Goal: Information Seeking & Learning: Check status

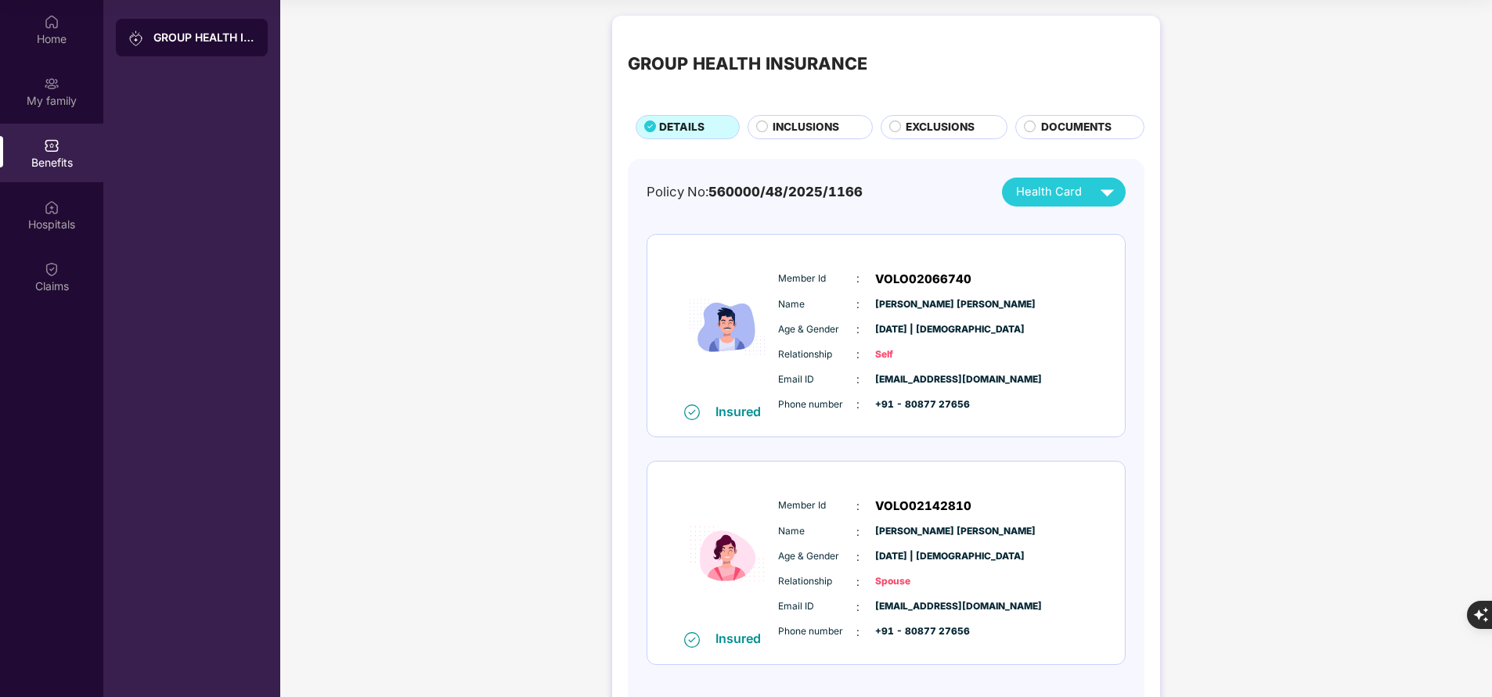
scroll to position [88, 0]
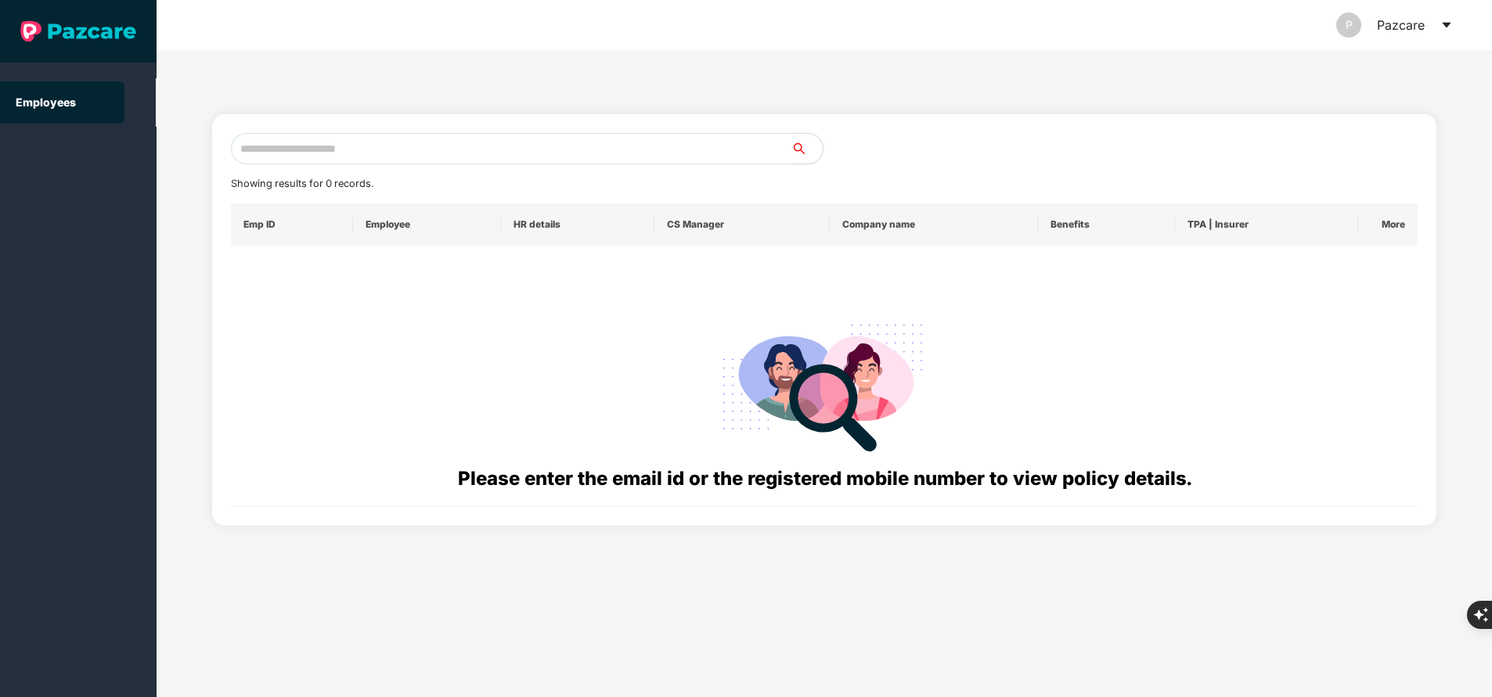
click at [336, 153] on input "text" at bounding box center [511, 148] width 560 height 31
paste input "**********"
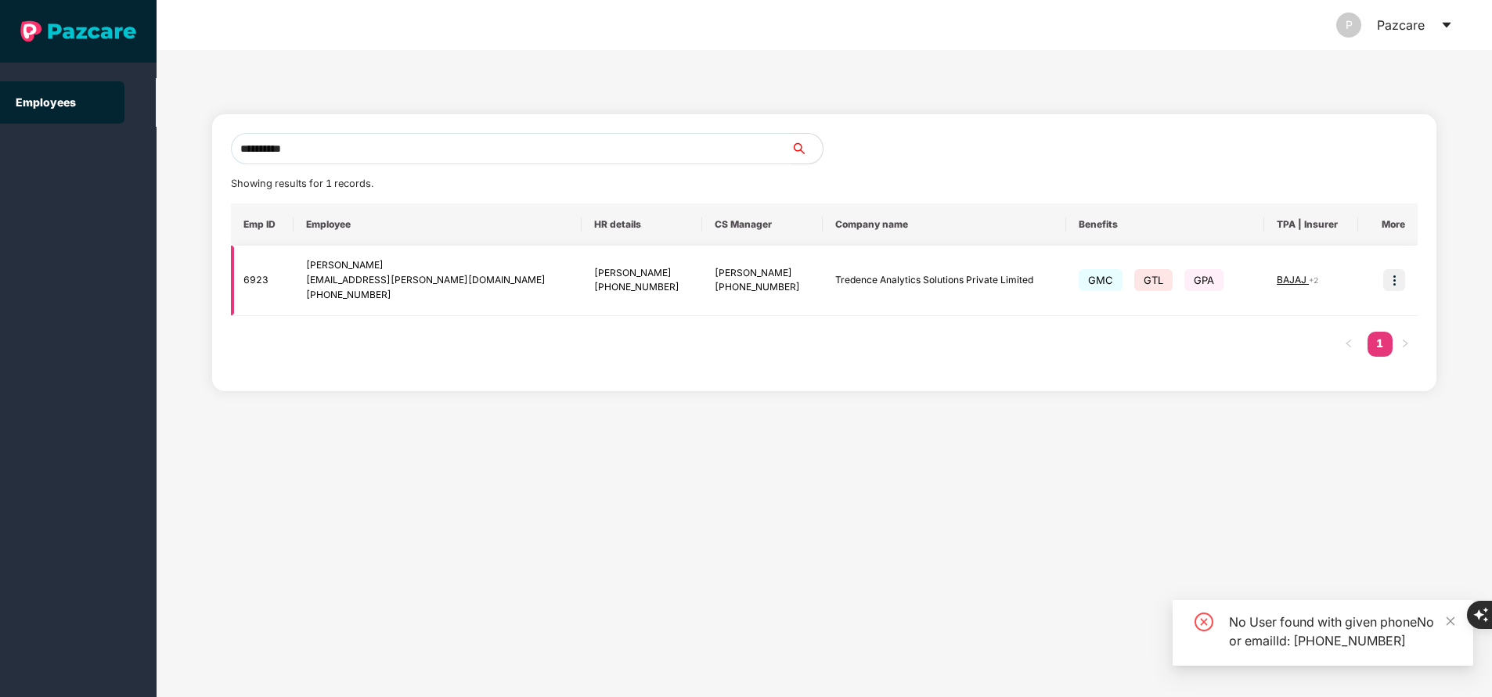
type input "**********"
click at [1395, 286] on img at bounding box center [1394, 280] width 22 height 22
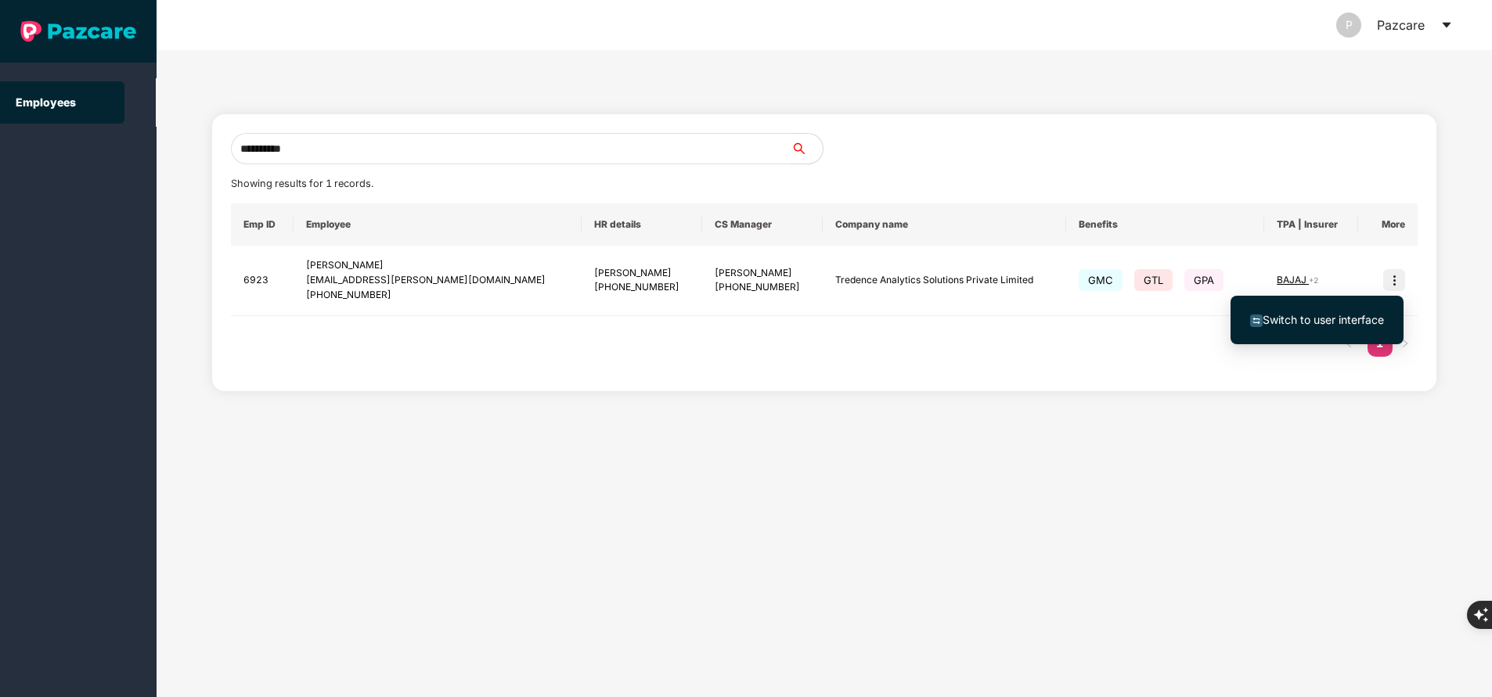
click at [1326, 318] on span "Switch to user interface" at bounding box center [1322, 319] width 121 height 13
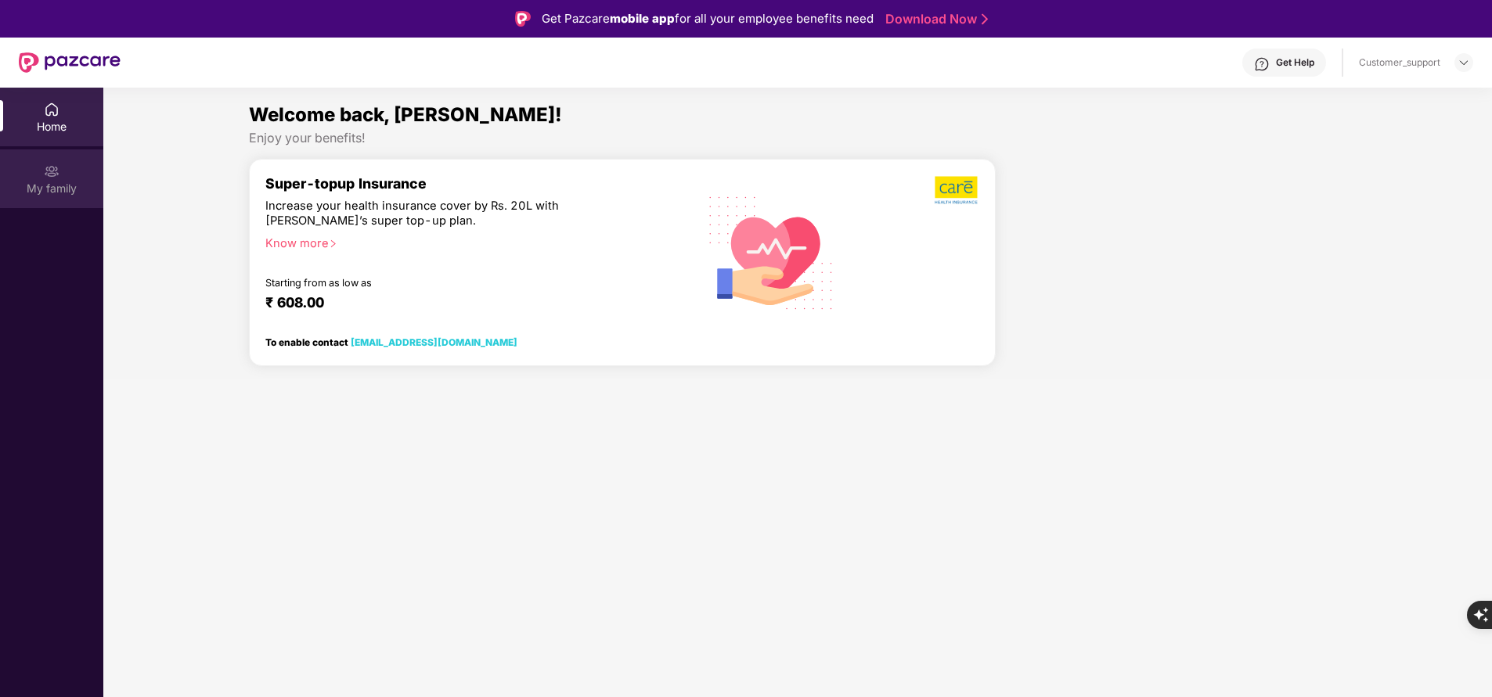
click at [53, 183] on div "My family" at bounding box center [51, 189] width 103 height 16
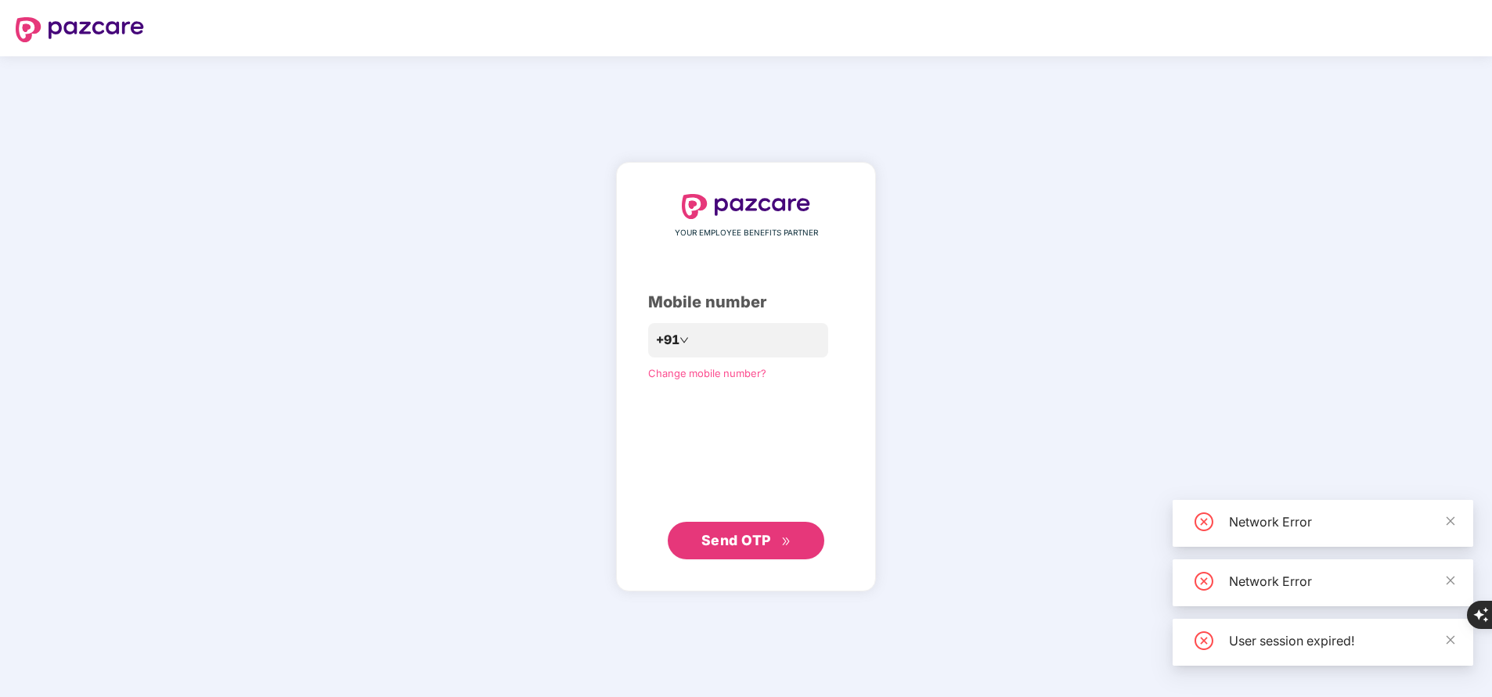
click at [711, 421] on div "YOUR EMPLOYEE BENEFITS PARTNER Mobile number +91 Change mobile number? Send OTP" at bounding box center [746, 377] width 196 height 366
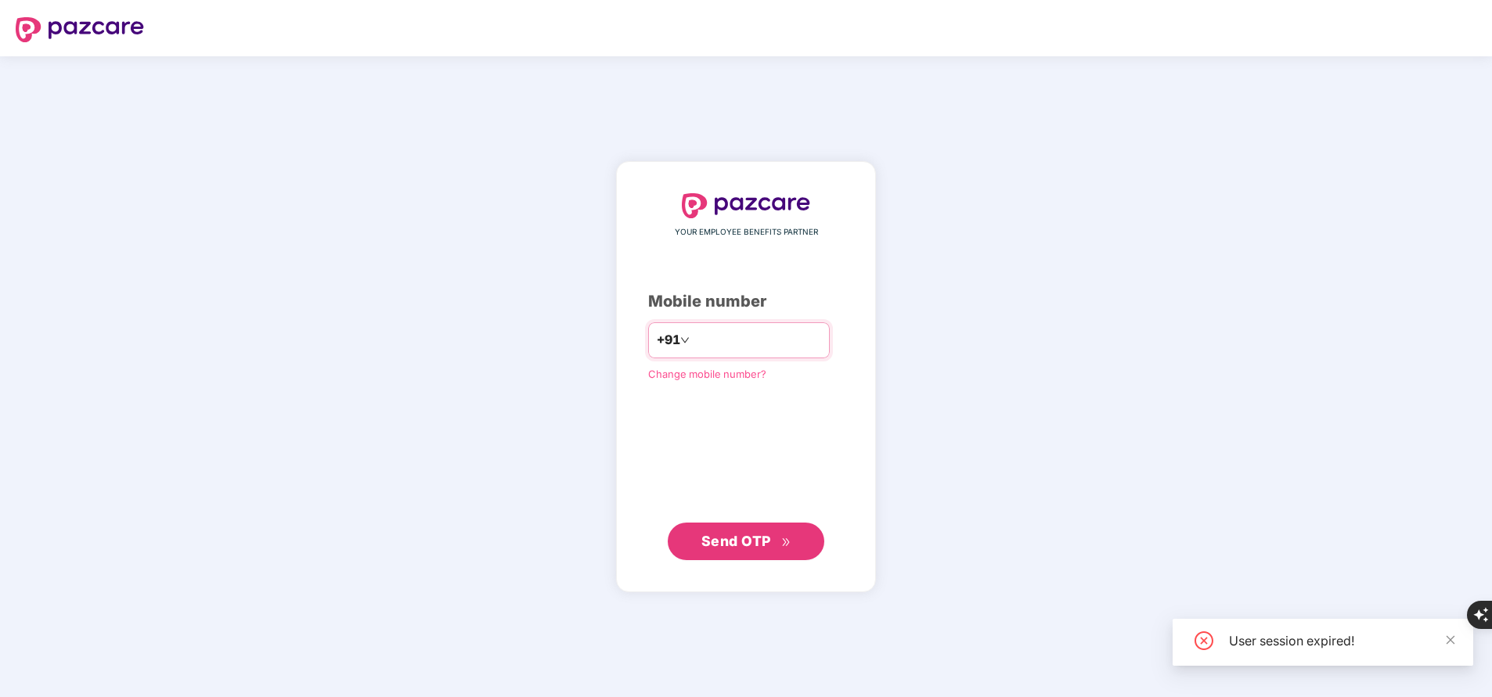
click at [711, 341] on input "number" at bounding box center [757, 340] width 128 height 25
type input "*"
type input "**********"
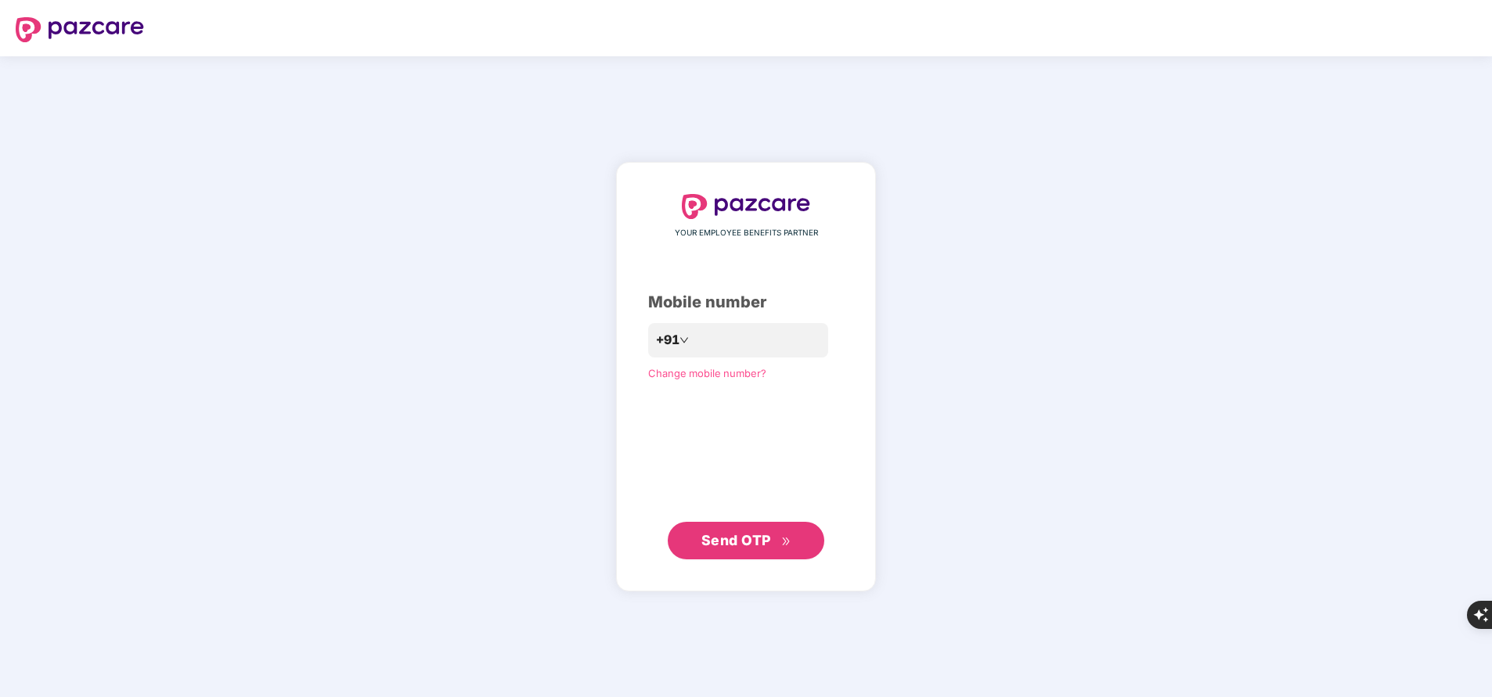
click at [732, 545] on span "Send OTP" at bounding box center [736, 540] width 70 height 16
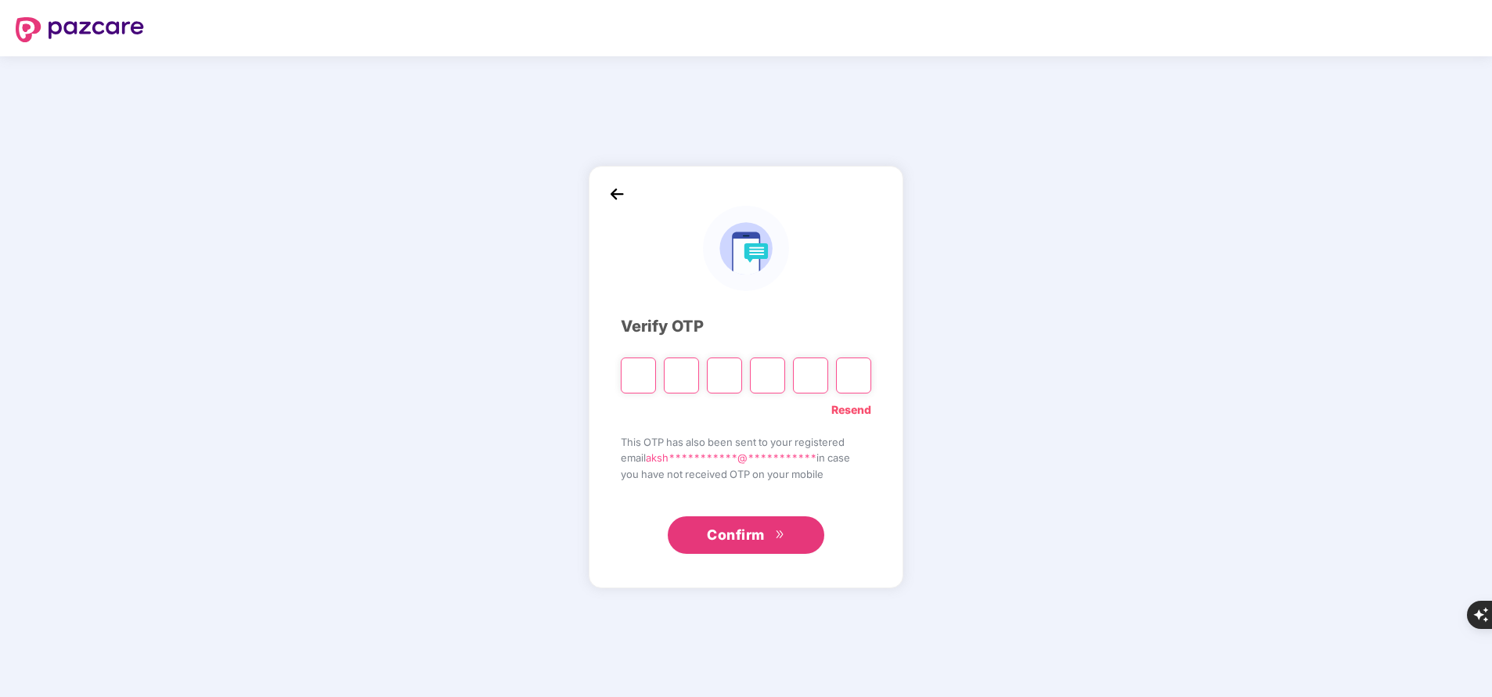
type input "*"
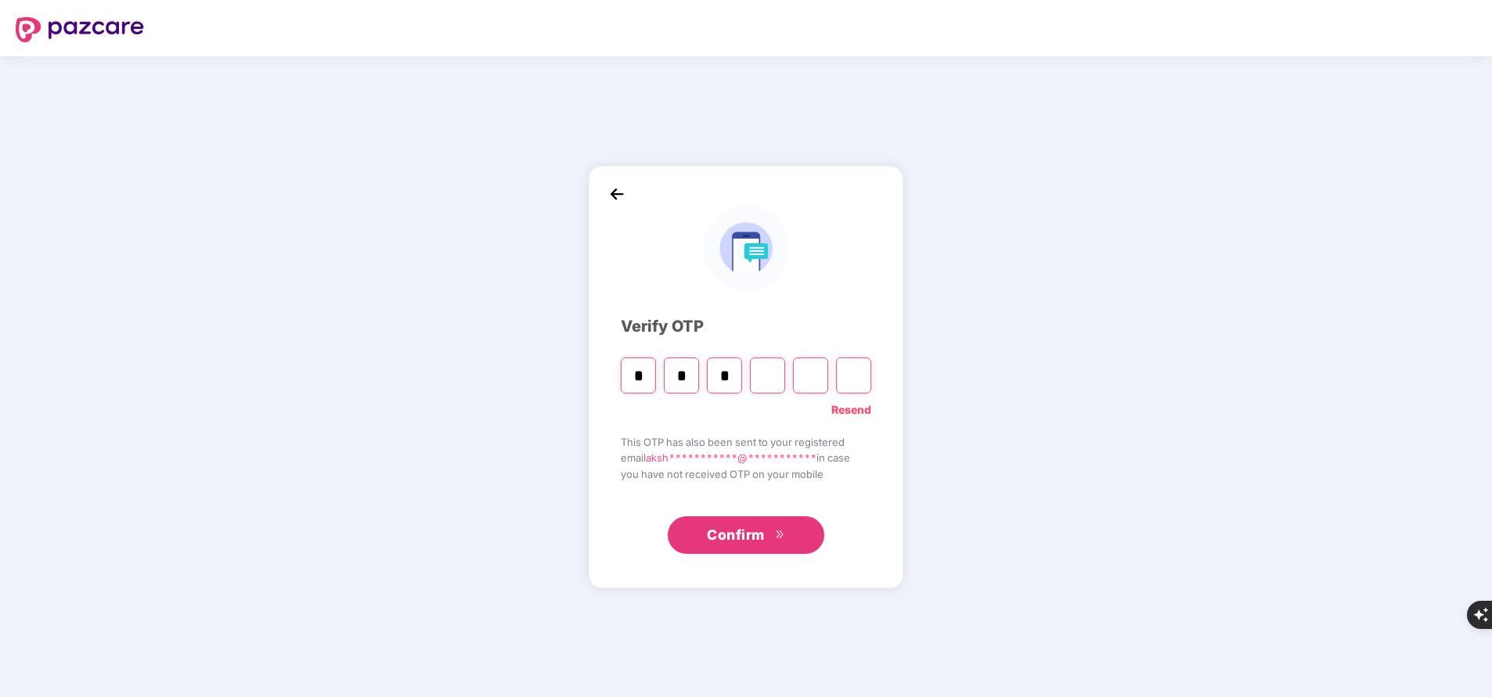
type input "*"
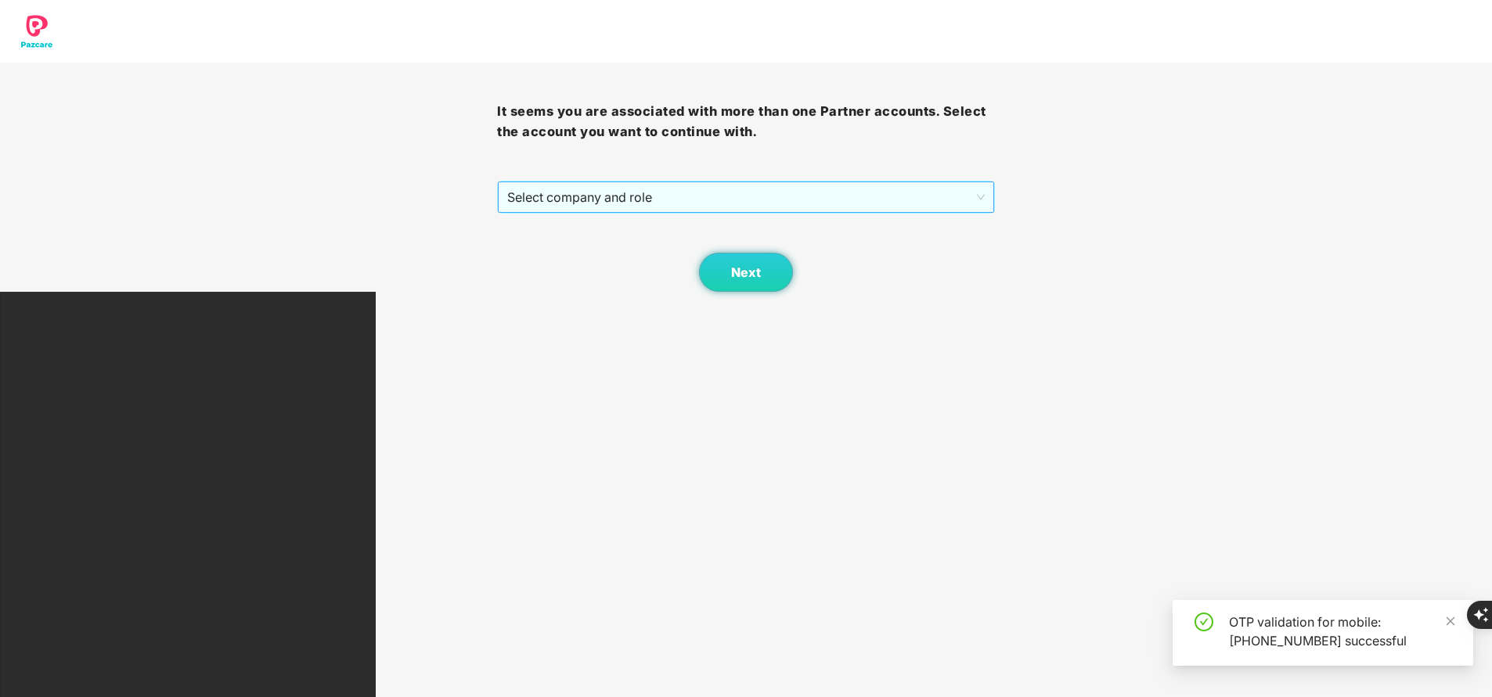
click at [746, 193] on span "Select company and role" at bounding box center [745, 197] width 477 height 30
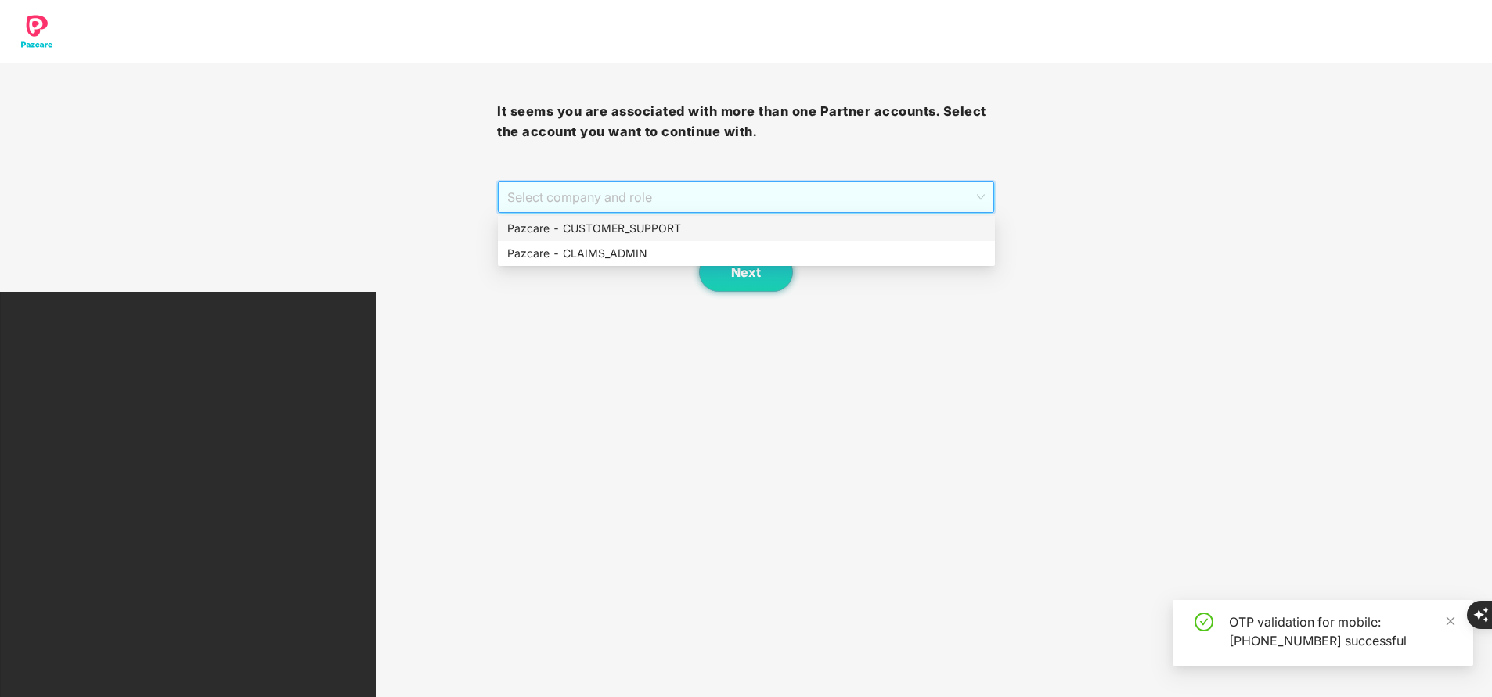
click at [689, 218] on div "Pazcare - CUSTOMER_SUPPORT" at bounding box center [746, 228] width 497 height 25
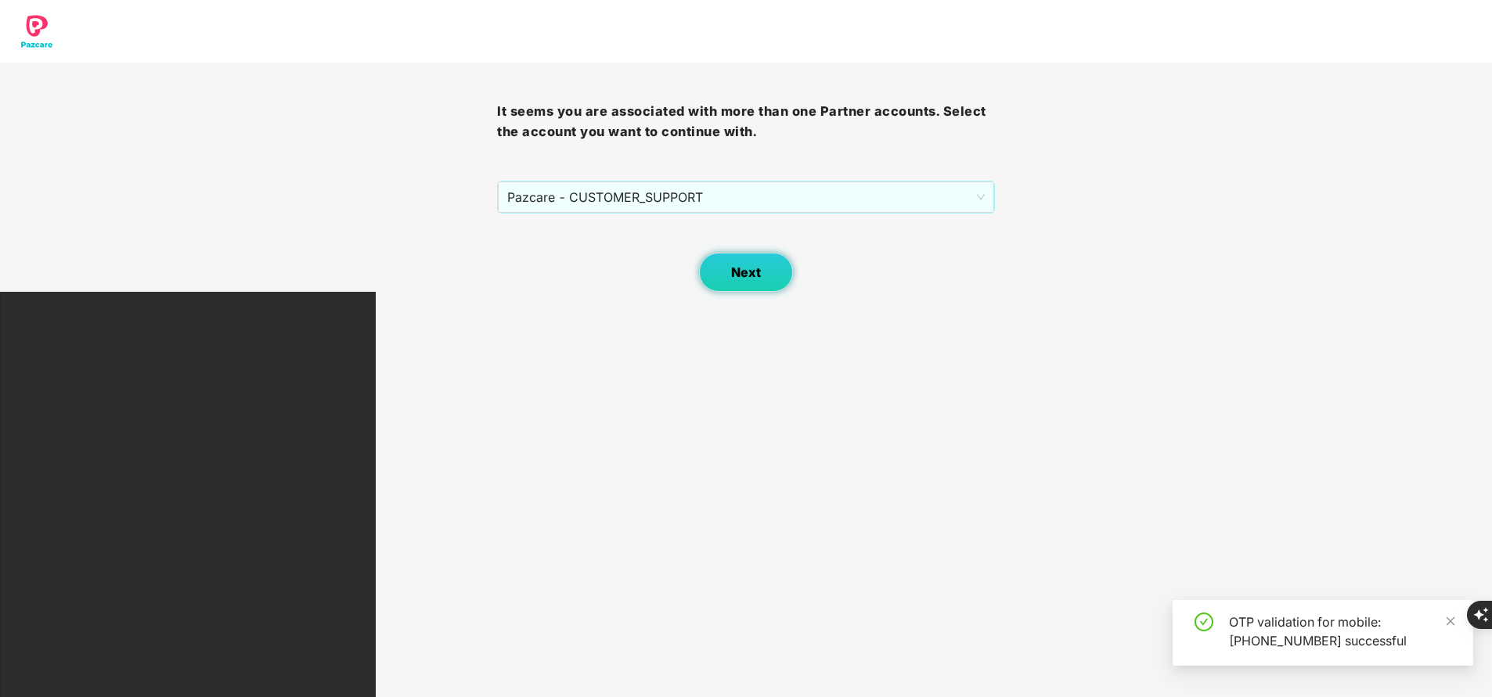
click at [739, 278] on span "Next" at bounding box center [746, 272] width 30 height 15
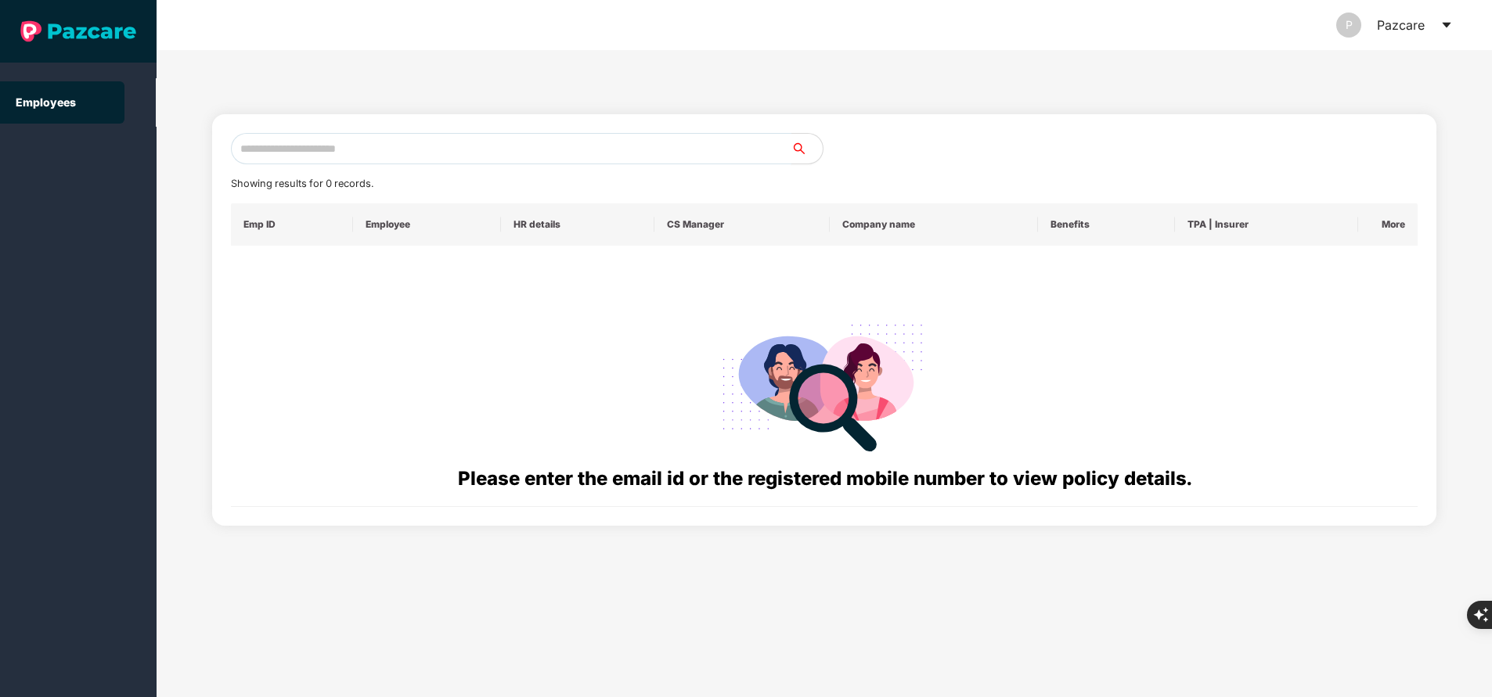
click at [563, 149] on input "text" at bounding box center [511, 148] width 560 height 31
paste input "**********"
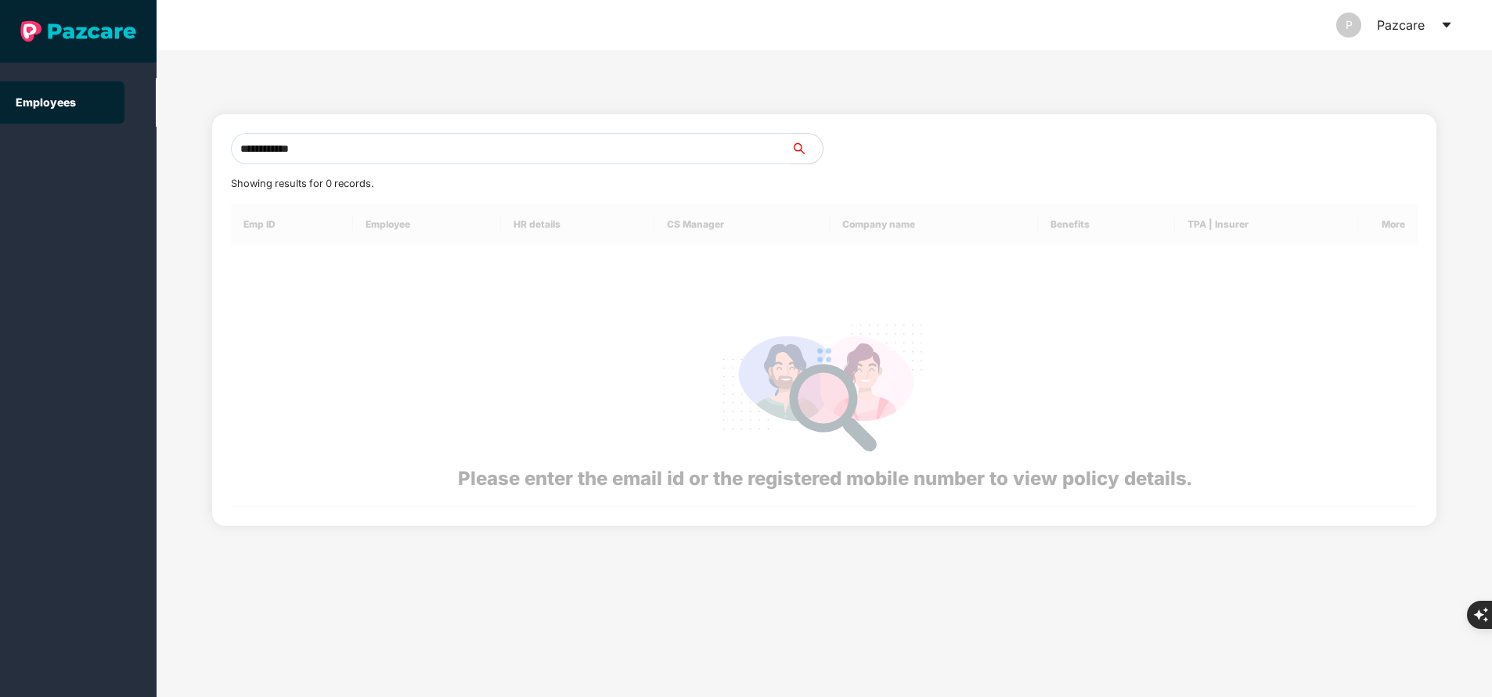
click at [563, 149] on input "**********" at bounding box center [511, 148] width 560 height 31
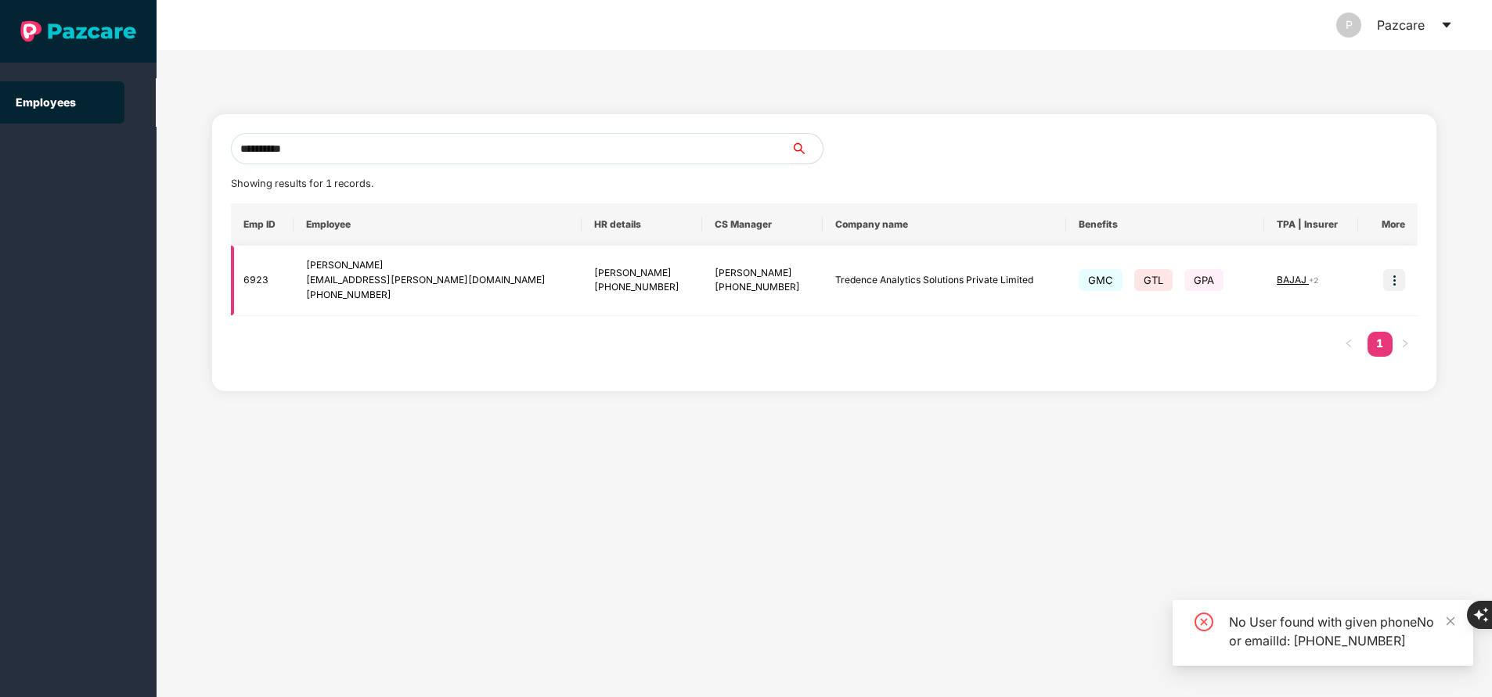
type input "**********"
click at [1394, 279] on img at bounding box center [1394, 280] width 22 height 22
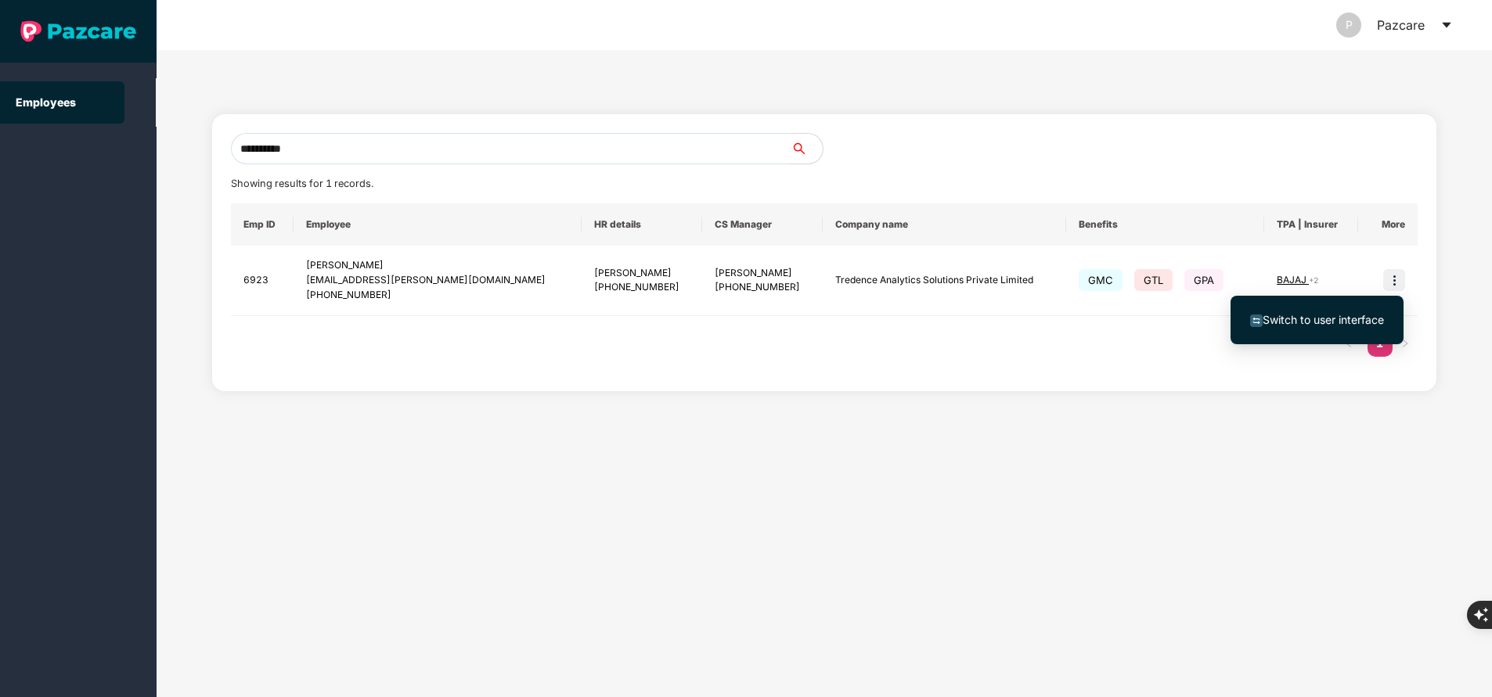
click at [1333, 318] on span "Switch to user interface" at bounding box center [1322, 319] width 121 height 13
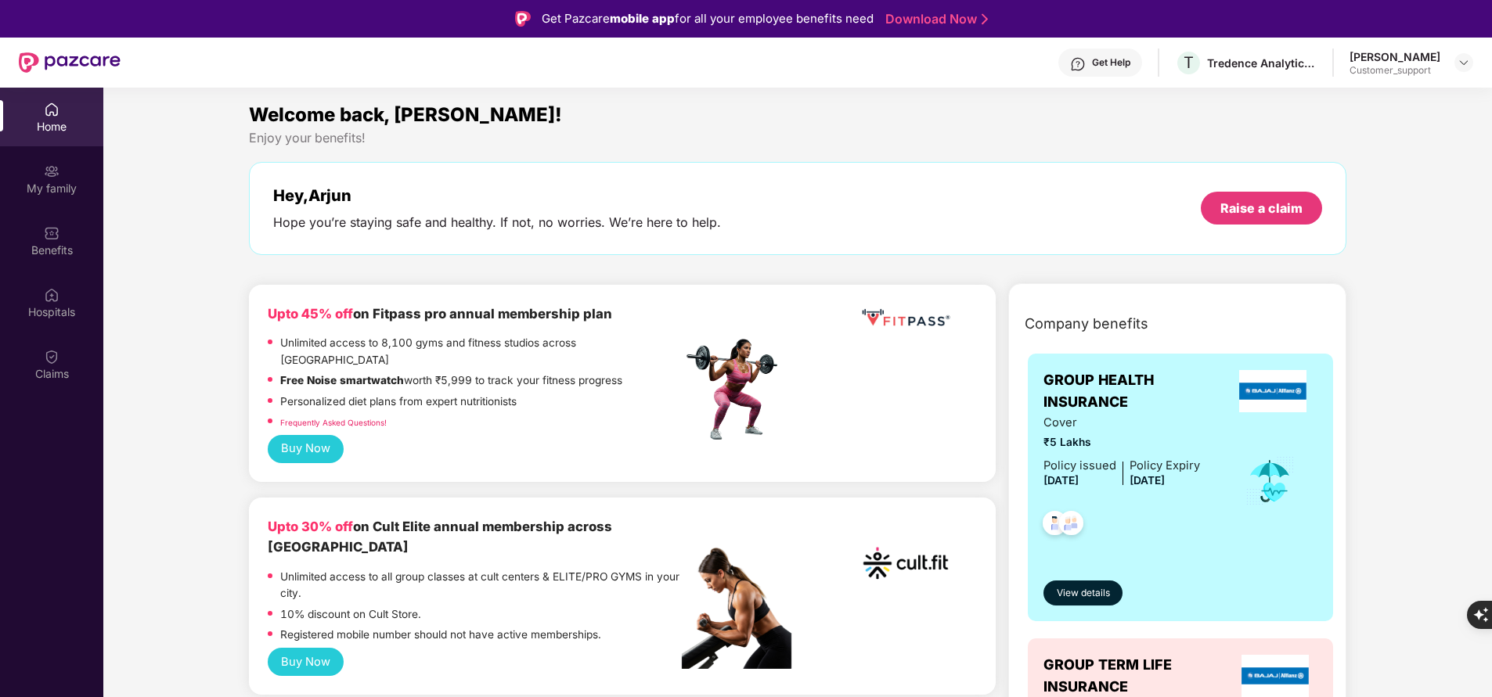
click at [45, 182] on div "My family" at bounding box center [51, 189] width 103 height 16
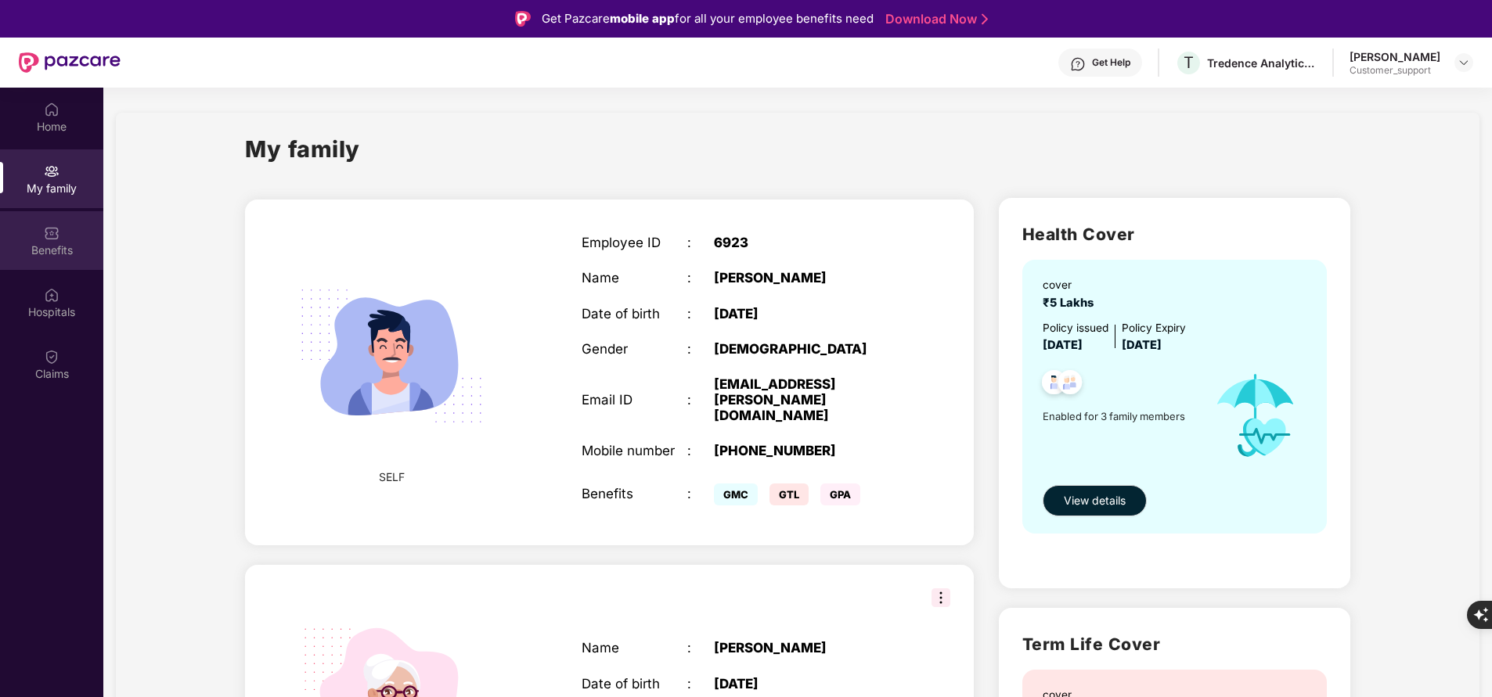
click at [48, 236] on img at bounding box center [52, 233] width 16 height 16
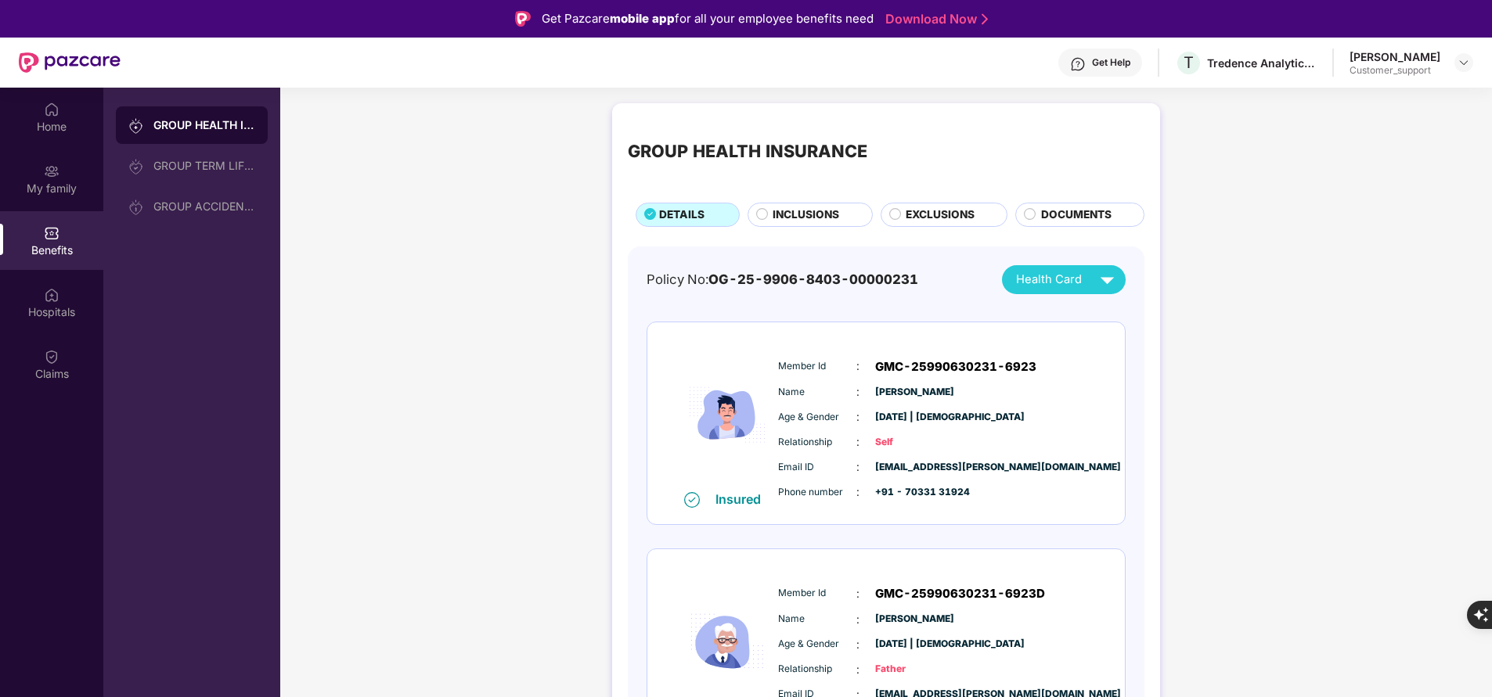
click at [793, 216] on span "INCLUSIONS" at bounding box center [805, 215] width 67 height 16
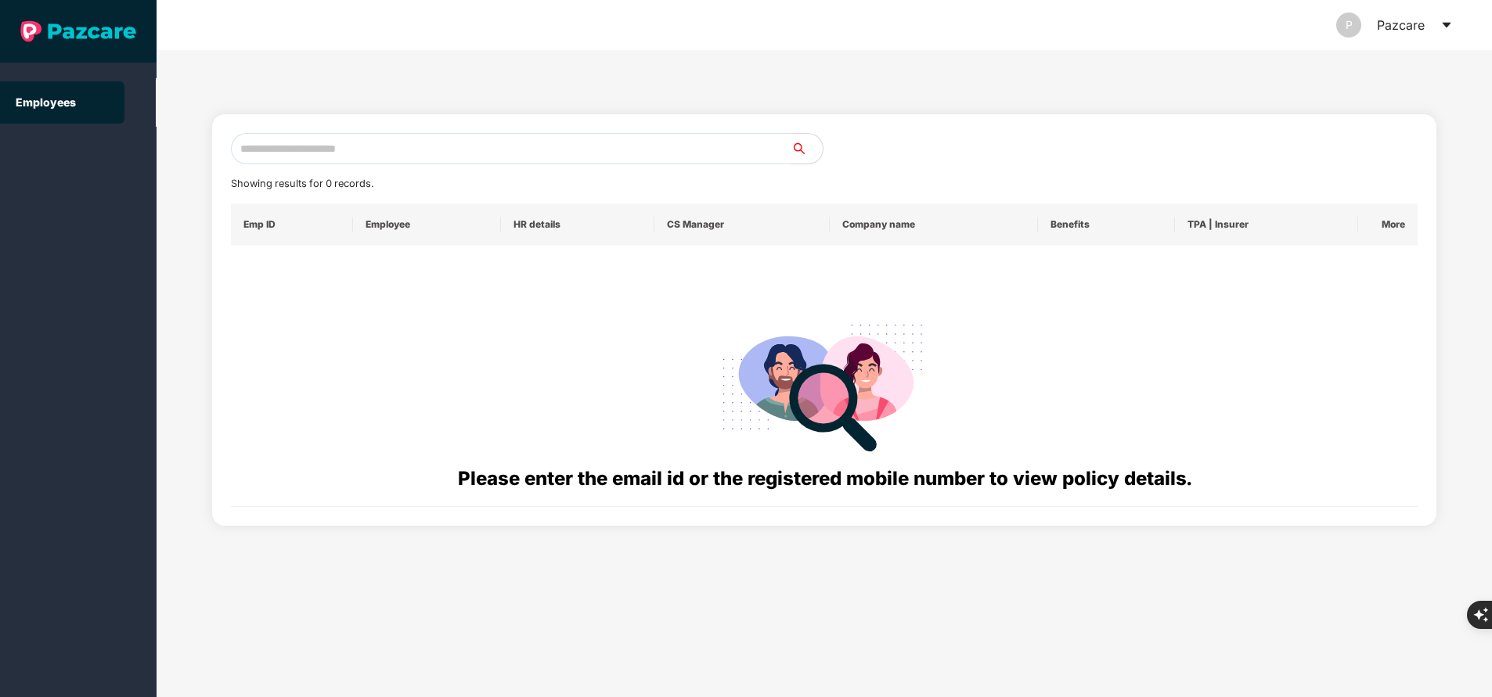
click at [330, 150] on input "text" at bounding box center [511, 148] width 560 height 31
paste input "**********"
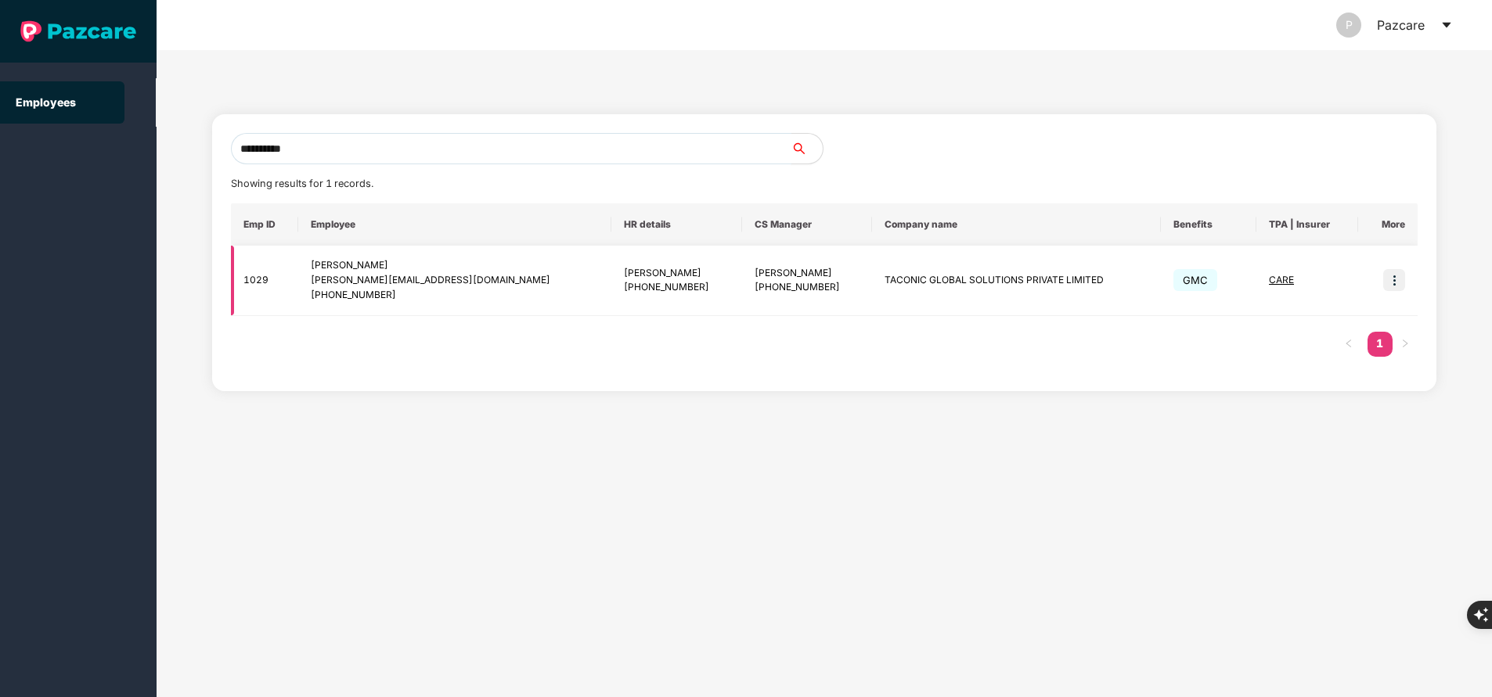
type input "**********"
click at [1269, 281] on span "CARE" at bounding box center [1280, 280] width 25 height 12
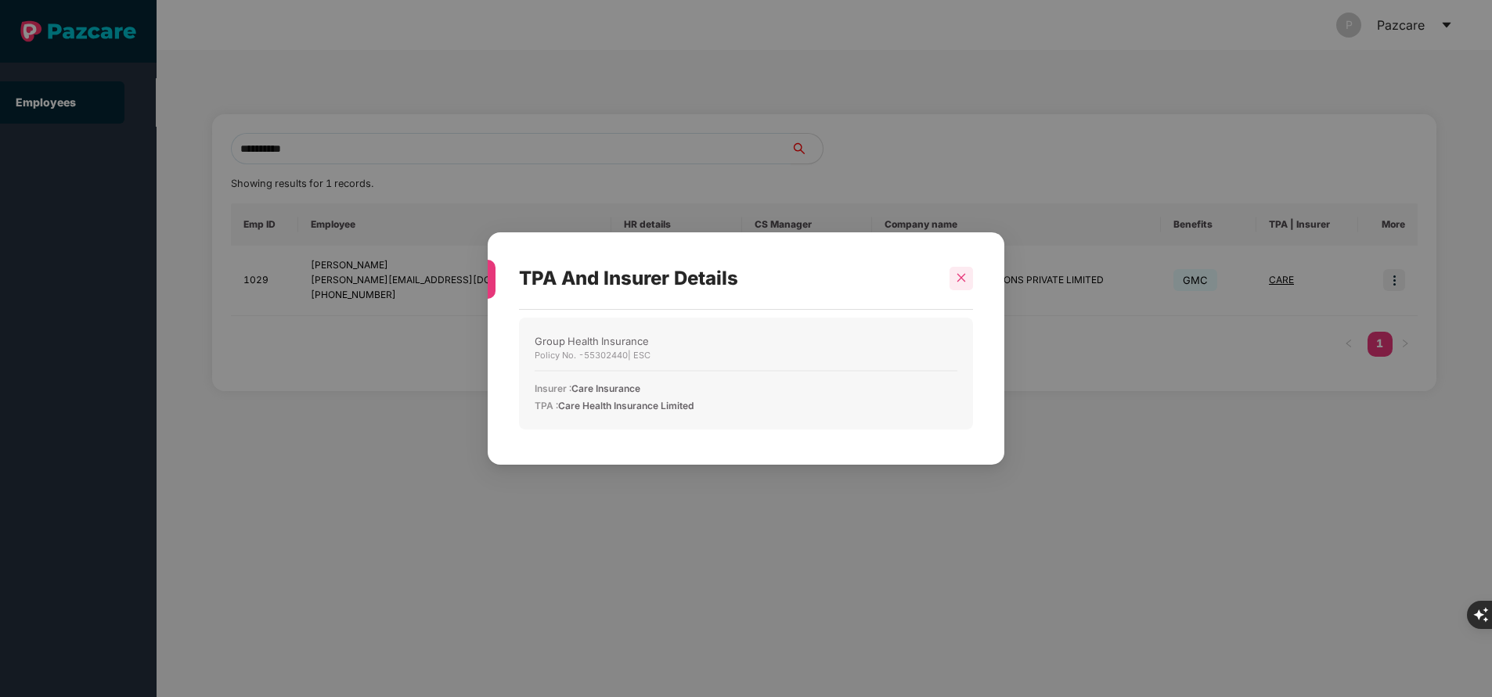
click at [950, 279] on div at bounding box center [960, 278] width 23 height 23
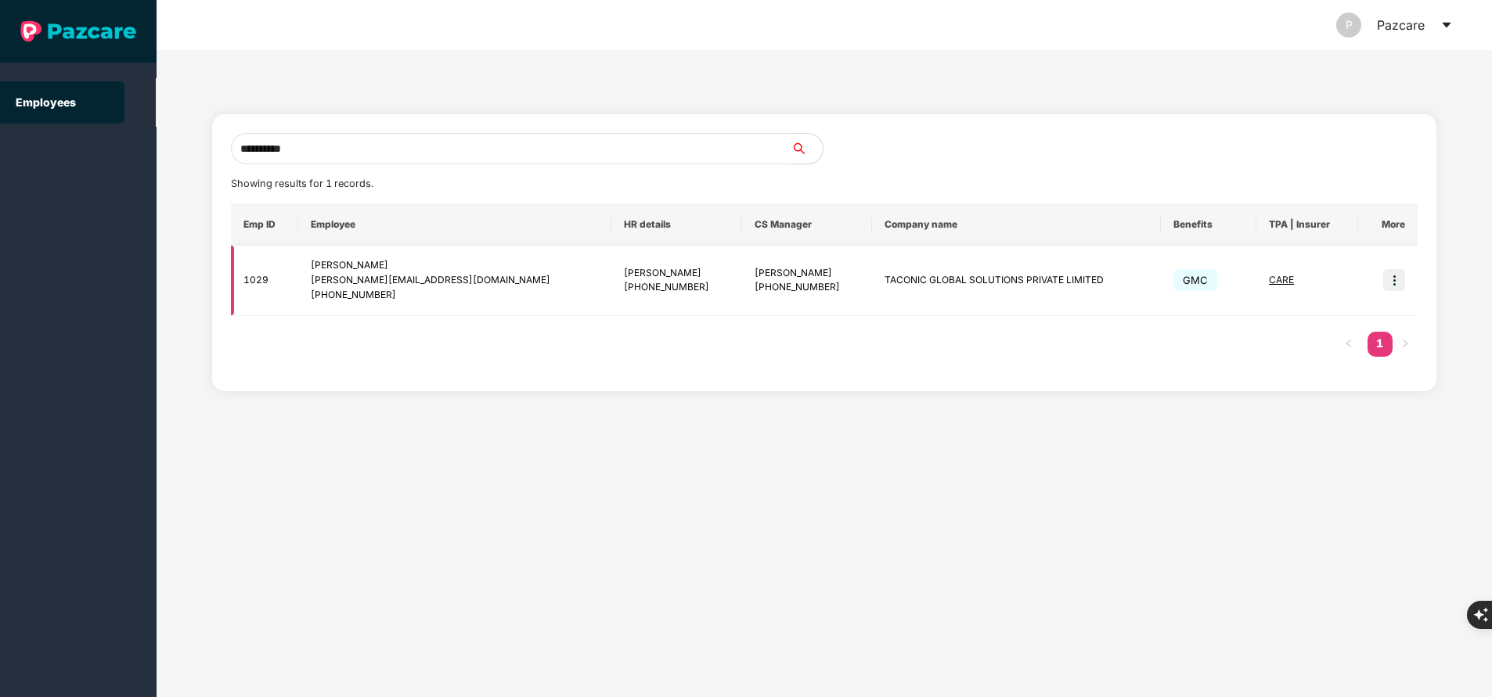
click at [1389, 281] on img at bounding box center [1394, 280] width 22 height 22
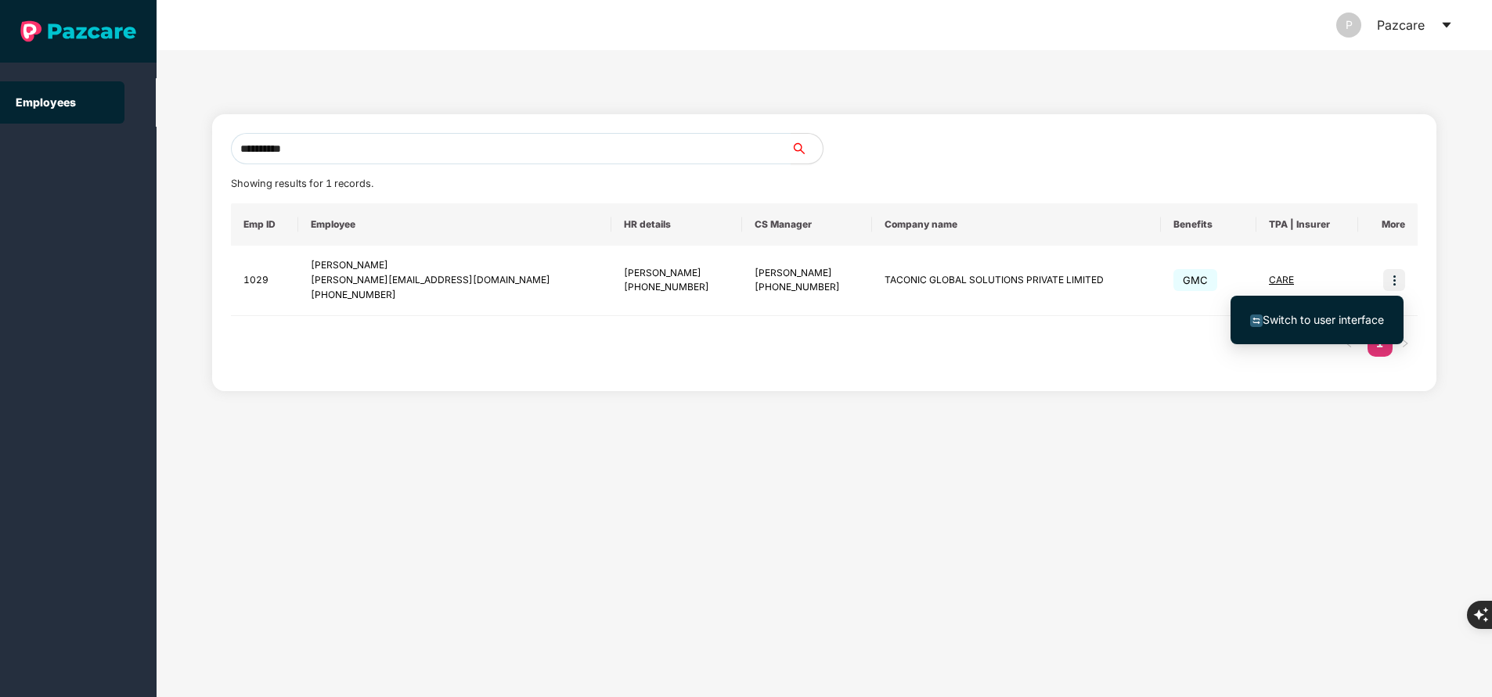
click at [1293, 318] on span "Switch to user interface" at bounding box center [1322, 319] width 121 height 13
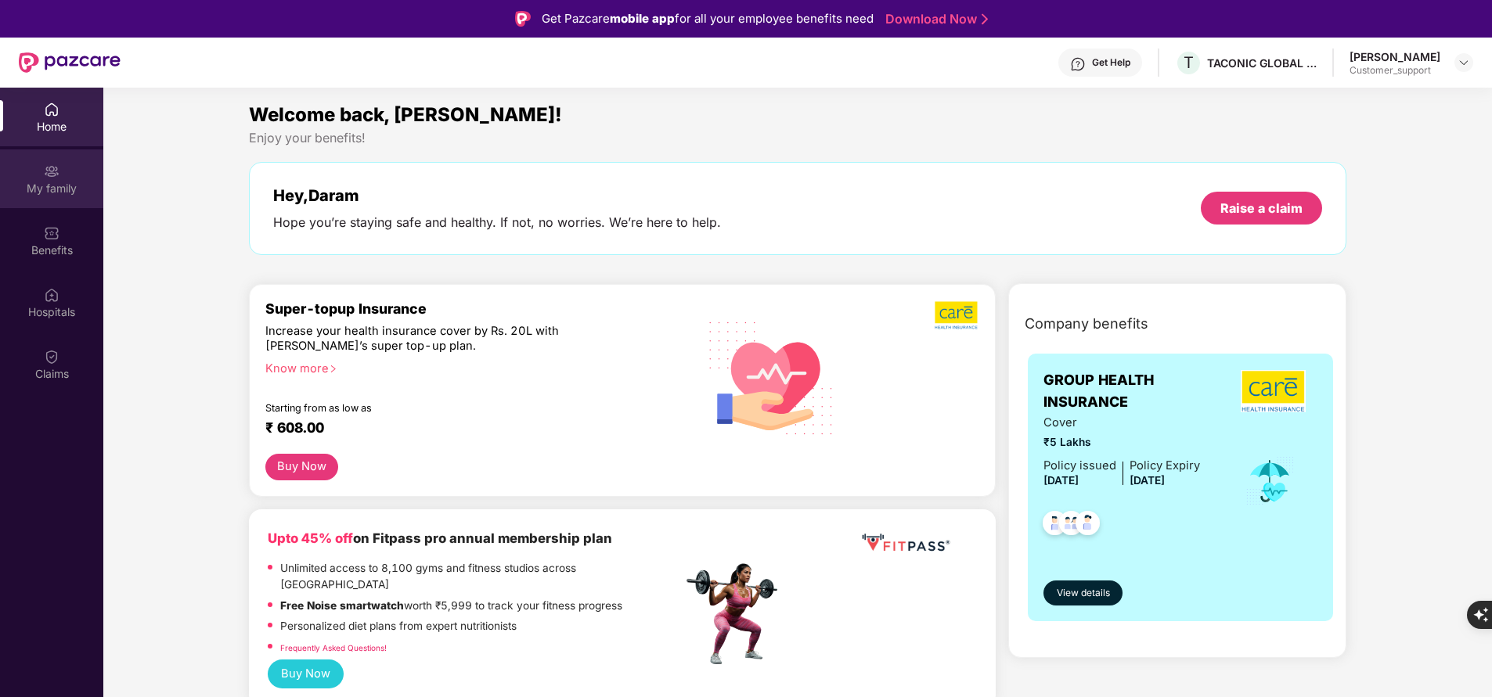
click at [46, 175] on img at bounding box center [52, 172] width 16 height 16
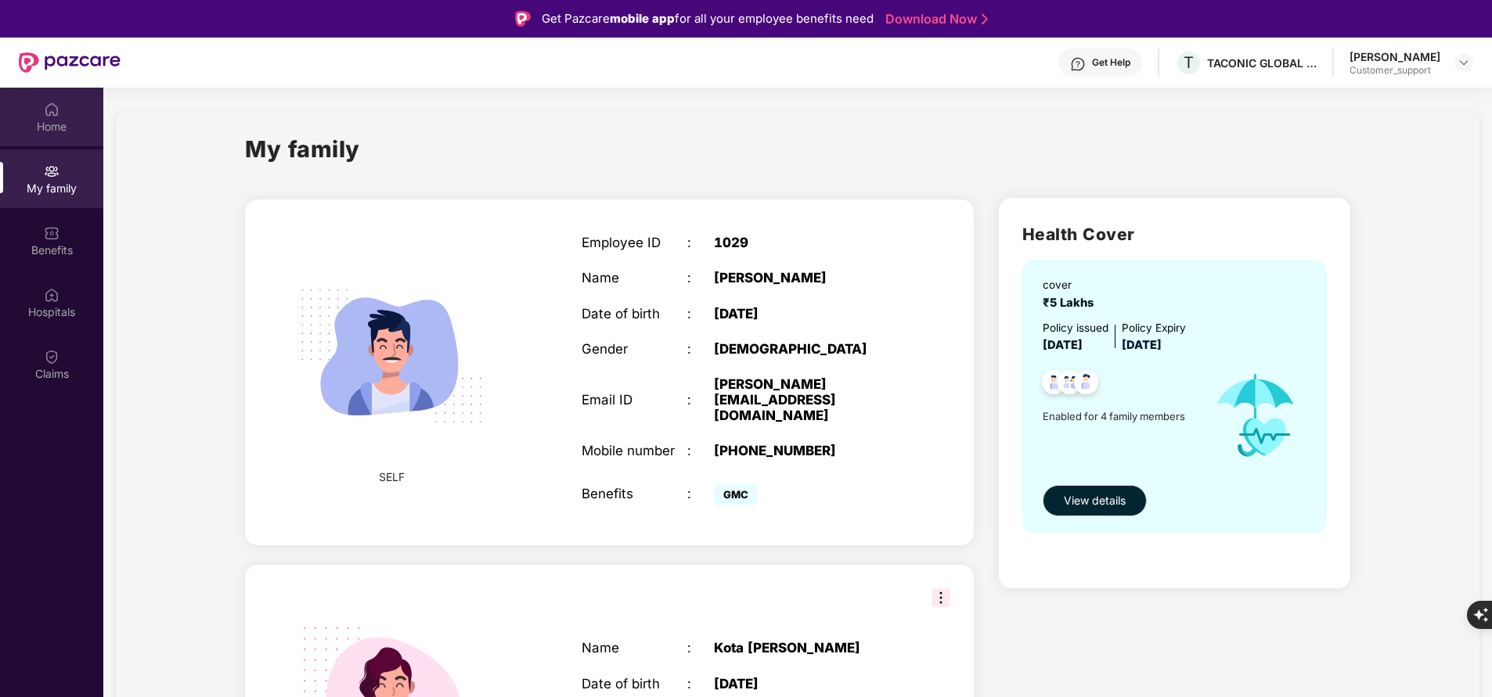
click at [68, 121] on div "Home" at bounding box center [51, 127] width 103 height 16
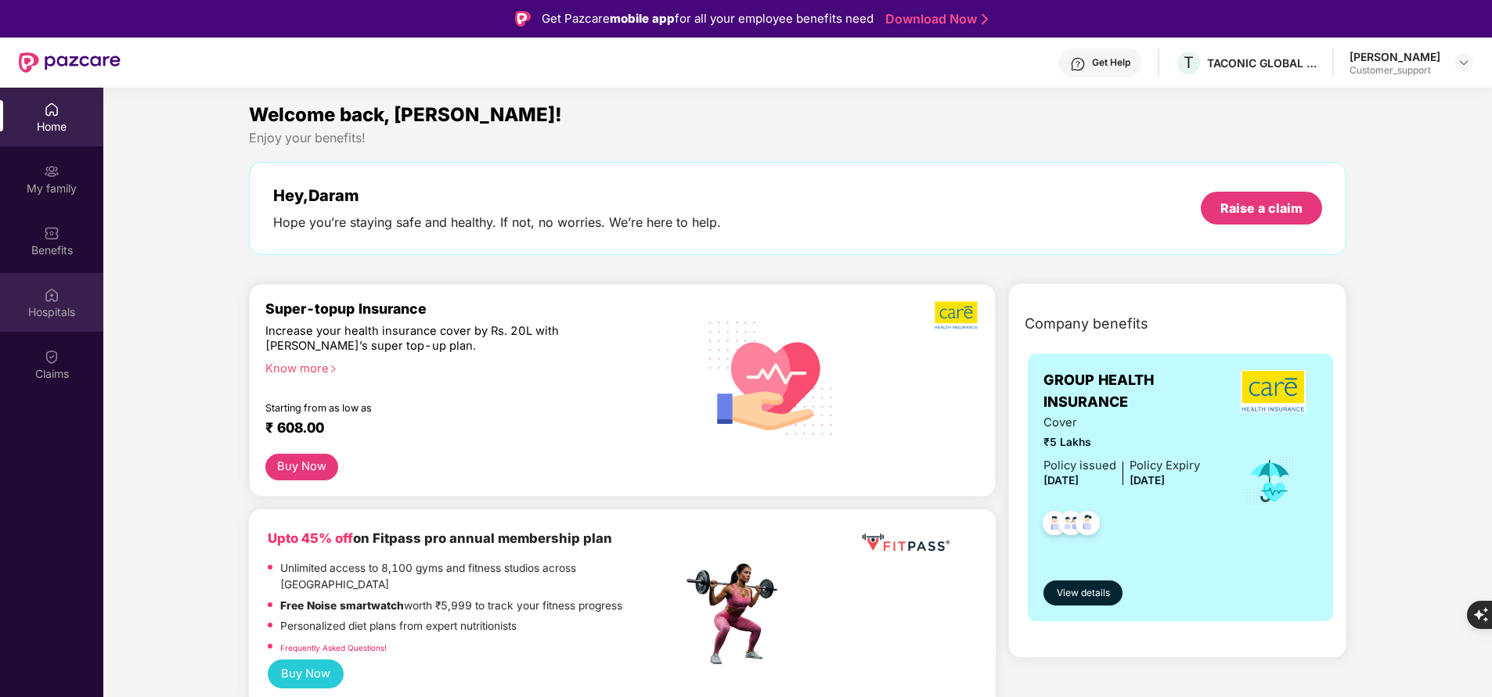
click at [51, 298] on img at bounding box center [52, 295] width 16 height 16
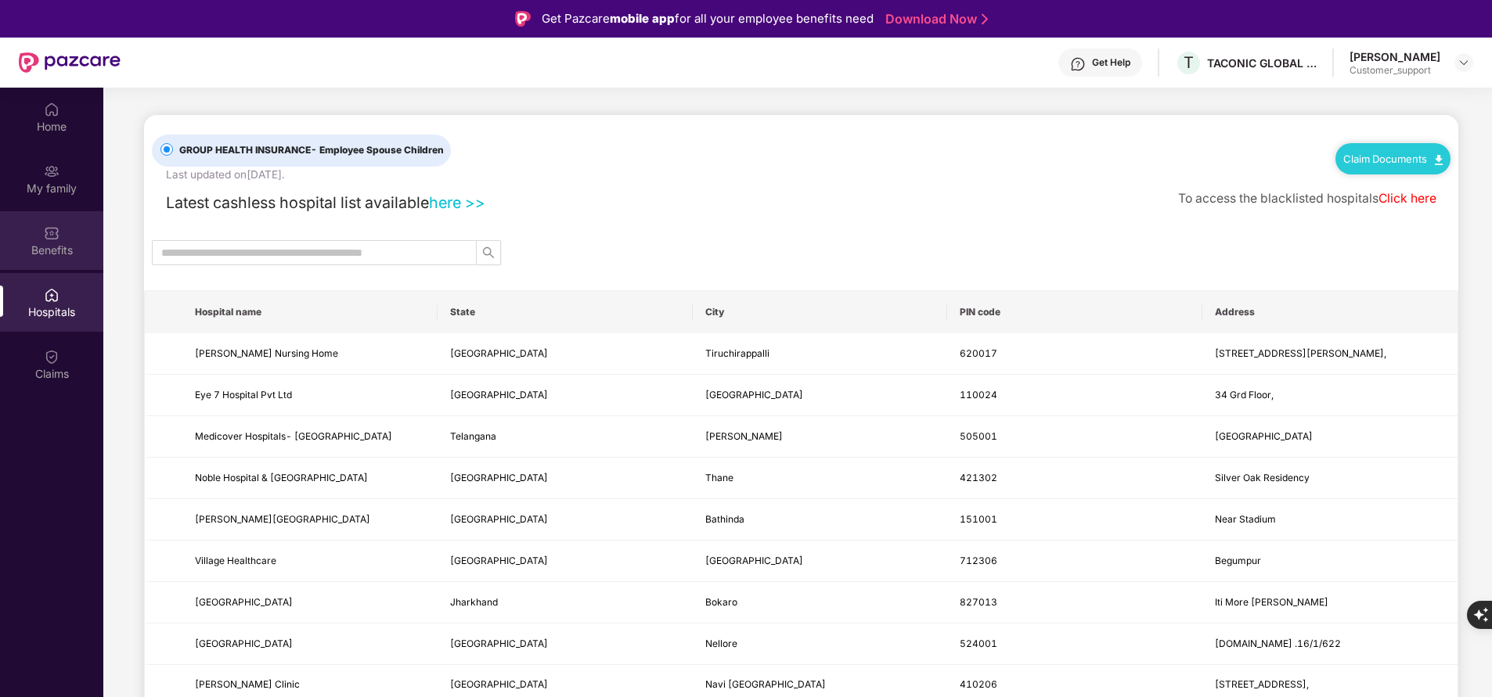
click at [59, 243] on div "Benefits" at bounding box center [51, 251] width 103 height 16
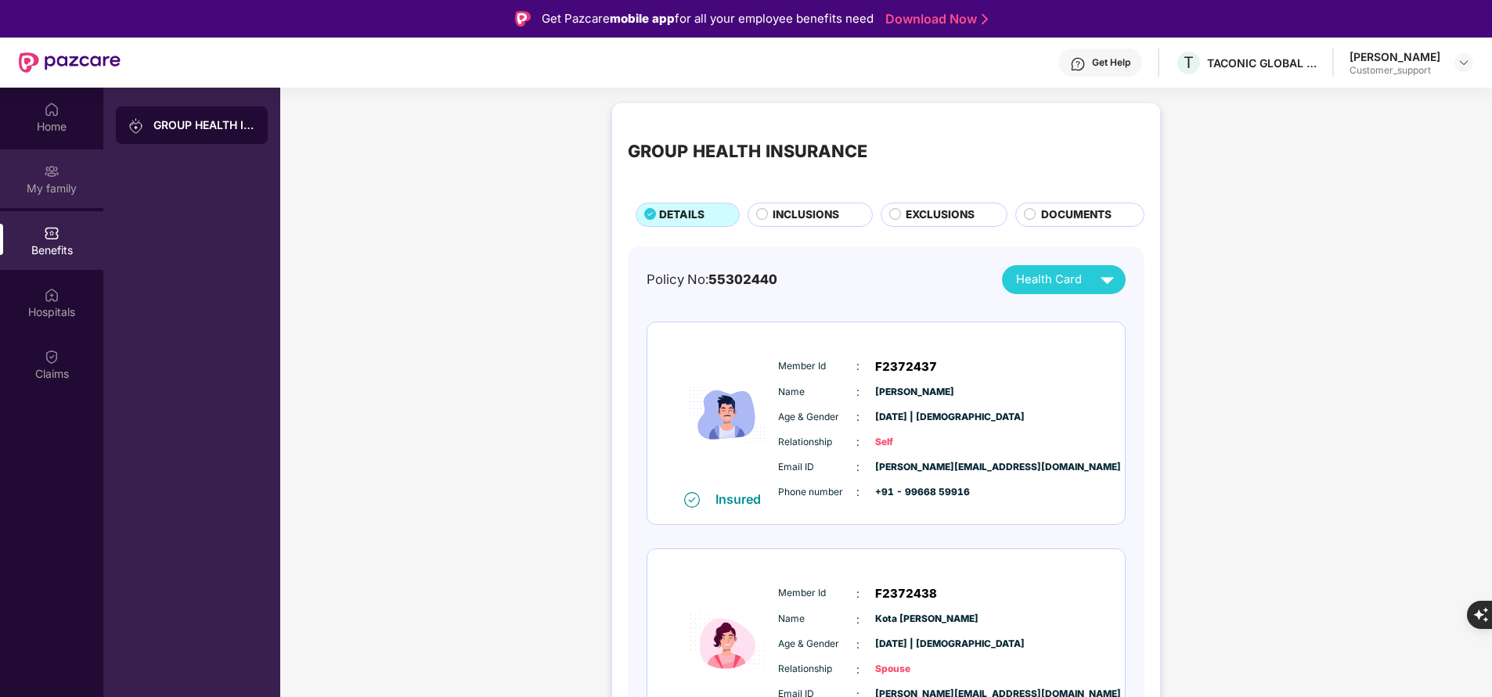
click at [49, 175] on img at bounding box center [52, 172] width 16 height 16
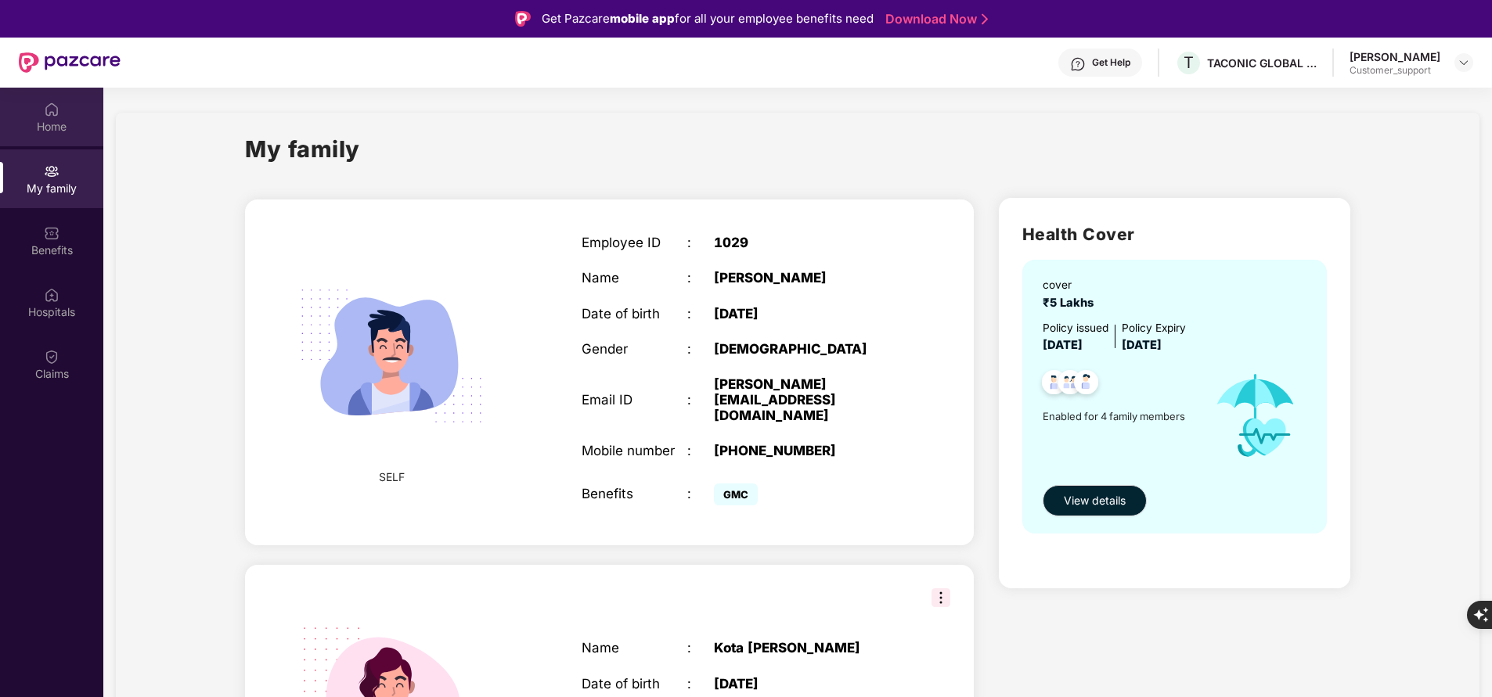
click at [63, 119] on div "Home" at bounding box center [51, 127] width 103 height 16
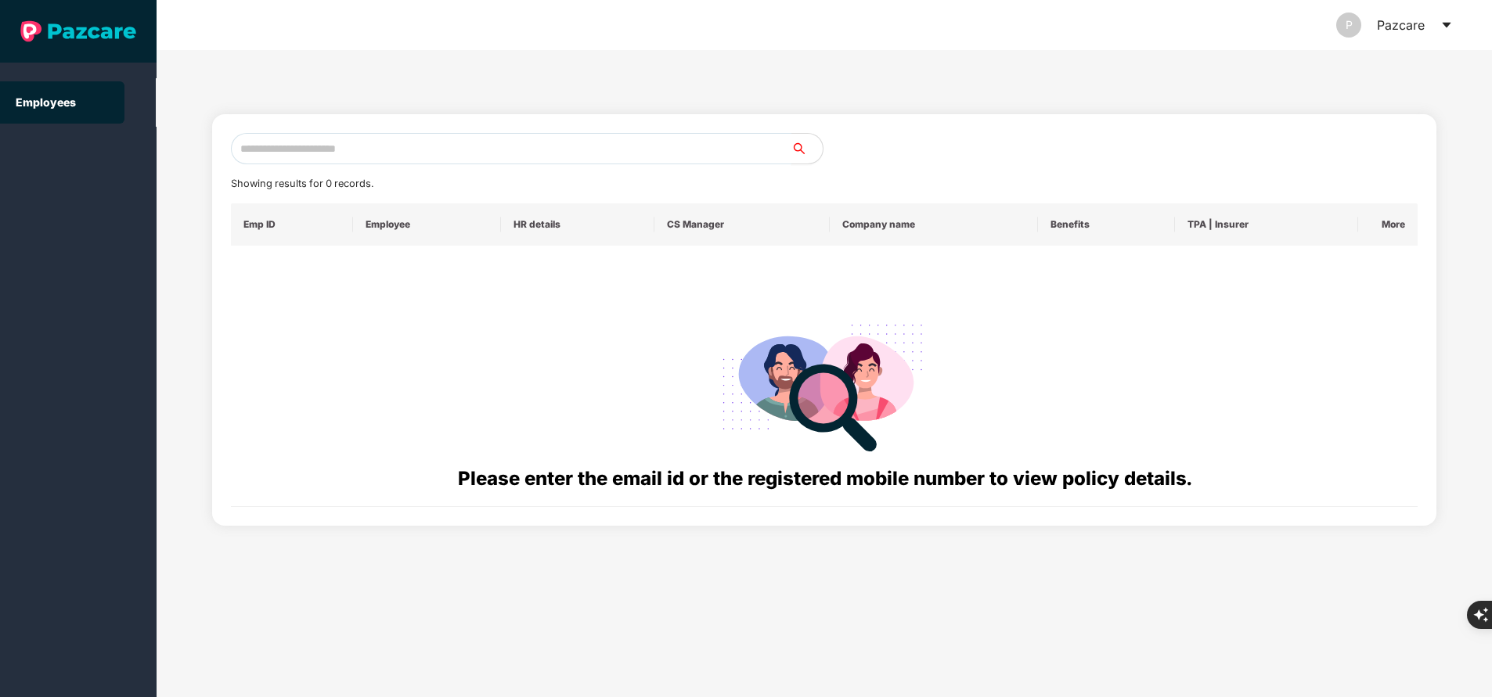
click at [297, 135] on input "text" at bounding box center [511, 148] width 560 height 31
paste input "**********"
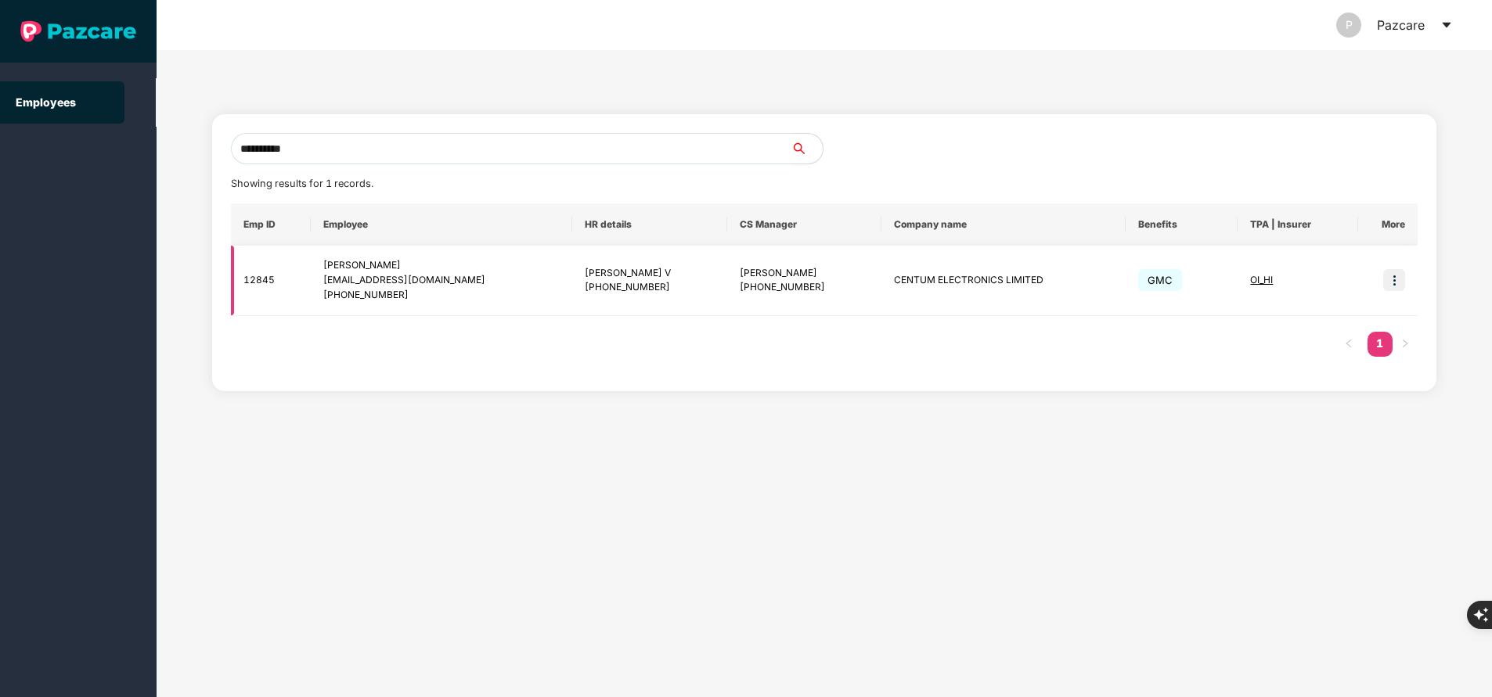
type input "**********"
click at [1393, 285] on img at bounding box center [1394, 280] width 22 height 22
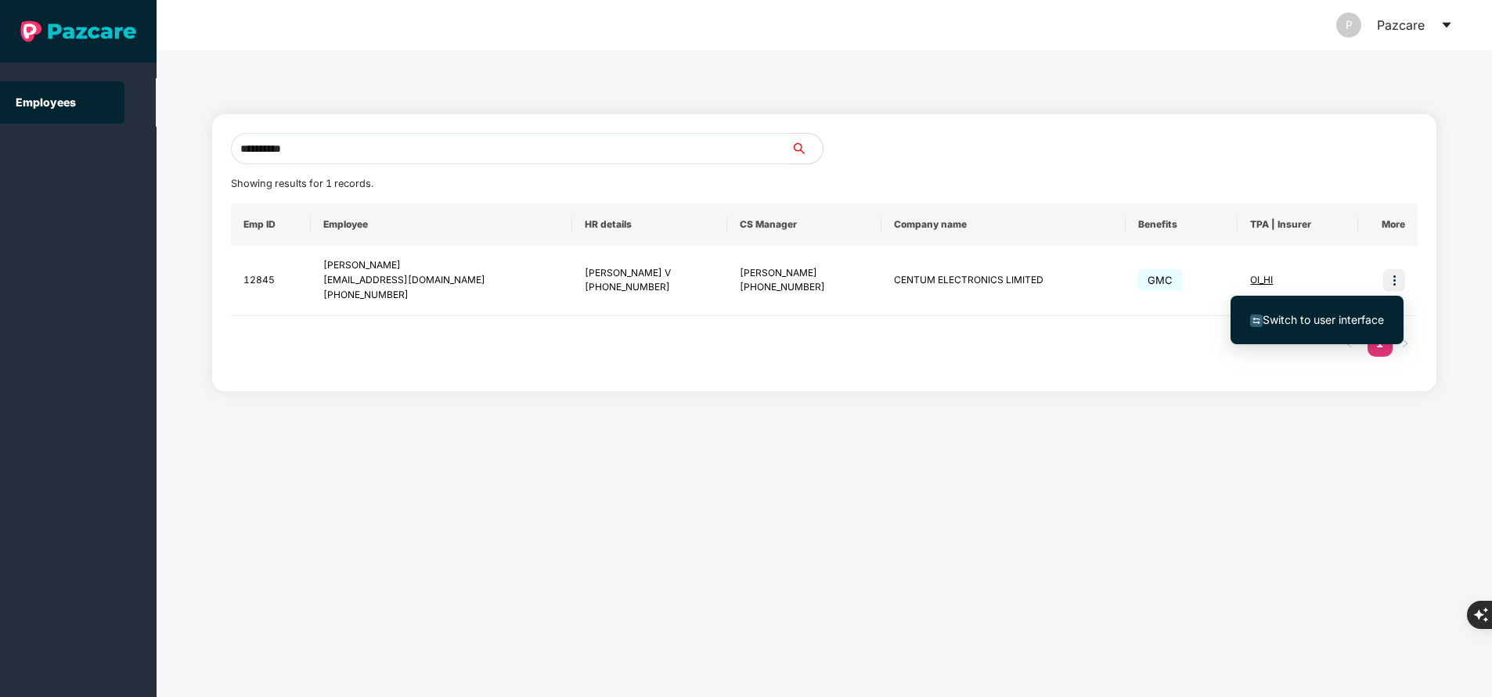
click at [1328, 318] on span "Switch to user interface" at bounding box center [1322, 319] width 121 height 13
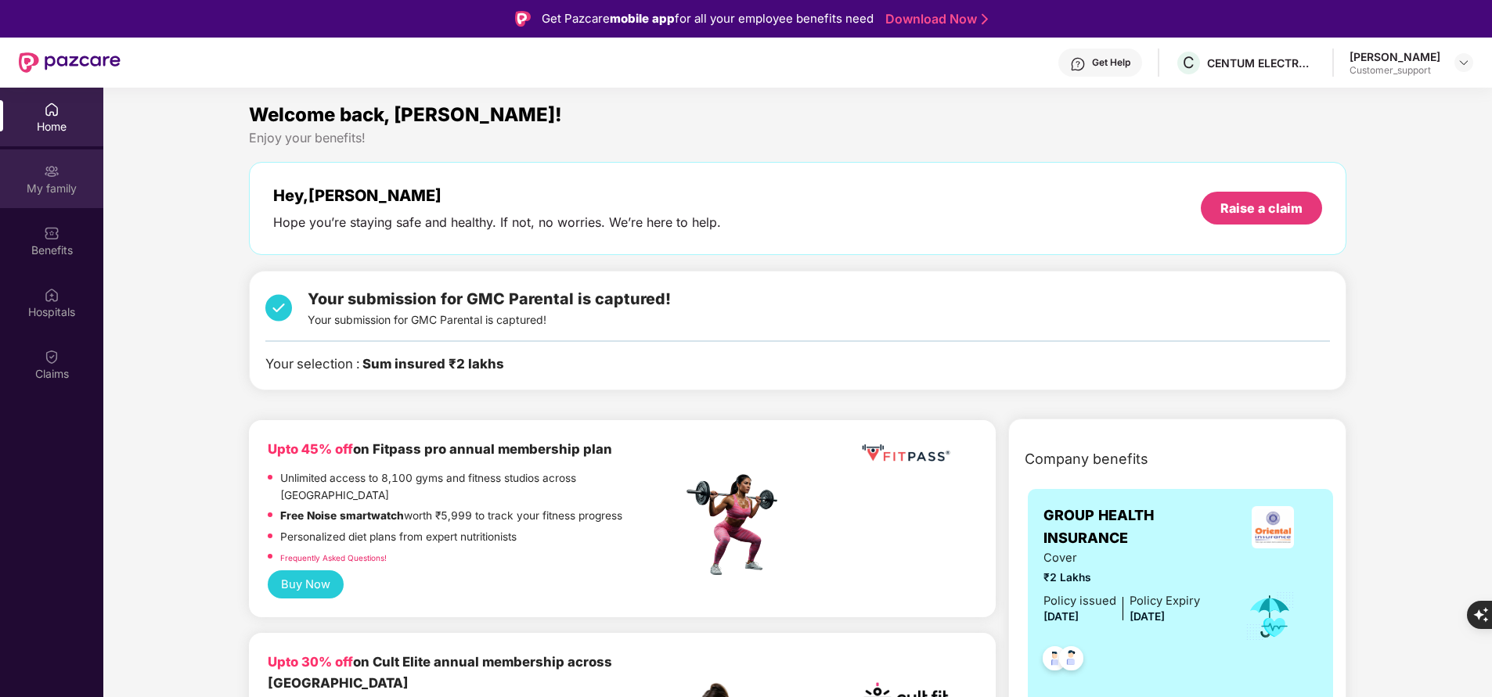
click at [38, 187] on div "My family" at bounding box center [51, 189] width 103 height 16
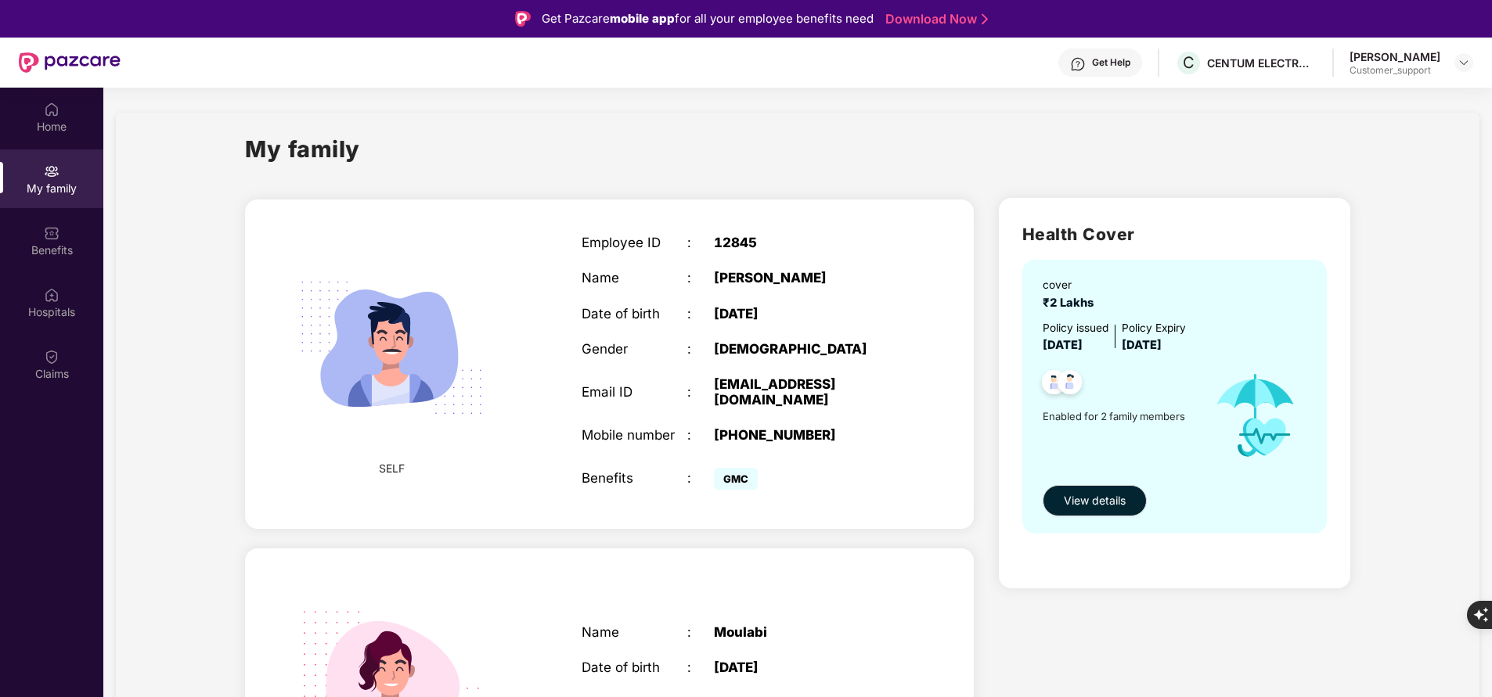
scroll to position [117, 0]
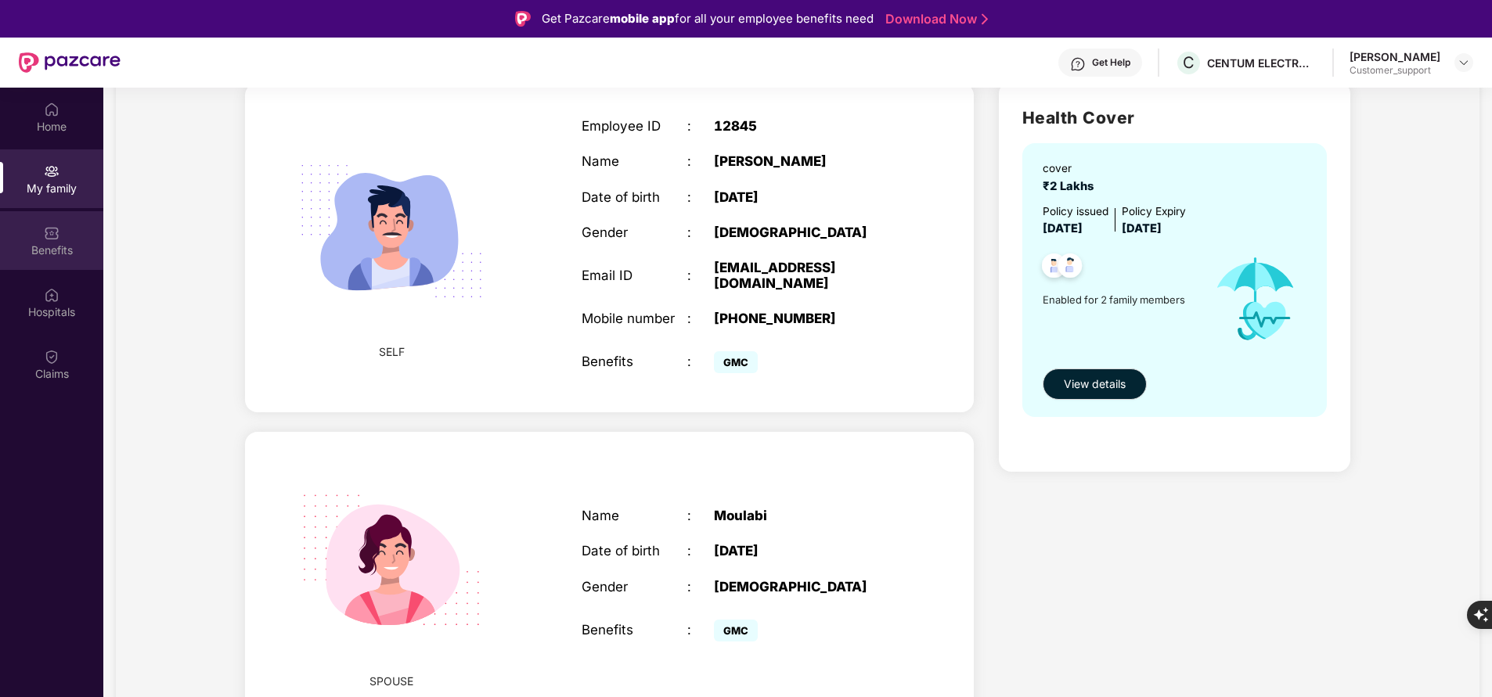
click at [63, 247] on div "Benefits" at bounding box center [51, 250] width 103 height 16
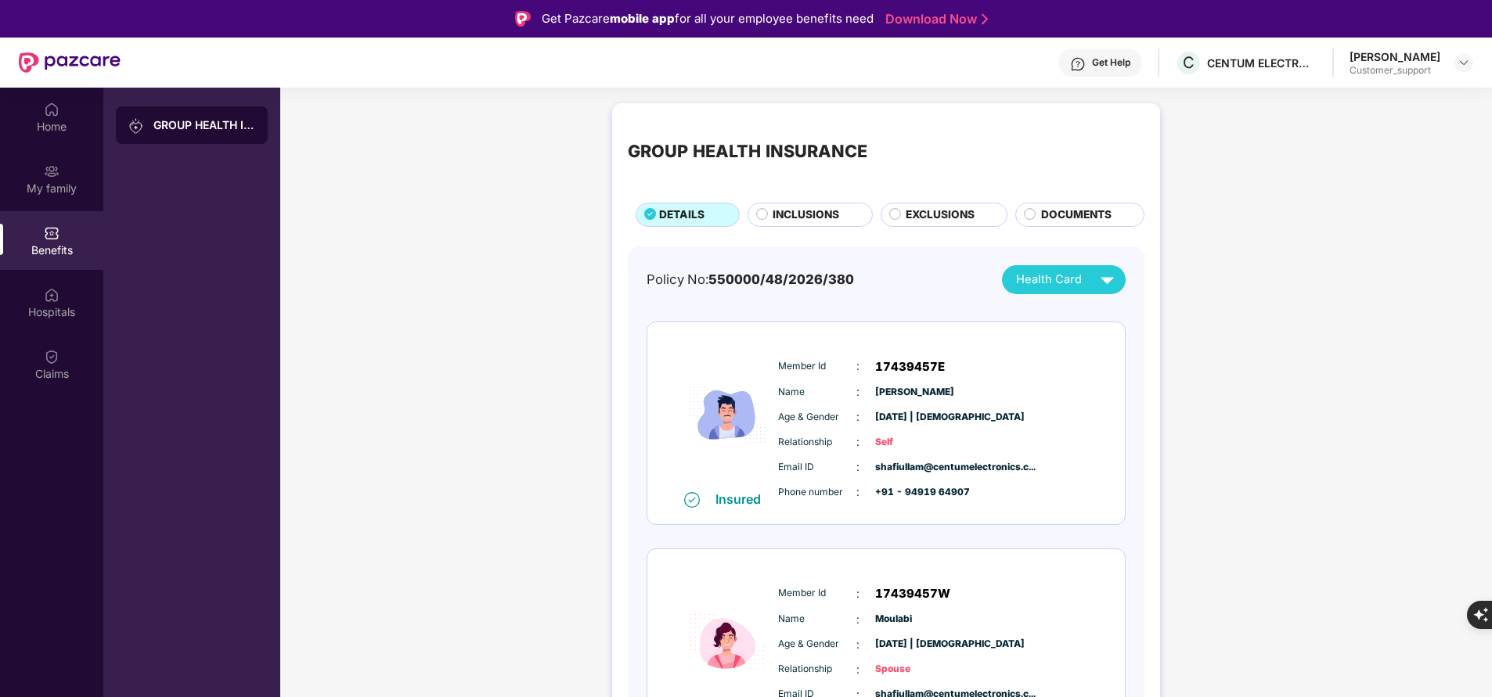
click at [786, 214] on span "INCLUSIONS" at bounding box center [805, 215] width 67 height 16
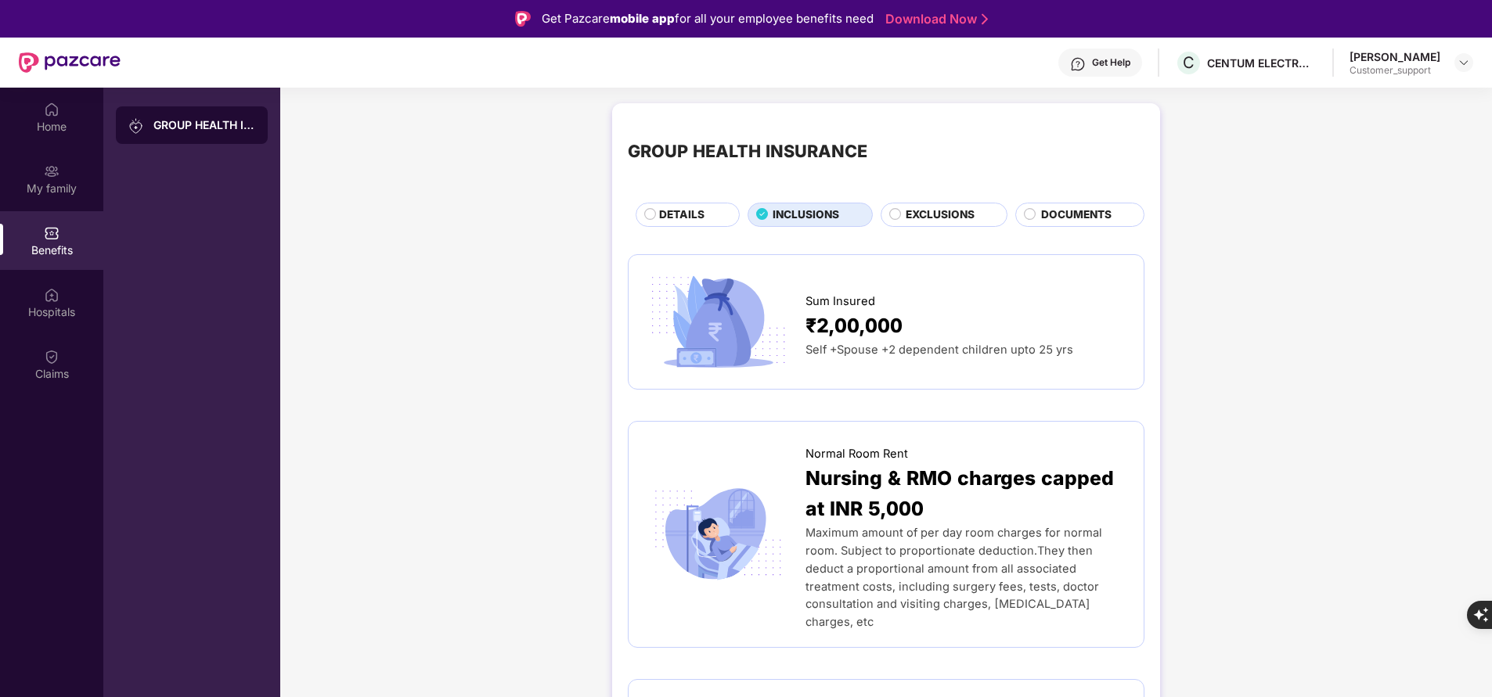
click at [925, 217] on span "EXCLUSIONS" at bounding box center [939, 215] width 69 height 16
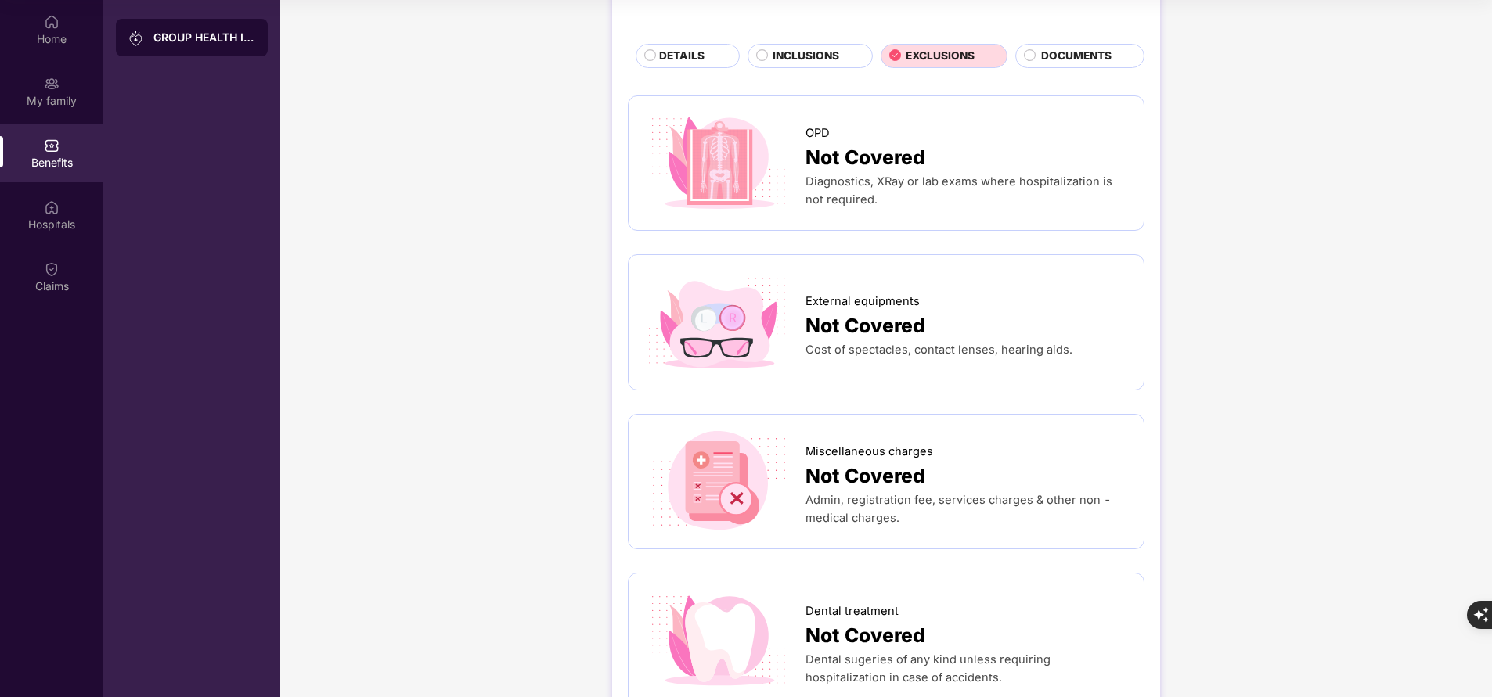
scroll to position [28, 0]
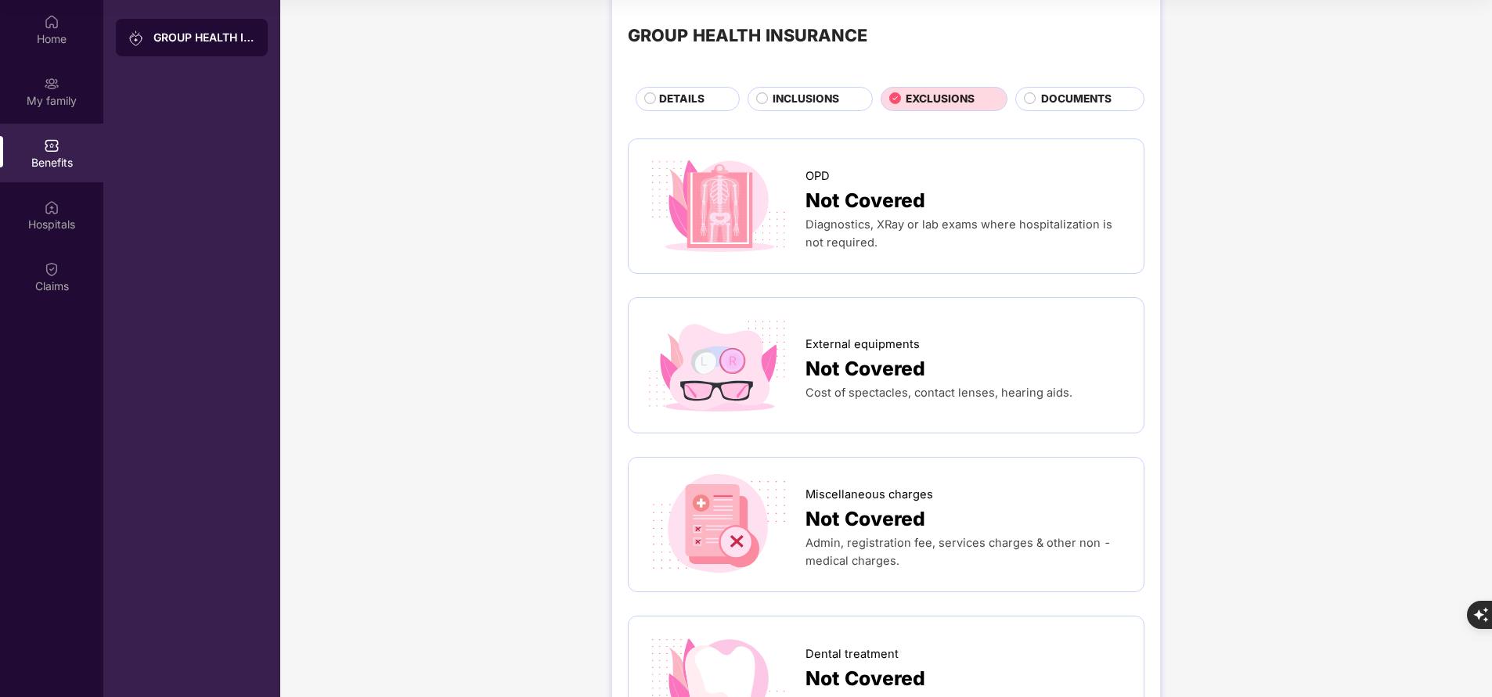
click at [787, 97] on span "INCLUSIONS" at bounding box center [805, 99] width 67 height 16
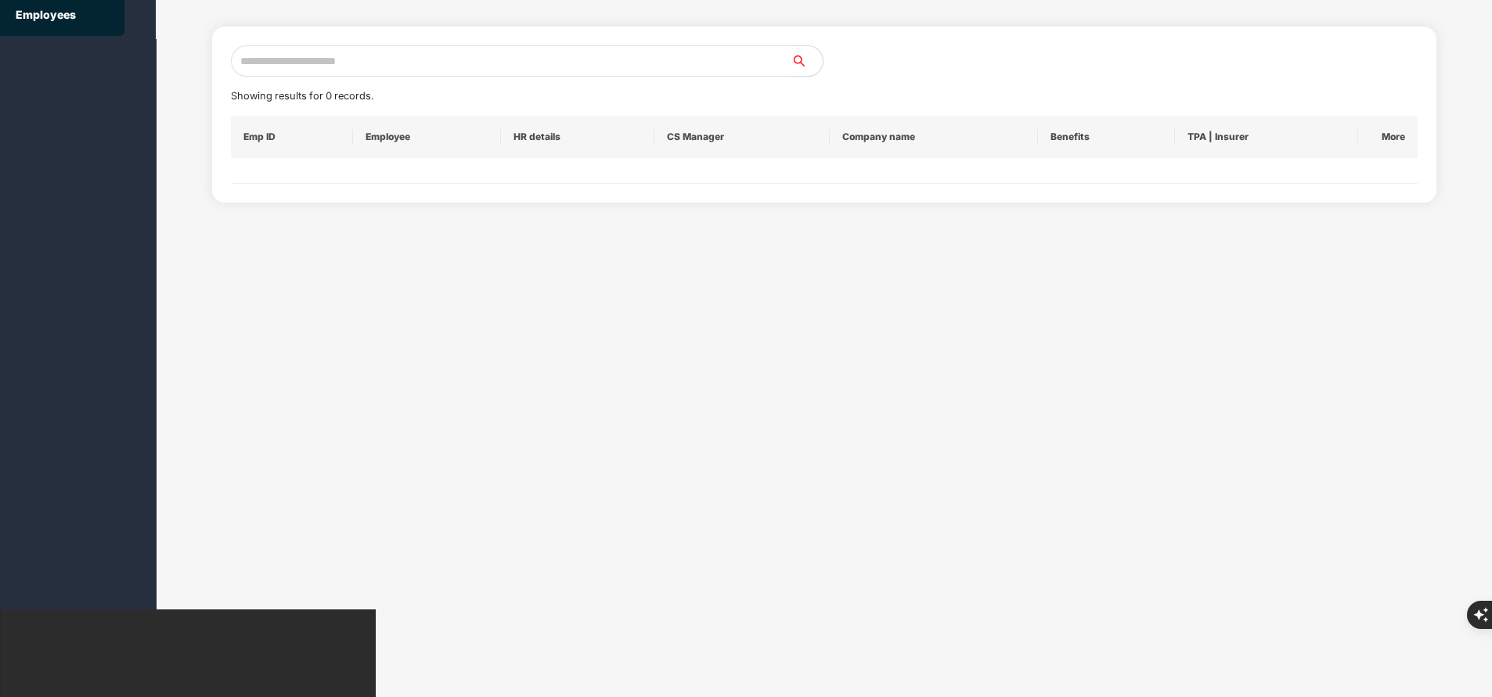
scroll to position [0, 0]
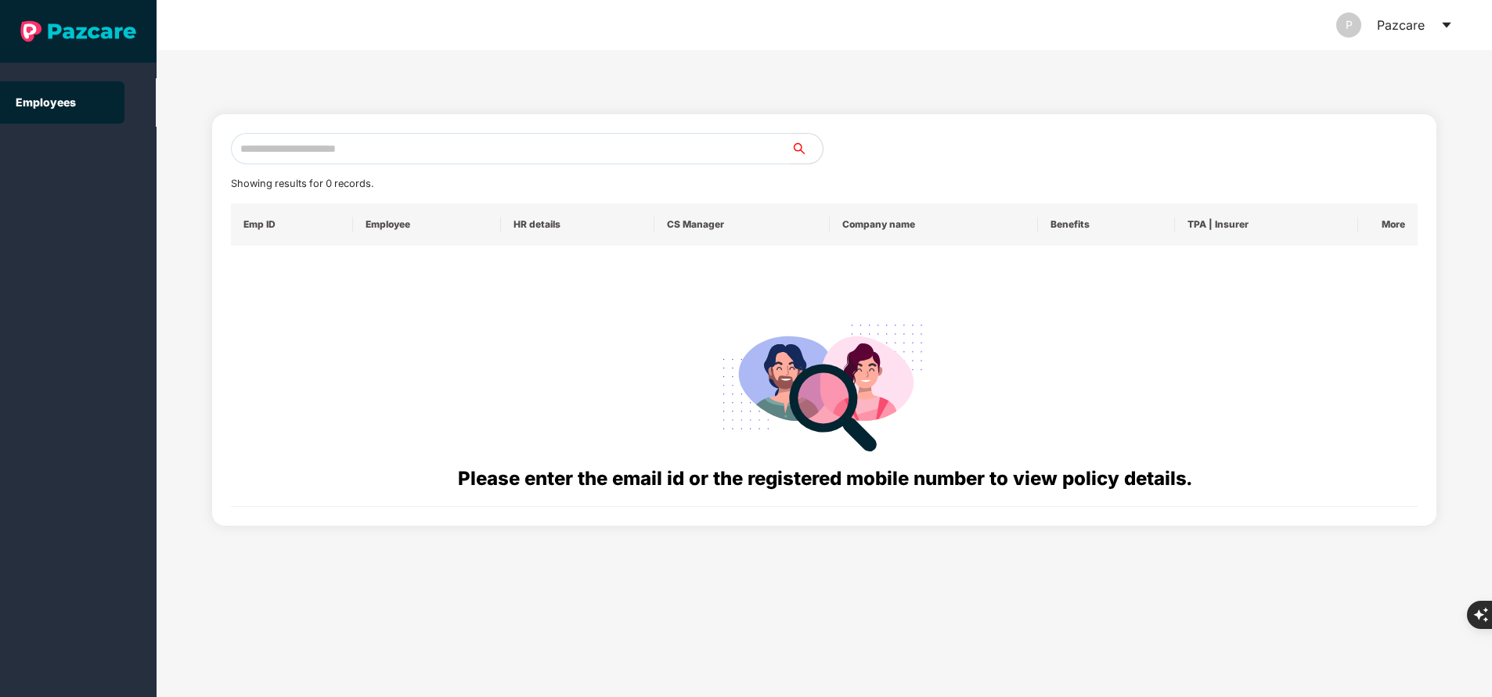
click at [466, 150] on input "text" at bounding box center [511, 148] width 560 height 31
paste input "**********"
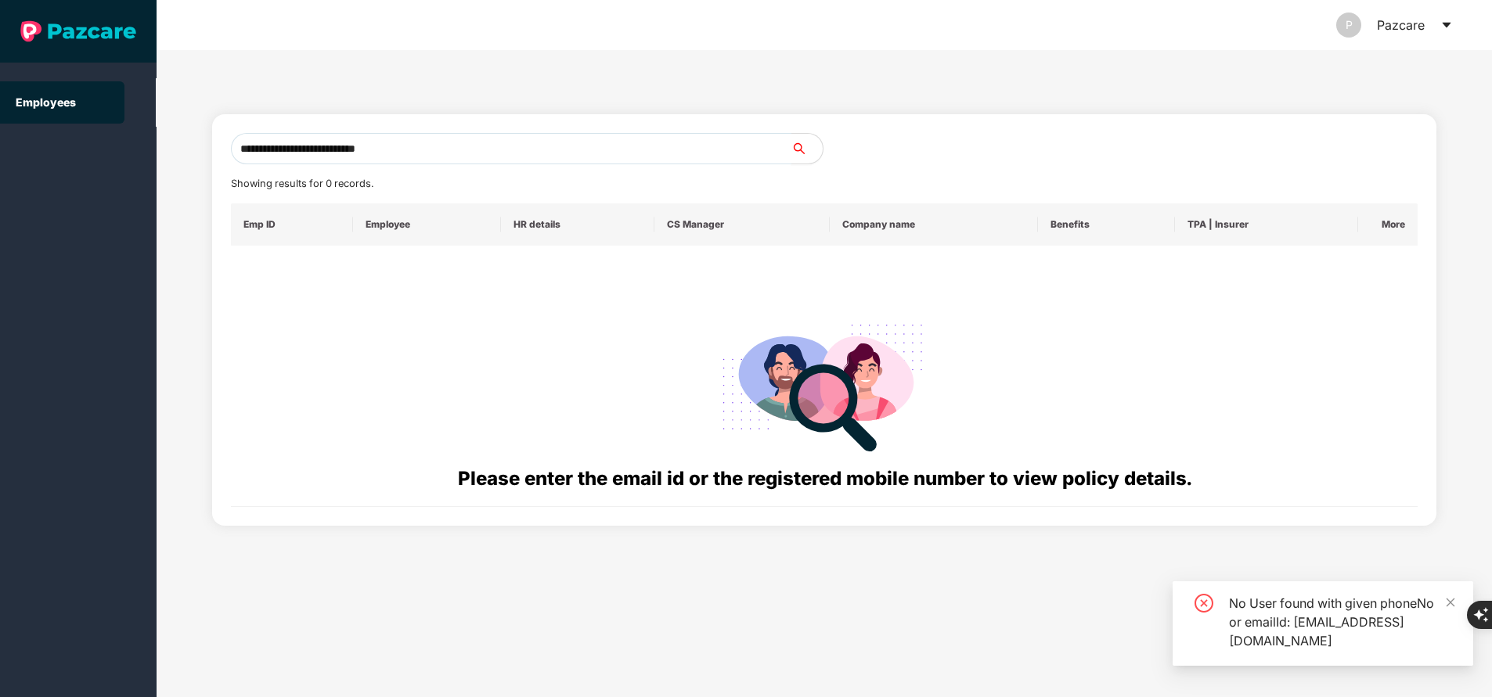
type input "**********"
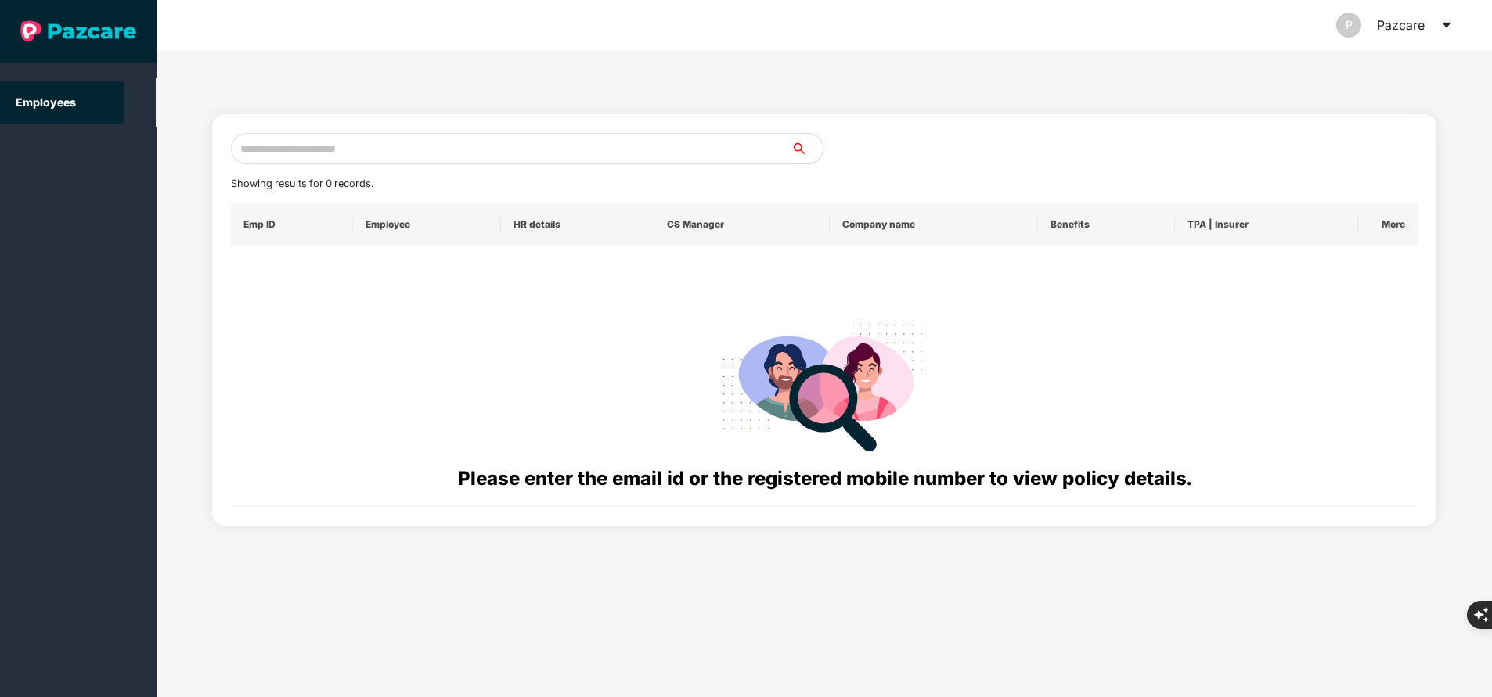
paste input "**********"
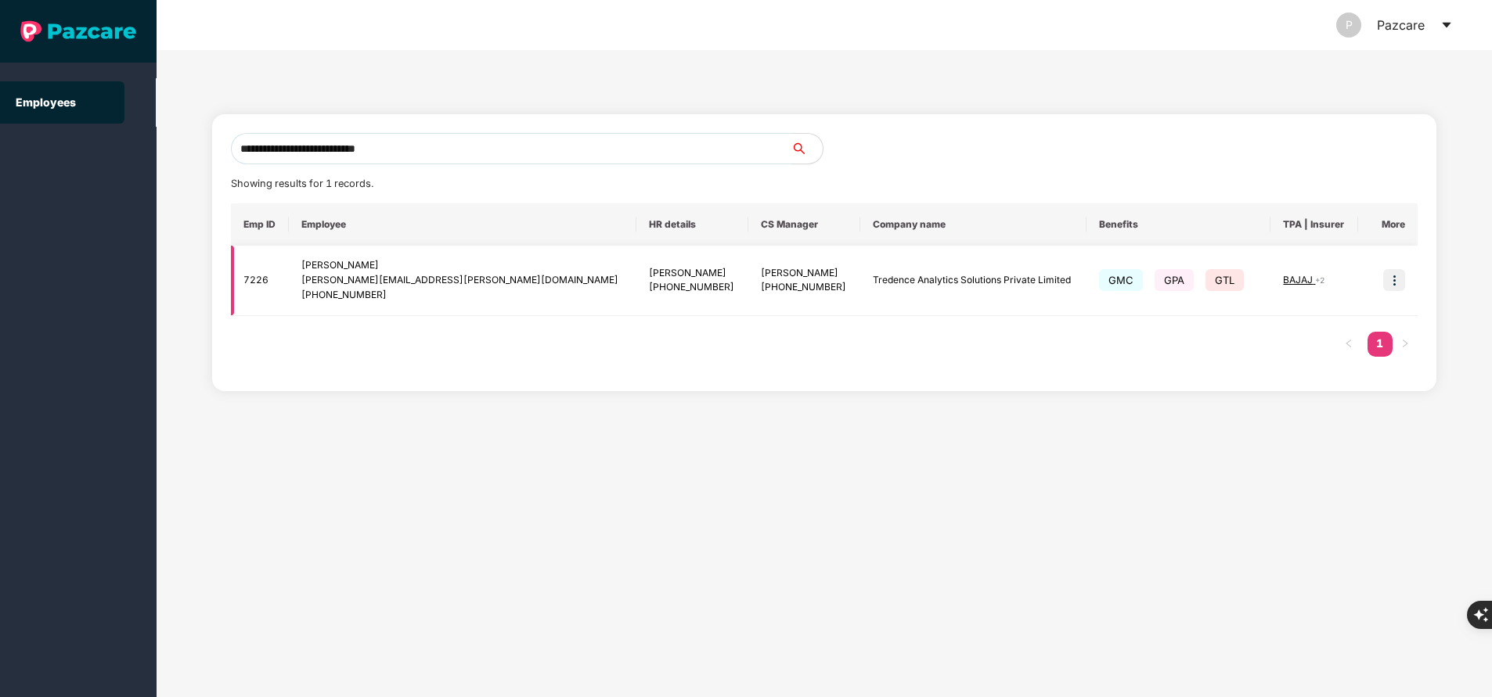
type input "**********"
click at [1395, 282] on img at bounding box center [1394, 280] width 22 height 22
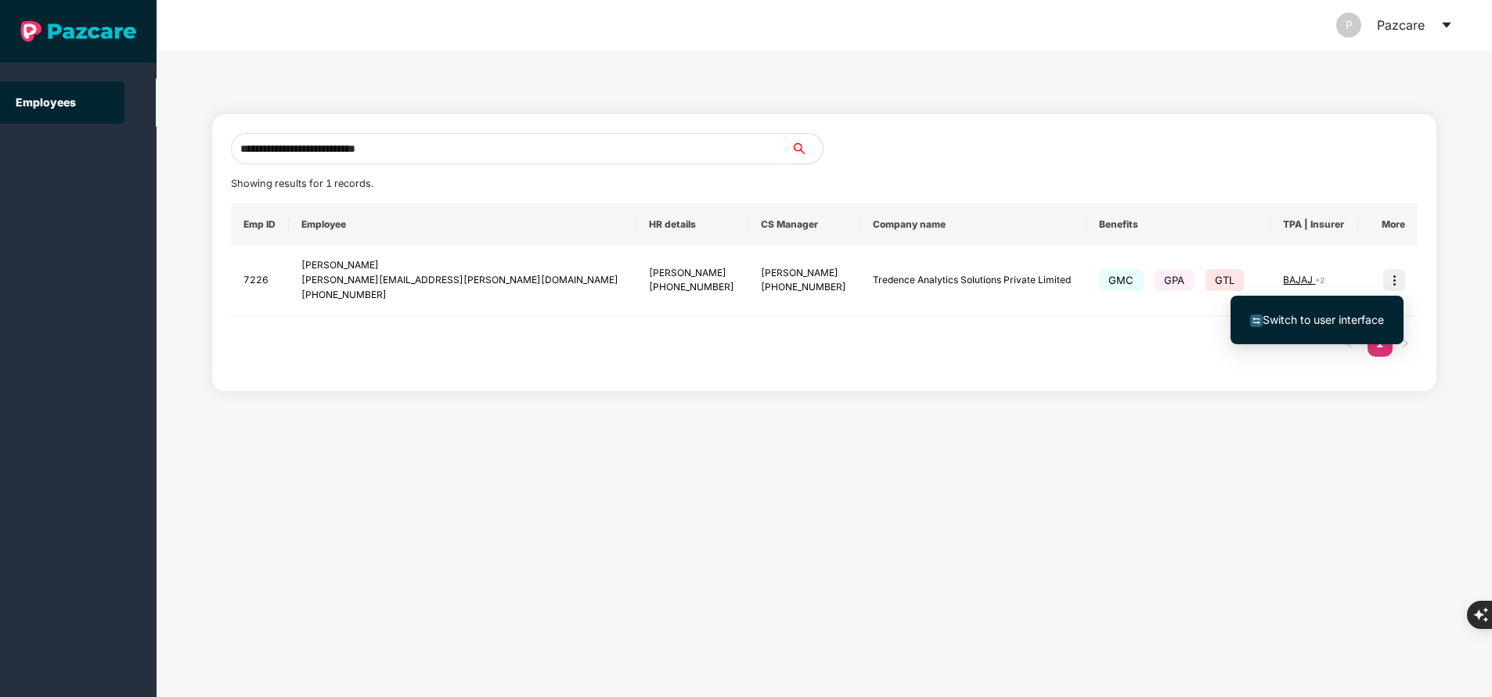
click at [1348, 321] on span "Switch to user interface" at bounding box center [1322, 319] width 121 height 13
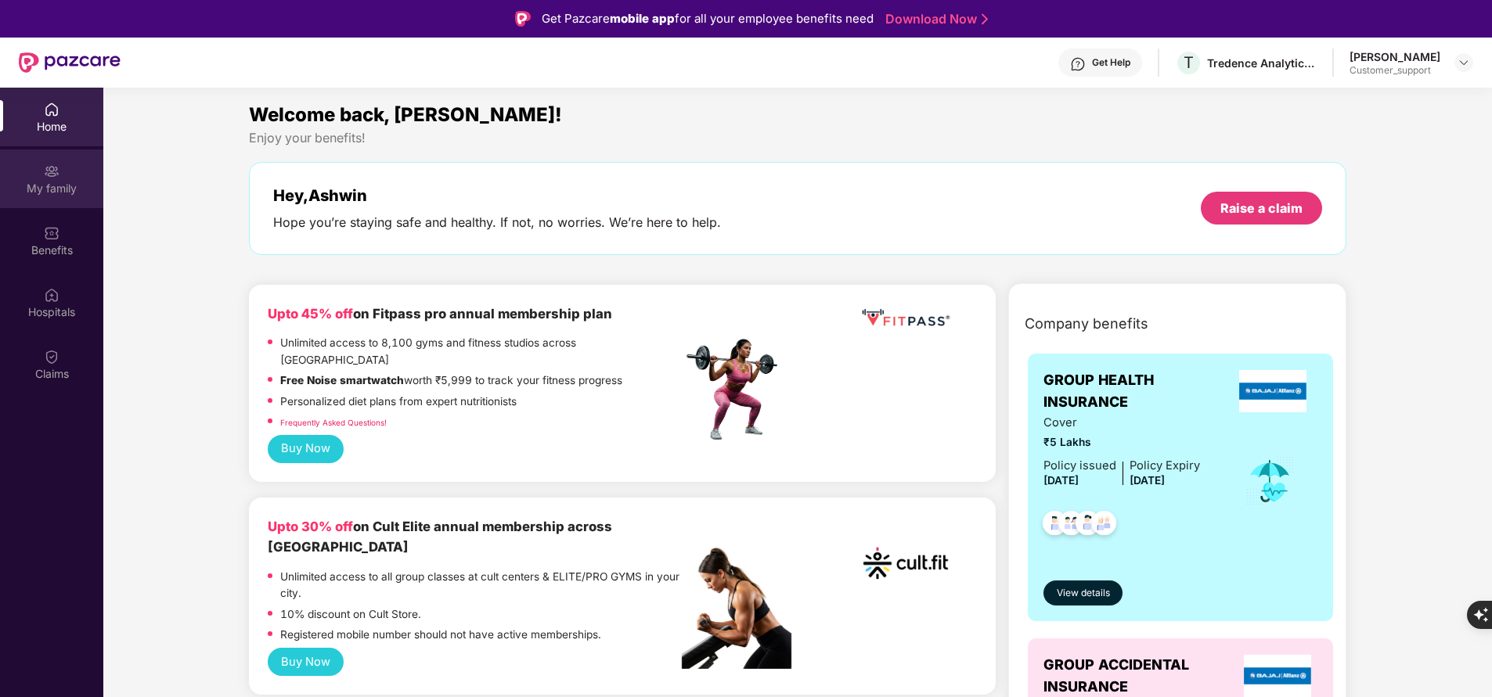
click at [52, 194] on div "My family" at bounding box center [51, 189] width 103 height 16
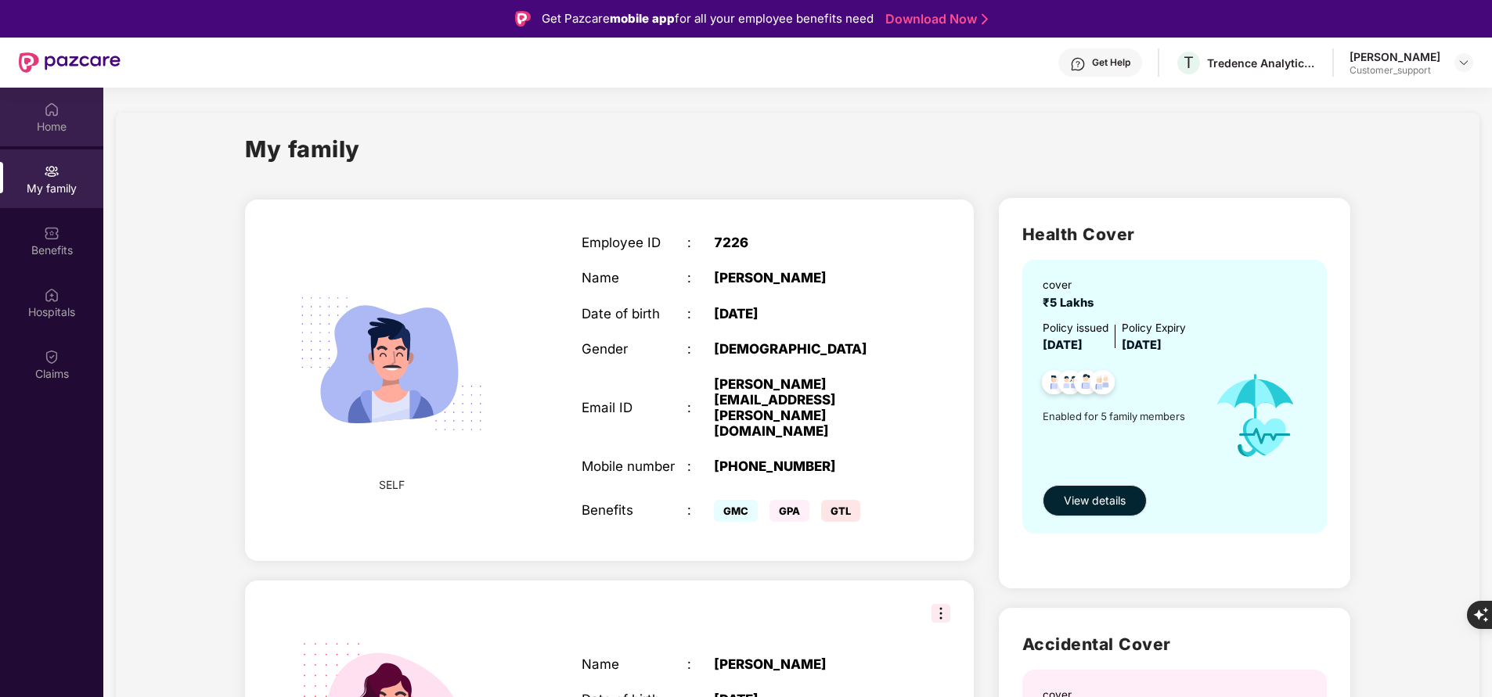
click at [47, 126] on div "Home" at bounding box center [51, 127] width 103 height 16
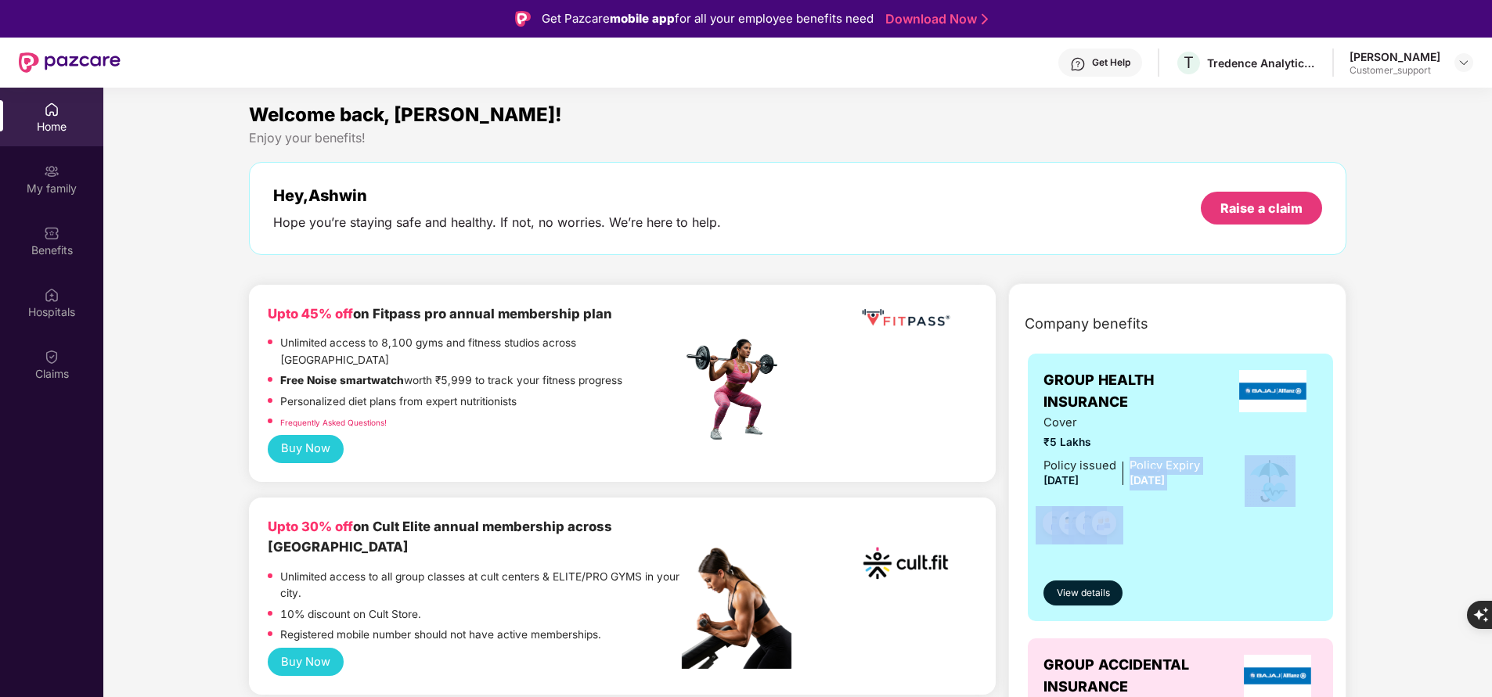
drag, startPoint x: 1123, startPoint y: 481, endPoint x: 1224, endPoint y: 477, distance: 101.1
click at [1224, 477] on div "Cover ₹5 Lakhs Policy issued 30 Aug 2024 Policy Expiry 29 Aug 2025" at bounding box center [1180, 481] width 274 height 135
click at [1167, 439] on span "₹5 Lakhs" at bounding box center [1121, 442] width 157 height 17
drag, startPoint x: 1121, startPoint y: 484, endPoint x: 1197, endPoint y: 483, distance: 75.9
click at [1197, 483] on div "Cover ₹5 Lakhs Policy issued 30 Aug 2024 Policy Expiry 29 Aug 2025" at bounding box center [1180, 481] width 274 height 135
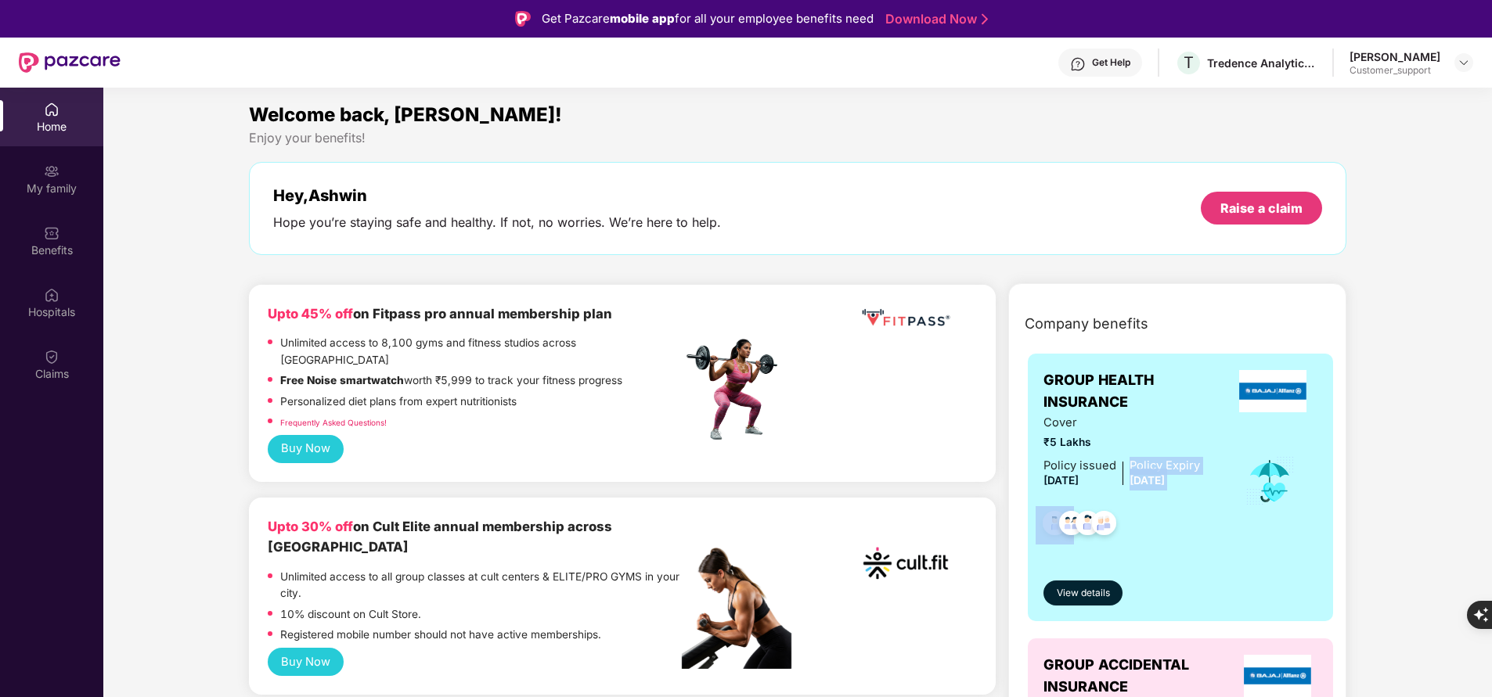
click at [1164, 480] on span "29 Aug 2025" at bounding box center [1146, 480] width 35 height 13
drag, startPoint x: 1122, startPoint y: 456, endPoint x: 1208, endPoint y: 481, distance: 89.6
click at [1208, 481] on div "Cover ₹5 Lakhs Policy issued 30 Aug 2024 Policy Expiry 29 Aug 2025" at bounding box center [1180, 481] width 274 height 135
copy div "Policy Expiry 29 Aug 2025"
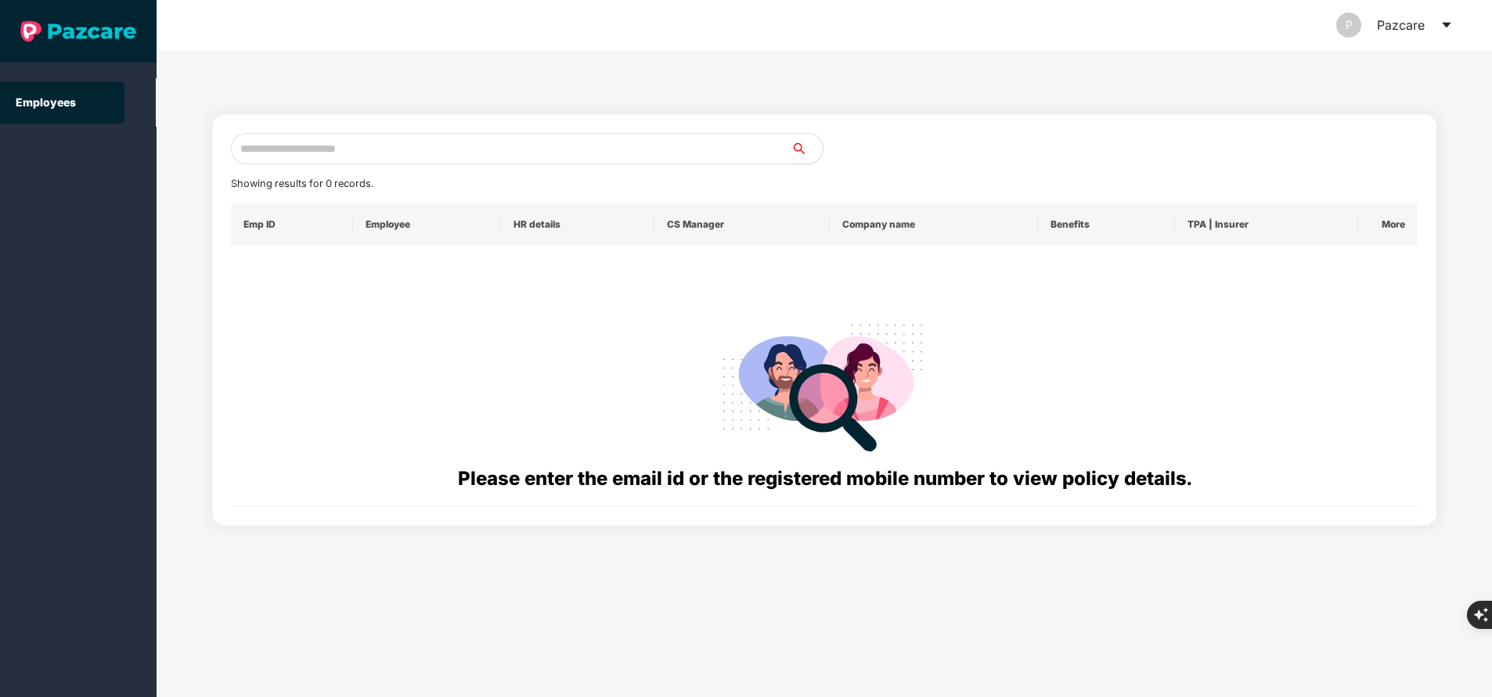
click at [516, 146] on input "text" at bounding box center [511, 148] width 560 height 31
paste input "**********"
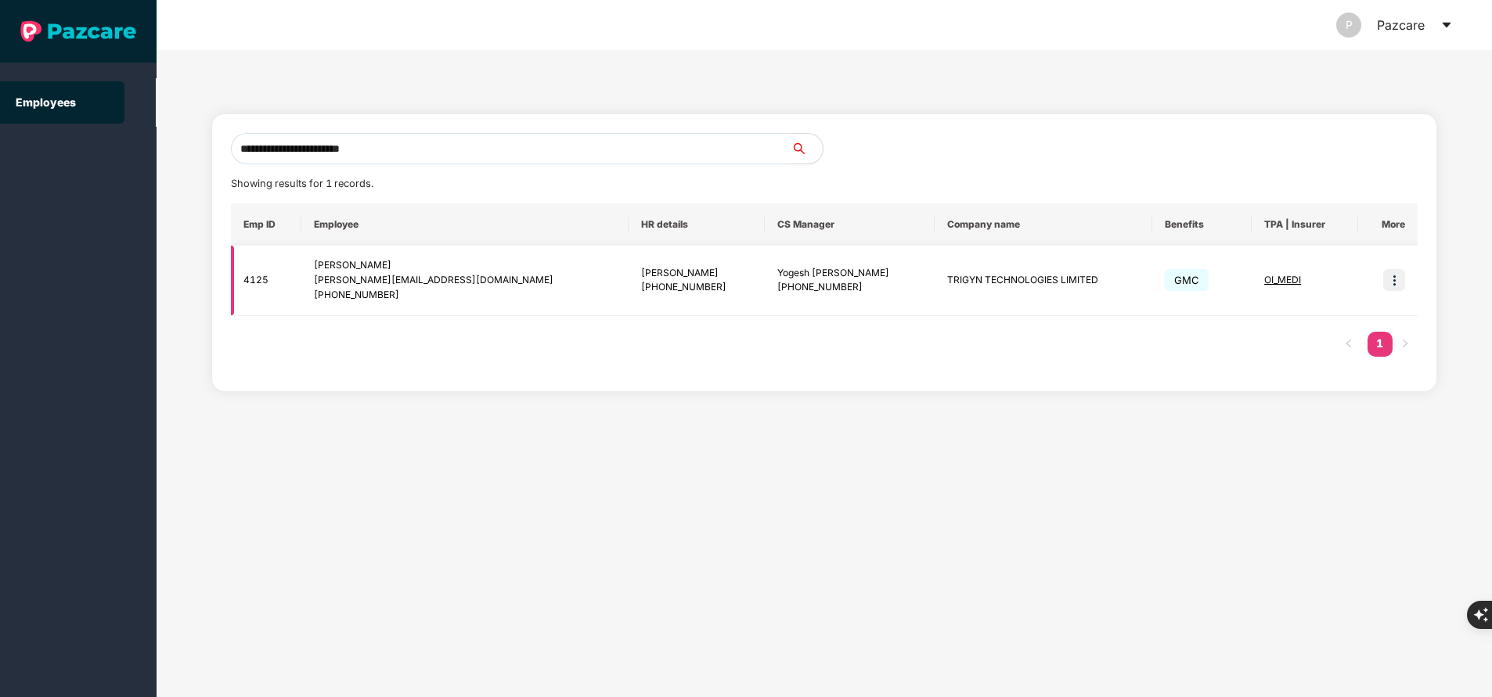
type input "**********"
click at [1392, 287] on img at bounding box center [1394, 280] width 22 height 22
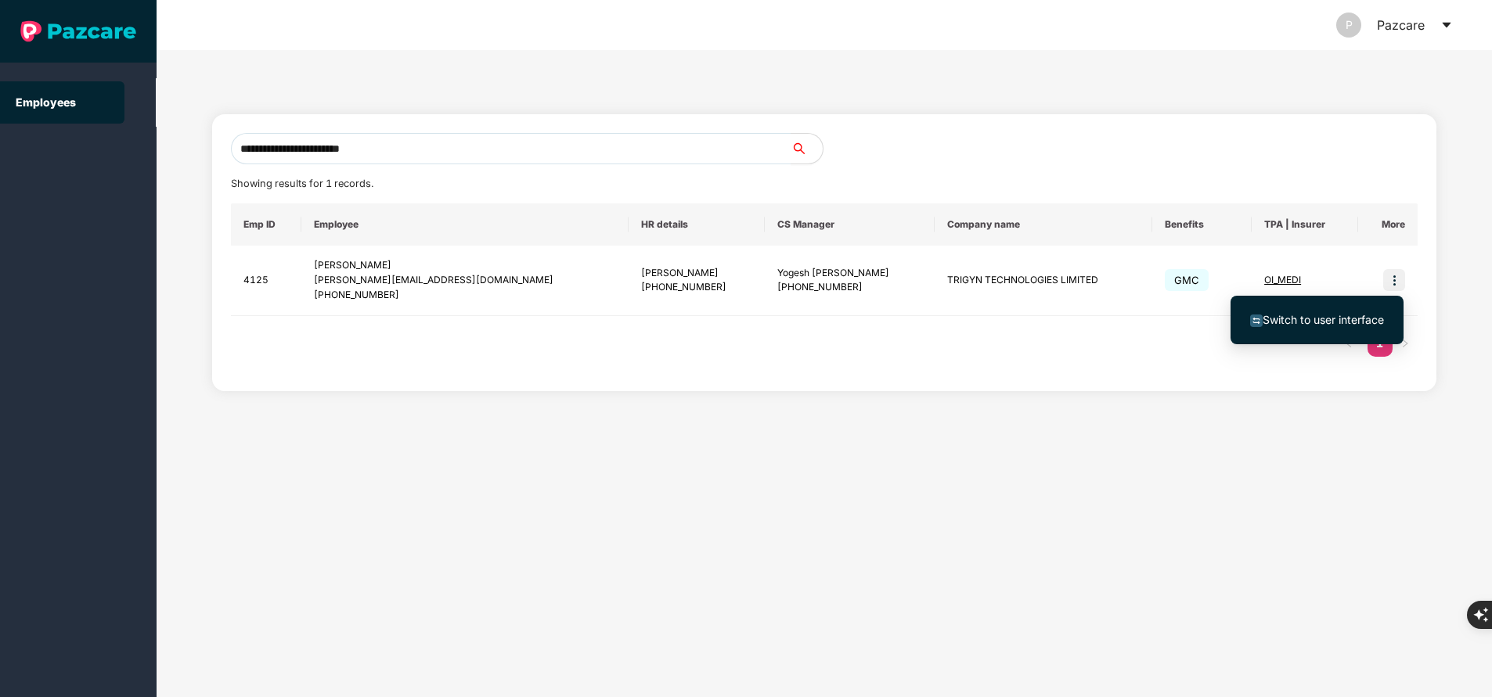
click at [1348, 324] on span "Switch to user interface" at bounding box center [1322, 319] width 121 height 13
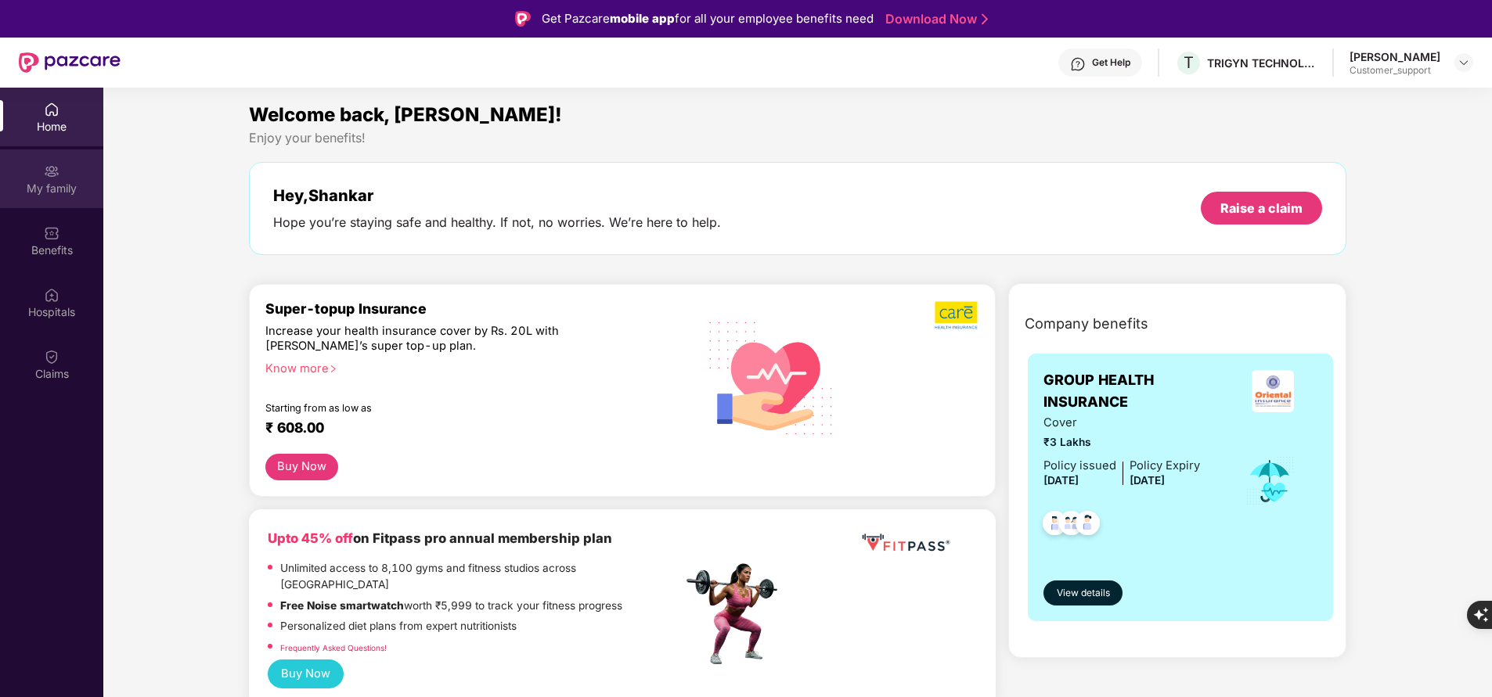
click at [54, 185] on div "My family" at bounding box center [51, 189] width 103 height 16
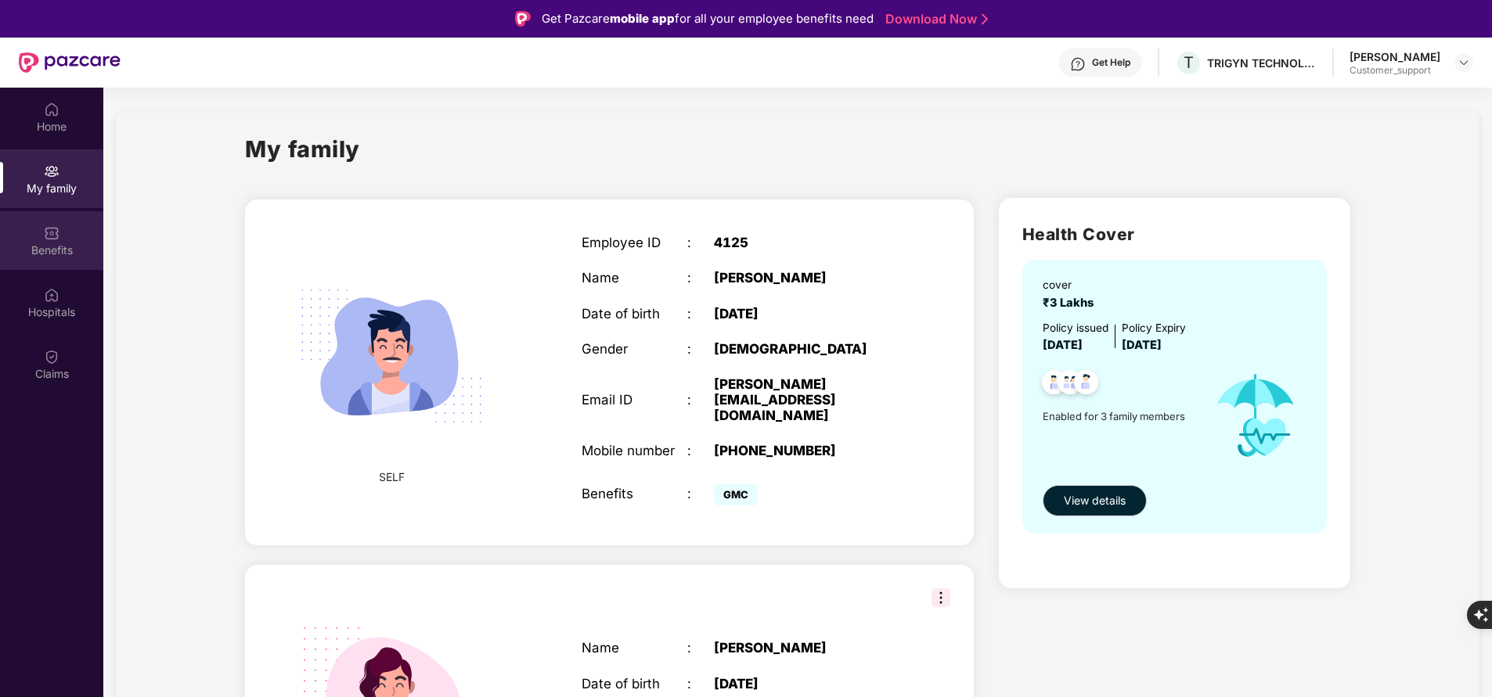
click at [45, 253] on div "Benefits" at bounding box center [51, 251] width 103 height 16
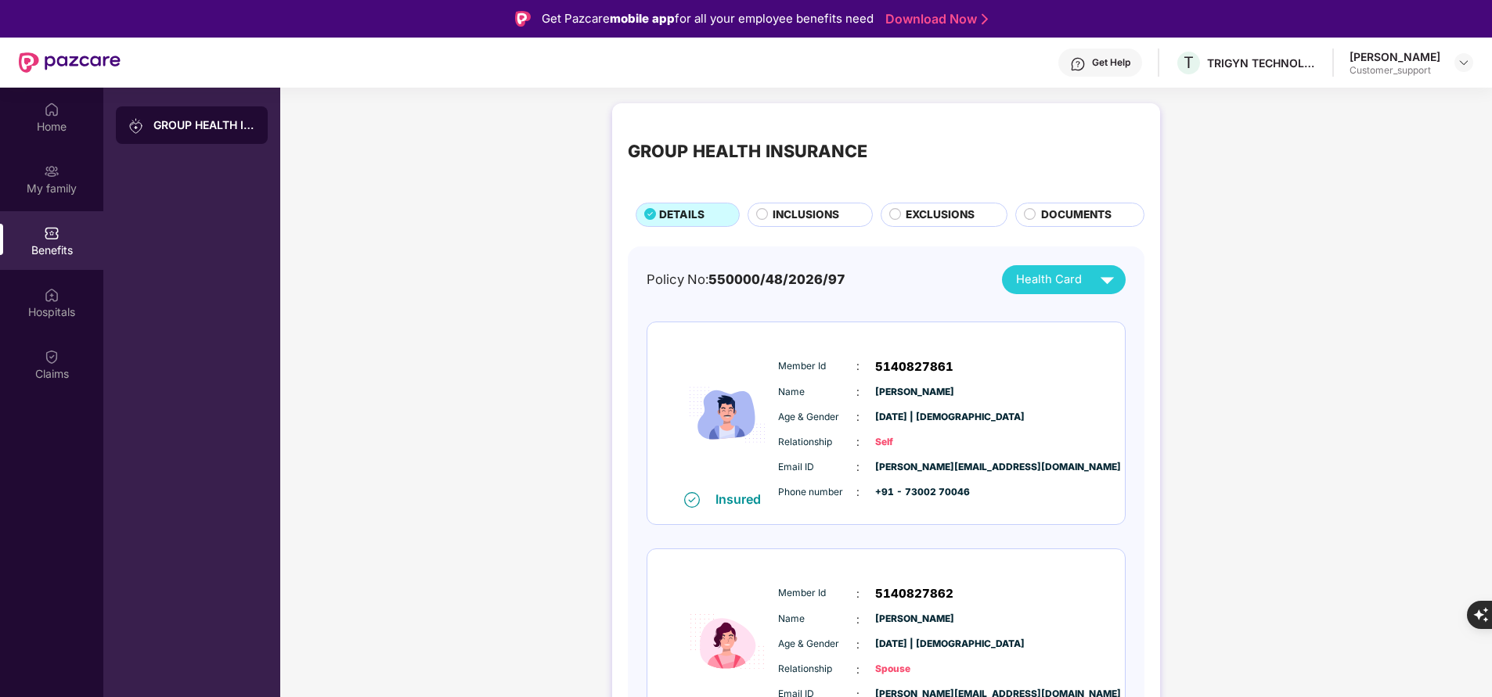
click at [801, 214] on span "INCLUSIONS" at bounding box center [805, 215] width 67 height 16
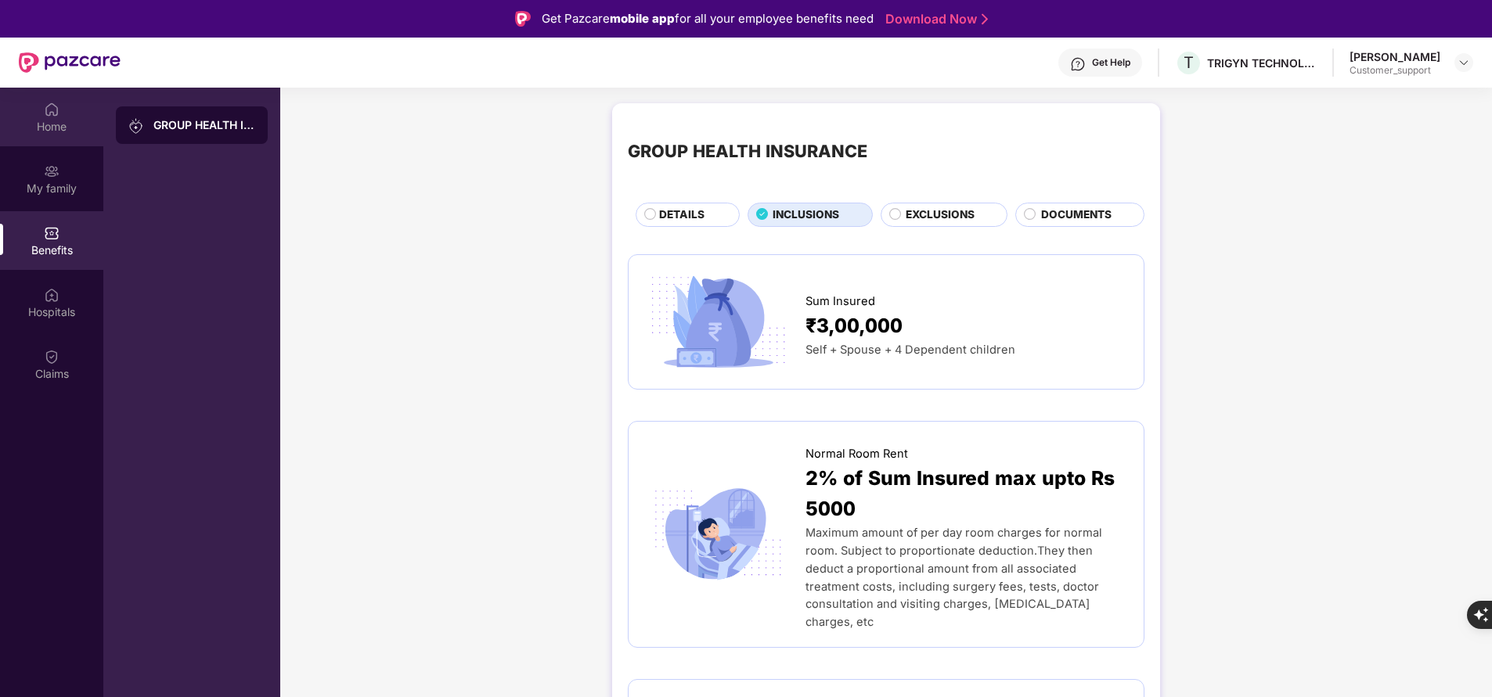
click at [34, 114] on div "Home" at bounding box center [51, 117] width 103 height 59
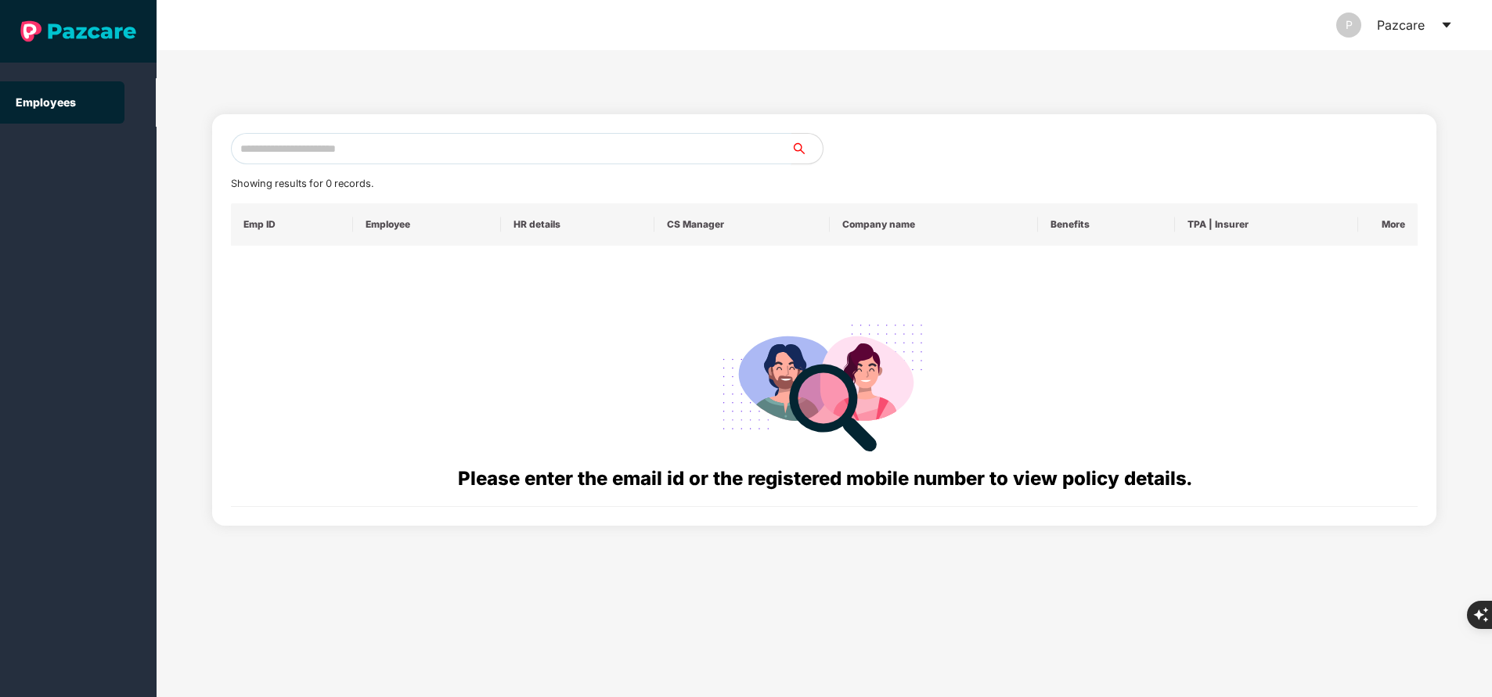
click at [369, 149] on input "text" at bounding box center [511, 148] width 560 height 31
paste input "**********"
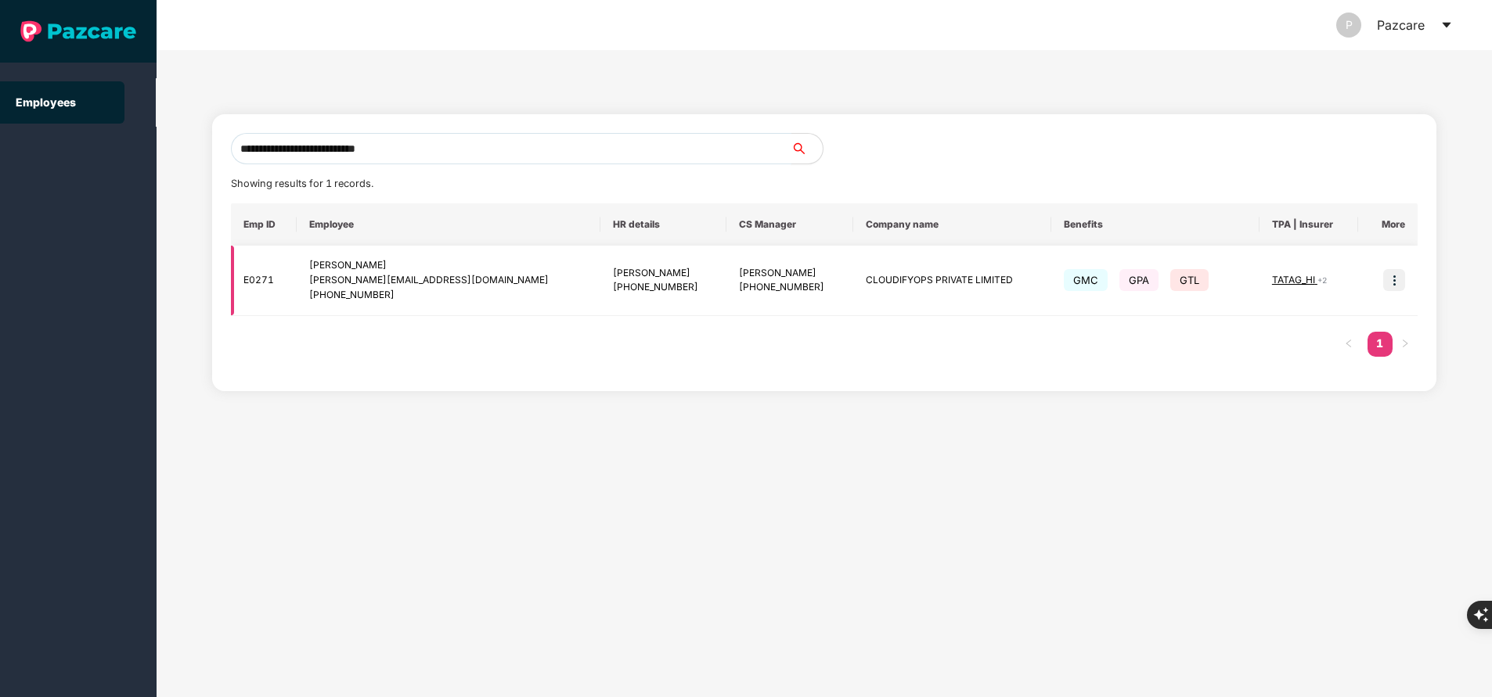
type input "**********"
click at [1388, 279] on img at bounding box center [1394, 280] width 22 height 22
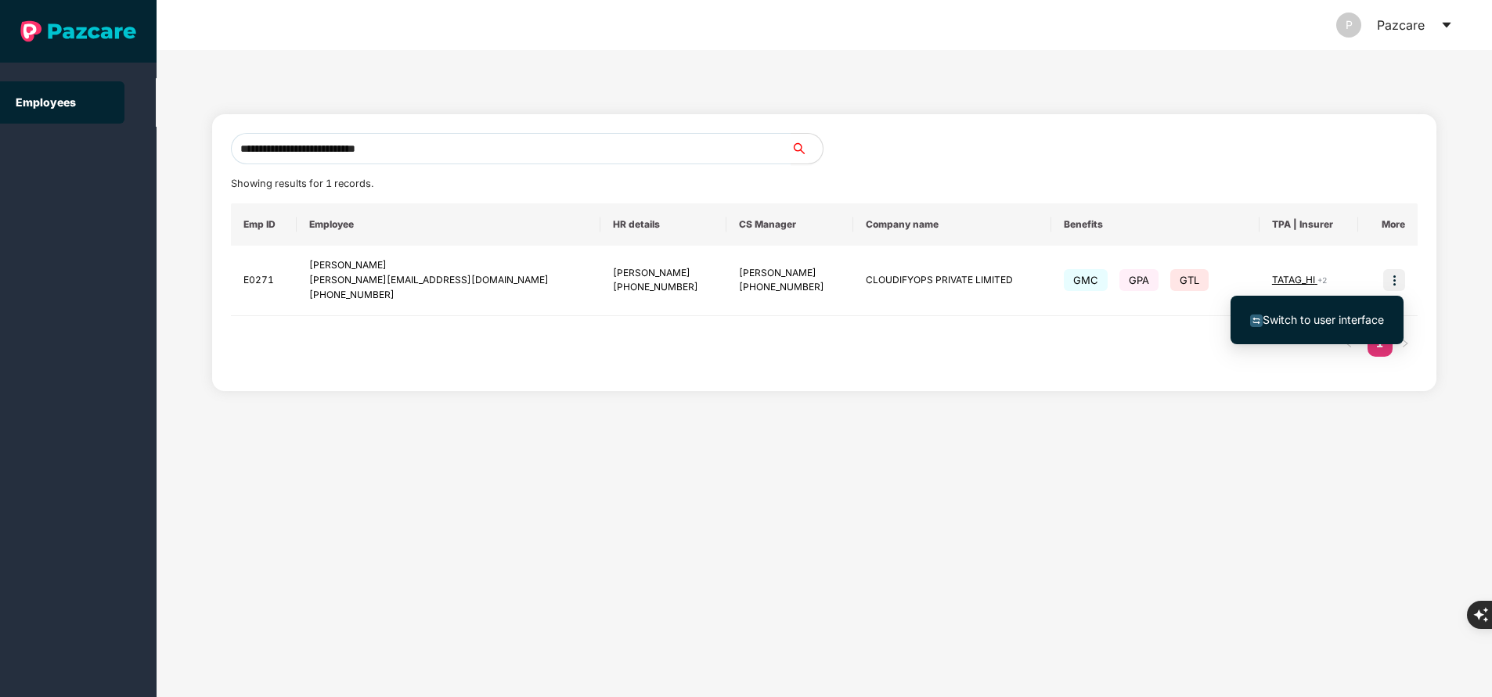
click at [1314, 326] on span "Switch to user interface" at bounding box center [1322, 319] width 121 height 13
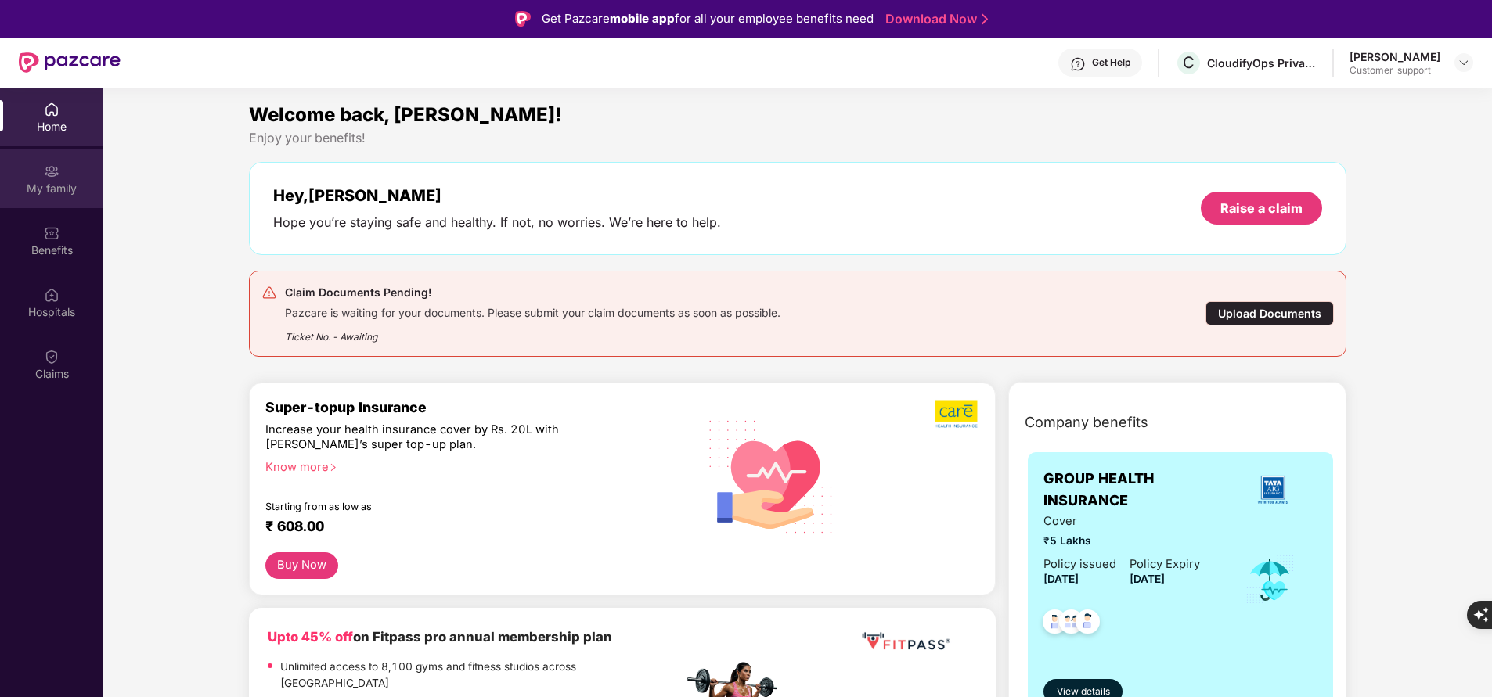
click at [42, 186] on div "My family" at bounding box center [51, 189] width 103 height 16
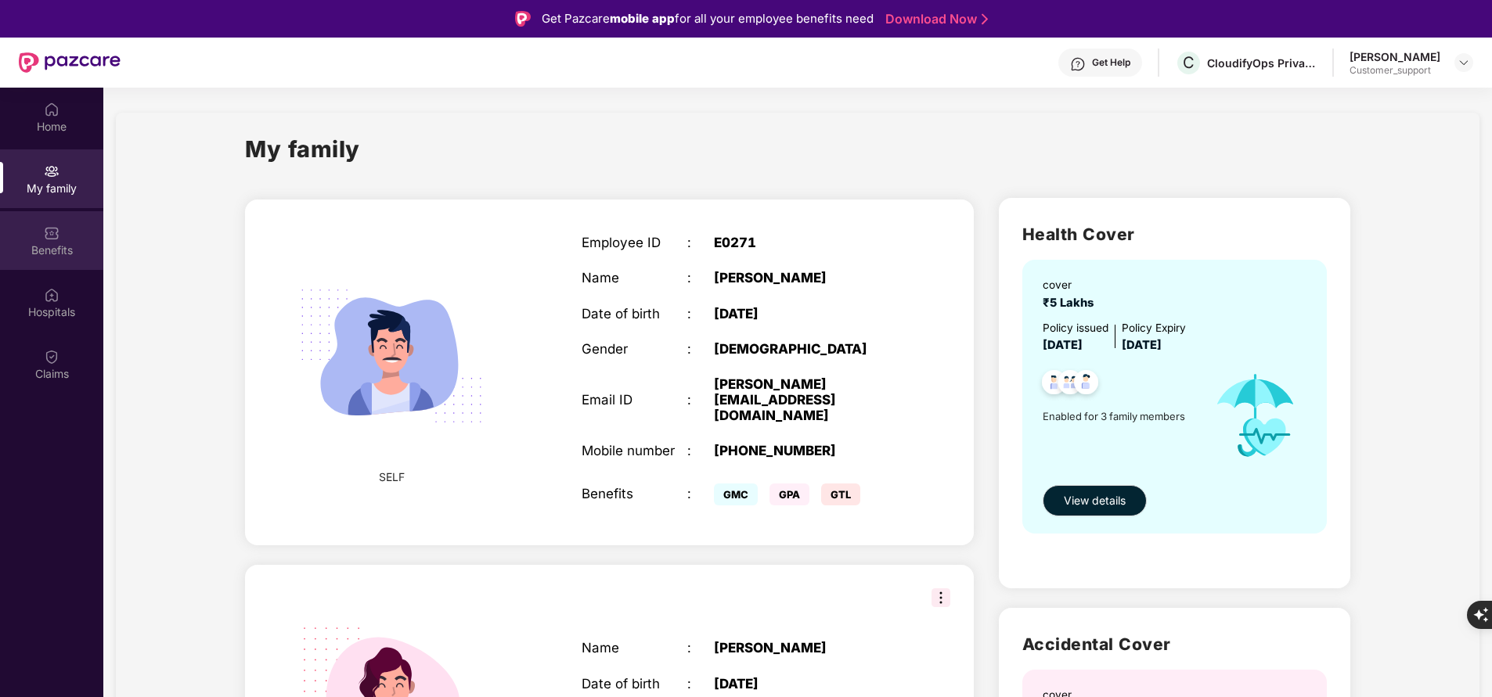
click at [56, 253] on div "Benefits" at bounding box center [51, 251] width 103 height 16
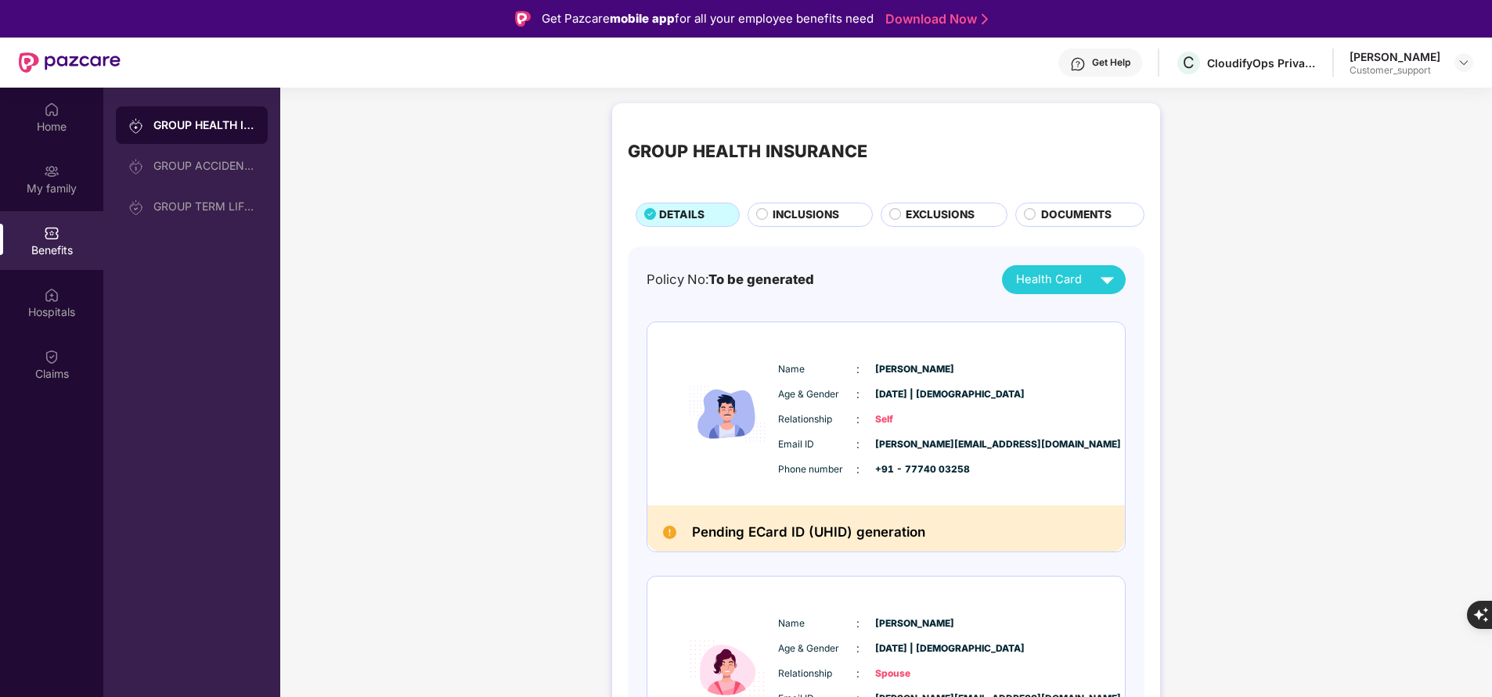
click at [1063, 214] on span "DOCUMENTS" at bounding box center [1076, 215] width 70 height 16
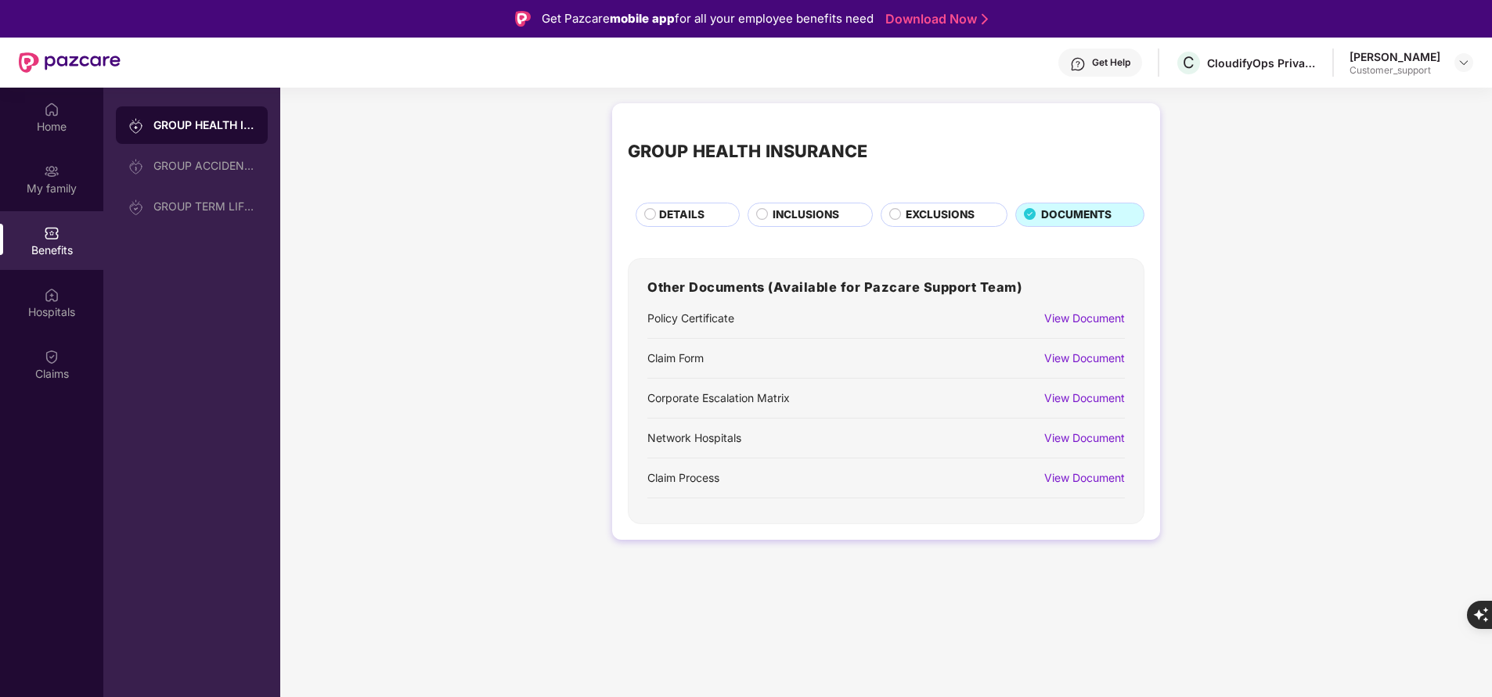
click at [1100, 318] on div "View Document" at bounding box center [1084, 318] width 81 height 17
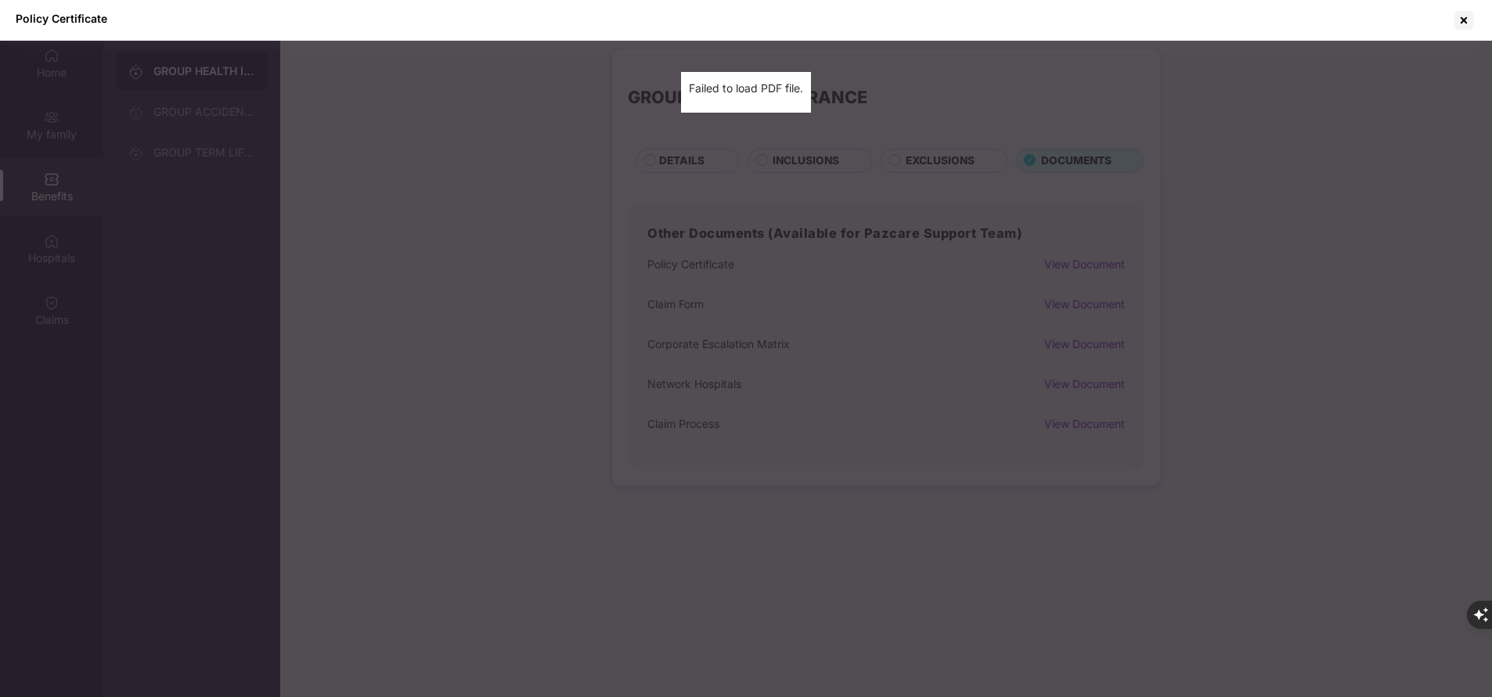
scroll to position [55, 0]
click at [1467, 20] on div at bounding box center [1463, 20] width 25 height 25
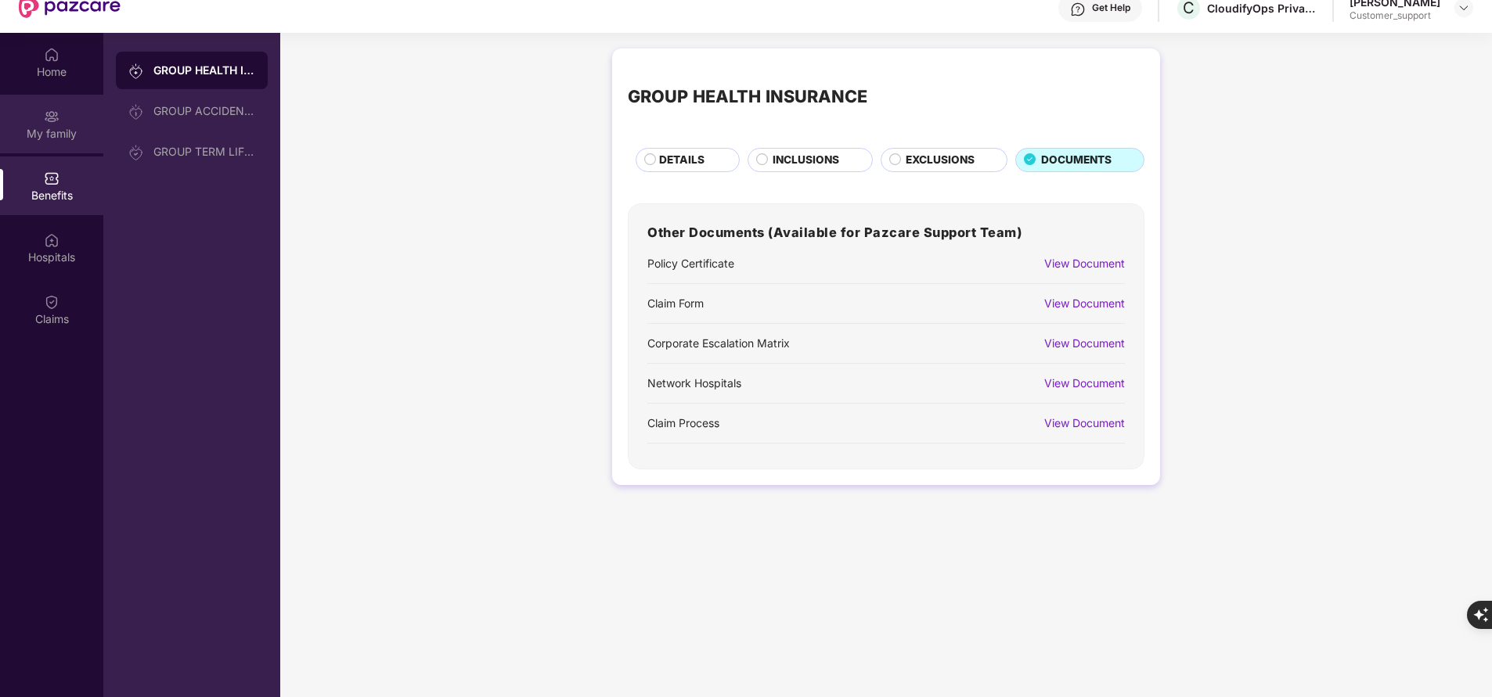
click at [23, 135] on div "My family" at bounding box center [51, 134] width 103 height 16
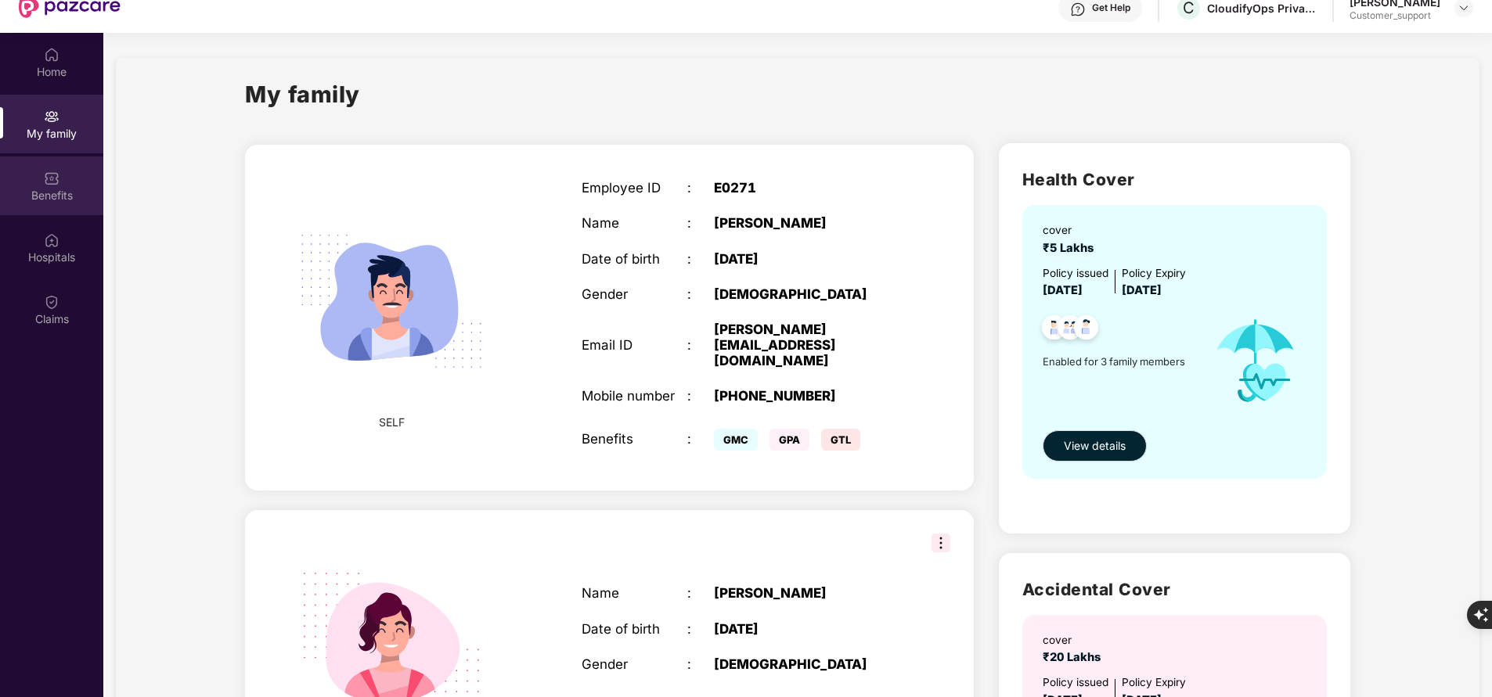
click at [48, 195] on div "Benefits" at bounding box center [51, 196] width 103 height 16
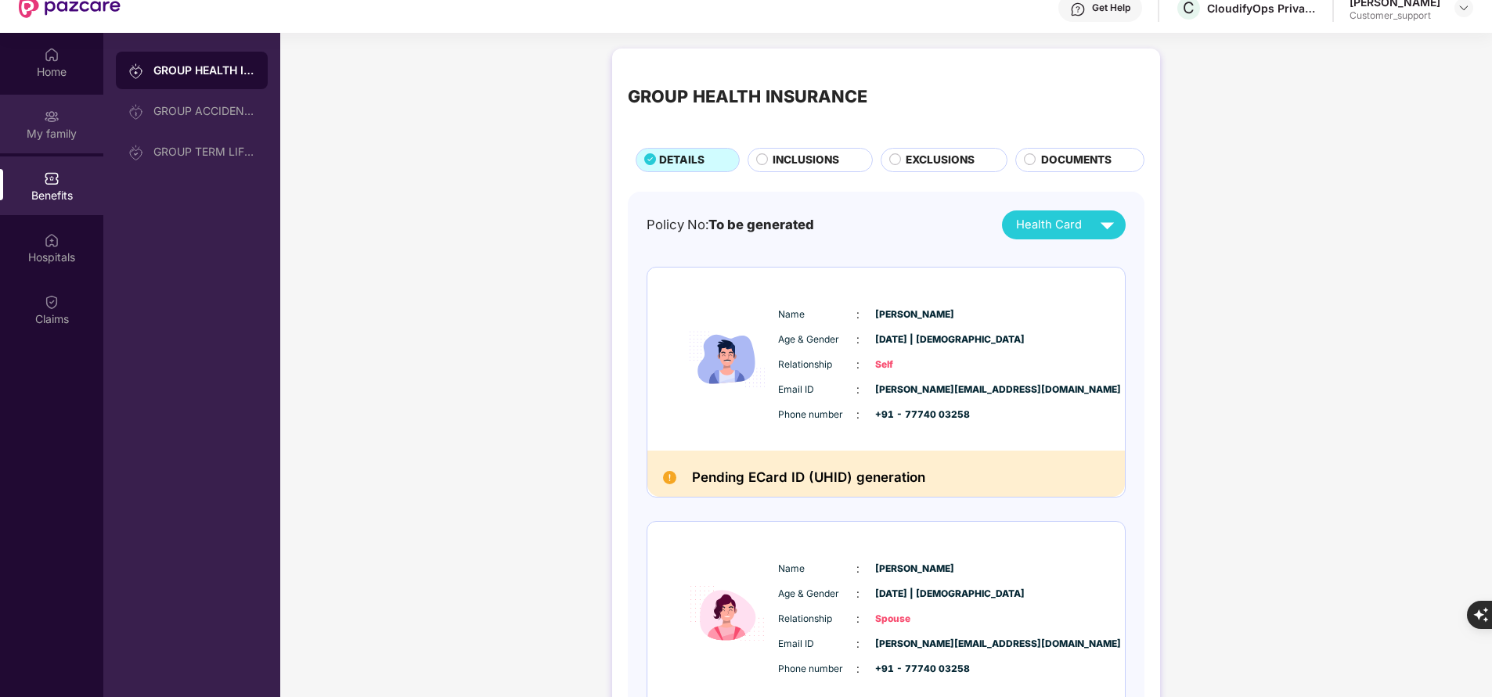
click at [50, 117] on img at bounding box center [52, 117] width 16 height 16
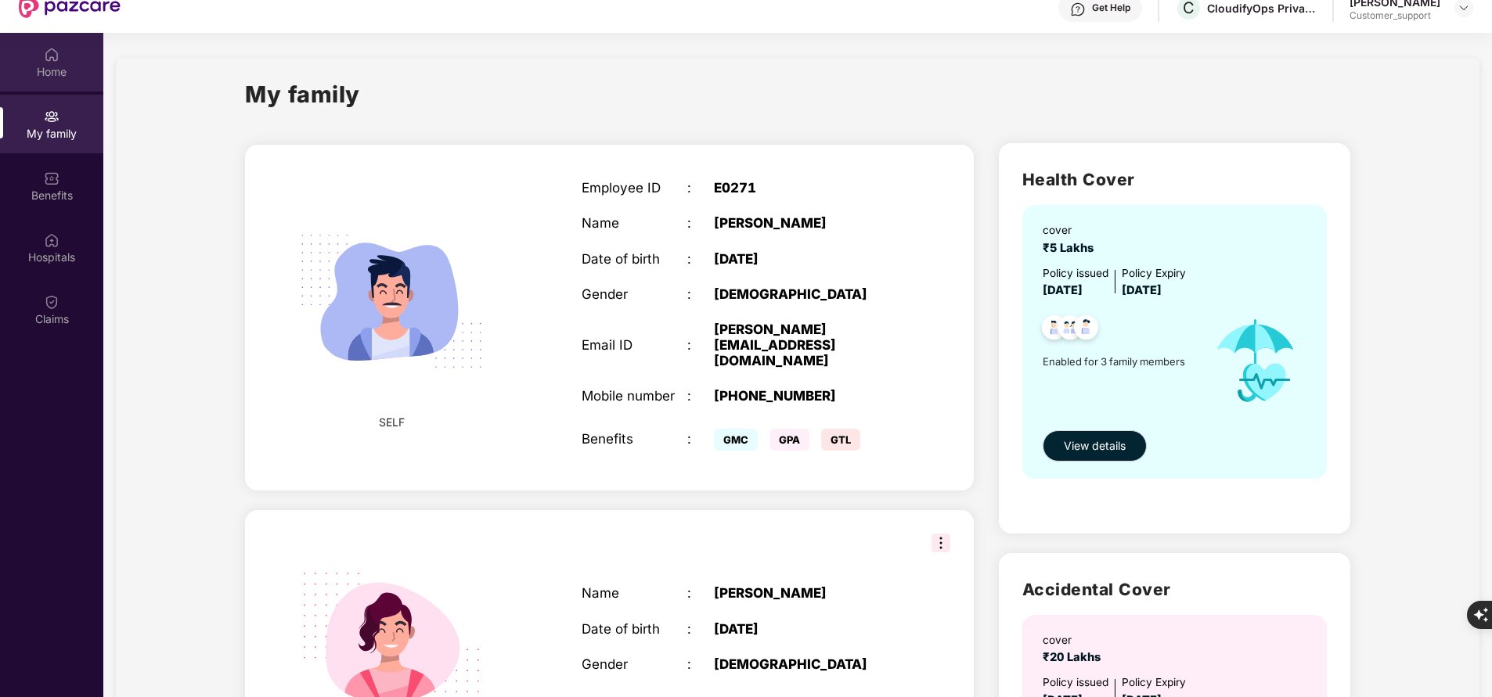
click at [42, 72] on div "Home" at bounding box center [51, 72] width 103 height 16
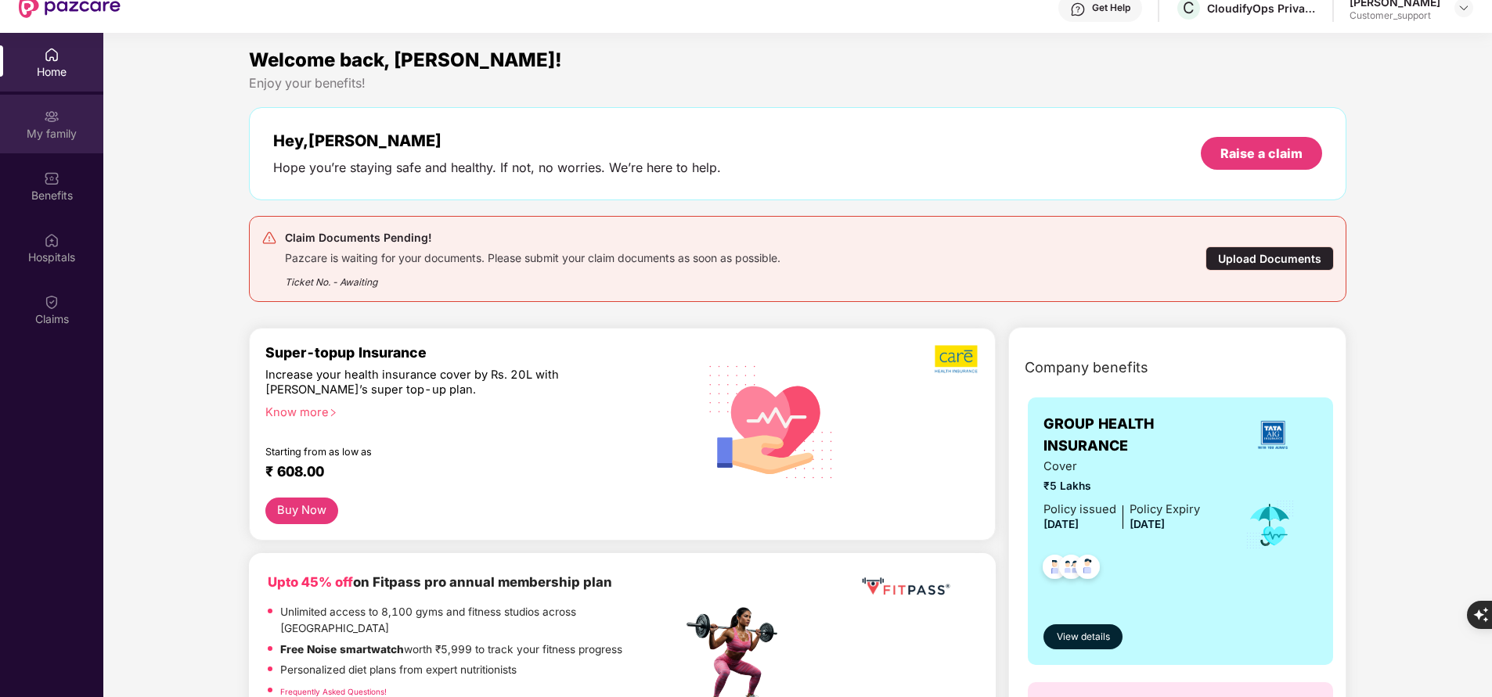
click at [48, 117] on img at bounding box center [52, 117] width 16 height 16
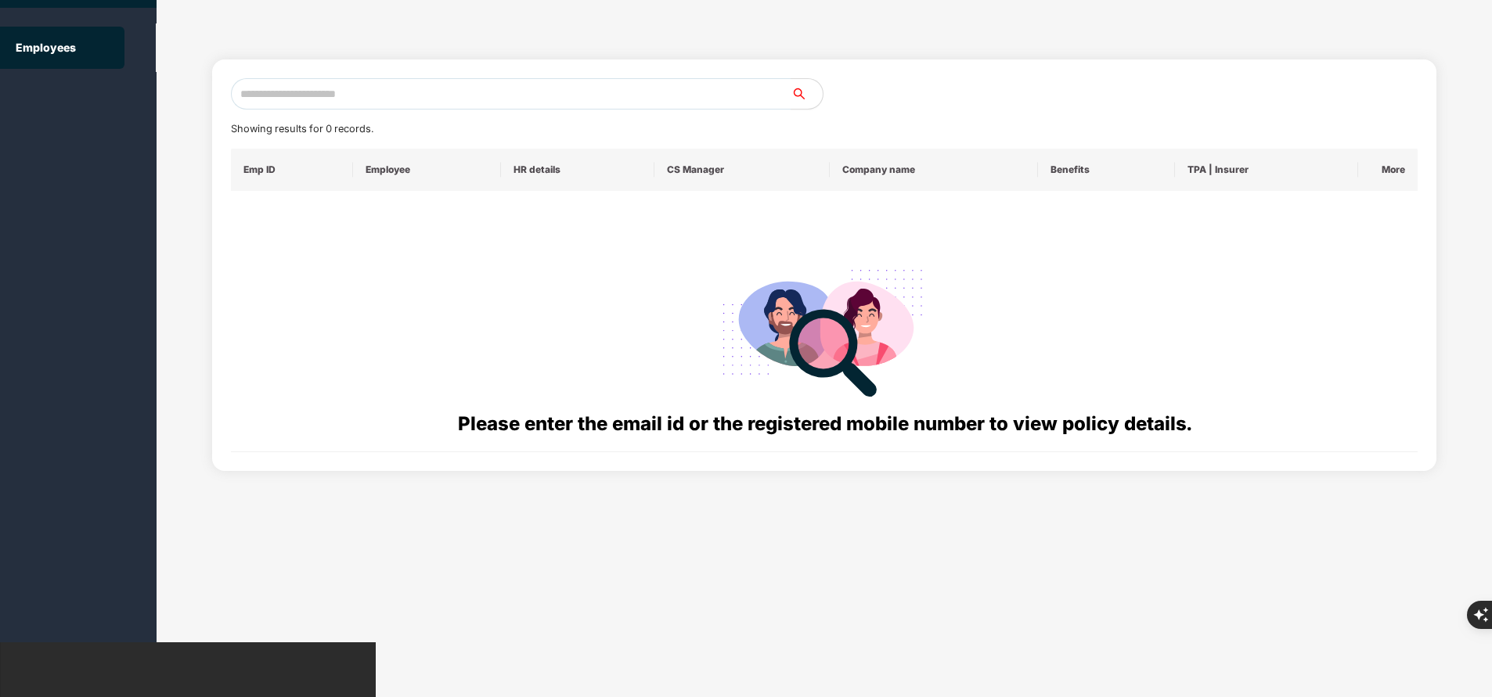
scroll to position [0, 0]
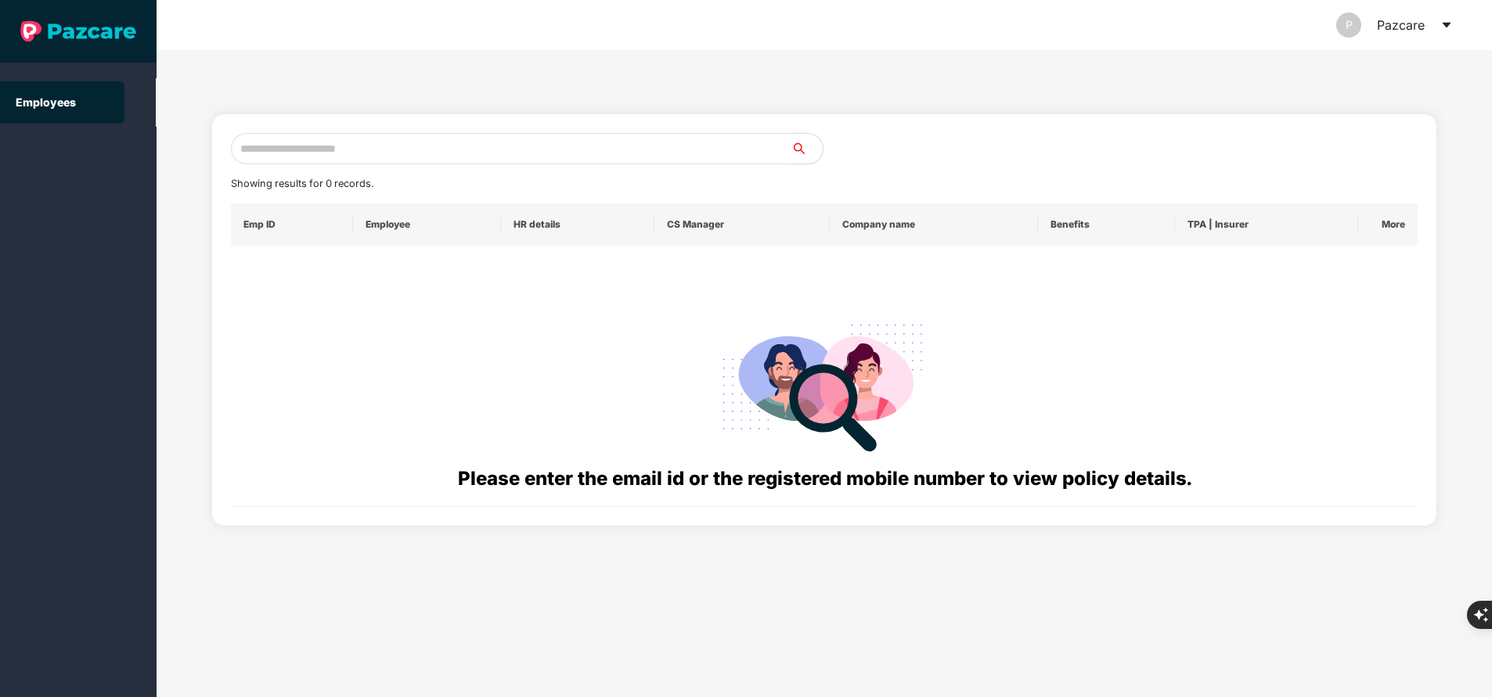
click at [368, 143] on input "text" at bounding box center [511, 148] width 560 height 31
paste input "**********"
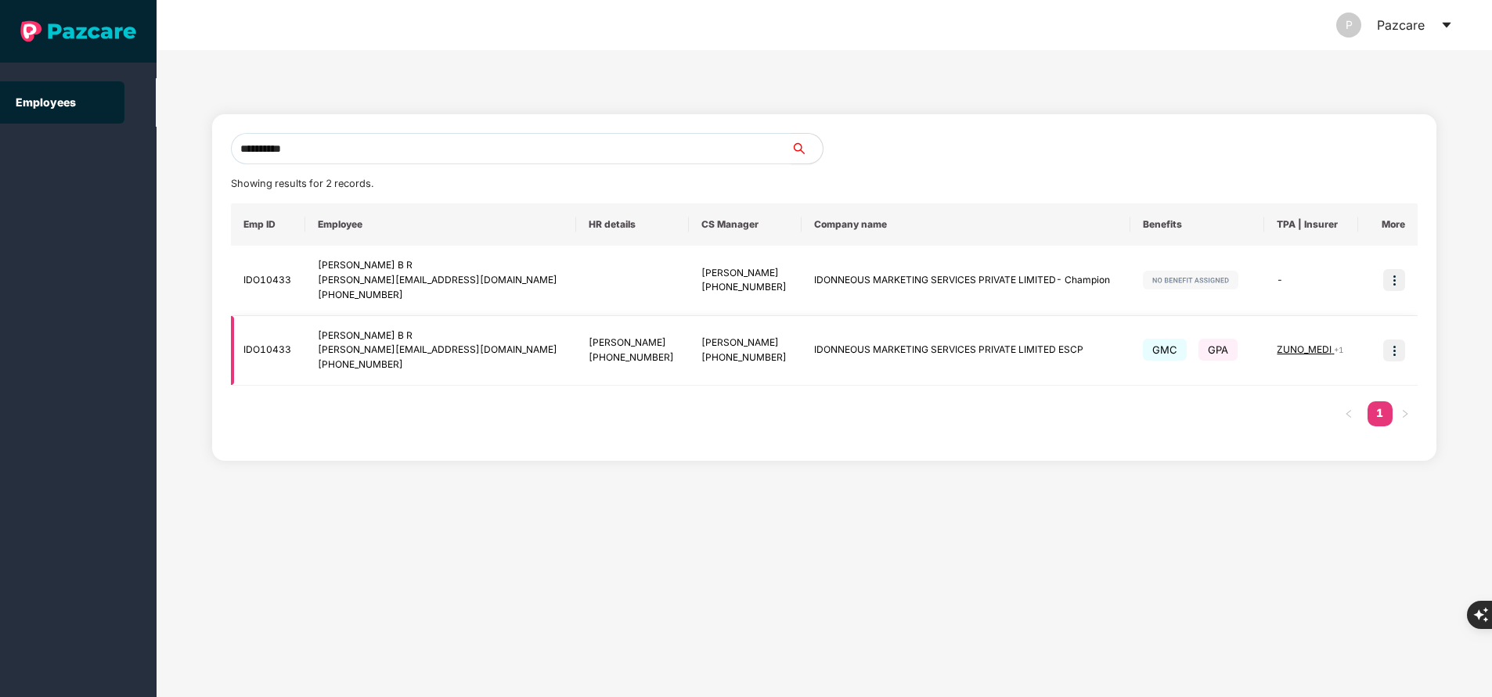
type input "**********"
click at [1395, 350] on img at bounding box center [1394, 351] width 22 height 22
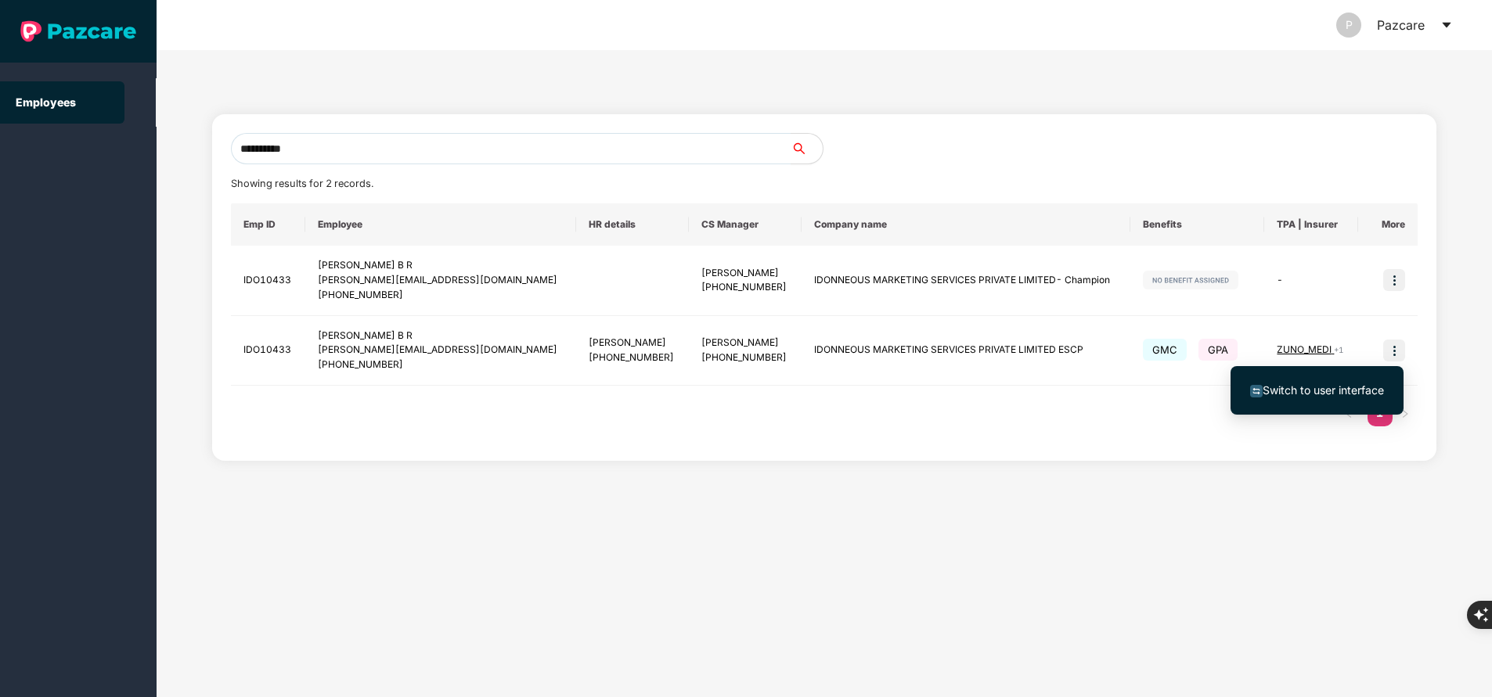
click at [1348, 385] on span "Switch to user interface" at bounding box center [1322, 389] width 121 height 13
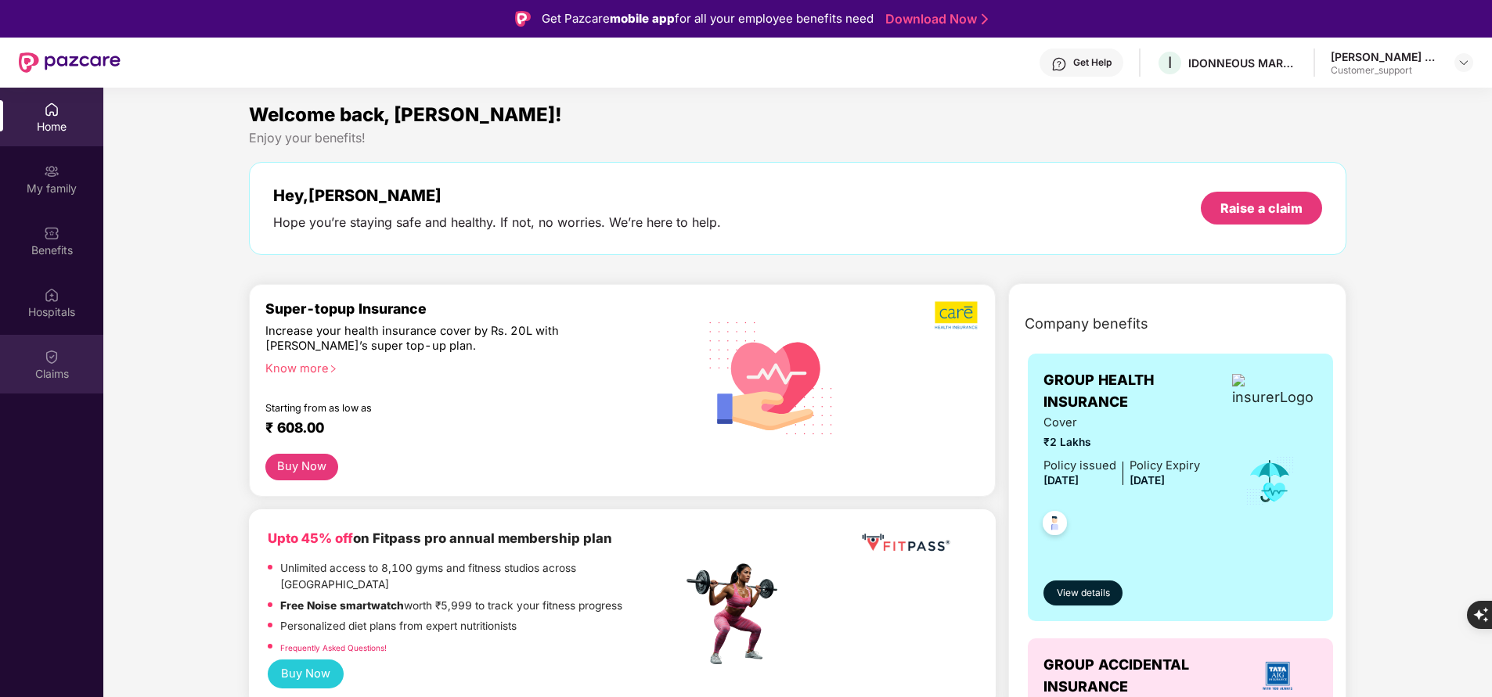
click at [44, 383] on div "Claims" at bounding box center [51, 364] width 103 height 59
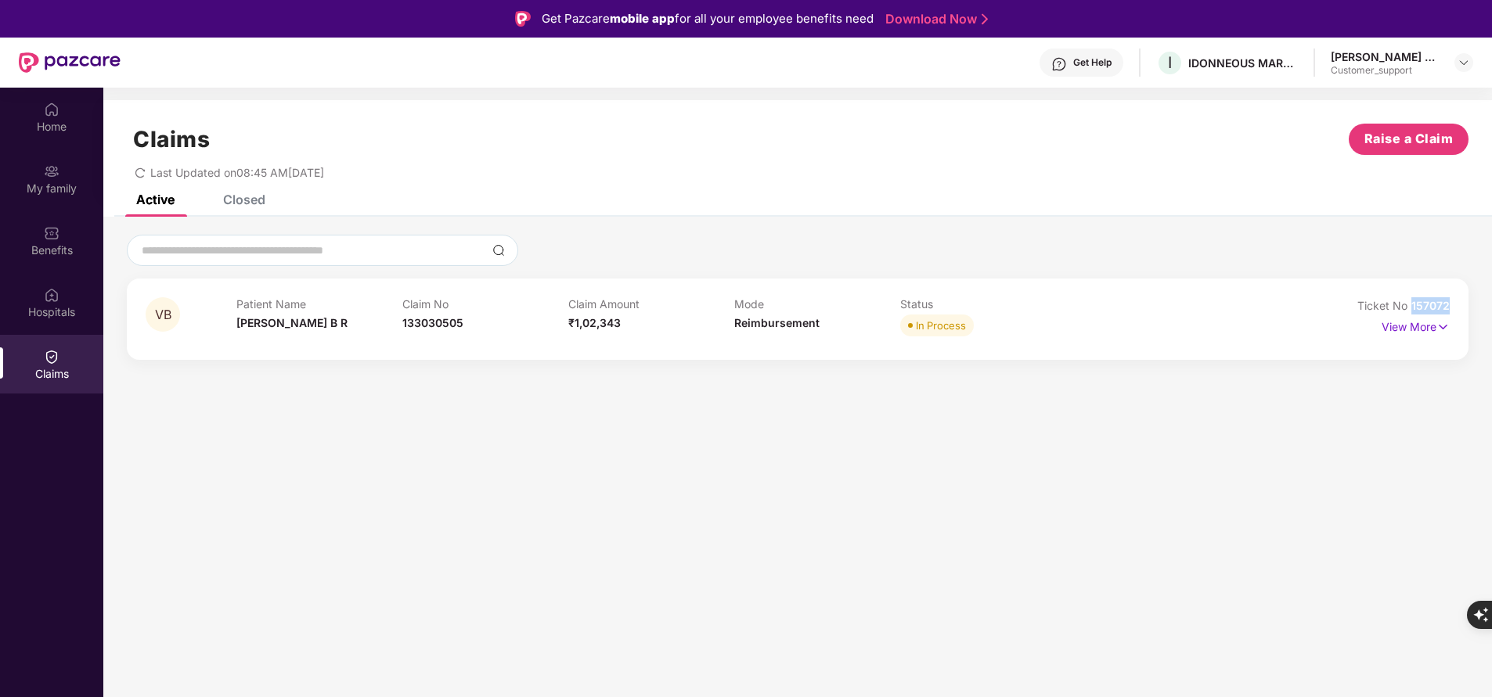
drag, startPoint x: 1410, startPoint y: 304, endPoint x: 1473, endPoint y: 304, distance: 62.6
click at [1473, 304] on div "VB Patient Name Vasista B R Claim No 133030505 Claim Amount ₹1,02,343 Mode Reim…" at bounding box center [797, 297] width 1388 height 125
copy span "157072"
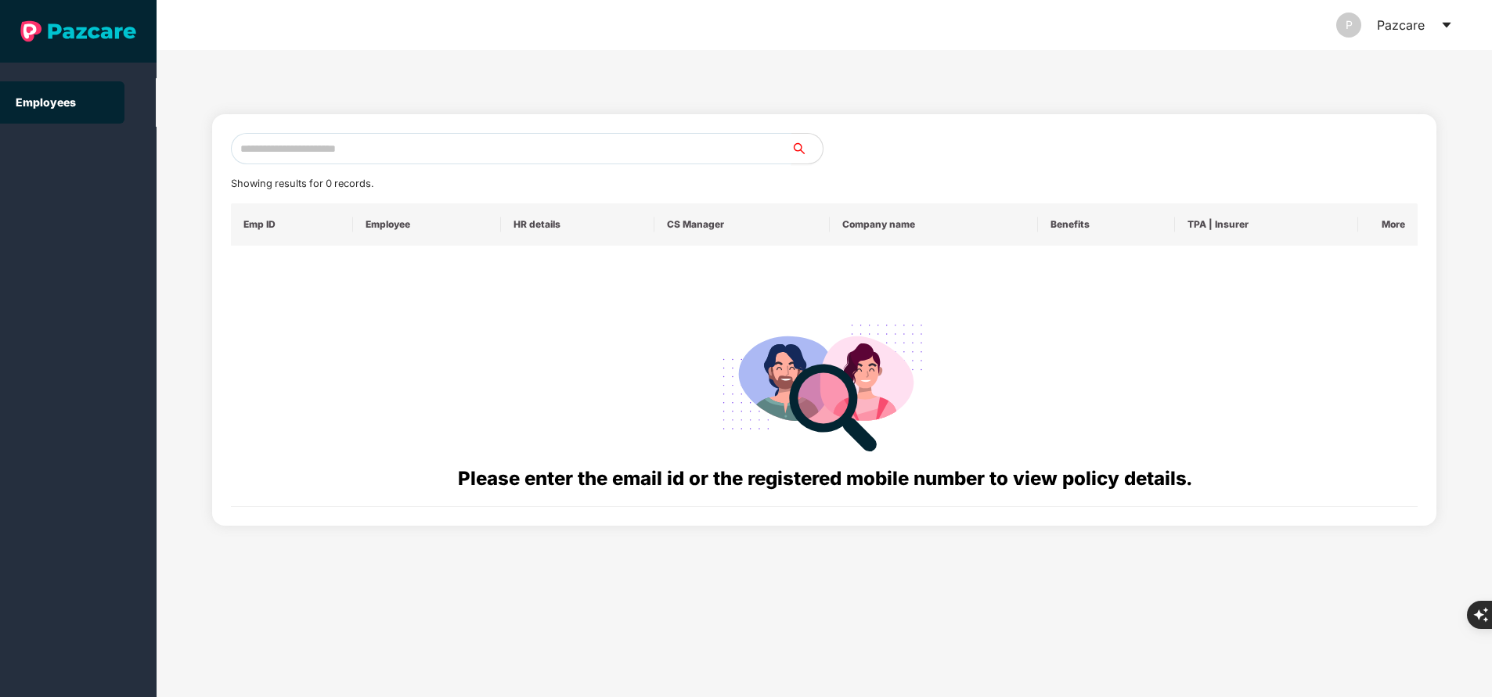
click at [350, 153] on input "text" at bounding box center [511, 148] width 560 height 31
paste input "**********"
click at [402, 145] on input "**********" at bounding box center [511, 148] width 560 height 31
type input "*"
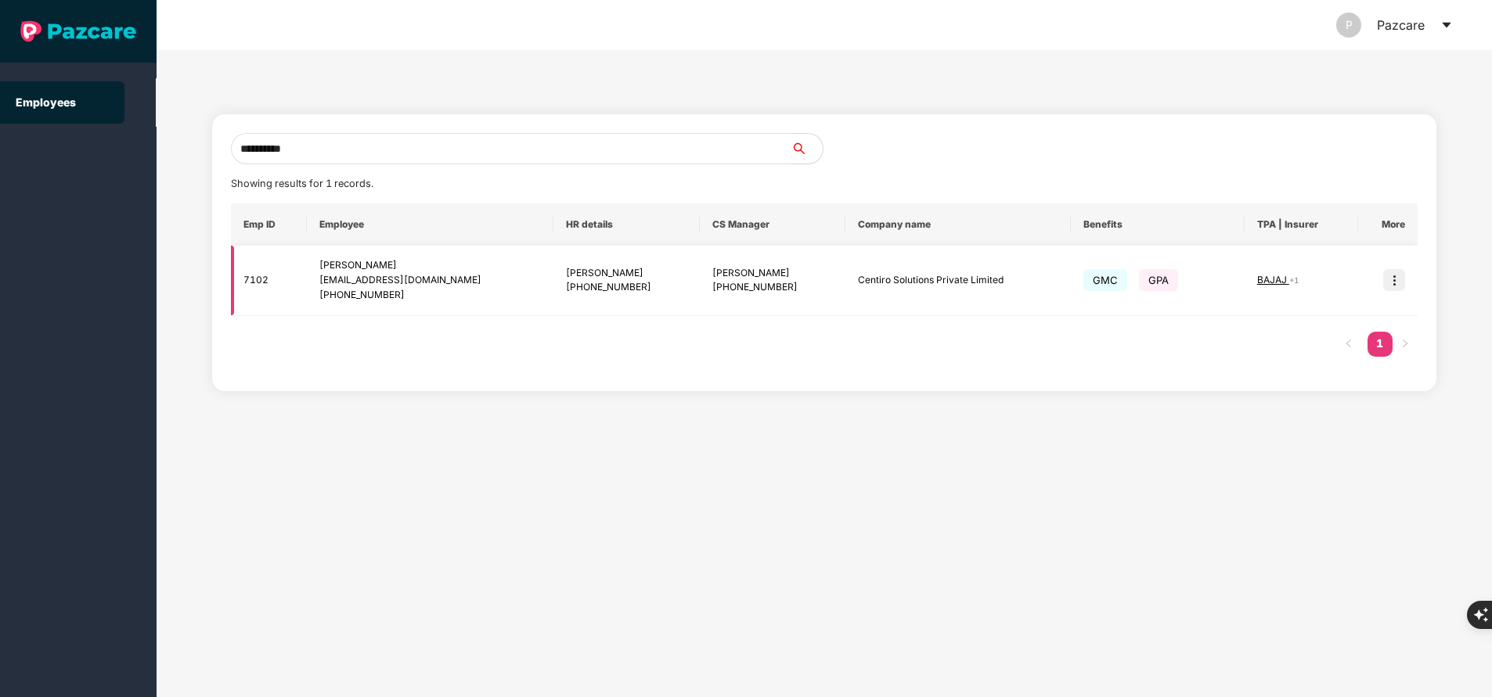
type input "**********"
click at [1389, 279] on img at bounding box center [1394, 280] width 22 height 22
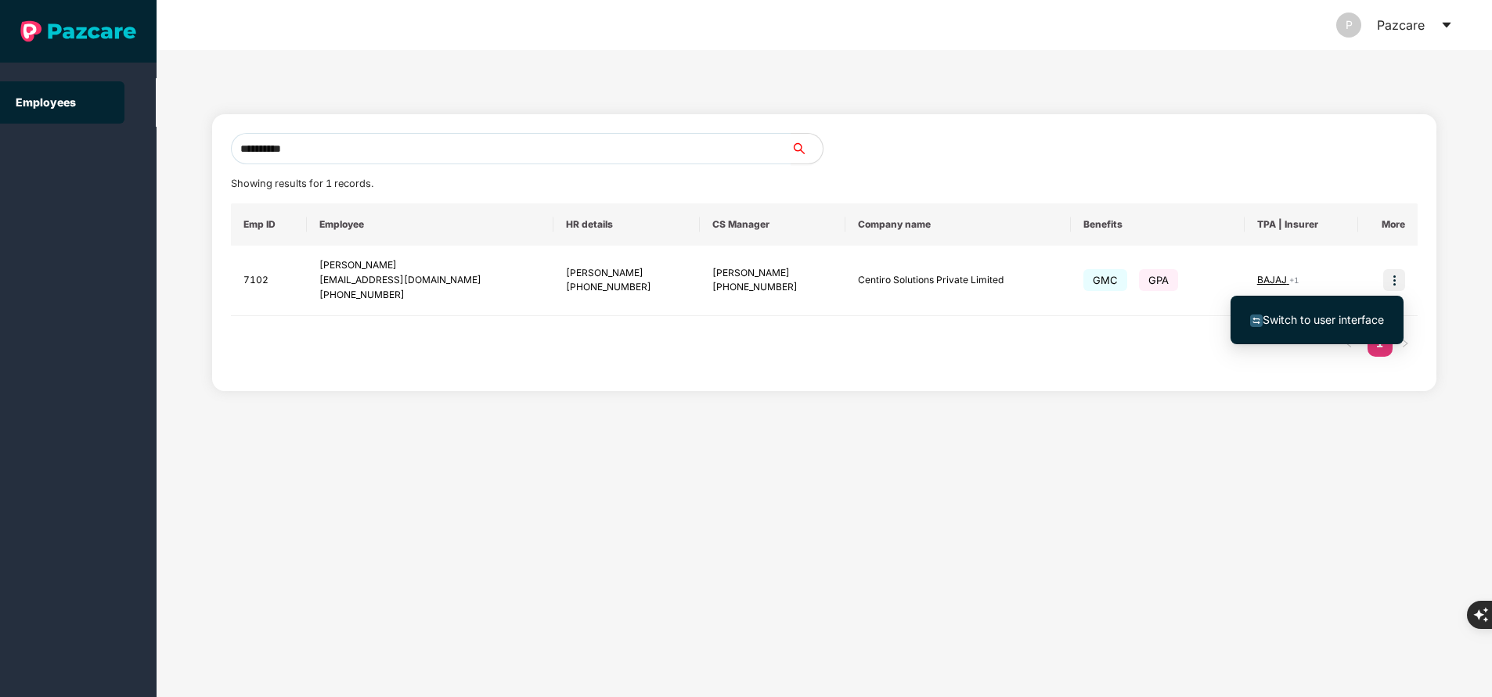
click at [1314, 322] on span "Switch to user interface" at bounding box center [1322, 319] width 121 height 13
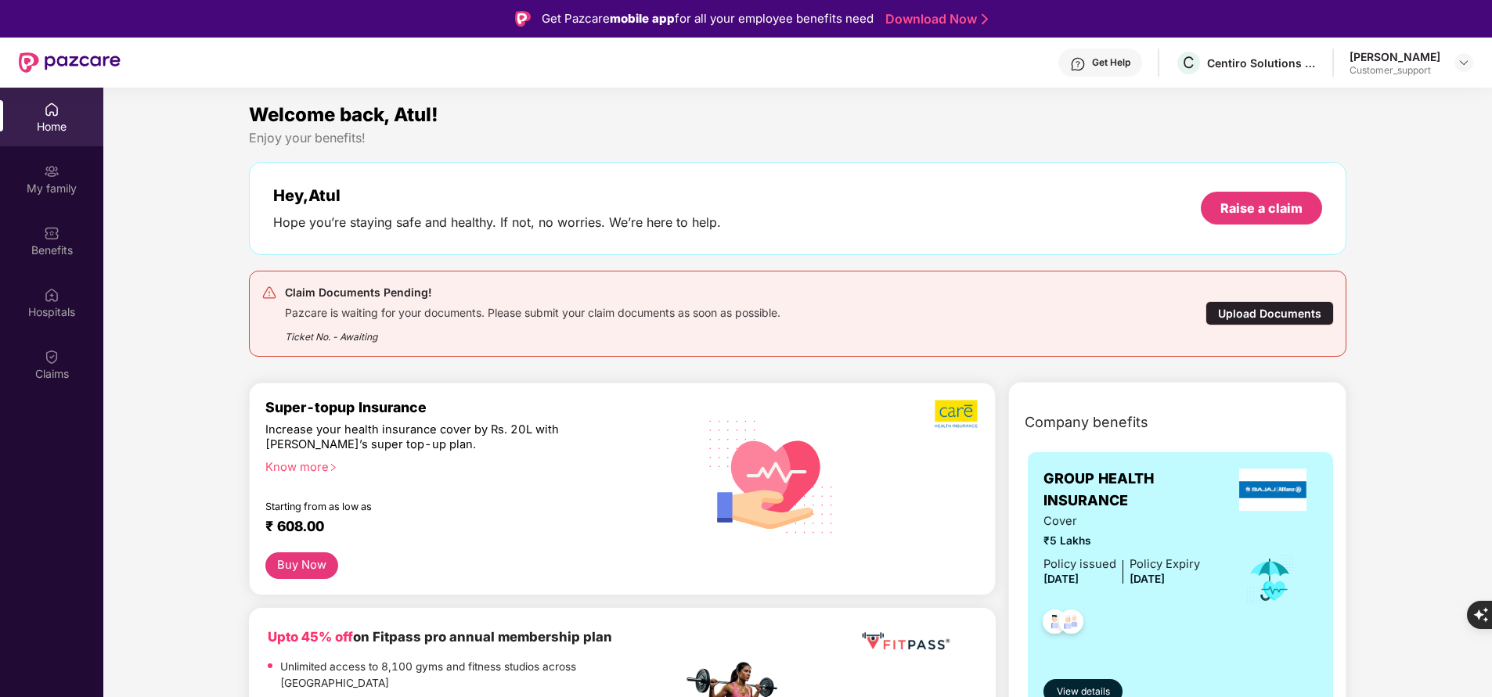
click at [564, 317] on div "Pazcare is waiting for your documents. Please submit your claim documents as so…" at bounding box center [532, 311] width 495 height 18
click at [59, 354] on div "Claims" at bounding box center [51, 364] width 103 height 59
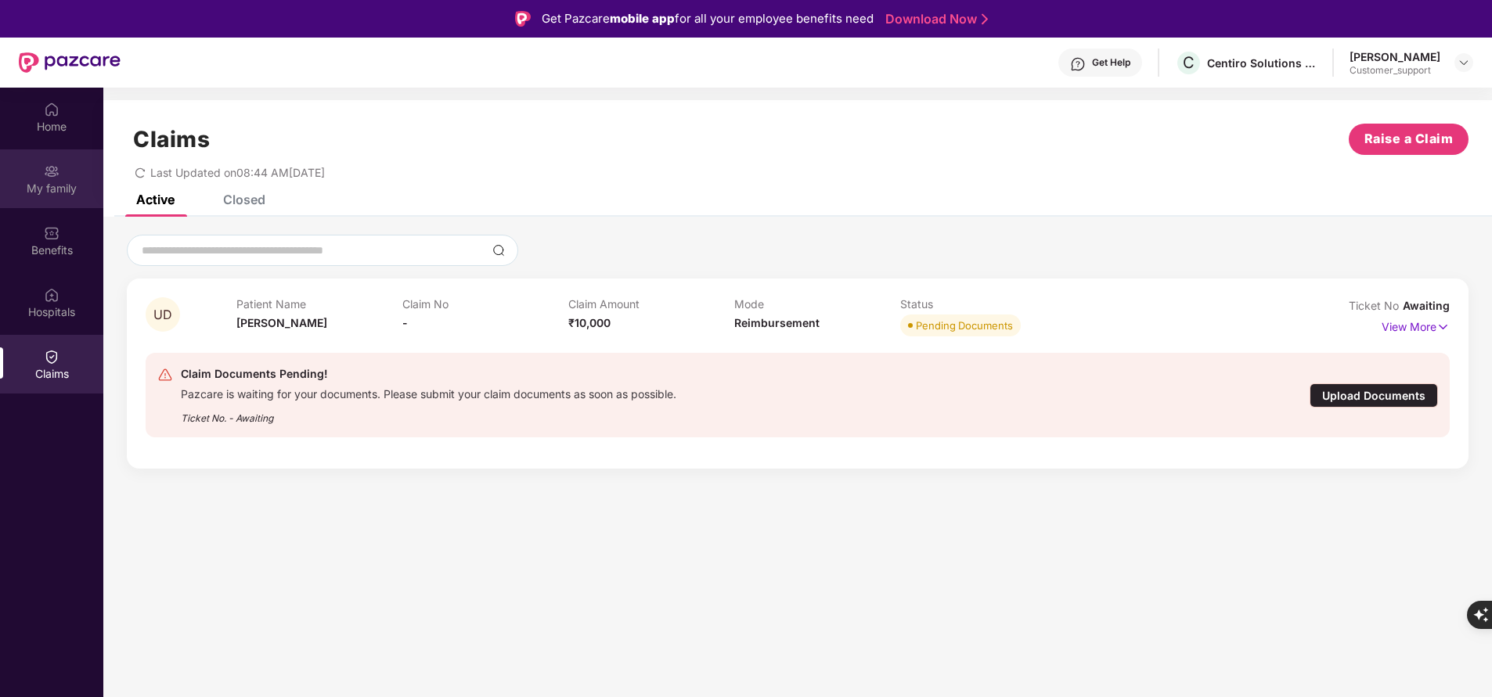
click at [59, 174] on div "My family" at bounding box center [51, 178] width 103 height 59
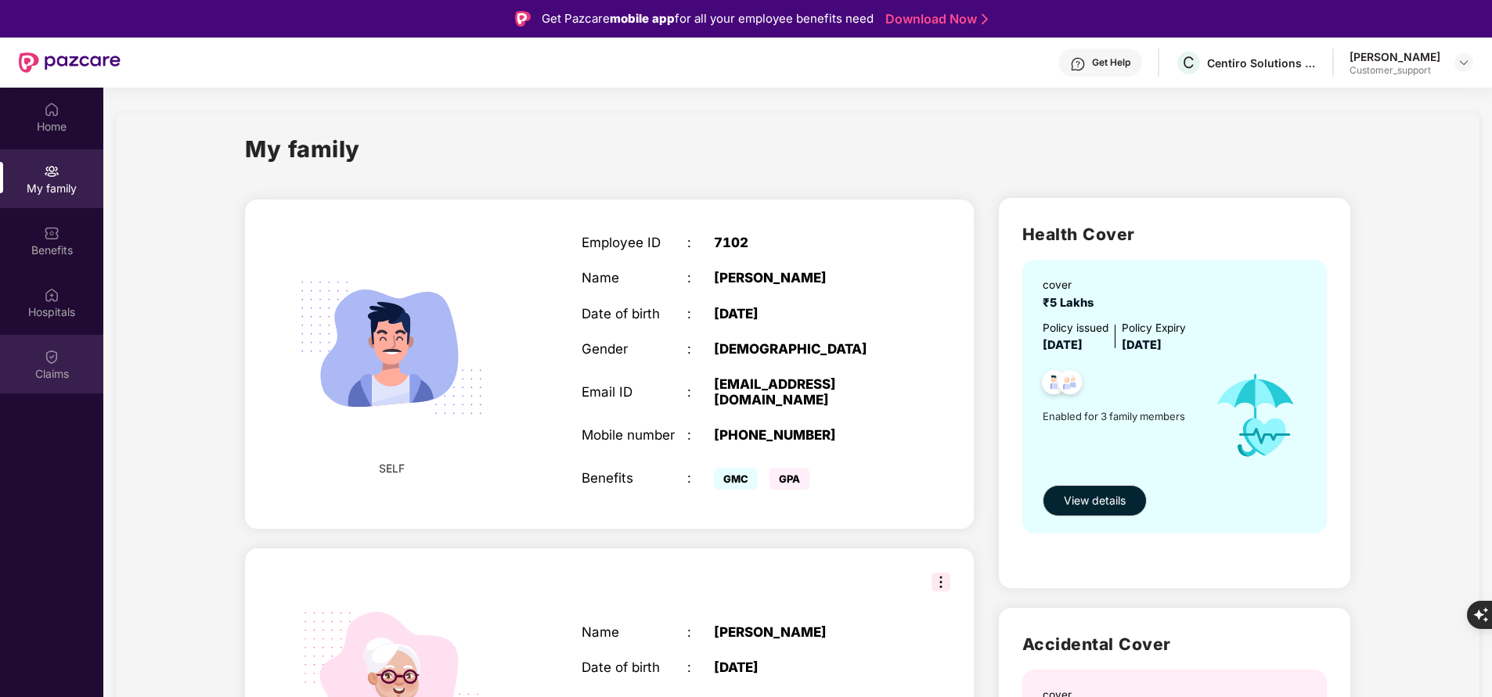
click at [51, 346] on div "Claims" at bounding box center [51, 364] width 103 height 59
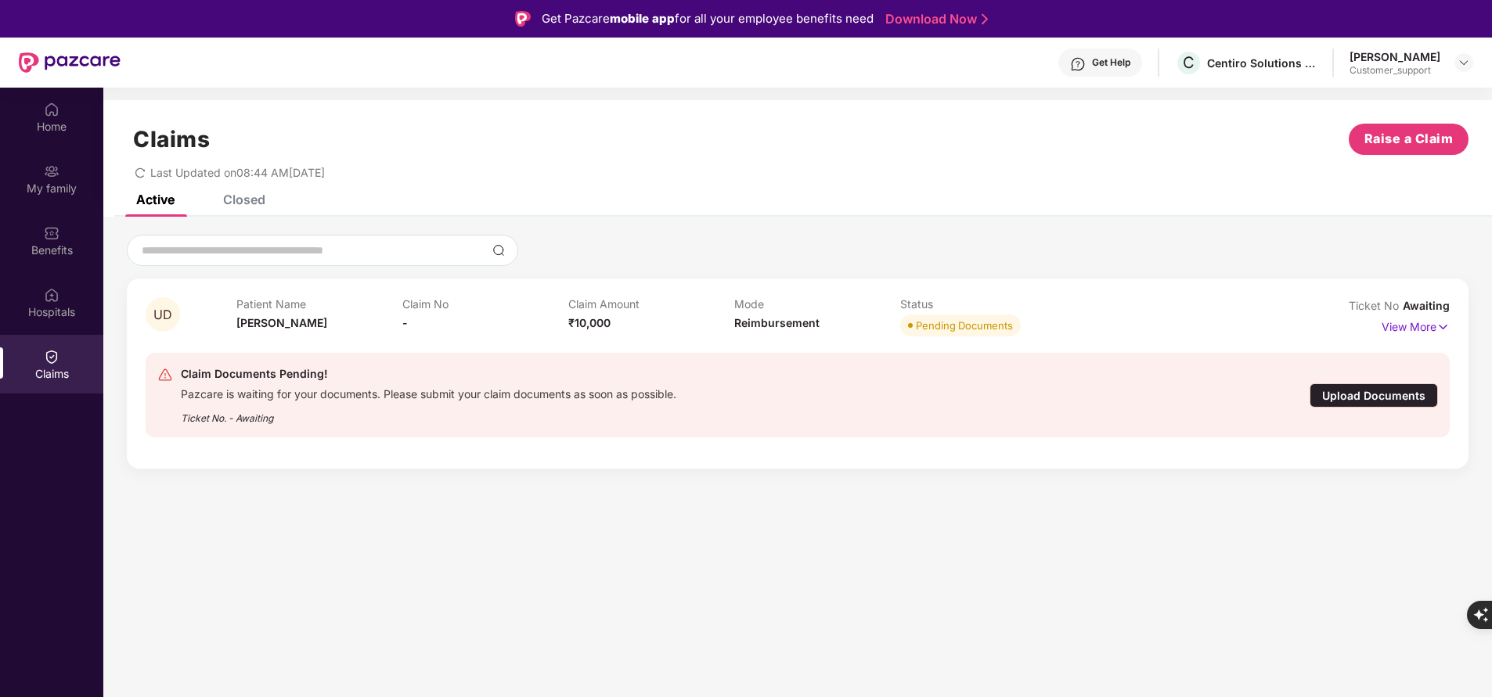
click at [1402, 394] on div "Upload Documents" at bounding box center [1373, 395] width 128 height 24
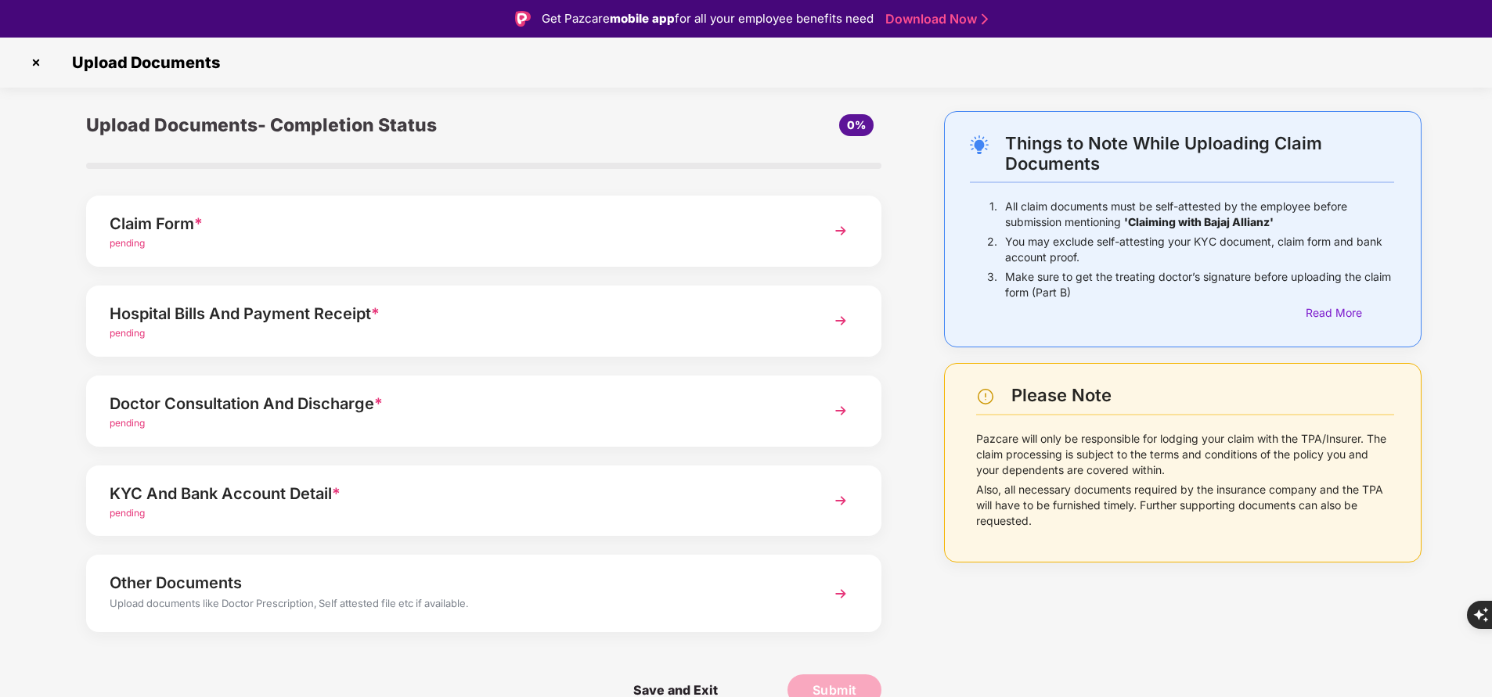
click at [27, 60] on img at bounding box center [35, 62] width 25 height 25
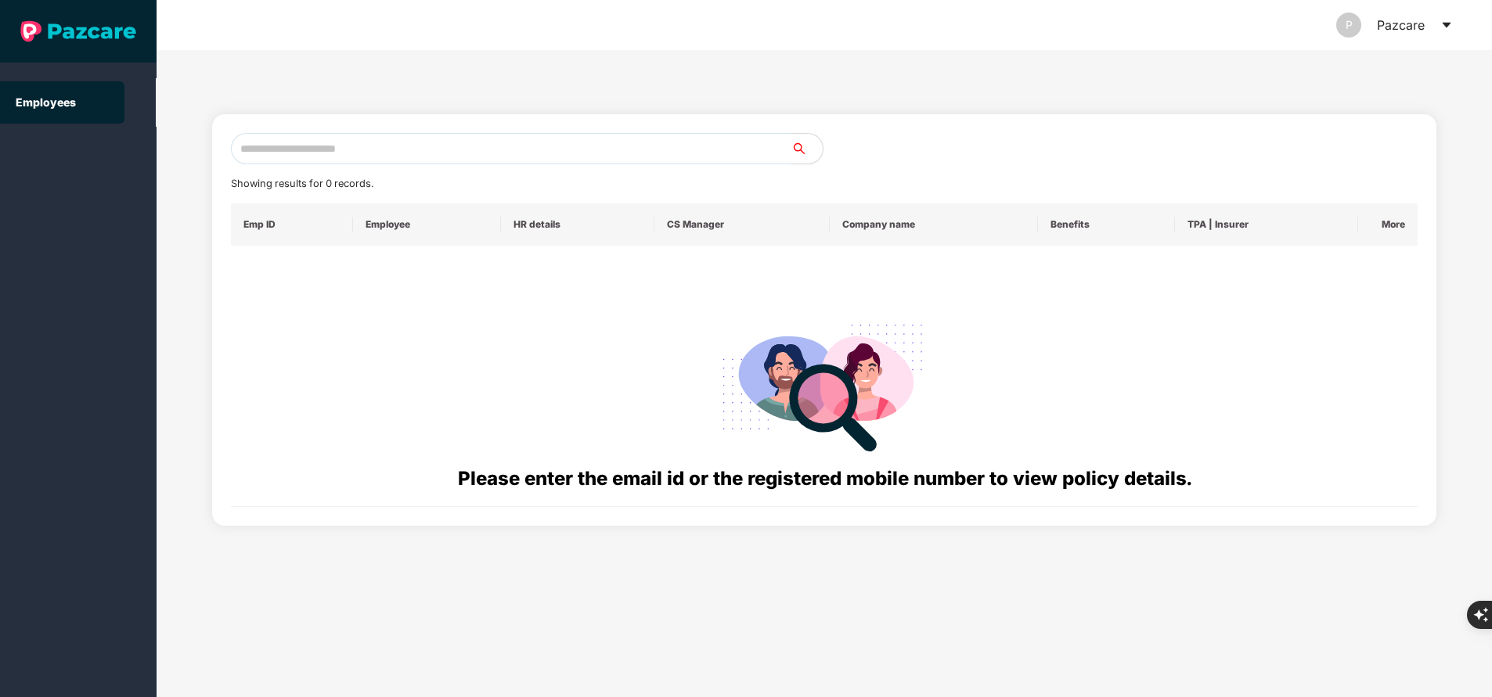
click at [436, 138] on input "text" at bounding box center [511, 148] width 560 height 31
paste input "**********"
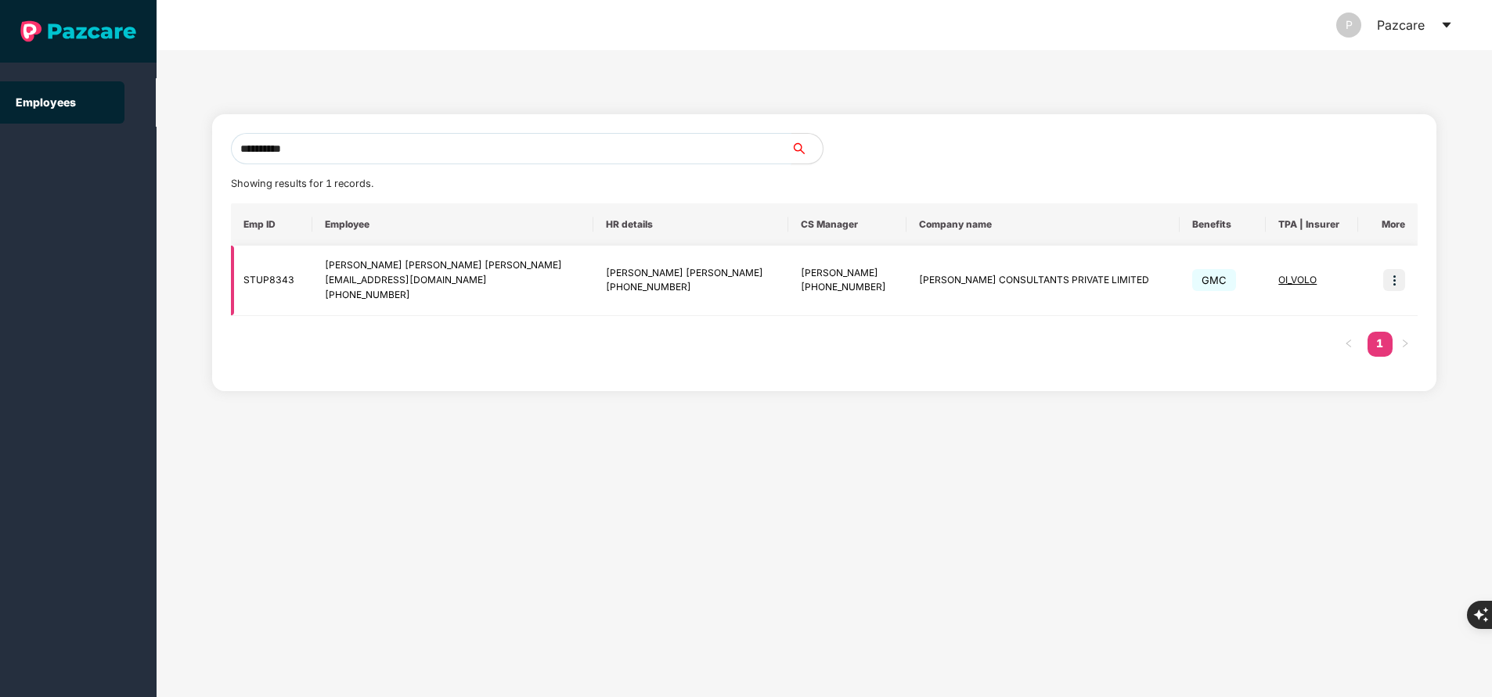
type input "**********"
click at [1404, 279] on img at bounding box center [1394, 280] width 22 height 22
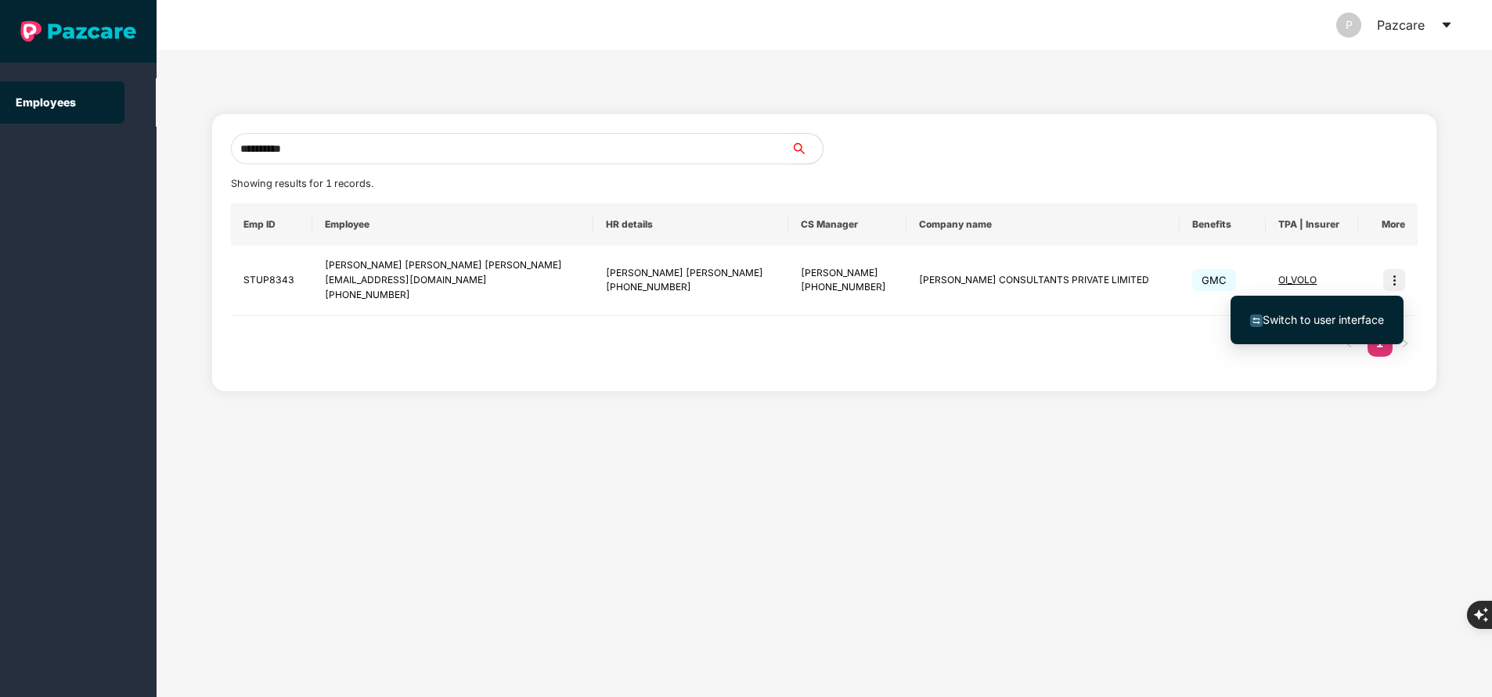
click at [1348, 317] on span "Switch to user interface" at bounding box center [1322, 319] width 121 height 13
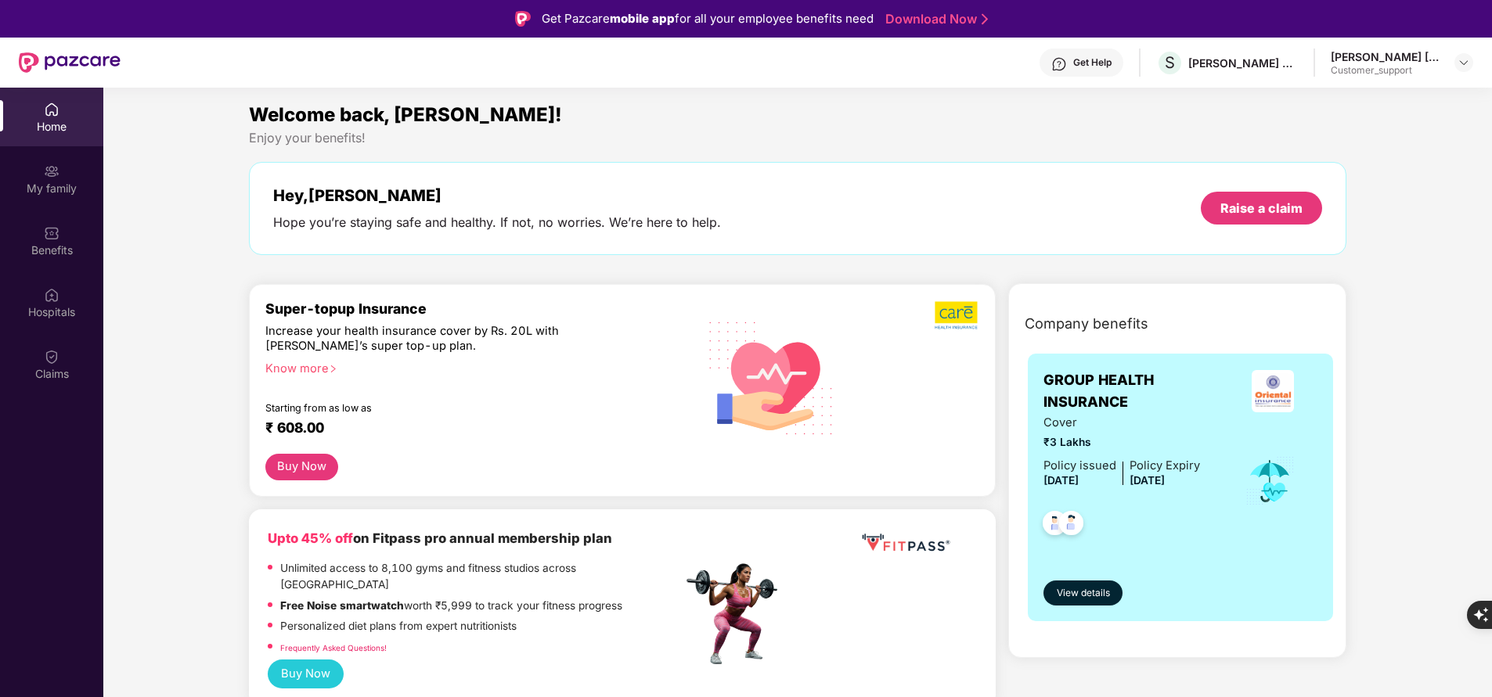
click at [50, 182] on div "My family" at bounding box center [51, 189] width 103 height 16
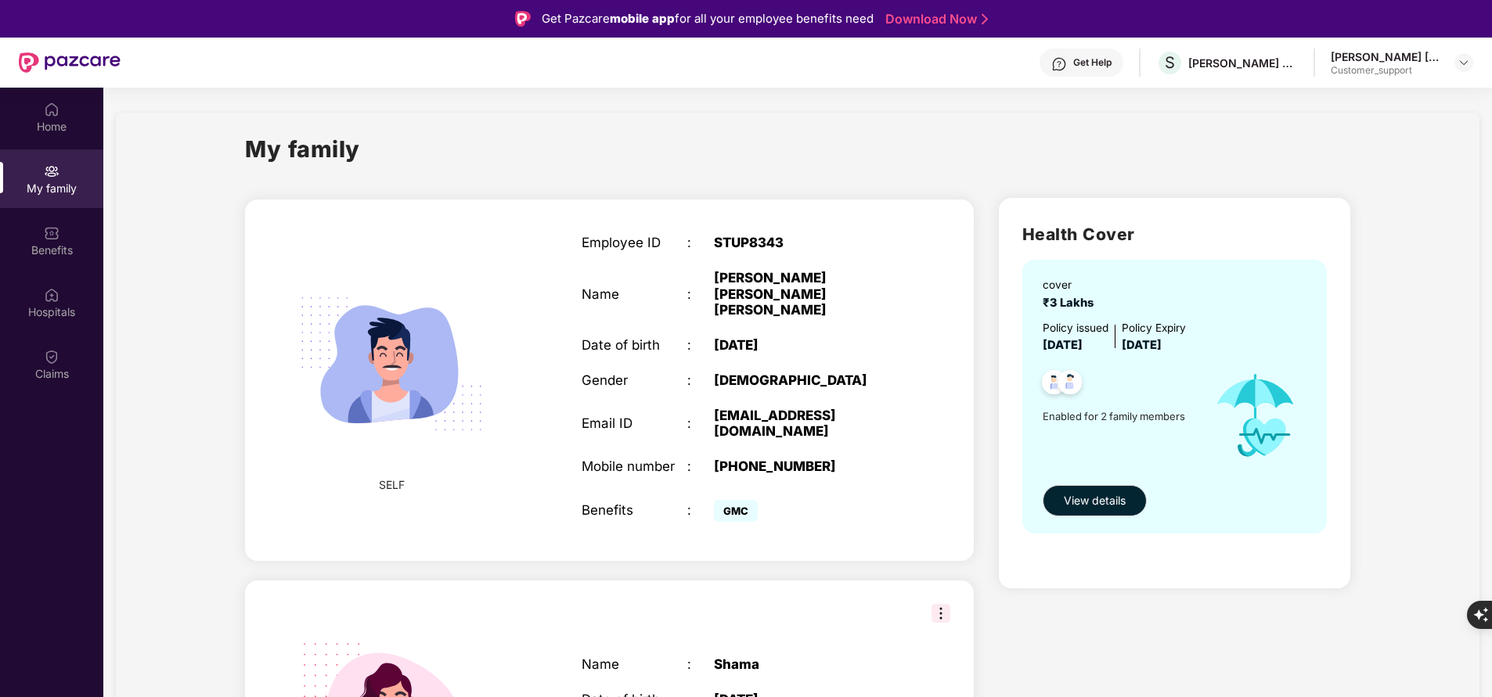
scroll to position [117, 0]
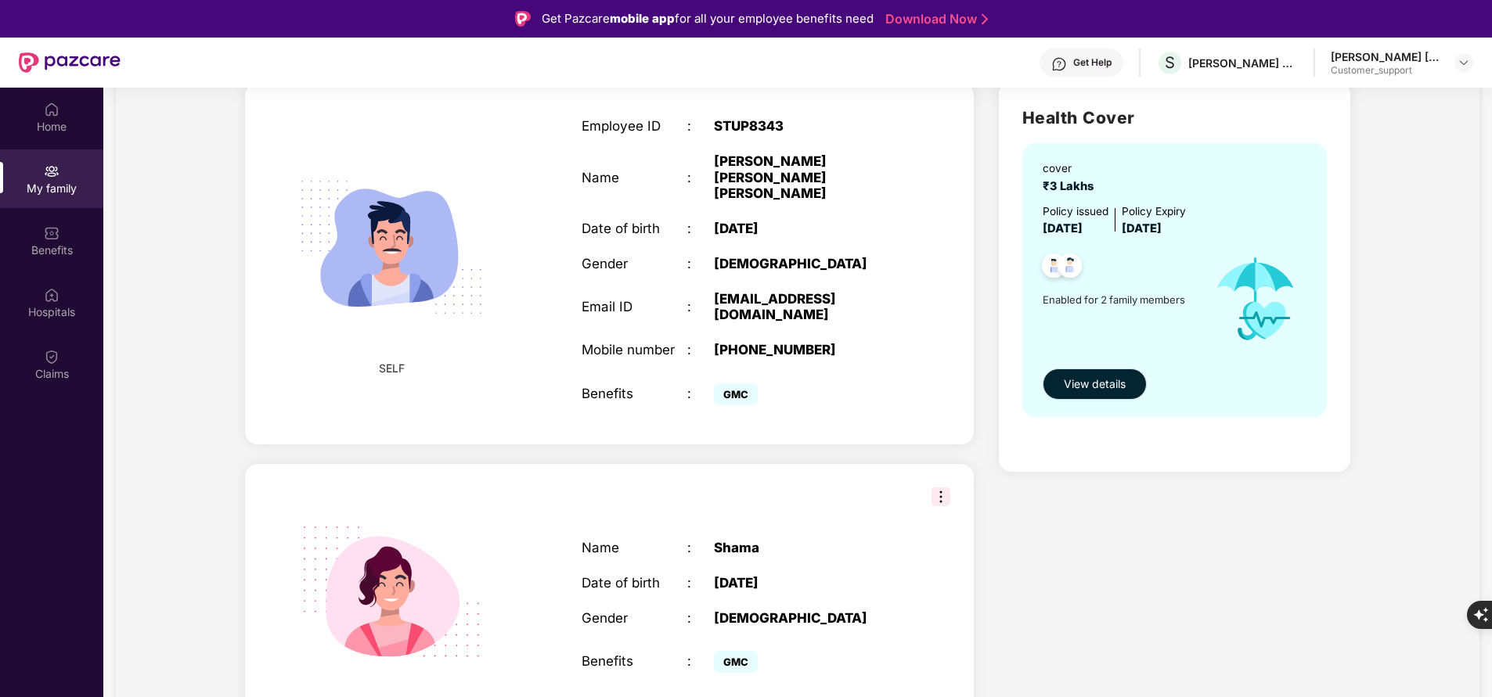
click at [1093, 380] on span "View details" at bounding box center [1094, 384] width 62 height 17
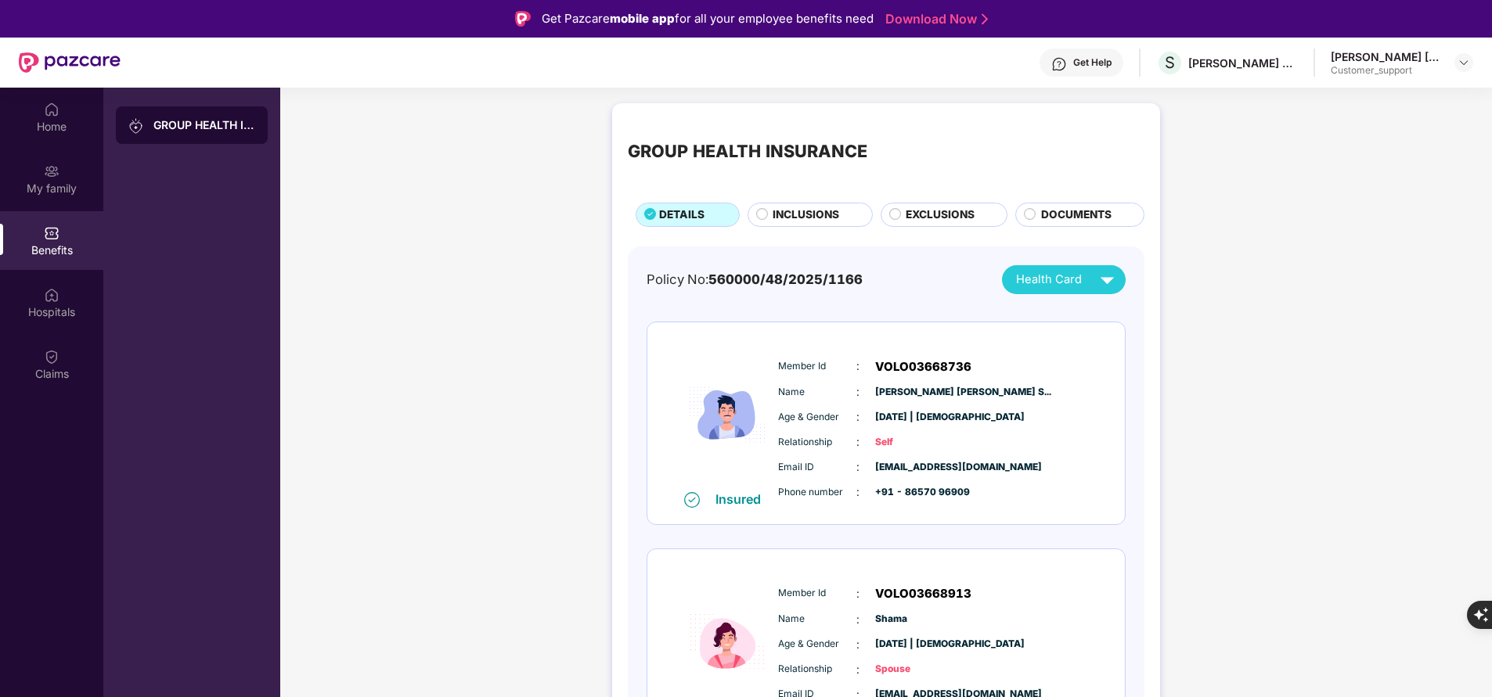
click at [808, 230] on div "GROUP HEALTH INSURANCE DETAILS INCLUSIONS EXCLUSIONS DOCUMENTS Policy No: 56000…" at bounding box center [886, 464] width 548 height 723
click at [808, 217] on span "INCLUSIONS" at bounding box center [805, 215] width 67 height 16
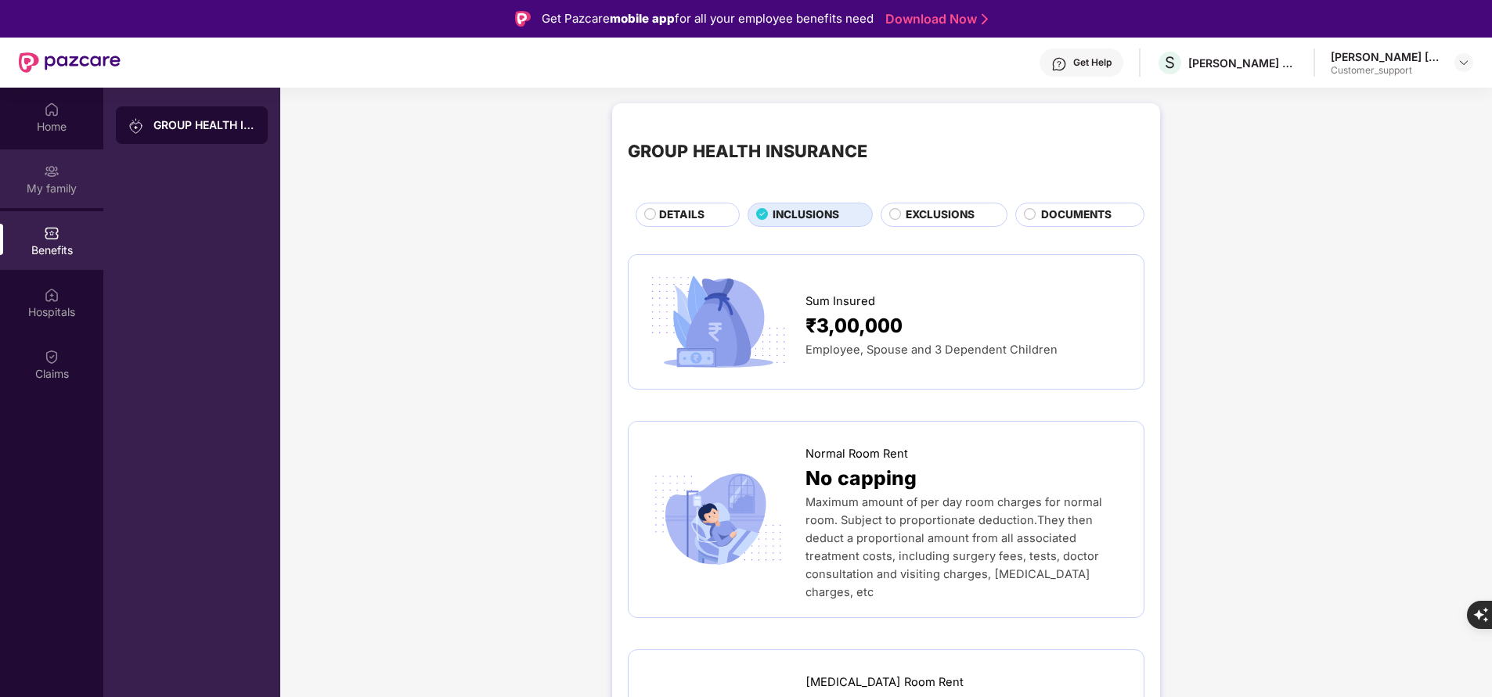
click at [69, 181] on div "My family" at bounding box center [51, 189] width 103 height 16
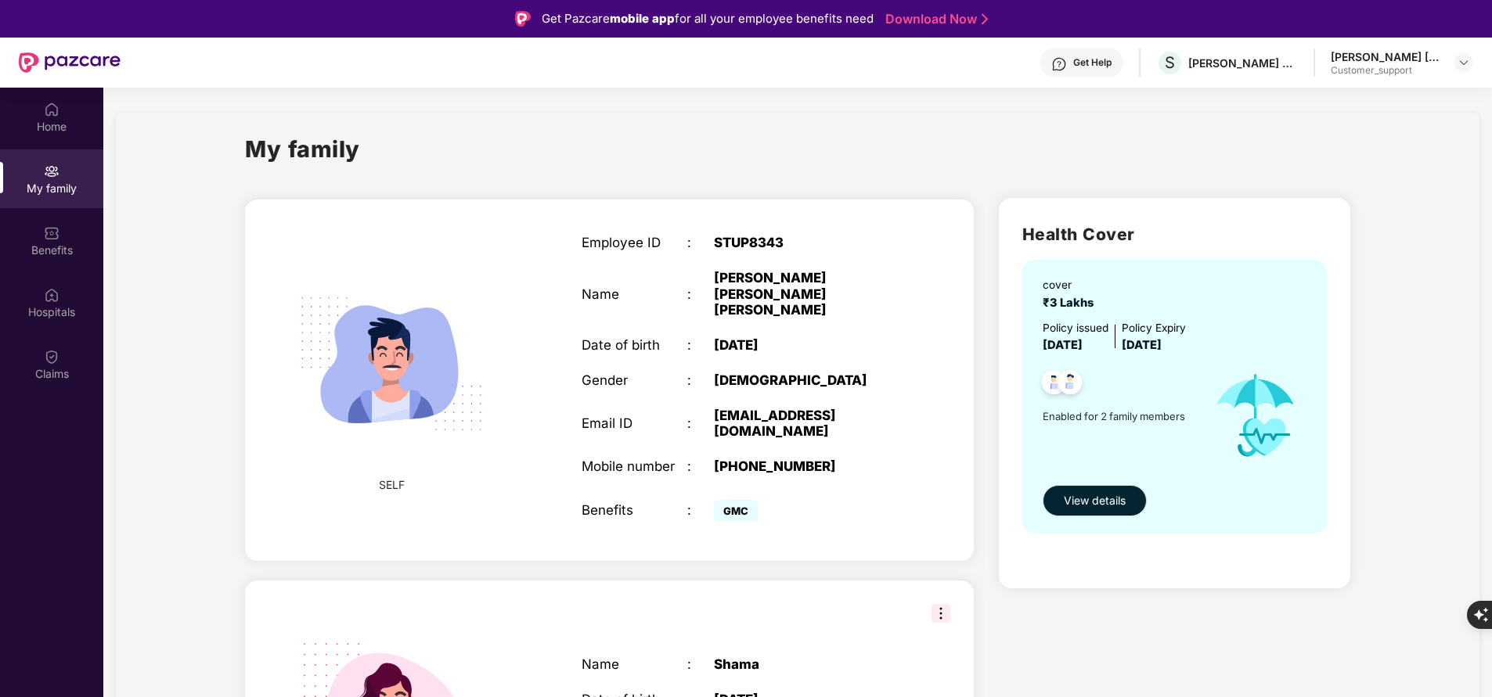
click at [1088, 67] on div "Get Help" at bounding box center [1092, 62] width 38 height 13
click at [939, 117] on div "My family SELF Employee ID : STUP8343 Name : Maqsood Alam Nasibullah Teli Saman…" at bounding box center [797, 510] width 1363 height 795
click at [1079, 68] on div "Get Help" at bounding box center [1092, 62] width 38 height 13
click at [842, 142] on div "My family" at bounding box center [797, 158] width 1105 height 54
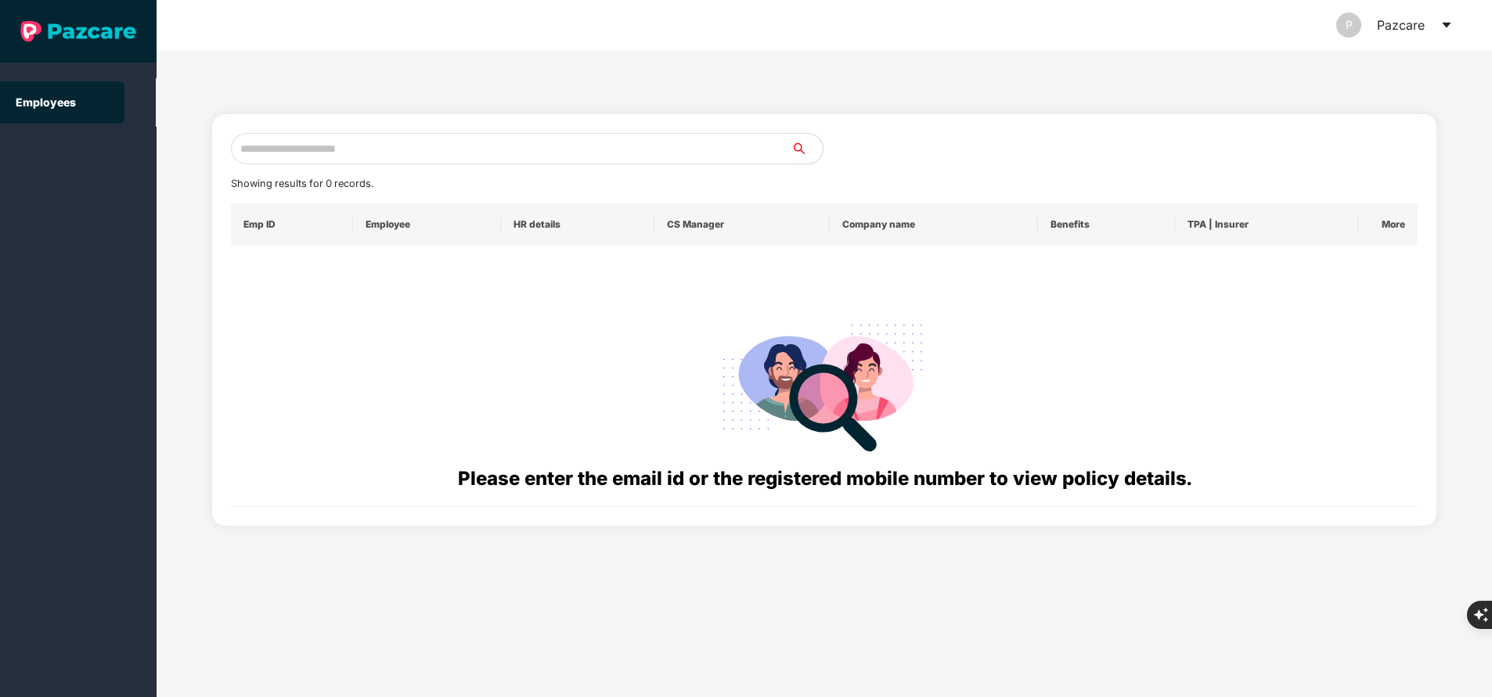
click at [425, 162] on input "text" at bounding box center [511, 148] width 560 height 31
paste input "**********"
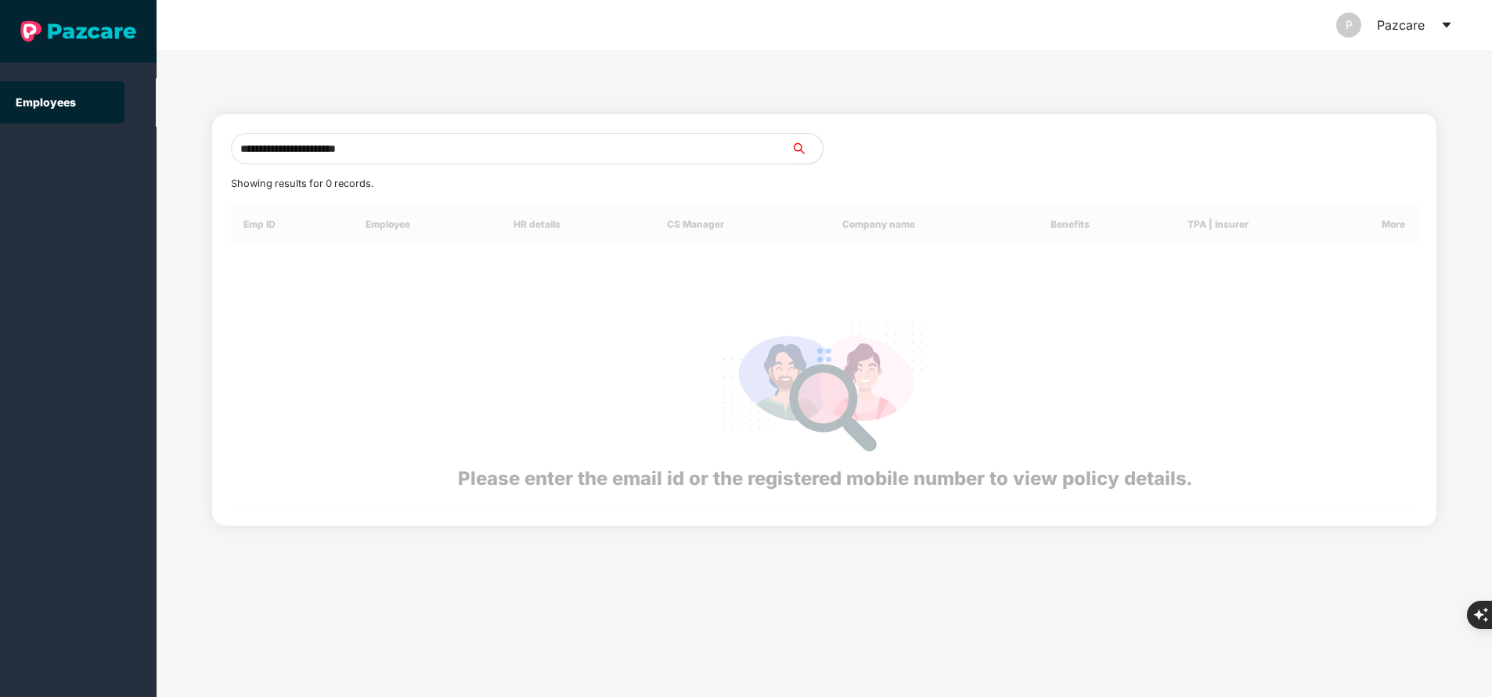
click at [425, 162] on input "**********" at bounding box center [511, 148] width 560 height 31
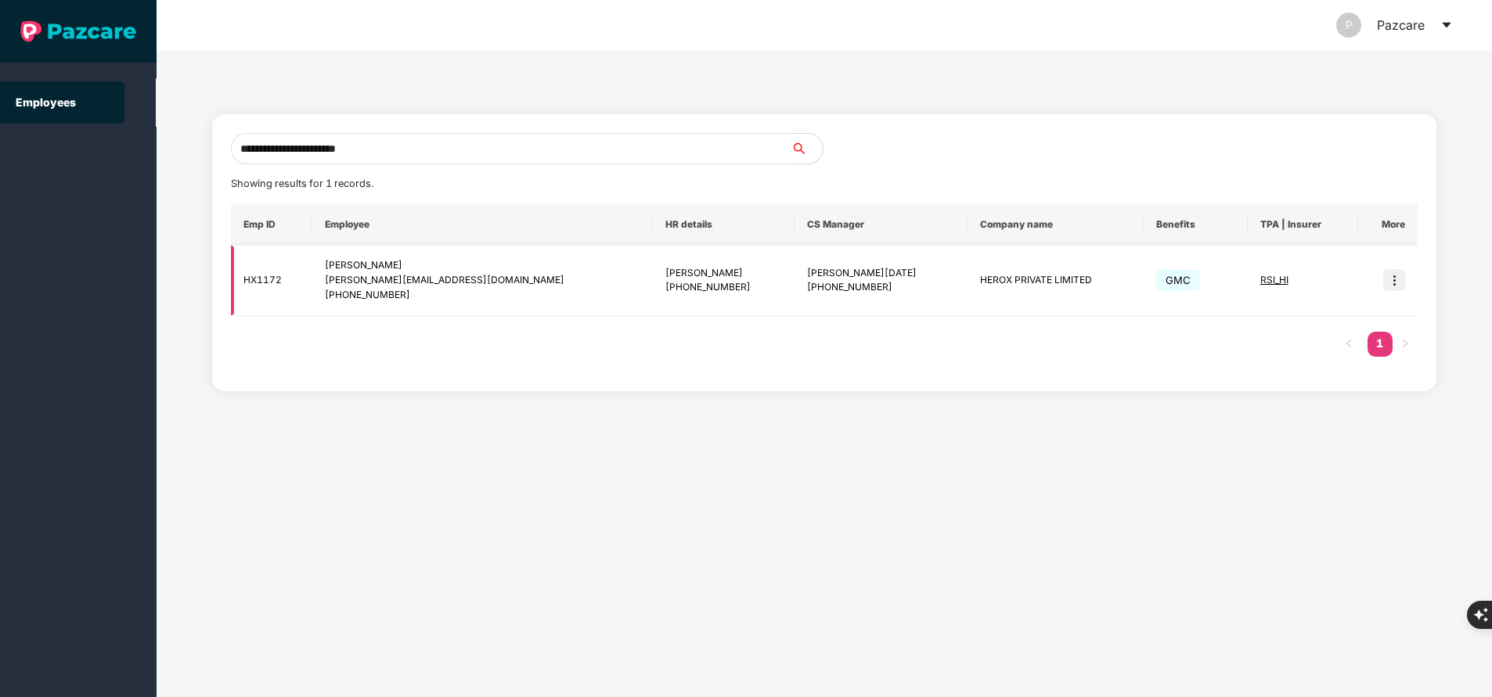
click at [1260, 280] on span "RSI_HI" at bounding box center [1274, 280] width 28 height 12
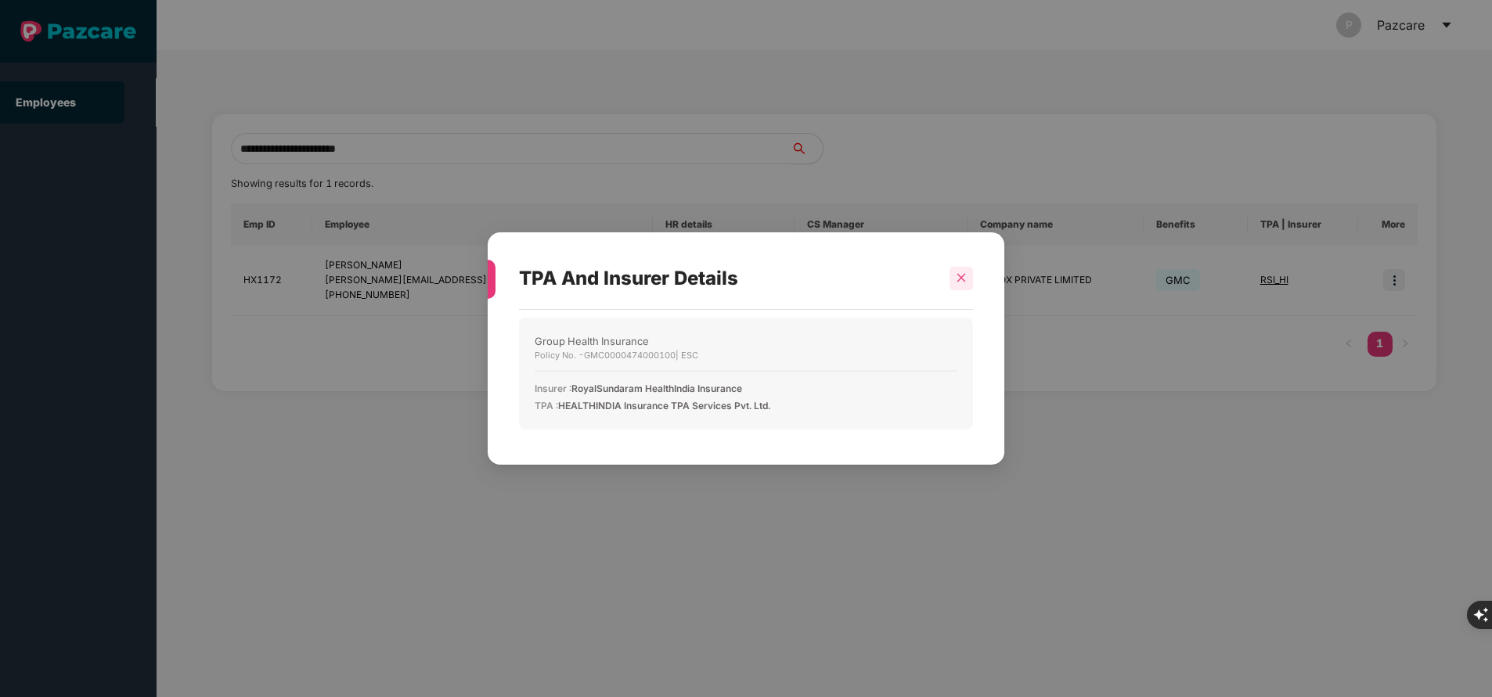
click at [962, 271] on div at bounding box center [960, 278] width 23 height 23
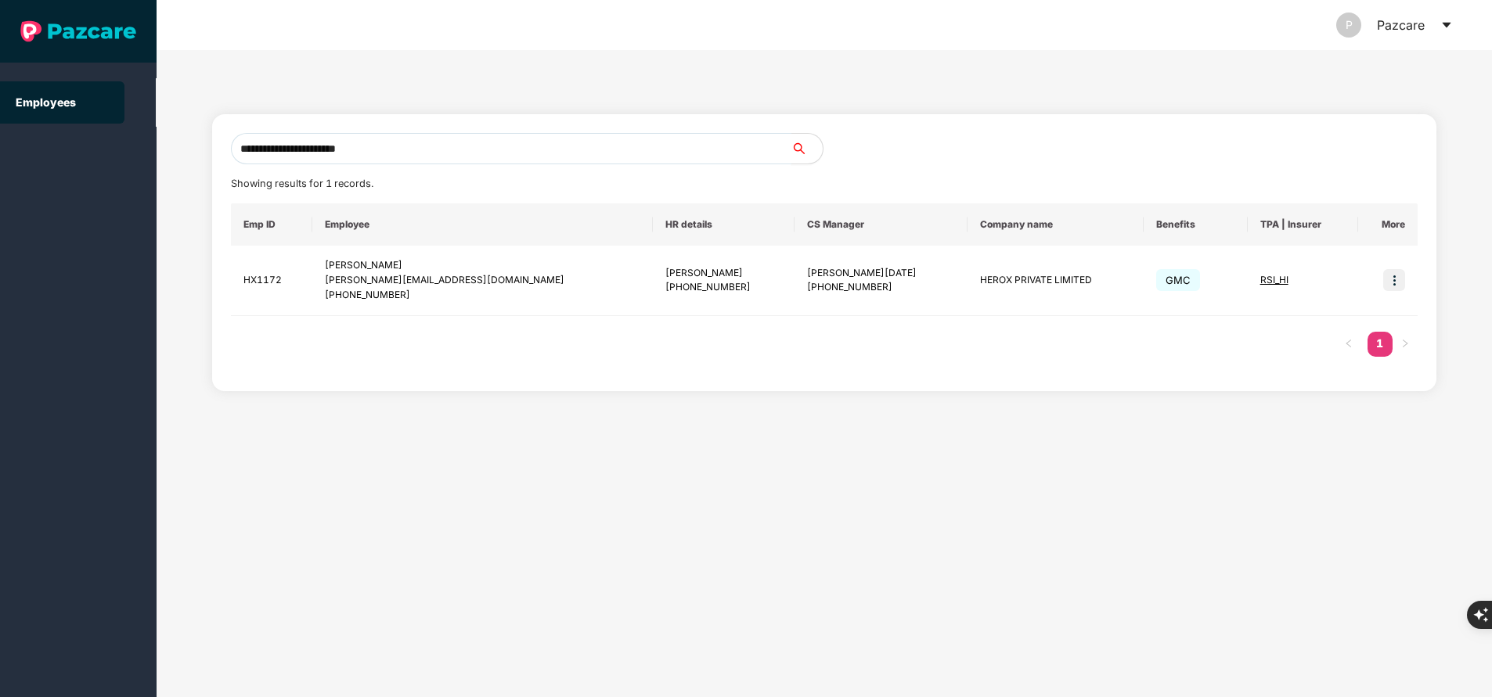
click at [422, 157] on input "**********" at bounding box center [511, 148] width 560 height 31
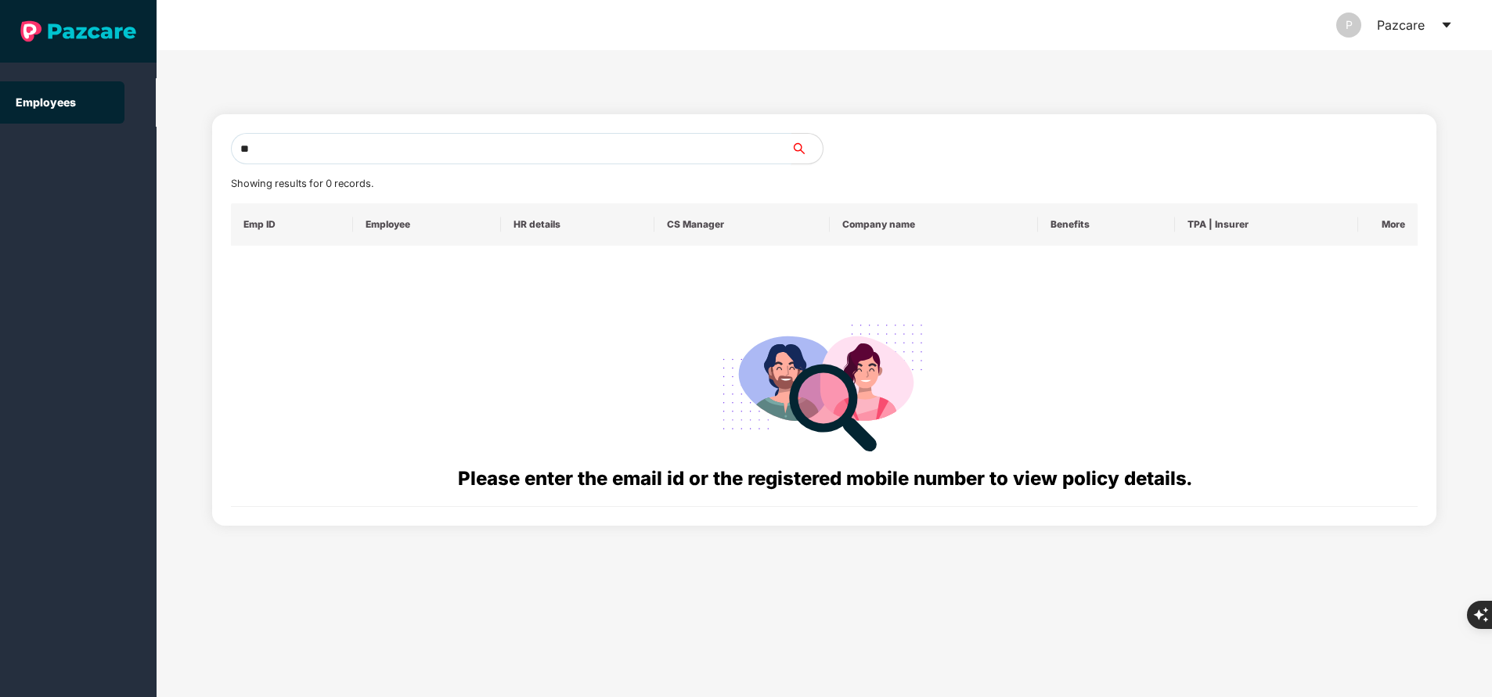
type input "*"
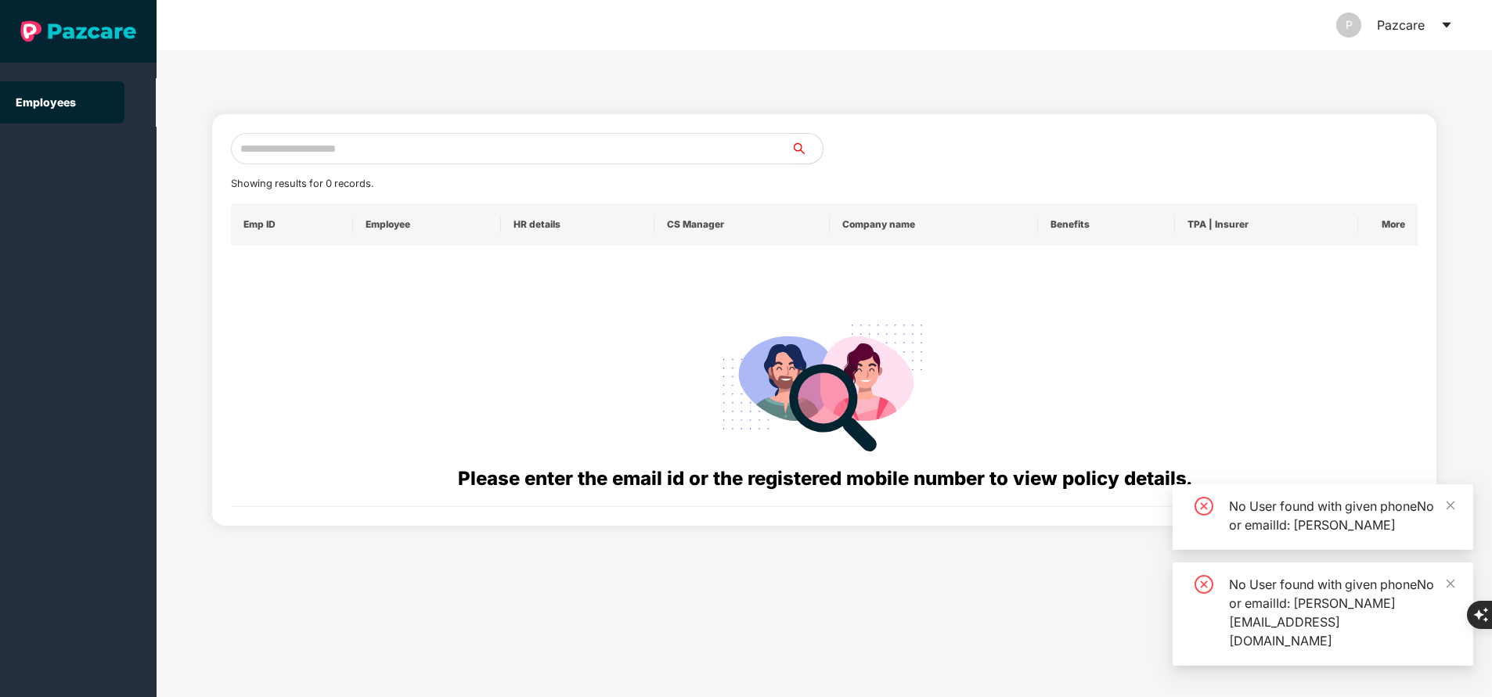
paste input "**********"
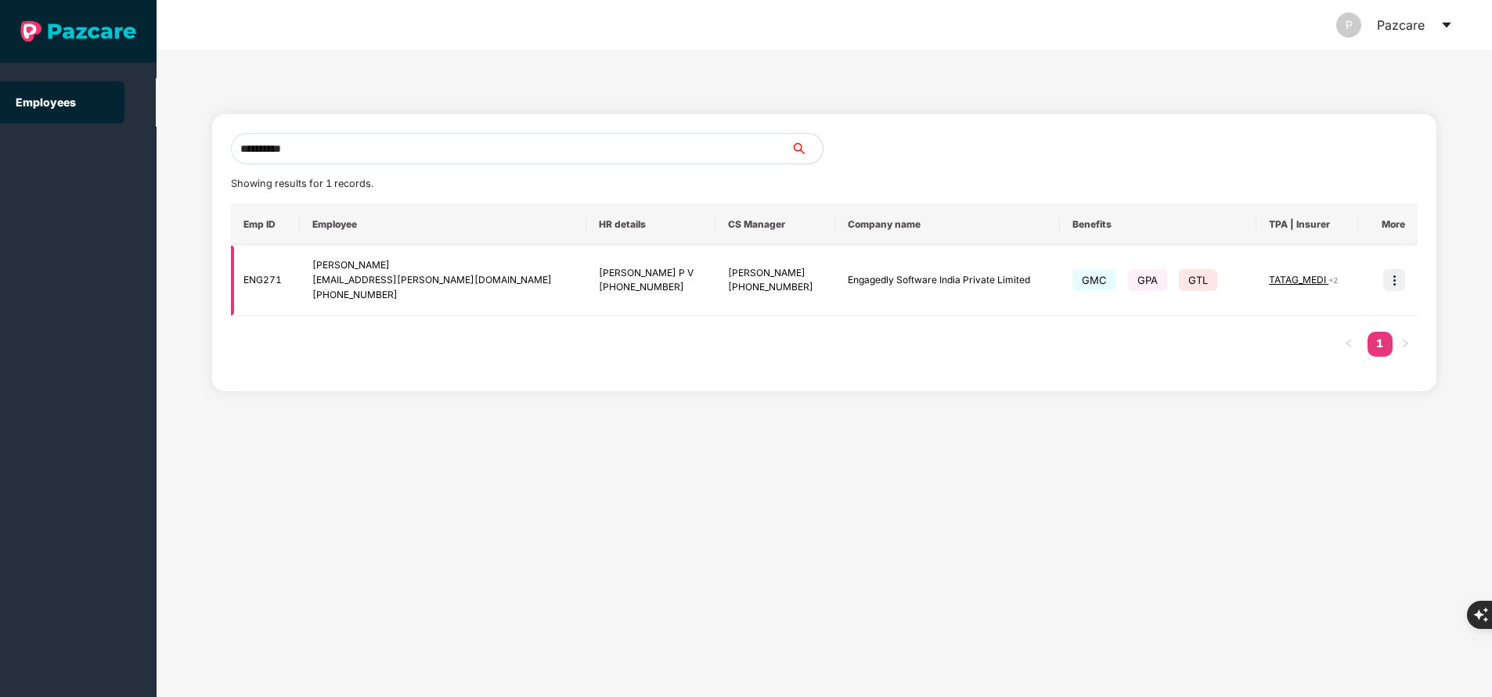
type input "**********"
click at [1395, 284] on img at bounding box center [1394, 280] width 22 height 22
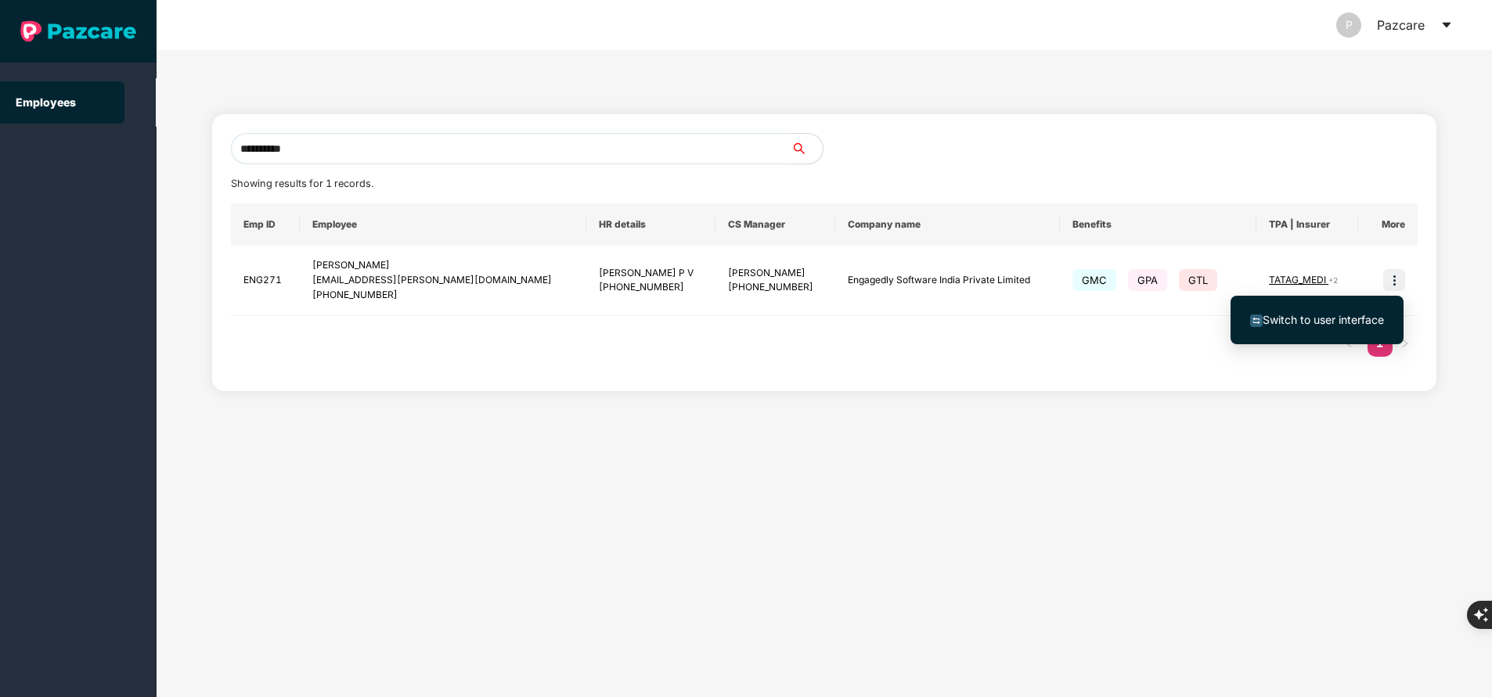
click at [1345, 317] on span "Switch to user interface" at bounding box center [1322, 319] width 121 height 13
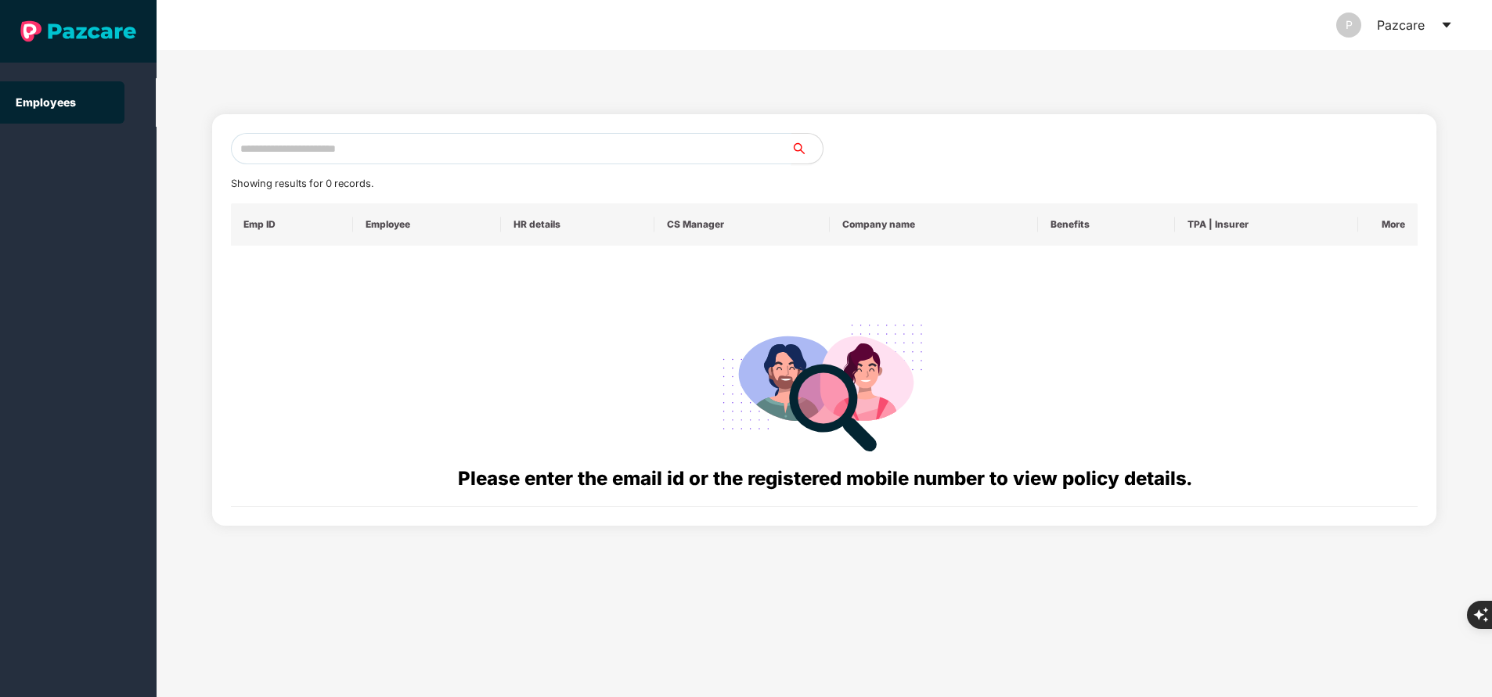
click at [302, 149] on input "text" at bounding box center [511, 148] width 560 height 31
paste input "**********"
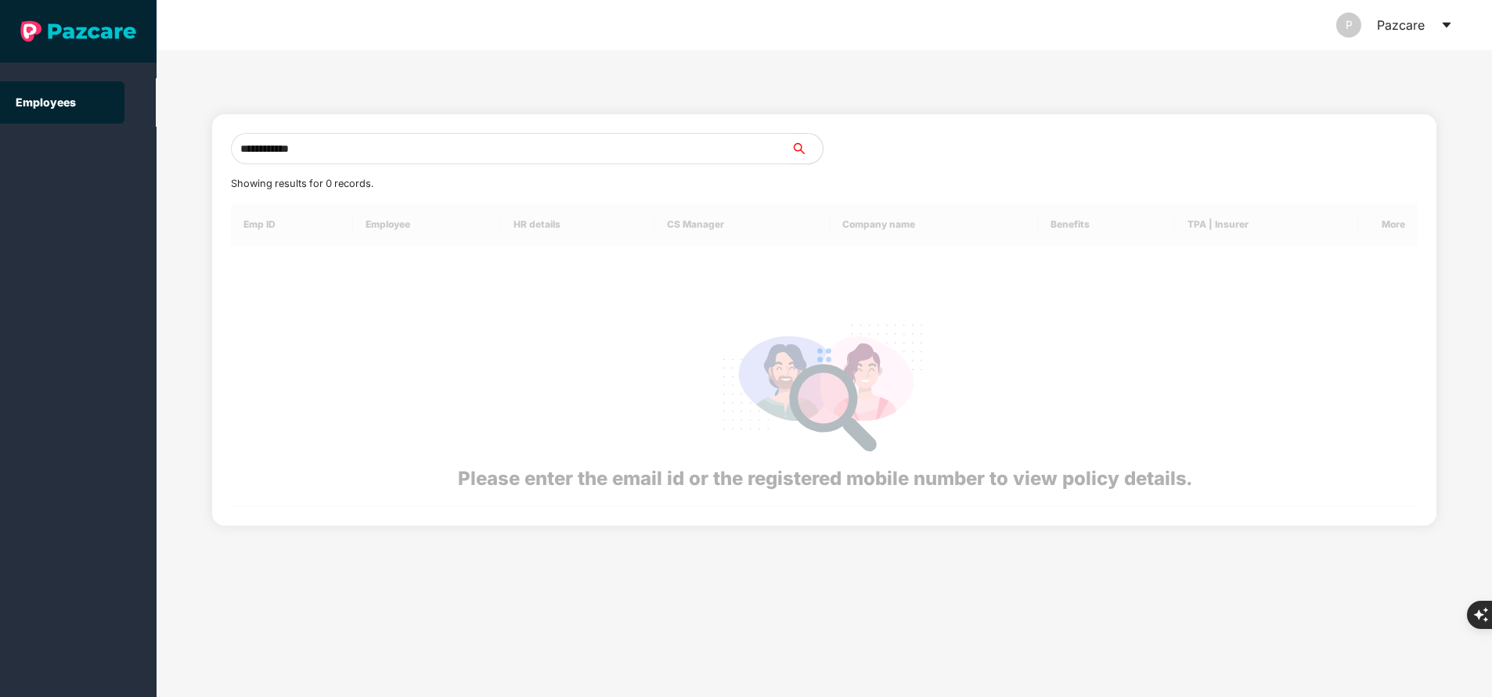
click at [1318, 352] on div at bounding box center [824, 355] width 1186 height 304
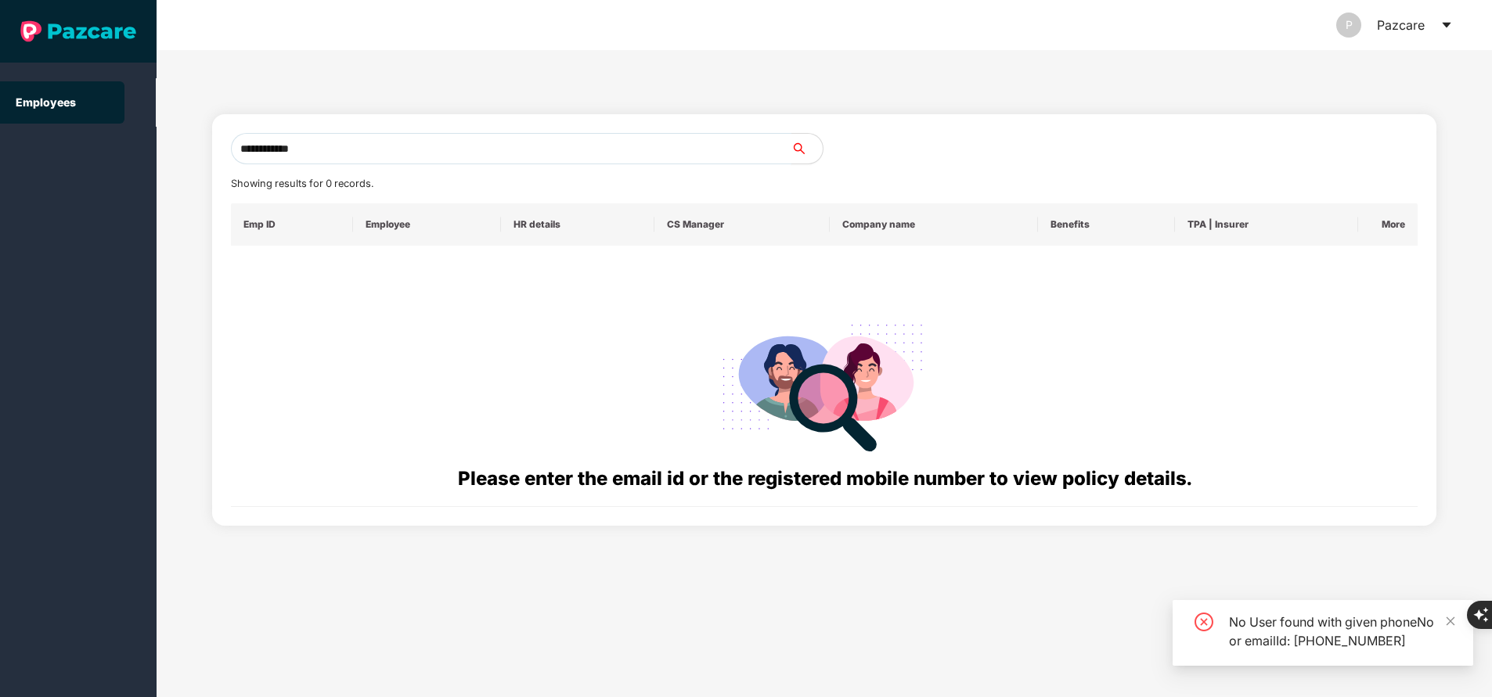
click at [426, 149] on input "**********" at bounding box center [511, 148] width 560 height 31
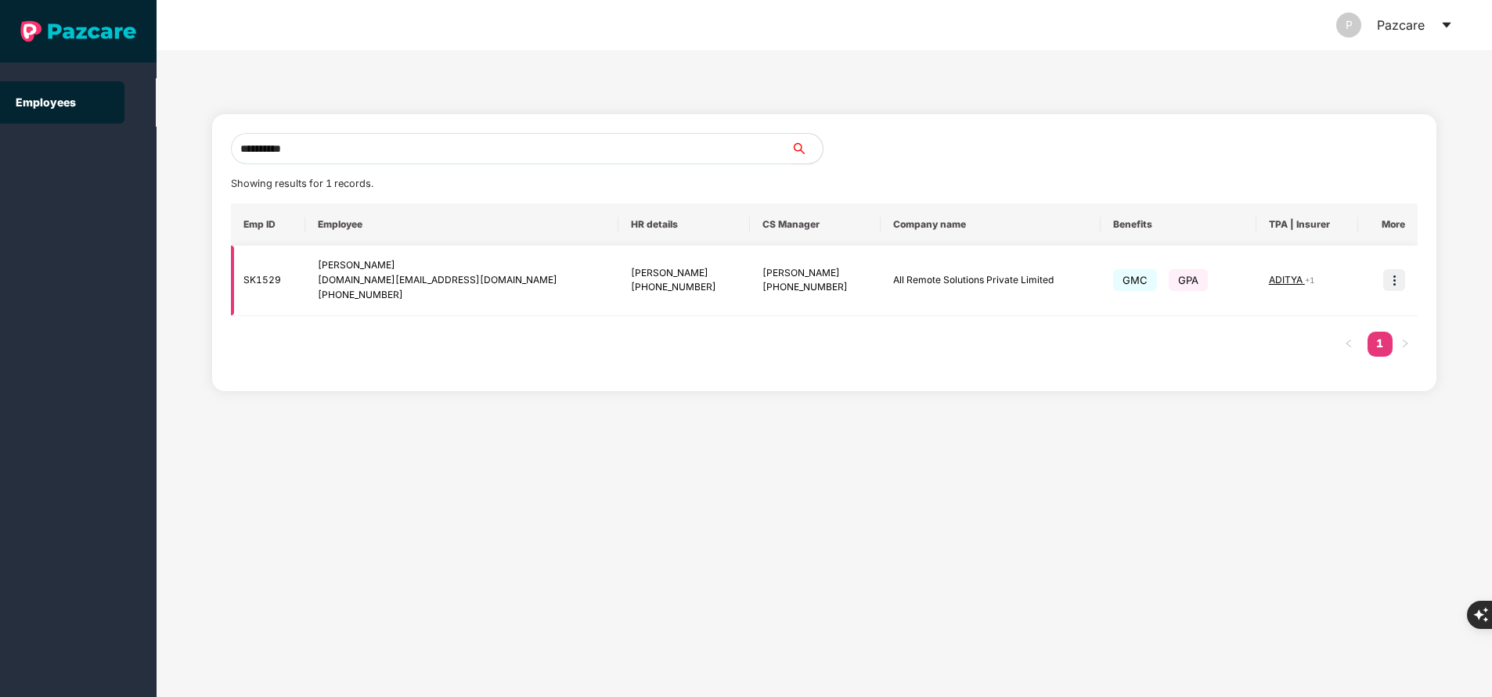
type input "**********"
click at [1397, 284] on img at bounding box center [1394, 280] width 22 height 22
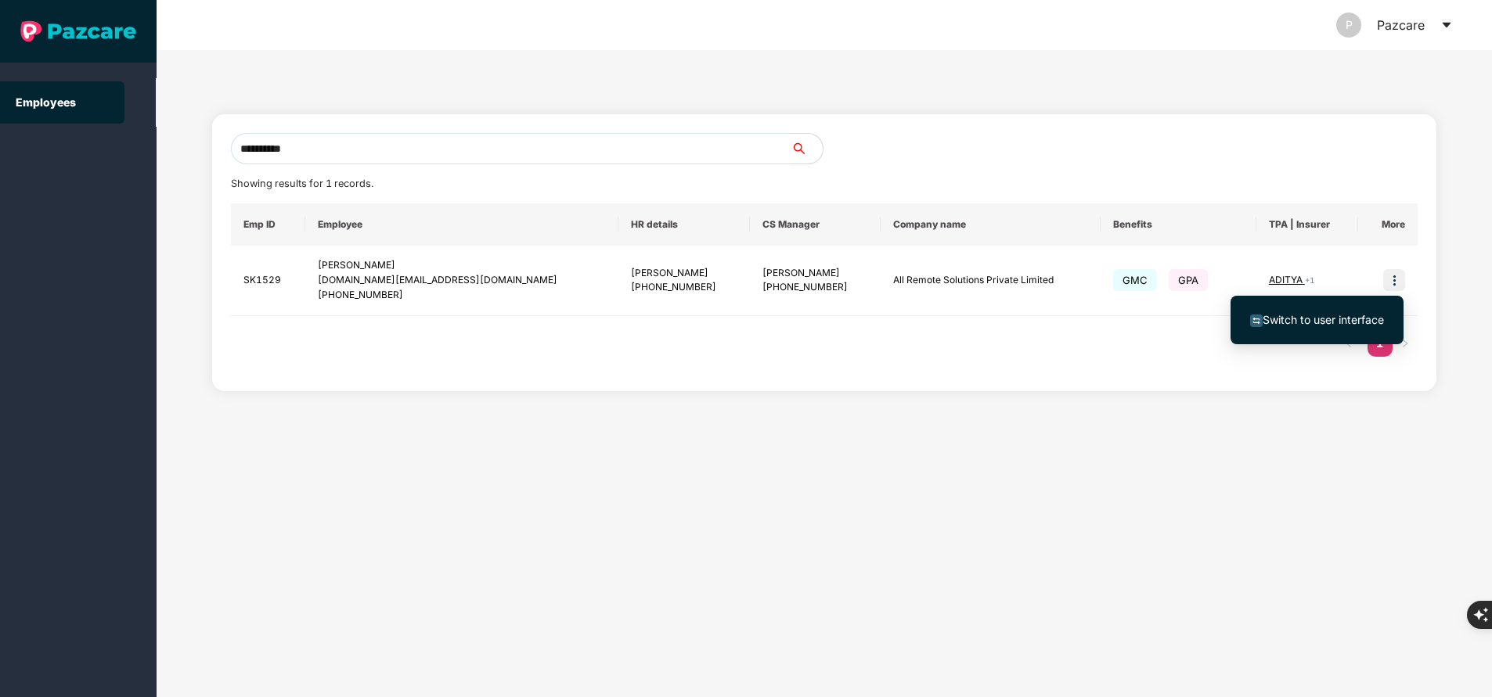
click at [1348, 318] on span "Switch to user interface" at bounding box center [1322, 319] width 121 height 13
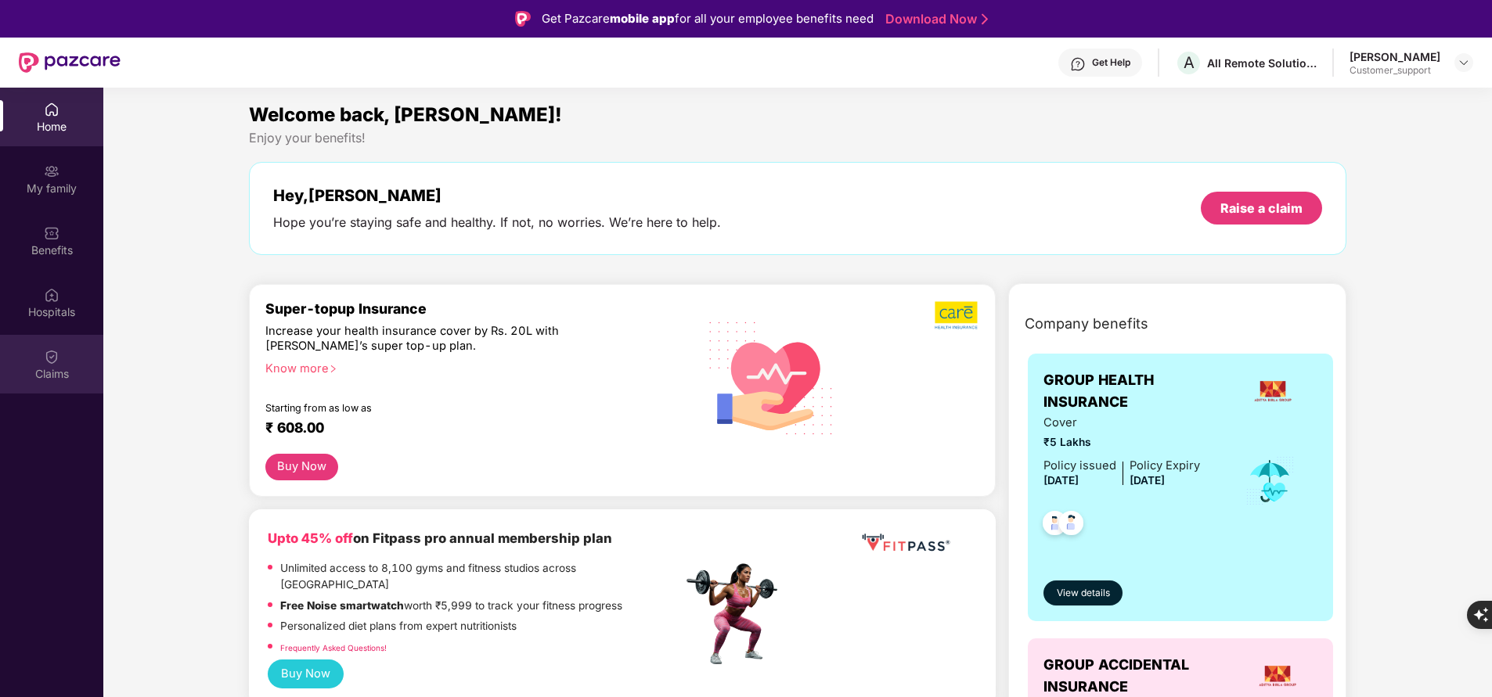
click at [63, 363] on div "Claims" at bounding box center [51, 364] width 103 height 59
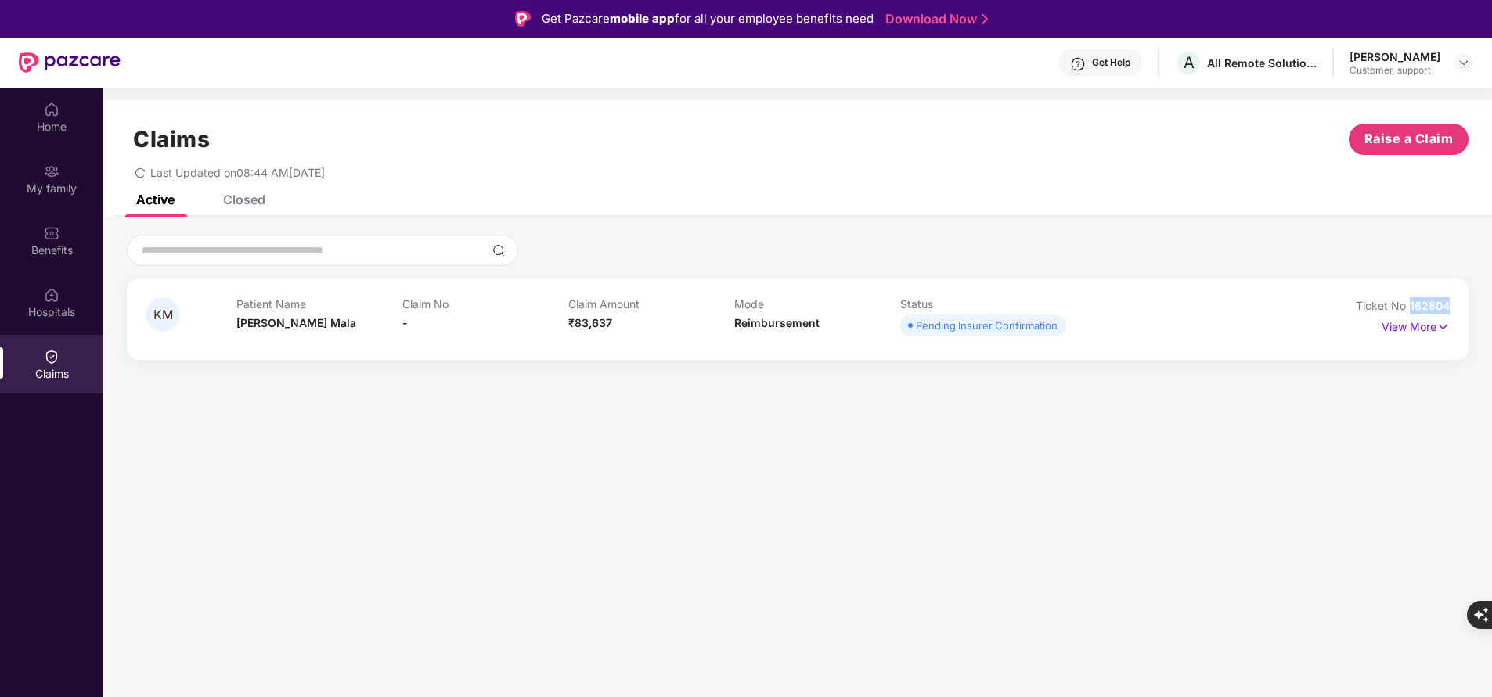
drag, startPoint x: 1408, startPoint y: 300, endPoint x: 1497, endPoint y: 298, distance: 89.2
click at [1491, 298] on html "Get Pazcare mobile app for all your employee benefits need Download Now Get Hel…" at bounding box center [746, 348] width 1492 height 697
copy span "162804"
click at [1427, 326] on p "View More" at bounding box center [1415, 325] width 68 height 21
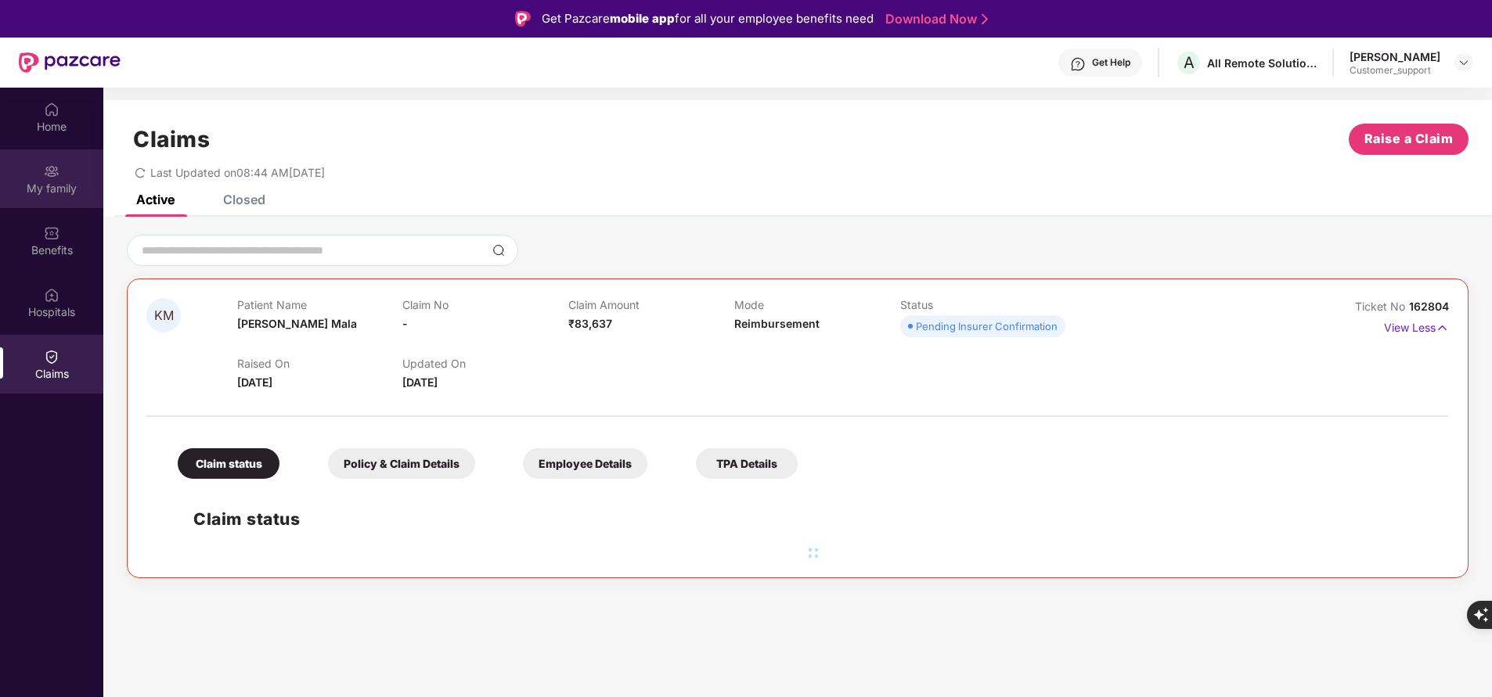
click at [49, 183] on div "My family" at bounding box center [51, 189] width 103 height 16
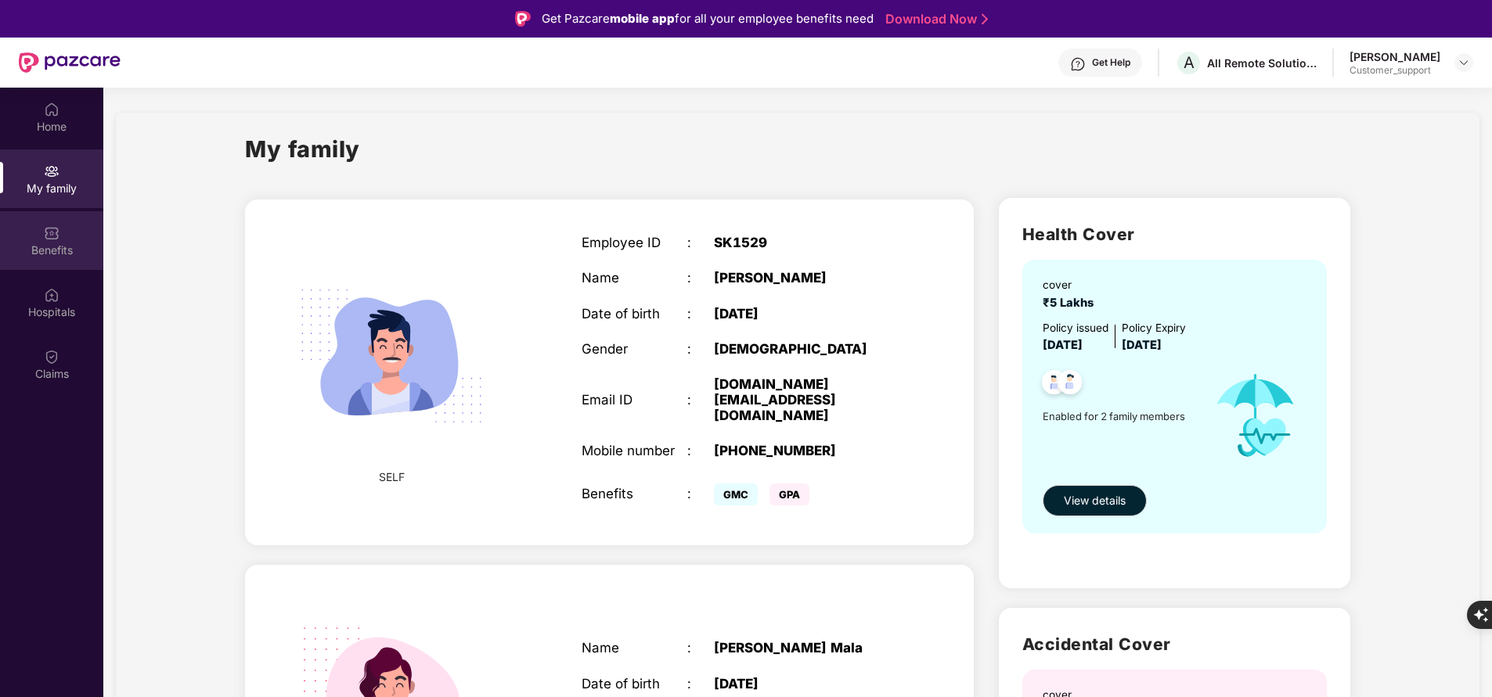
click at [52, 243] on div "Benefits" at bounding box center [51, 251] width 103 height 16
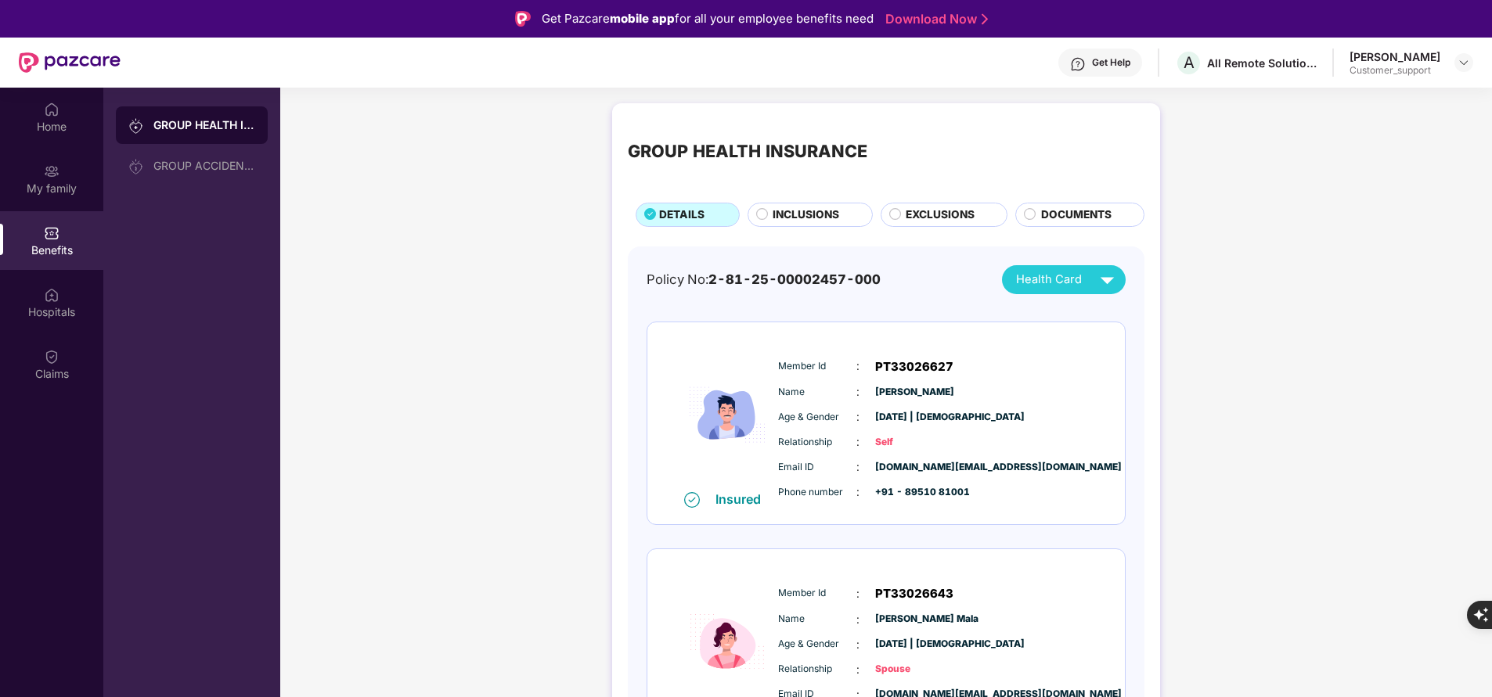
scroll to position [65, 0]
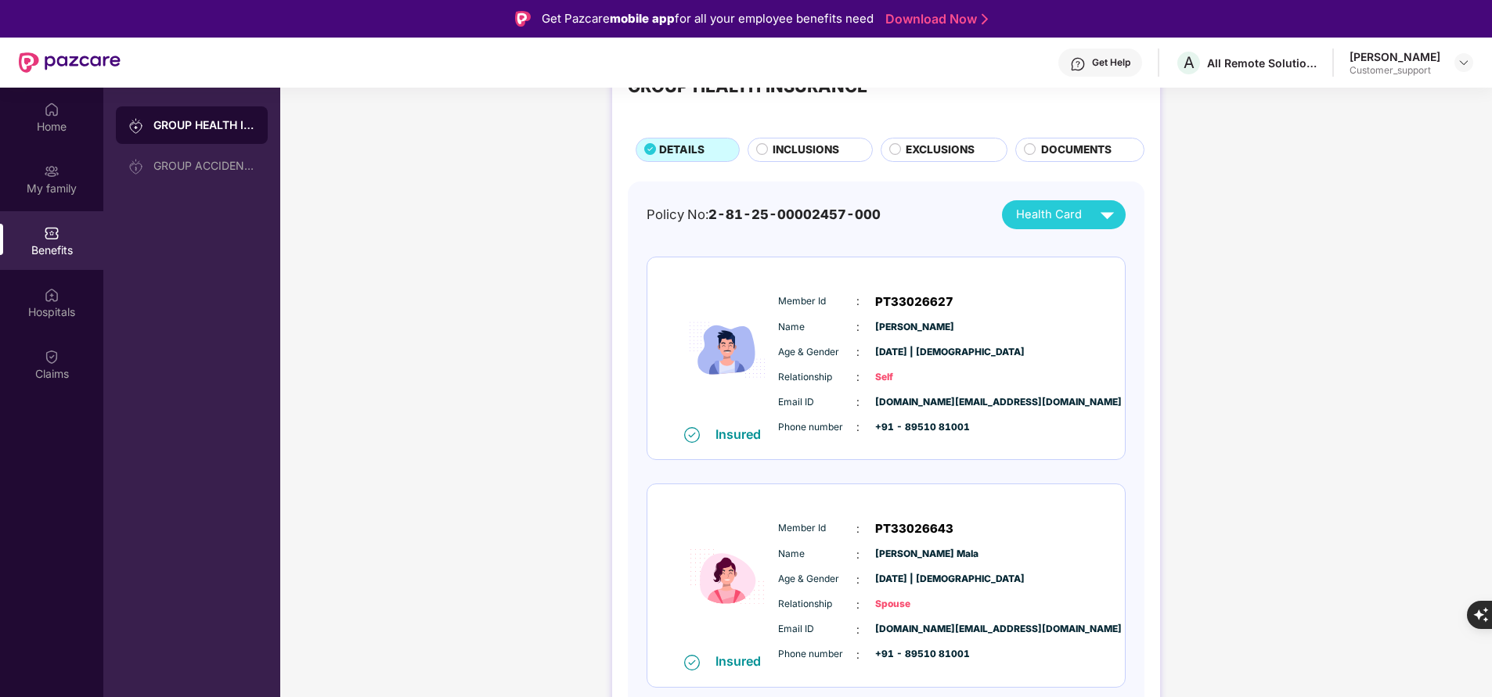
click at [804, 147] on span "INCLUSIONS" at bounding box center [805, 150] width 67 height 16
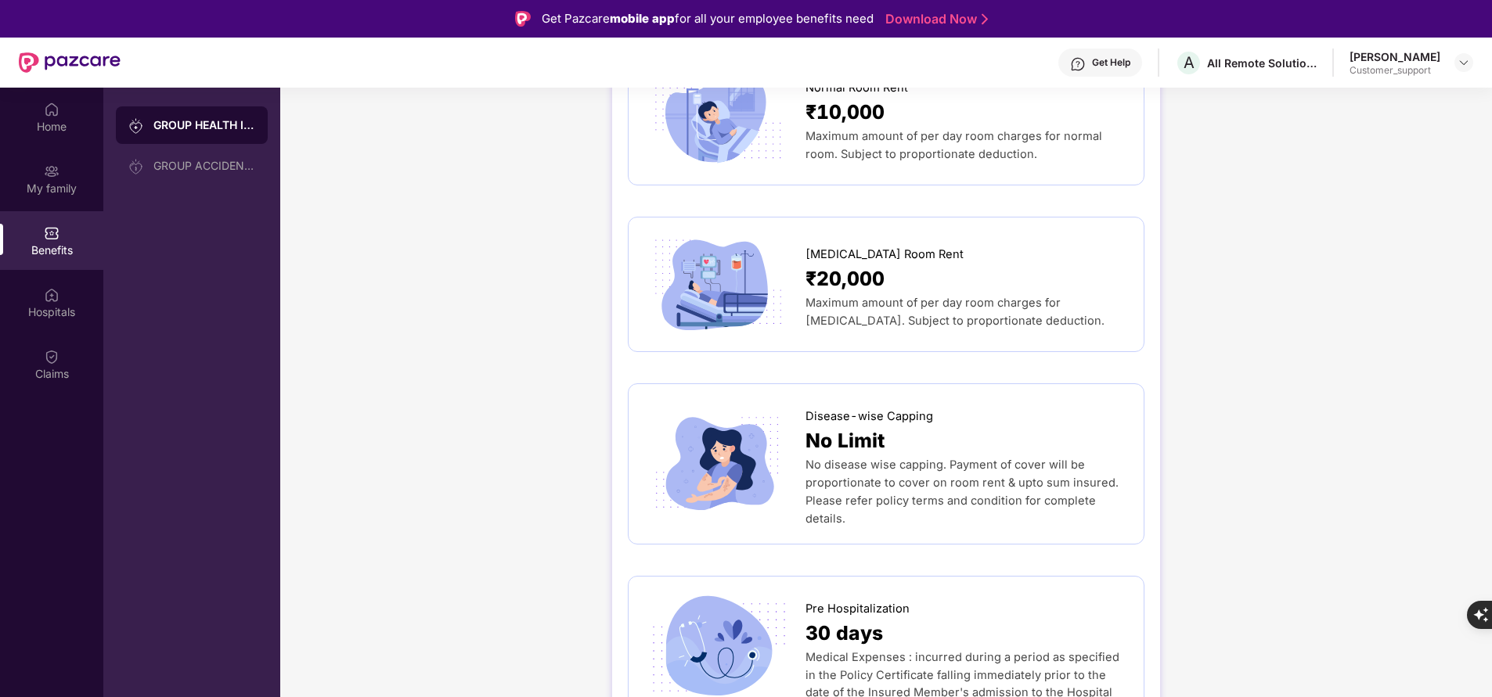
scroll to position [0, 0]
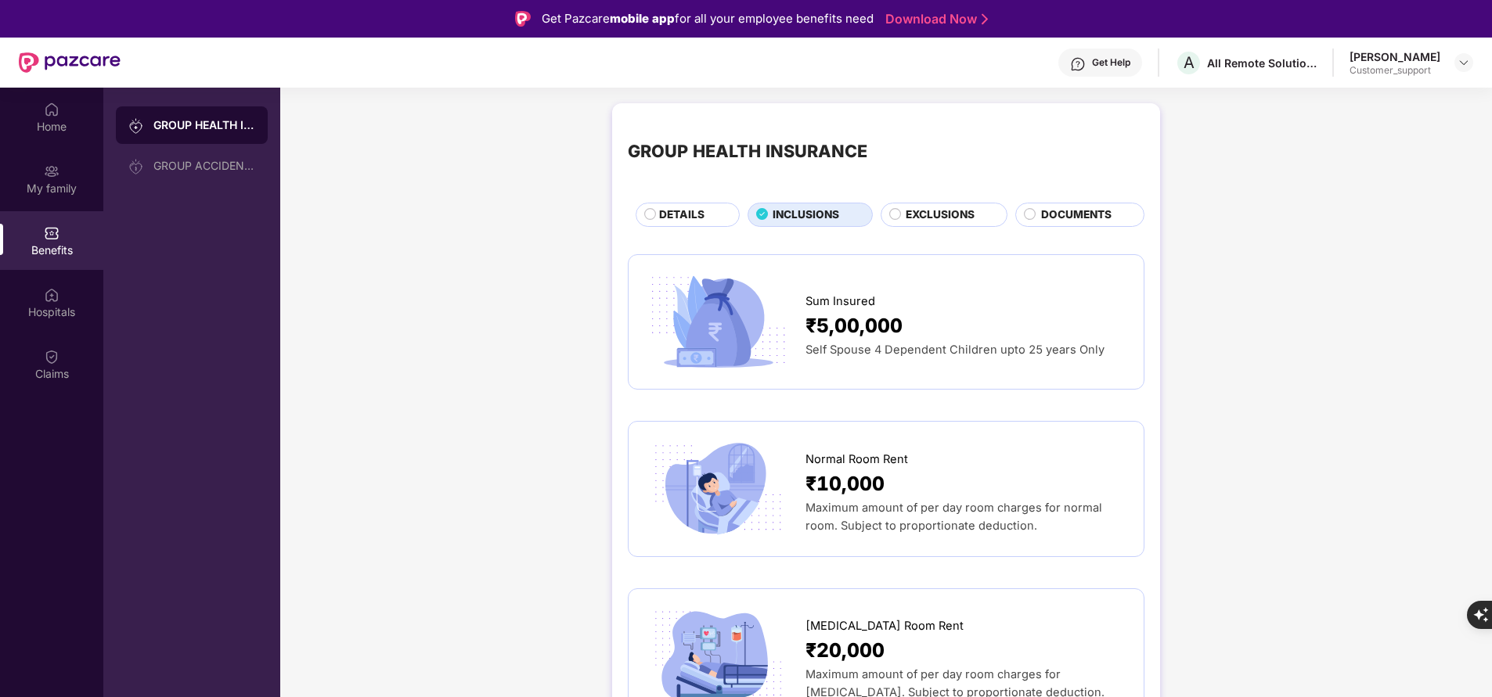
click at [910, 213] on span "EXCLUSIONS" at bounding box center [939, 215] width 69 height 16
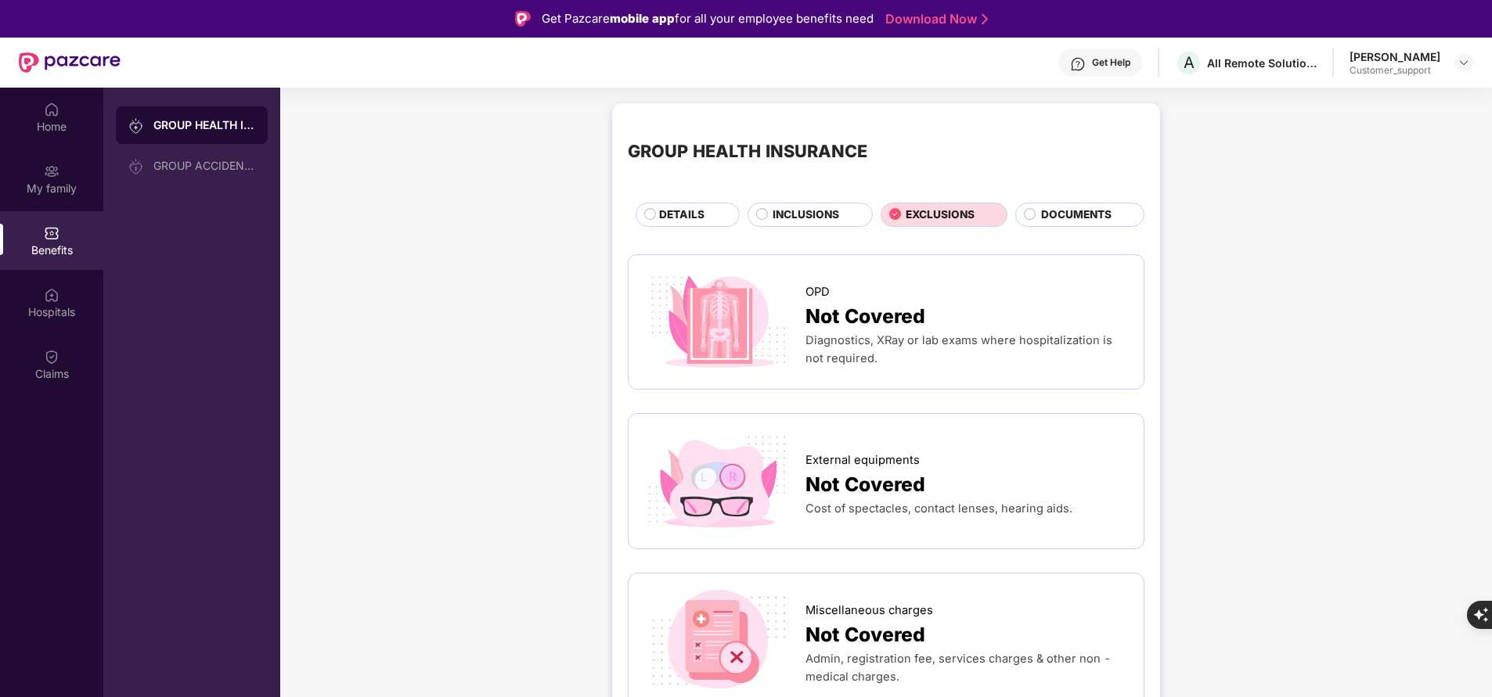
click at [792, 214] on span "INCLUSIONS" at bounding box center [805, 215] width 67 height 16
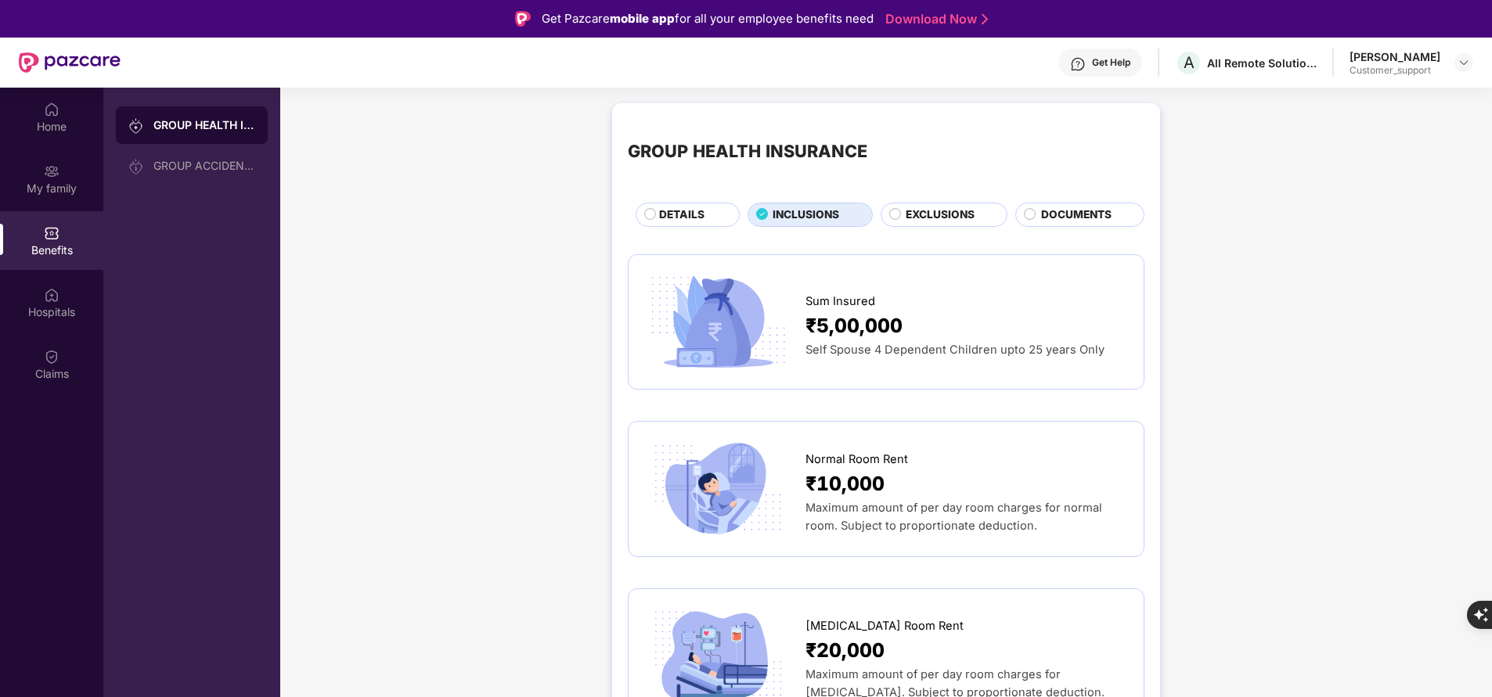
click at [682, 210] on span "DETAILS" at bounding box center [681, 215] width 45 height 16
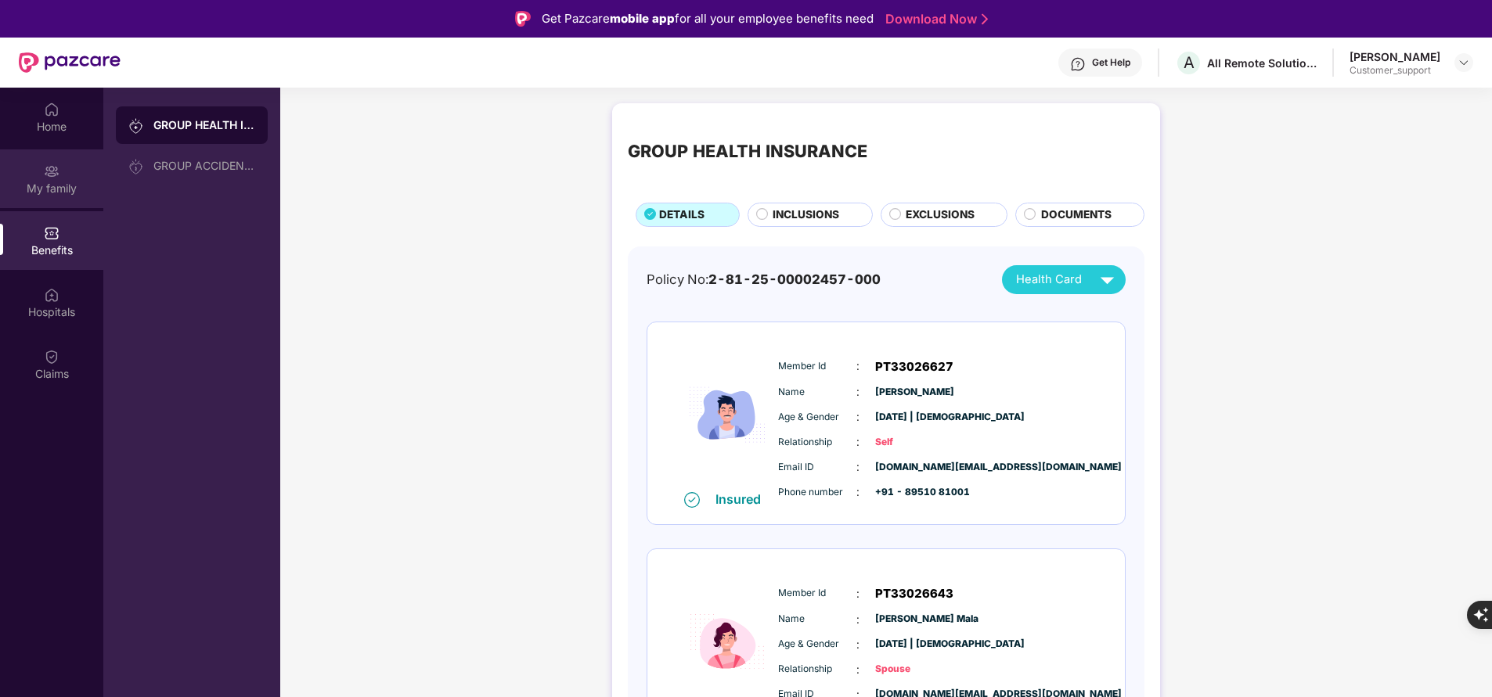
click at [59, 198] on div "My family" at bounding box center [51, 178] width 103 height 59
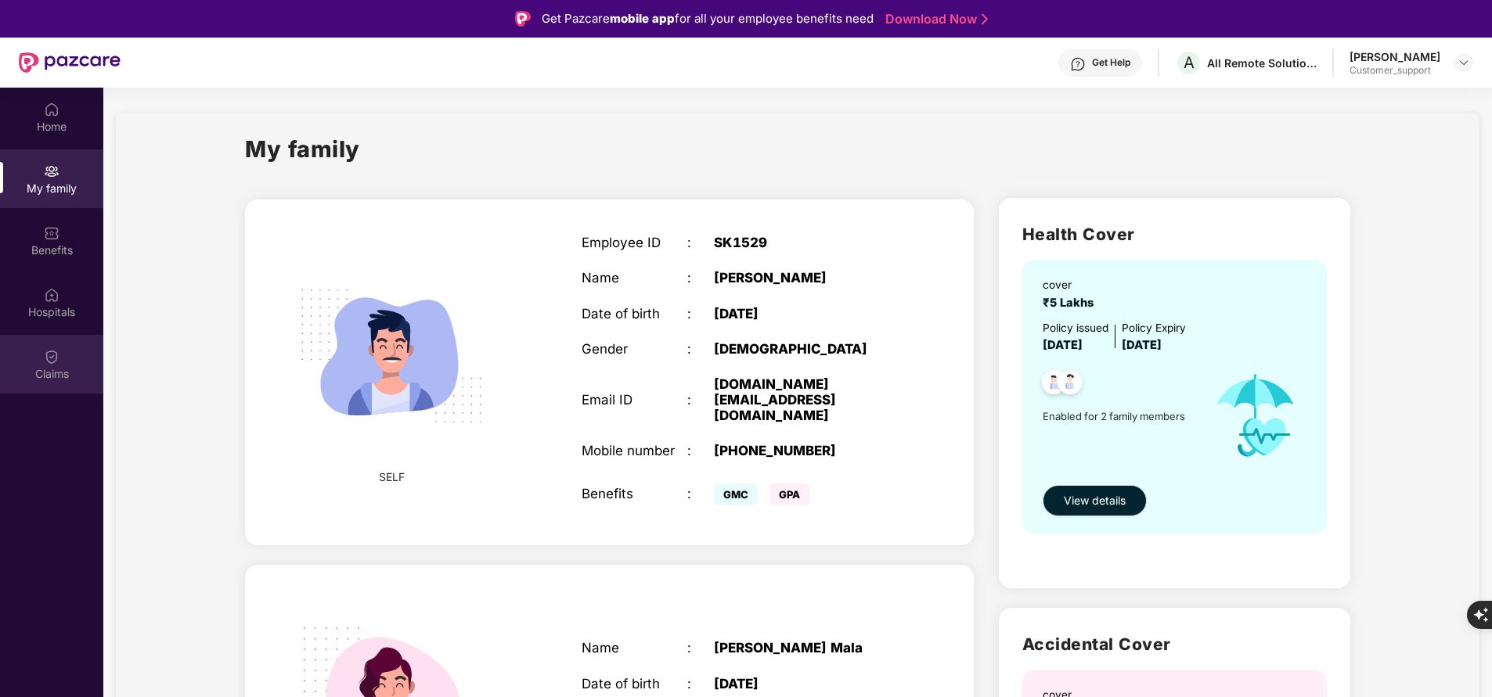
click at [70, 354] on div "Claims" at bounding box center [51, 364] width 103 height 59
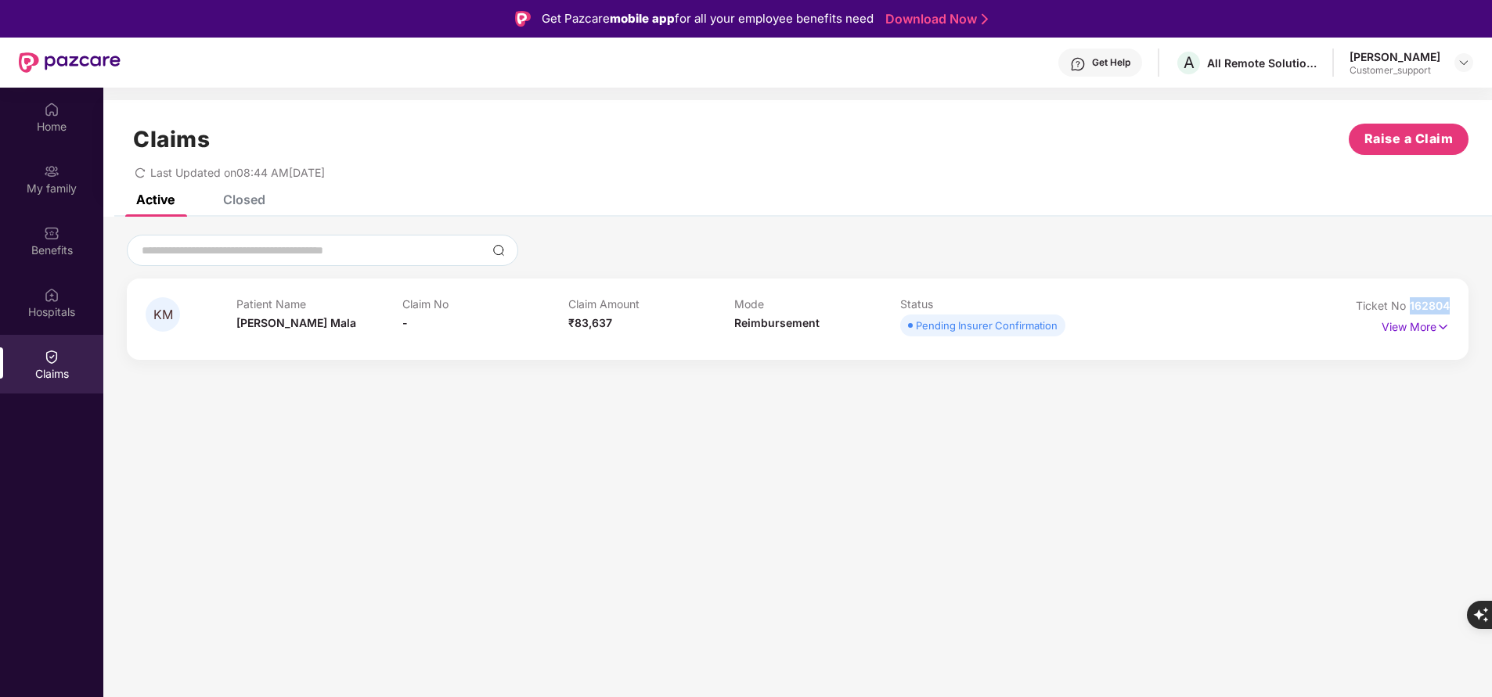
drag, startPoint x: 1410, startPoint y: 303, endPoint x: 1497, endPoint y: 306, distance: 86.9
click at [1491, 306] on html "Get Pazcare mobile app for all your employee benefits need Download Now Get Hel…" at bounding box center [746, 348] width 1492 height 697
copy span "162804"
click at [43, 231] on div "Benefits" at bounding box center [51, 240] width 103 height 59
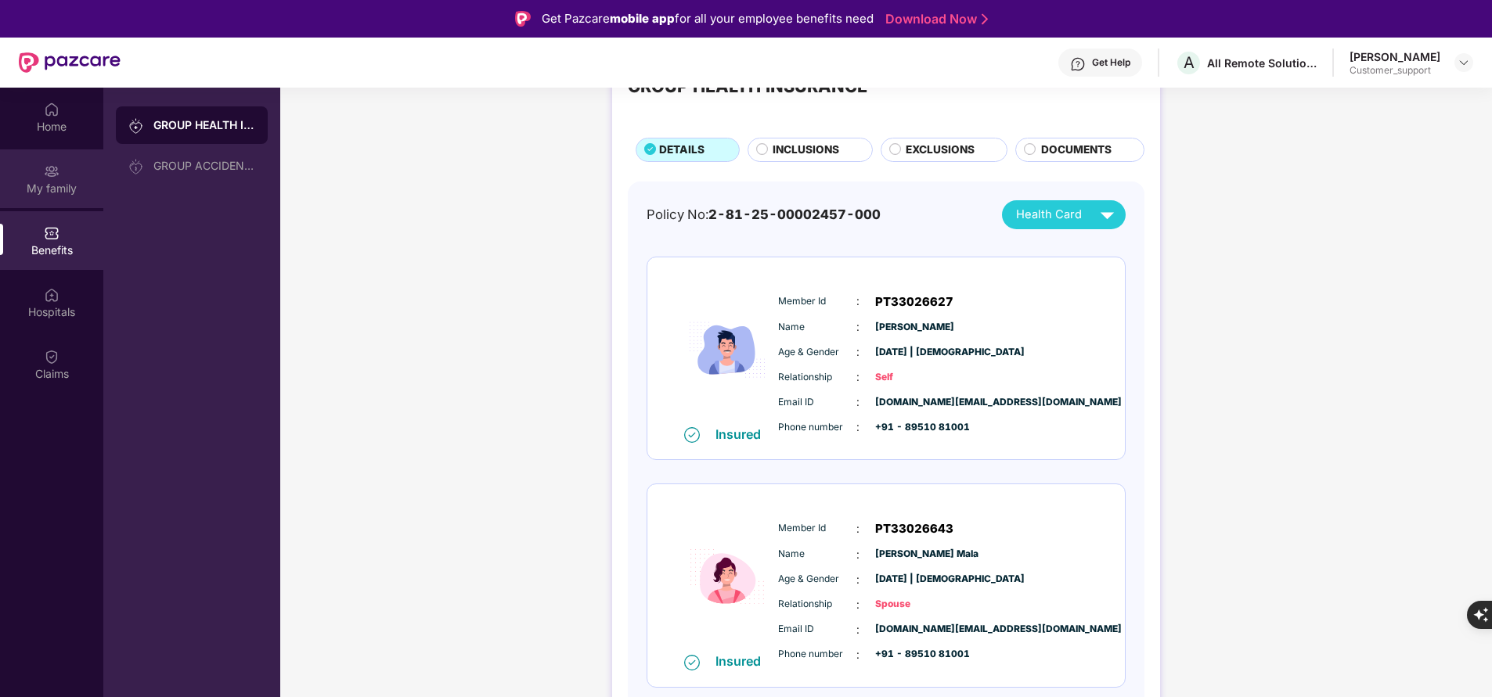
click at [41, 178] on div "My family" at bounding box center [51, 178] width 103 height 59
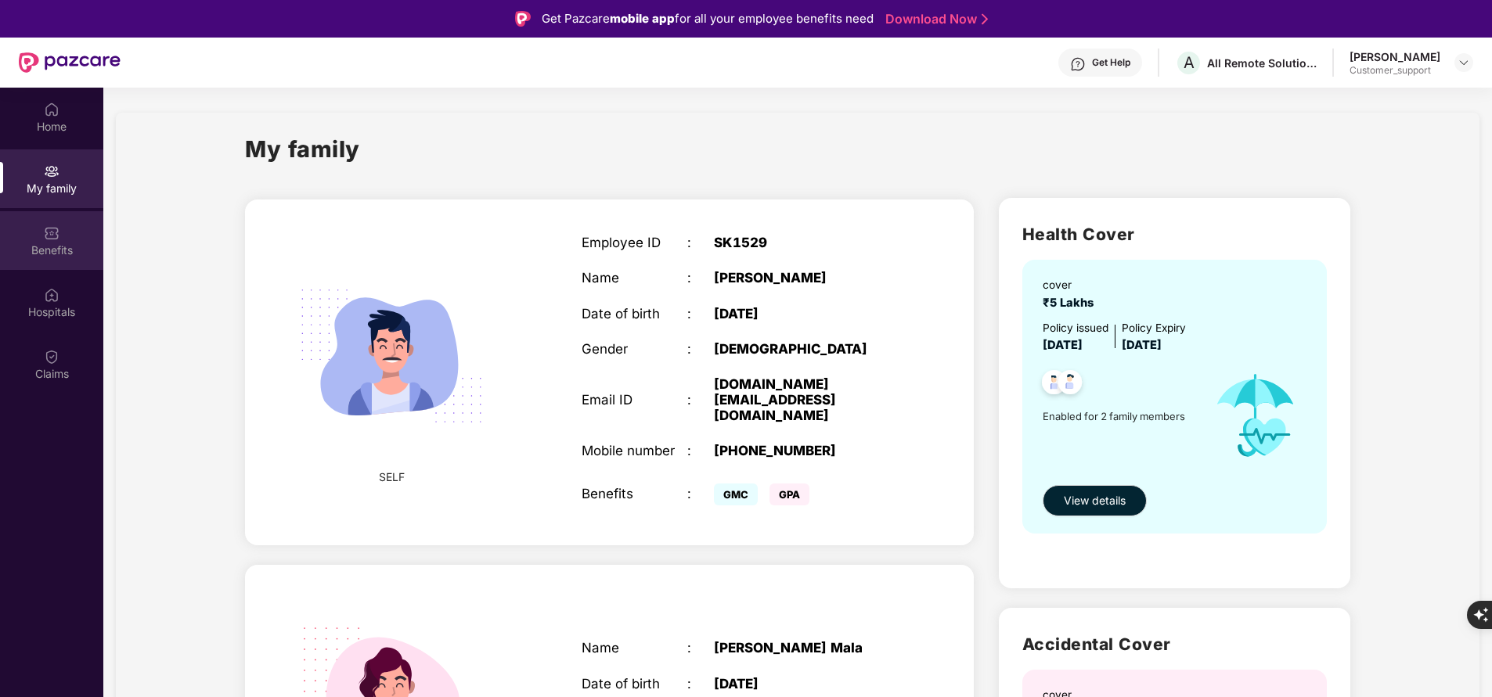
click at [46, 243] on div "Benefits" at bounding box center [51, 251] width 103 height 16
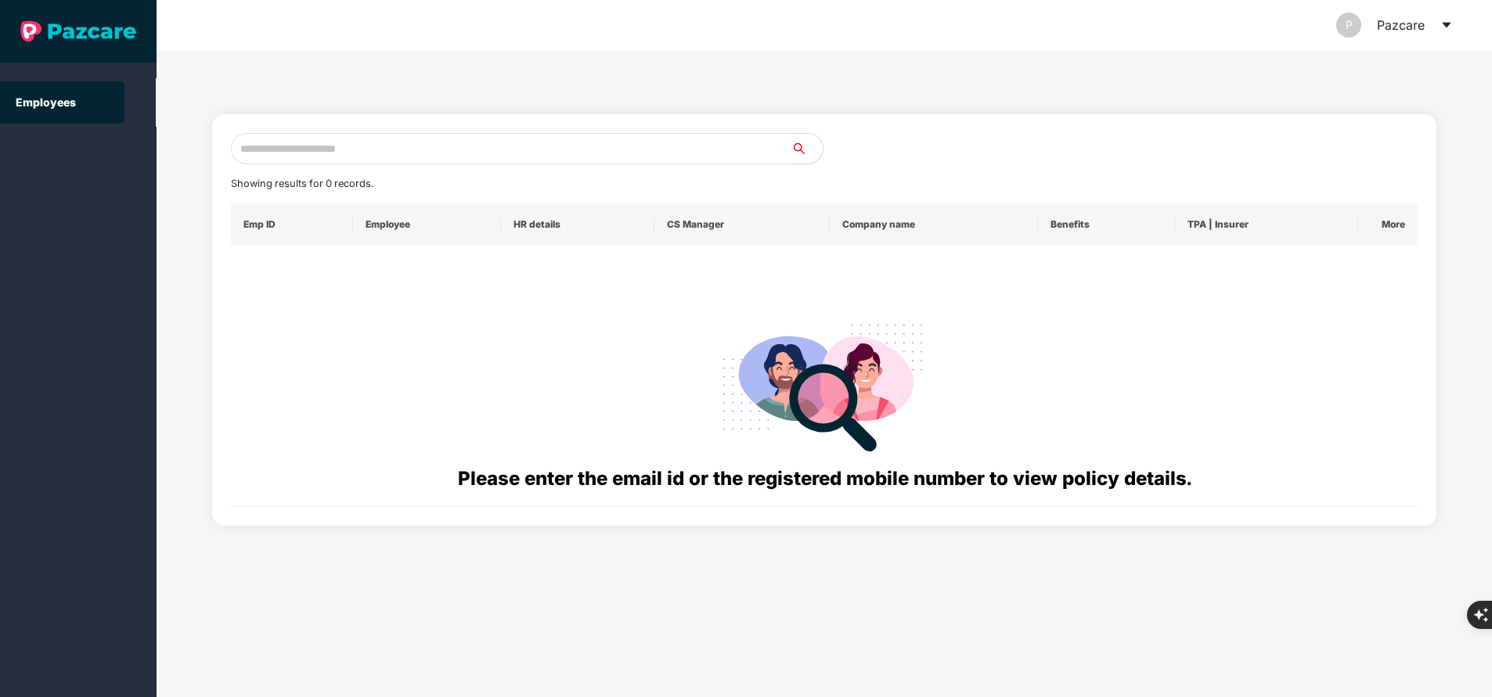
click at [466, 138] on input "text" at bounding box center [511, 148] width 560 height 31
paste input "**********"
click at [500, 154] on input "**********" at bounding box center [511, 148] width 560 height 31
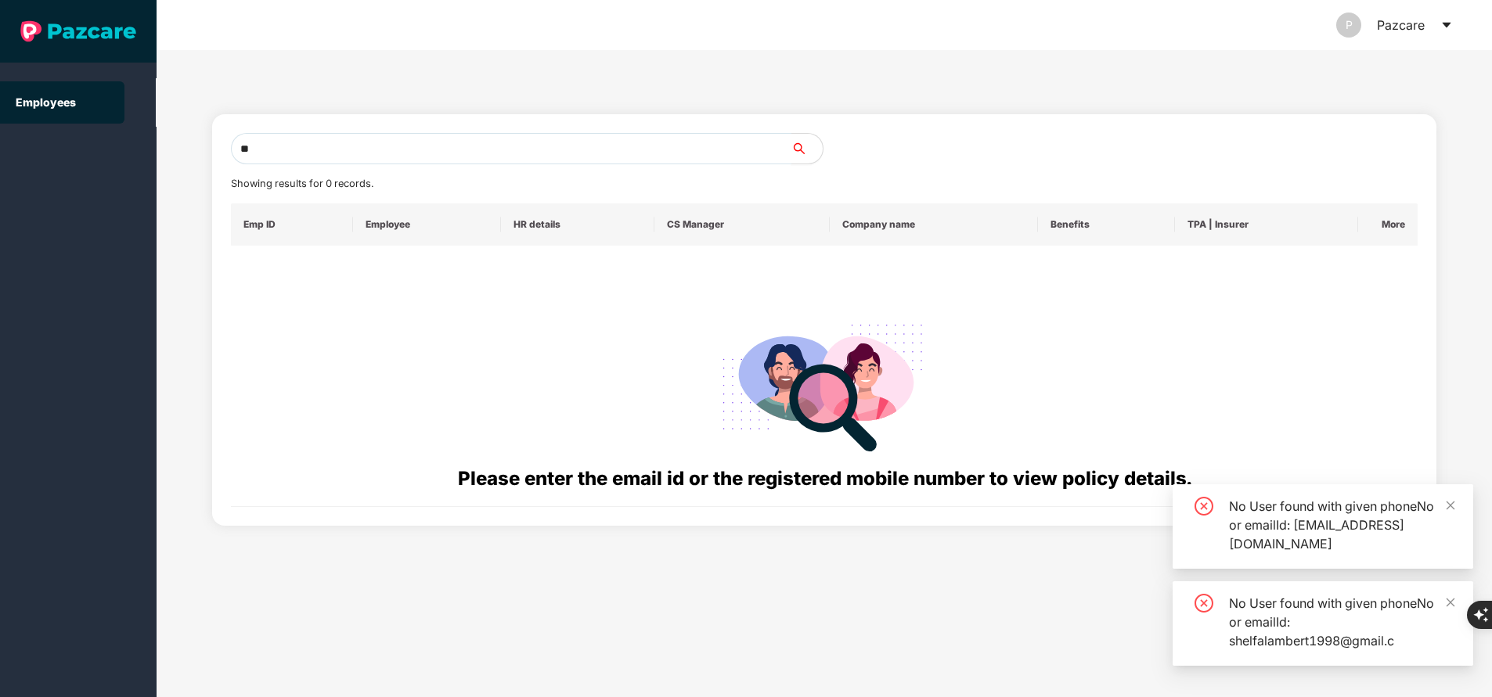
type input "*"
paste input "**********"
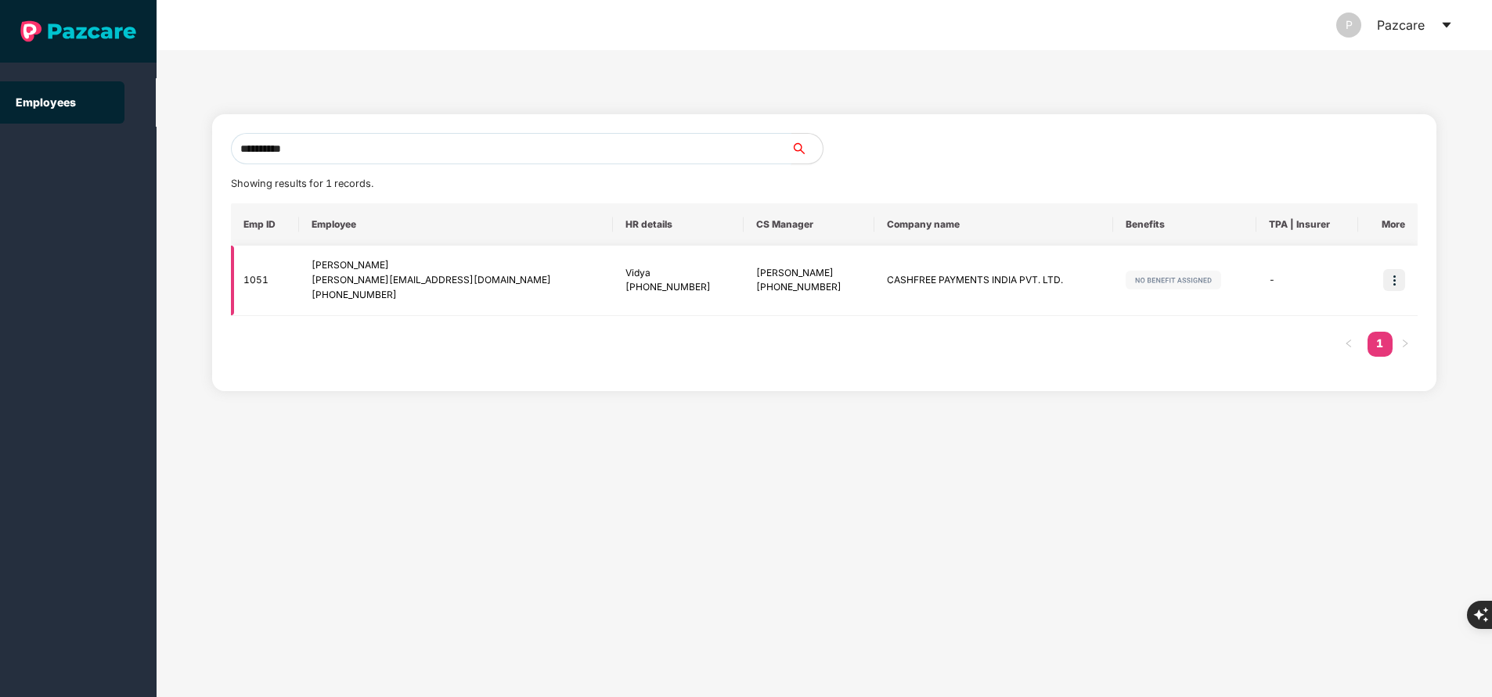
type input "**********"
click at [1389, 289] on img at bounding box center [1394, 280] width 22 height 22
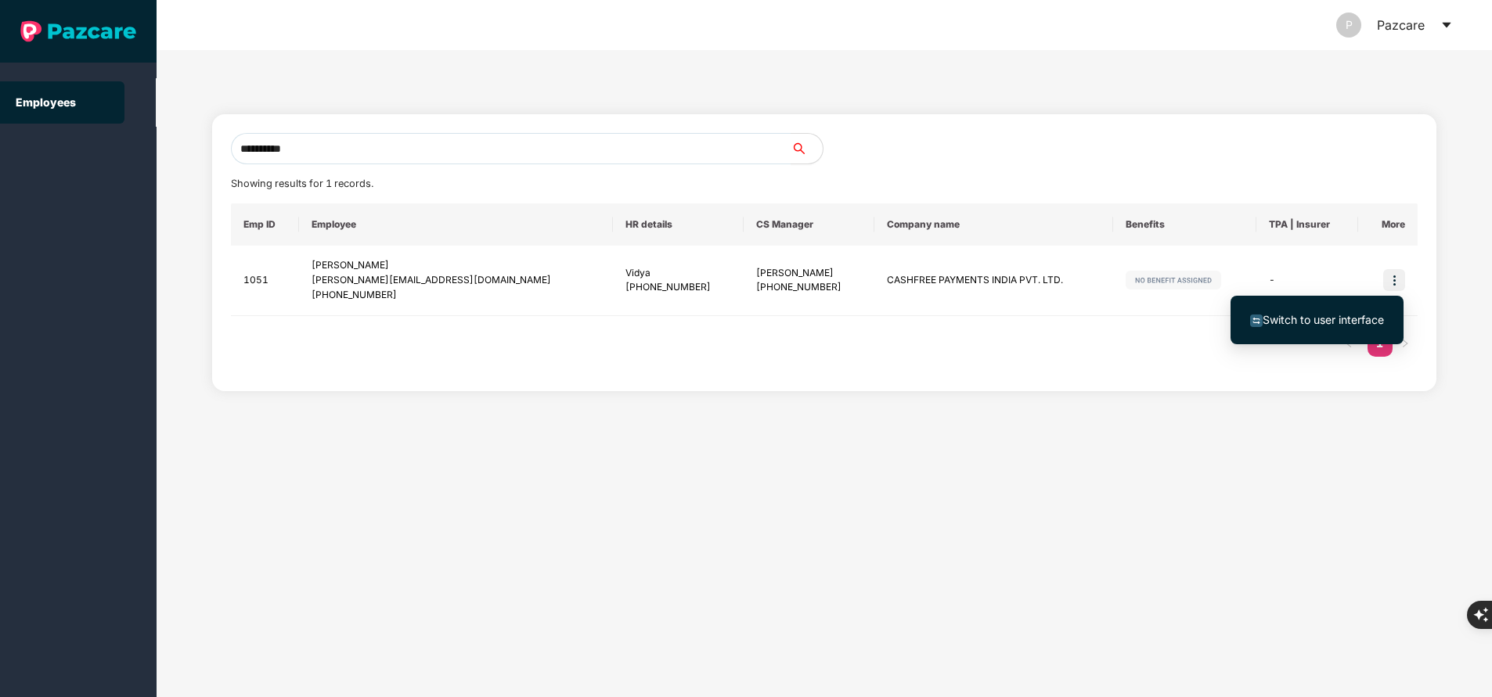
click at [1310, 313] on span "Switch to user interface" at bounding box center [1322, 319] width 121 height 13
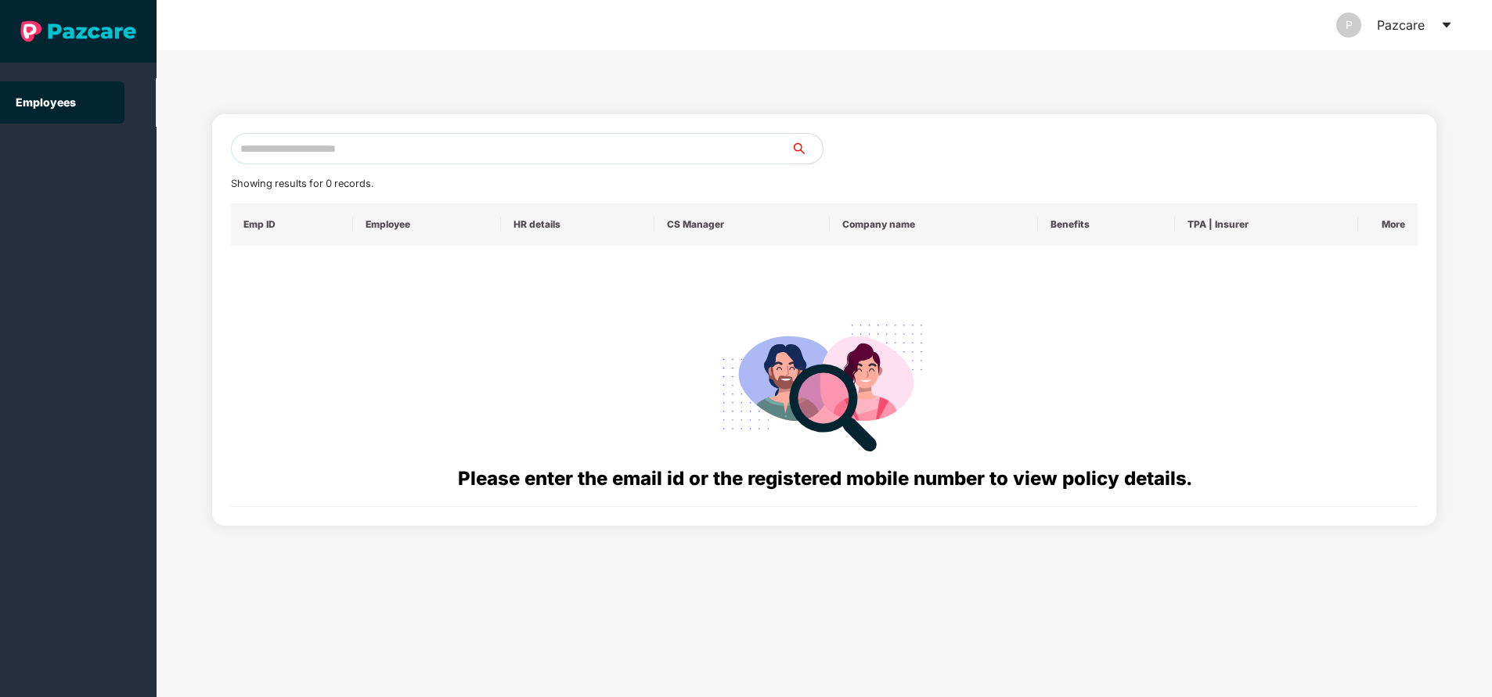
click at [455, 152] on input "text" at bounding box center [511, 148] width 560 height 31
paste input "**********"
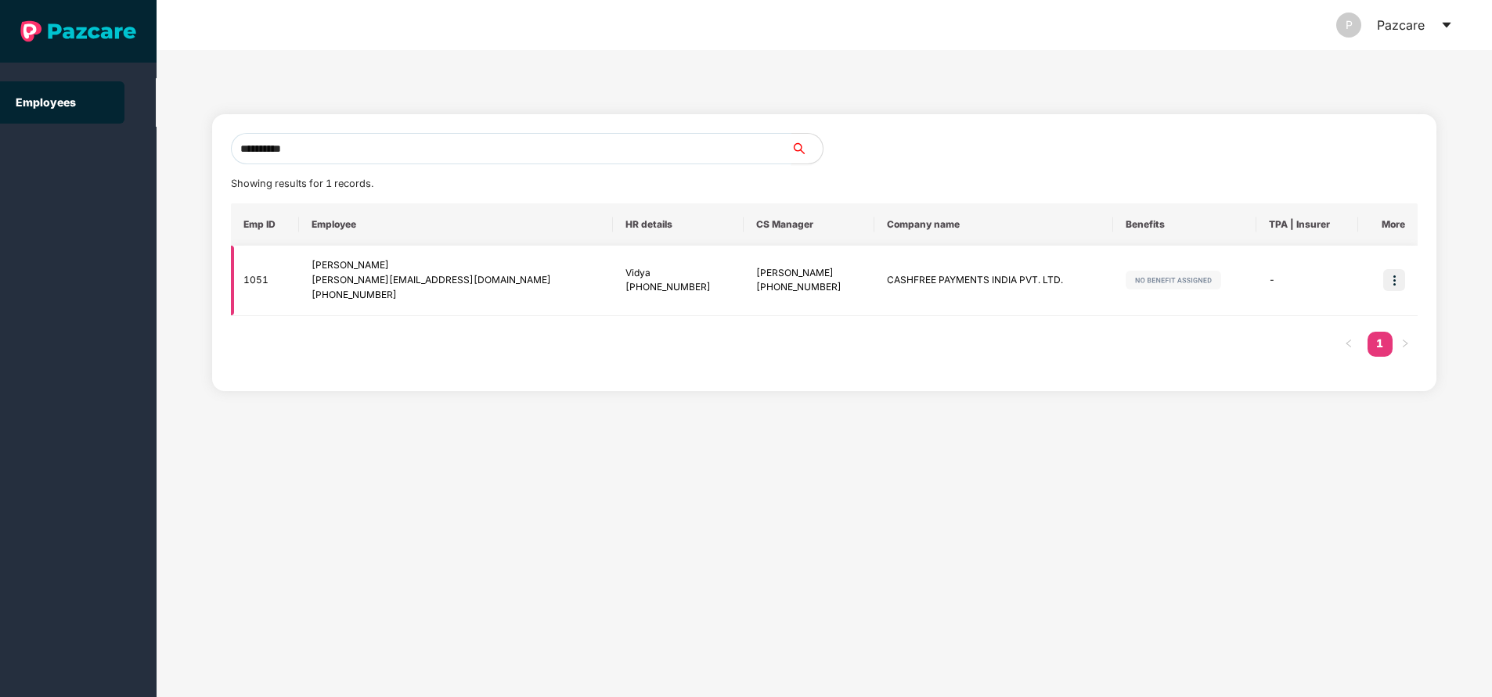
type input "**********"
click at [1395, 280] on img at bounding box center [1394, 280] width 22 height 22
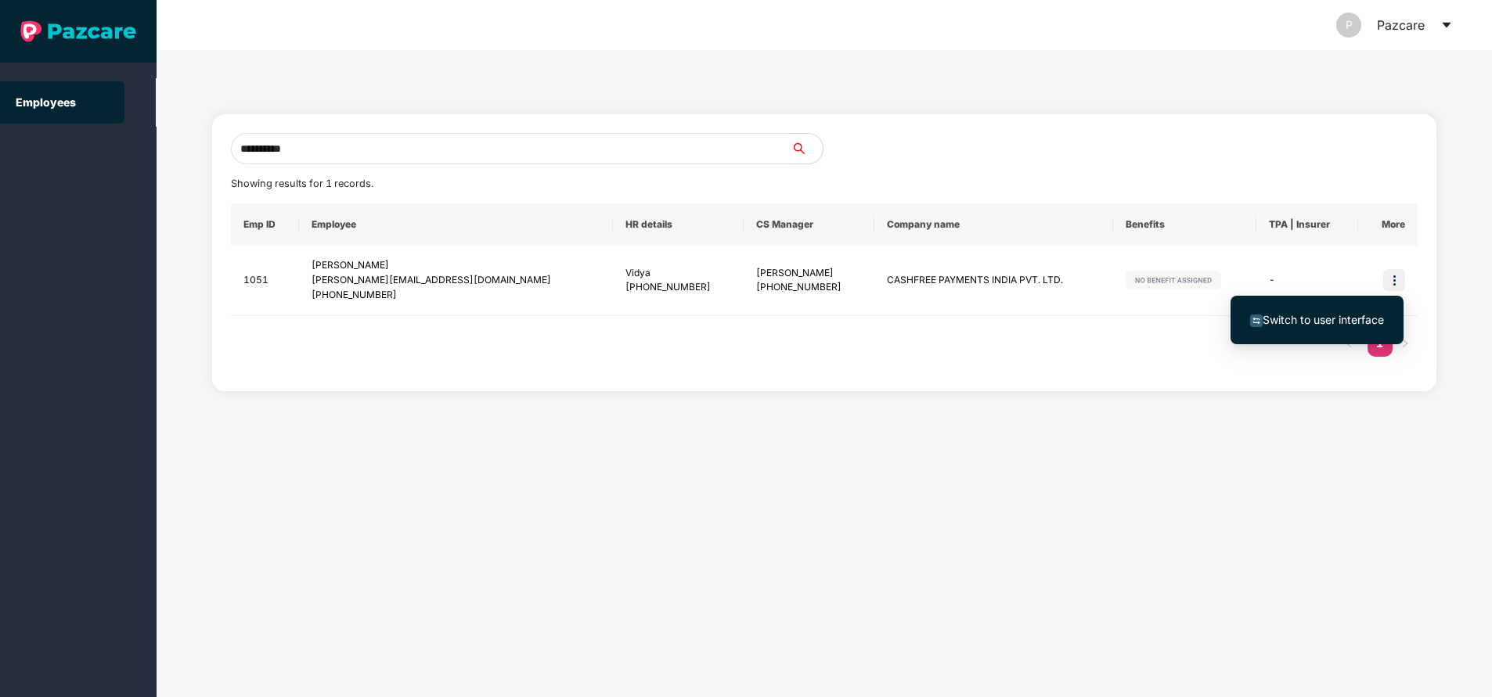
click at [1330, 324] on span "Switch to user interface" at bounding box center [1322, 319] width 121 height 13
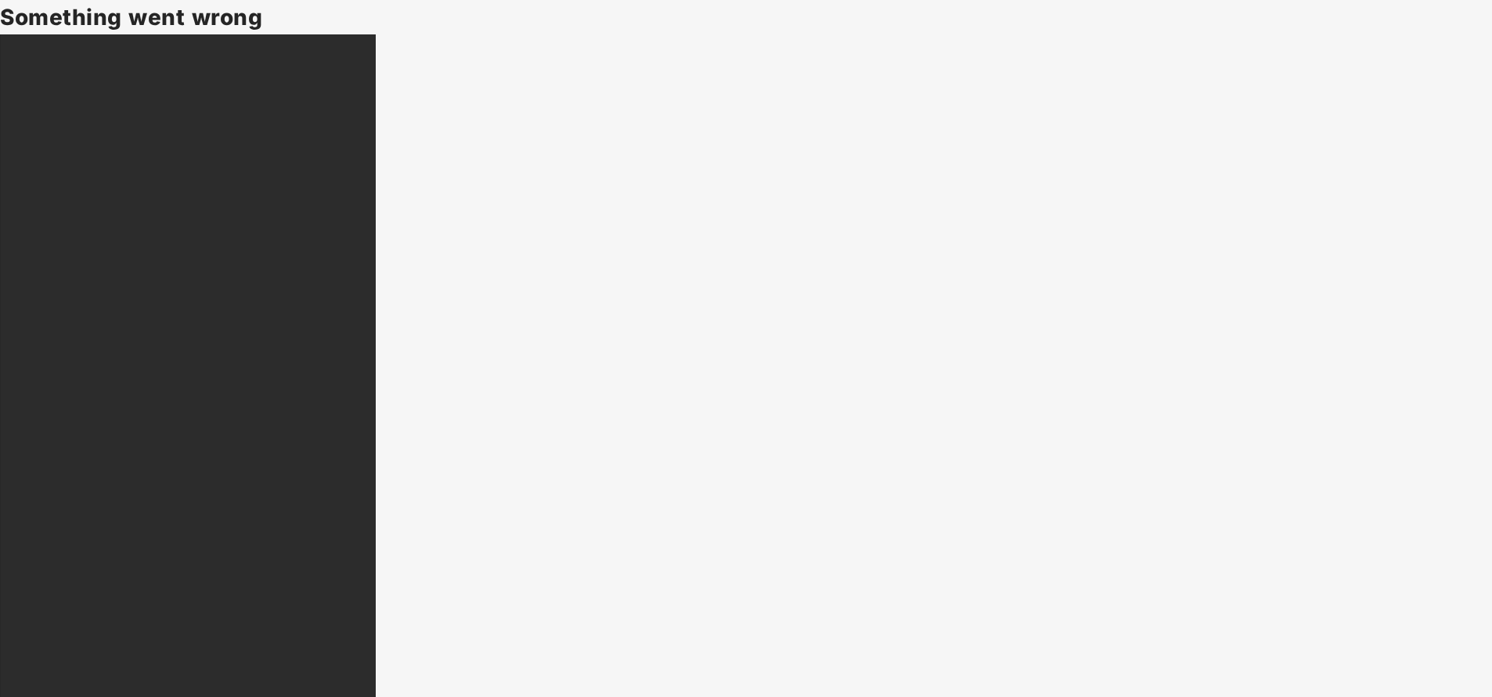
click at [83, 437] on body "Something went wrong" at bounding box center [746, 348] width 1492 height 697
click at [471, 364] on body "Something went wrong" at bounding box center [746, 348] width 1492 height 697
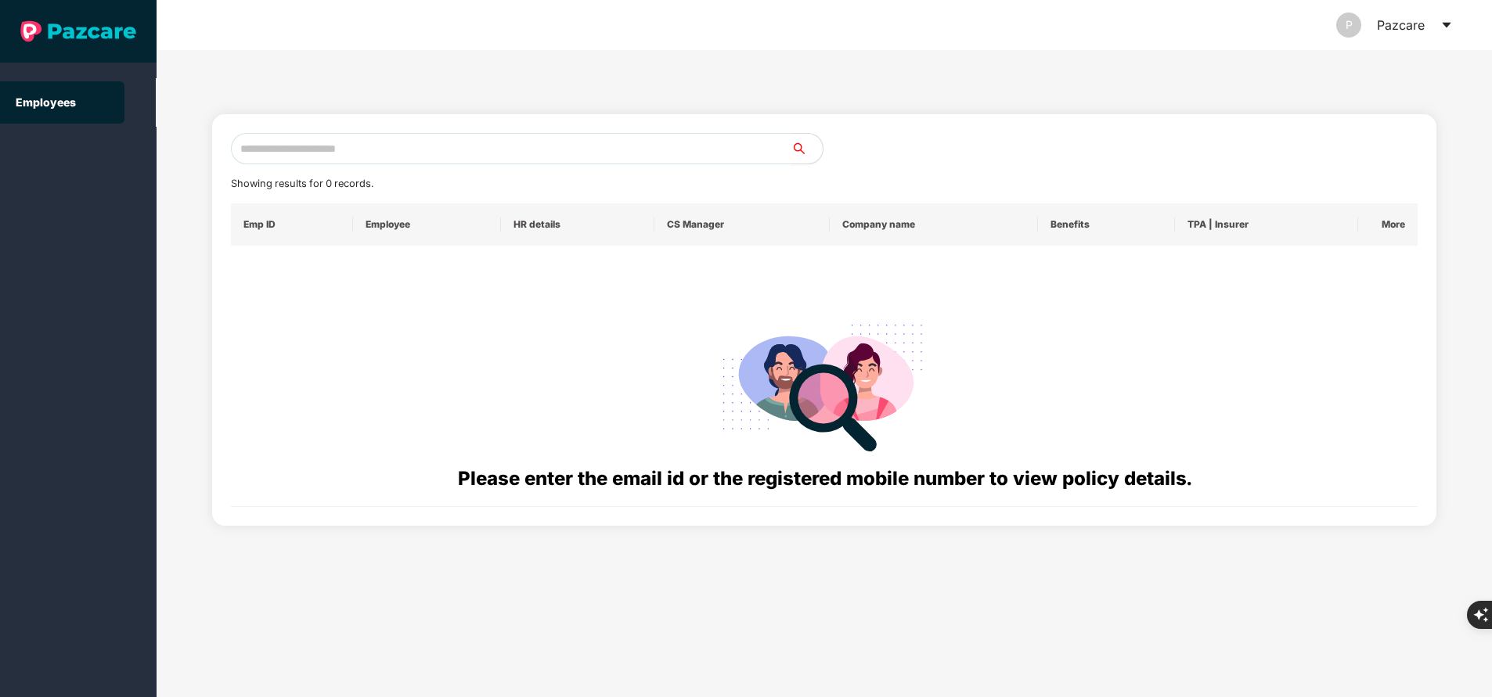
click at [449, 153] on input "text" at bounding box center [511, 148] width 560 height 31
paste input "**********"
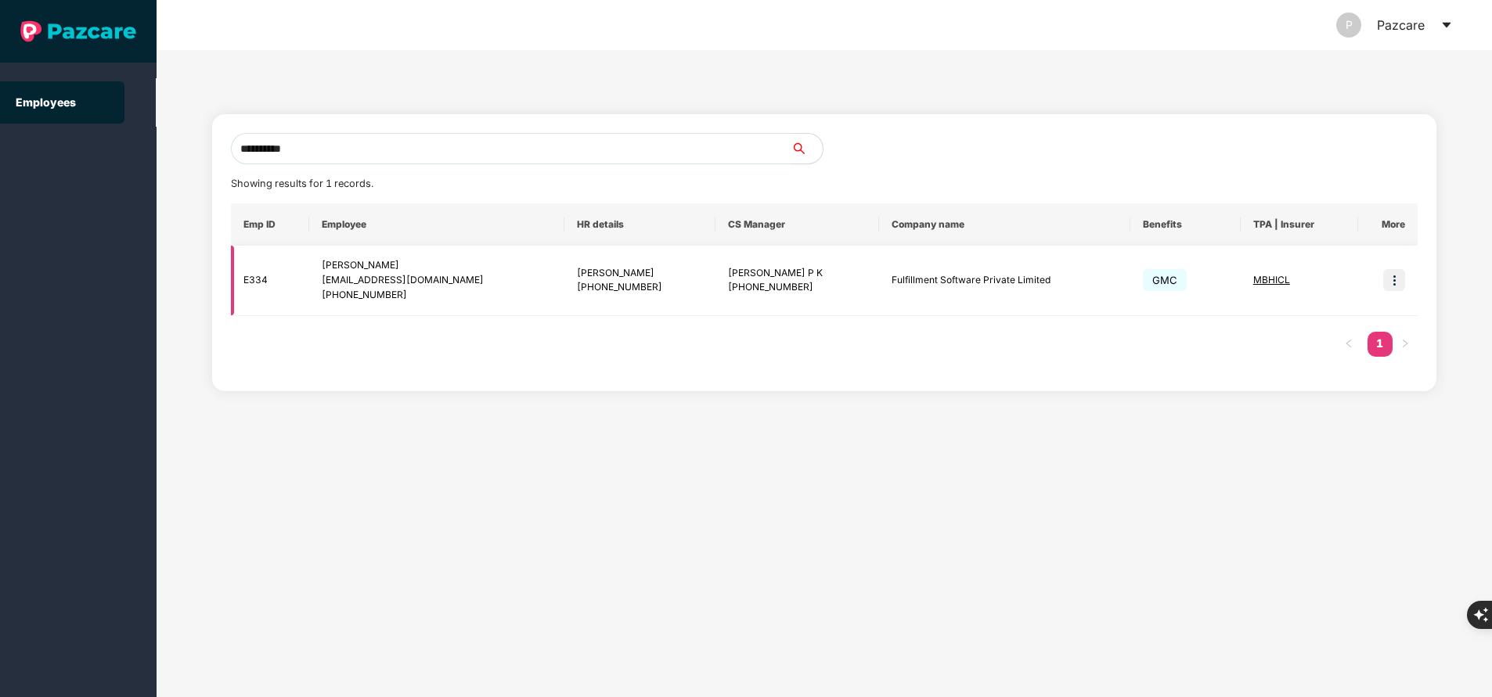
type input "**********"
click at [1394, 281] on img at bounding box center [1394, 280] width 22 height 22
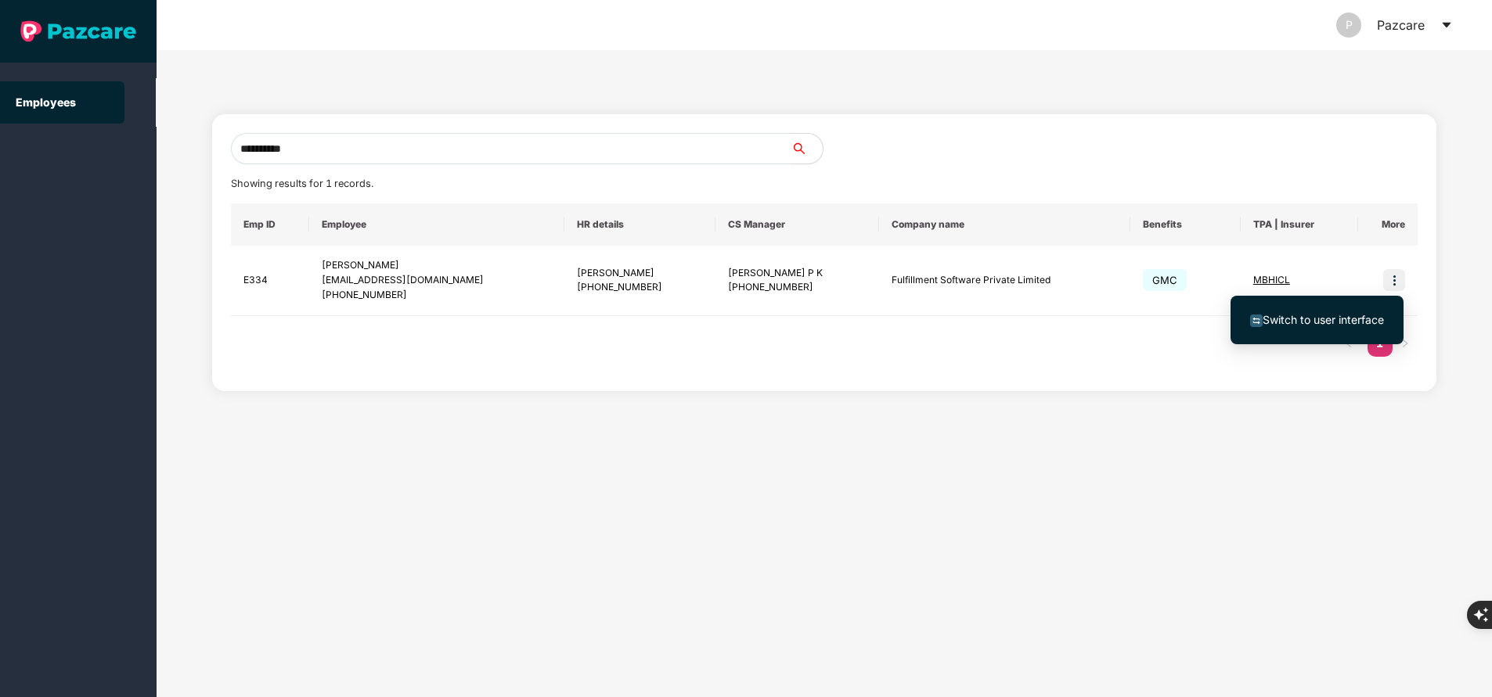
click at [1319, 312] on span "Switch to user interface" at bounding box center [1317, 319] width 134 height 17
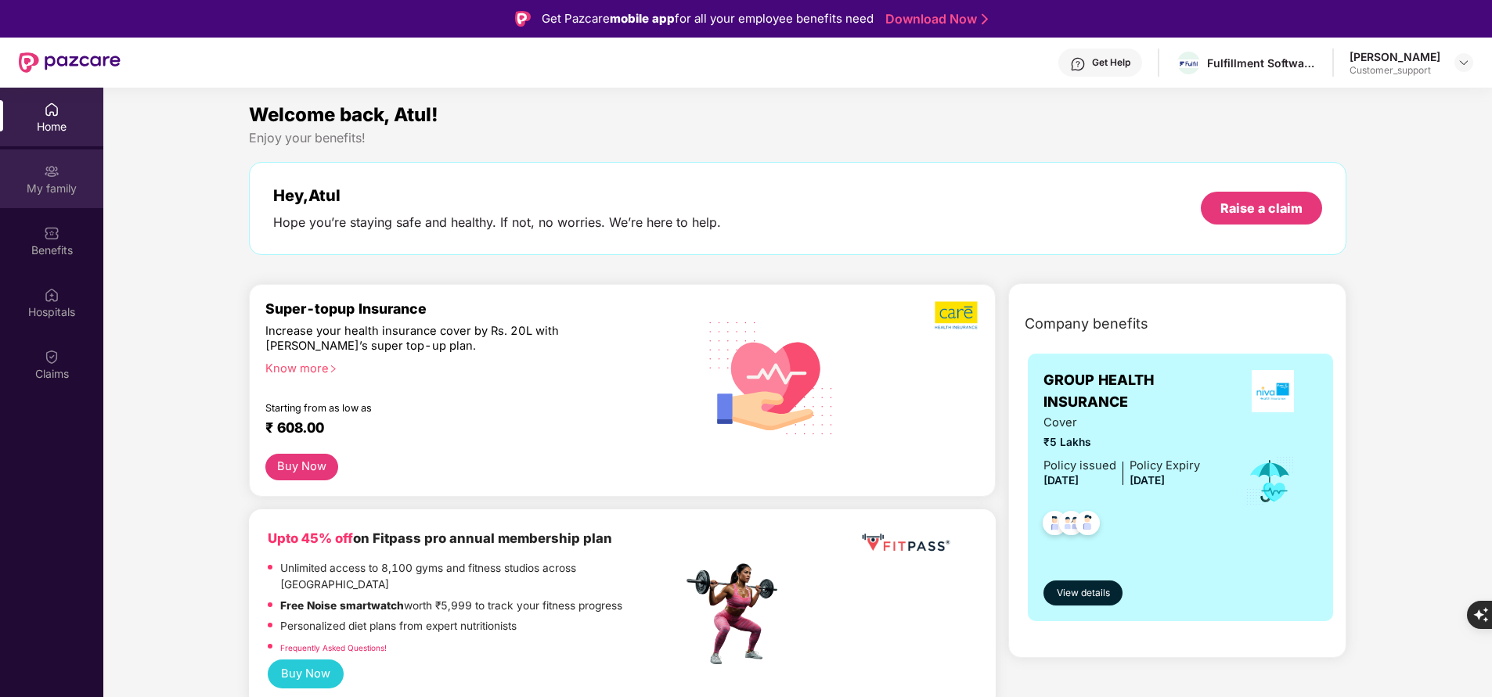
click at [47, 185] on div "My family" at bounding box center [51, 189] width 103 height 16
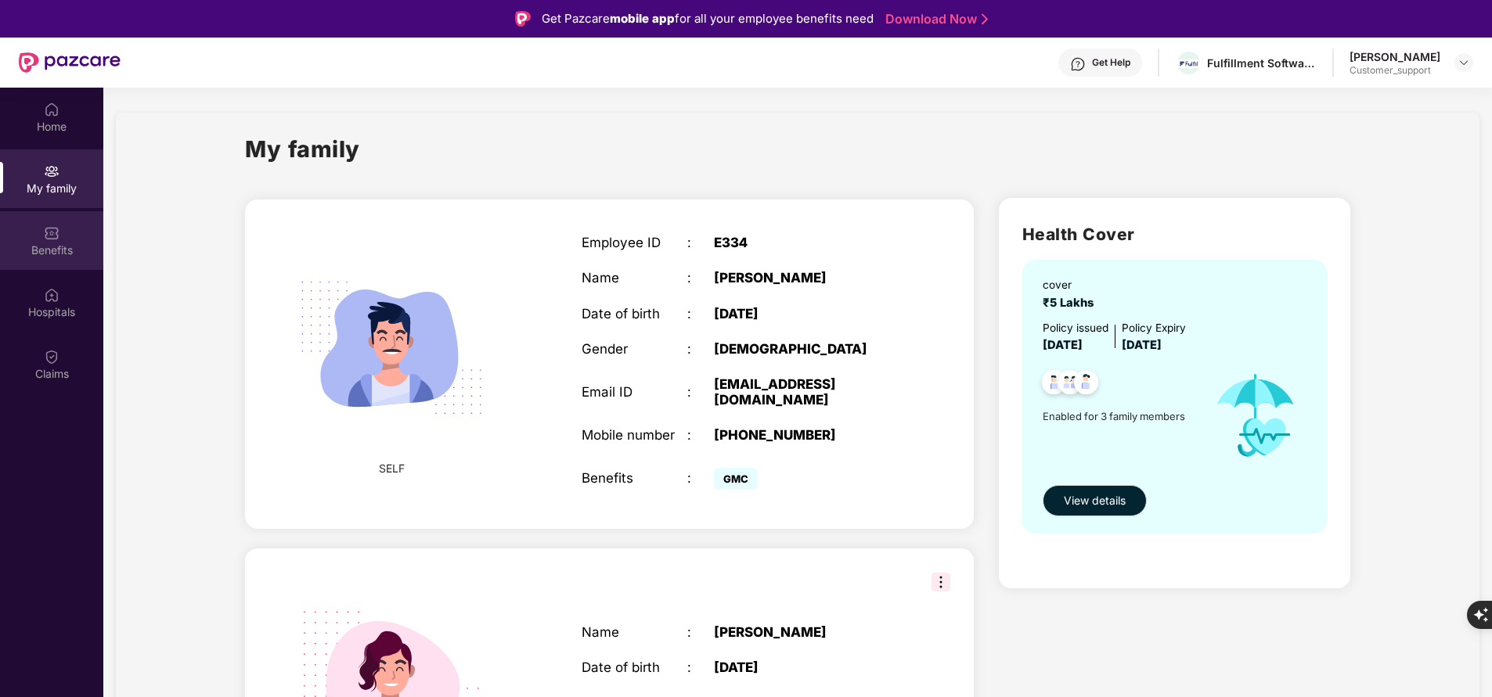
click at [50, 243] on div "Benefits" at bounding box center [51, 251] width 103 height 16
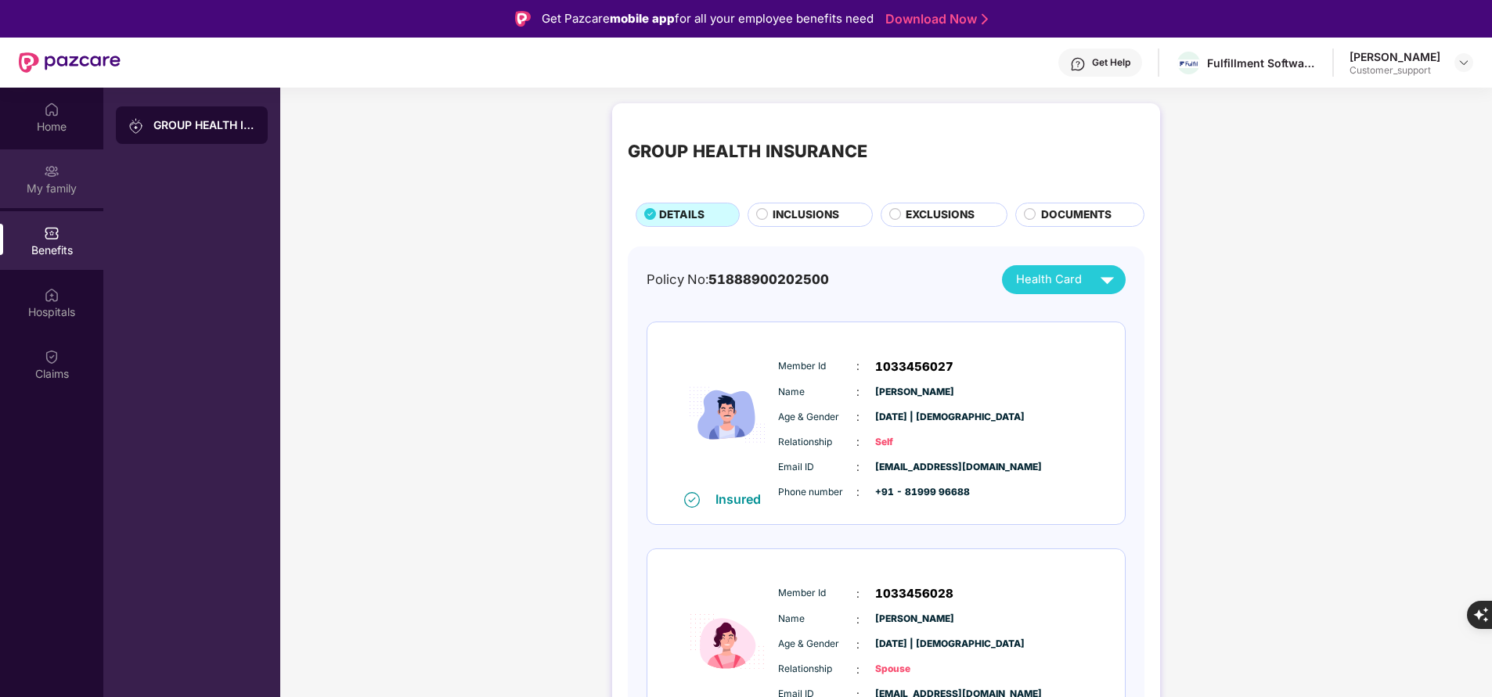
click at [53, 186] on div "My family" at bounding box center [51, 189] width 103 height 16
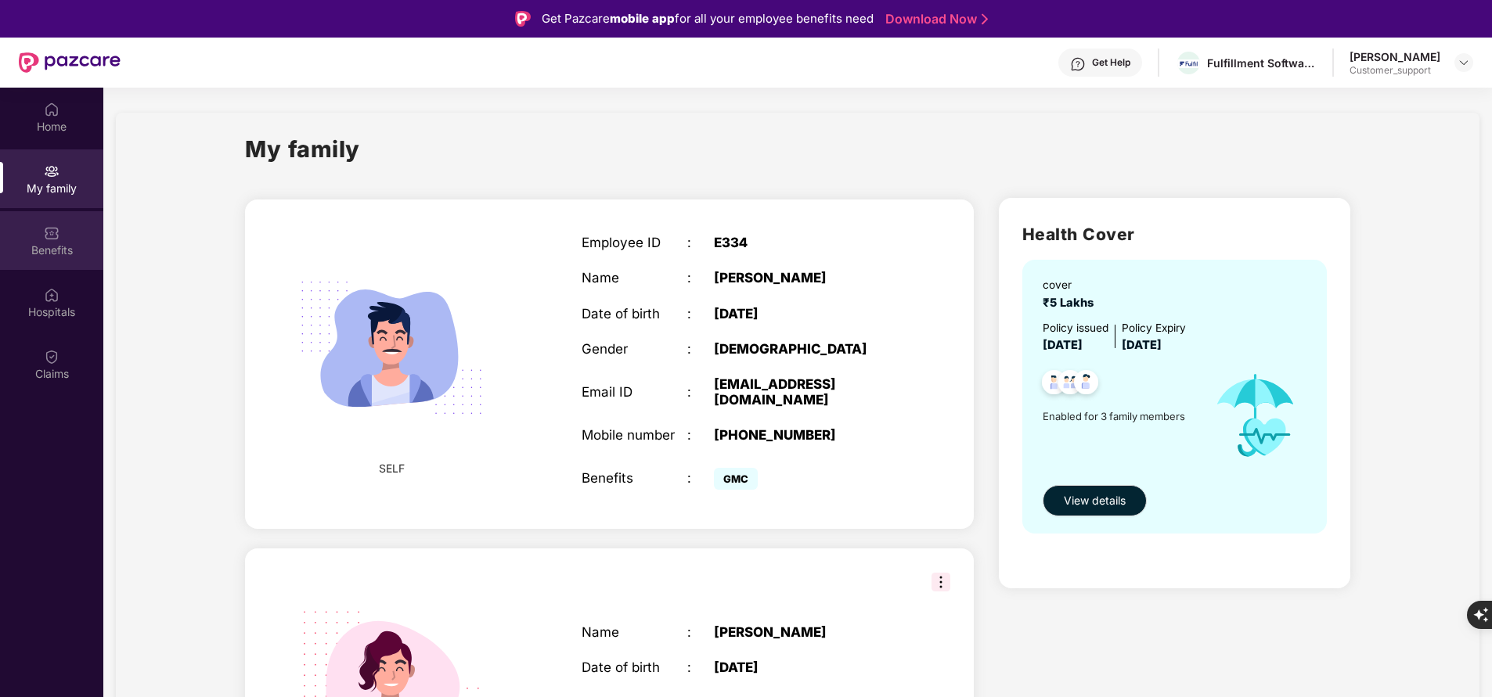
click at [55, 240] on img at bounding box center [52, 233] width 16 height 16
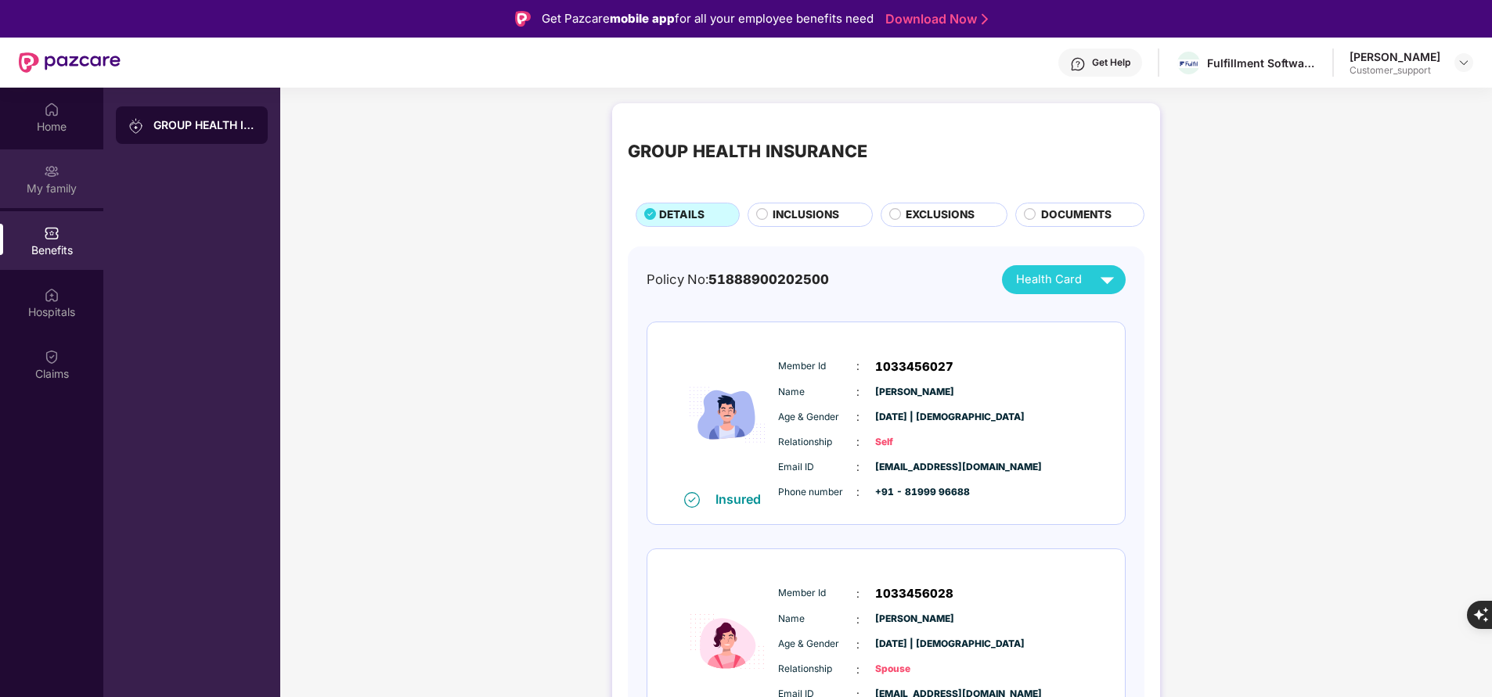
click at [43, 193] on div "My family" at bounding box center [51, 189] width 103 height 16
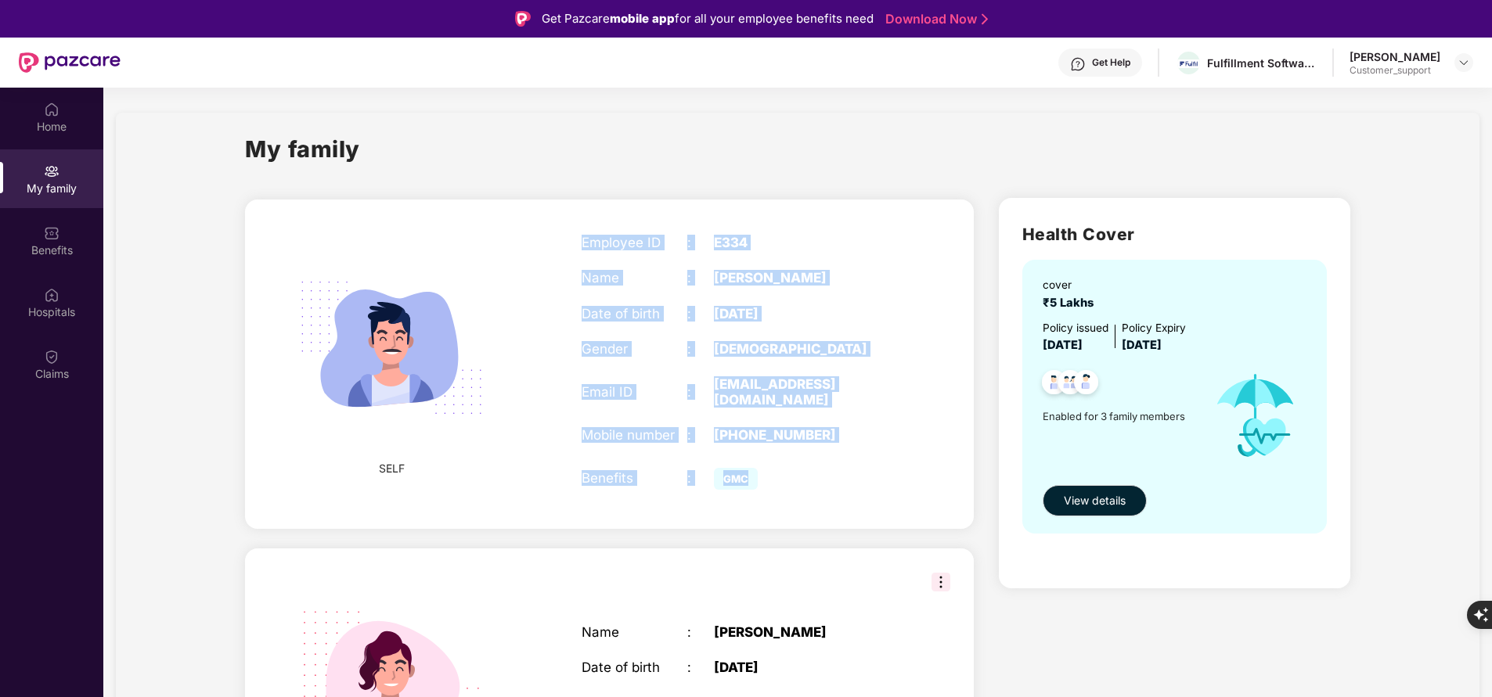
drag, startPoint x: 579, startPoint y: 239, endPoint x: 886, endPoint y: 434, distance: 363.0
click at [886, 434] on div "Employee ID : E334 Name : Atul Yadav Date of birth : 16 Oct 1996 Gender : MALE …" at bounding box center [740, 364] width 348 height 298
click at [558, 263] on div "SELF Employee ID : E334 Name : Atul Yadav Date of birth : 16 Oct 1996 Gender : …" at bounding box center [609, 364] width 728 height 329
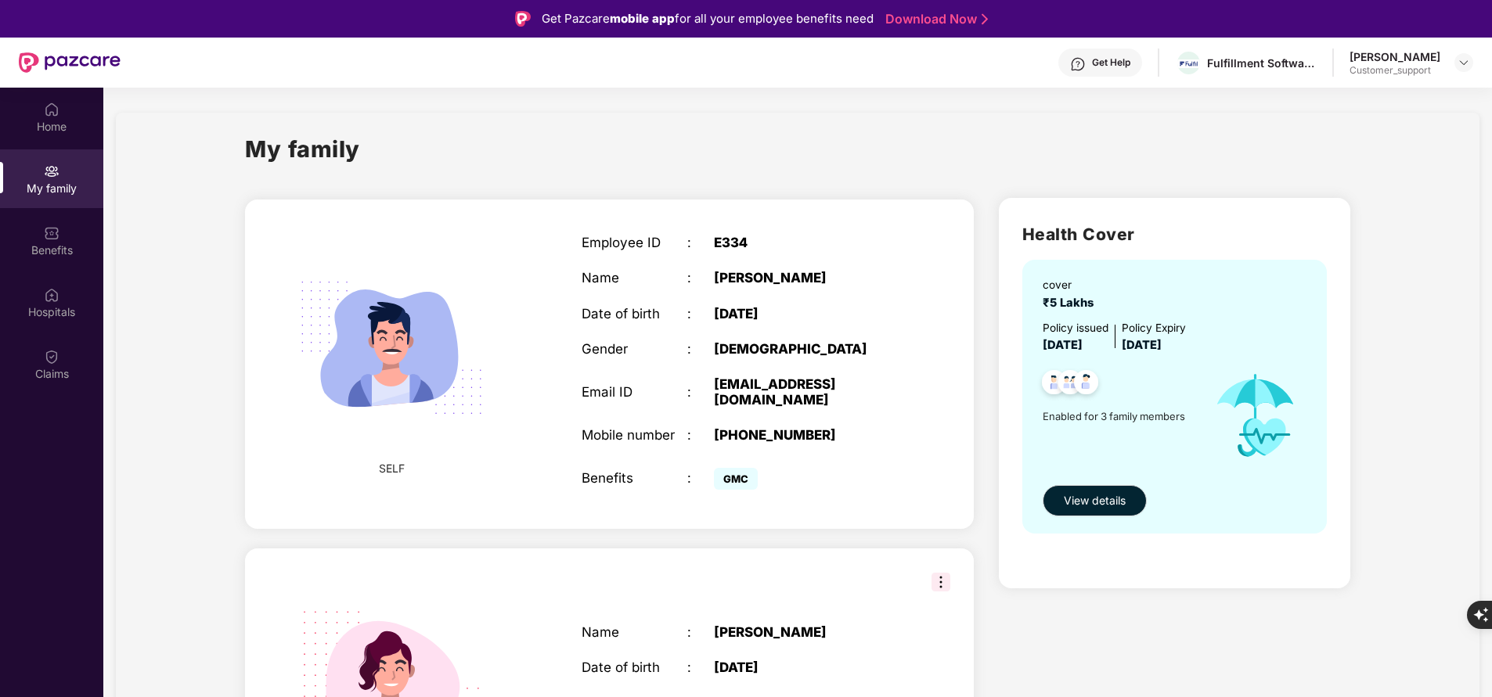
click at [581, 238] on div "Employee ID" at bounding box center [634, 243] width 106 height 16
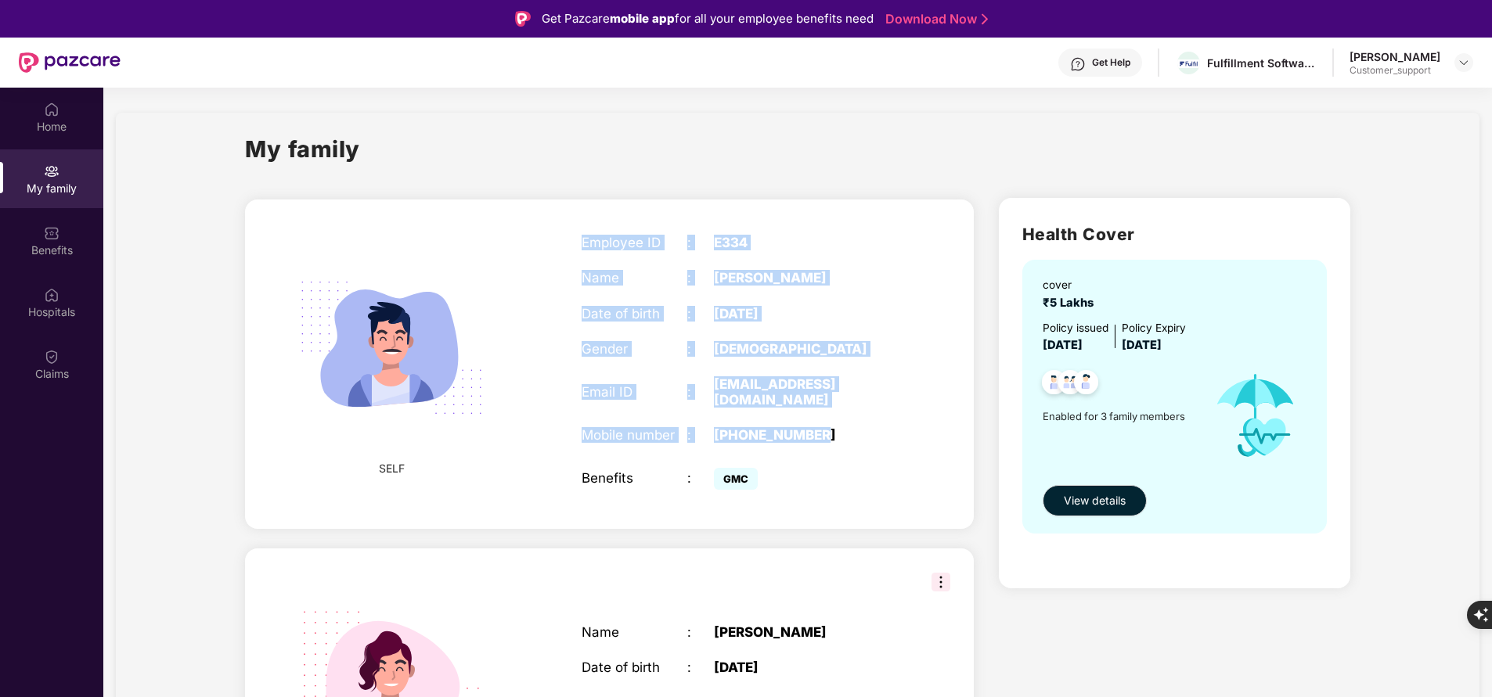
drag, startPoint x: 581, startPoint y: 238, endPoint x: 858, endPoint y: 415, distance: 328.0
click at [858, 415] on div "Employee ID : E334 Name : Atul Yadav Date of birth : 16 Oct 1996 Gender : MALE …" at bounding box center [740, 364] width 348 height 298
copy div "Employee ID : E334 Name : Atul Yadav Date of birth : 16 Oct 1996 Gender : MALE …"
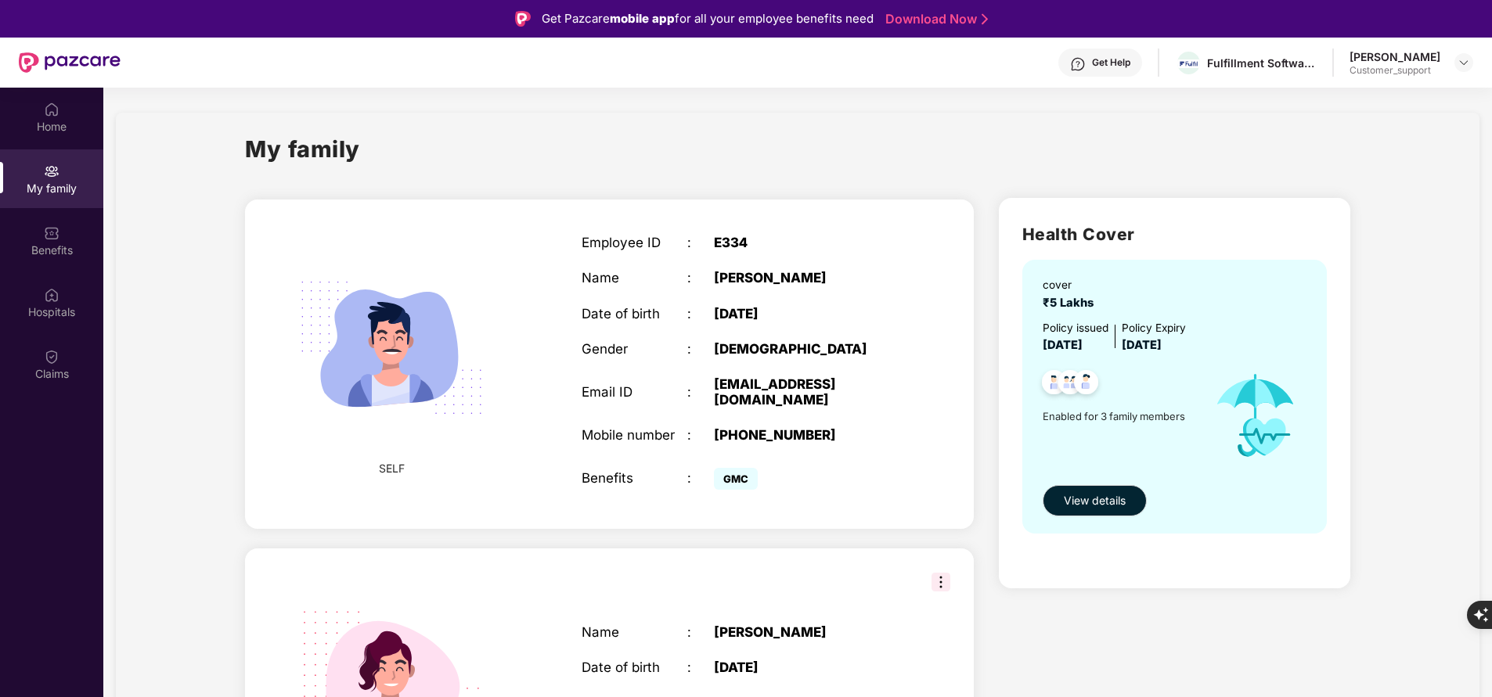
click at [5, 453] on div "Home My family Benefits Hospitals Claims" at bounding box center [51, 436] width 103 height 697
click at [1360, 380] on div "Health Cover cover ₹5 Lakhs Policy issued 03 May 2025 Policy Expiry 02 May 2026…" at bounding box center [1174, 675] width 376 height 981
click at [1429, 317] on div "My family SELF Employee ID : E334 Name : Atul Yadav Date of birth : 16 Oct 1996…" at bounding box center [797, 649] width 1363 height 1072
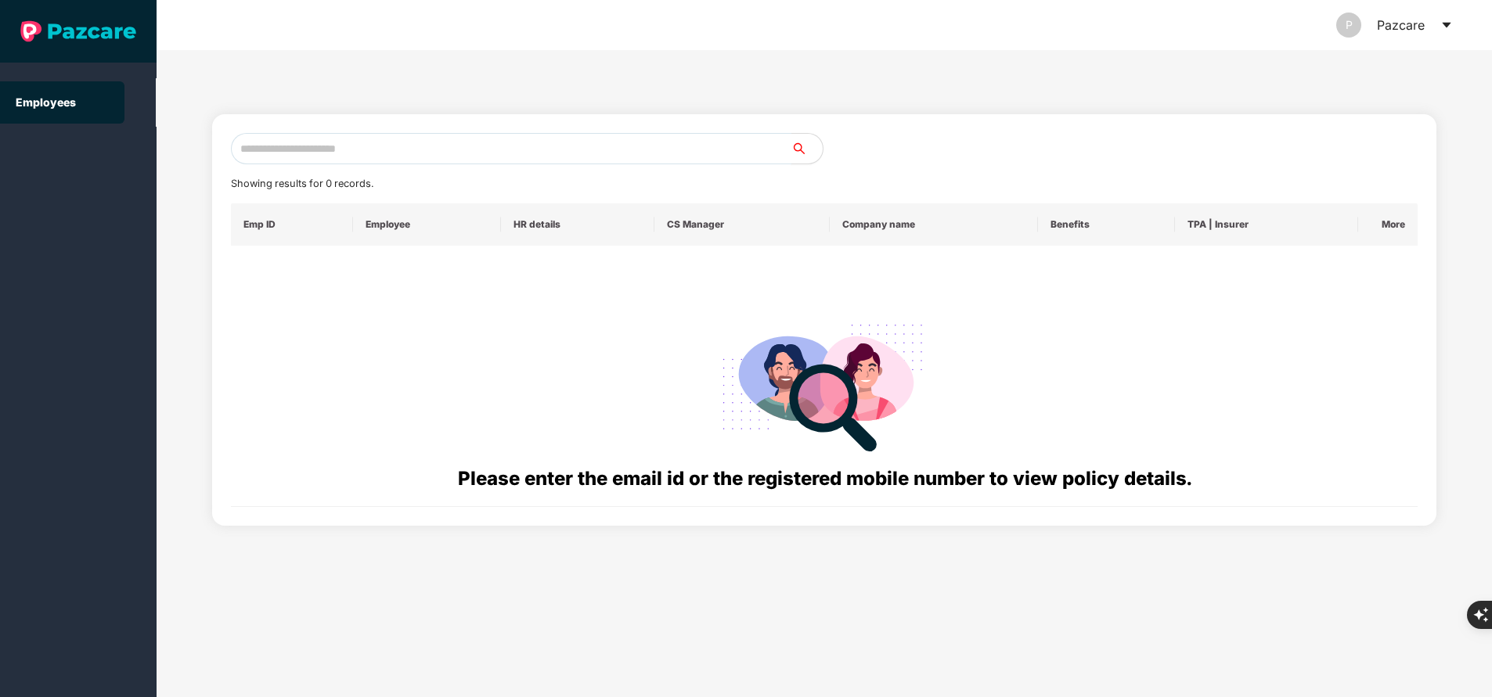
click at [362, 152] on input "text" at bounding box center [511, 148] width 560 height 31
paste input "**********"
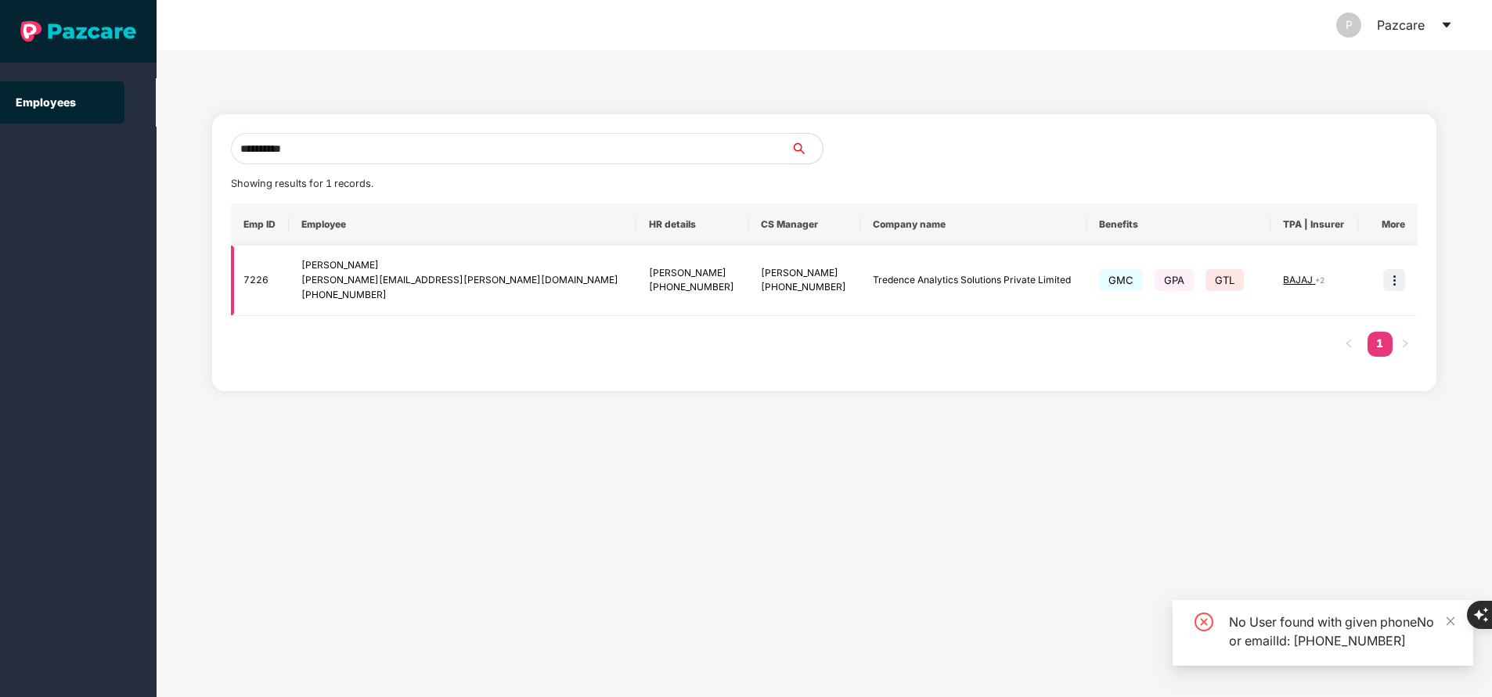
type input "**********"
click at [1402, 281] on img at bounding box center [1394, 280] width 22 height 22
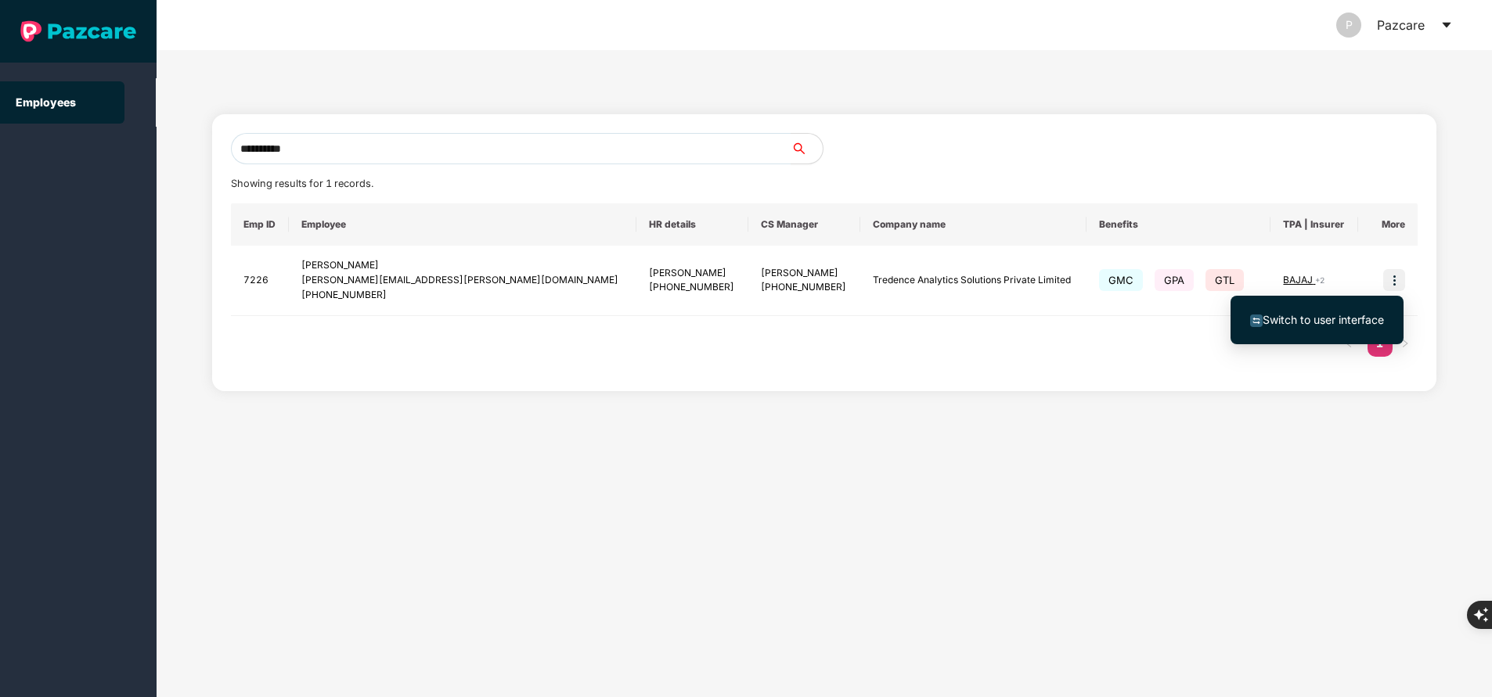
click at [1327, 318] on span "Switch to user interface" at bounding box center [1322, 319] width 121 height 13
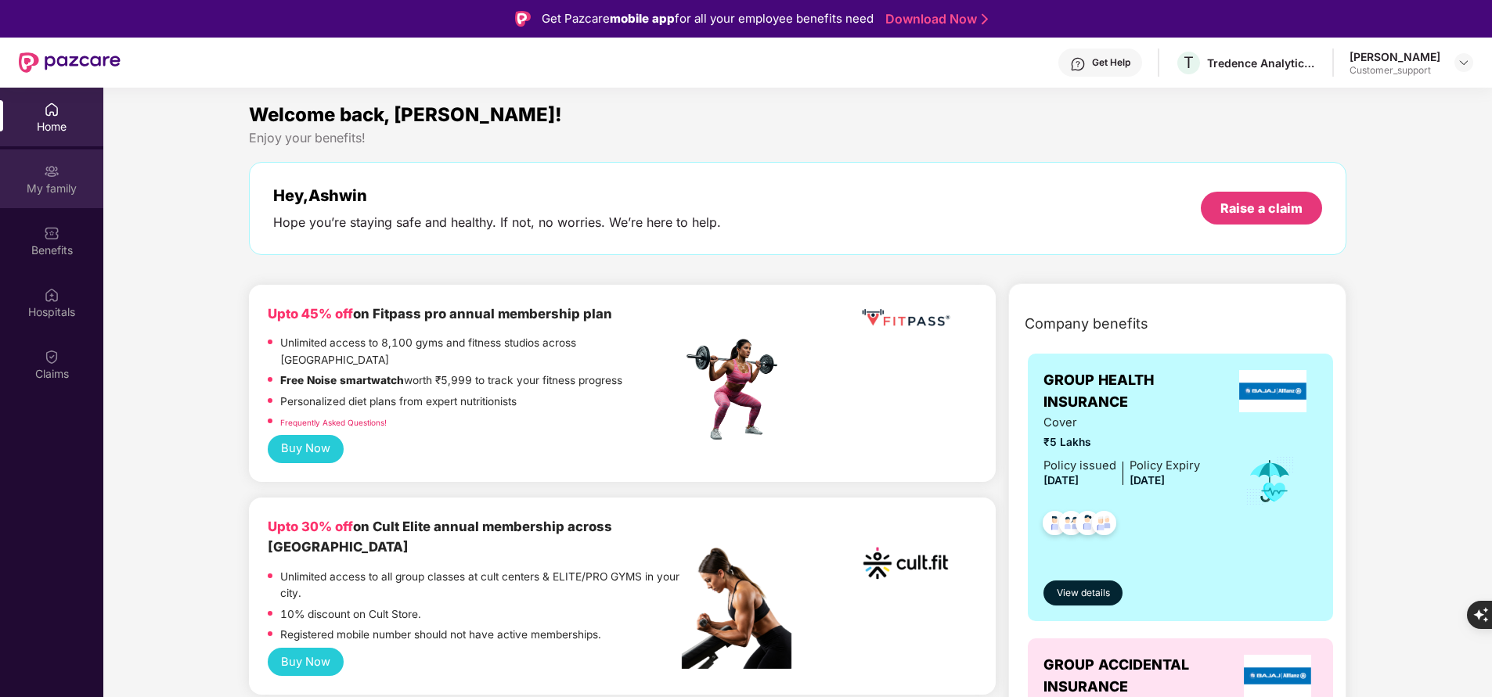
click at [47, 175] on img at bounding box center [52, 172] width 16 height 16
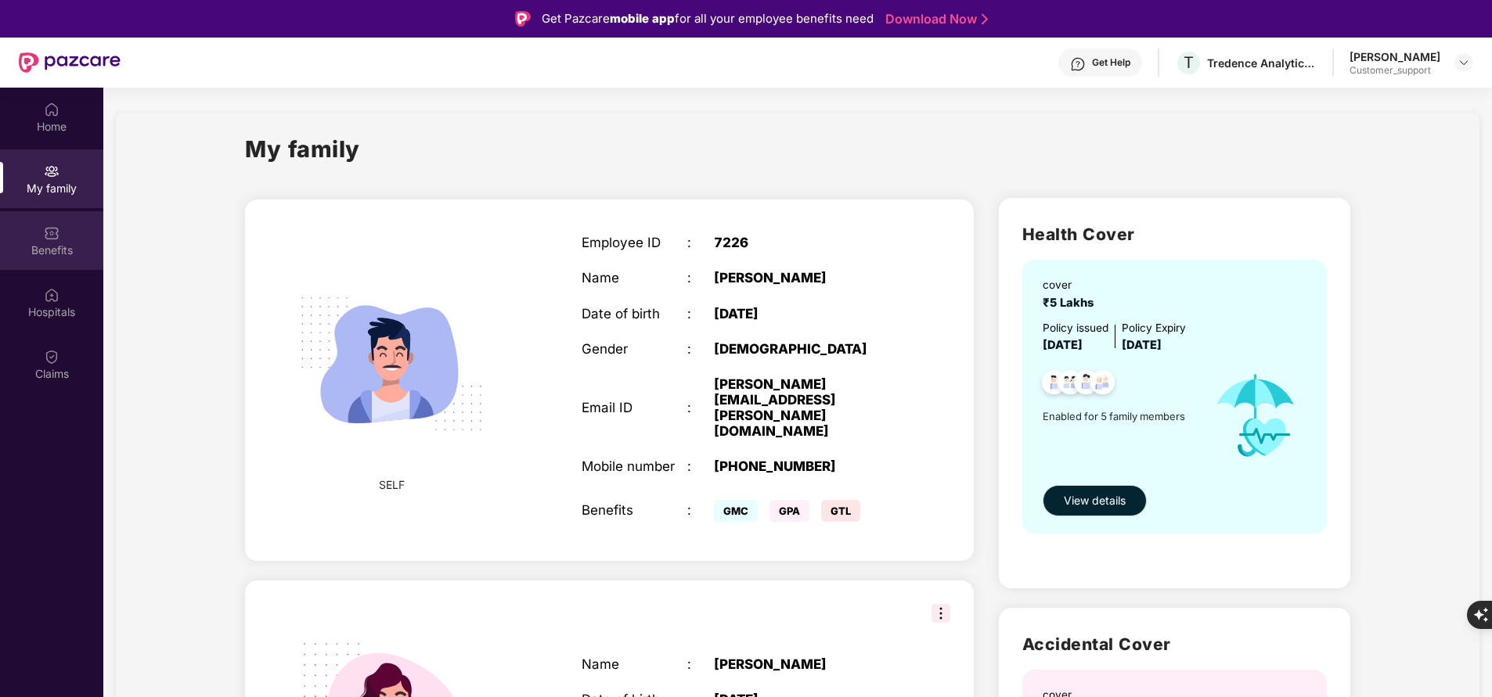
click at [50, 241] on div "Benefits" at bounding box center [51, 240] width 103 height 59
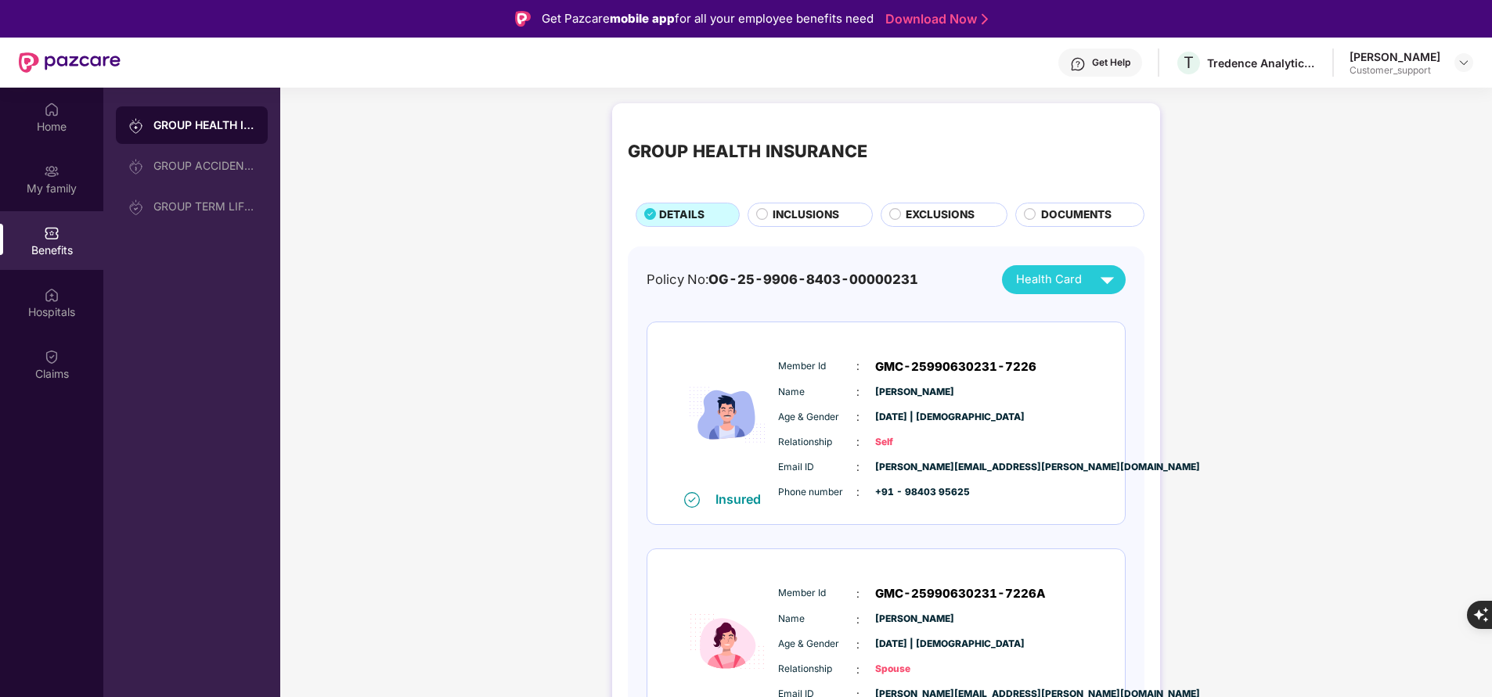
click at [798, 225] on div "INCLUSIONS" at bounding box center [814, 216] width 99 height 19
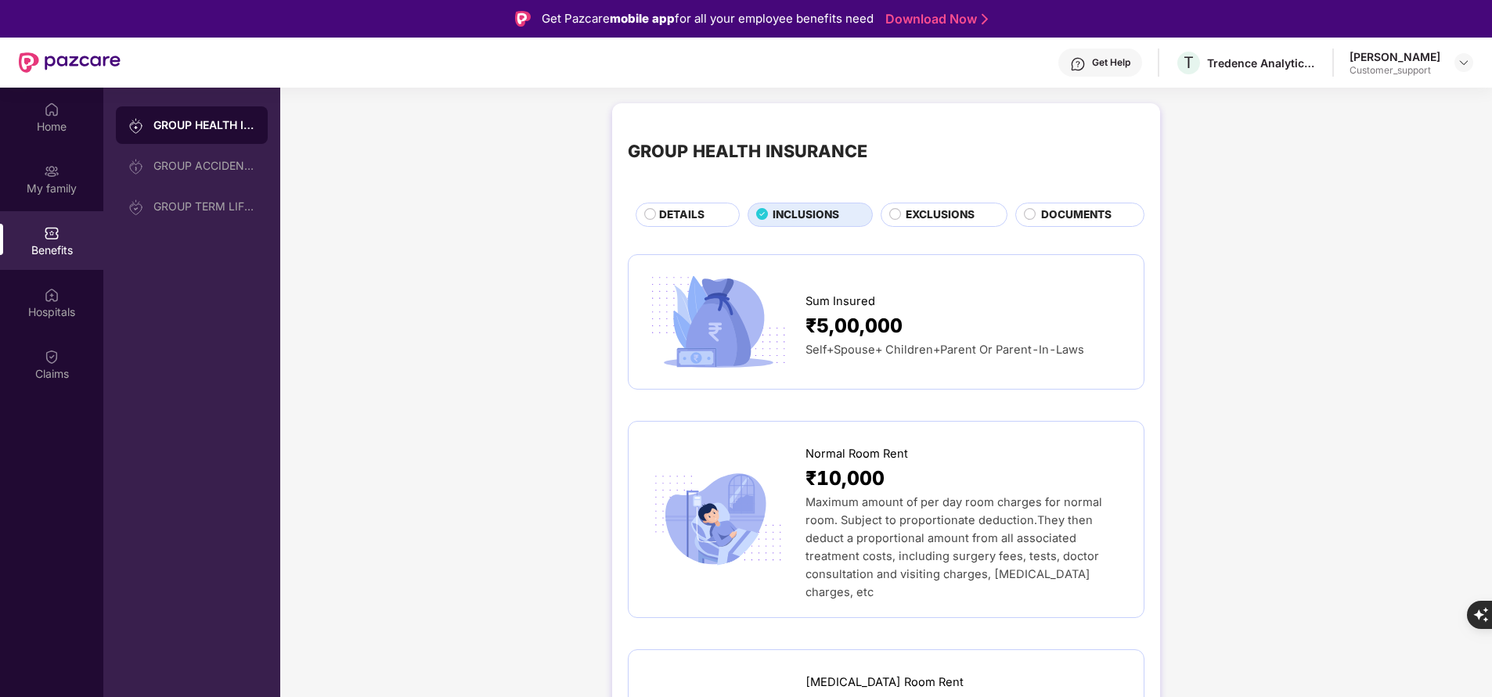
click at [676, 212] on span "DETAILS" at bounding box center [681, 215] width 45 height 16
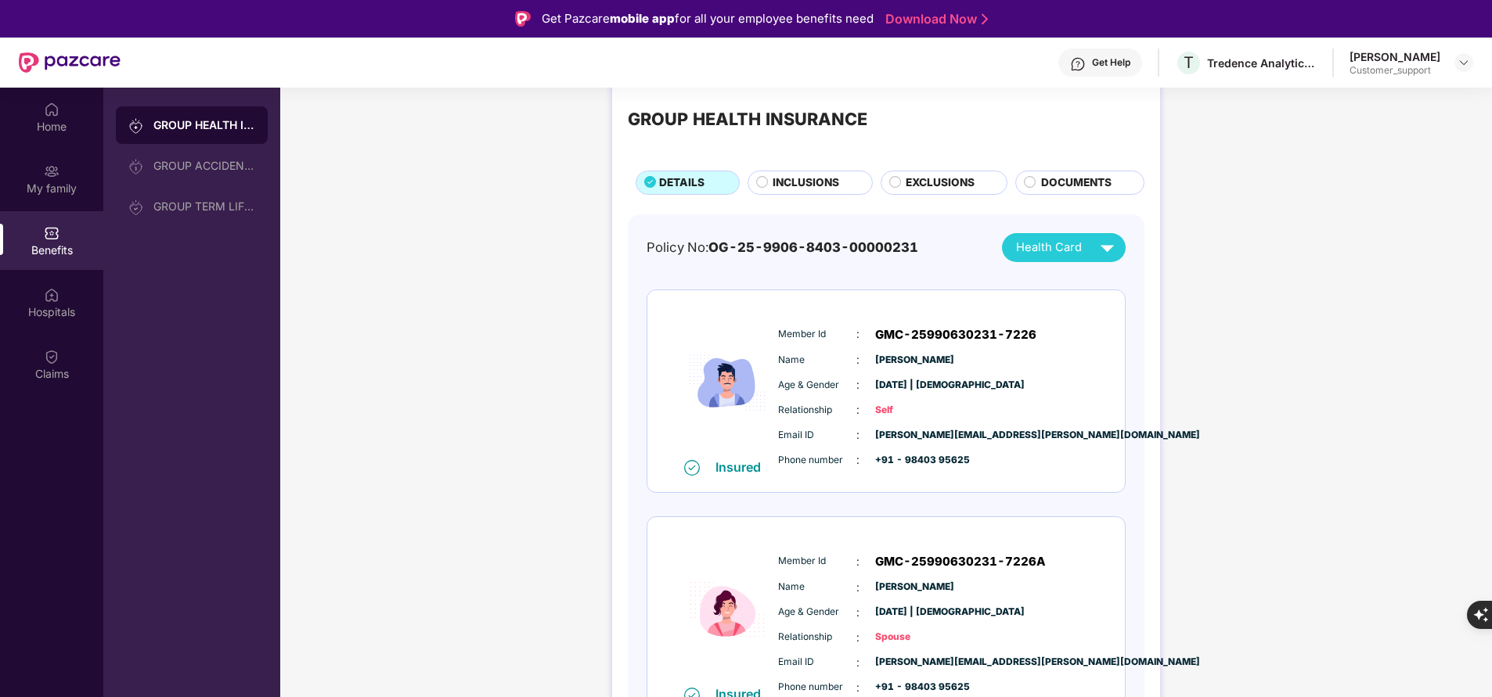
scroll to position [24, 0]
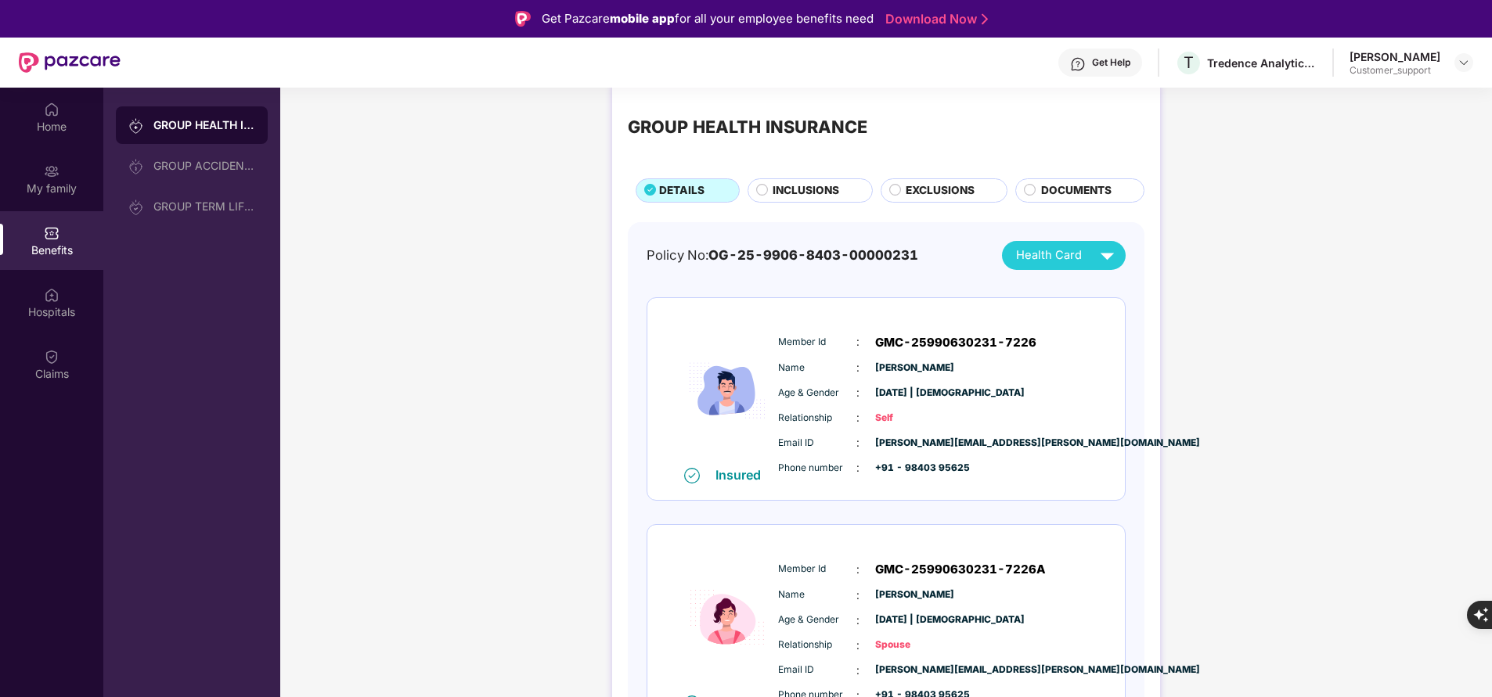
click at [811, 183] on span "INCLUSIONS" at bounding box center [805, 190] width 67 height 16
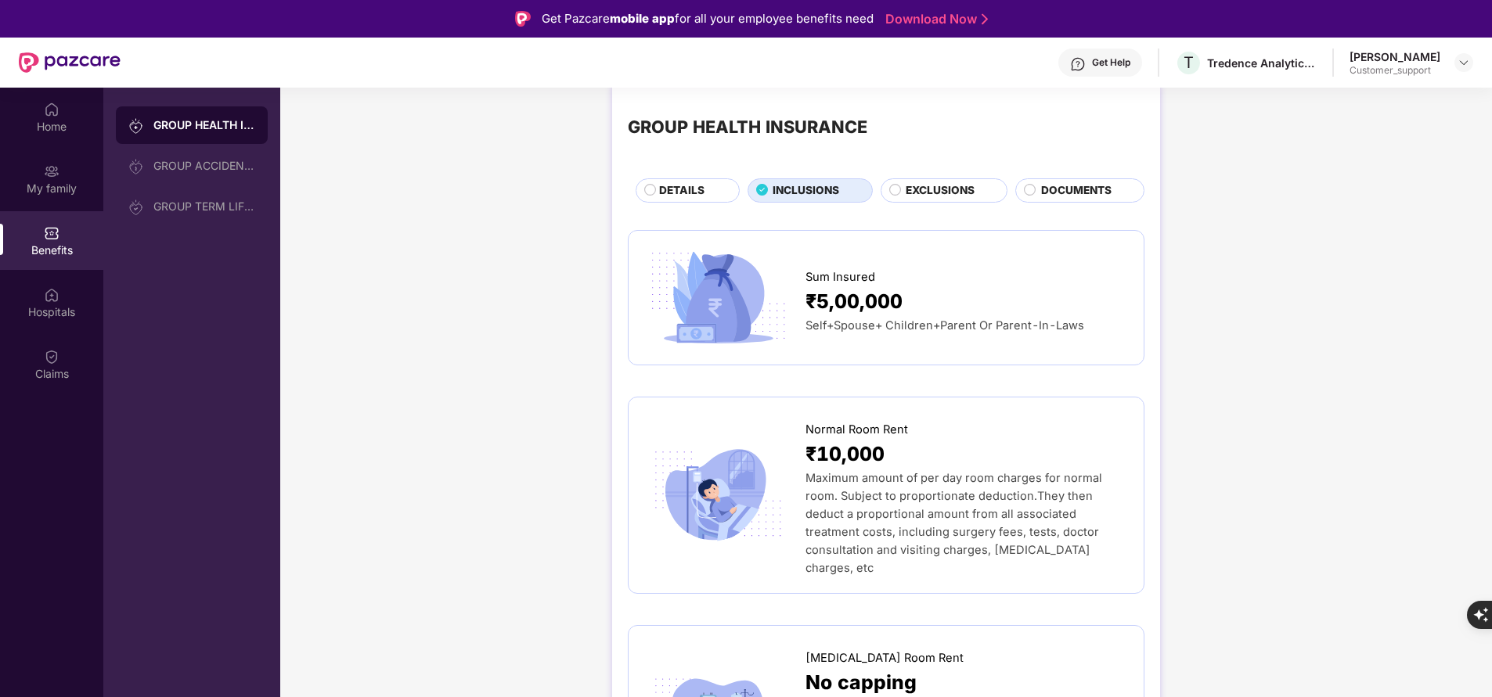
click at [693, 186] on span "DETAILS" at bounding box center [681, 190] width 45 height 16
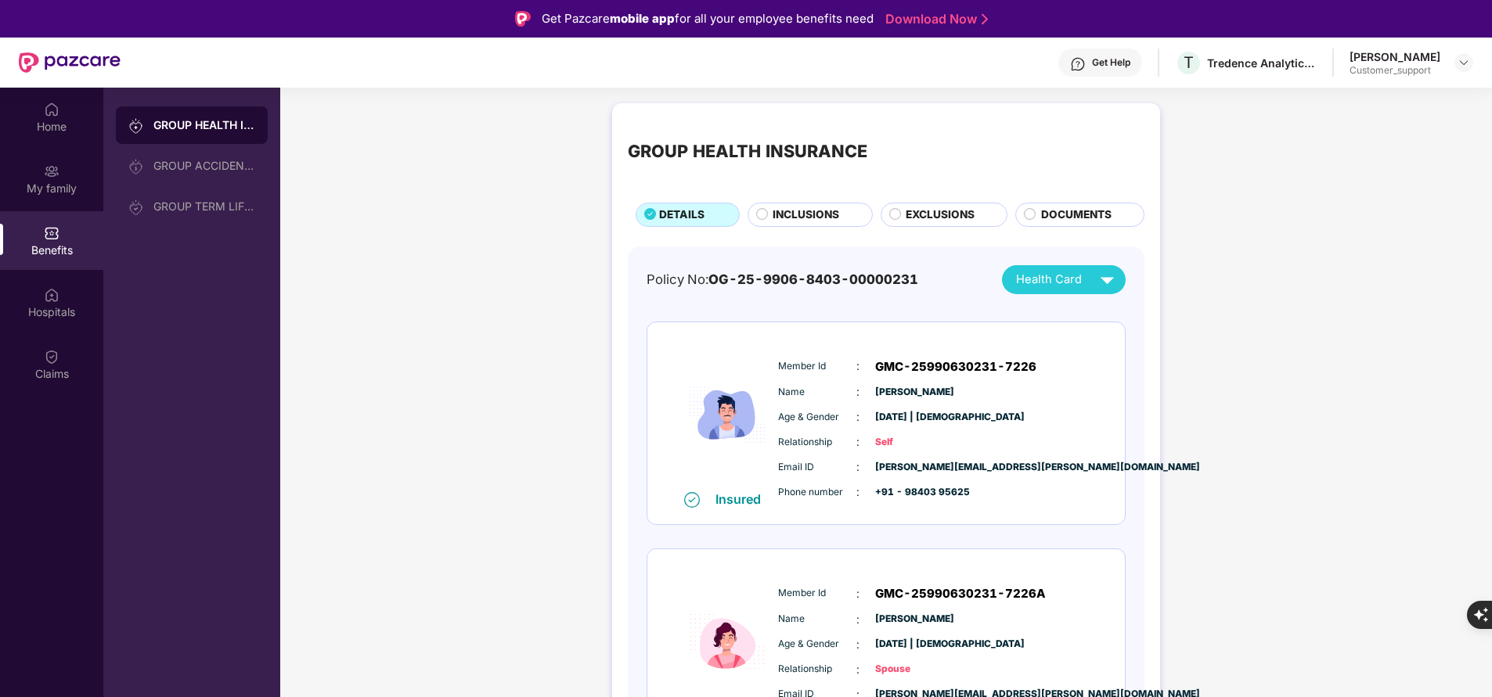
click at [794, 218] on span "INCLUSIONS" at bounding box center [805, 215] width 67 height 16
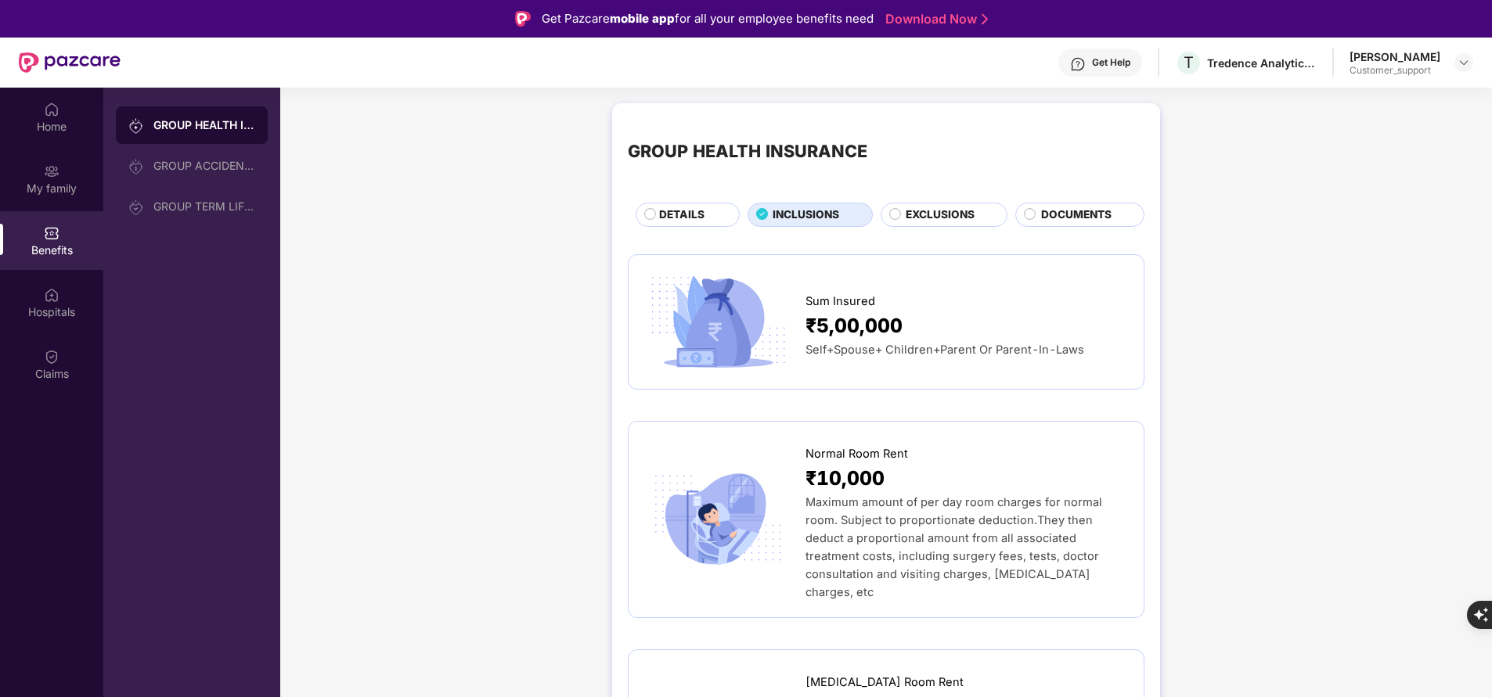
click at [697, 215] on span "DETAILS" at bounding box center [681, 215] width 45 height 16
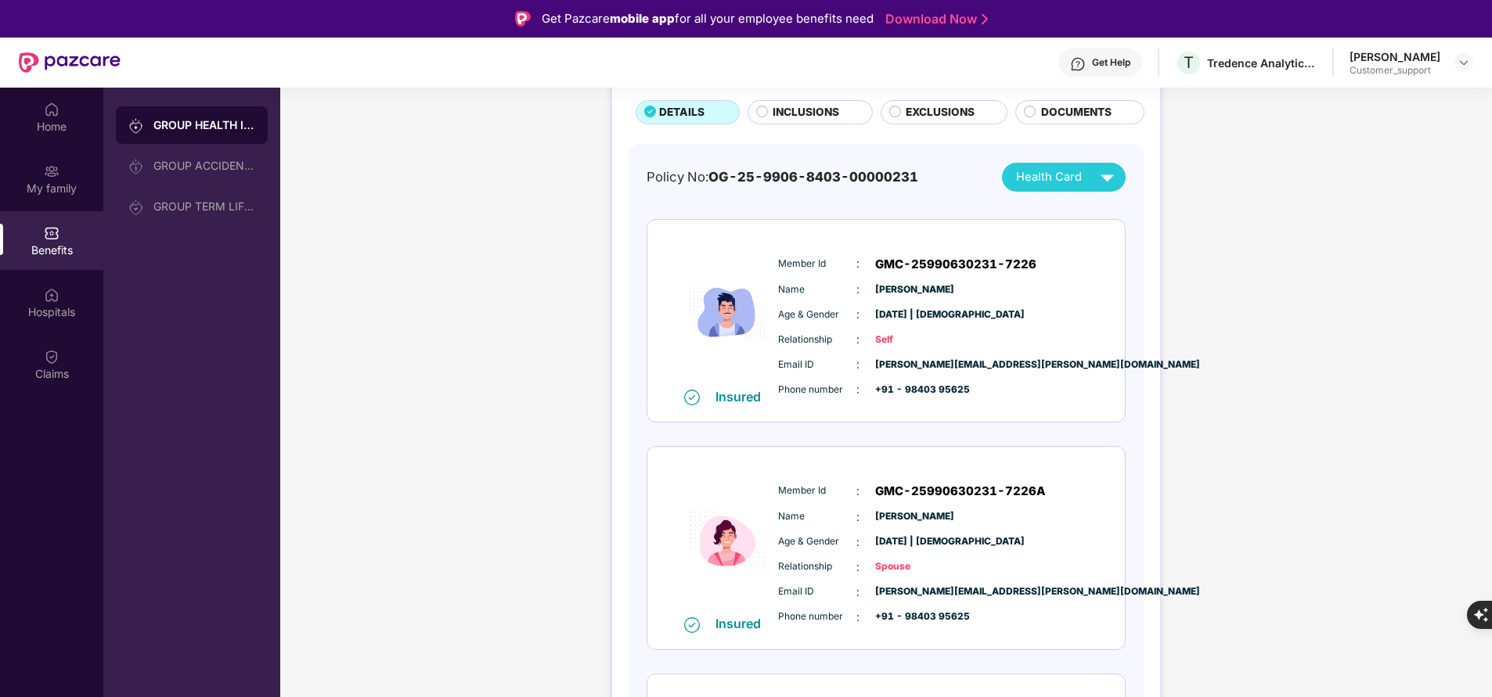
scroll to position [56, 0]
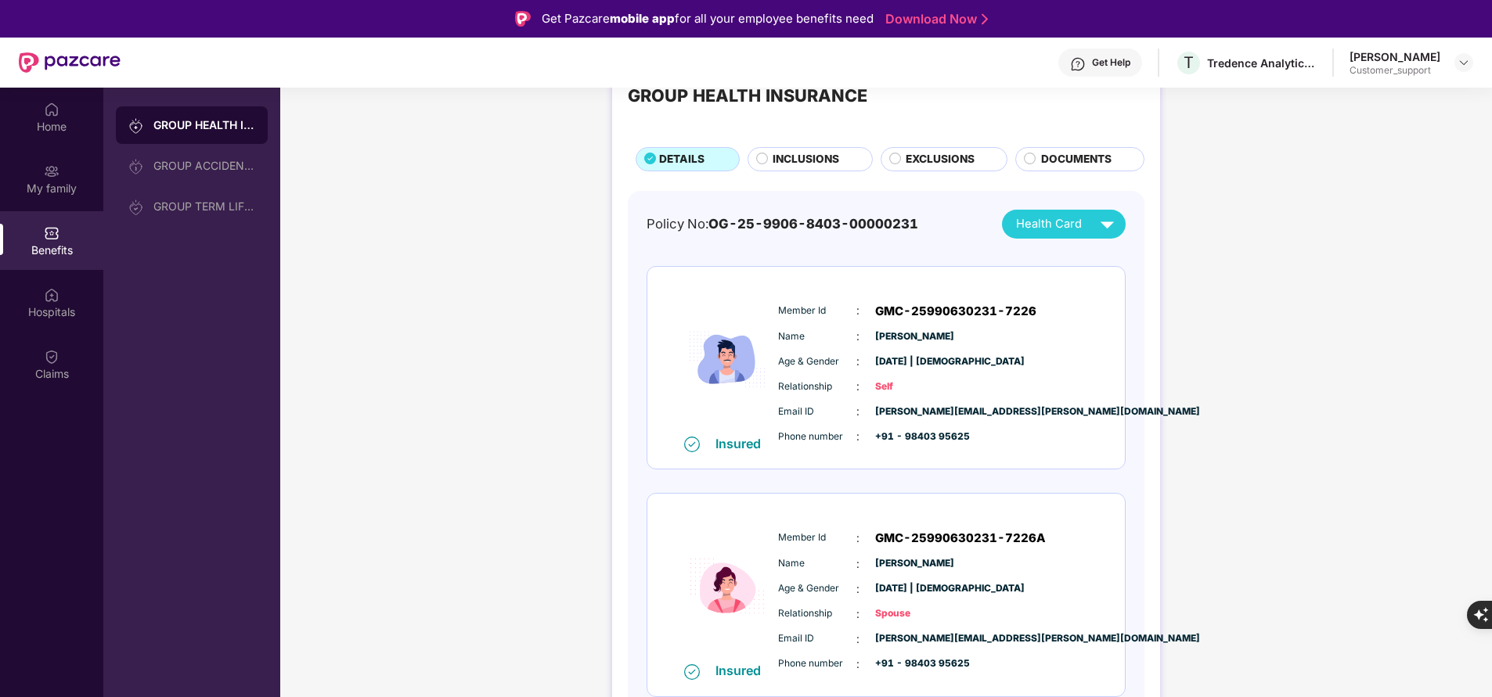
click at [824, 156] on span "INCLUSIONS" at bounding box center [805, 159] width 67 height 16
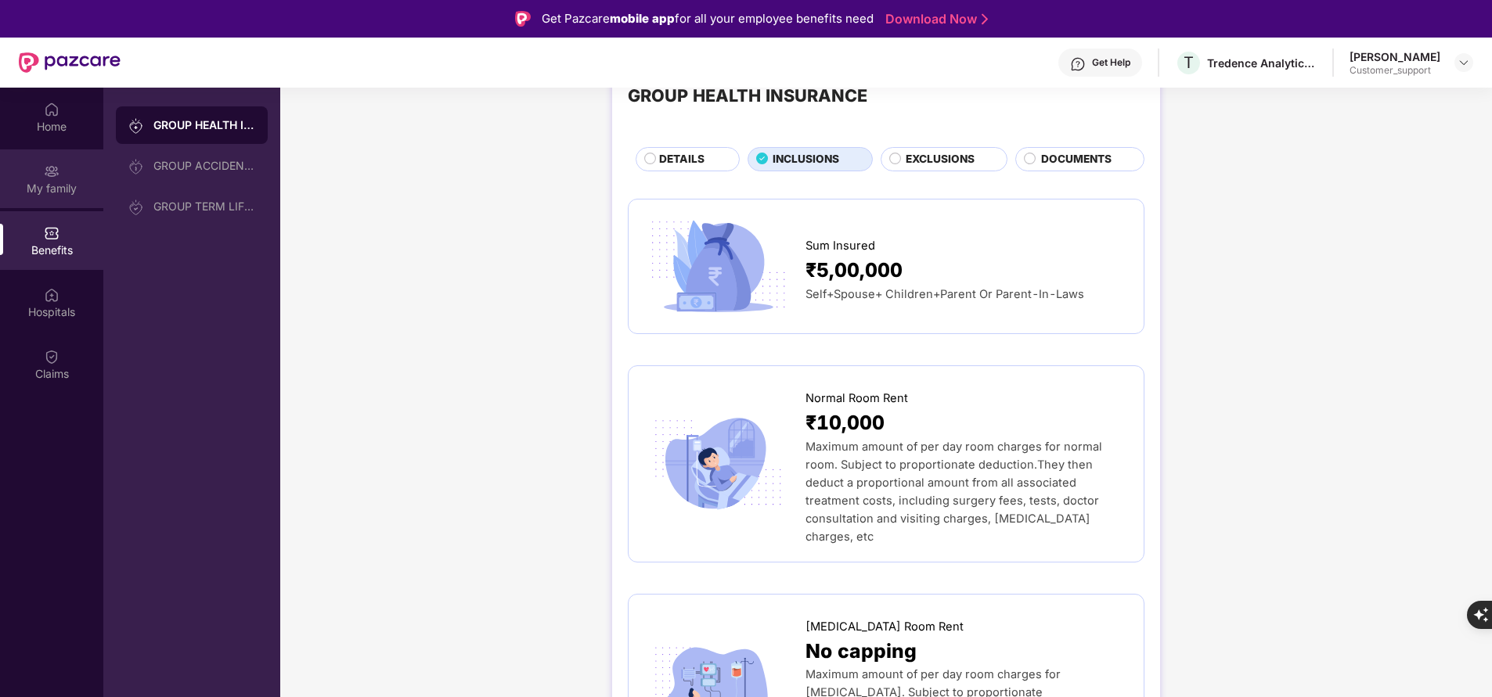
click at [79, 171] on div "My family" at bounding box center [51, 178] width 103 height 59
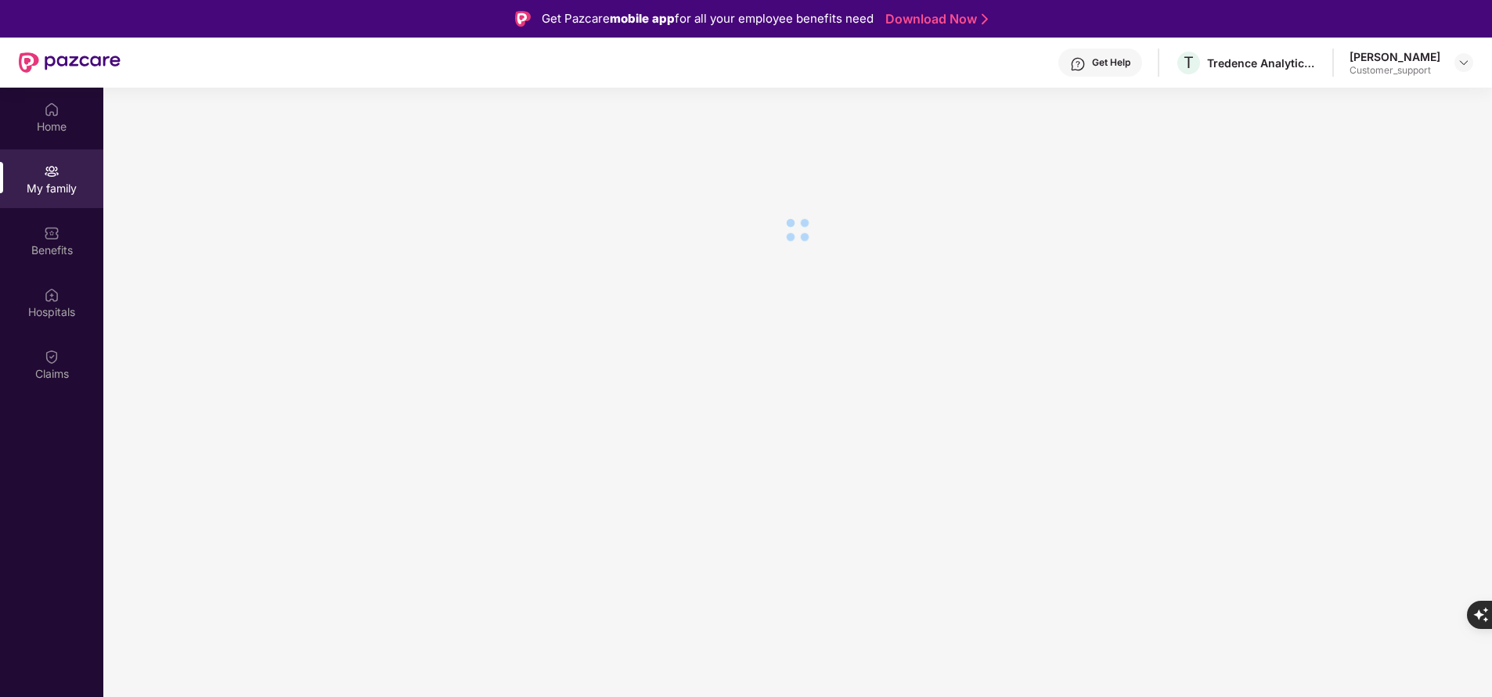
scroll to position [0, 0]
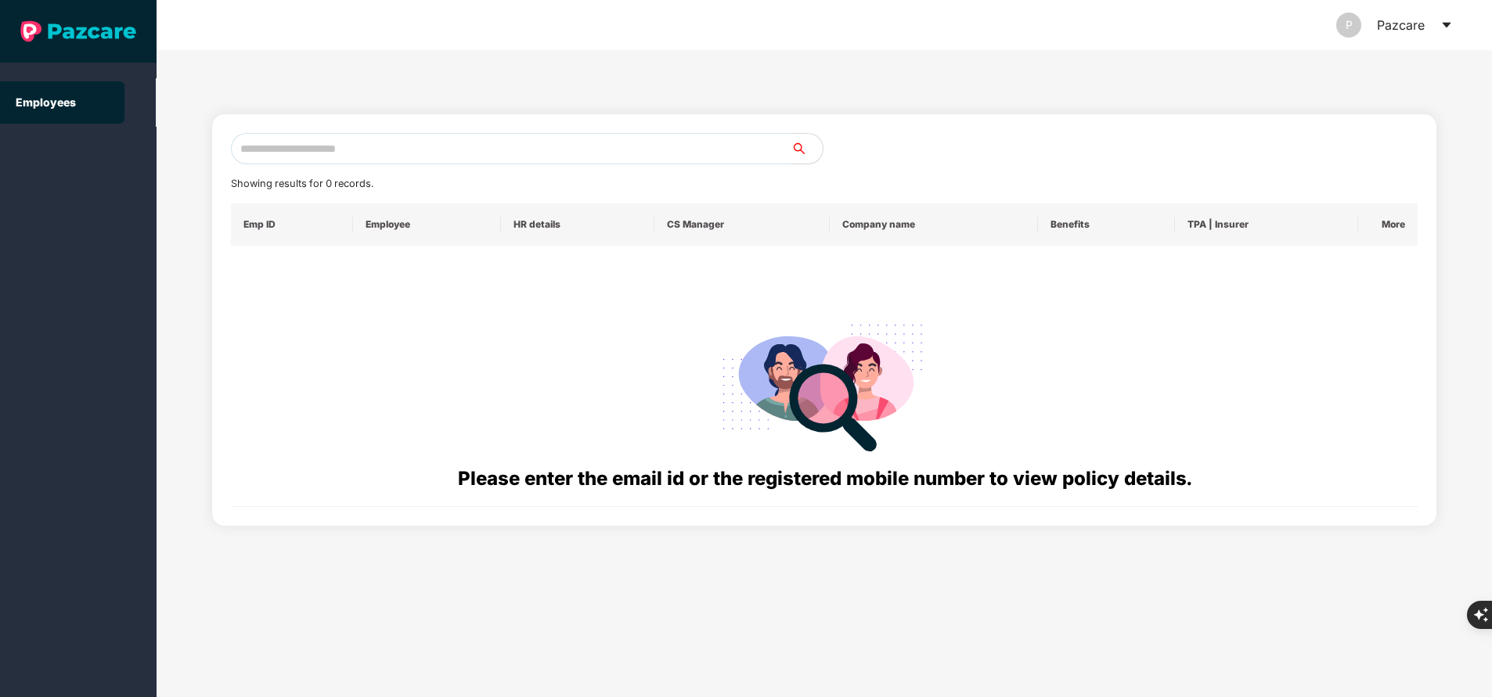
click at [410, 142] on input "text" at bounding box center [511, 148] width 560 height 31
paste input "**********"
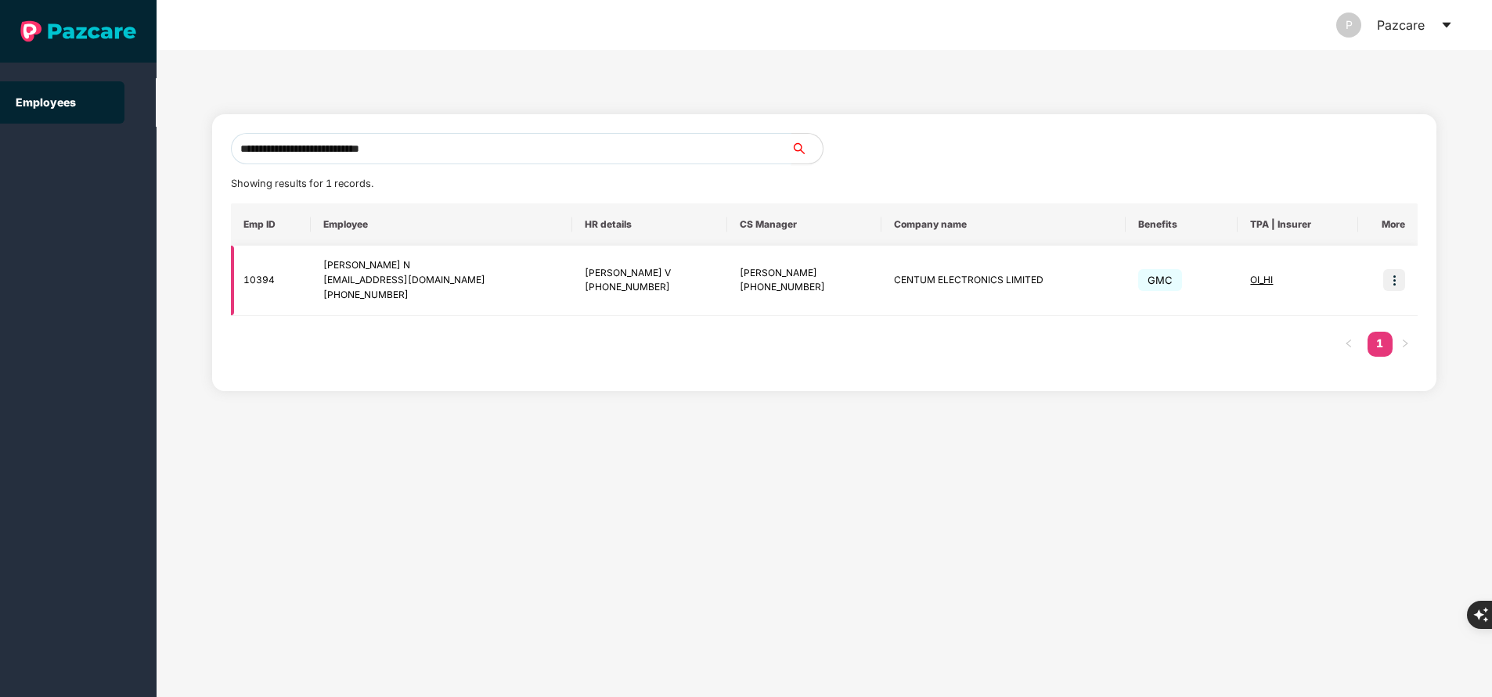
type input "**********"
click at [1396, 279] on img at bounding box center [1394, 280] width 22 height 22
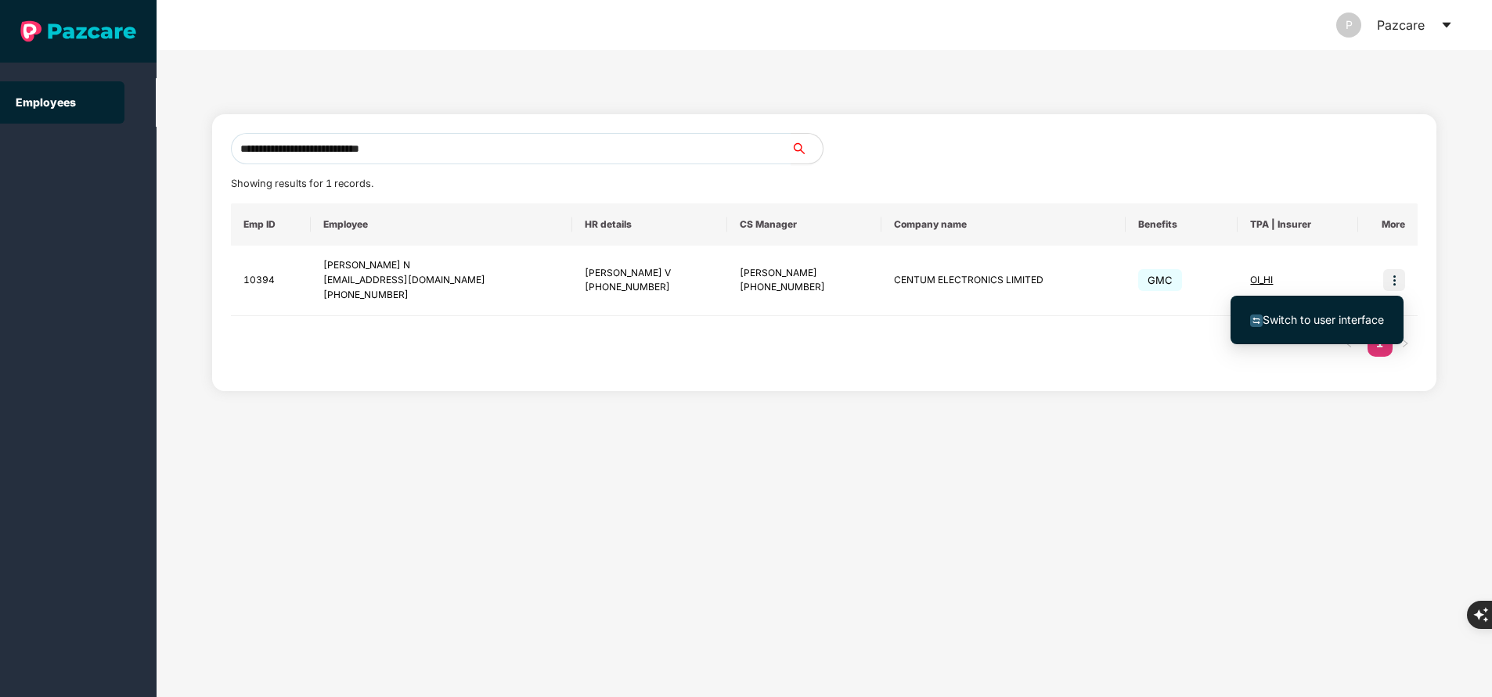
click at [1290, 324] on span "Switch to user interface" at bounding box center [1322, 319] width 121 height 13
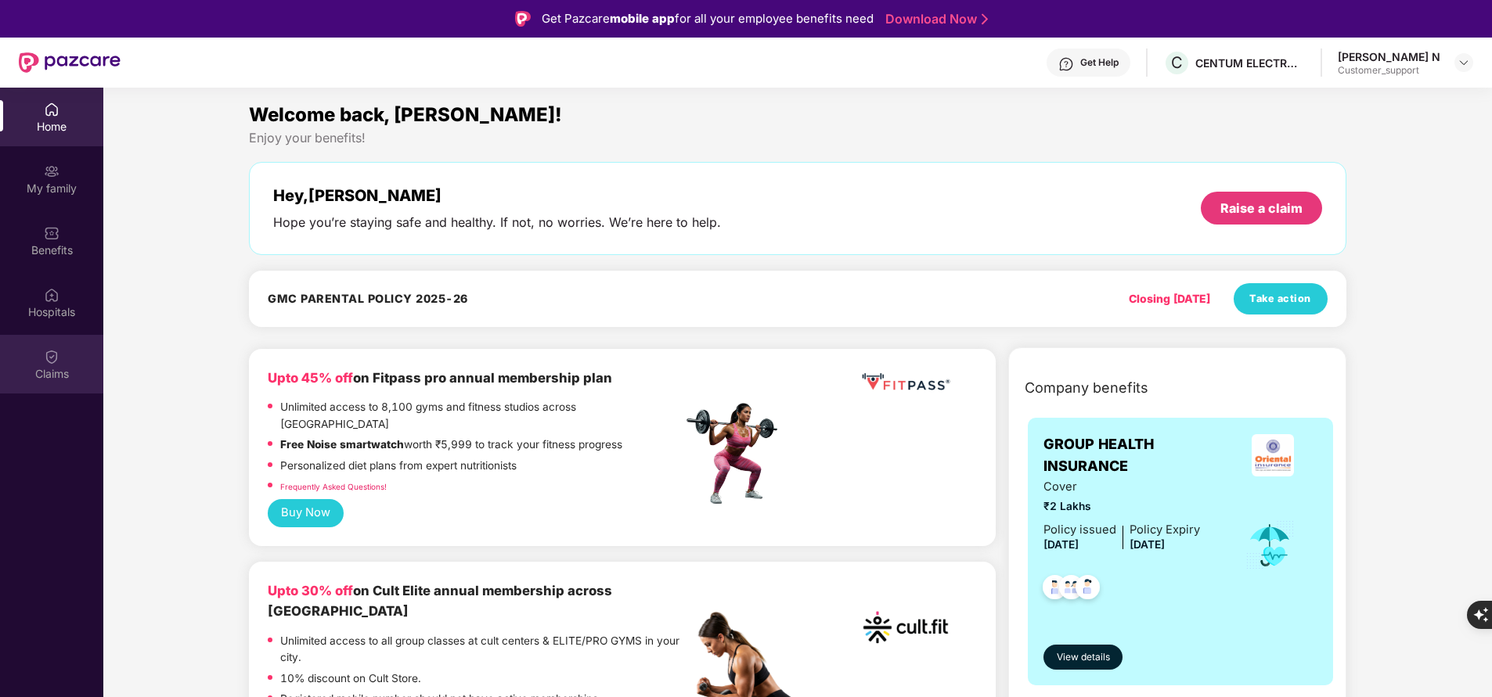
click at [60, 369] on div "Claims" at bounding box center [51, 374] width 103 height 16
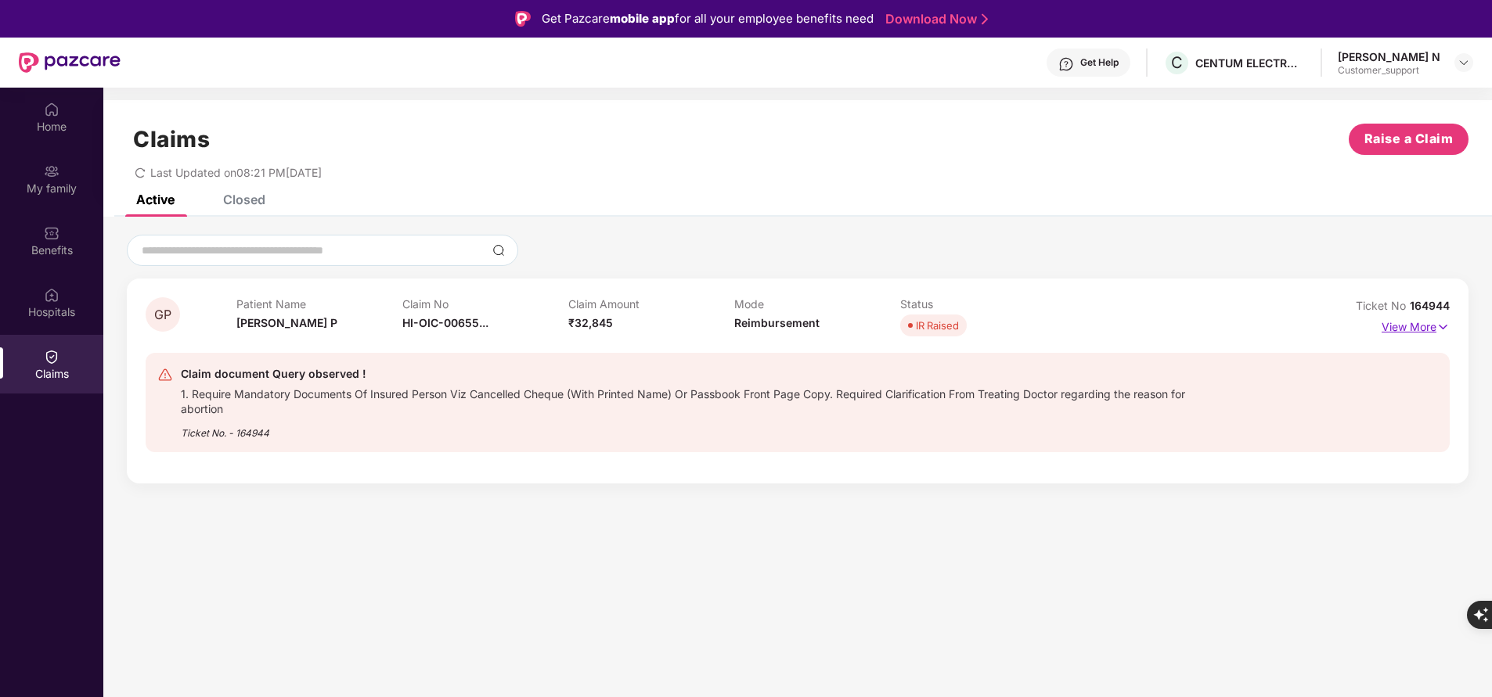
click at [1421, 335] on p "View More" at bounding box center [1415, 325] width 68 height 21
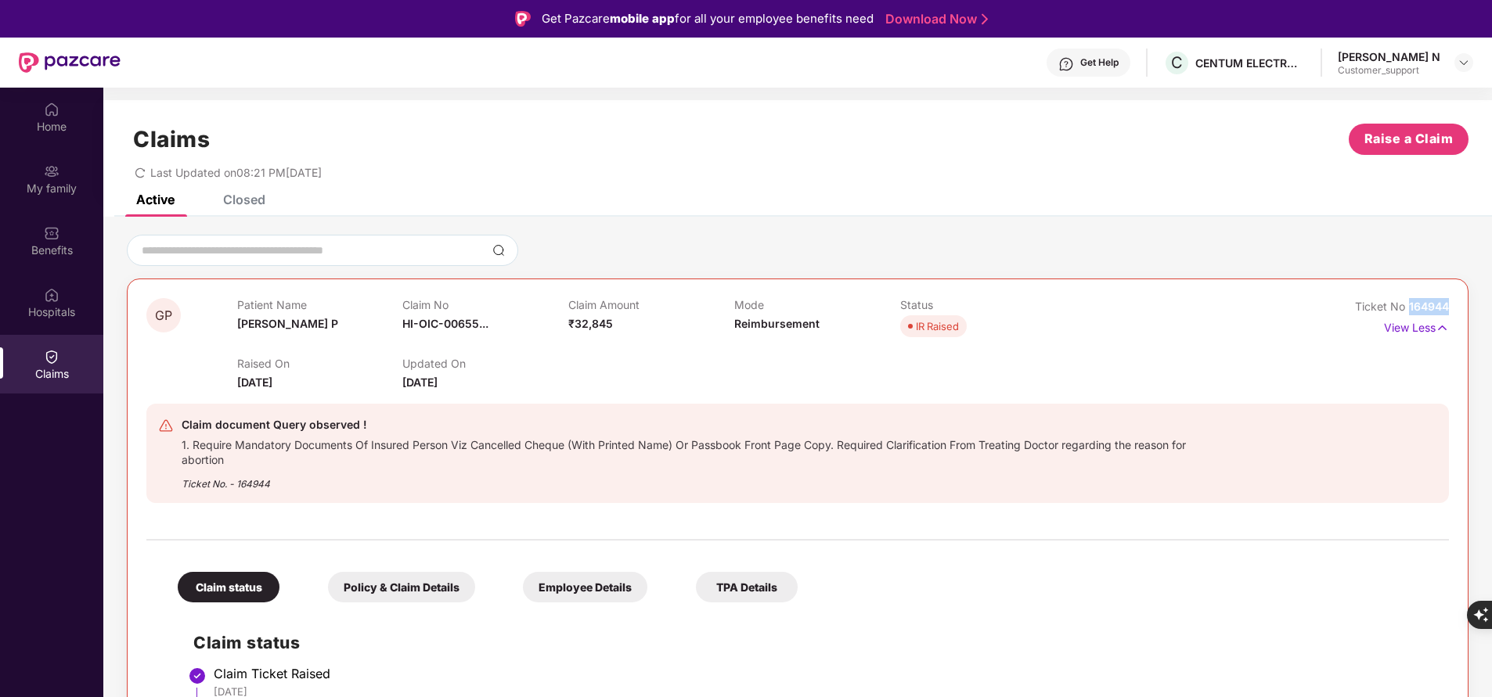
drag, startPoint x: 1409, startPoint y: 300, endPoint x: 1459, endPoint y: 300, distance: 50.9
click at [1459, 300] on div "GP Patient Name Gowthami P Claim No HI-OIC-00655... Claim Amount ₹32,845 Mode R…" at bounding box center [797, 648] width 1341 height 738
copy span "164944"
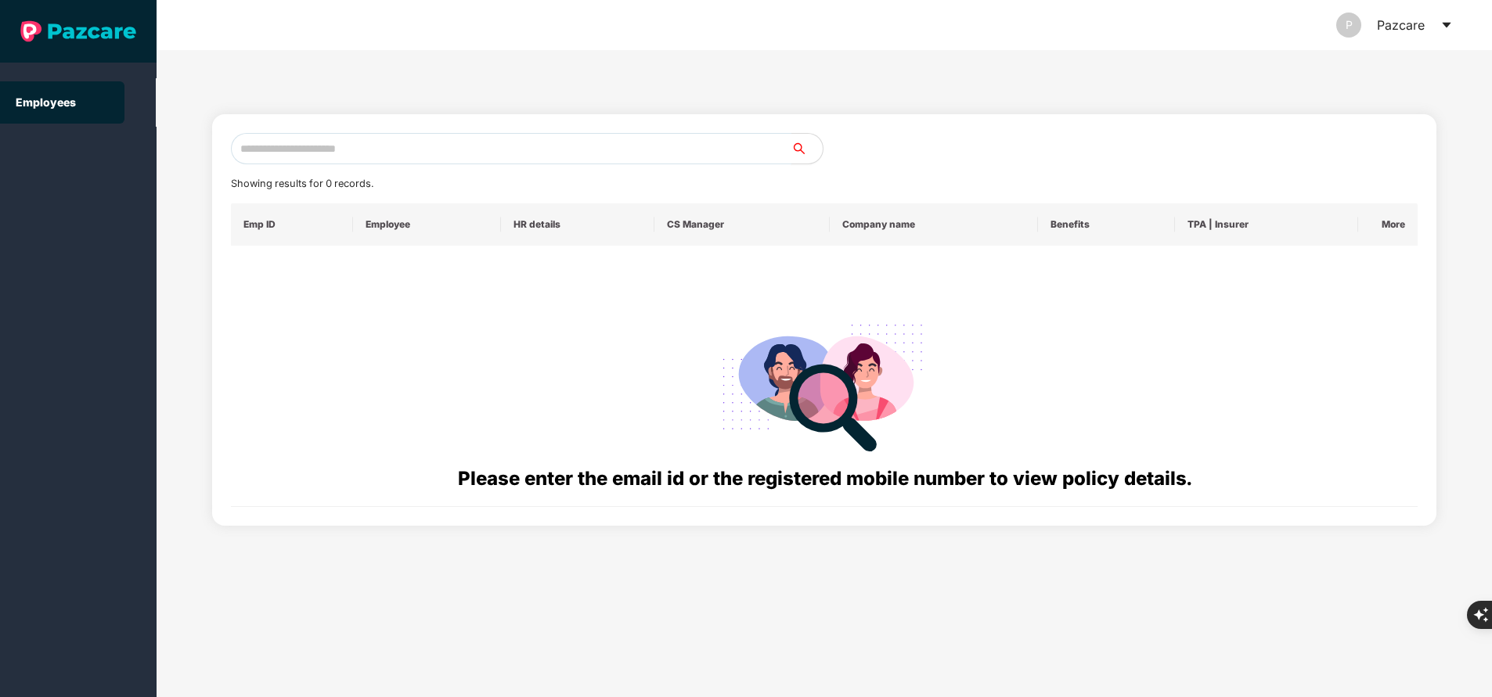
click at [377, 150] on input "text" at bounding box center [511, 148] width 560 height 31
paste input "**********"
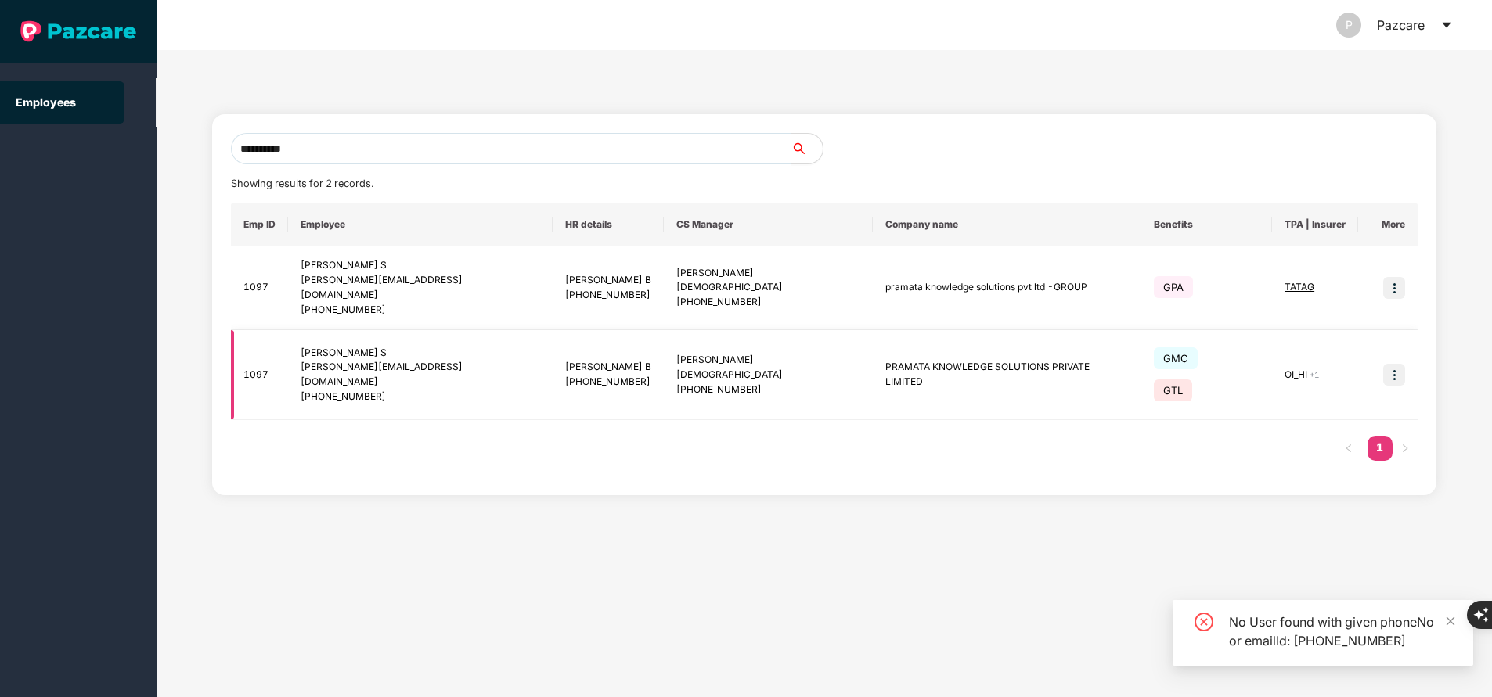
type input "**********"
click at [1394, 364] on img at bounding box center [1394, 375] width 22 height 22
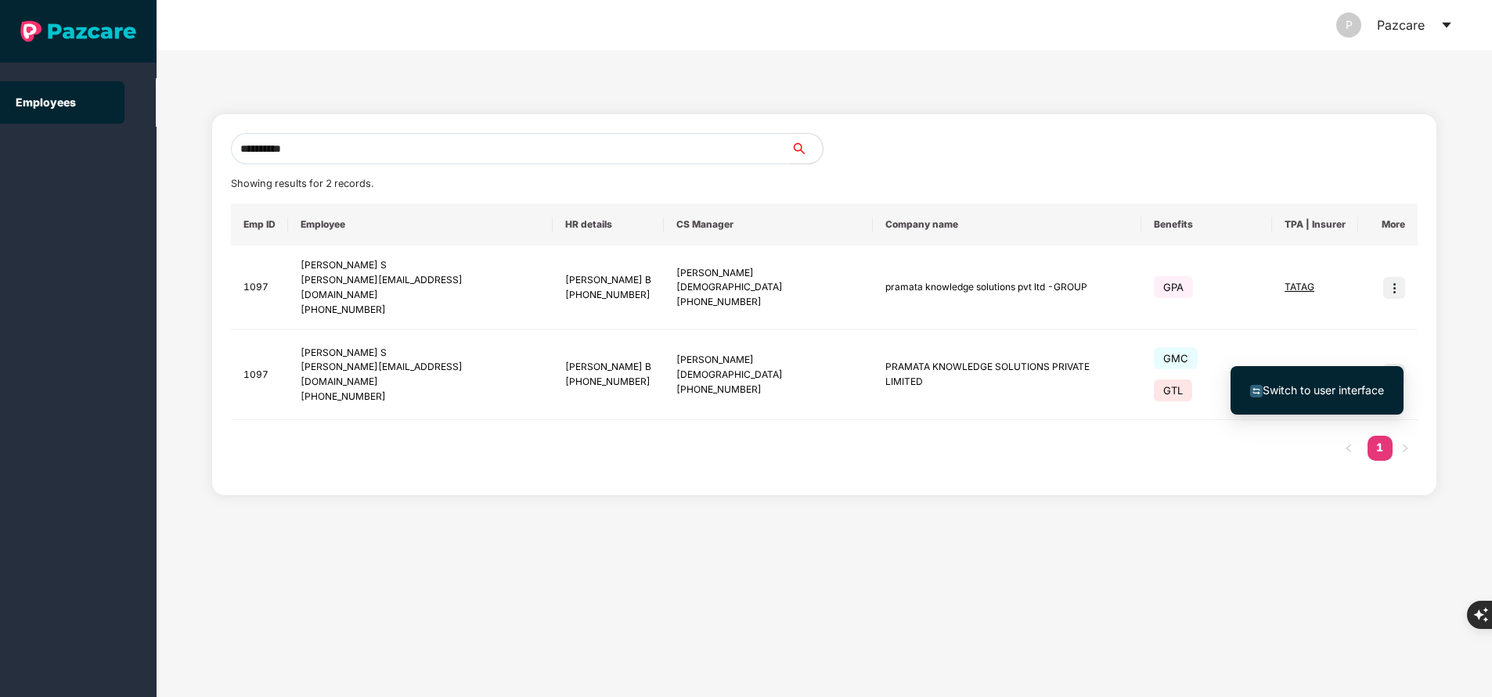
click at [1333, 383] on span "Switch to user interface" at bounding box center [1322, 389] width 121 height 13
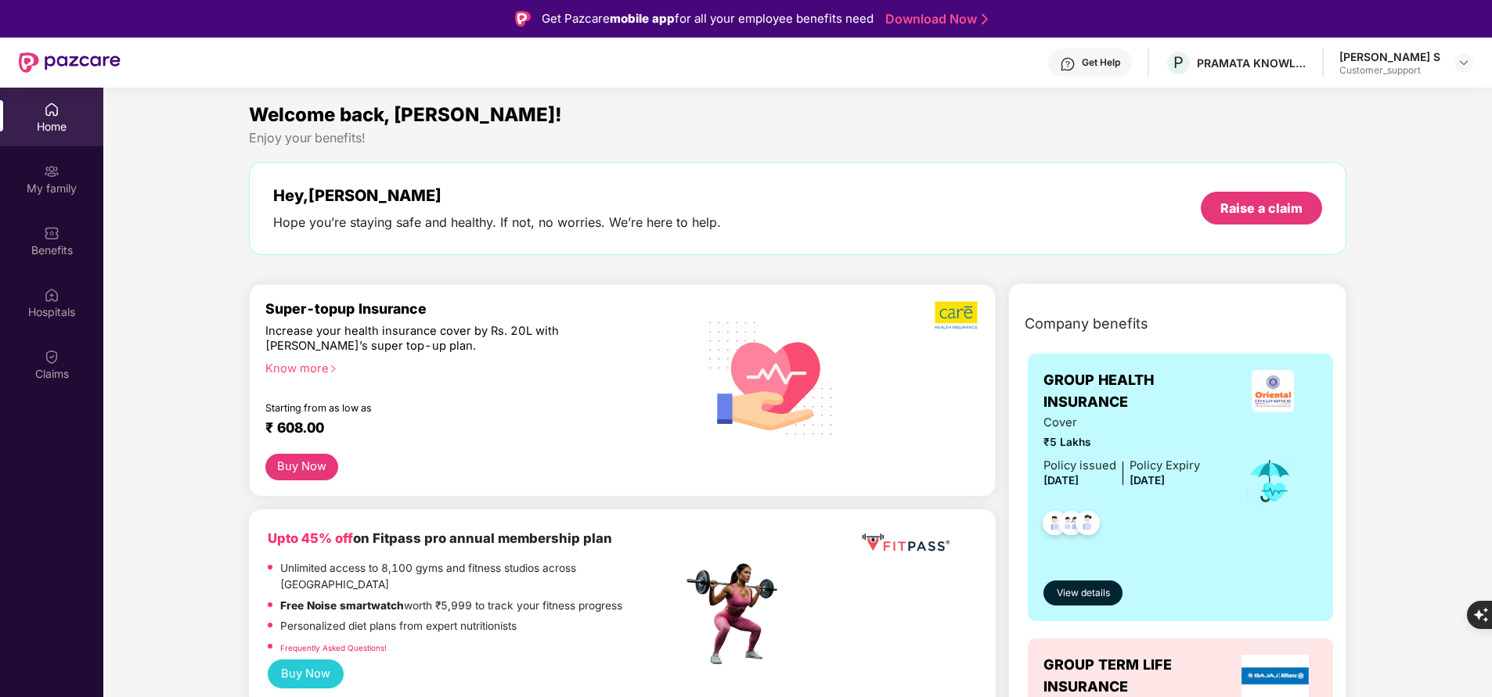
click at [41, 184] on div "My family" at bounding box center [51, 189] width 103 height 16
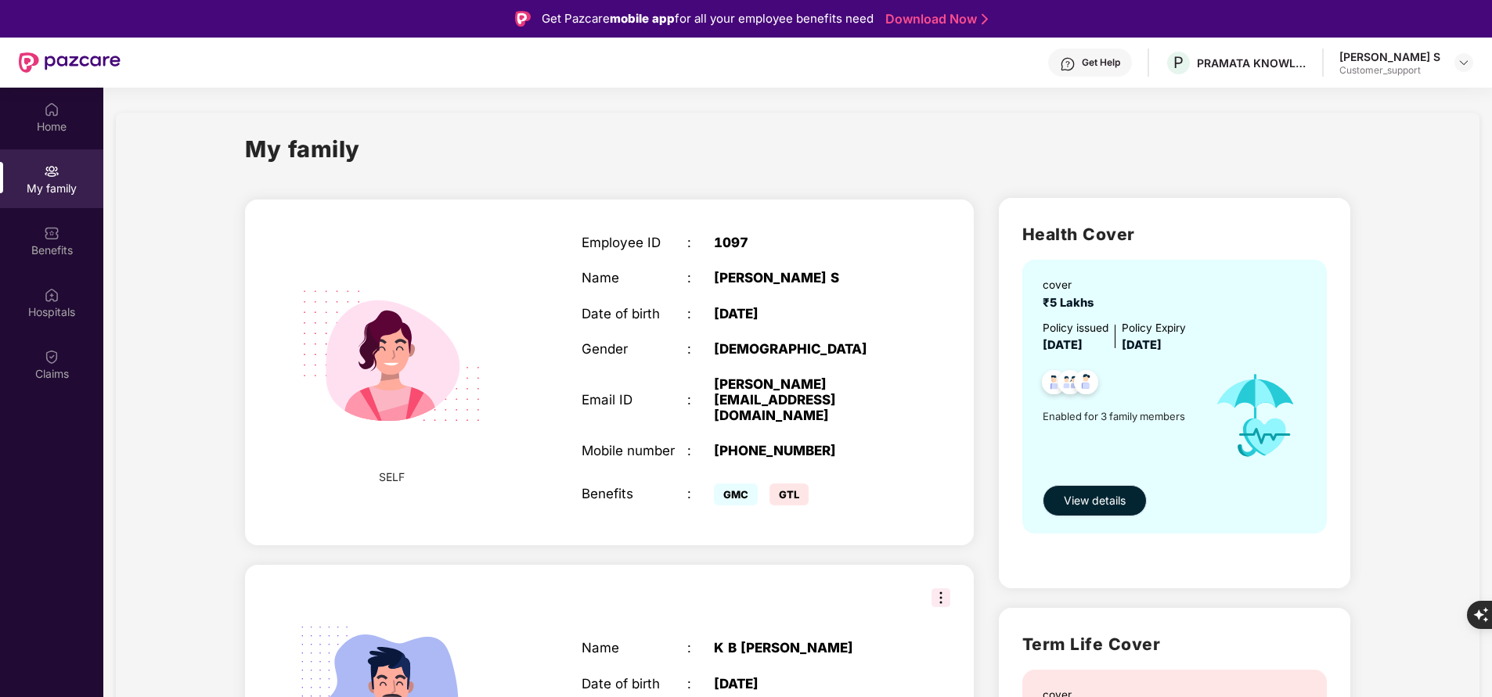
click at [1088, 509] on button "View details" at bounding box center [1094, 500] width 104 height 31
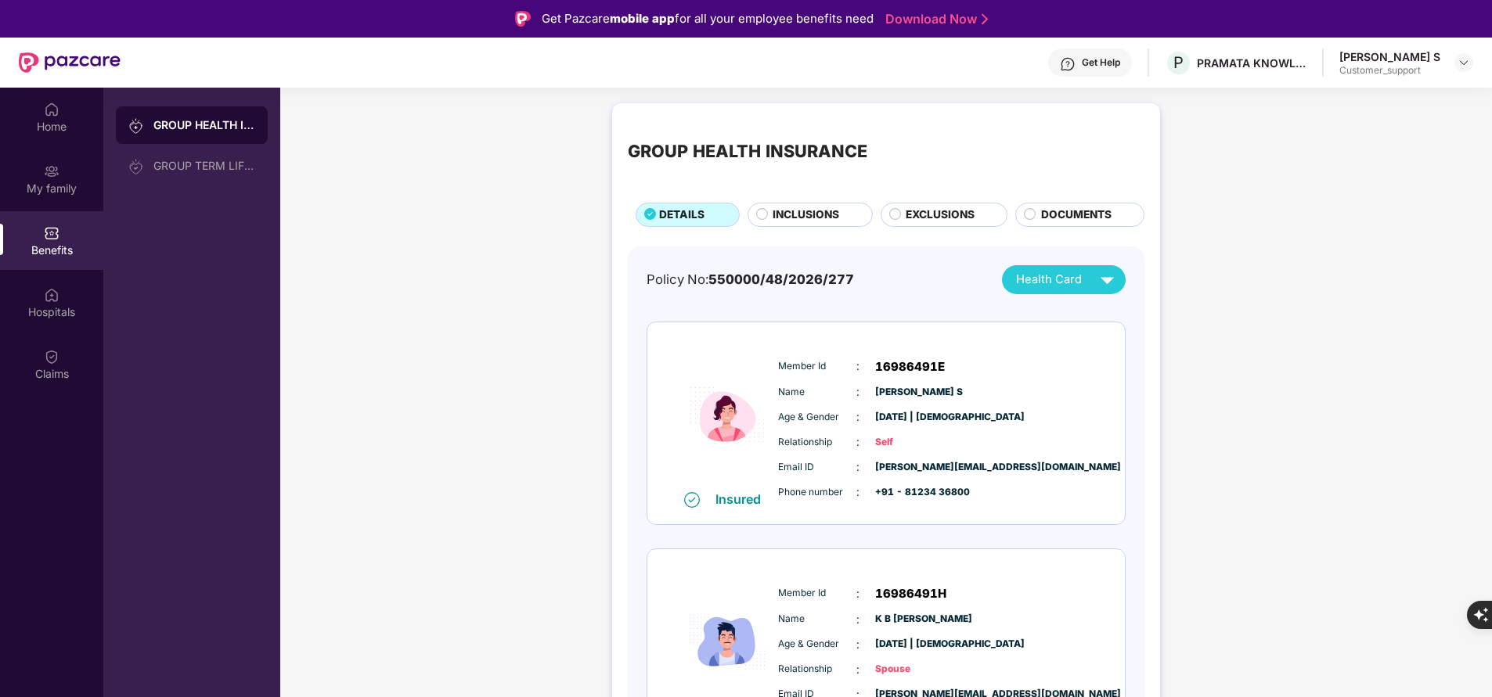
click at [790, 212] on span "INCLUSIONS" at bounding box center [805, 215] width 67 height 16
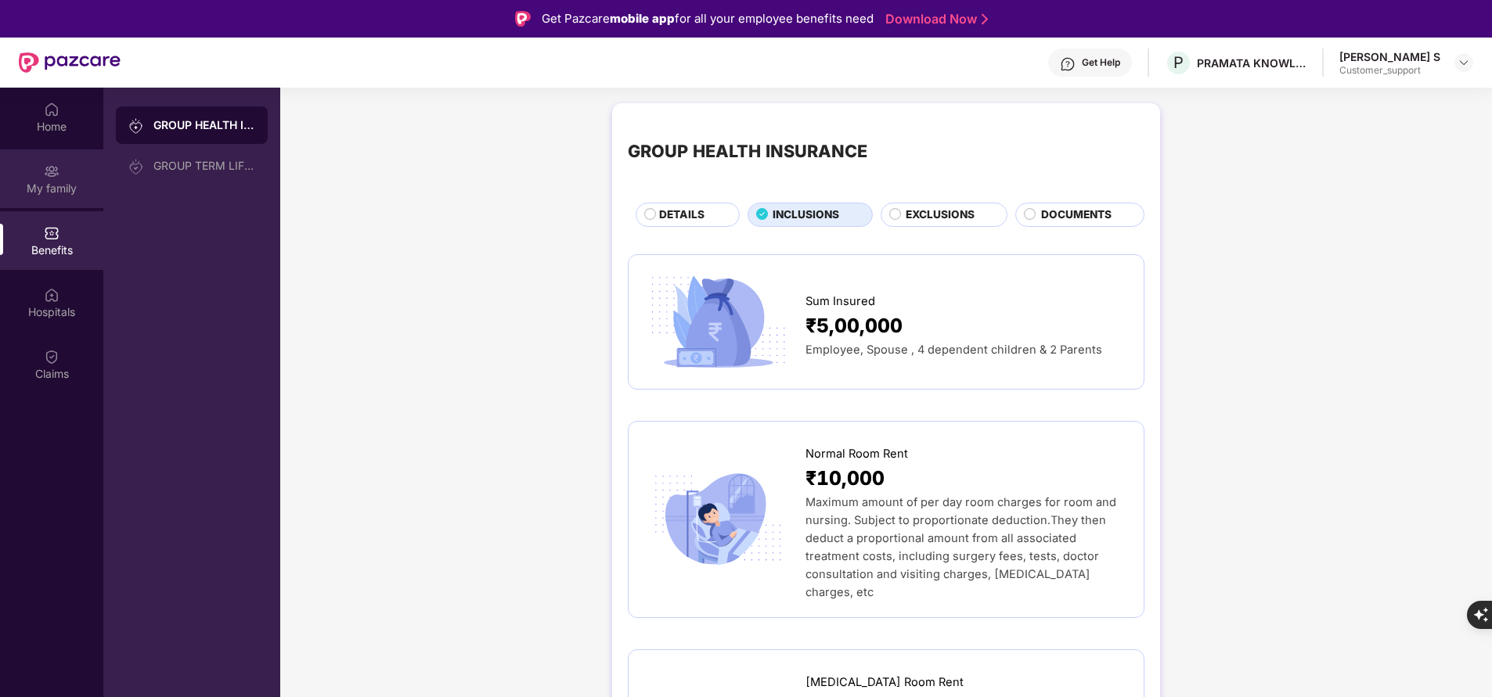
click at [54, 185] on div "My family" at bounding box center [51, 189] width 103 height 16
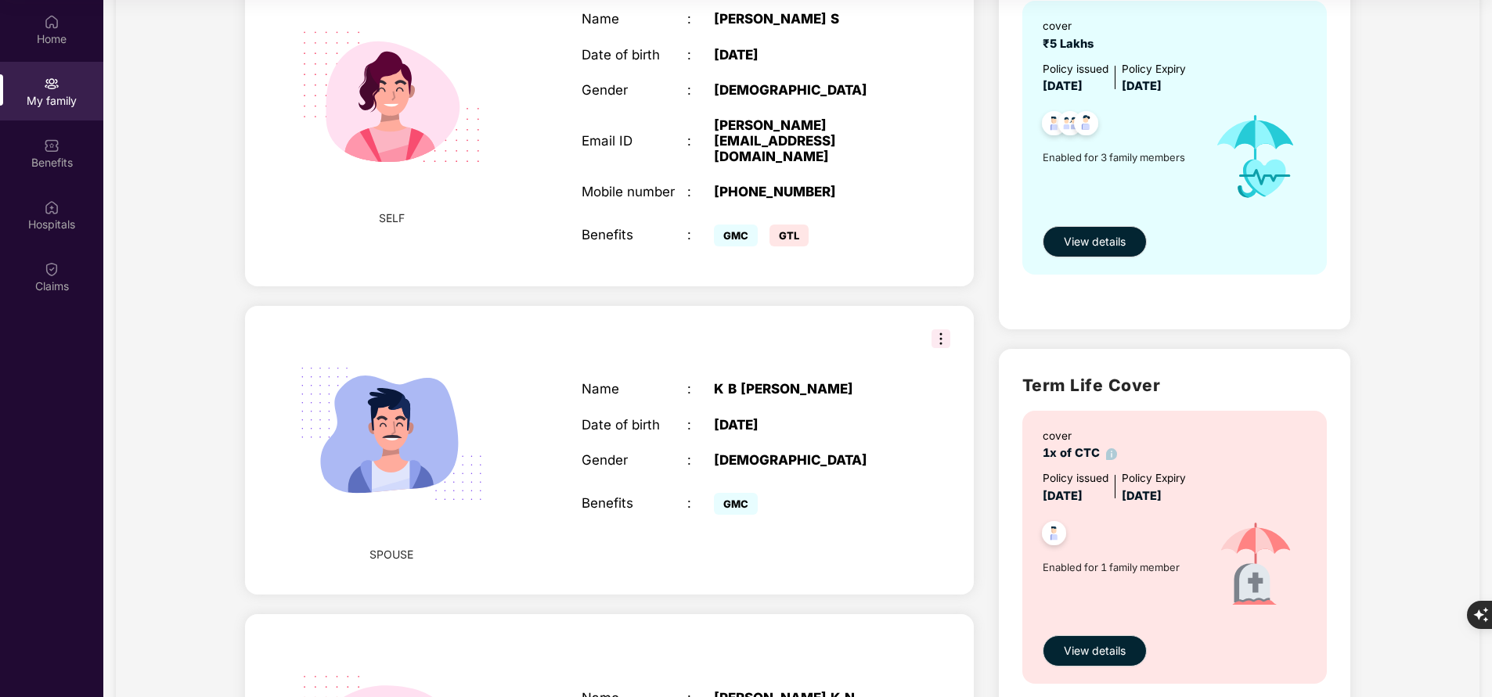
scroll to position [172, 0]
click at [102, 383] on div "Home My family Benefits Hospitals Claims" at bounding box center [51, 348] width 103 height 697
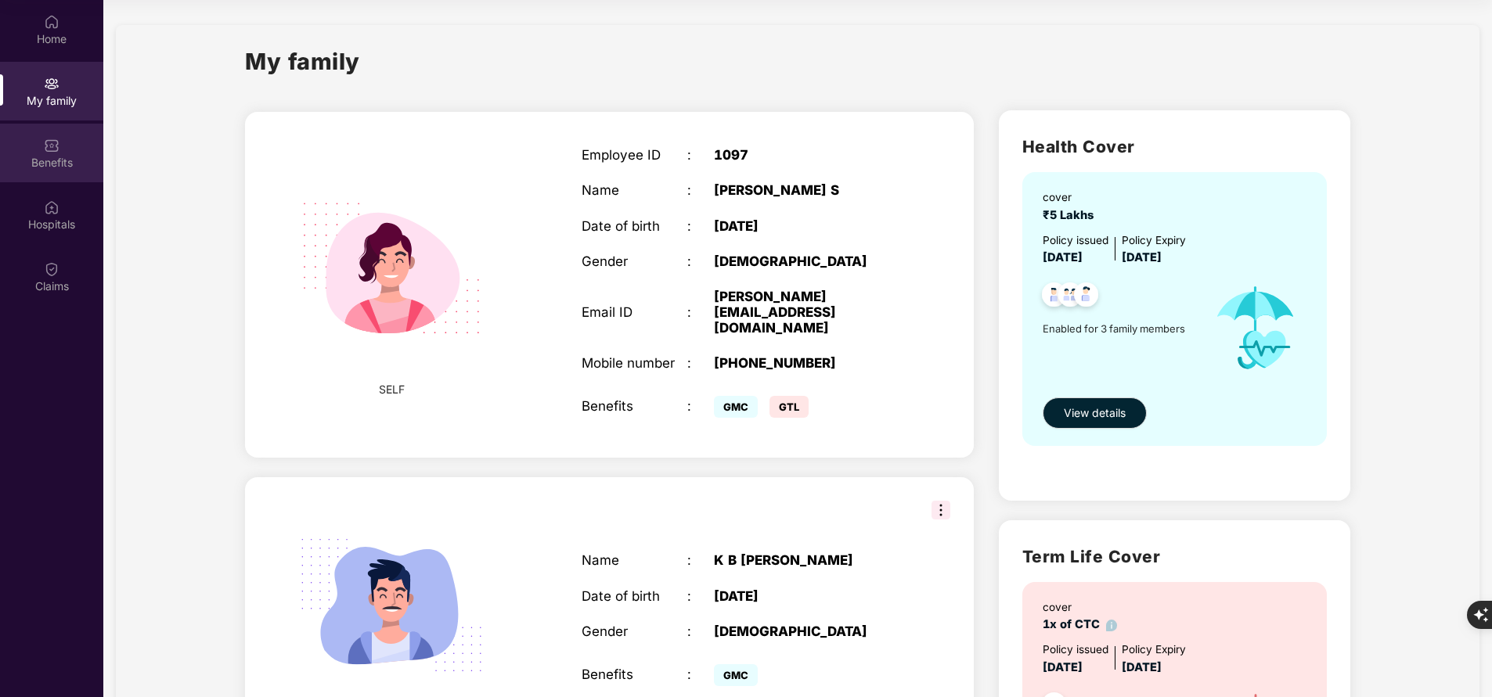
click at [73, 161] on div "Benefits" at bounding box center [51, 163] width 103 height 16
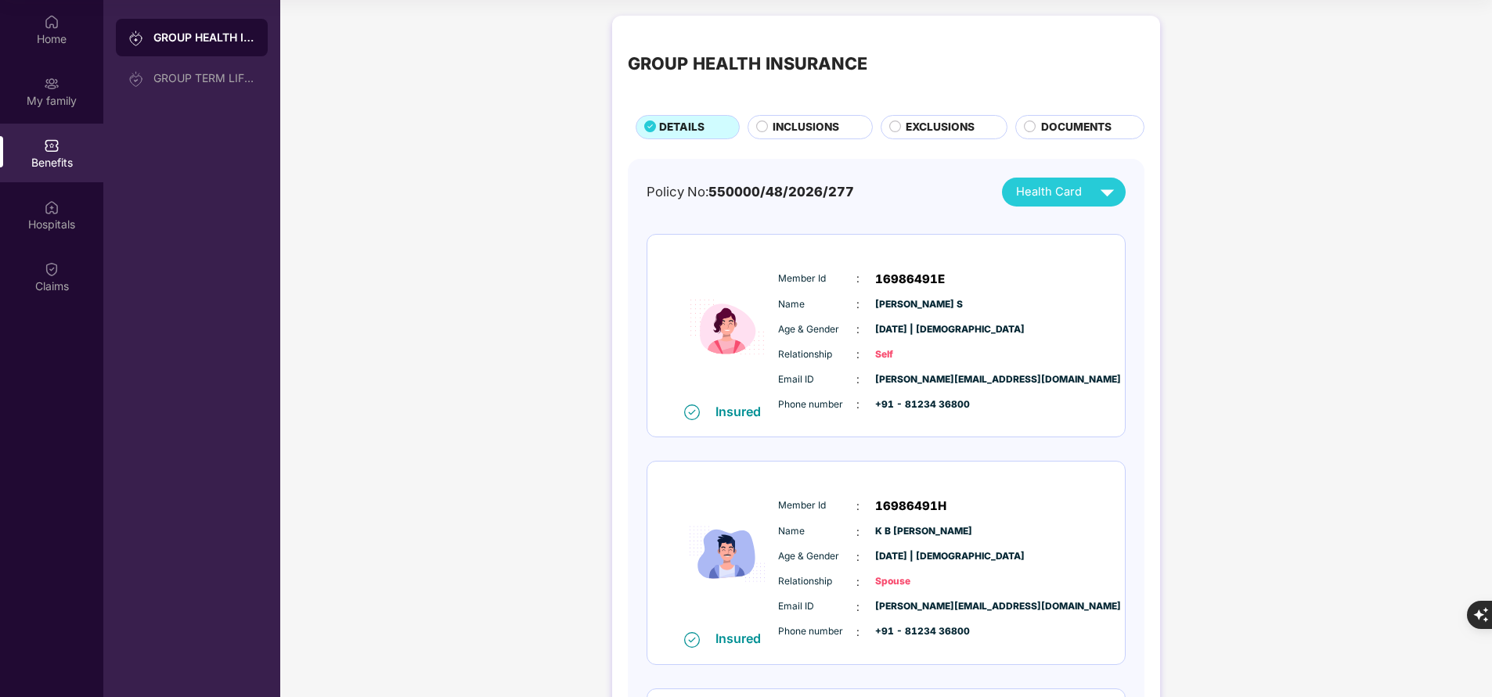
click at [807, 124] on span "INCLUSIONS" at bounding box center [805, 127] width 67 height 16
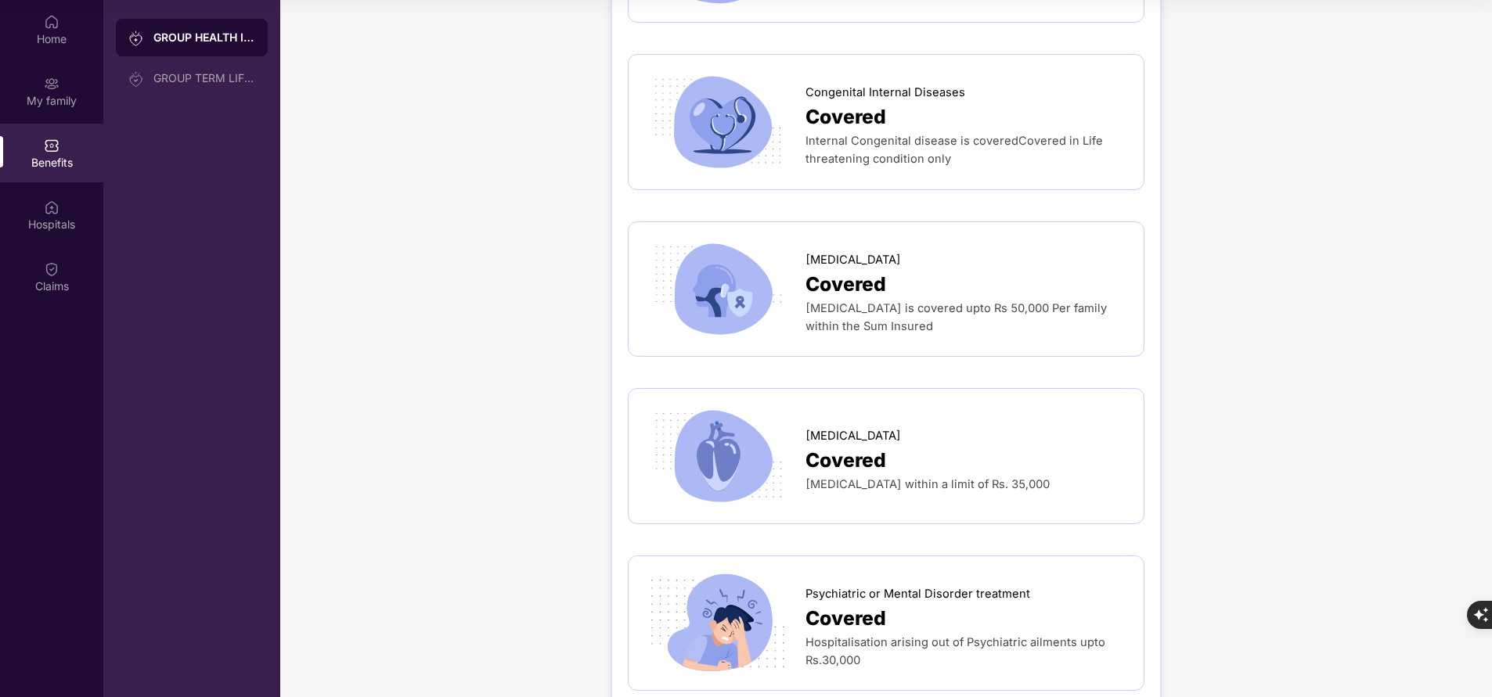
scroll to position [3129, 0]
click at [41, 222] on div "Hospitals" at bounding box center [51, 225] width 103 height 16
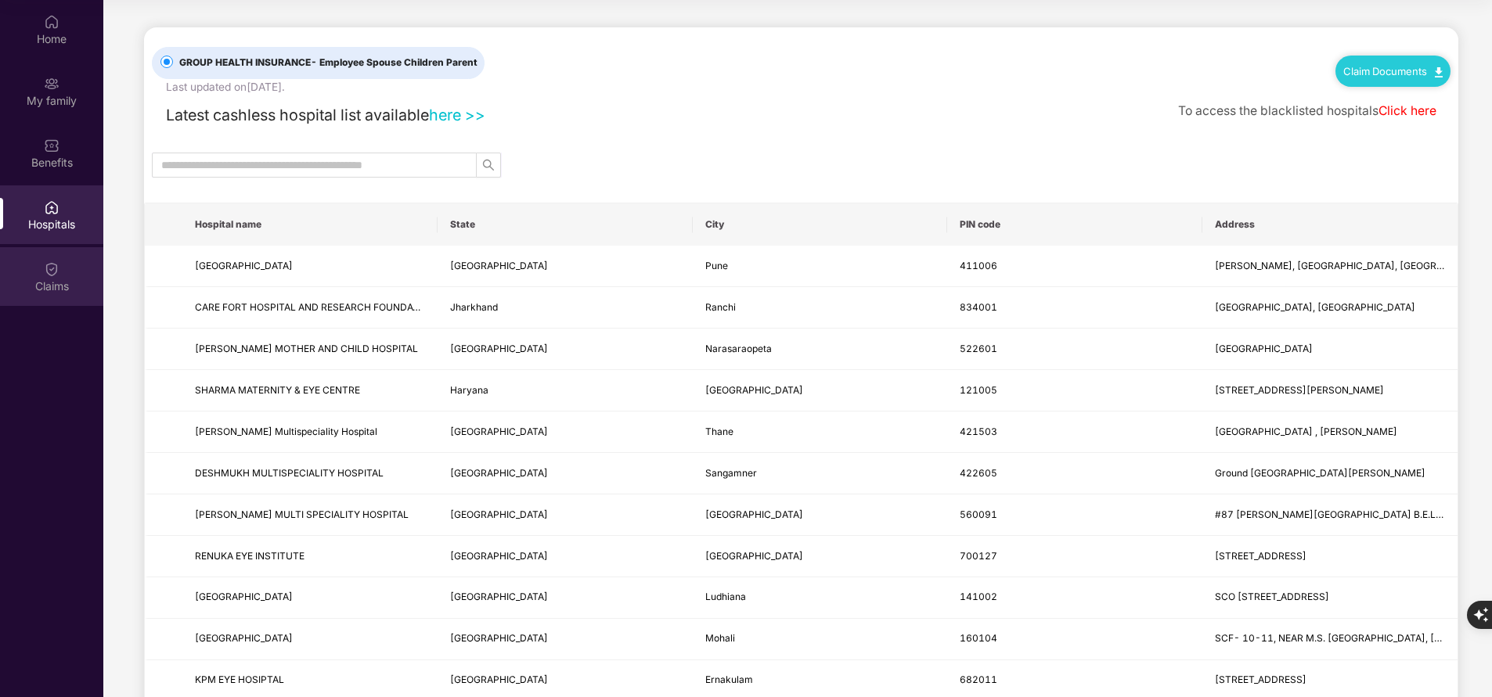
click at [49, 283] on div "Claims" at bounding box center [51, 287] width 103 height 16
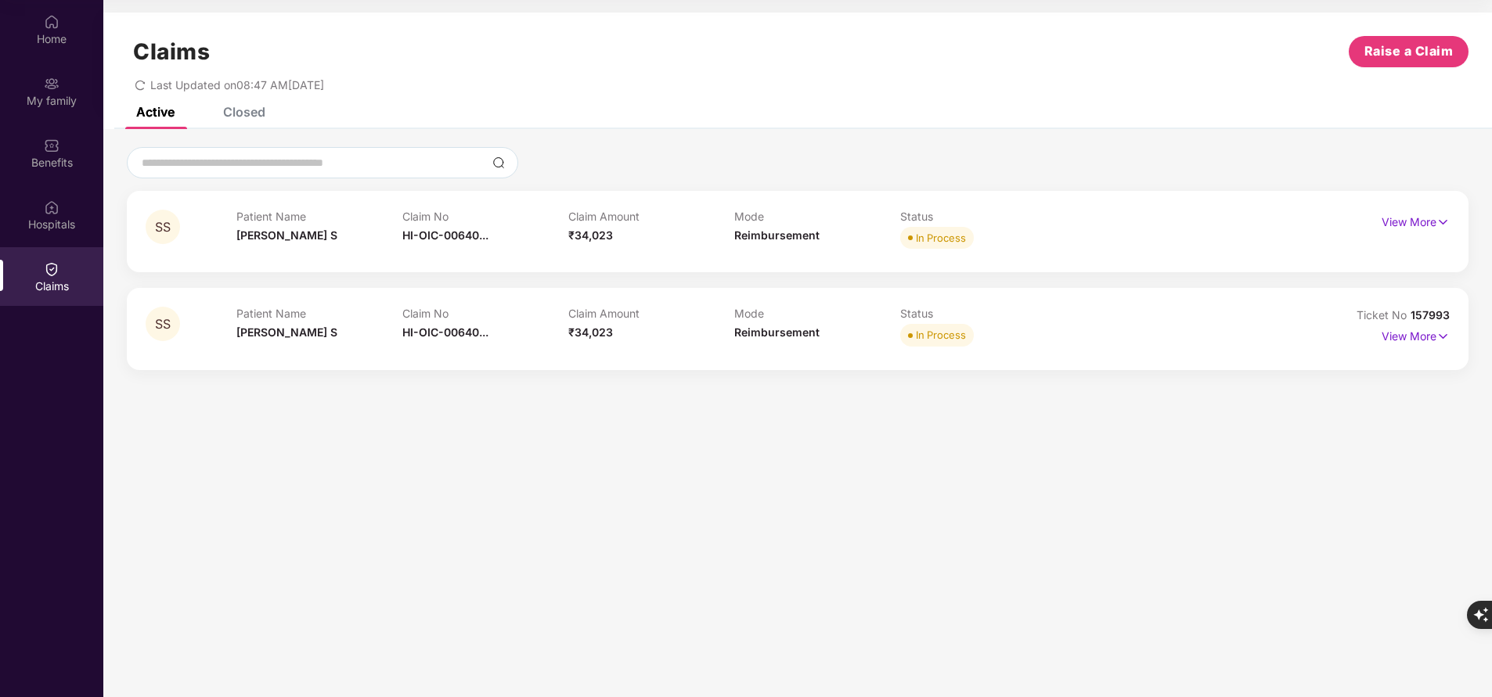
click at [250, 110] on div "Closed" at bounding box center [244, 112] width 42 height 16
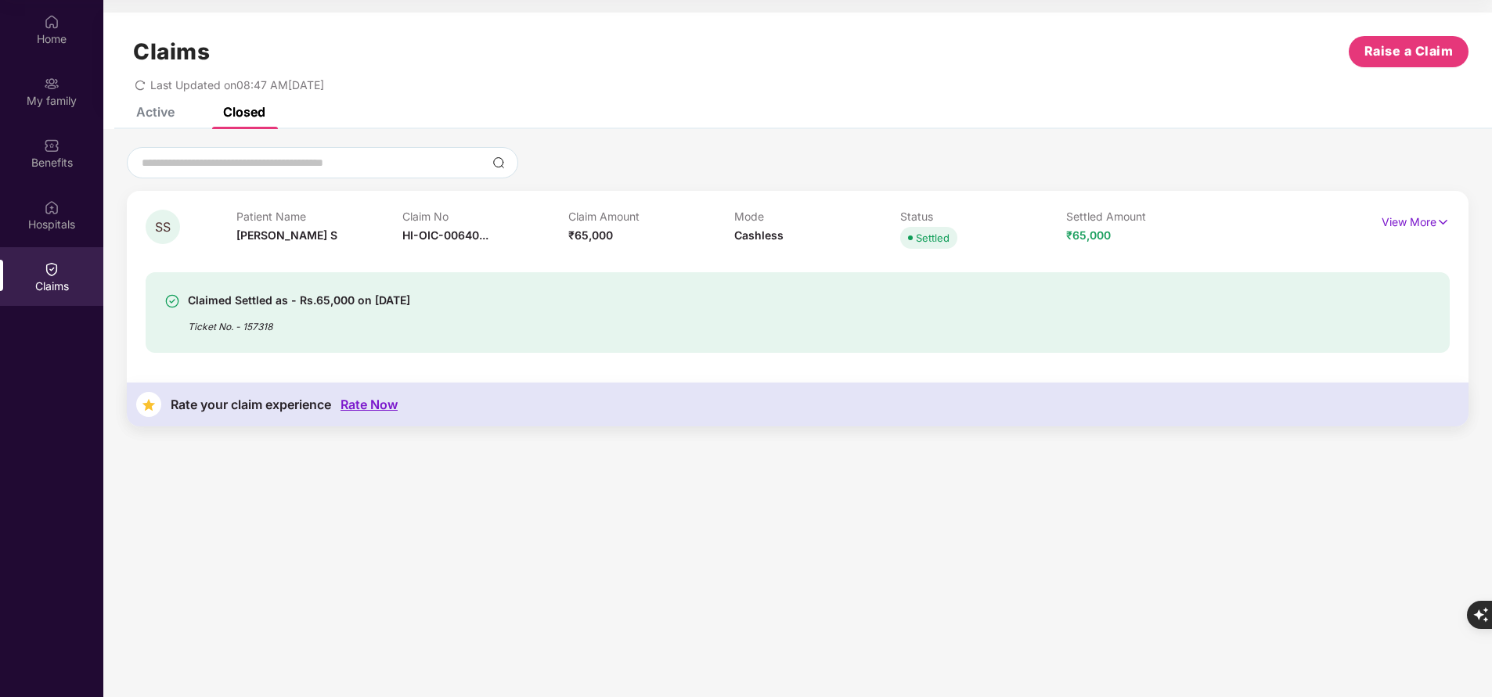
click at [161, 111] on div "Active" at bounding box center [155, 112] width 38 height 16
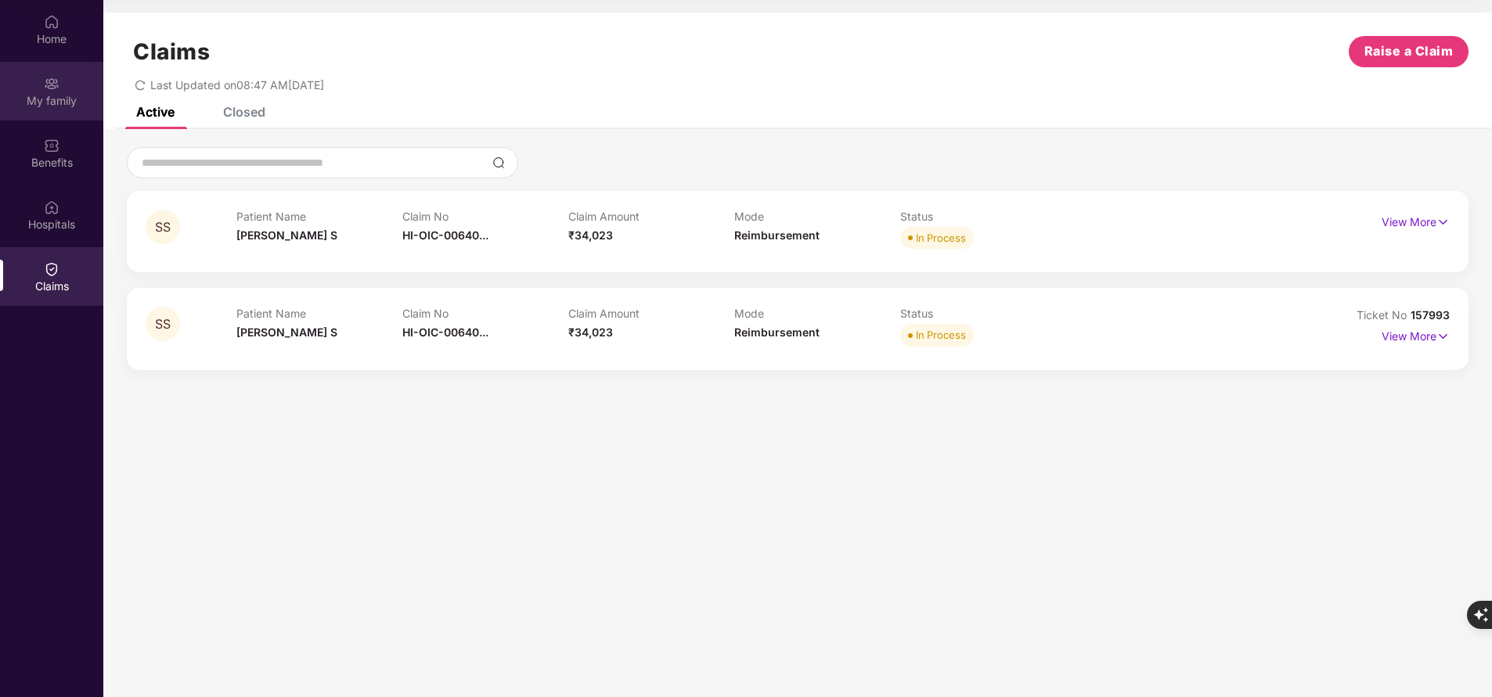
click at [53, 93] on div "My family" at bounding box center [51, 101] width 103 height 16
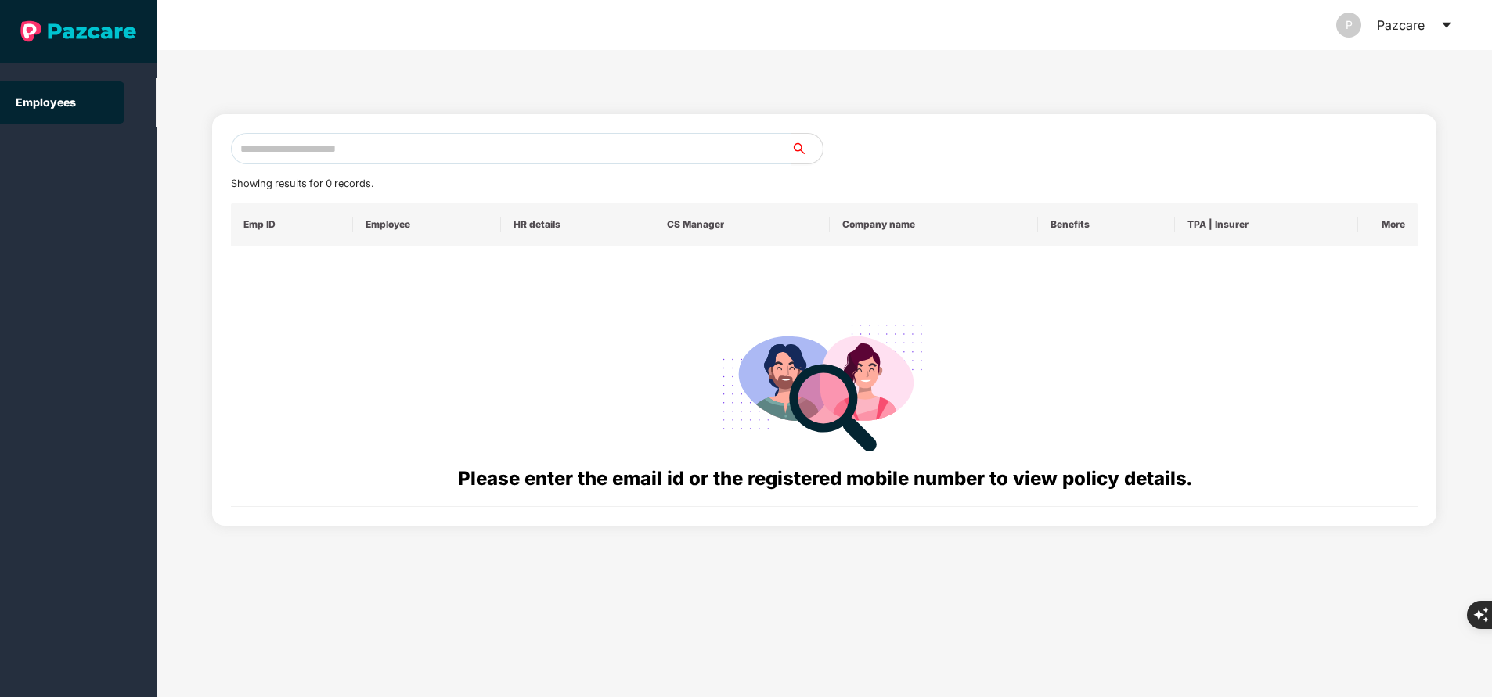
click at [347, 146] on input "text" at bounding box center [511, 148] width 560 height 31
paste input "**********"
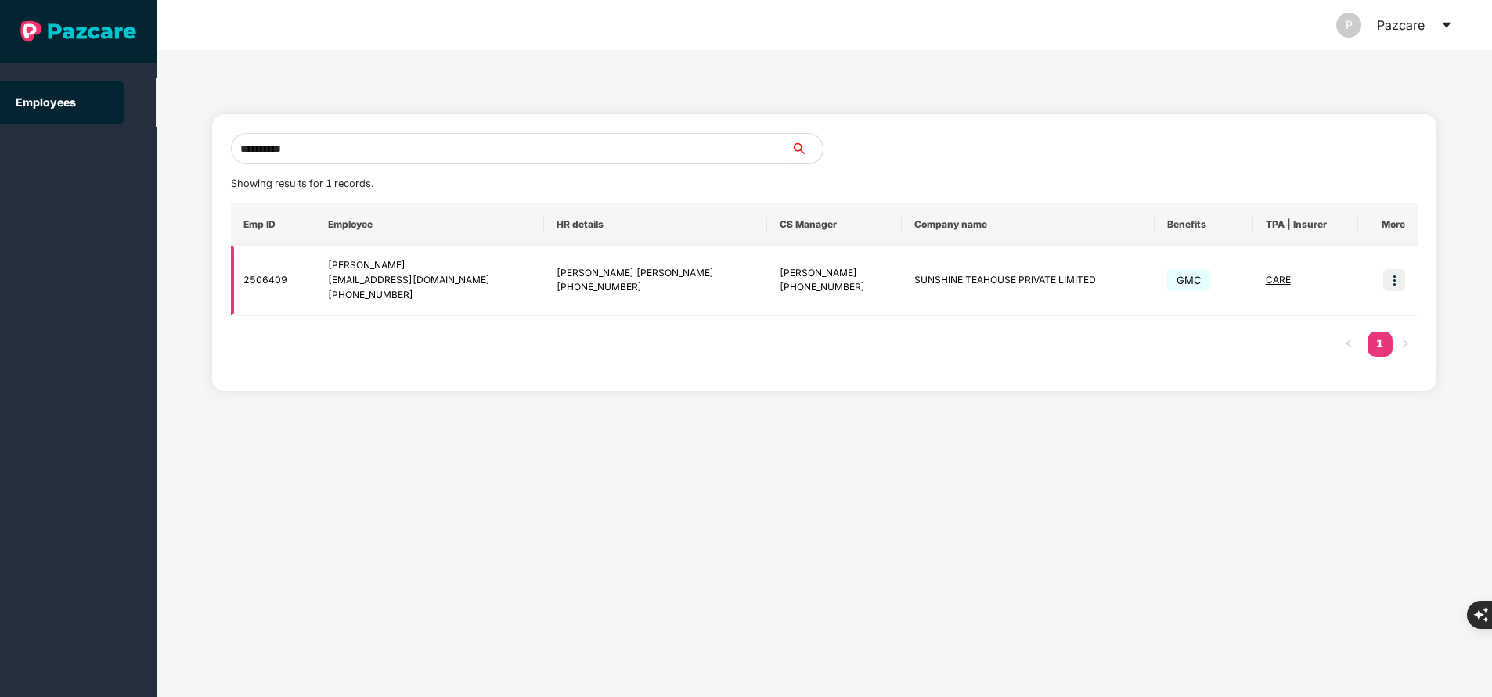
type input "**********"
click at [1399, 280] on img at bounding box center [1394, 280] width 22 height 22
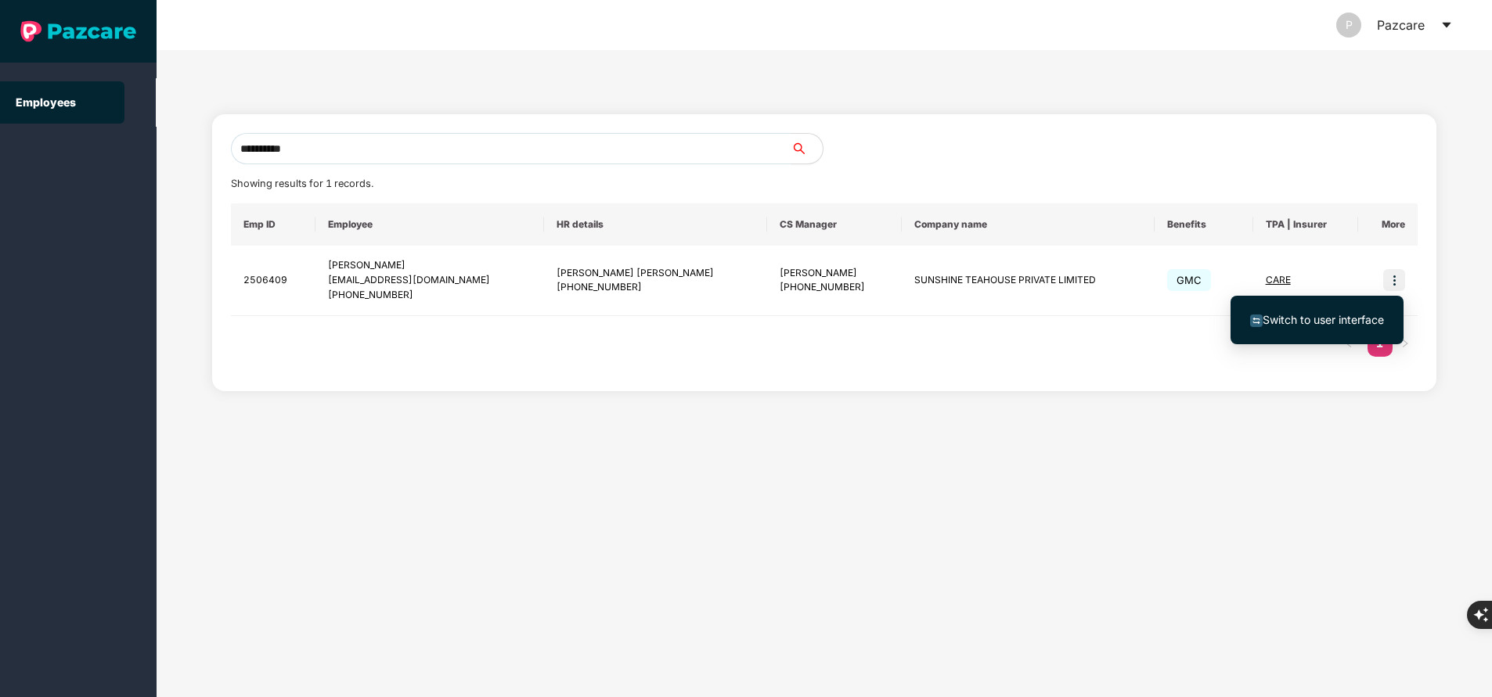
click at [1328, 318] on span "Switch to user interface" at bounding box center [1322, 319] width 121 height 13
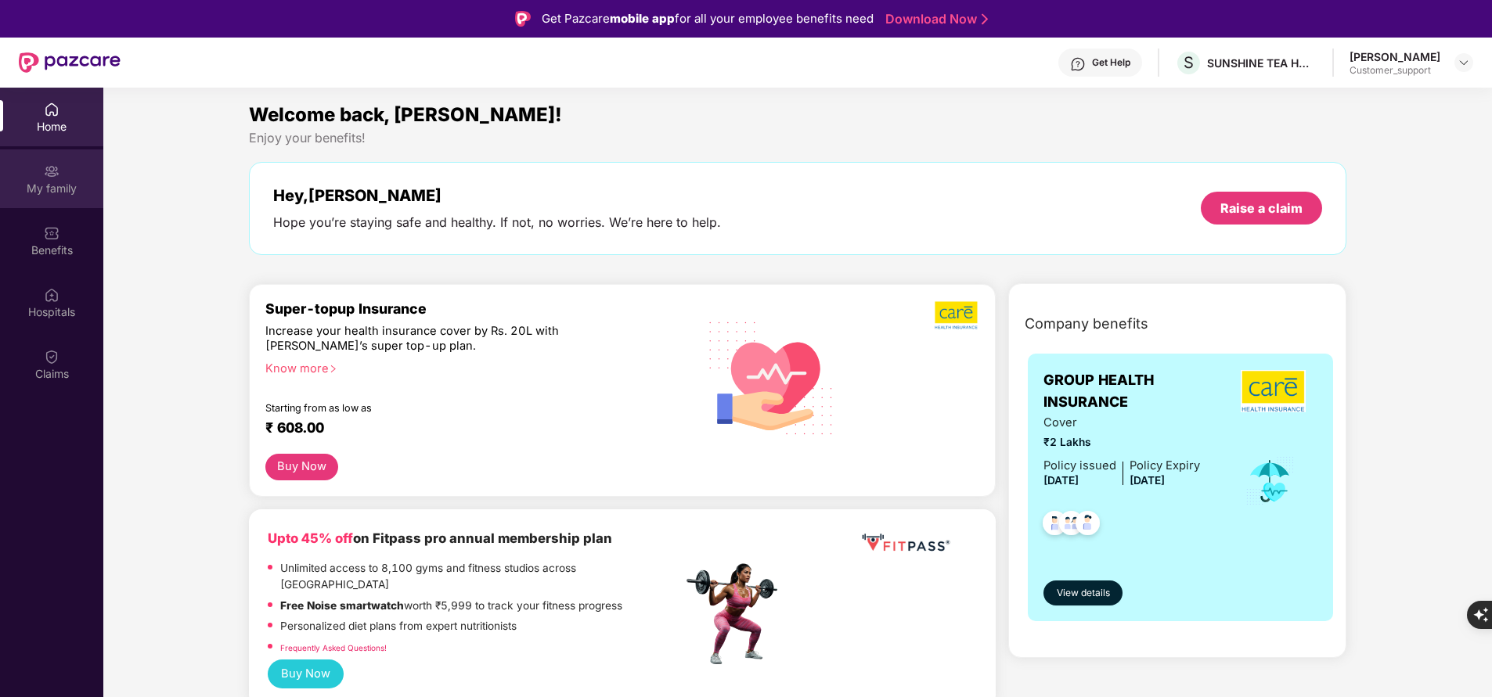
click at [52, 189] on div "My family" at bounding box center [51, 189] width 103 height 16
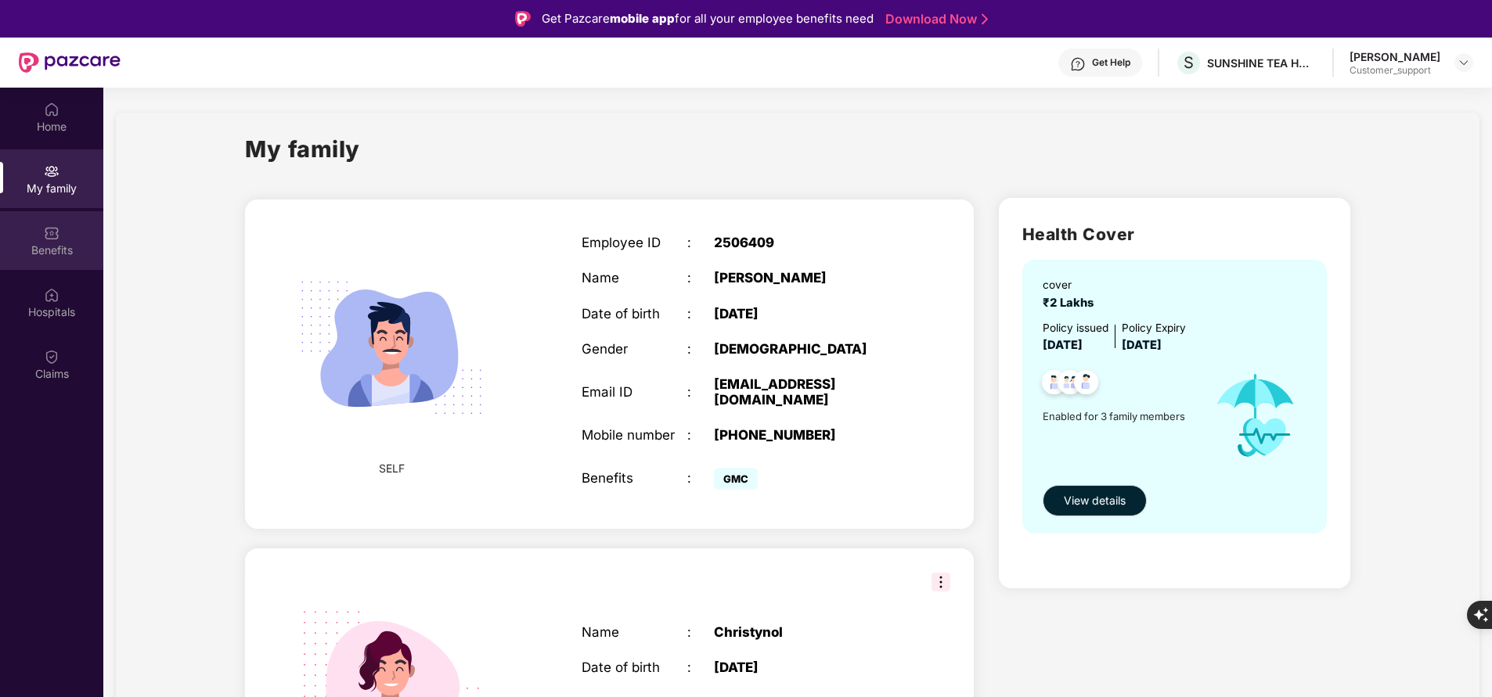
click at [75, 243] on div "Benefits" at bounding box center [51, 251] width 103 height 16
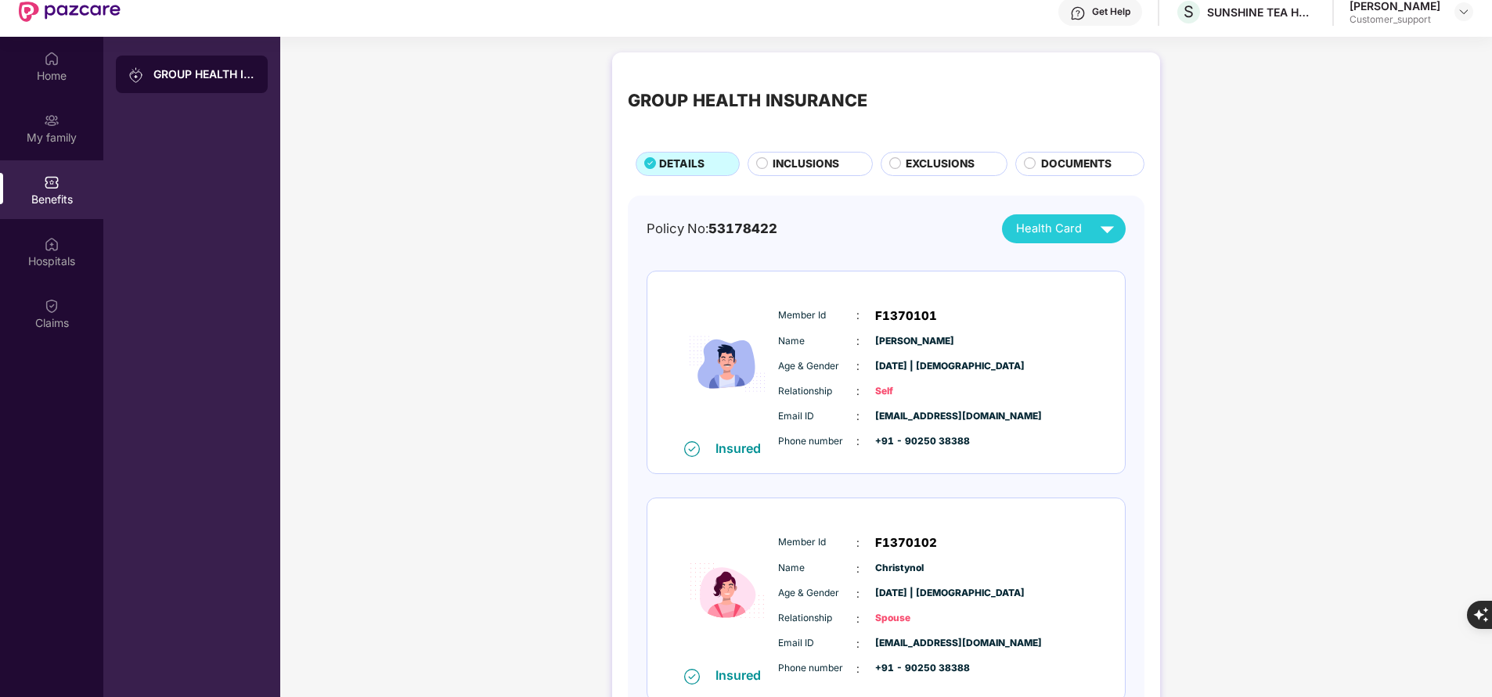
click at [803, 169] on span "INCLUSIONS" at bounding box center [805, 164] width 67 height 16
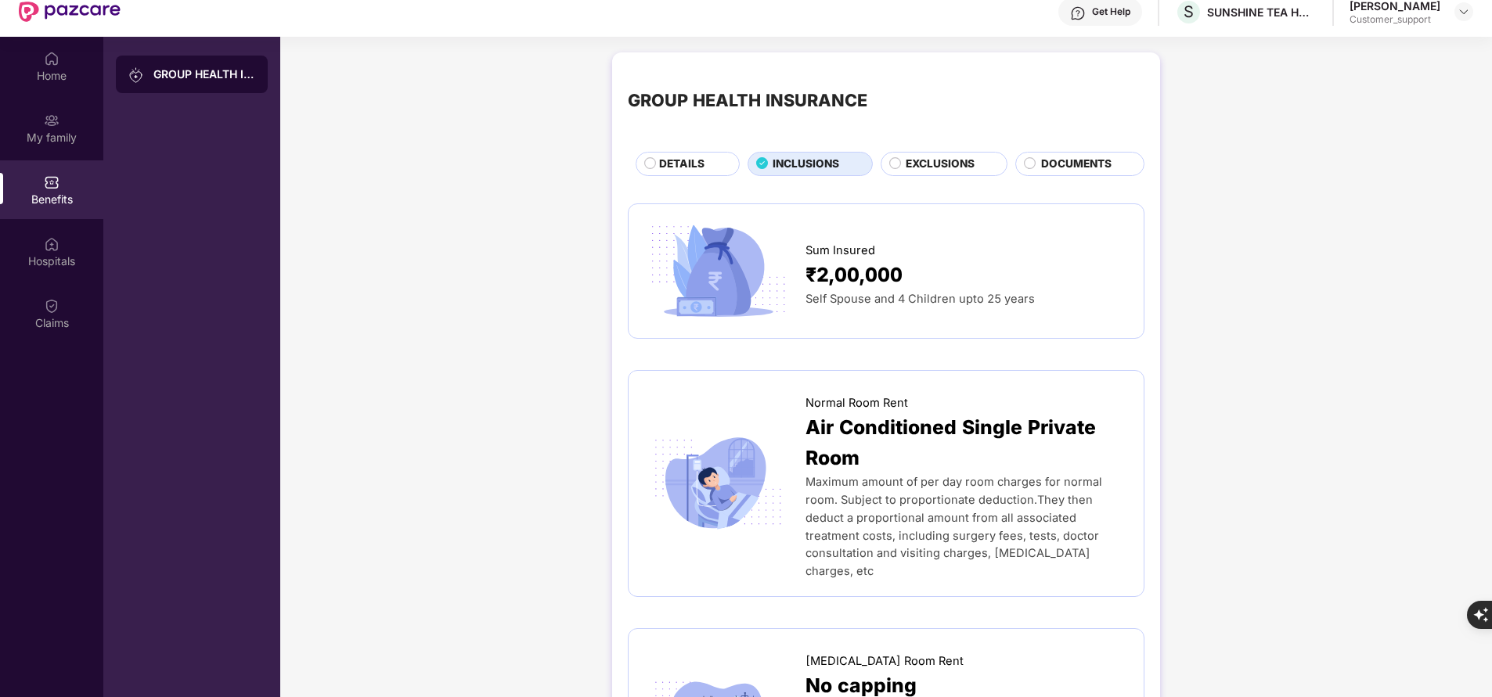
click at [681, 169] on span "DETAILS" at bounding box center [681, 164] width 45 height 16
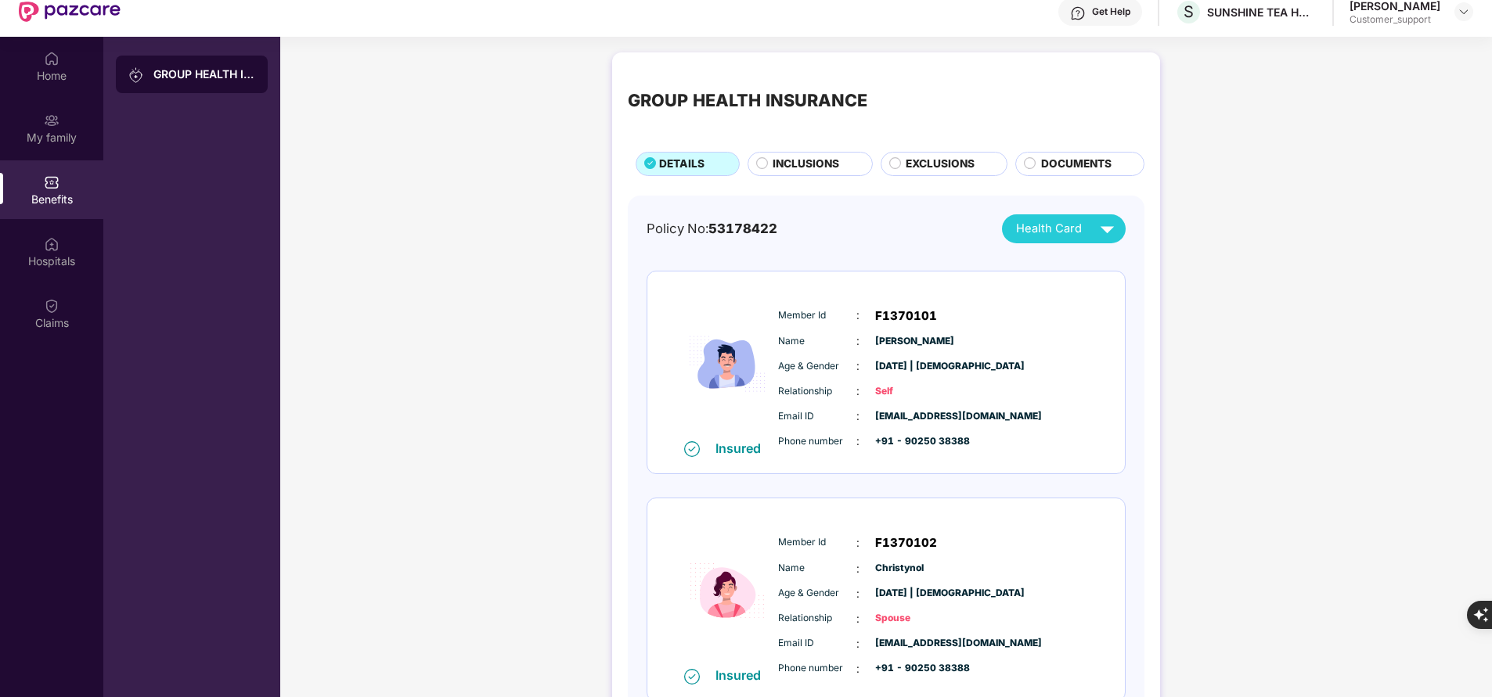
click at [790, 167] on span "INCLUSIONS" at bounding box center [805, 164] width 67 height 16
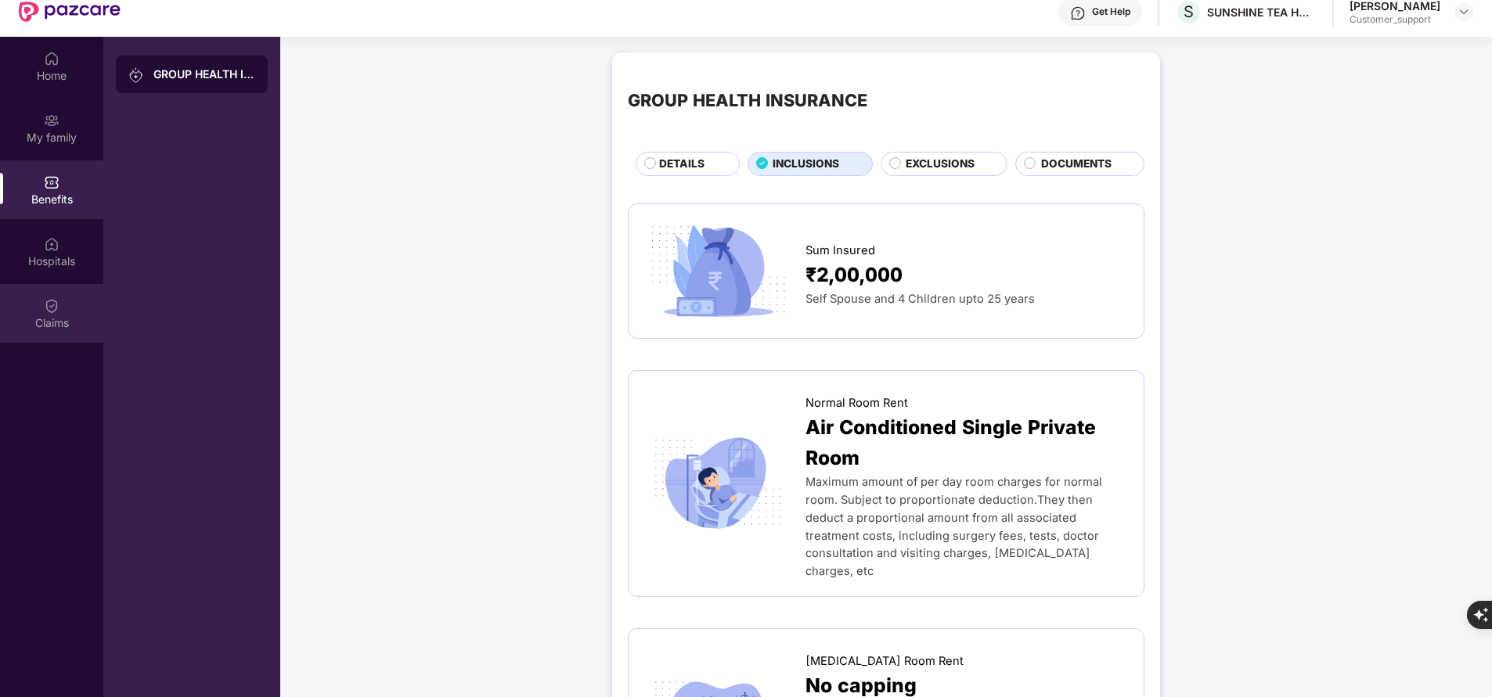
click at [55, 309] on img at bounding box center [52, 306] width 16 height 16
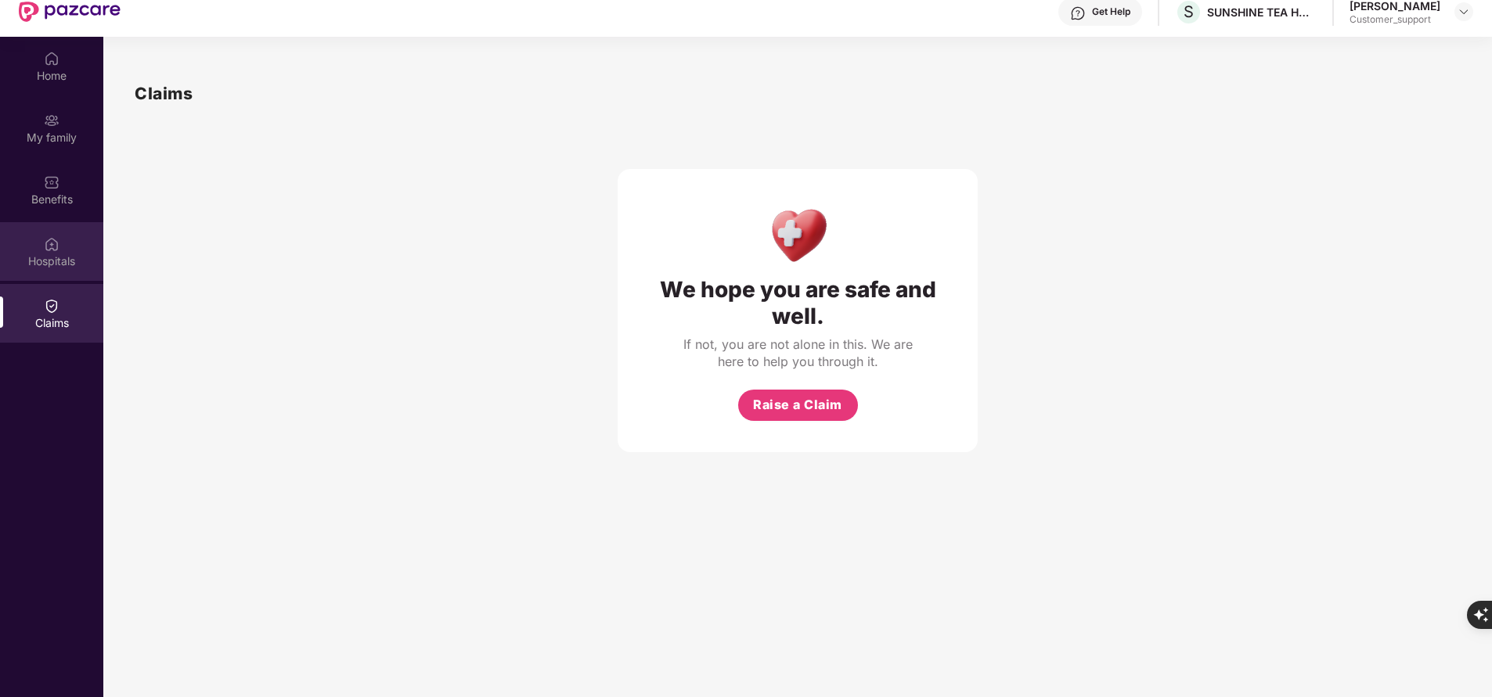
click at [46, 264] on div "Hospitals" at bounding box center [51, 262] width 103 height 16
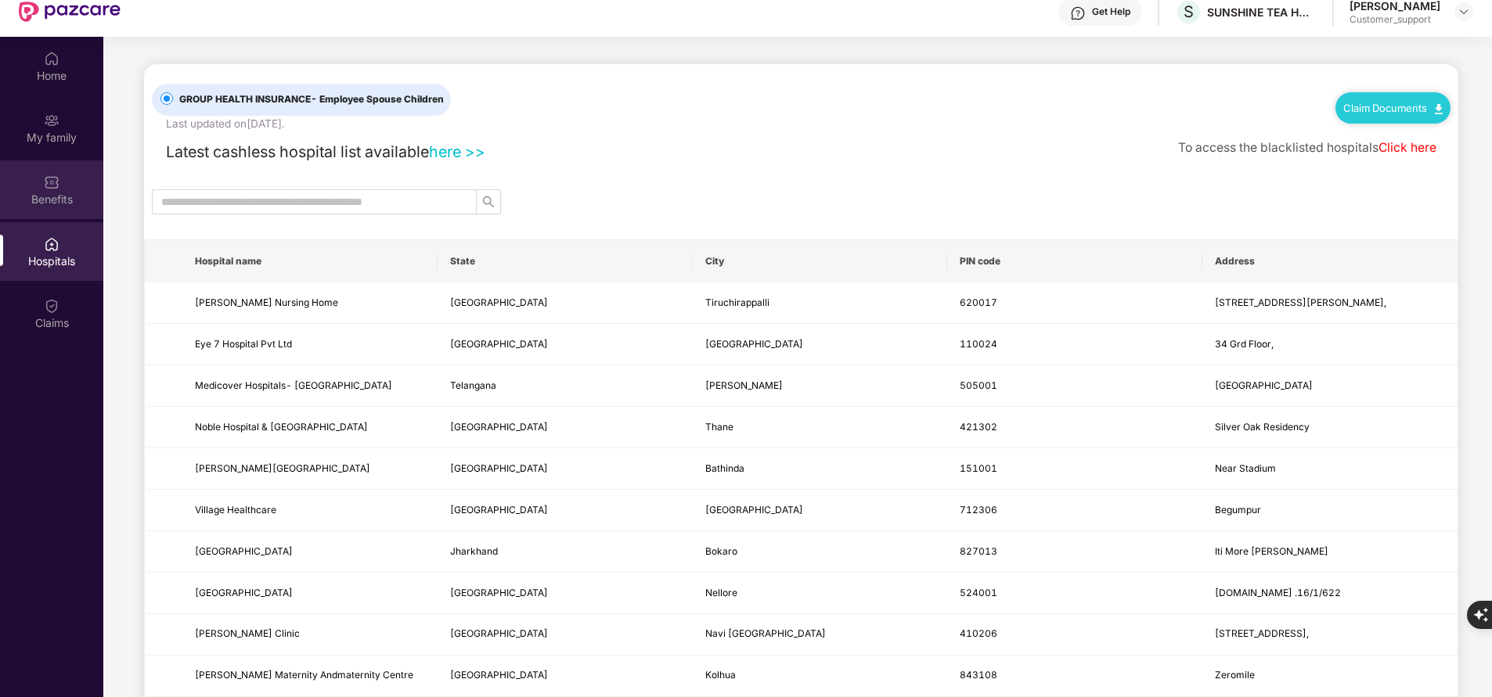
click at [49, 213] on div "Benefits" at bounding box center [51, 189] width 103 height 59
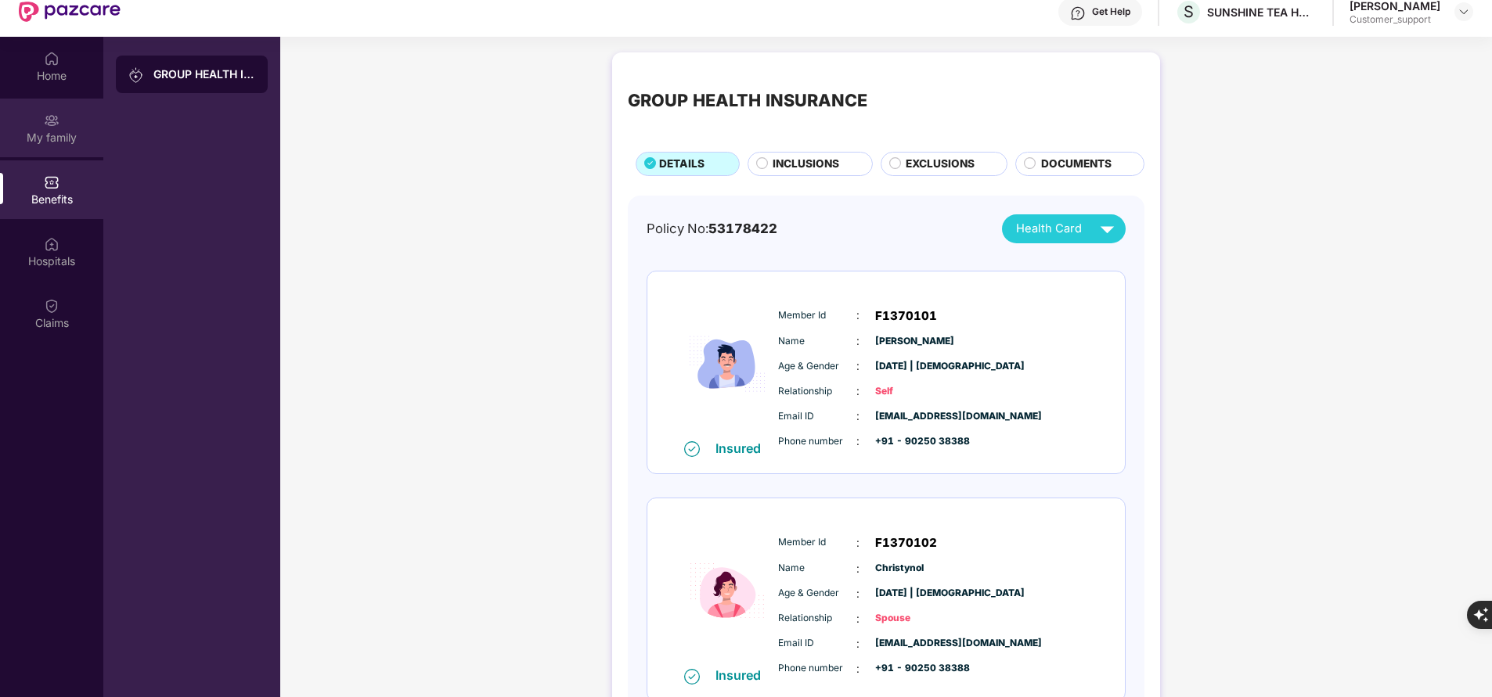
click at [67, 138] on div "My family" at bounding box center [51, 138] width 103 height 16
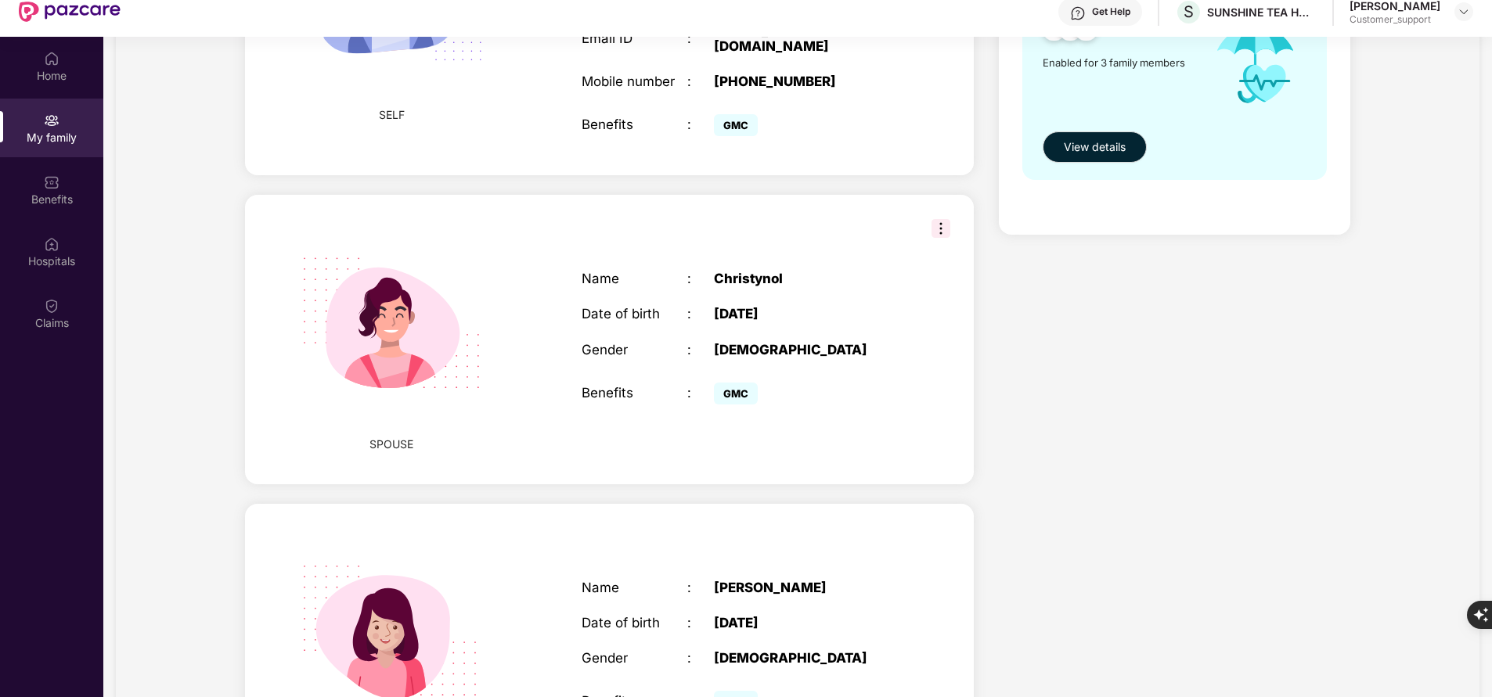
scroll to position [303, 0]
click at [52, 196] on div "Benefits" at bounding box center [51, 200] width 103 height 16
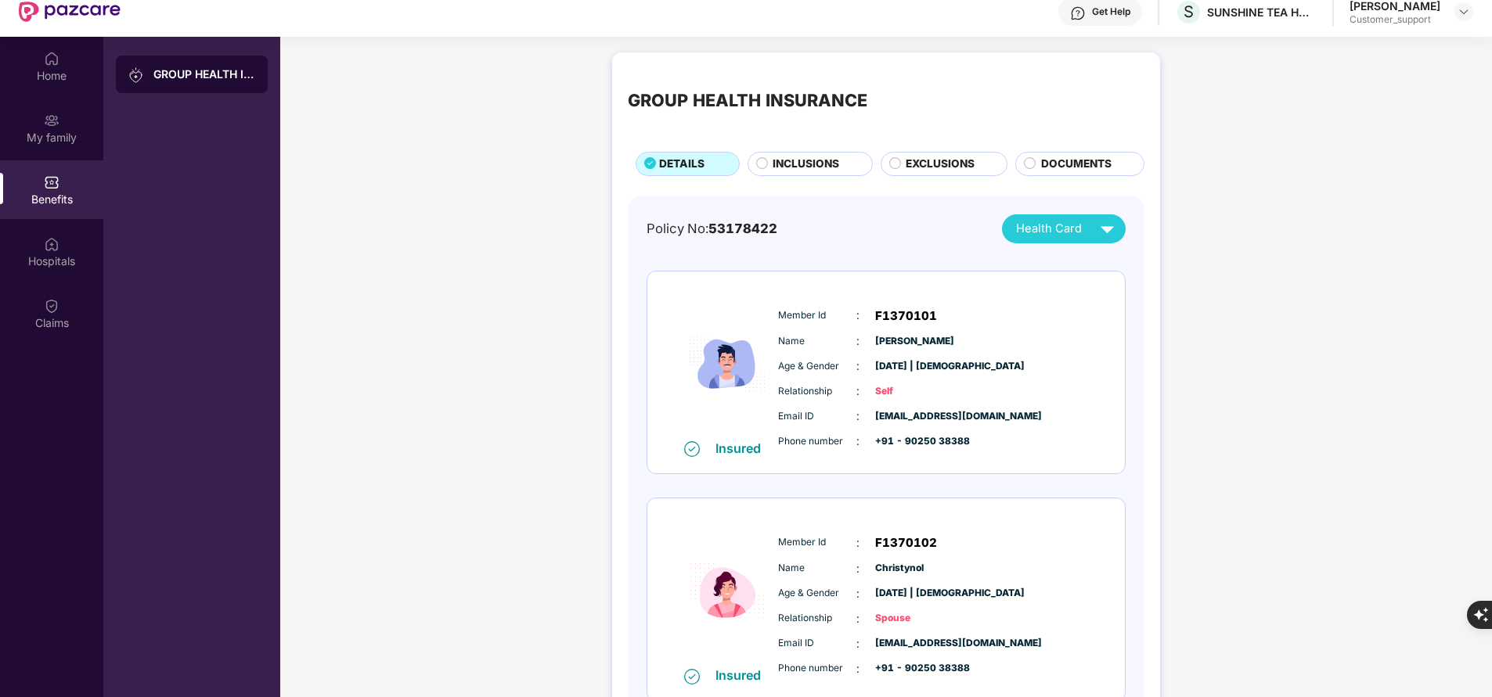
click at [822, 167] on span "INCLUSIONS" at bounding box center [805, 164] width 67 height 16
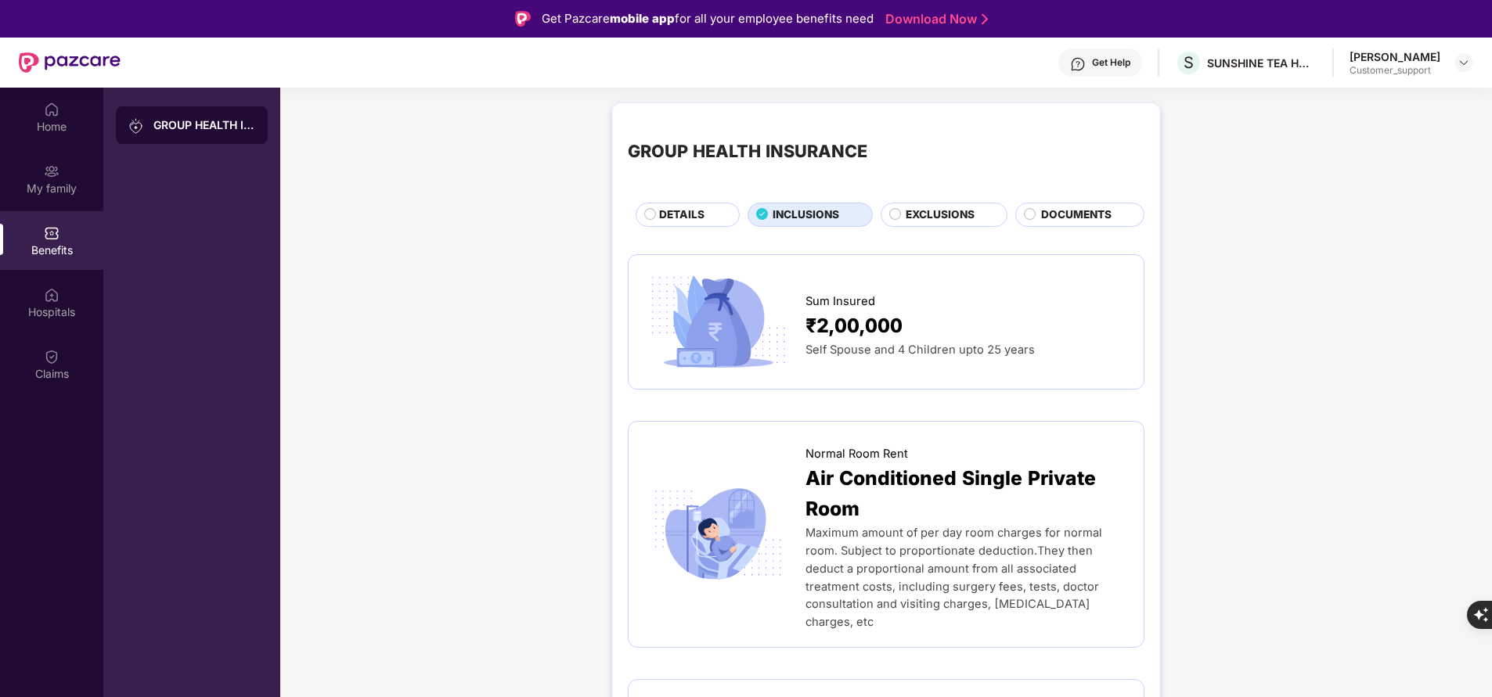
click at [667, 218] on span "DETAILS" at bounding box center [681, 215] width 45 height 16
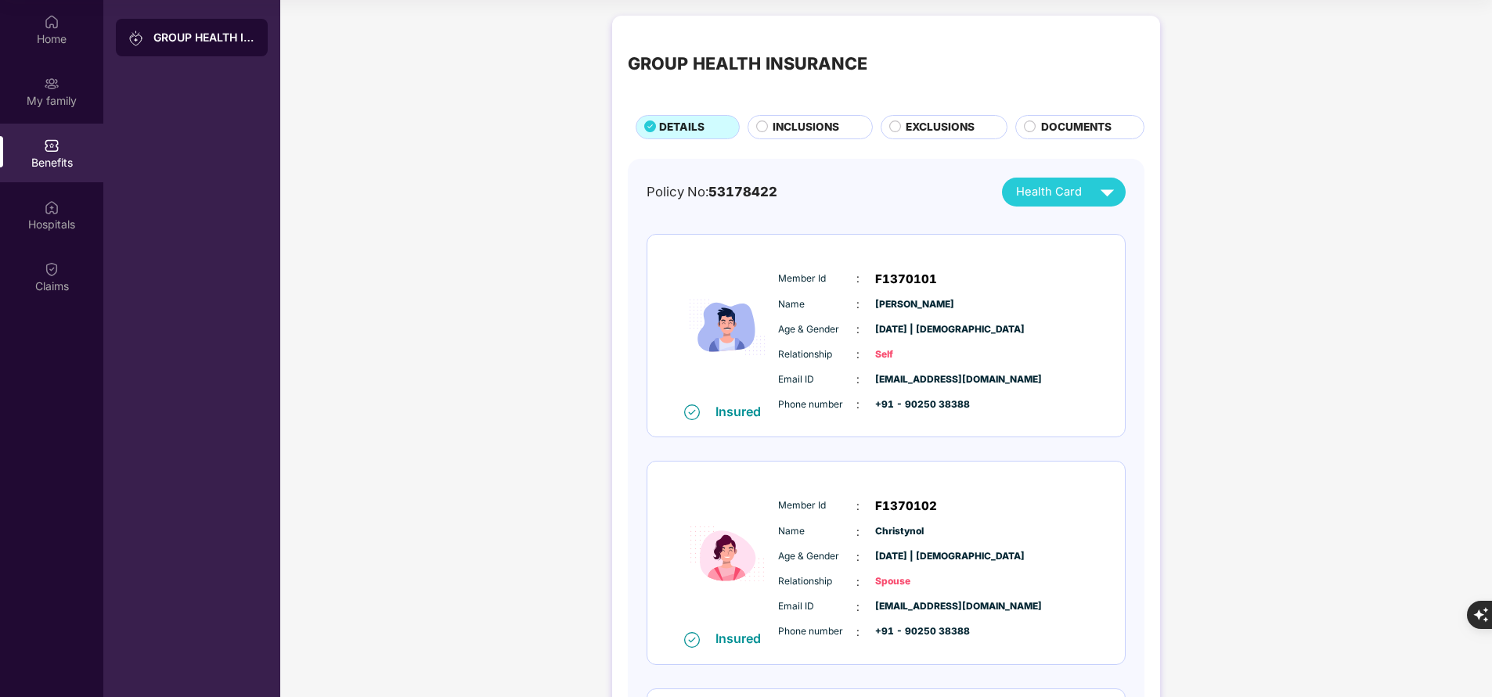
click at [815, 123] on span "INCLUSIONS" at bounding box center [805, 127] width 67 height 16
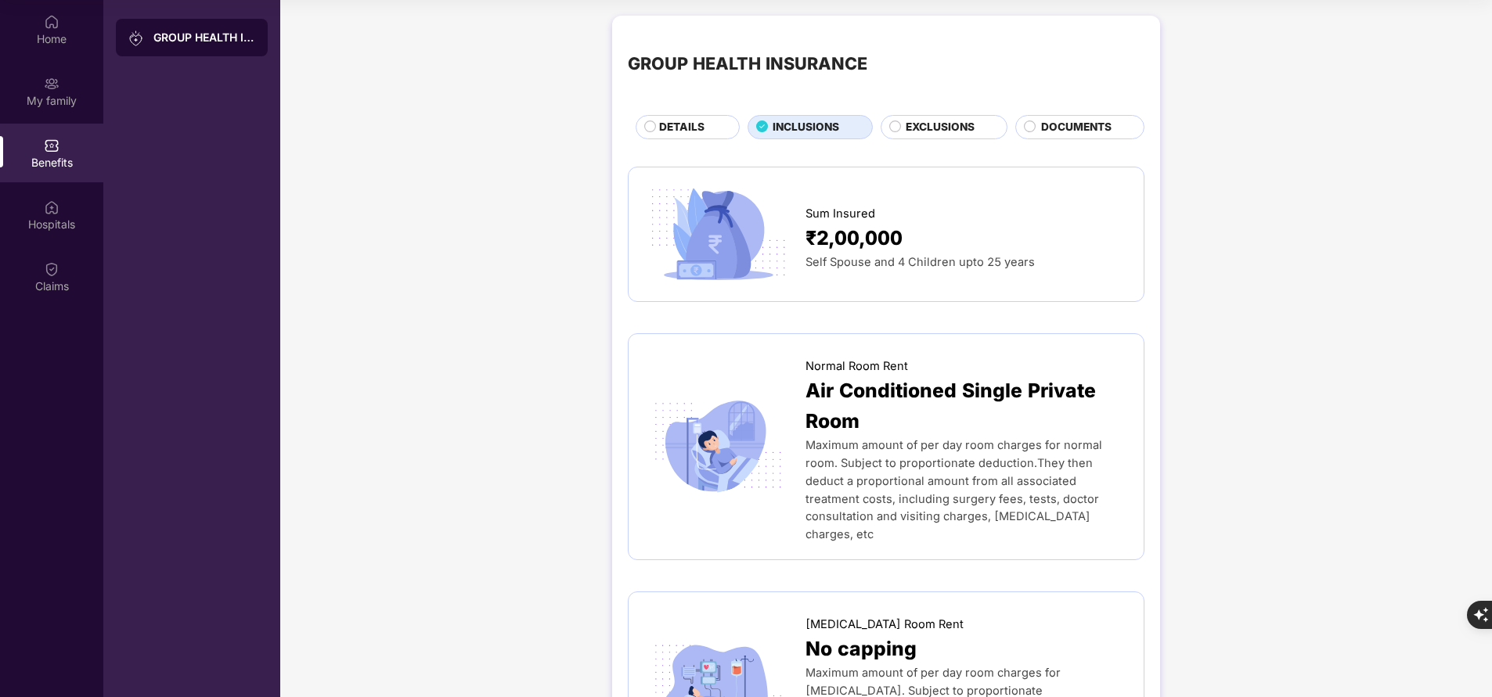
click at [685, 122] on span "DETAILS" at bounding box center [681, 127] width 45 height 16
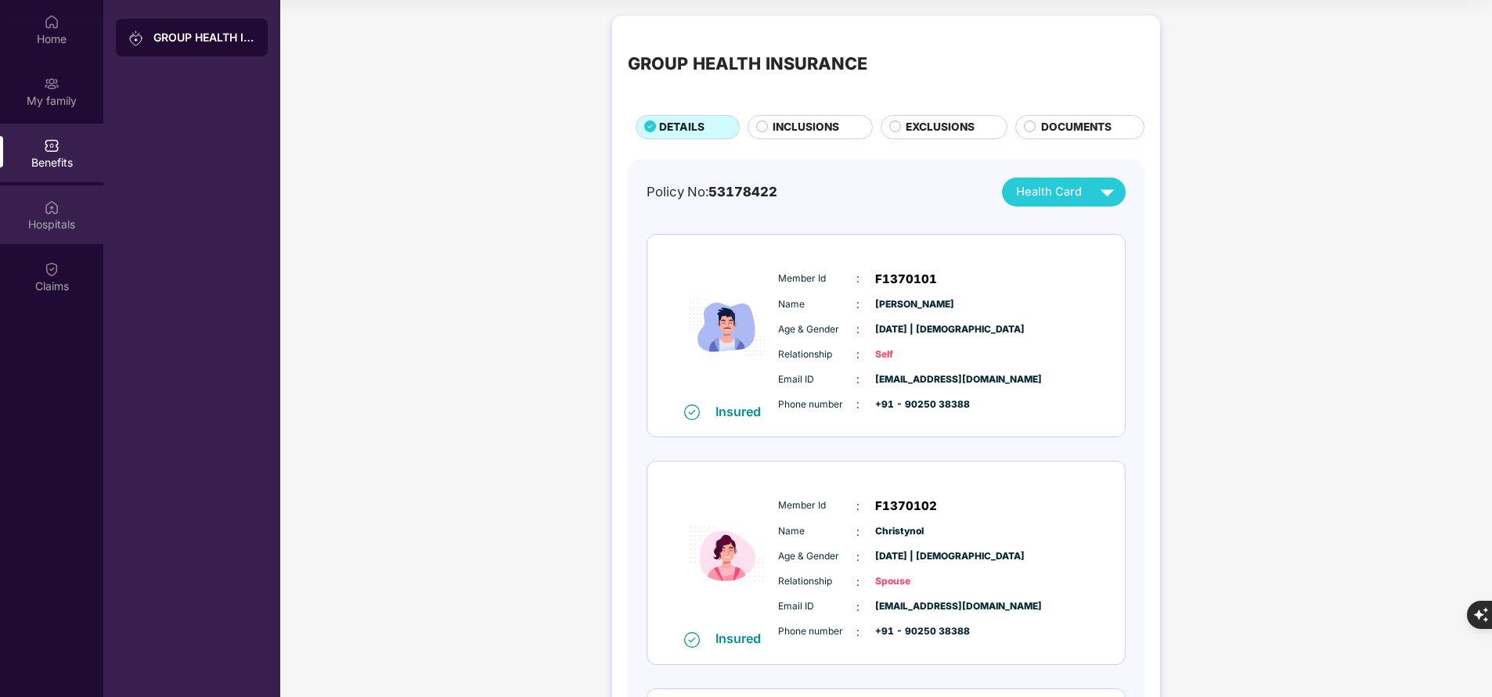
click at [54, 214] on img at bounding box center [52, 208] width 16 height 16
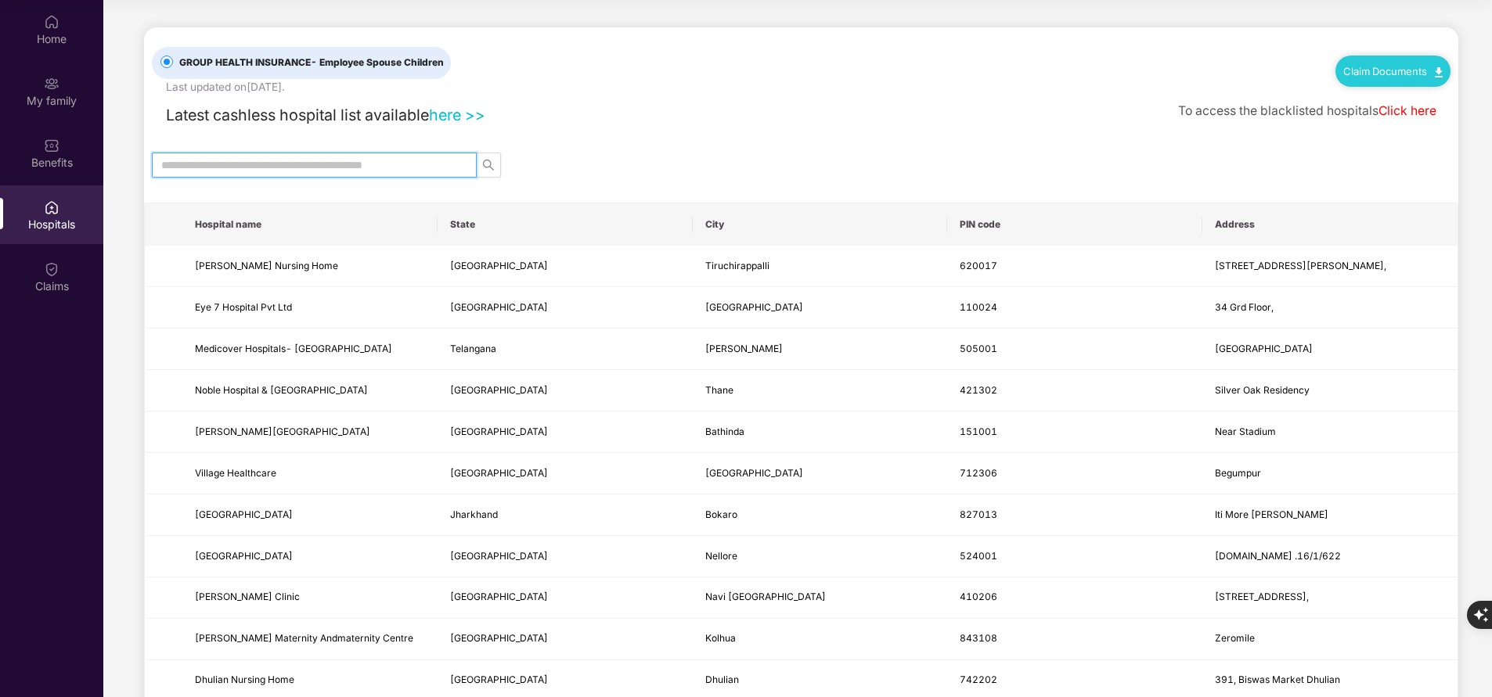
click at [287, 167] on input "text" at bounding box center [307, 165] width 293 height 17
click at [271, 234] on th "Hospital name" at bounding box center [309, 224] width 255 height 42
click at [490, 164] on icon "search" at bounding box center [488, 165] width 13 height 13
click at [260, 160] on input "text" at bounding box center [307, 165] width 293 height 17
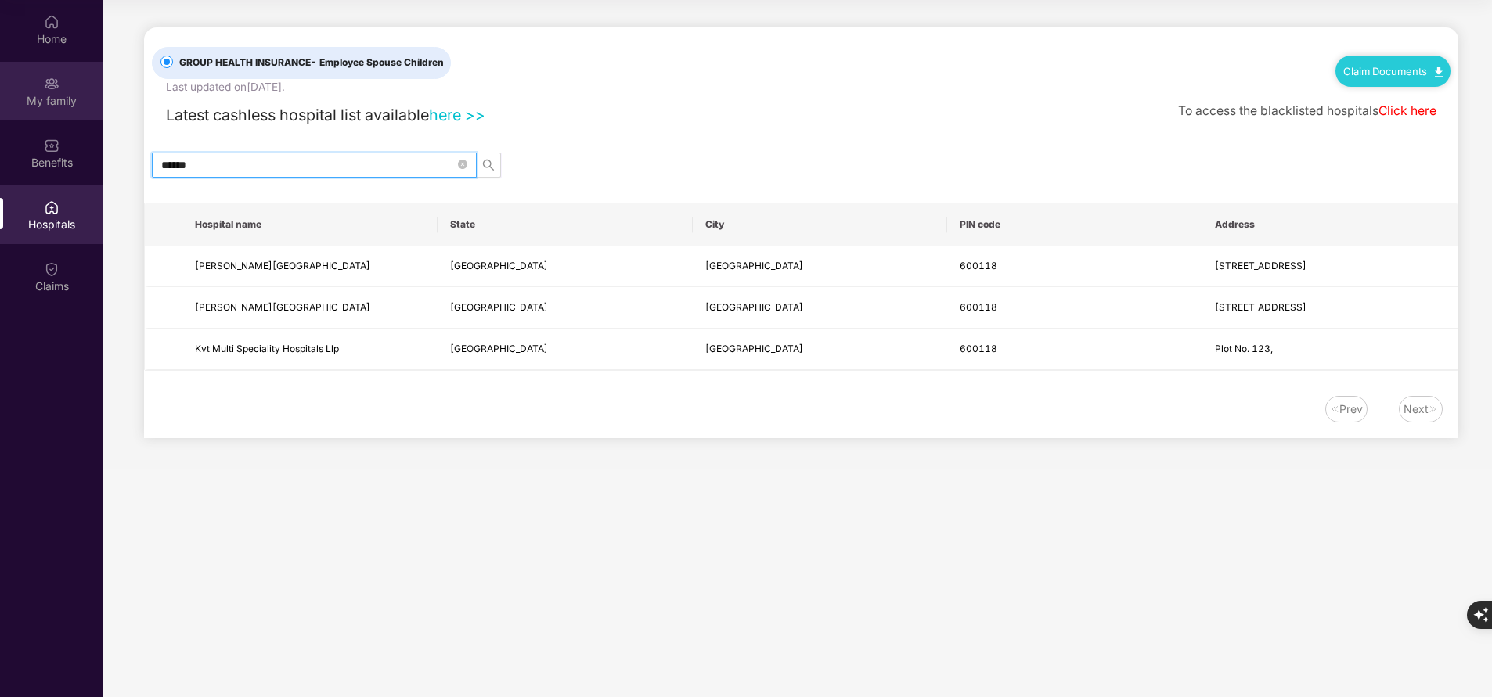
type input "******"
click at [41, 93] on div "My family" at bounding box center [51, 101] width 103 height 16
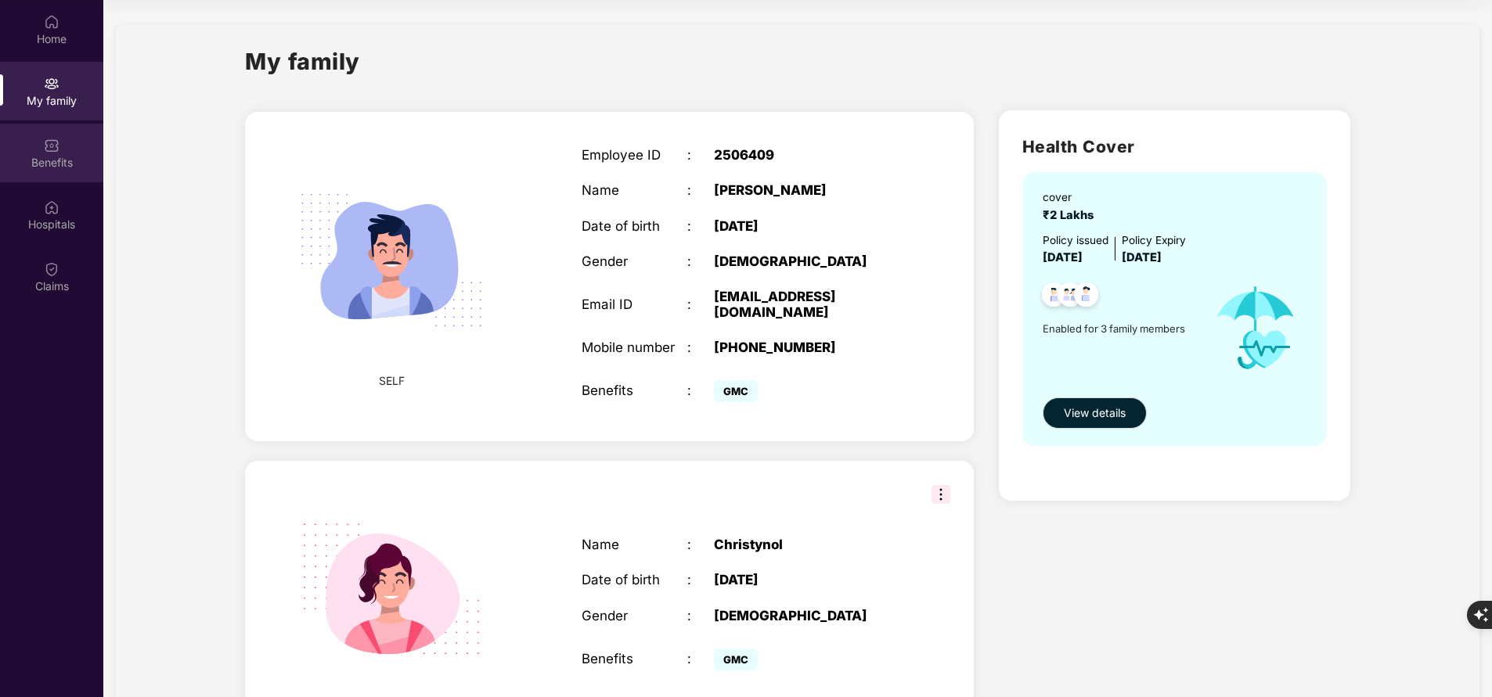
click at [55, 160] on div "Benefits" at bounding box center [51, 163] width 103 height 16
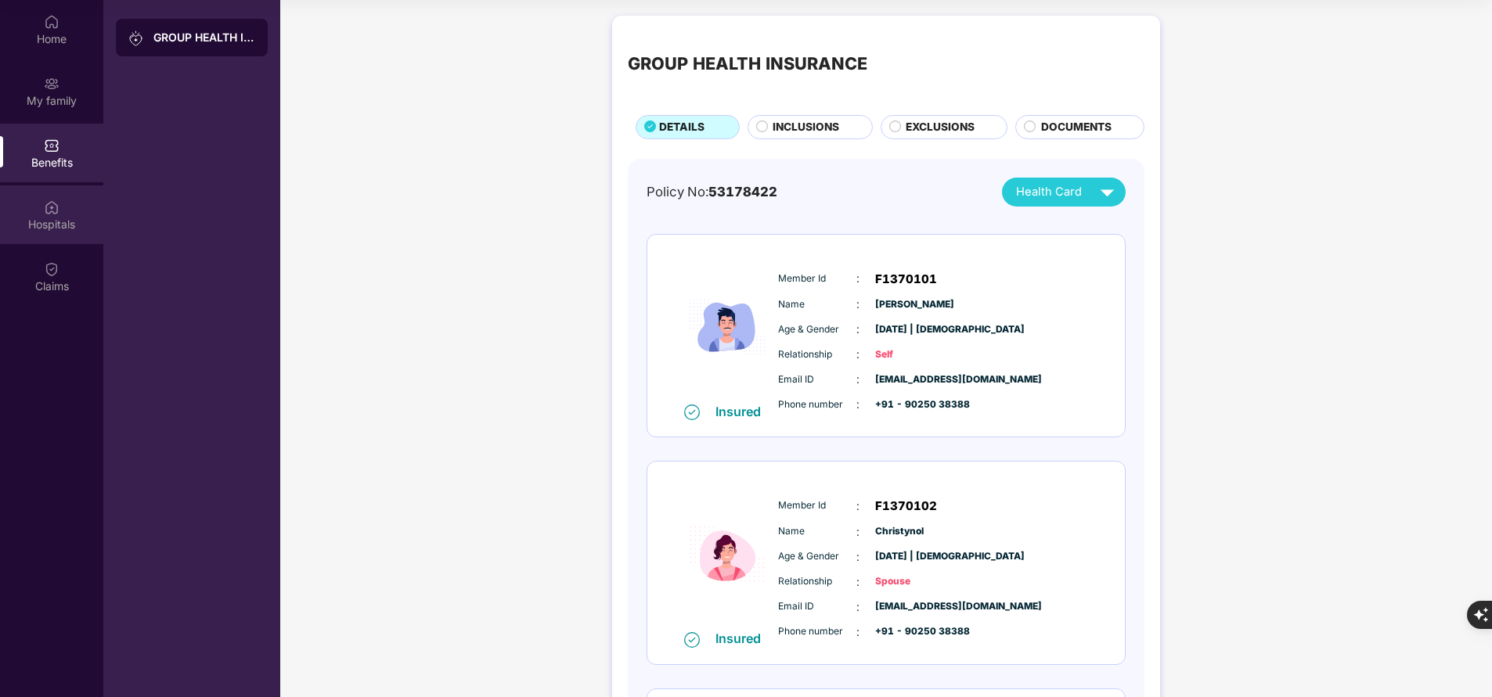
click at [56, 226] on div "Hospitals" at bounding box center [51, 225] width 103 height 16
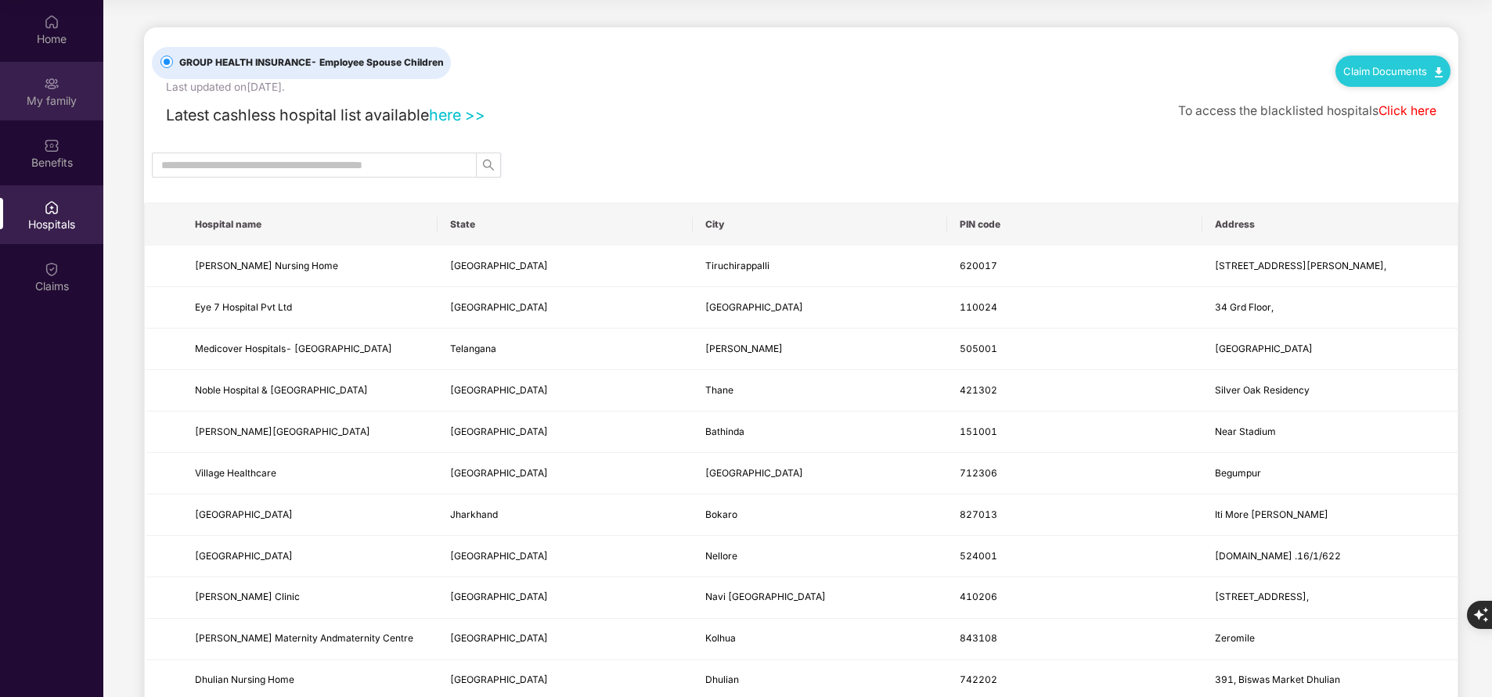
click at [59, 85] on img at bounding box center [52, 84] width 16 height 16
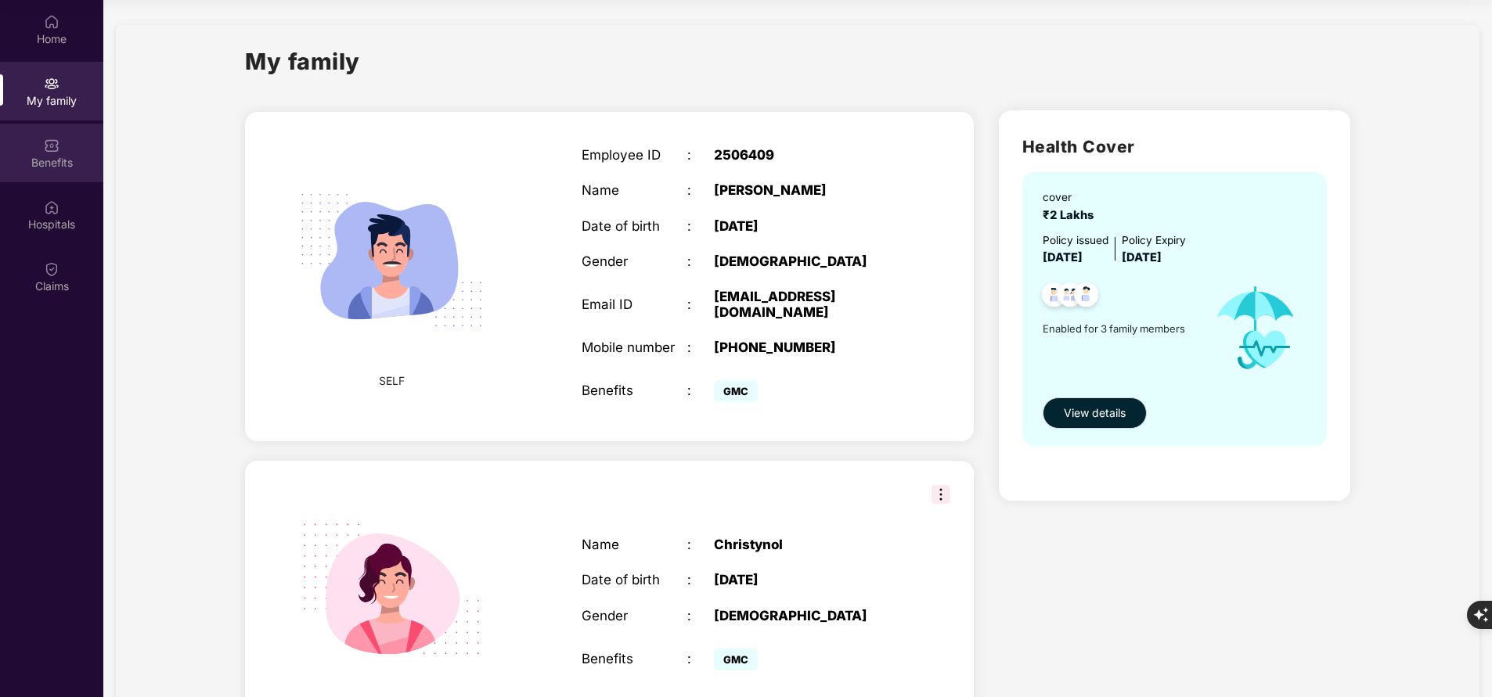
click at [70, 148] on div "Benefits" at bounding box center [51, 153] width 103 height 59
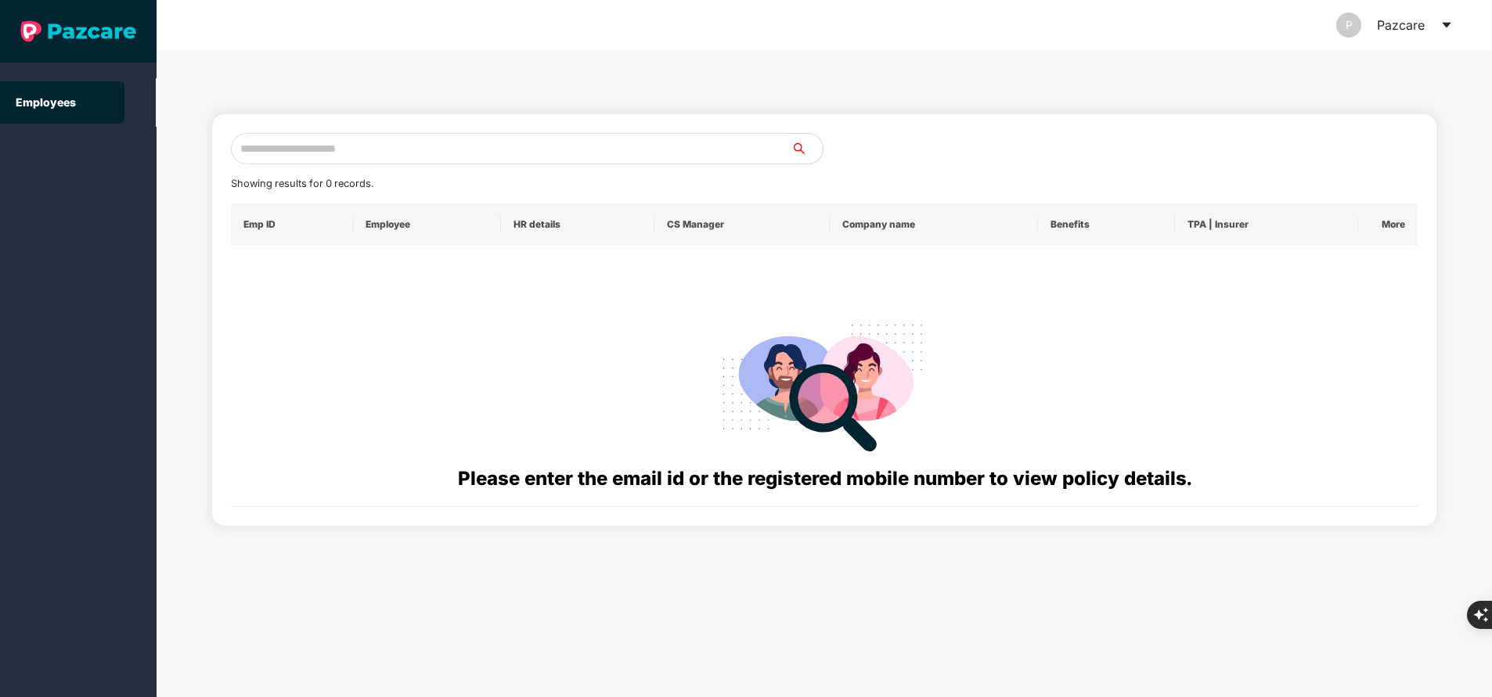
click at [410, 150] on input "text" at bounding box center [511, 148] width 560 height 31
paste input "**********"
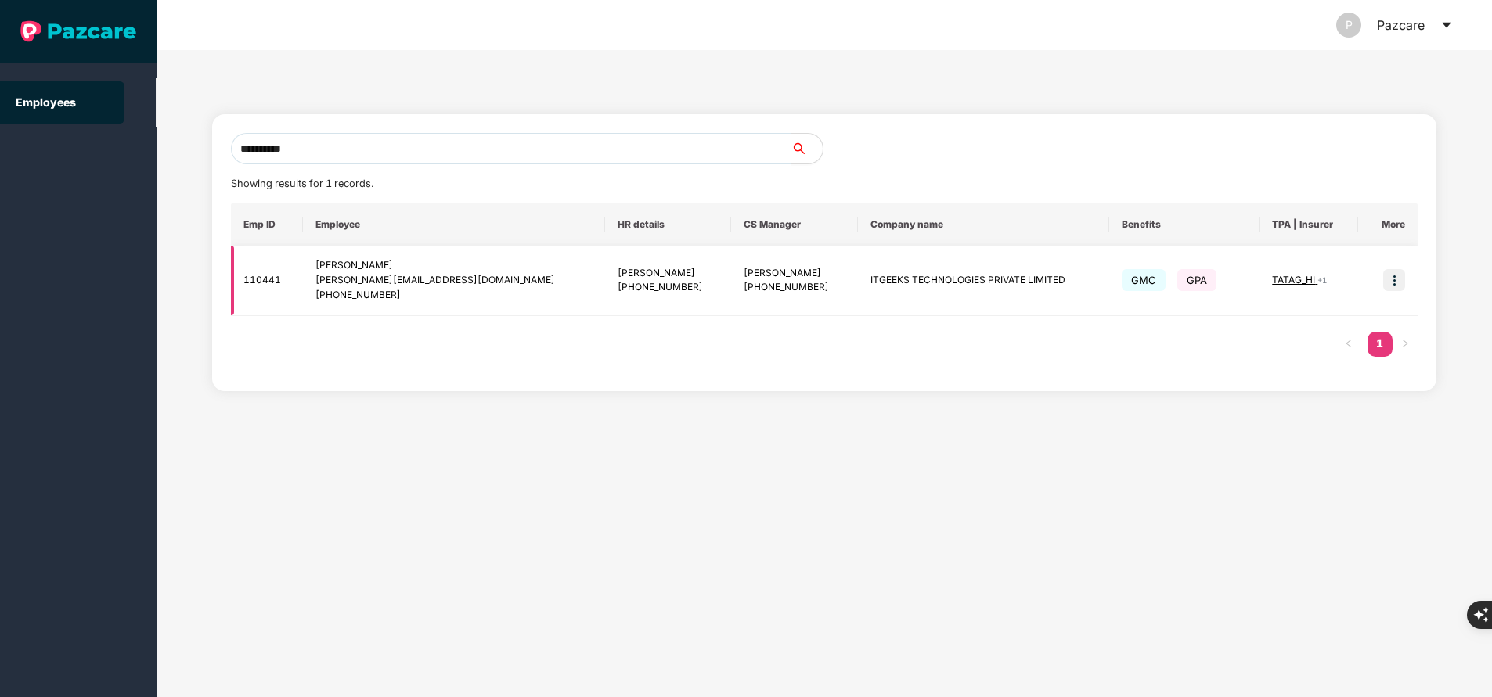
type input "**********"
click at [1395, 281] on img at bounding box center [1394, 280] width 22 height 22
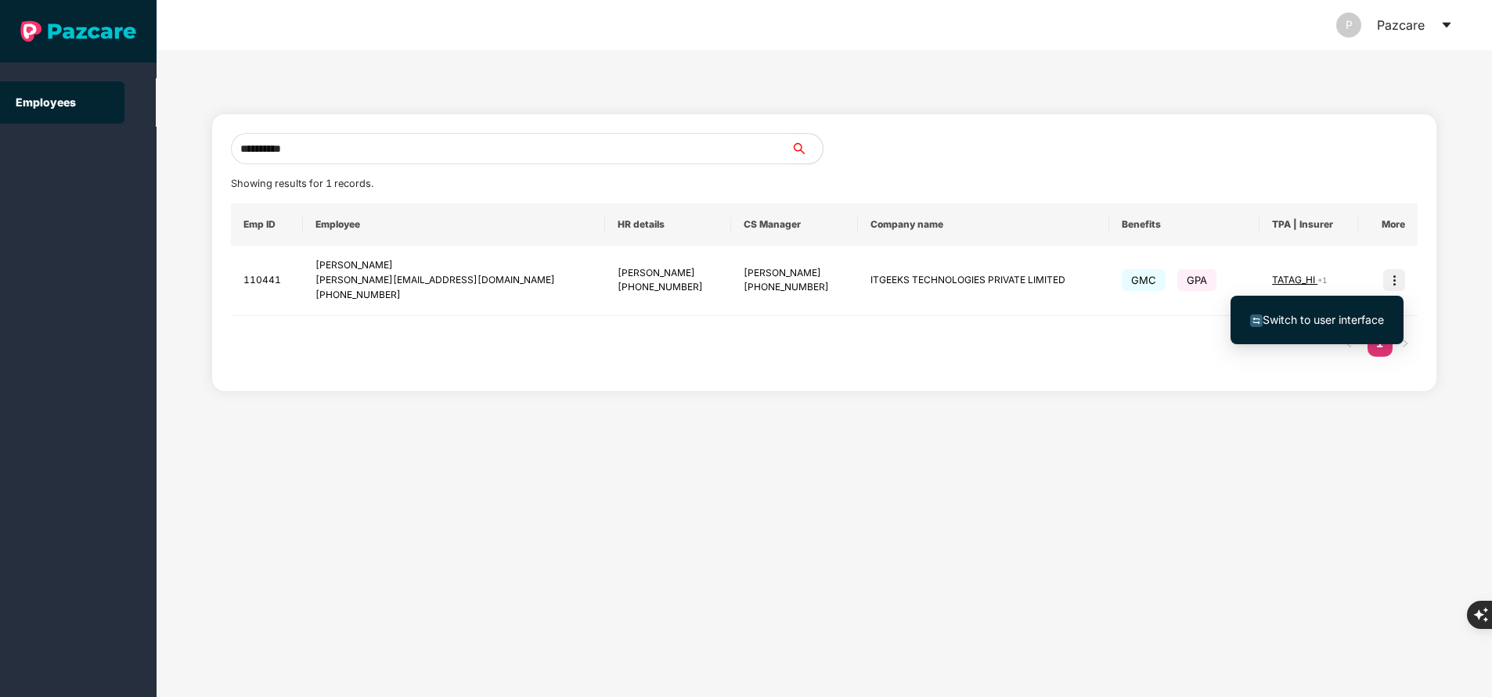
click at [1325, 317] on span "Switch to user interface" at bounding box center [1322, 319] width 121 height 13
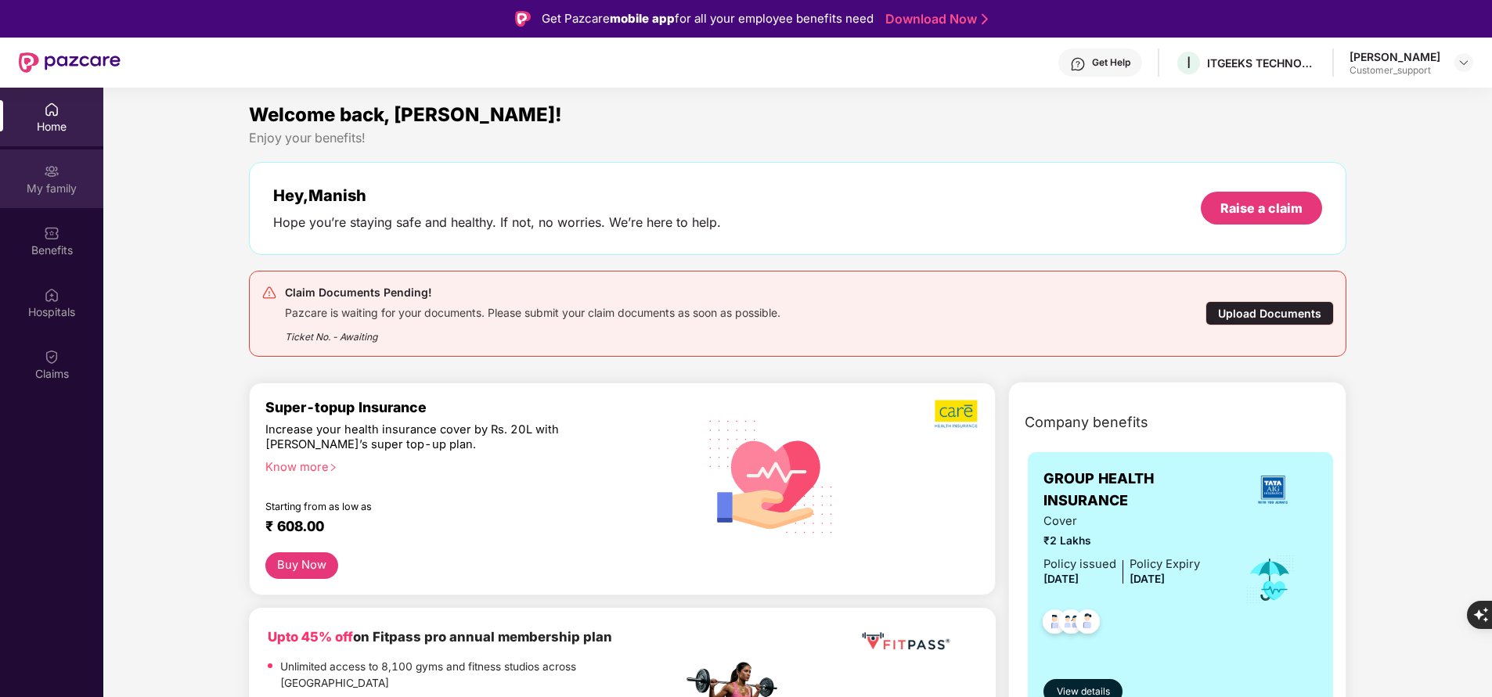
click at [54, 182] on div "My family" at bounding box center [51, 189] width 103 height 16
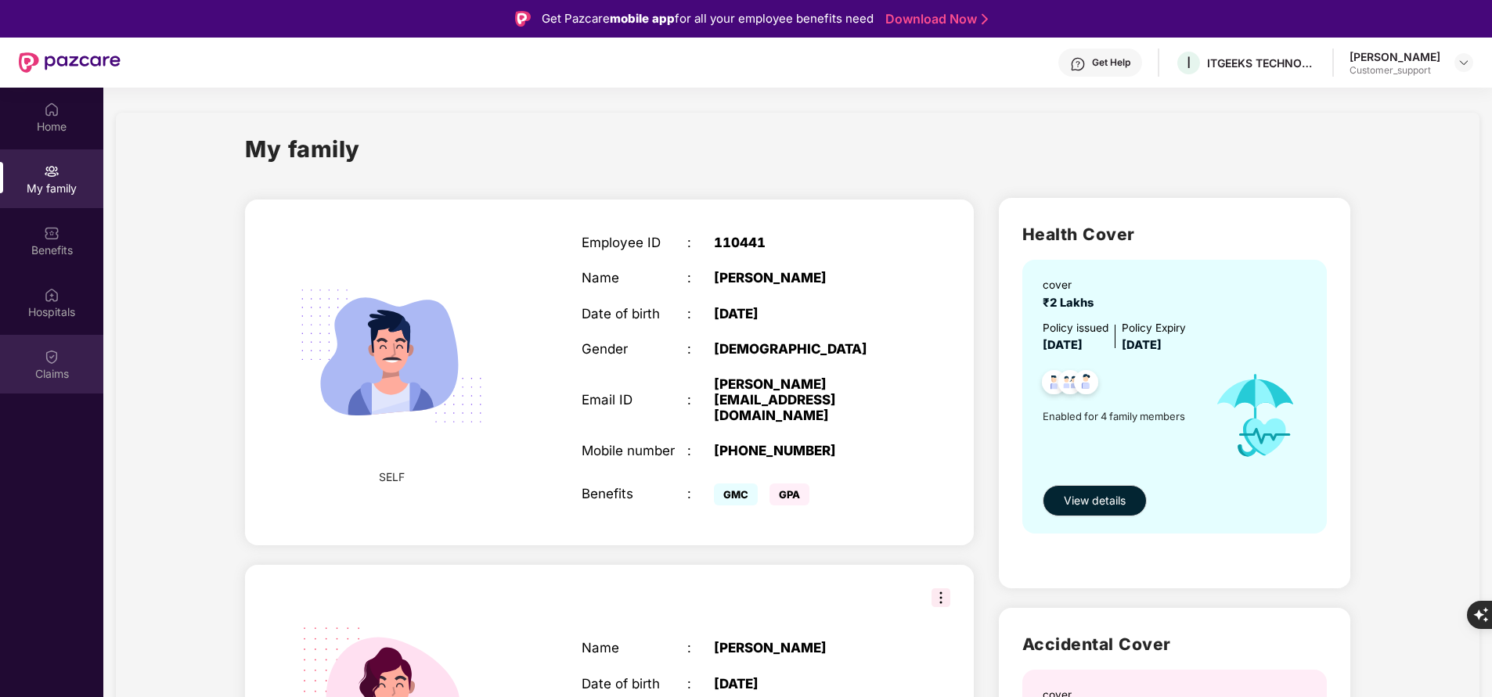
click at [49, 389] on div "Claims" at bounding box center [51, 364] width 103 height 59
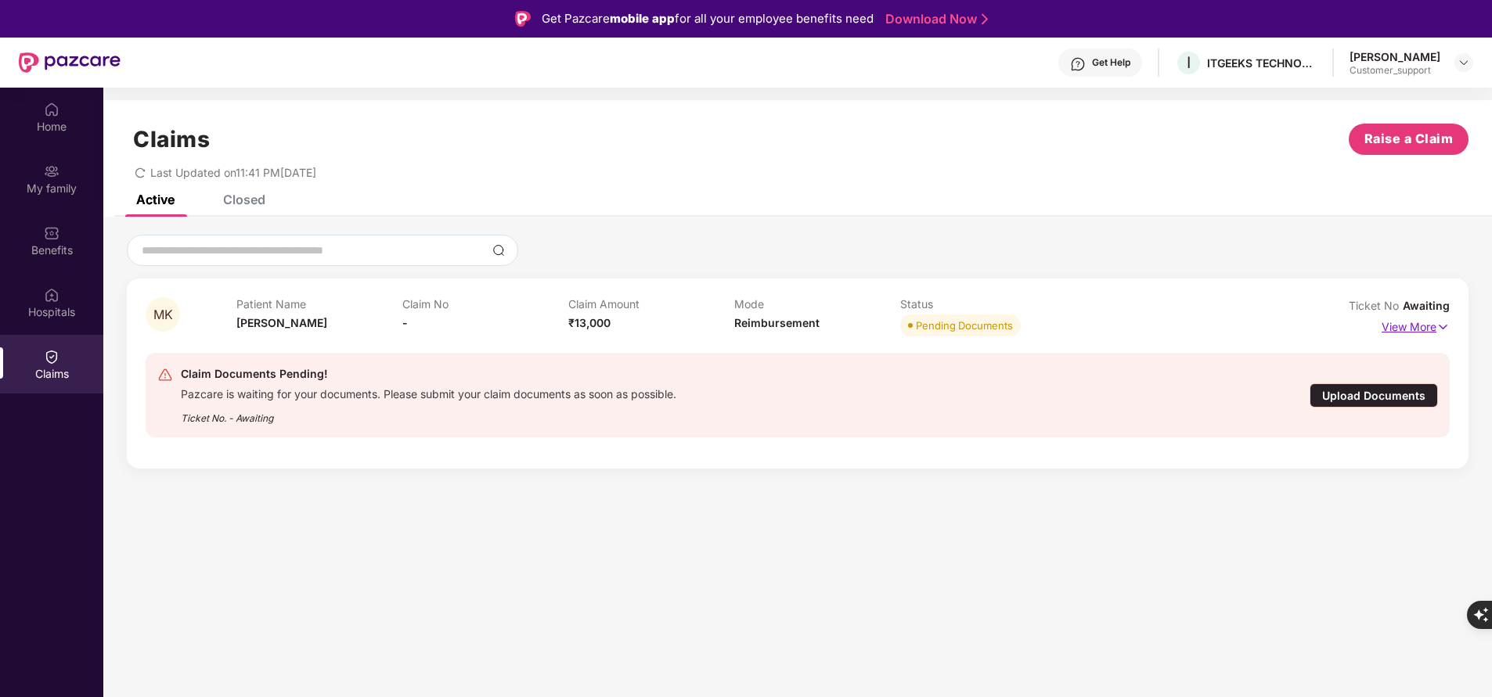
click at [1401, 324] on p "View More" at bounding box center [1415, 325] width 68 height 21
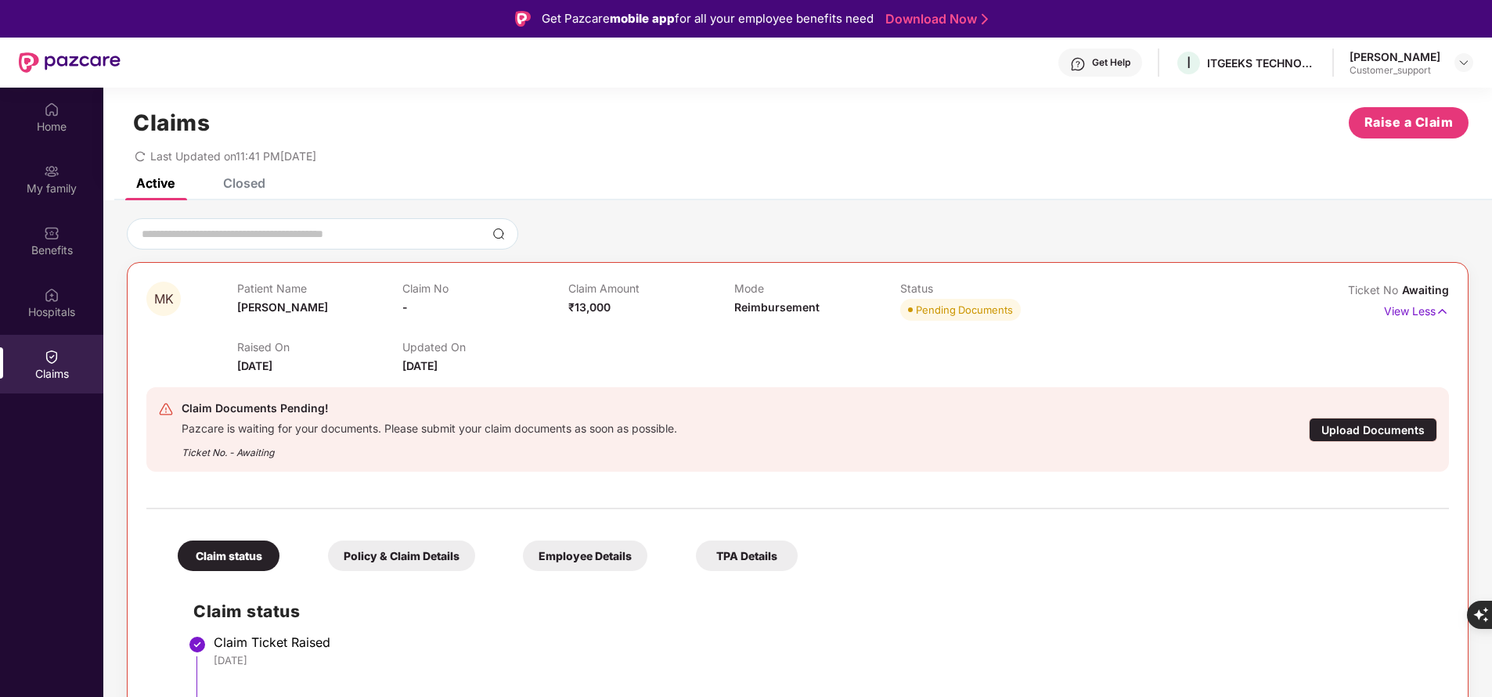
click at [1410, 603] on h2 "Claim status" at bounding box center [813, 612] width 1240 height 26
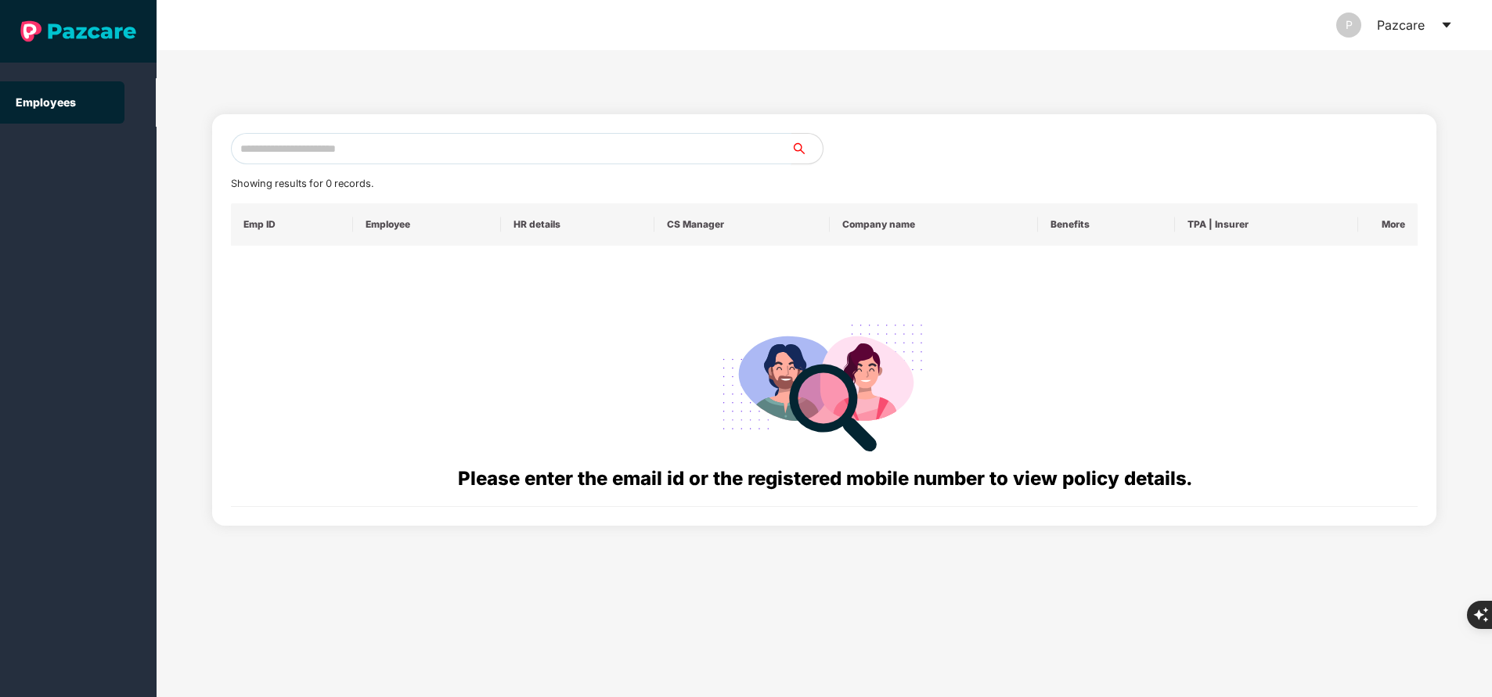
click at [318, 157] on input "text" at bounding box center [511, 148] width 560 height 31
paste input "**********"
type input "**********"
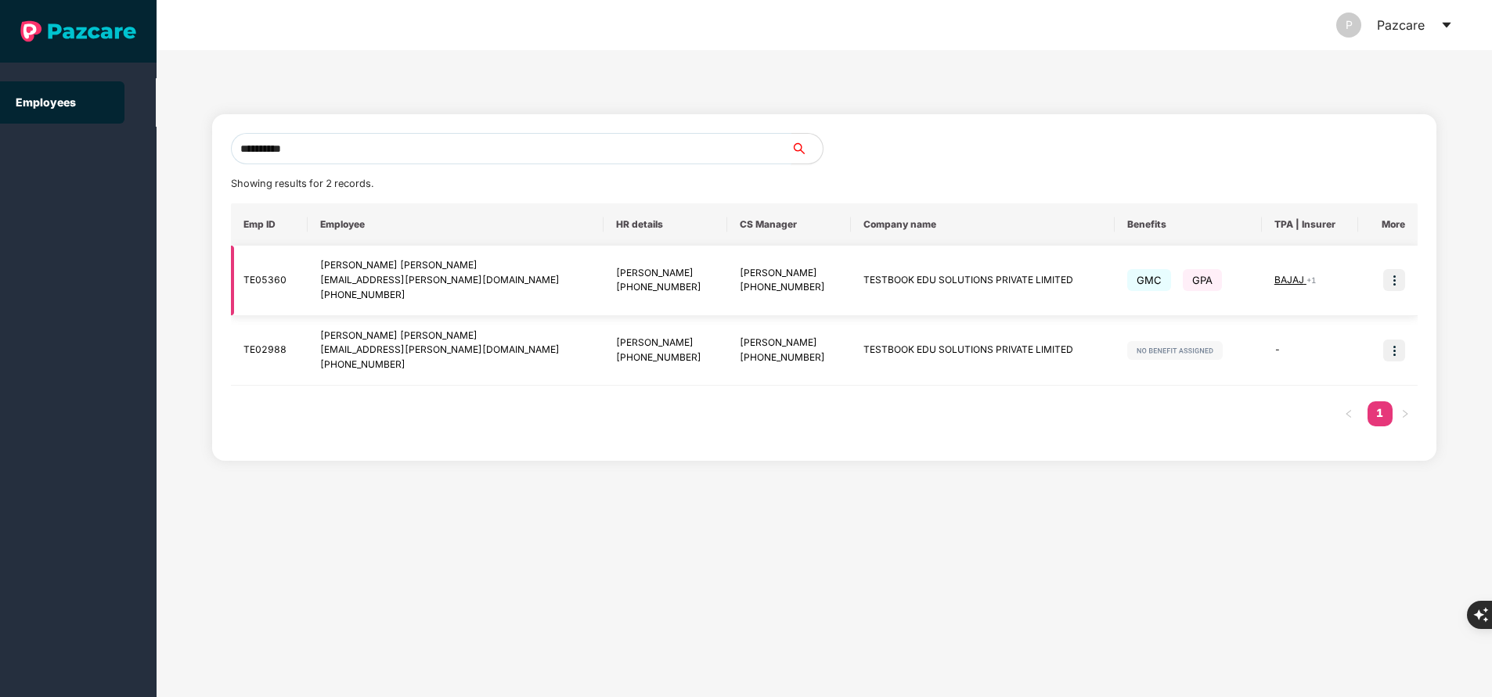
type input "**********"
click at [1391, 276] on img at bounding box center [1394, 280] width 22 height 22
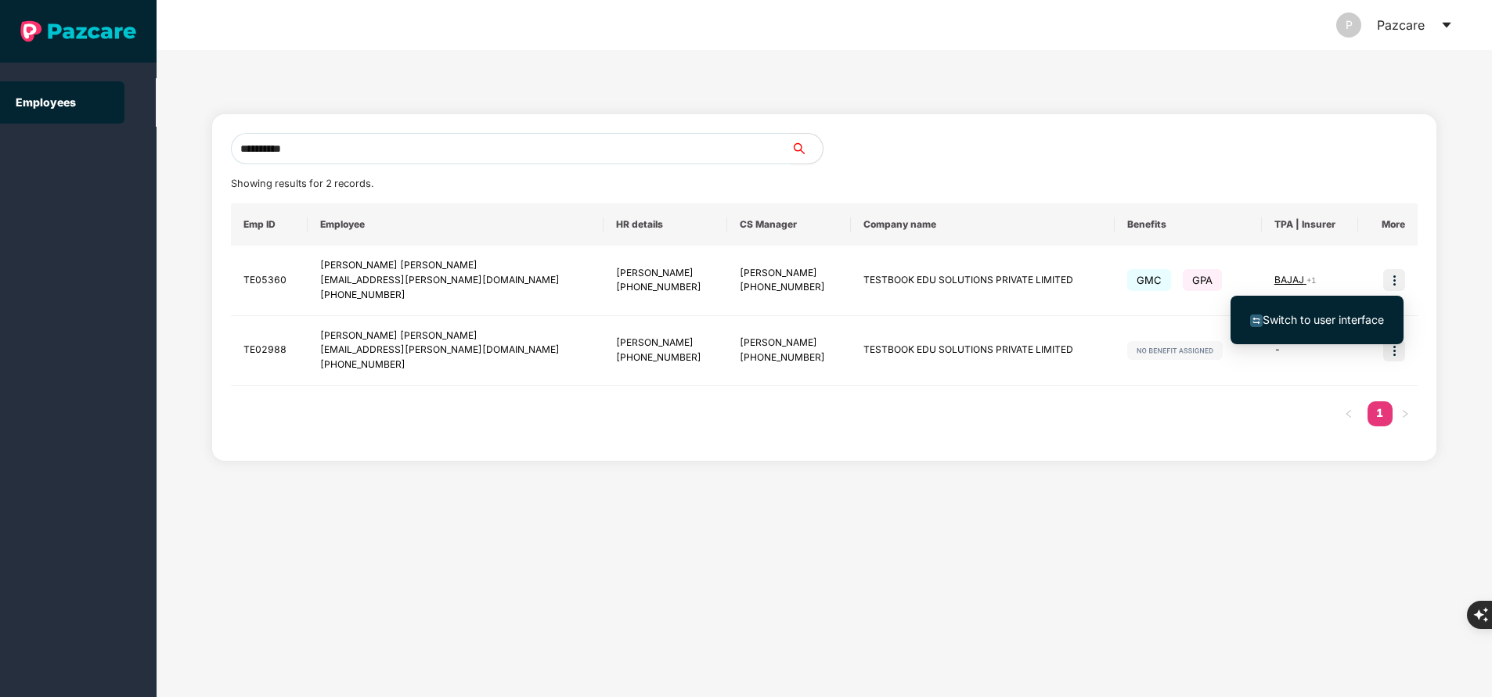
click at [1330, 329] on li "Switch to user interface" at bounding box center [1316, 320] width 173 height 33
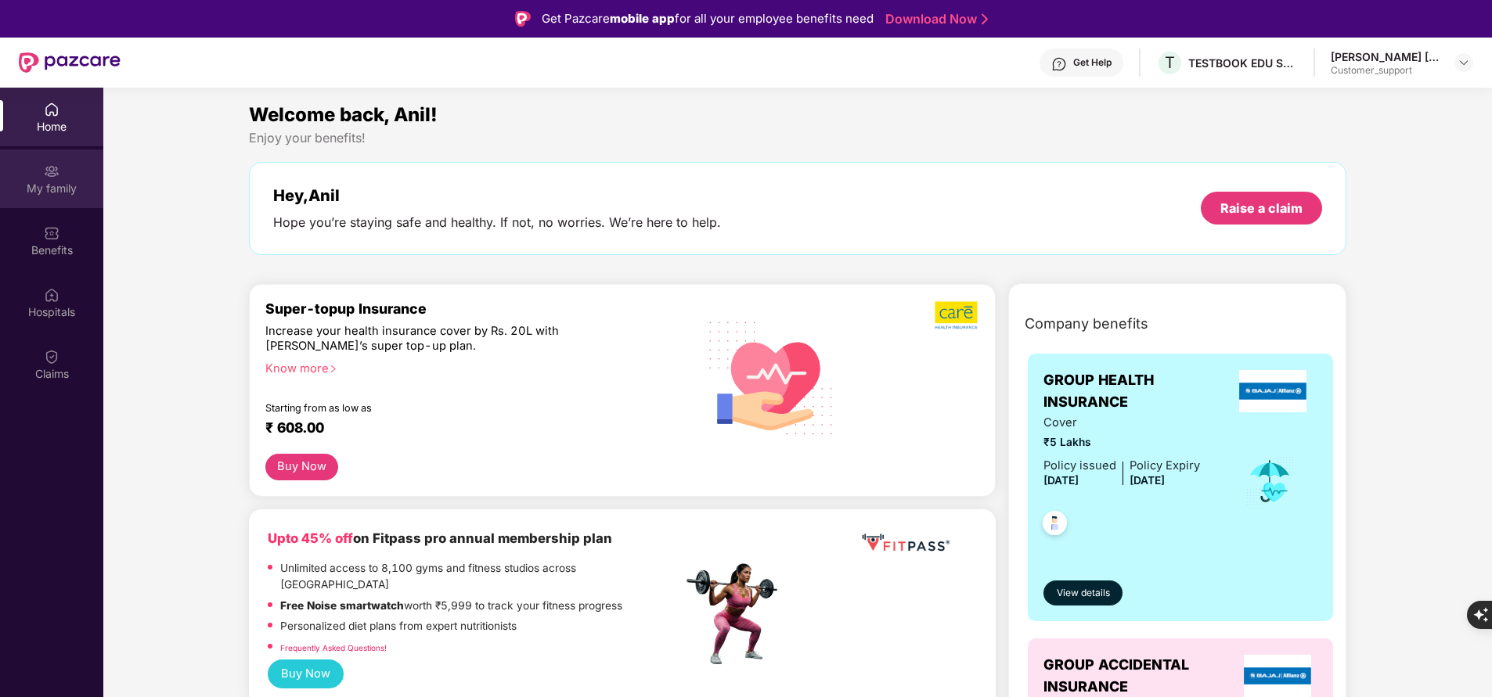
click at [48, 175] on img at bounding box center [52, 172] width 16 height 16
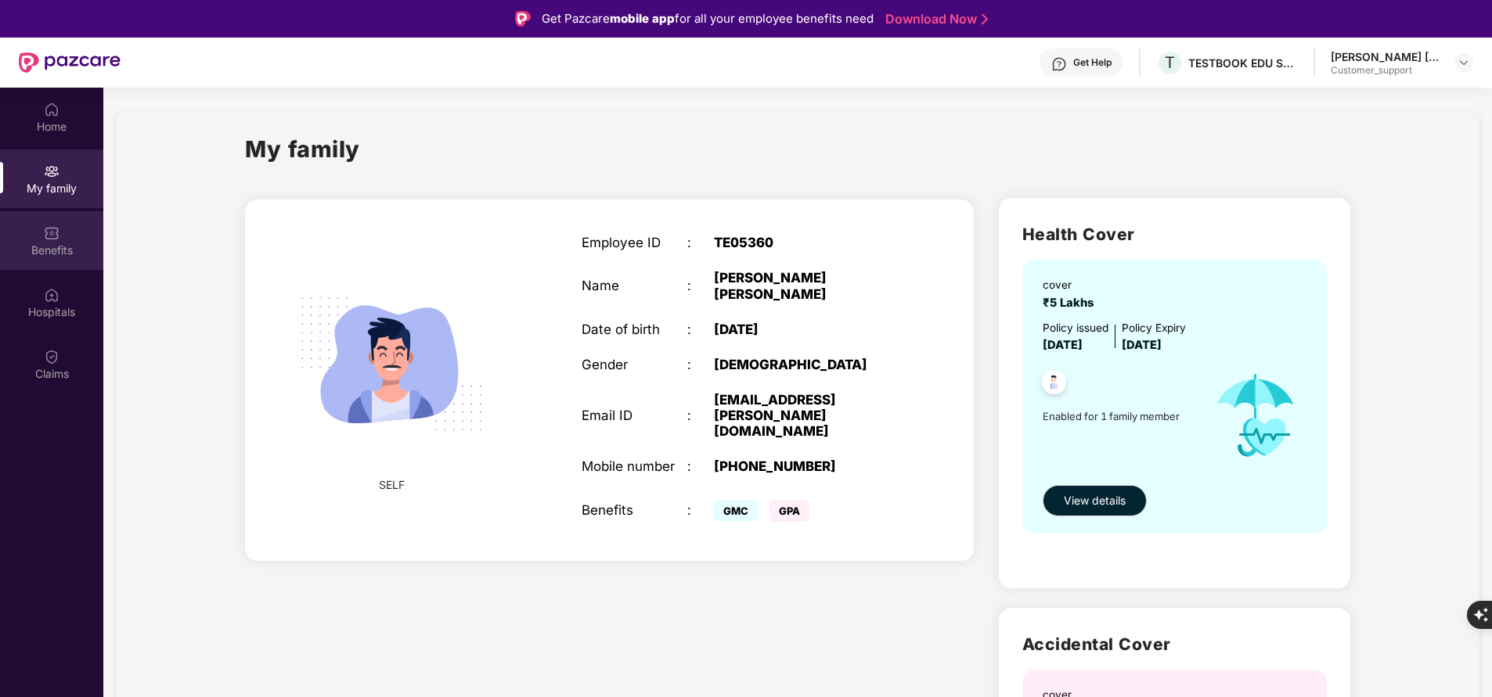
click at [53, 230] on img at bounding box center [52, 233] width 16 height 16
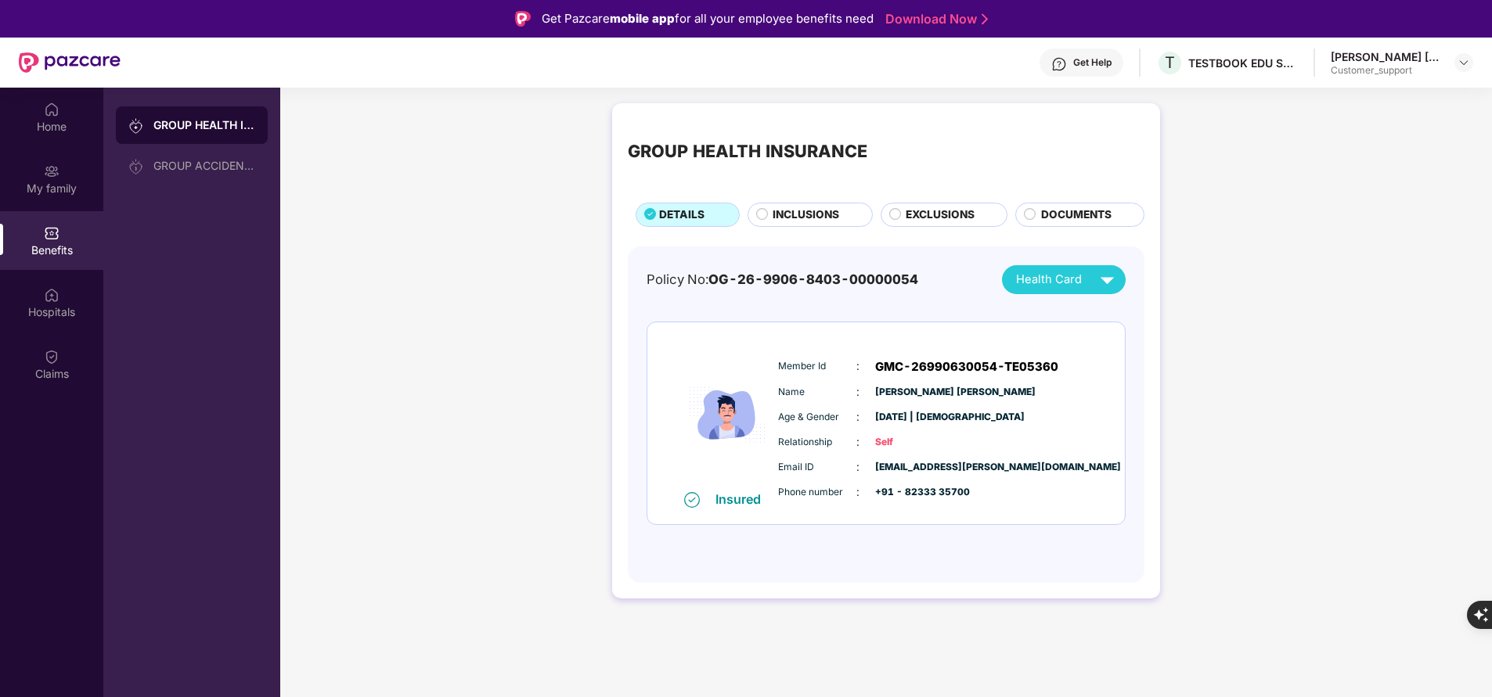
click at [779, 214] on span "INCLUSIONS" at bounding box center [805, 215] width 67 height 16
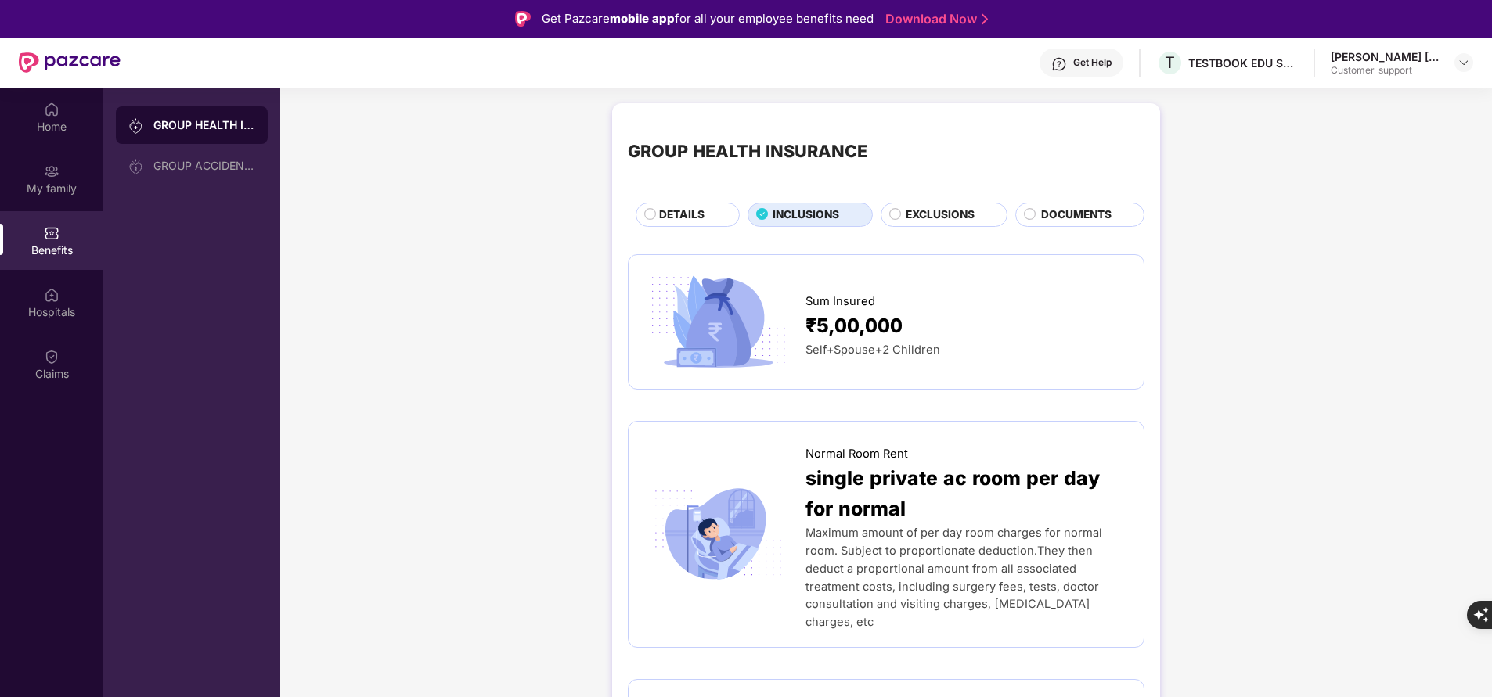
click at [688, 212] on span "DETAILS" at bounding box center [681, 215] width 45 height 16
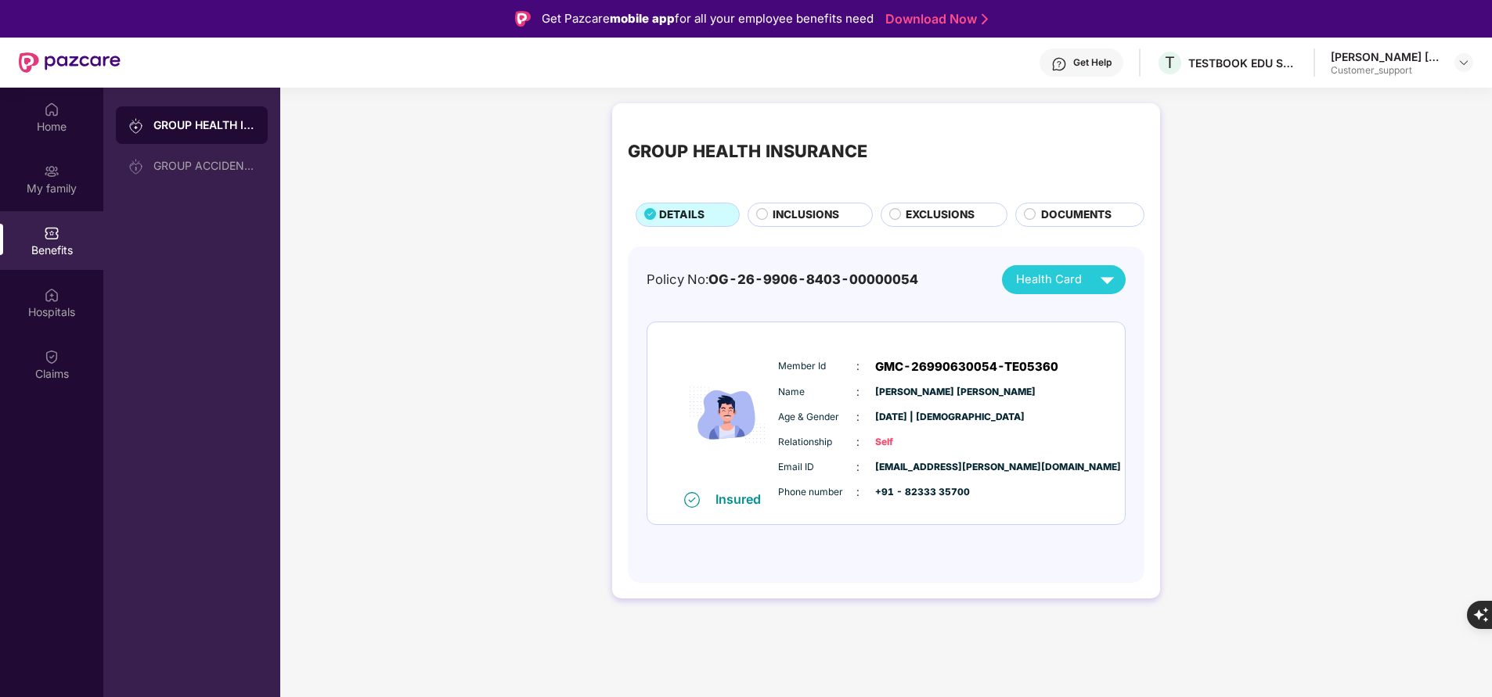
click at [804, 213] on span "INCLUSIONS" at bounding box center [805, 215] width 67 height 16
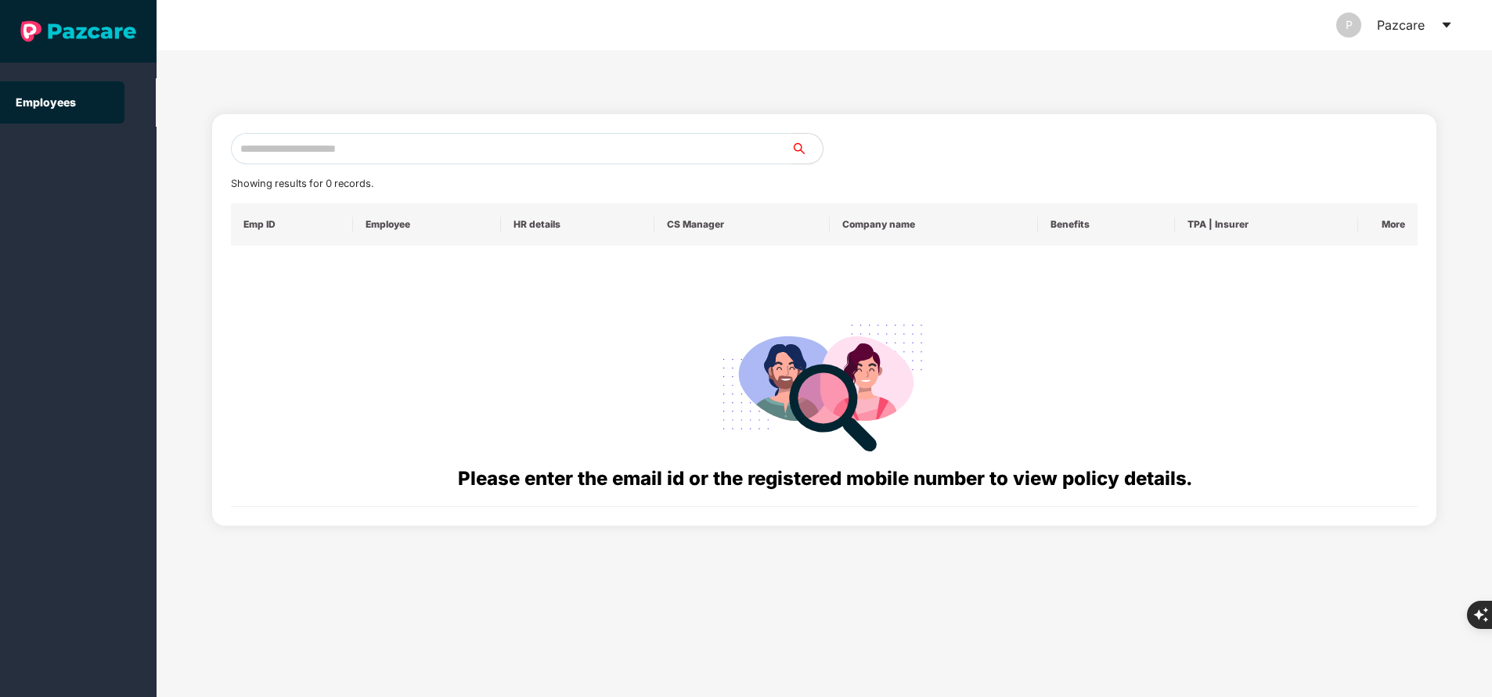
click at [398, 151] on input "text" at bounding box center [511, 148] width 560 height 31
paste input "**********"
click at [444, 147] on input "**********" at bounding box center [511, 148] width 560 height 31
type input "*"
type input "**********"
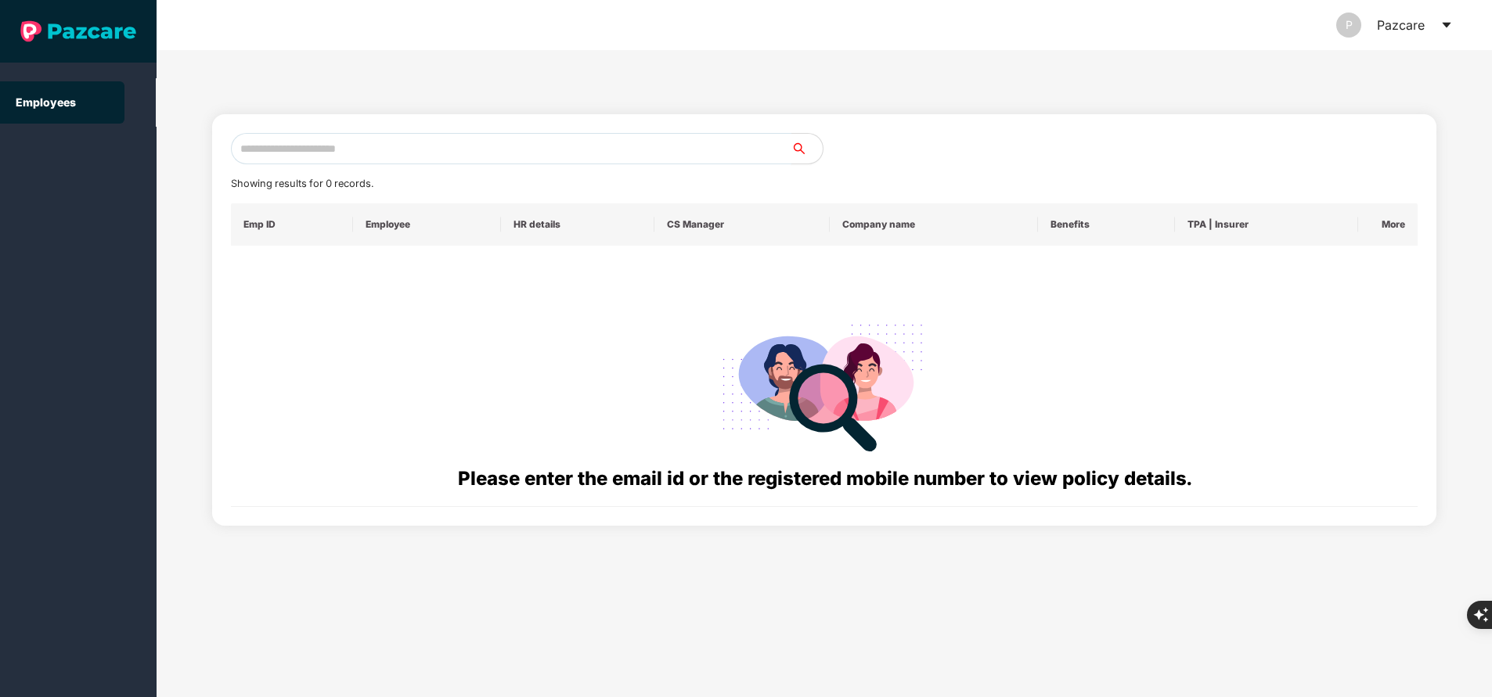
paste input "**********"
type input "*"
paste input "**********"
type input "**********"
type input "***"
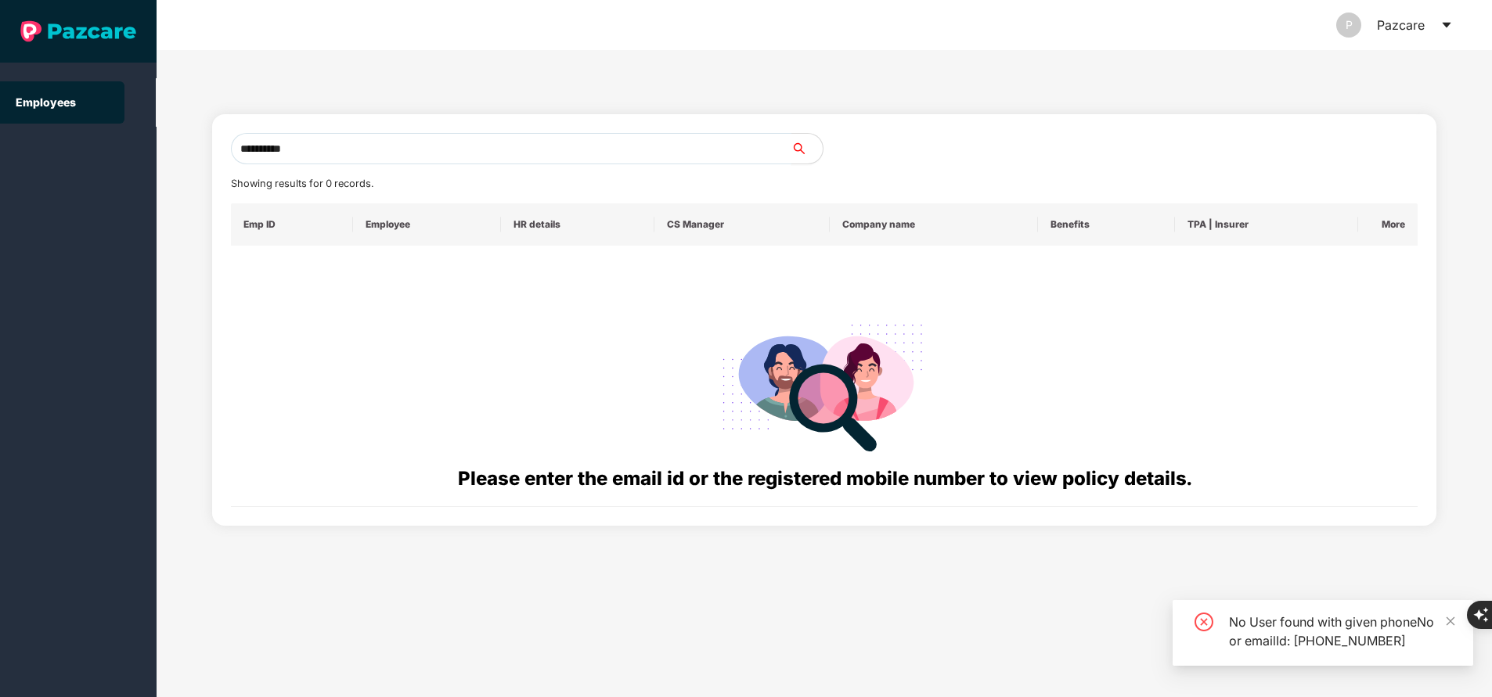
type input "**********"
click at [395, 160] on input "text" at bounding box center [511, 148] width 560 height 31
paste input "**********"
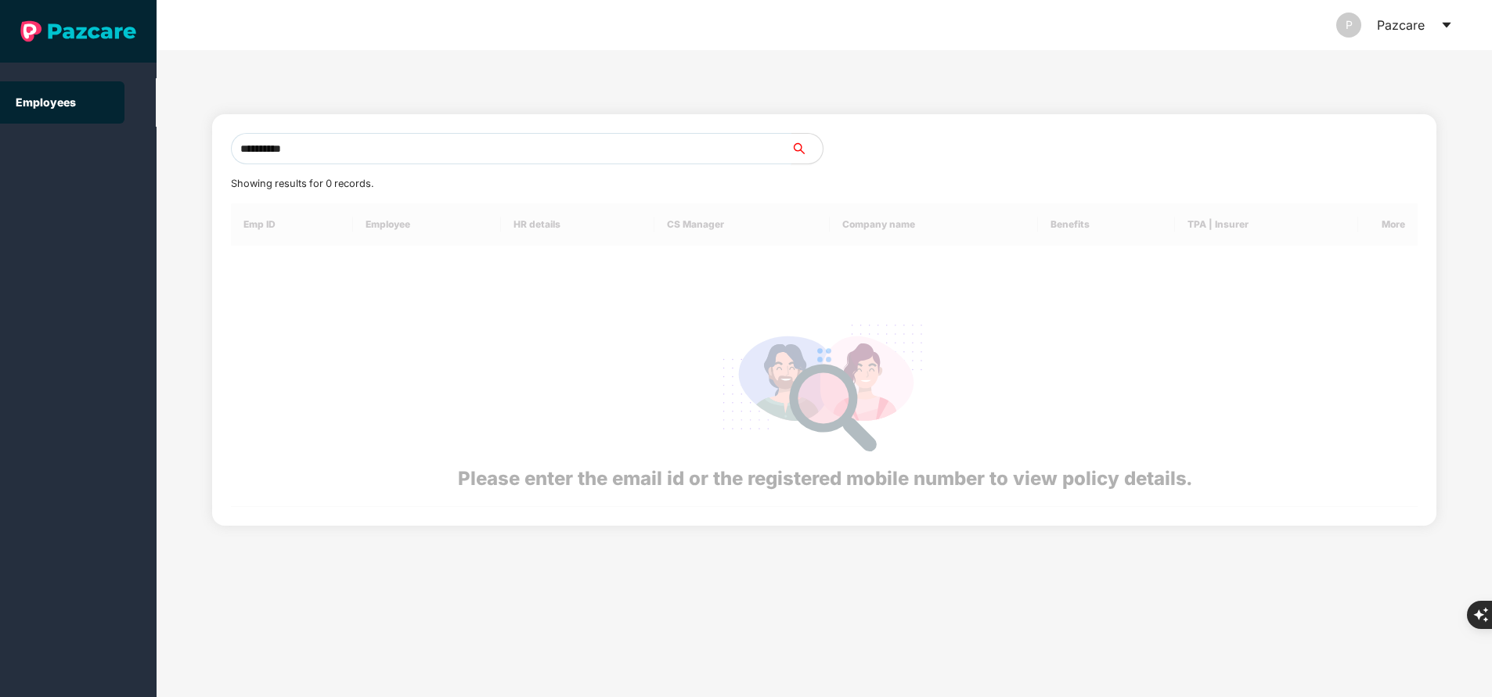
click at [395, 160] on input "**********" at bounding box center [511, 148] width 560 height 31
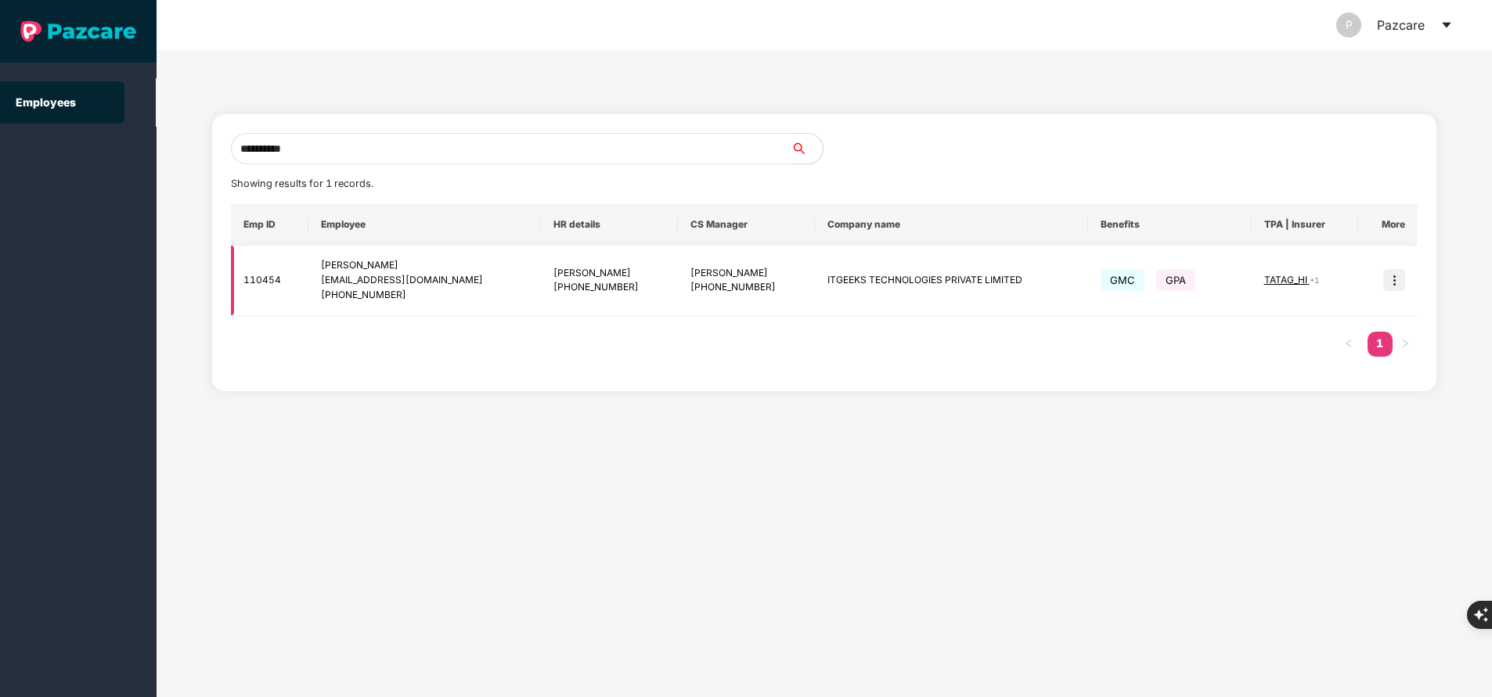
type input "**********"
paste input "**********"
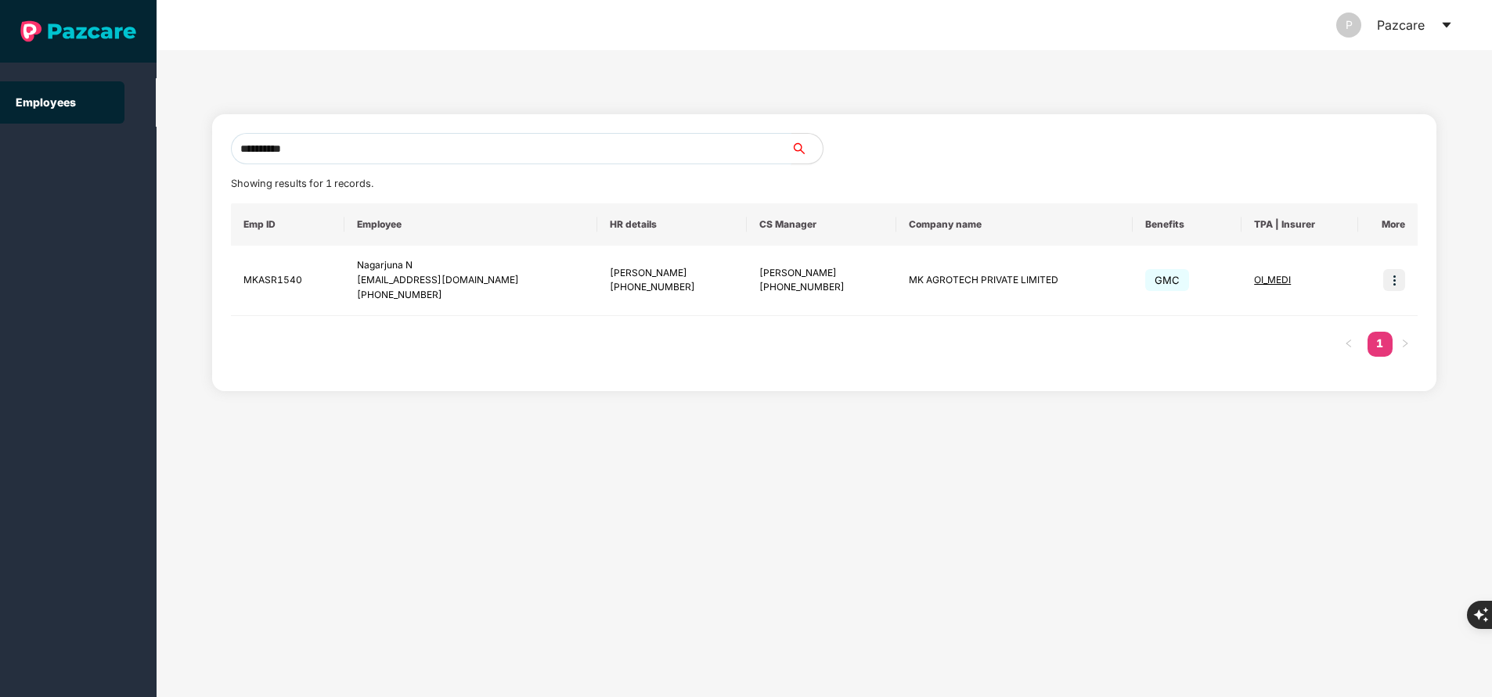
type input "**********"
click at [1391, 288] on img at bounding box center [1394, 280] width 22 height 22
click at [1286, 326] on span "Switch to user interface" at bounding box center [1322, 319] width 121 height 13
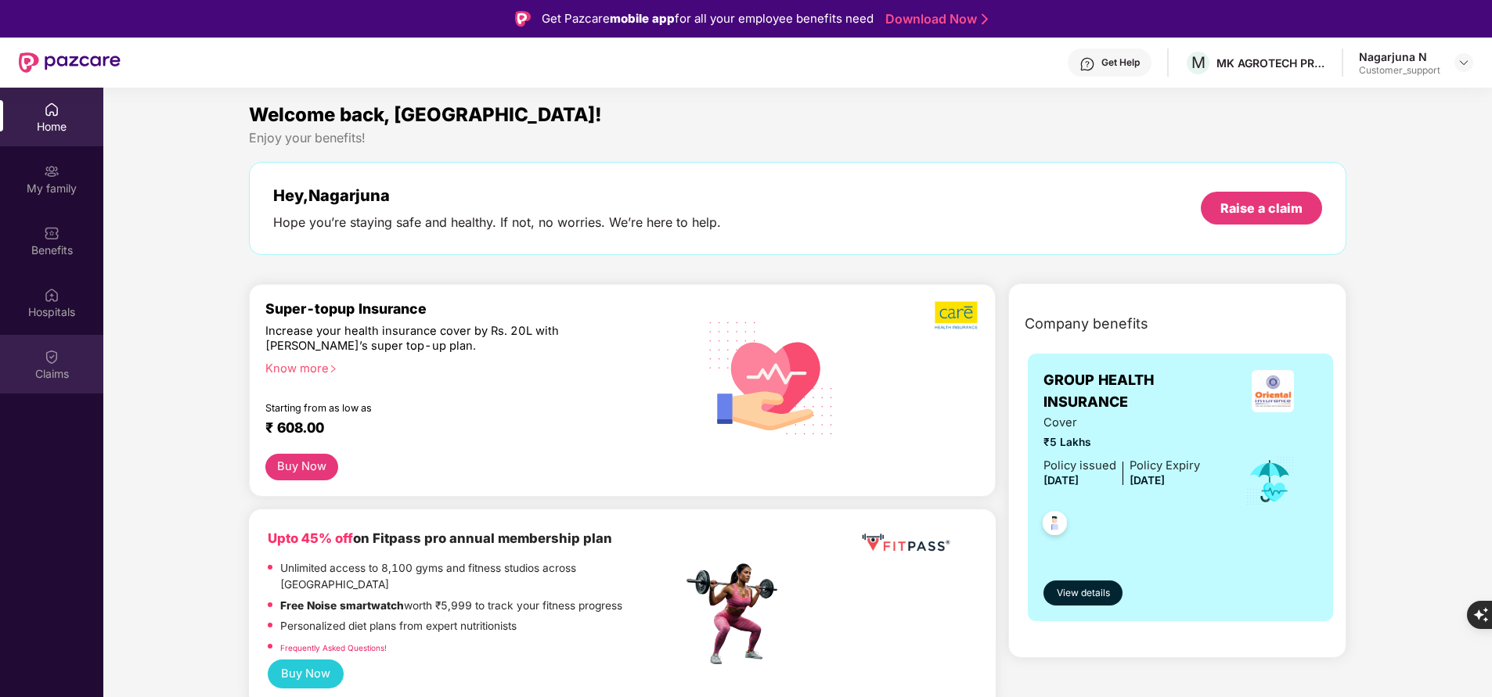
click at [41, 373] on div "Claims" at bounding box center [51, 374] width 103 height 16
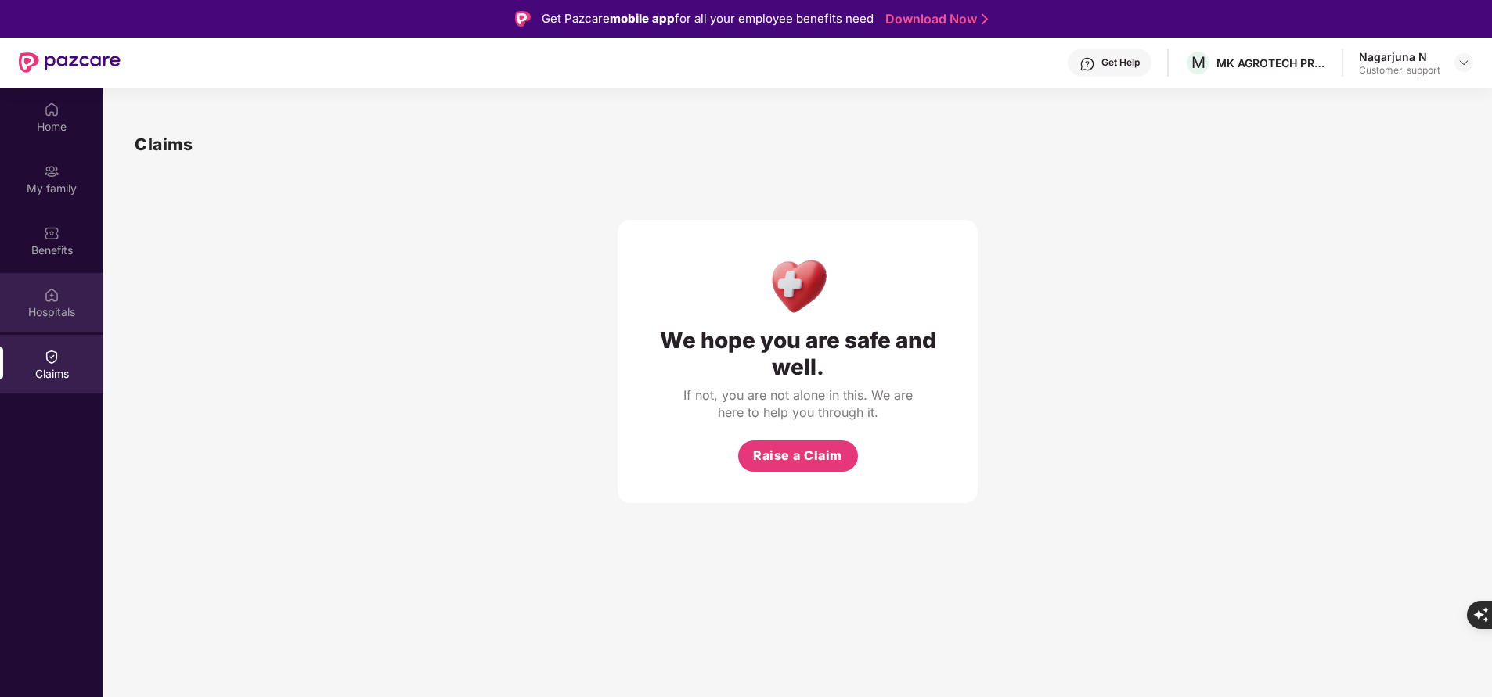
click at [56, 296] on img at bounding box center [52, 295] width 16 height 16
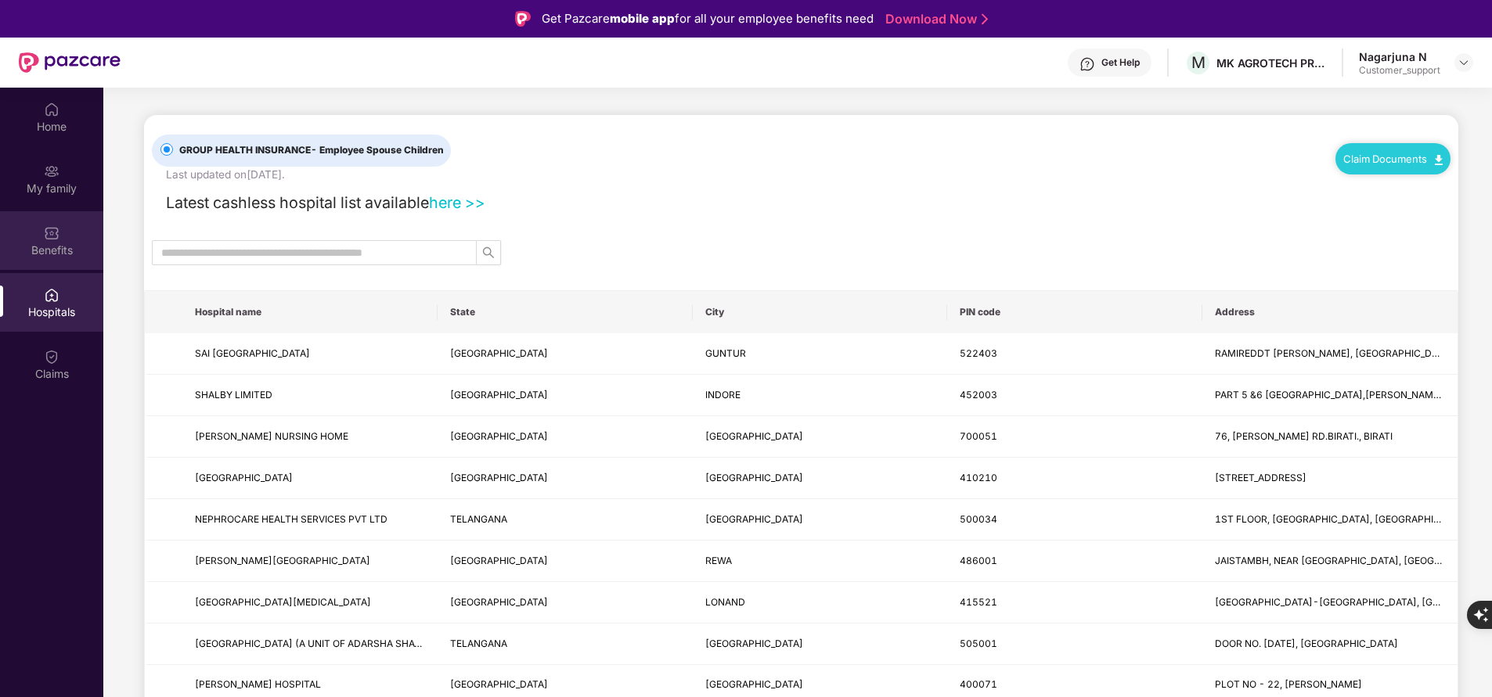
click at [51, 241] on div "Benefits" at bounding box center [51, 240] width 103 height 59
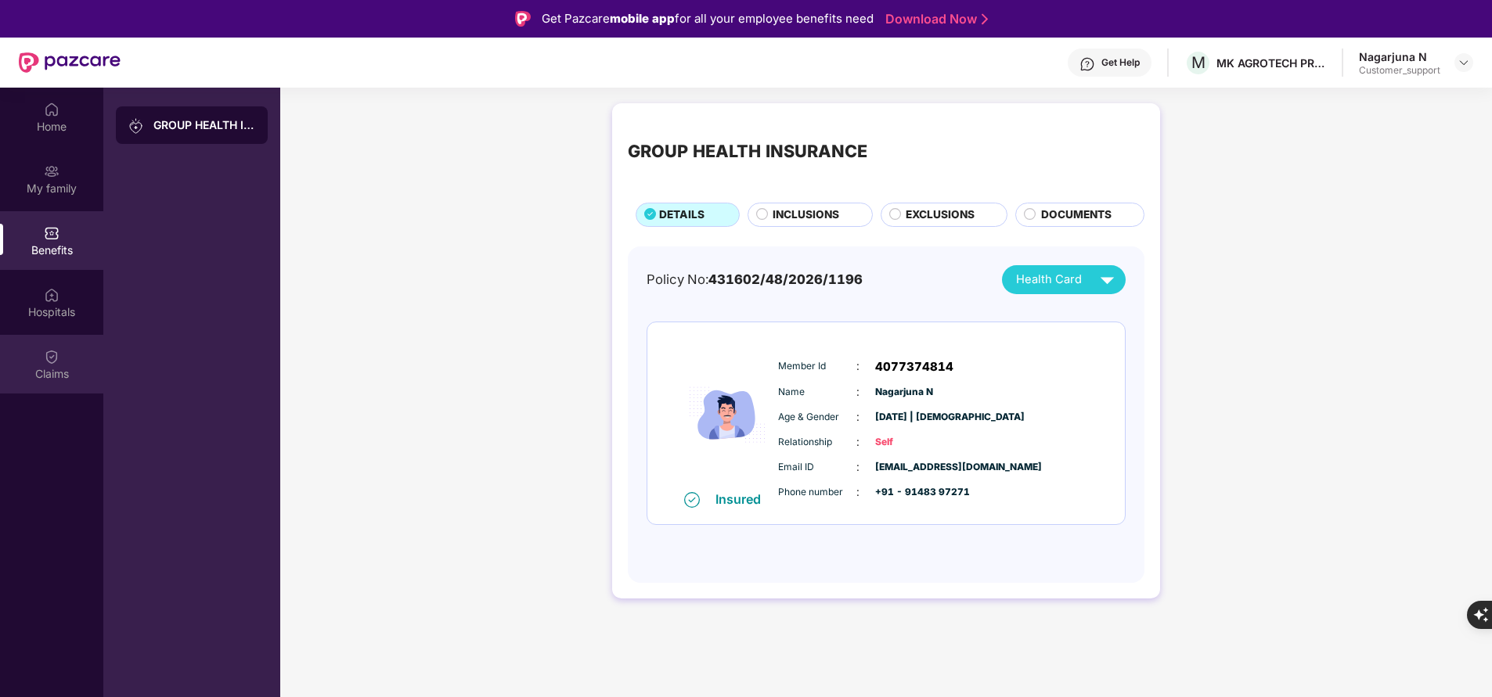
click at [66, 363] on div "Claims" at bounding box center [51, 364] width 103 height 59
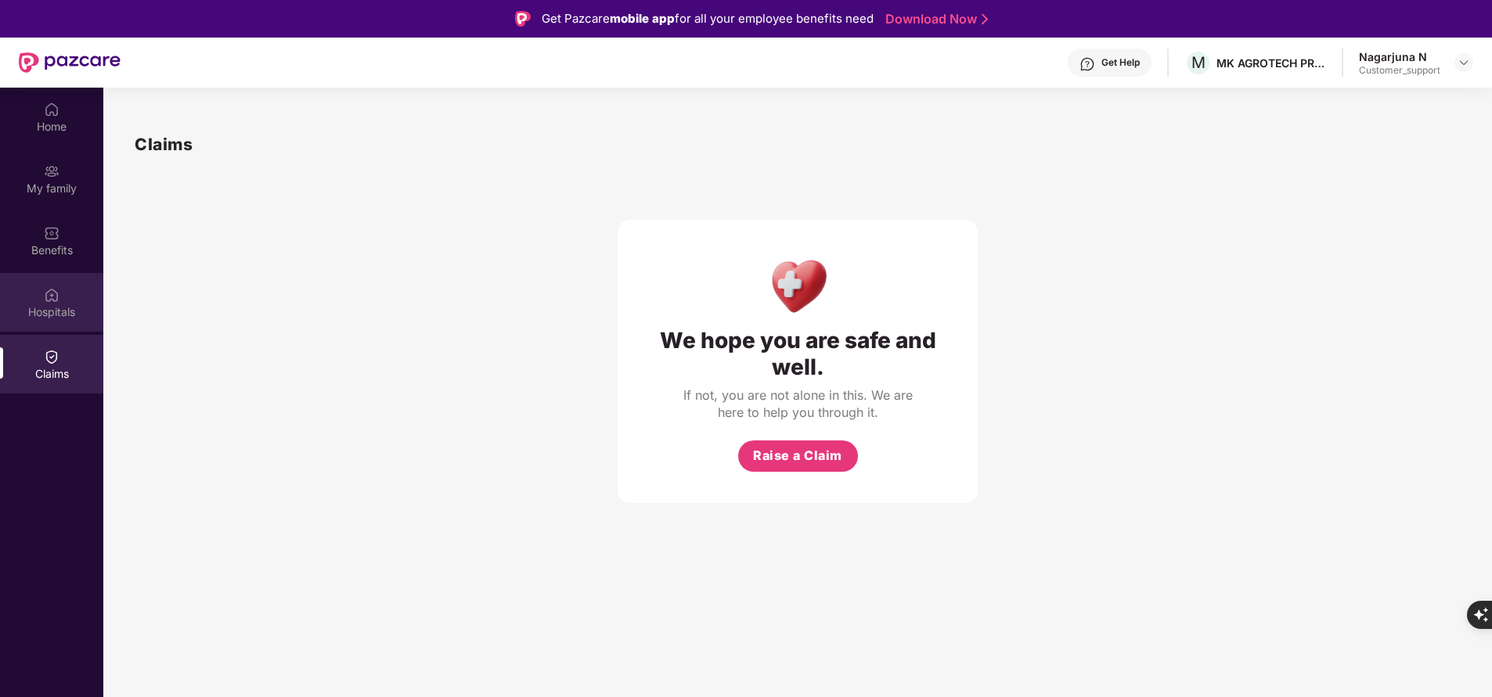
click at [47, 307] on div "Hospitals" at bounding box center [51, 312] width 103 height 16
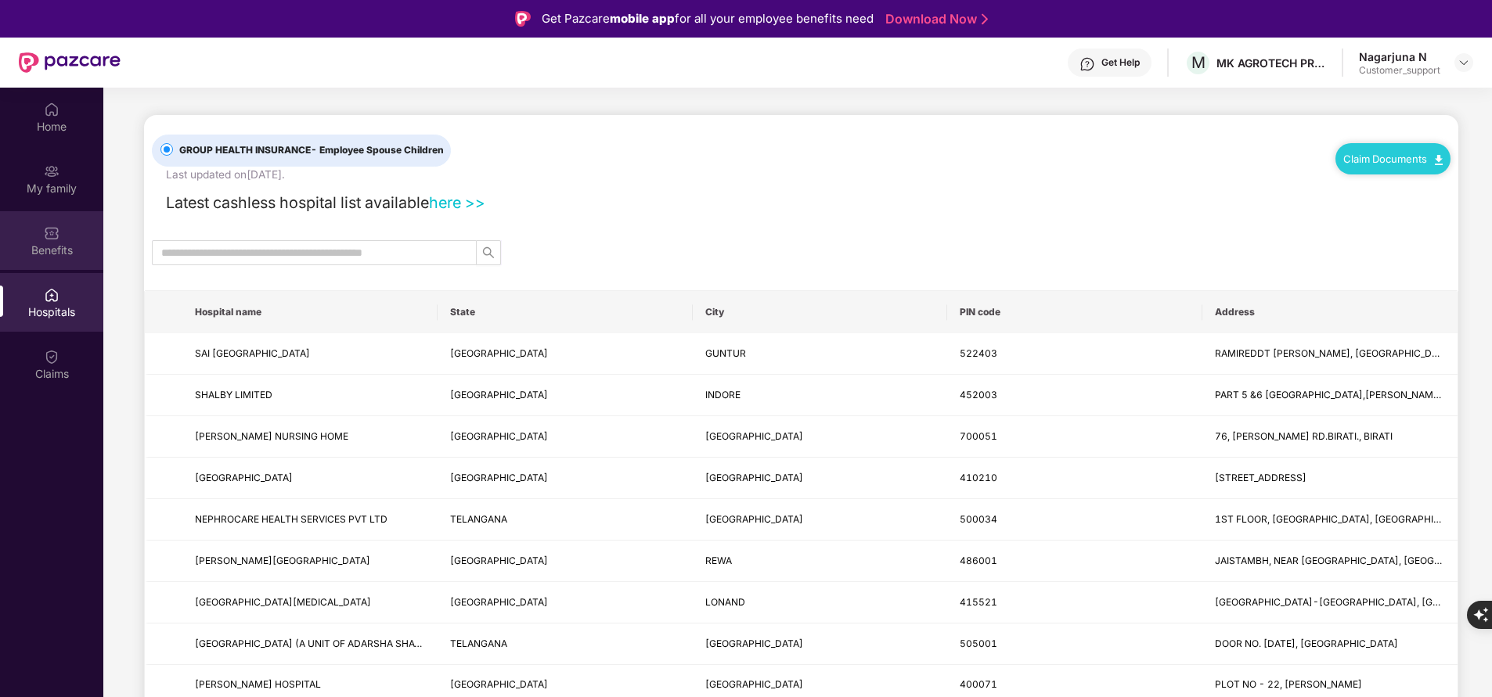
click at [52, 255] on div "Benefits" at bounding box center [51, 251] width 103 height 16
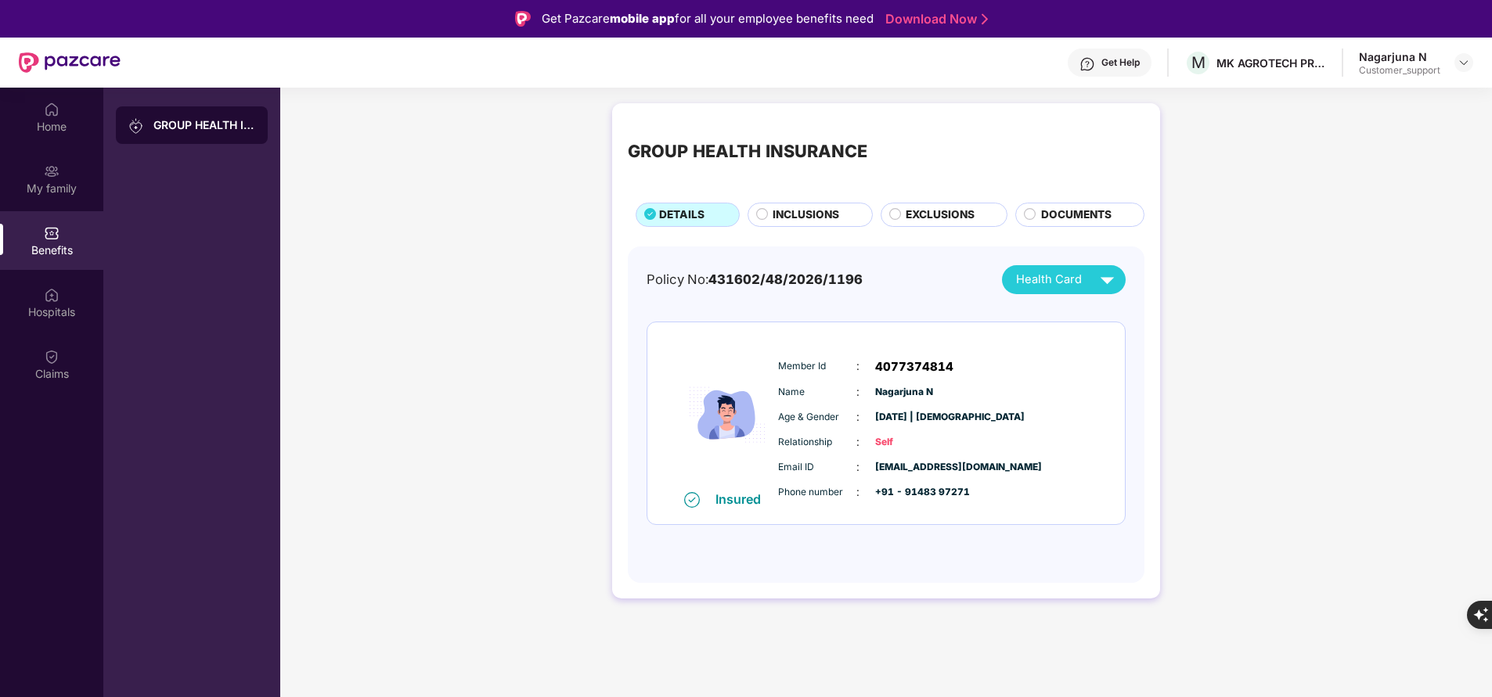
click at [803, 219] on span "INCLUSIONS" at bounding box center [805, 215] width 67 height 16
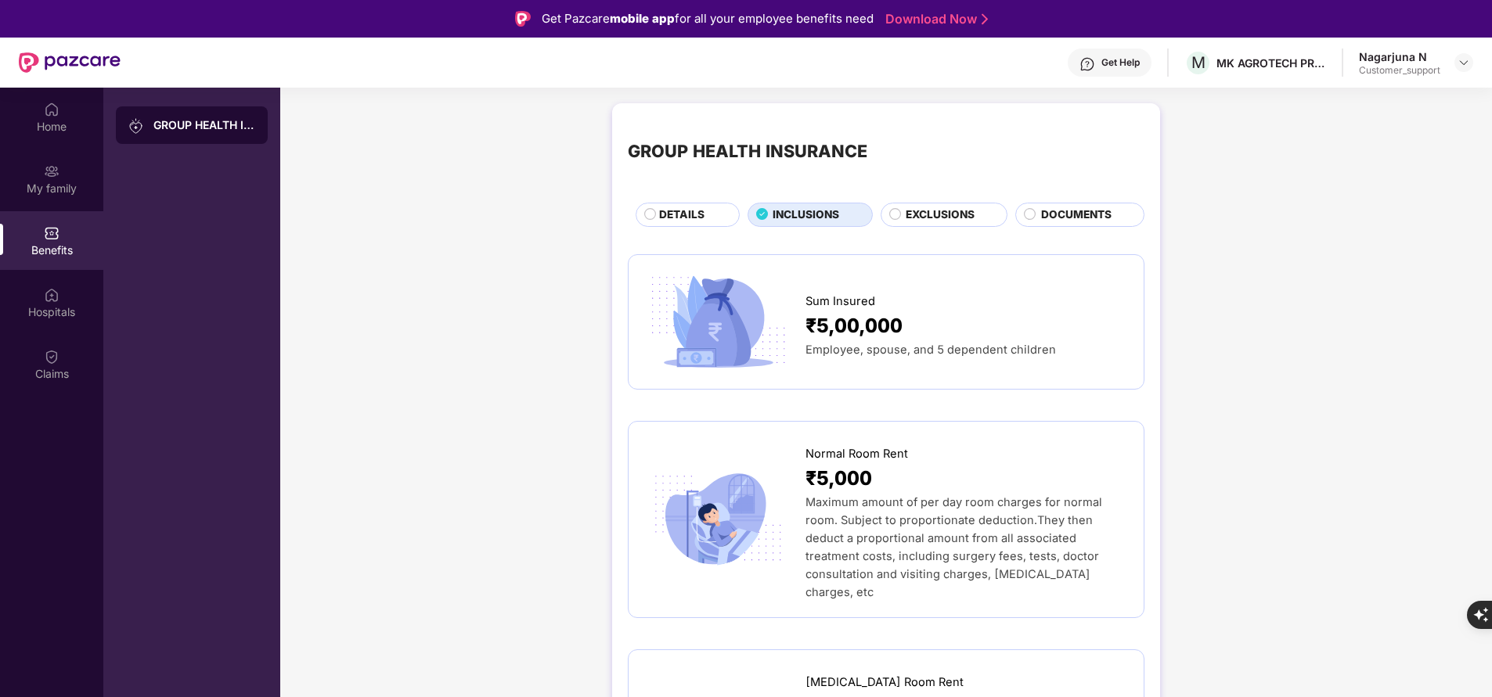
click at [695, 216] on span "DETAILS" at bounding box center [681, 215] width 45 height 16
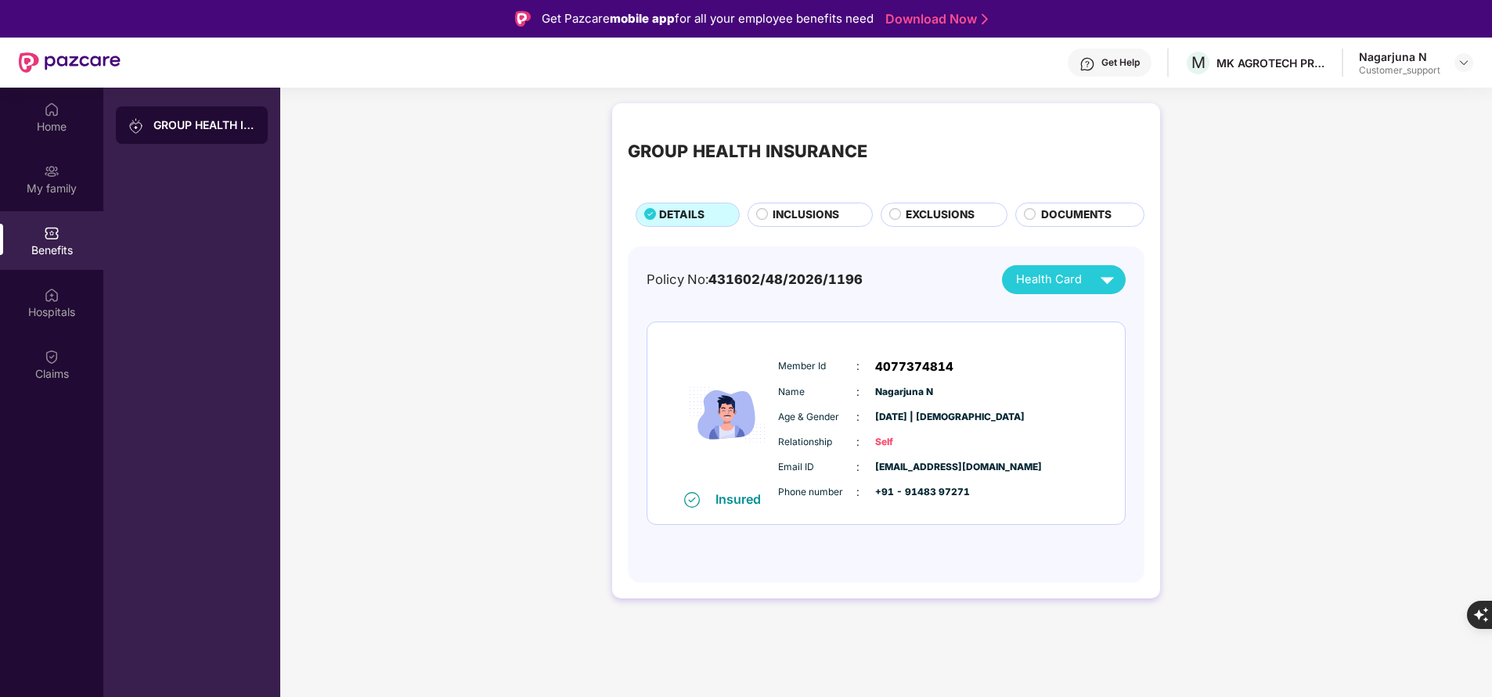
click at [782, 217] on span "INCLUSIONS" at bounding box center [805, 215] width 67 height 16
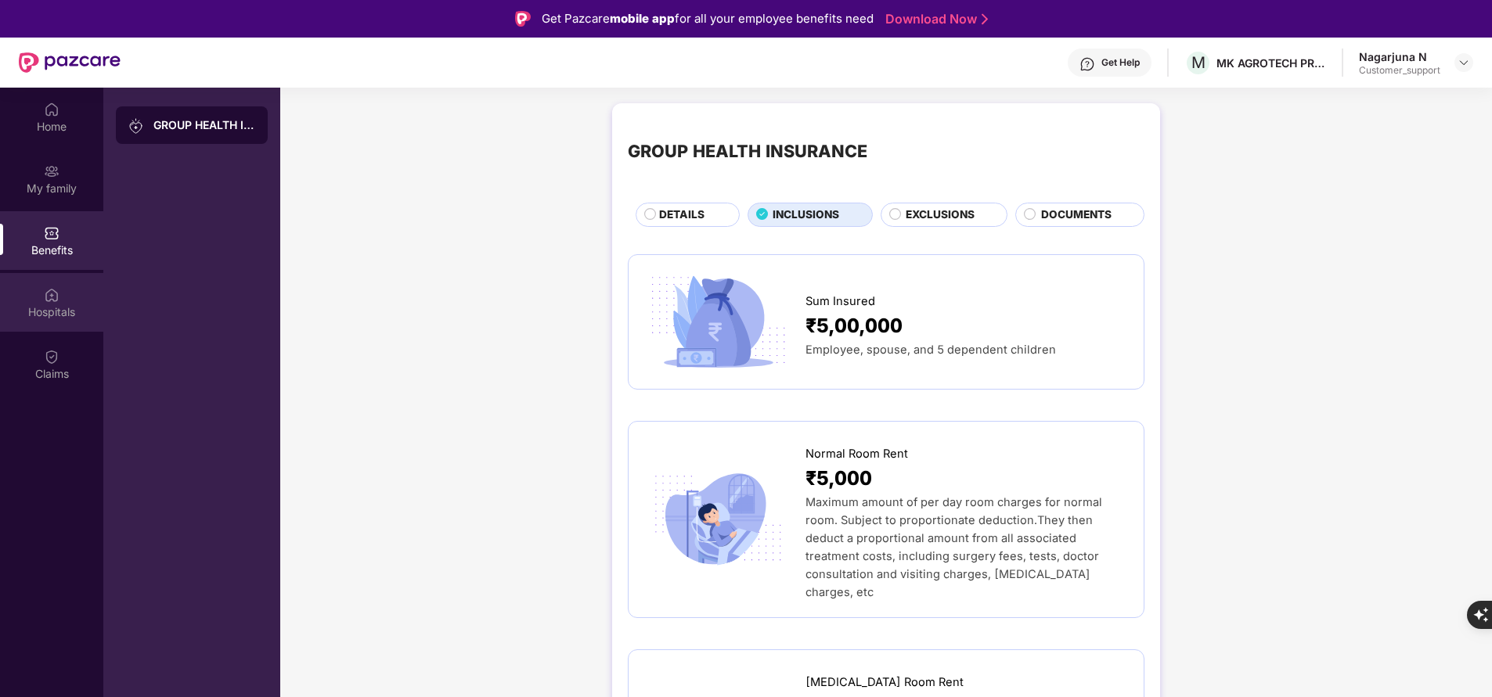
click at [48, 297] on img at bounding box center [52, 295] width 16 height 16
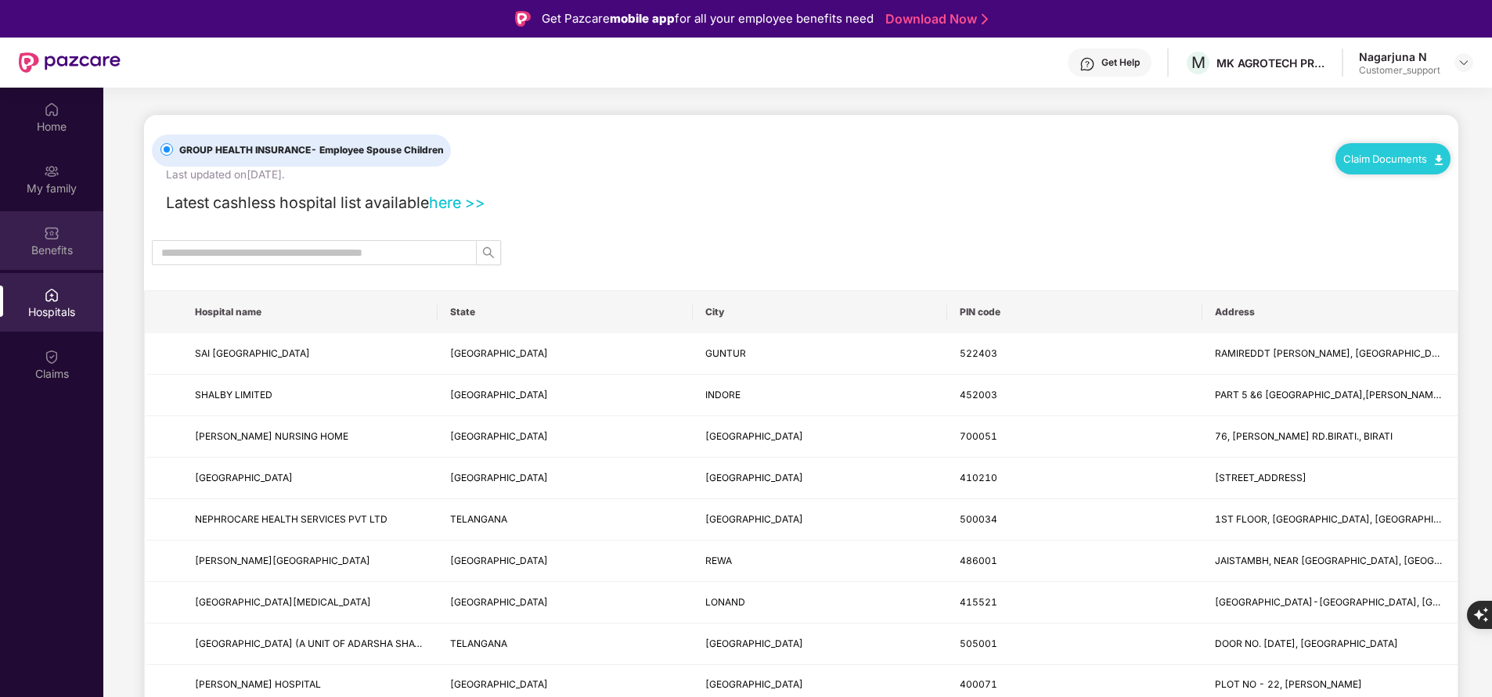
click at [45, 226] on img at bounding box center [52, 233] width 16 height 16
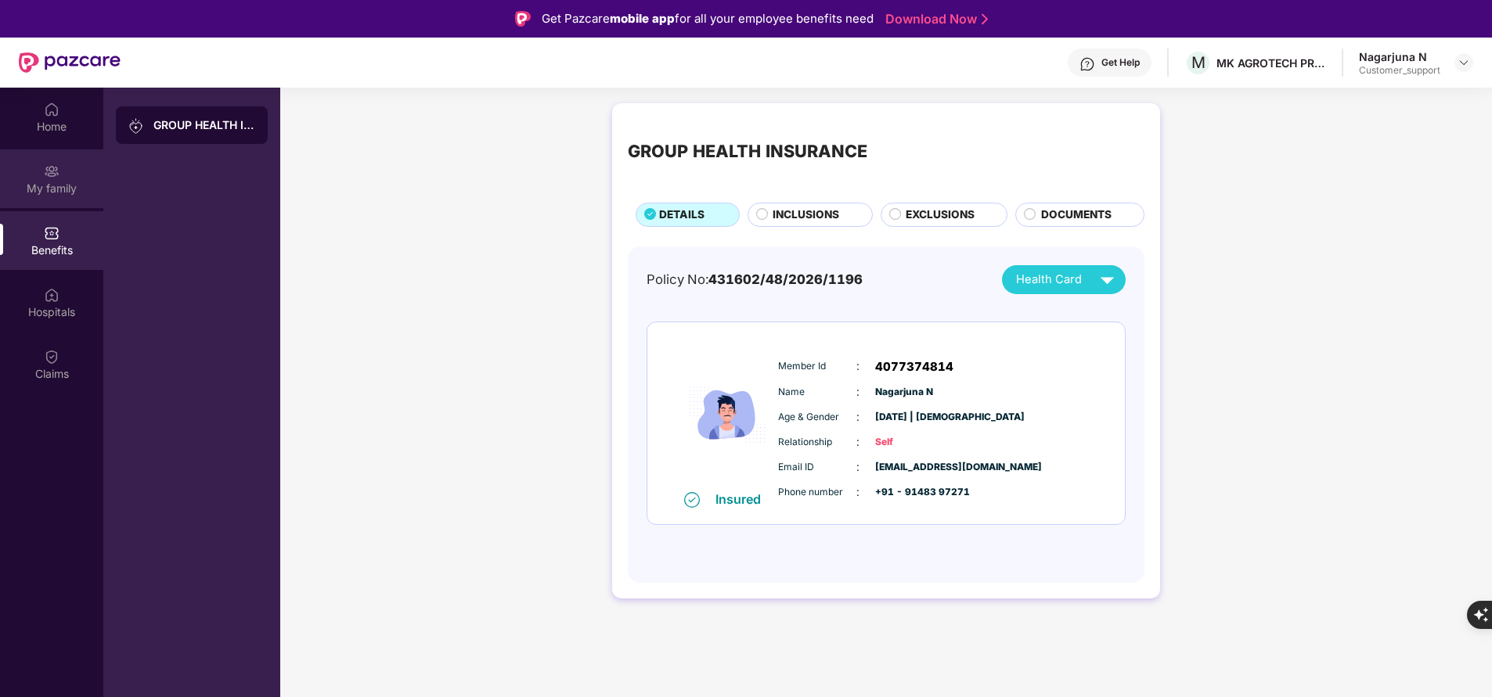
click at [45, 175] on img at bounding box center [52, 172] width 16 height 16
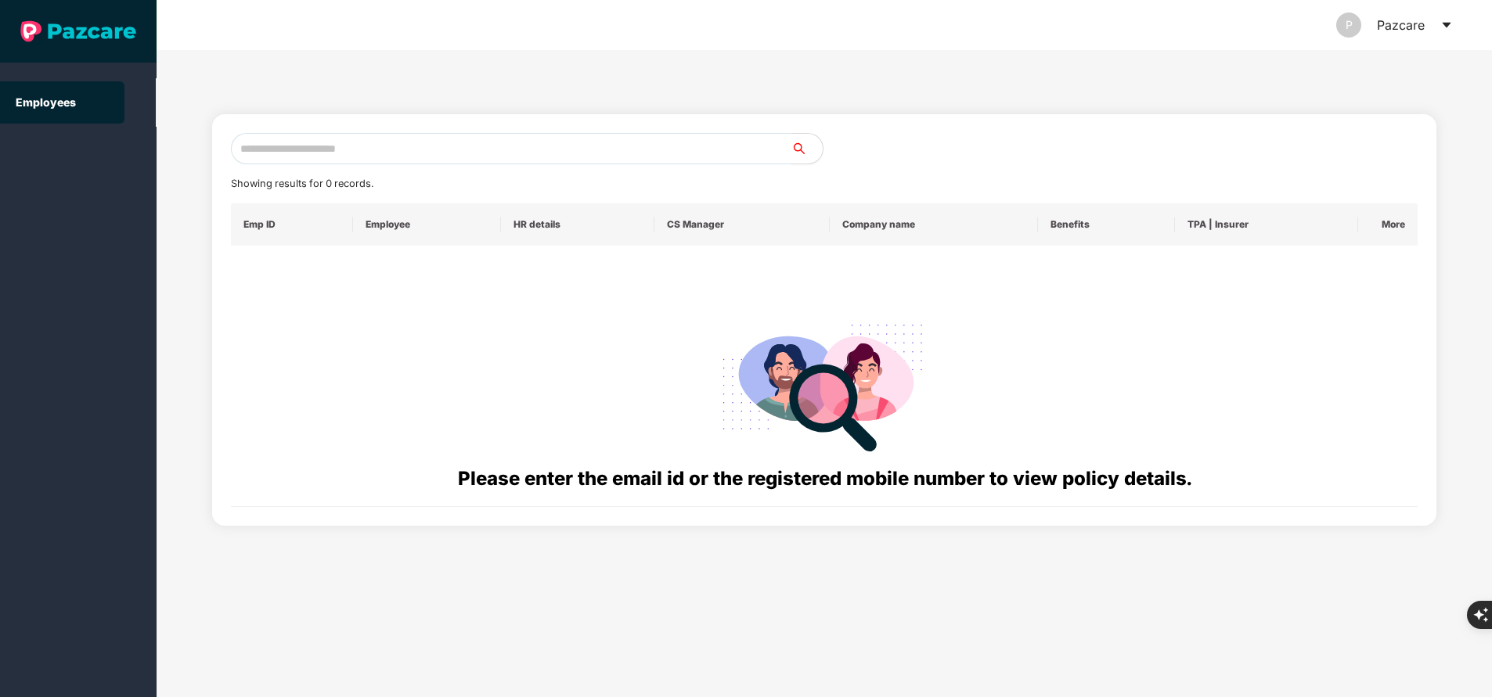
click at [302, 155] on input "text" at bounding box center [511, 148] width 560 height 31
paste input "**********"
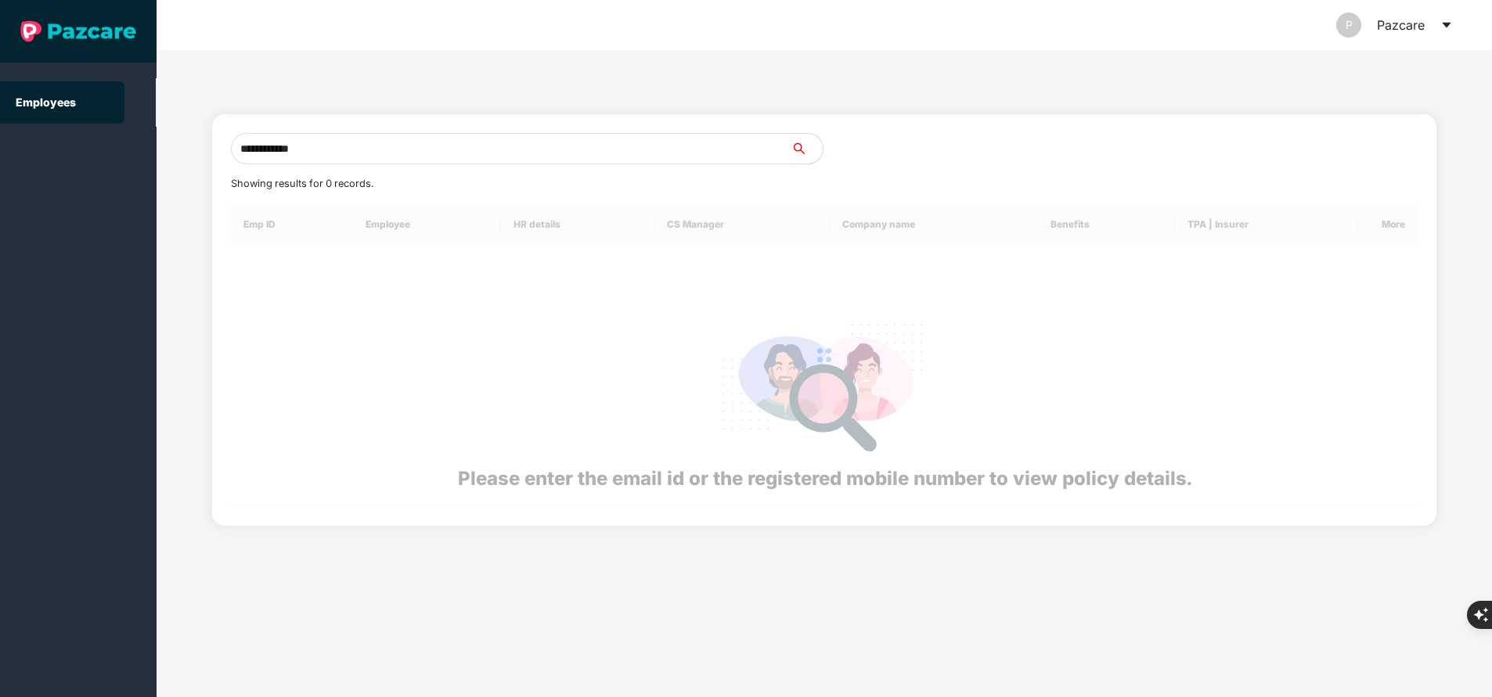
click at [302, 155] on input "**********" at bounding box center [511, 148] width 560 height 31
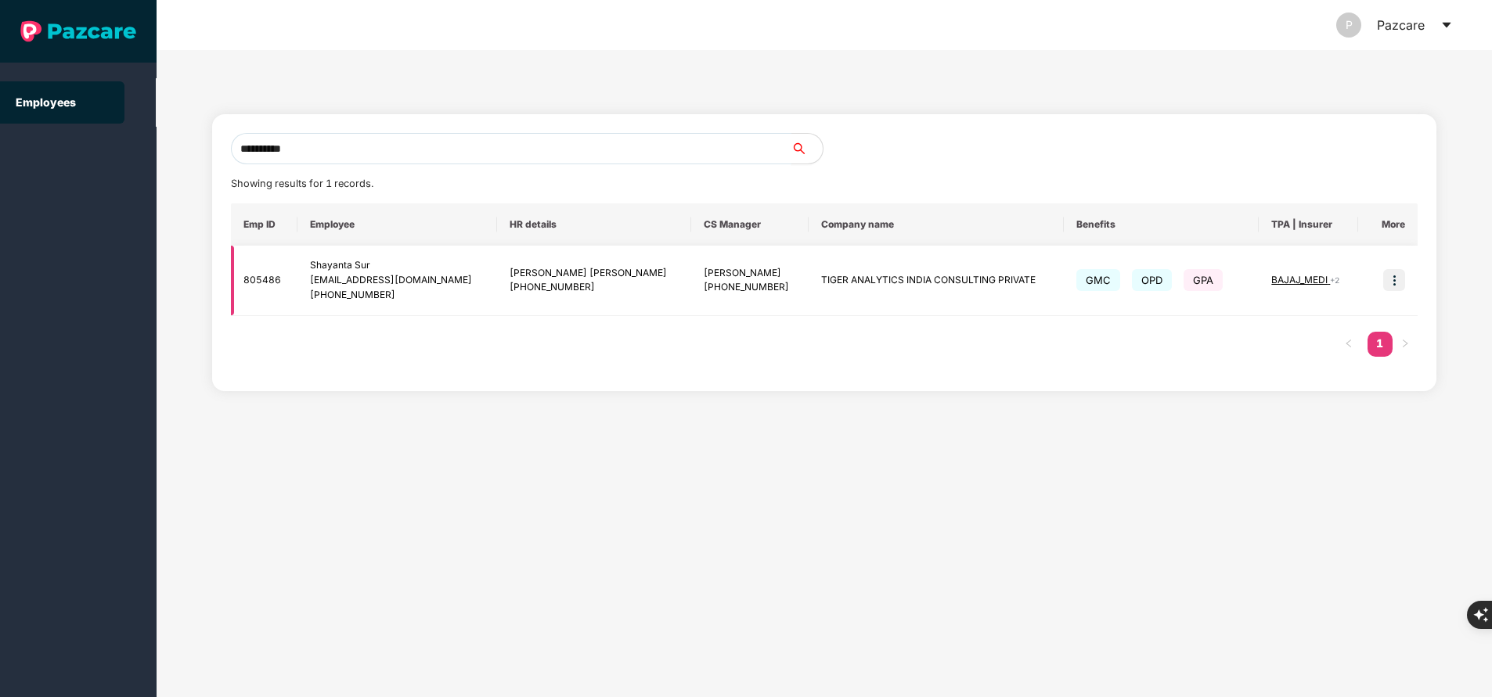
type input "**********"
click at [1395, 278] on img at bounding box center [1394, 280] width 22 height 22
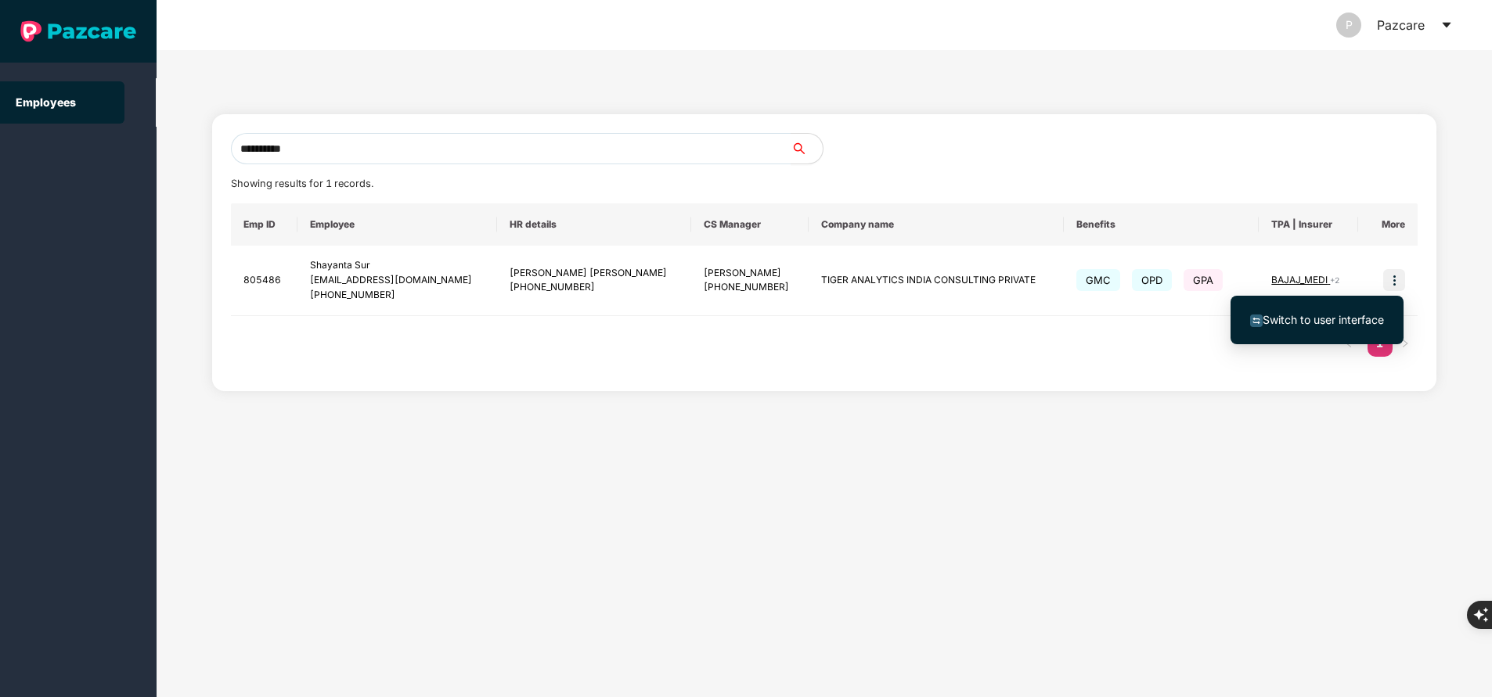
click at [1333, 326] on span "Switch to user interface" at bounding box center [1317, 319] width 134 height 17
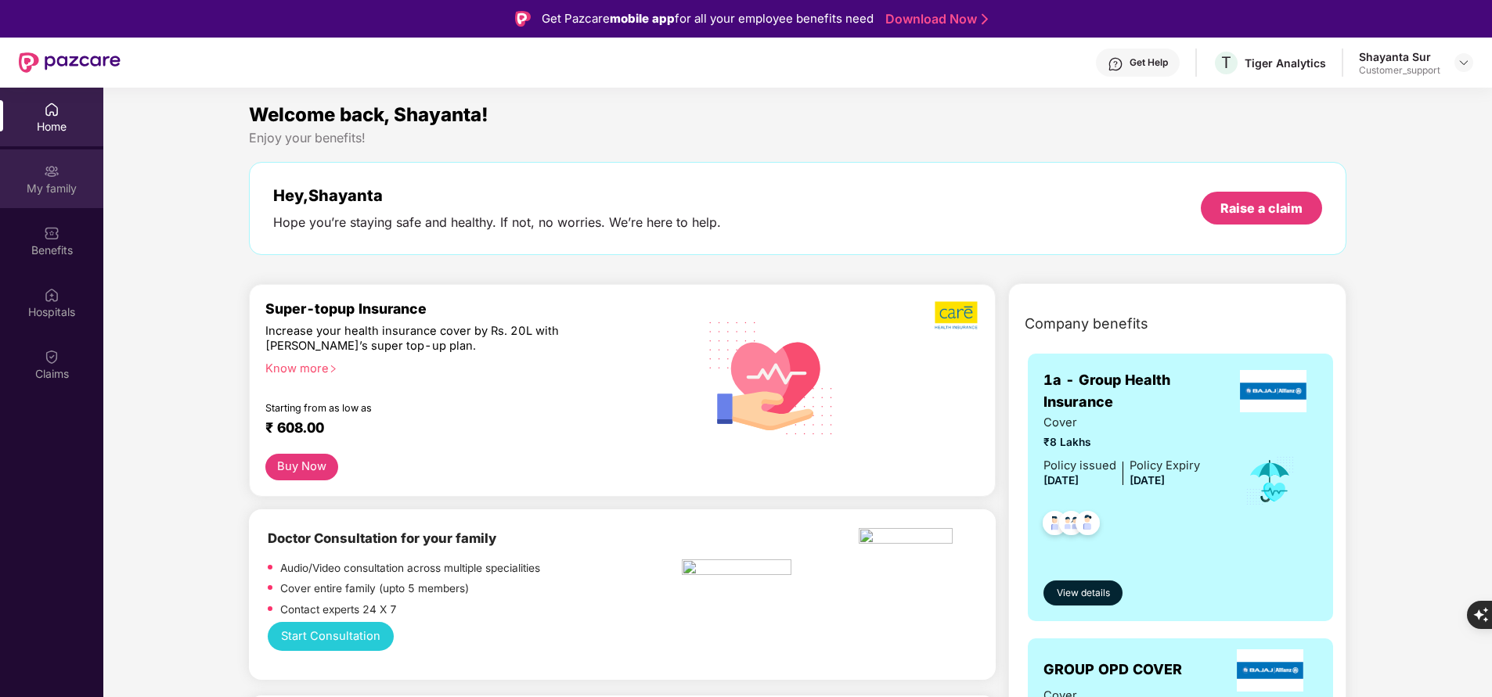
click at [56, 185] on div "My family" at bounding box center [51, 189] width 103 height 16
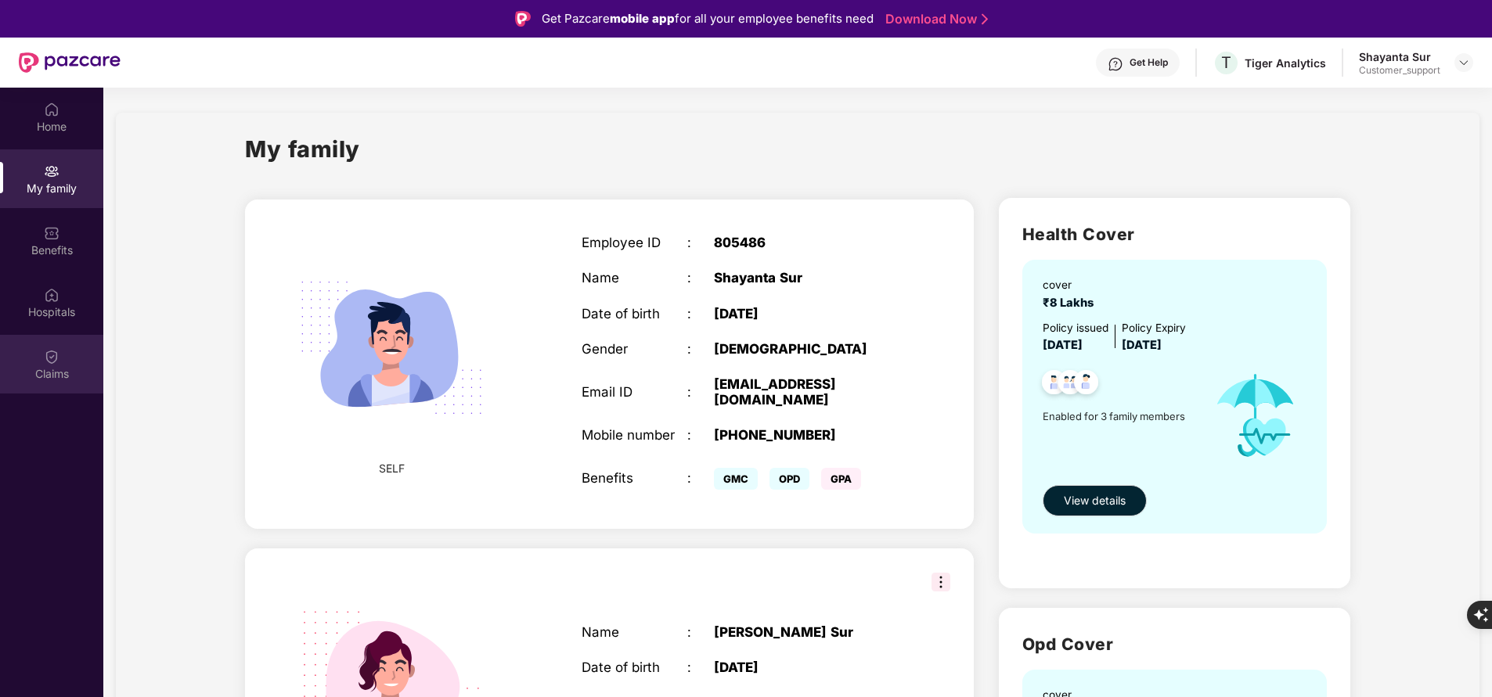
click at [67, 366] on div "Claims" at bounding box center [51, 374] width 103 height 16
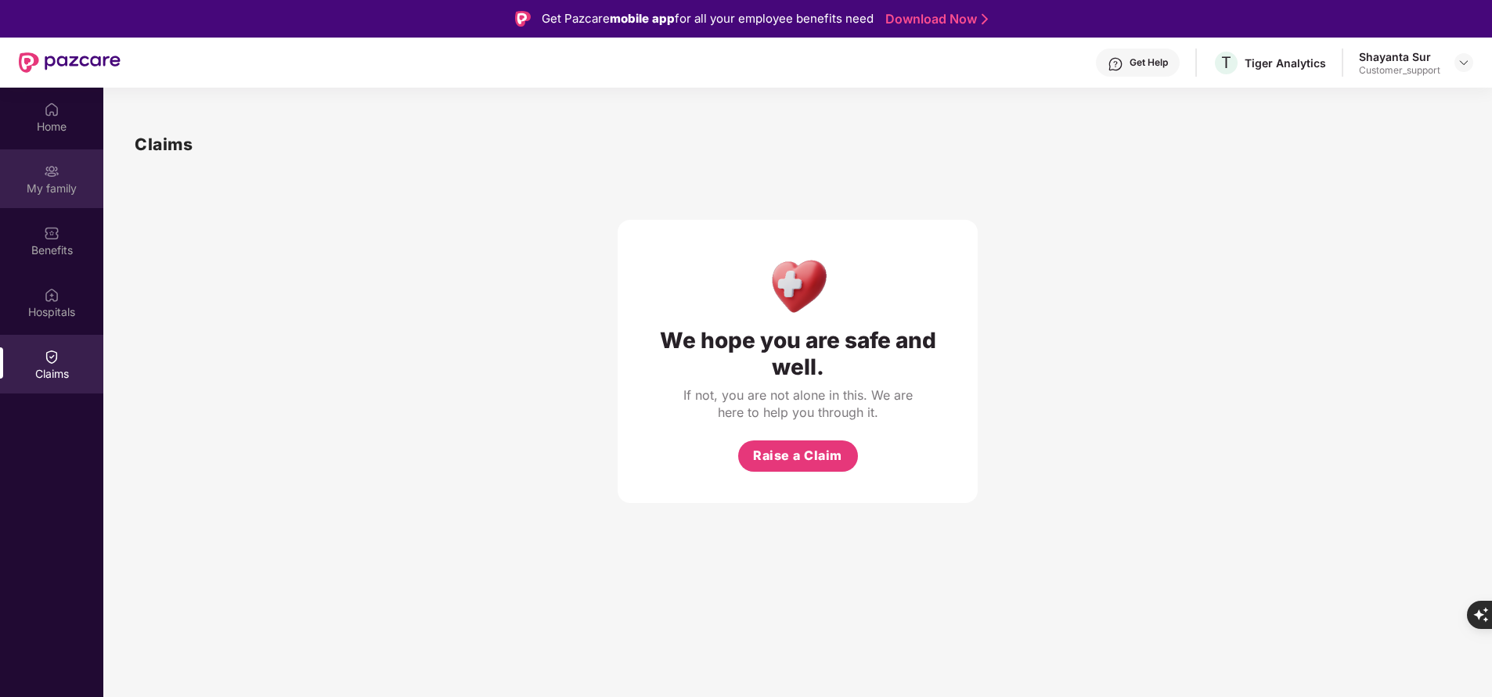
click at [55, 170] on img at bounding box center [52, 172] width 16 height 16
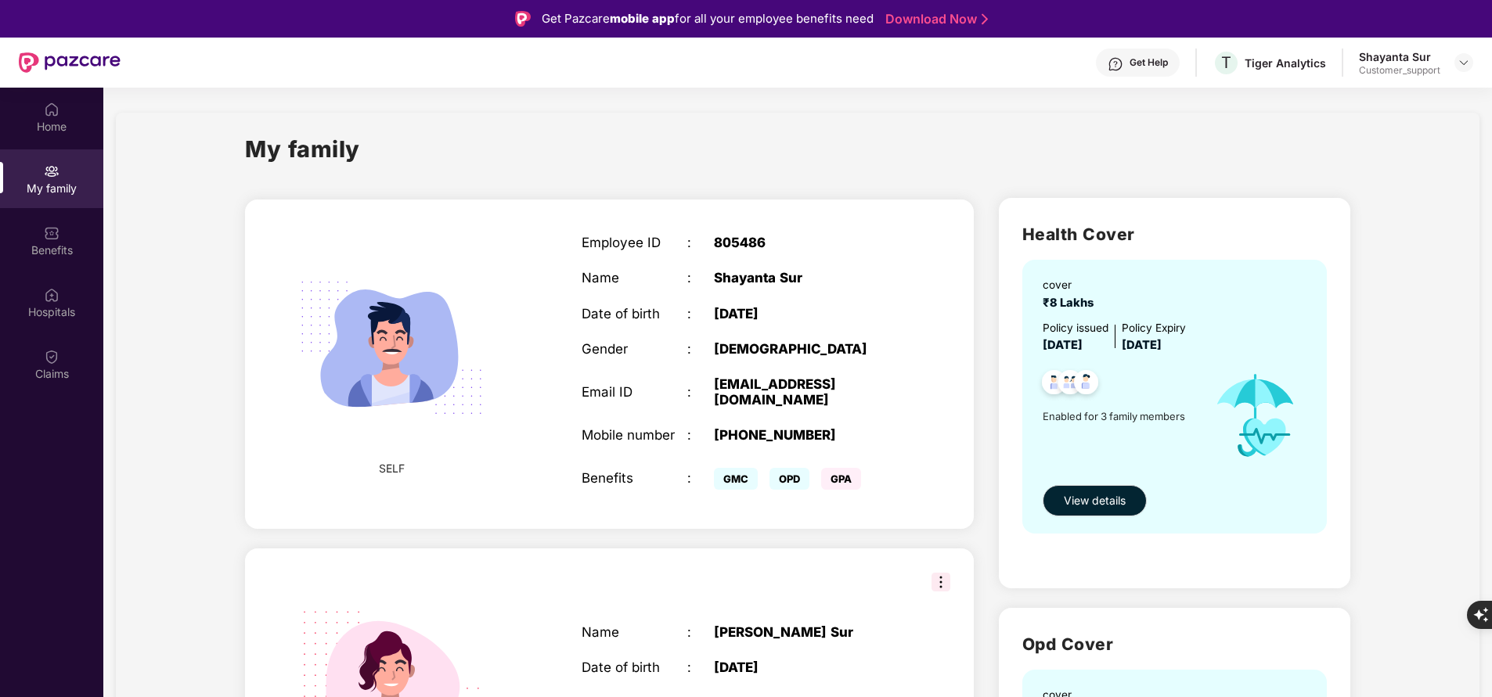
click at [99, 454] on div "Home My family Benefits Hospitals Claims" at bounding box center [51, 436] width 103 height 697
click at [80, 509] on div "Home My family Benefits Hospitals Claims" at bounding box center [51, 436] width 103 height 697
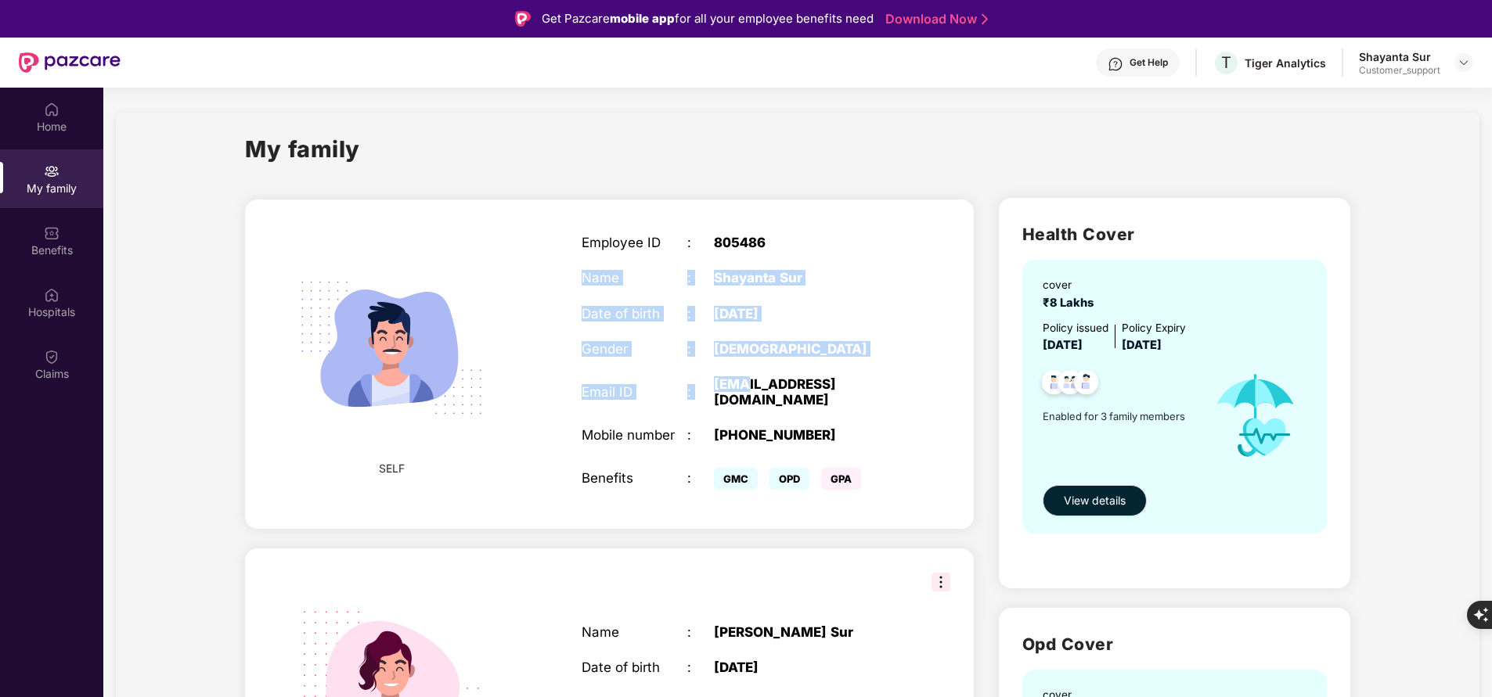
drag, startPoint x: 557, startPoint y: 271, endPoint x: 743, endPoint y: 372, distance: 211.8
click at [743, 372] on div "SELF Employee ID : 805486 Name : Shayanta Sur Date of birth : 08 Feb 1994 Gende…" at bounding box center [609, 364] width 728 height 329
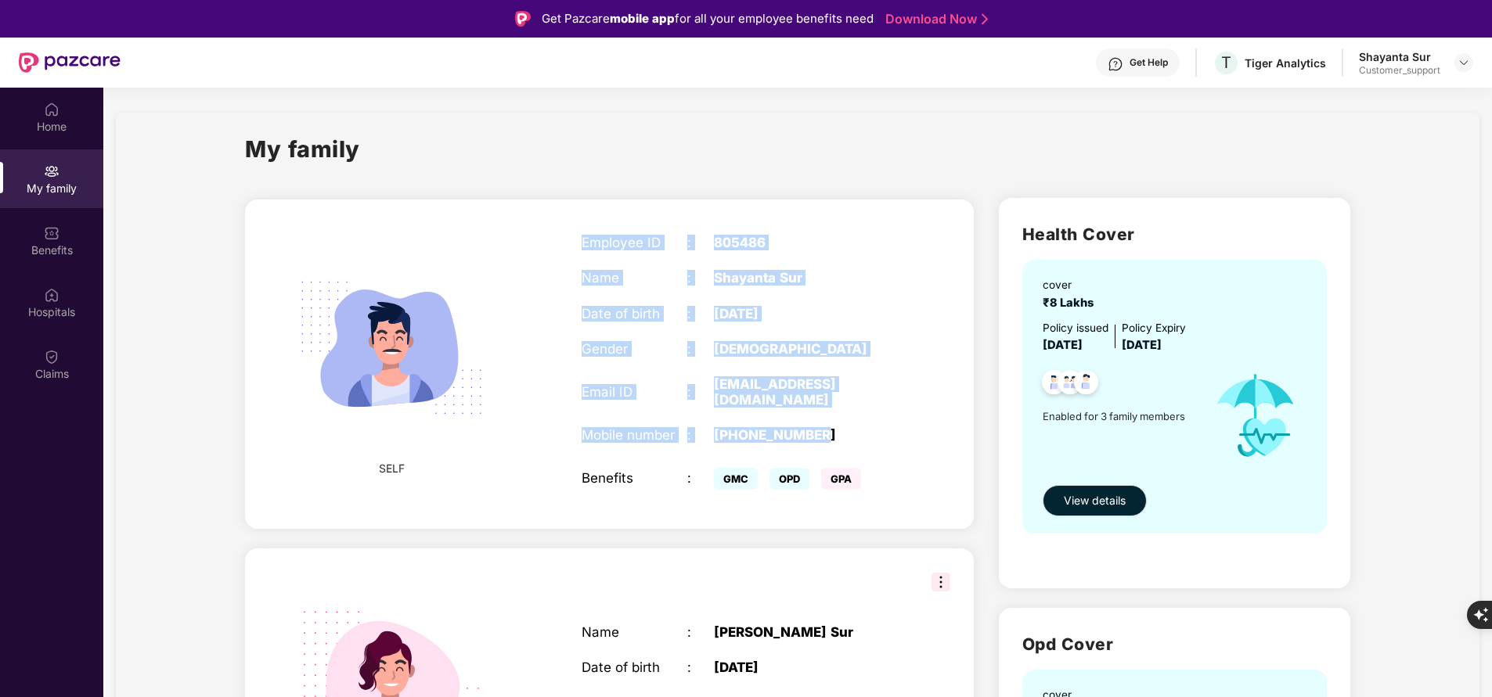
drag, startPoint x: 574, startPoint y: 235, endPoint x: 846, endPoint y: 443, distance: 342.8
click at [846, 443] on div "Employee ID : 805486 Name : Shayanta Sur Date of birth : 08 Feb 1994 Gender : M…" at bounding box center [740, 364] width 348 height 298
copy div "Employee ID : 805486 Name : Shayanta Sur Date of birth : 08 Feb 1994 Gender : M…"
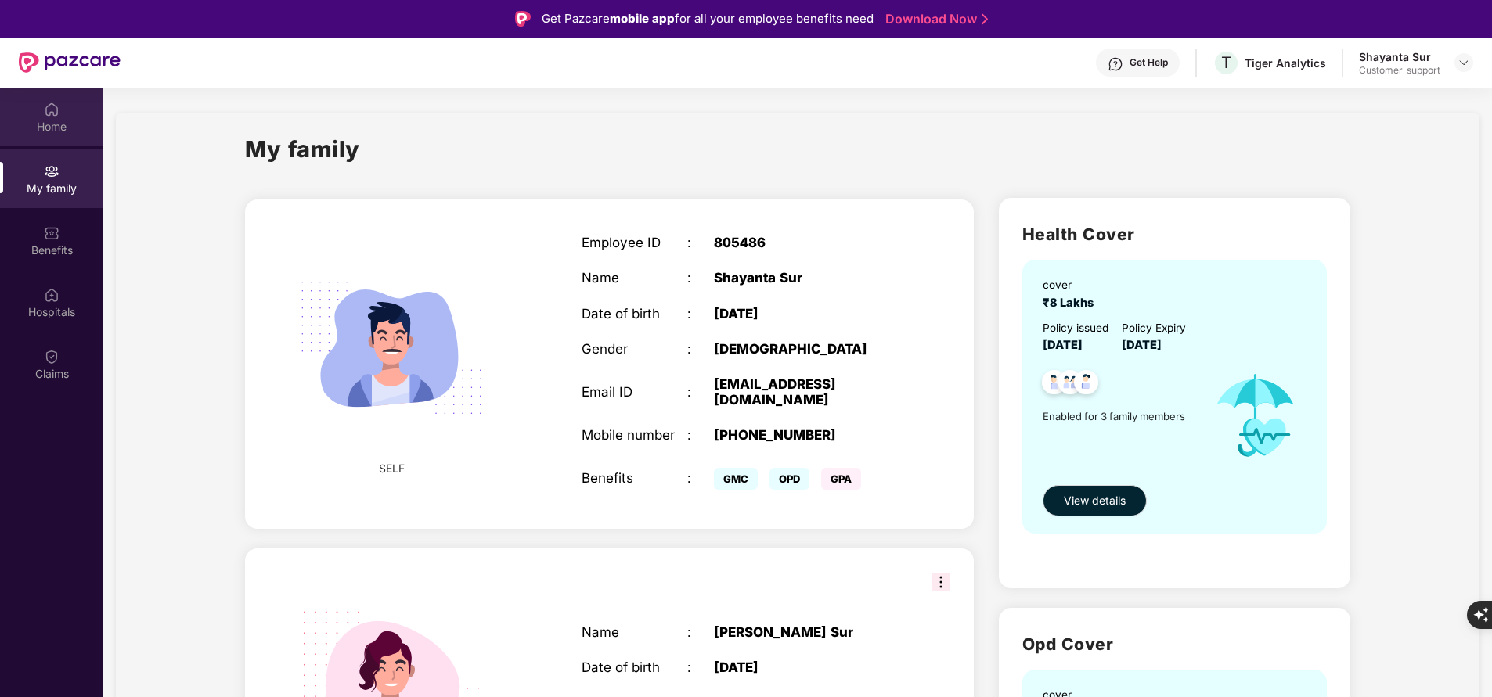
click at [67, 121] on div "Home" at bounding box center [51, 127] width 103 height 16
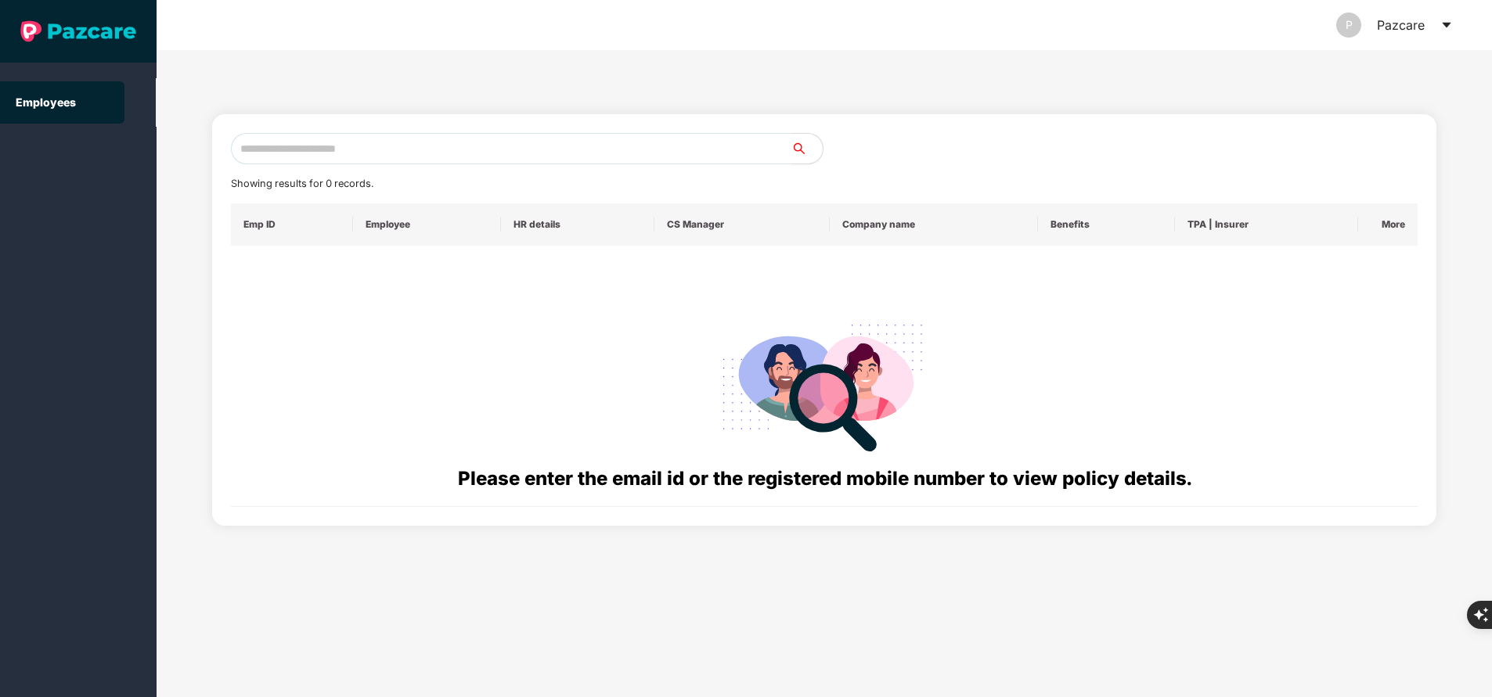
click at [332, 142] on input "text" at bounding box center [511, 148] width 560 height 31
paste input "**********"
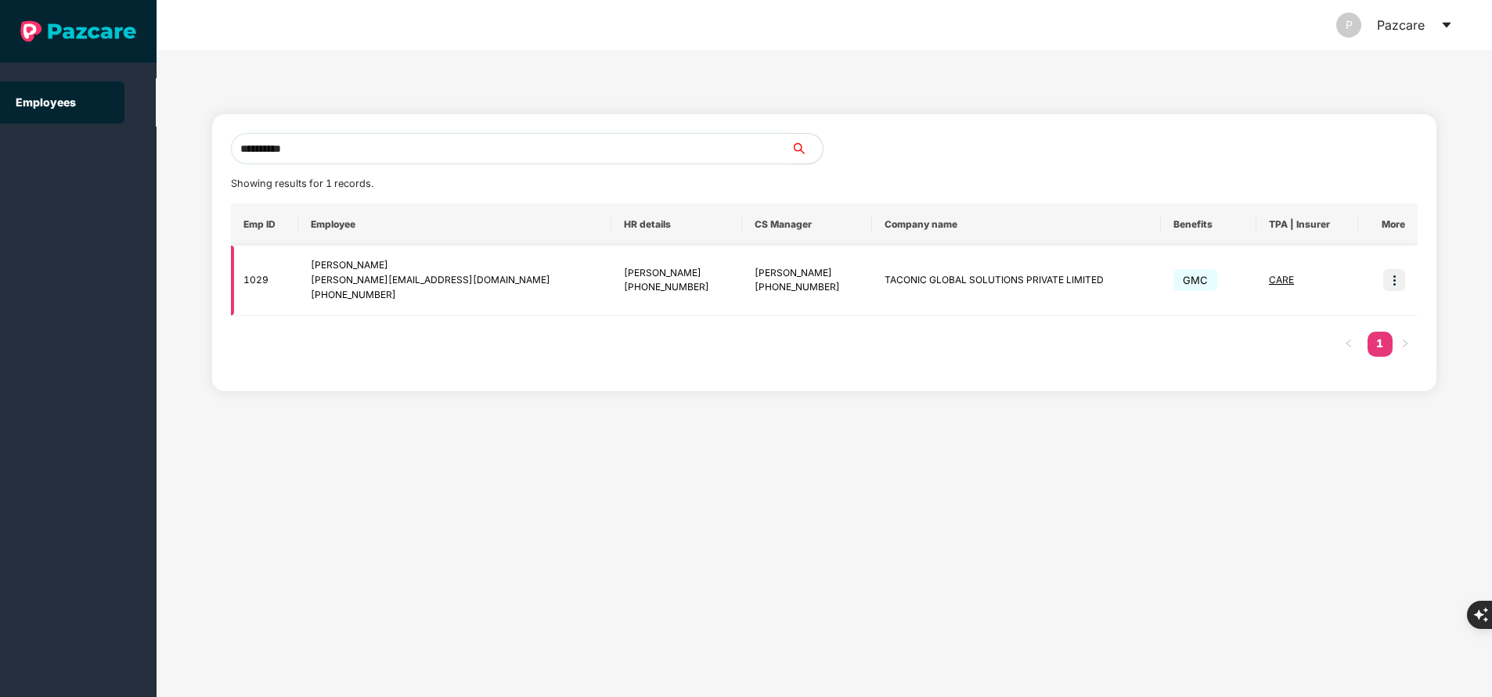
type input "**********"
click at [1398, 279] on img at bounding box center [1394, 280] width 22 height 22
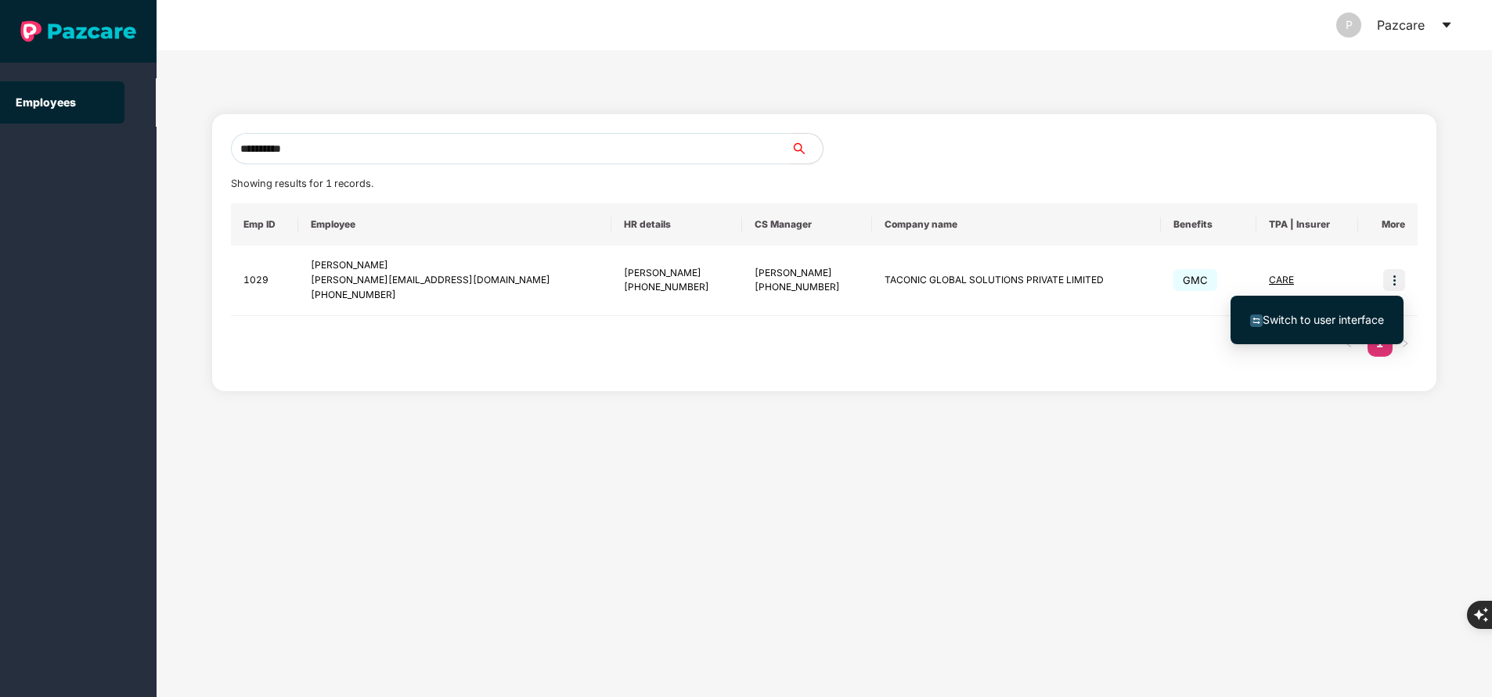
click at [1346, 322] on span "Switch to user interface" at bounding box center [1322, 319] width 121 height 13
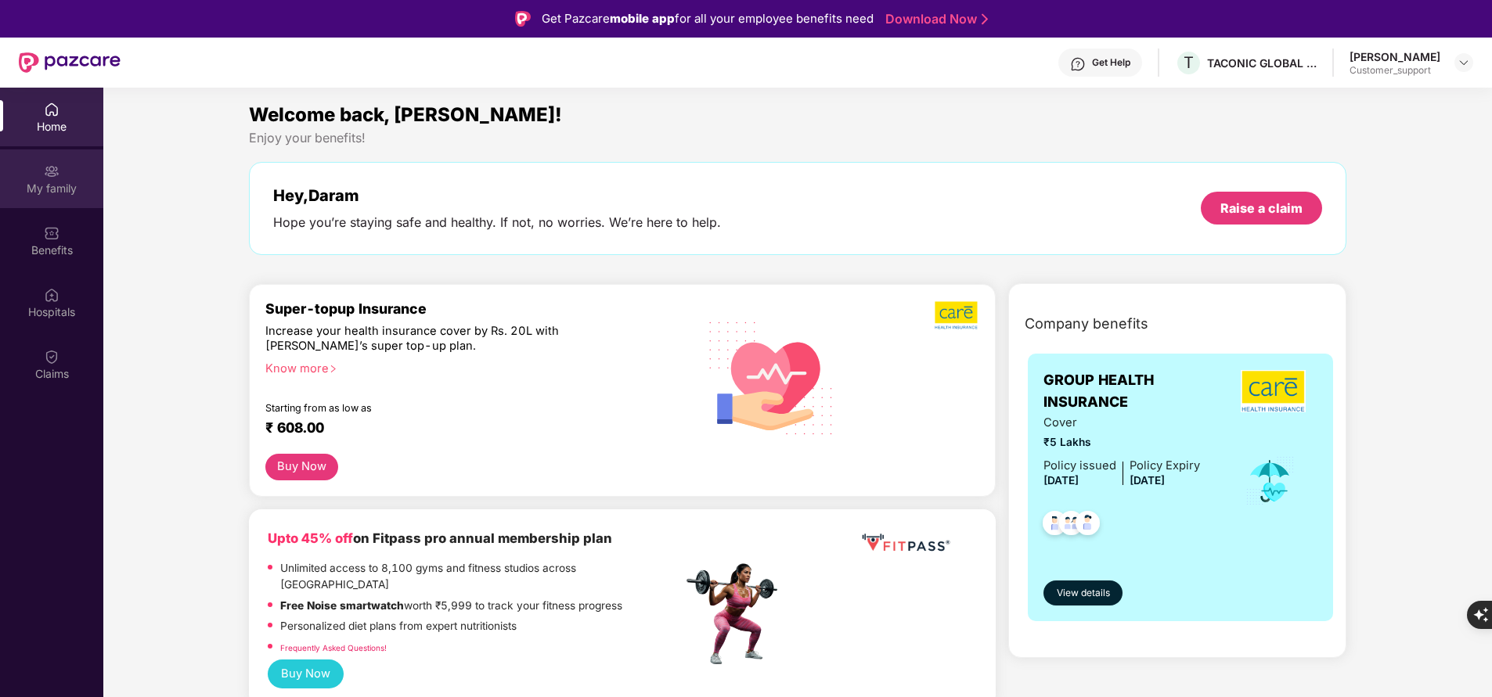
click at [59, 199] on div "My family" at bounding box center [51, 178] width 103 height 59
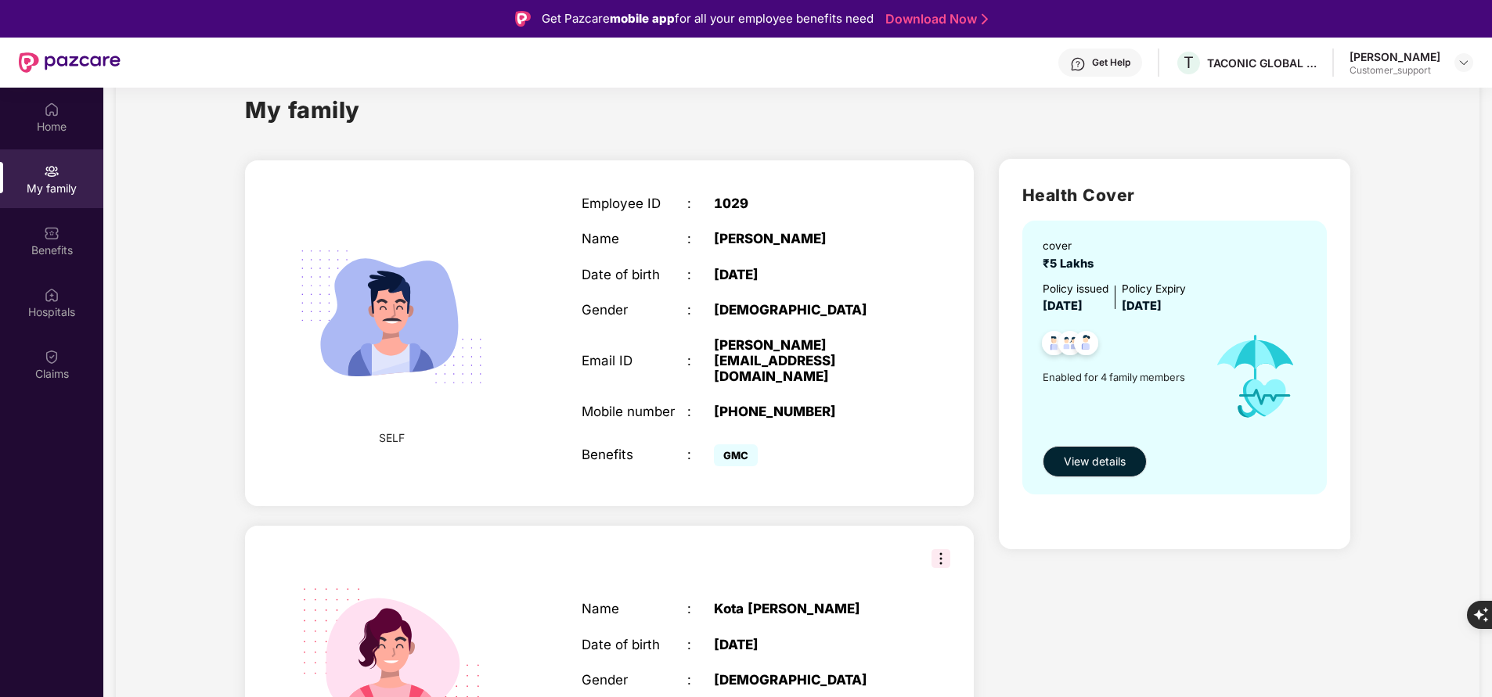
scroll to position [38, 0]
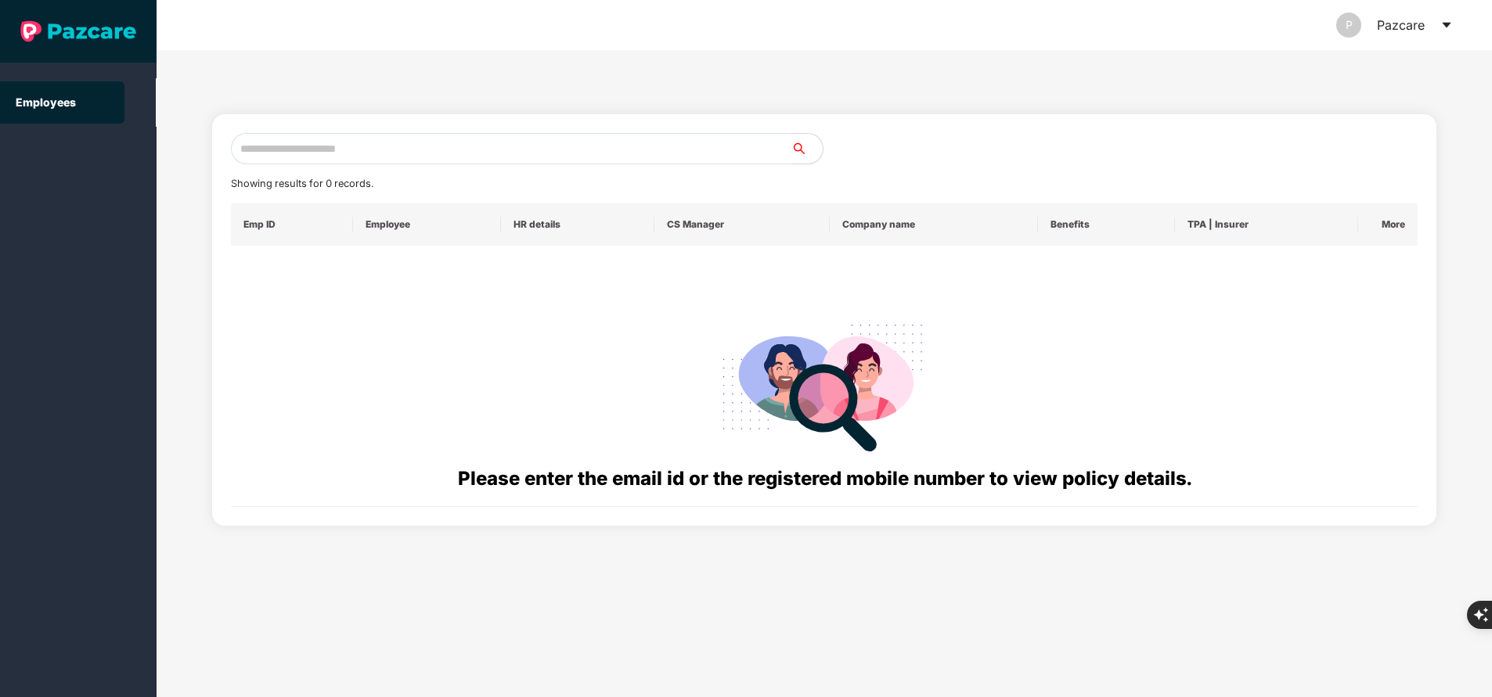
click at [390, 147] on input "text" at bounding box center [511, 148] width 560 height 31
paste input "**********"
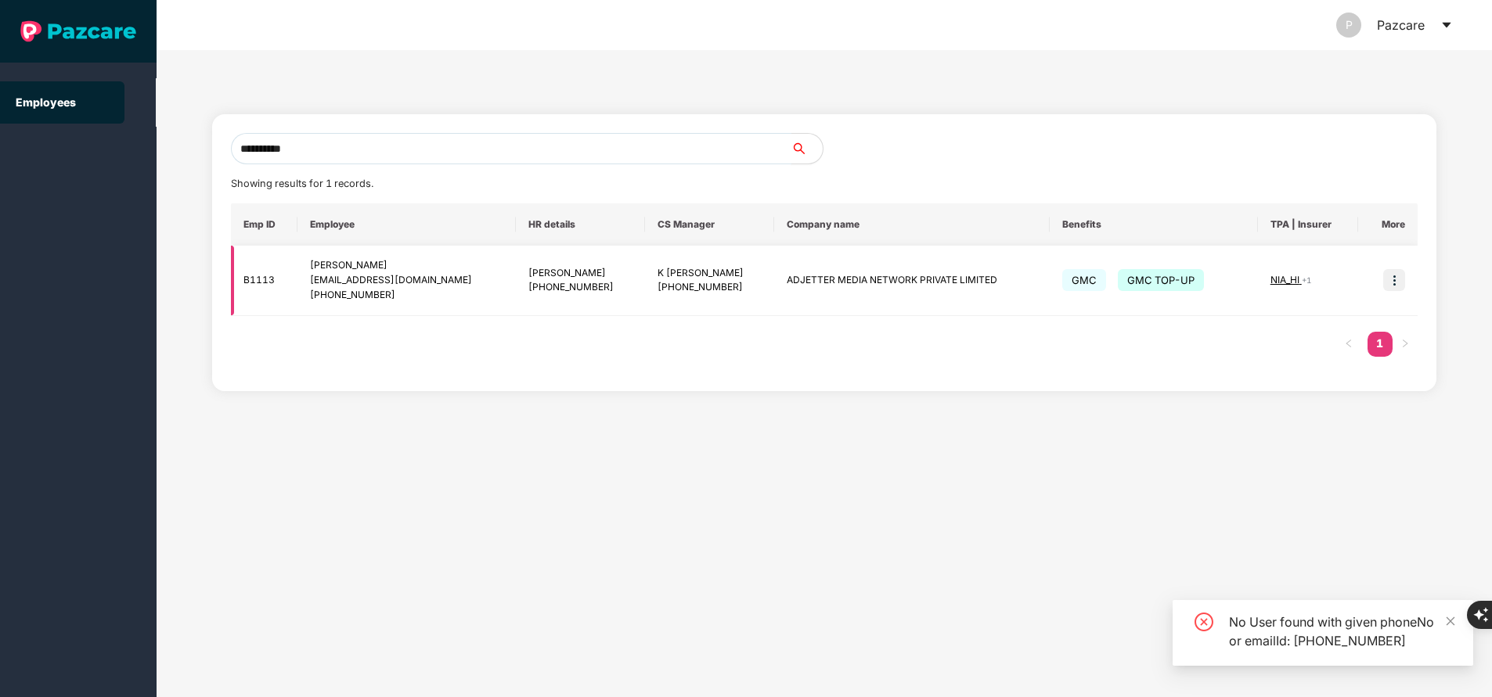
type input "**********"
click at [1394, 277] on img at bounding box center [1394, 280] width 22 height 22
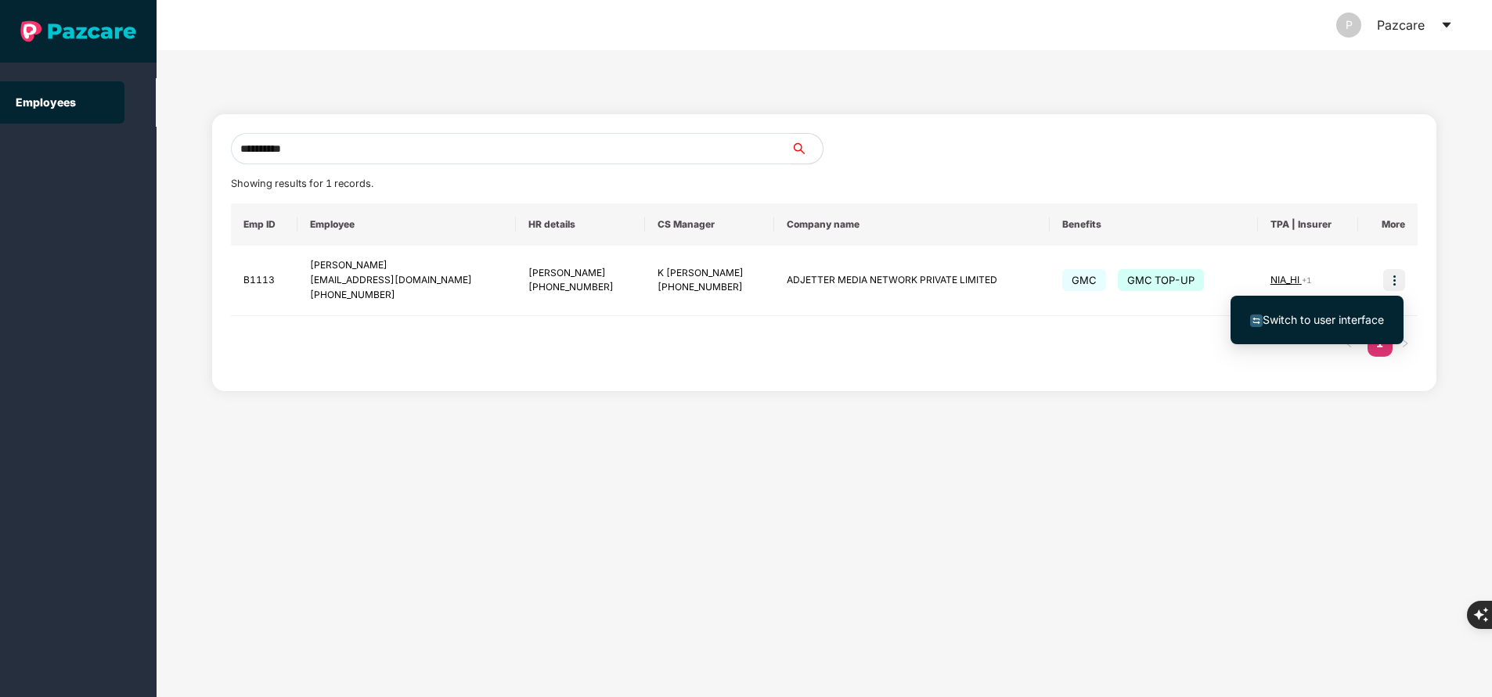
click at [1341, 315] on span "Switch to user interface" at bounding box center [1322, 319] width 121 height 13
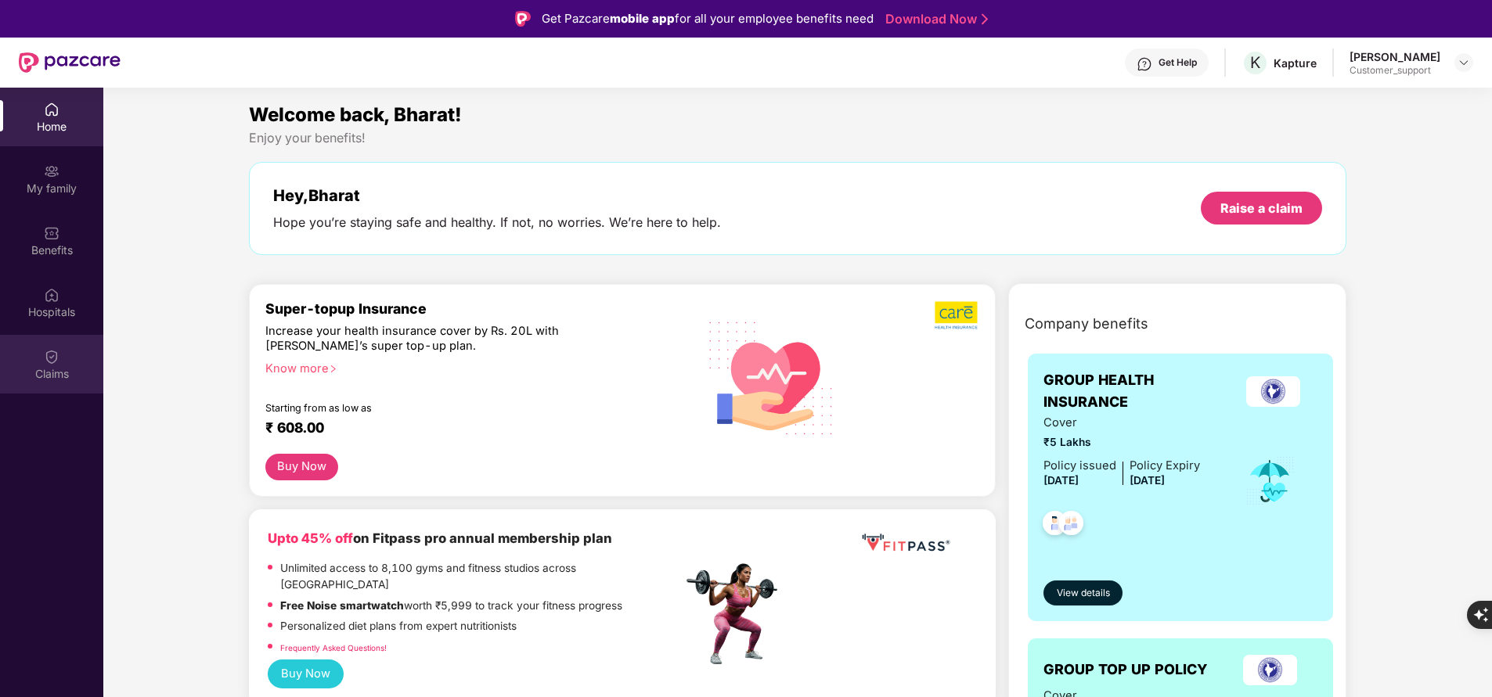
click at [69, 375] on div "Claims" at bounding box center [51, 374] width 103 height 16
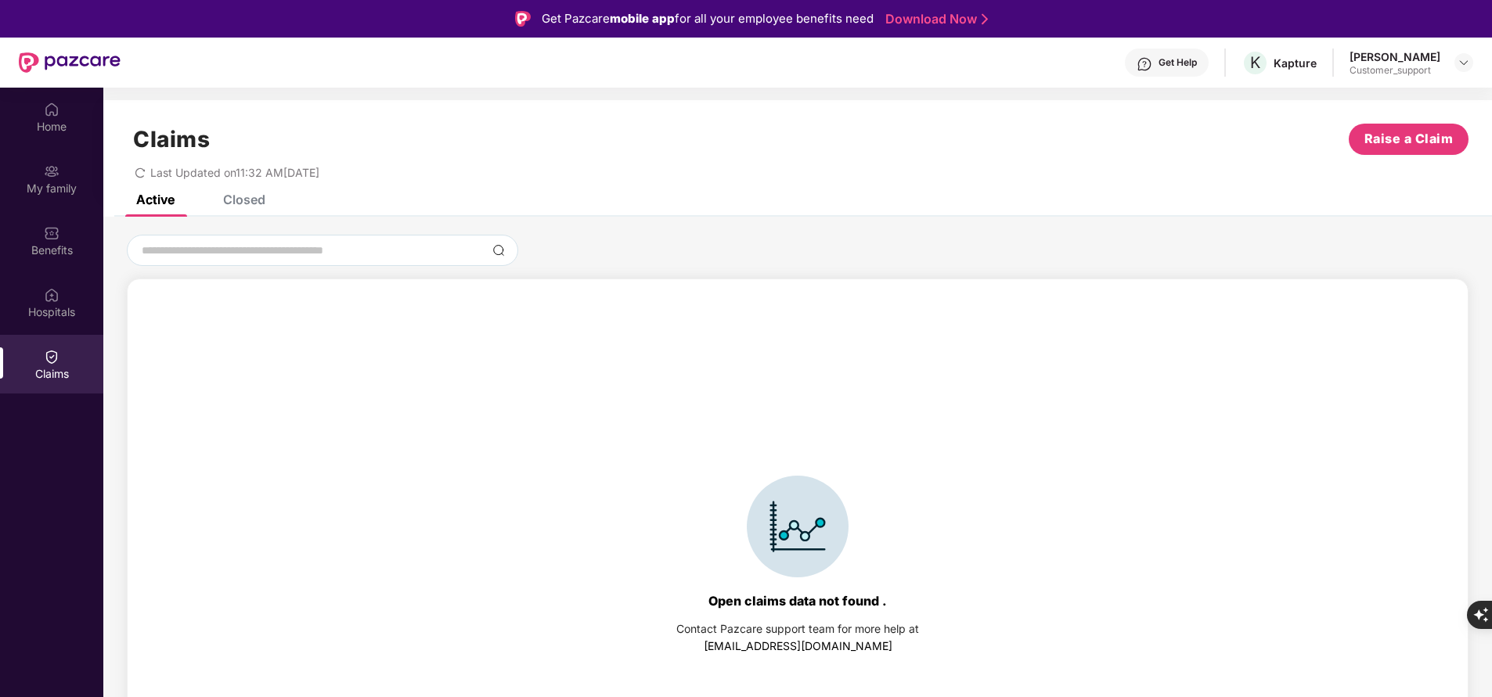
click at [250, 203] on div "Closed" at bounding box center [244, 200] width 42 height 16
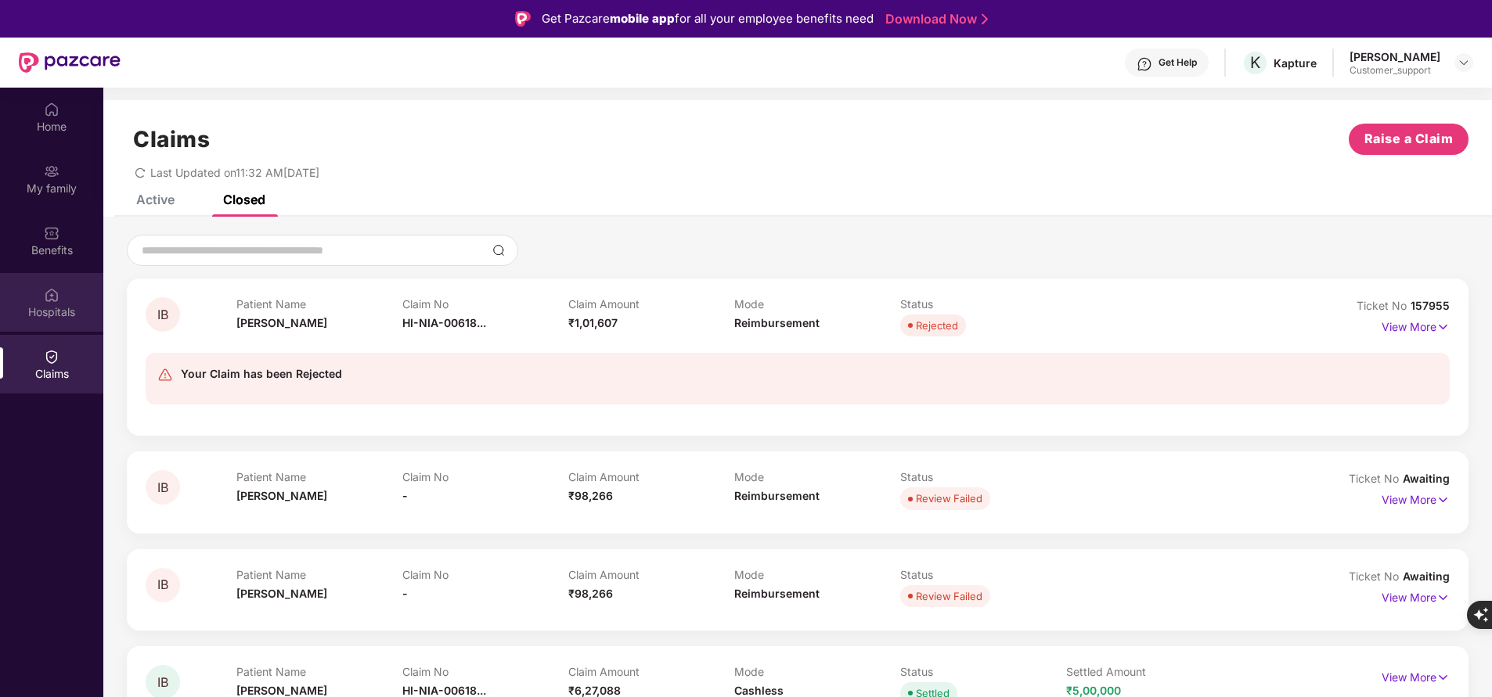
click at [41, 303] on div "Hospitals" at bounding box center [51, 302] width 103 height 59
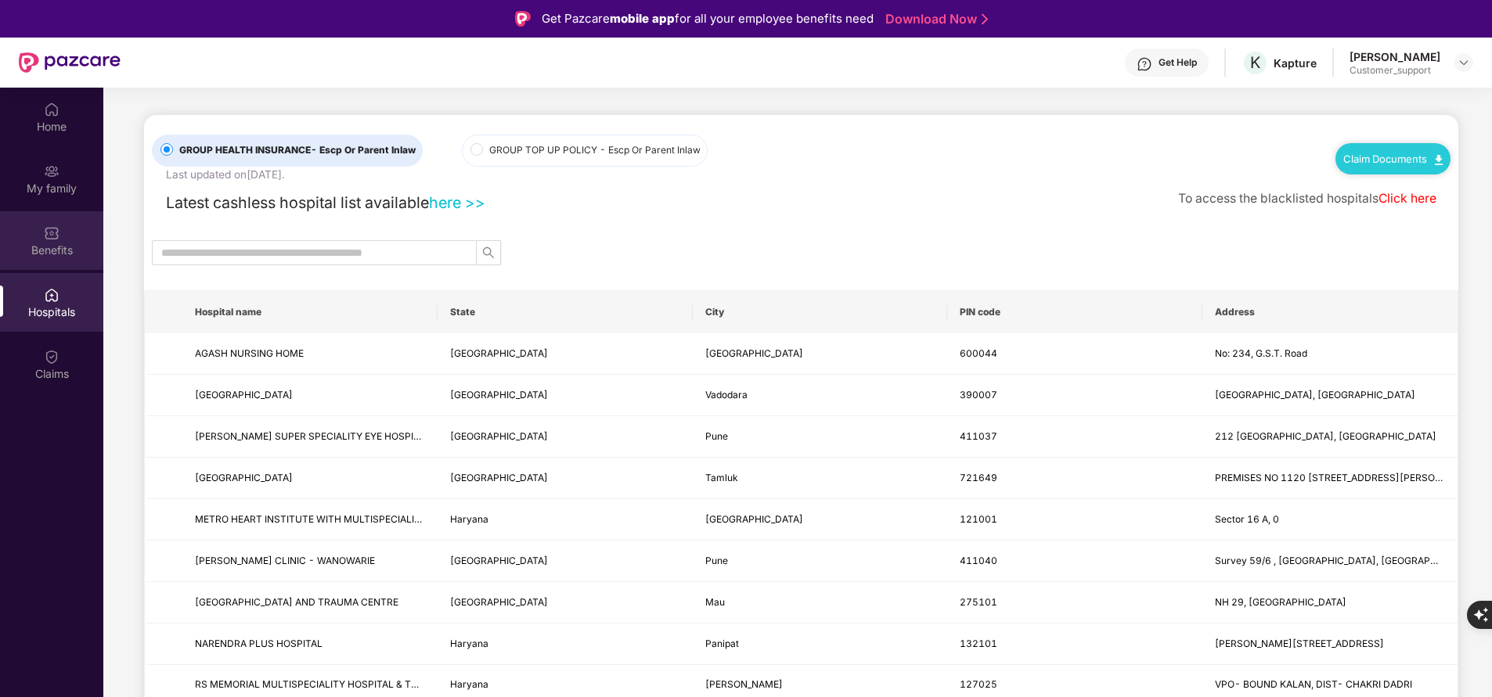
click at [47, 256] on div "Benefits" at bounding box center [51, 251] width 103 height 16
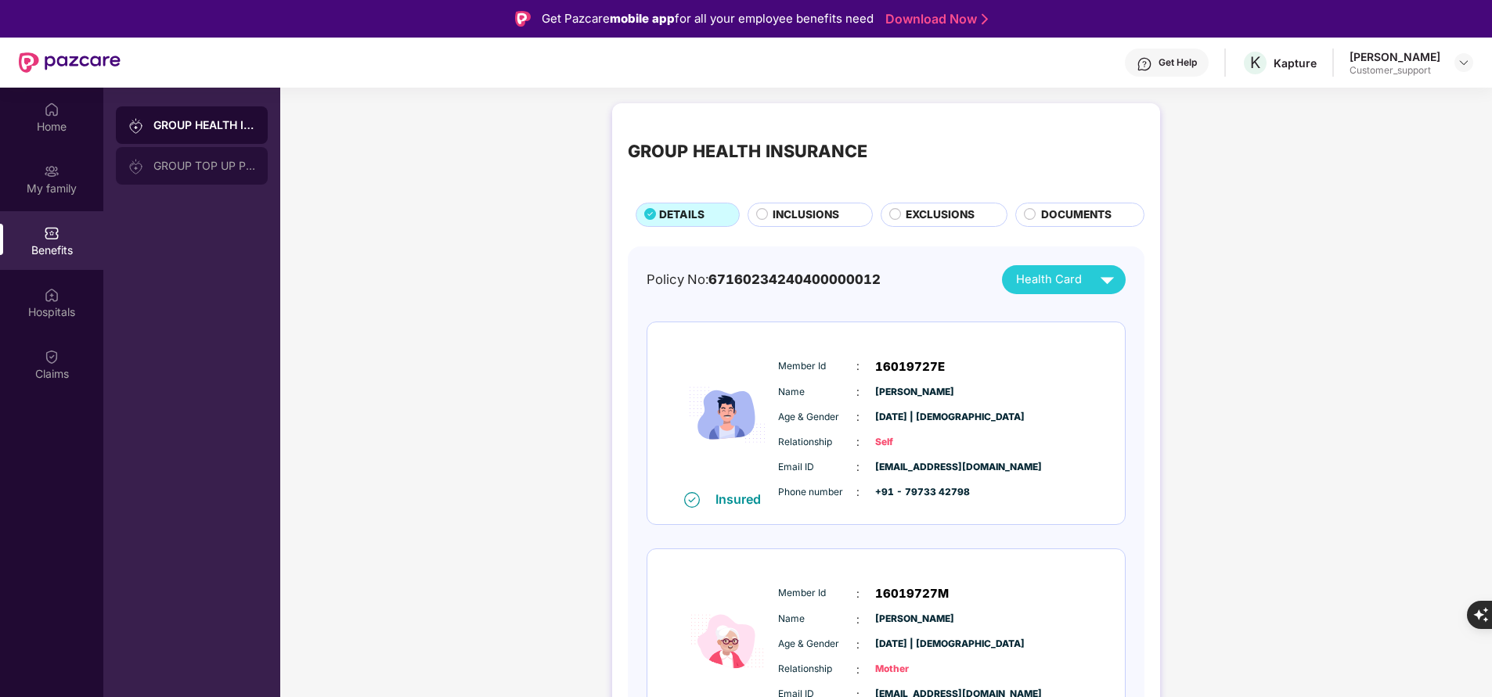
click at [197, 161] on div "GROUP TOP UP POLICY" at bounding box center [204, 166] width 102 height 13
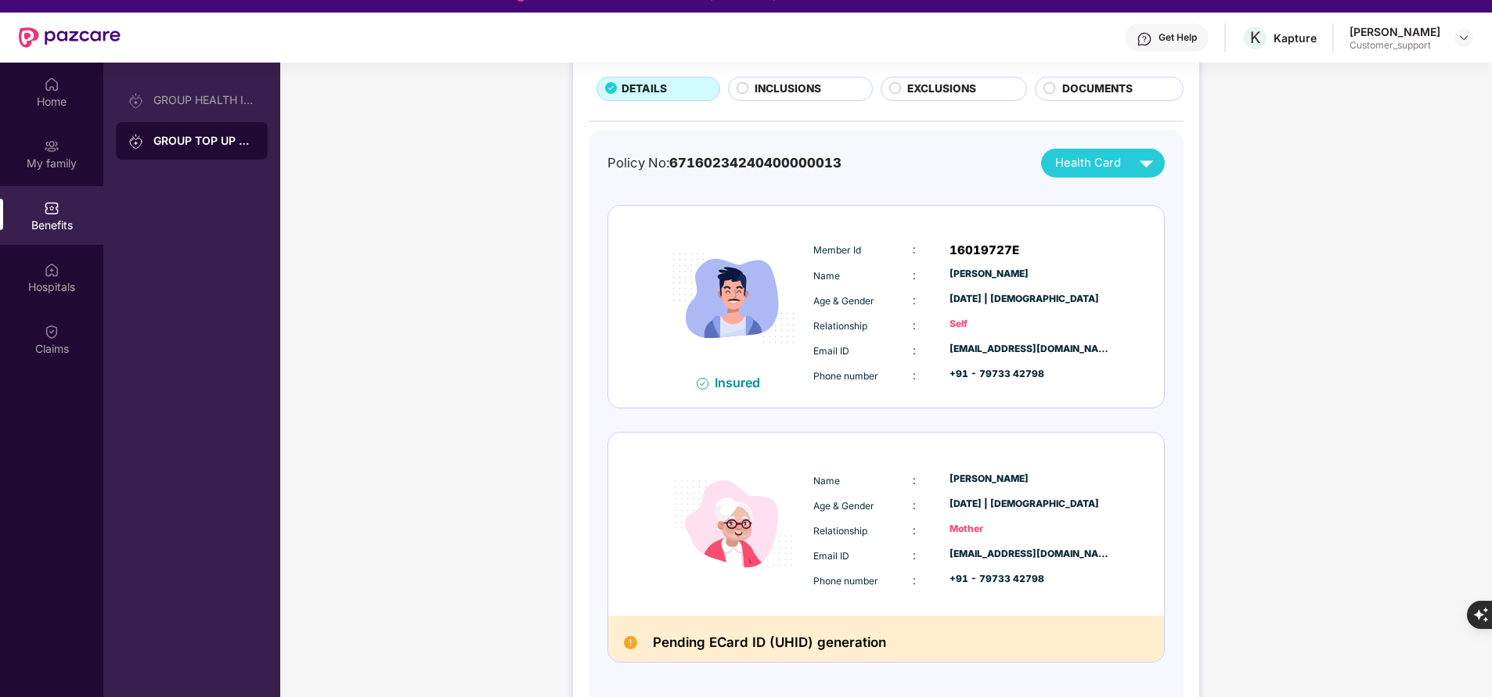
scroll to position [26, 0]
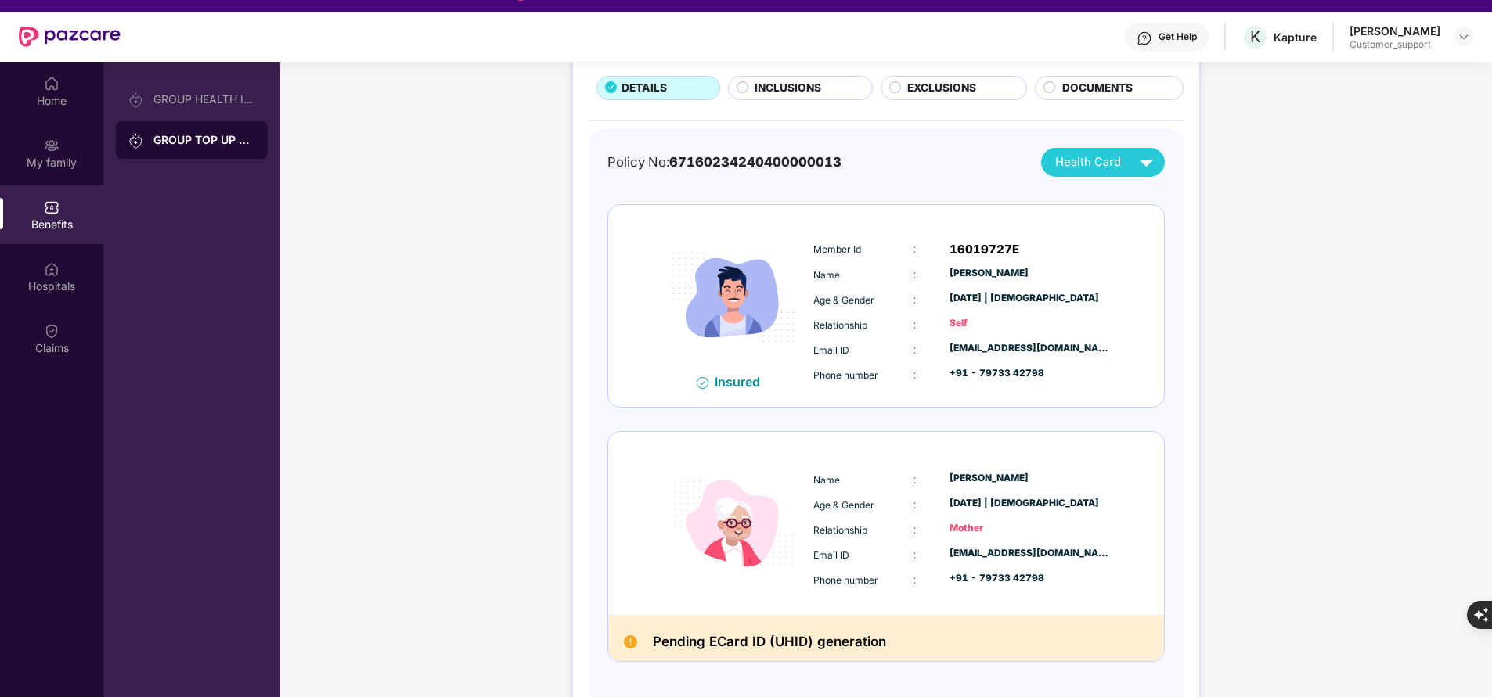
click at [781, 86] on span "INCLUSIONS" at bounding box center [787, 88] width 67 height 16
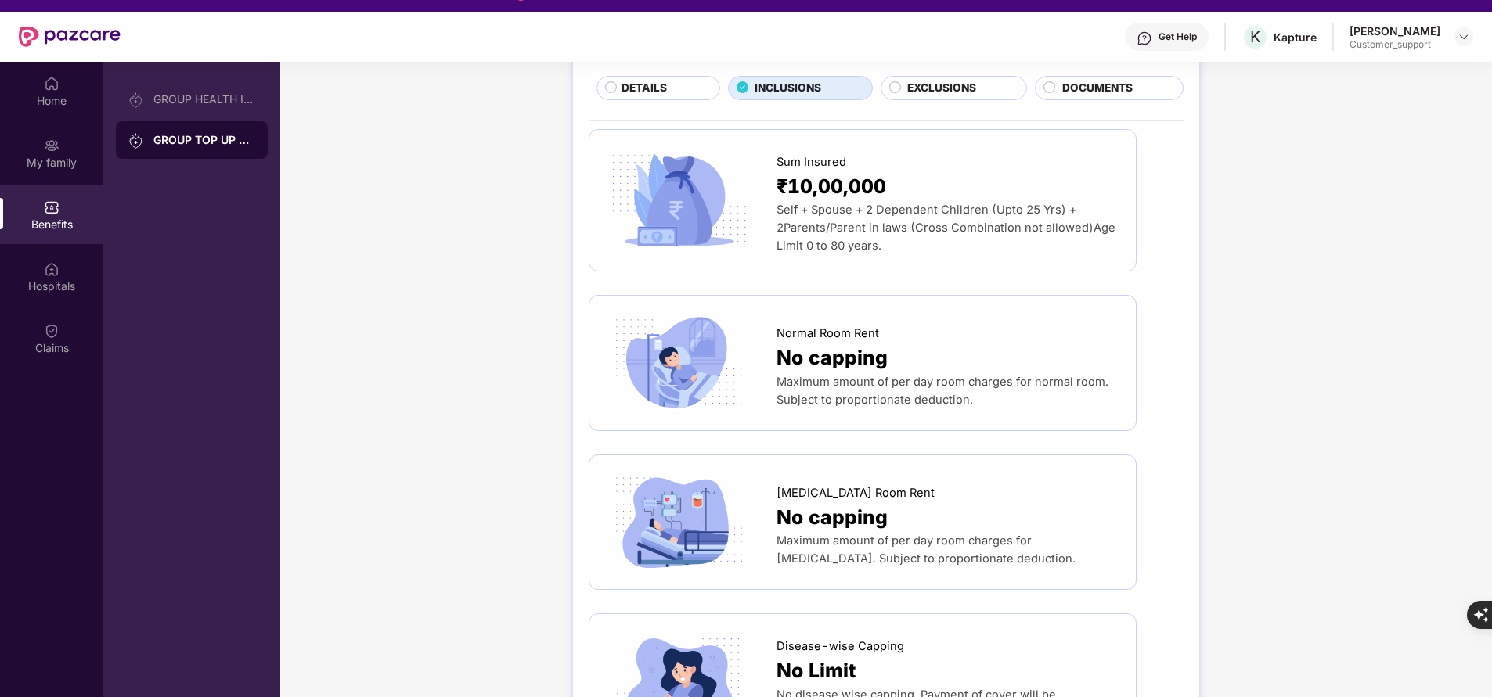
click at [629, 80] on span "DETAILS" at bounding box center [643, 88] width 45 height 16
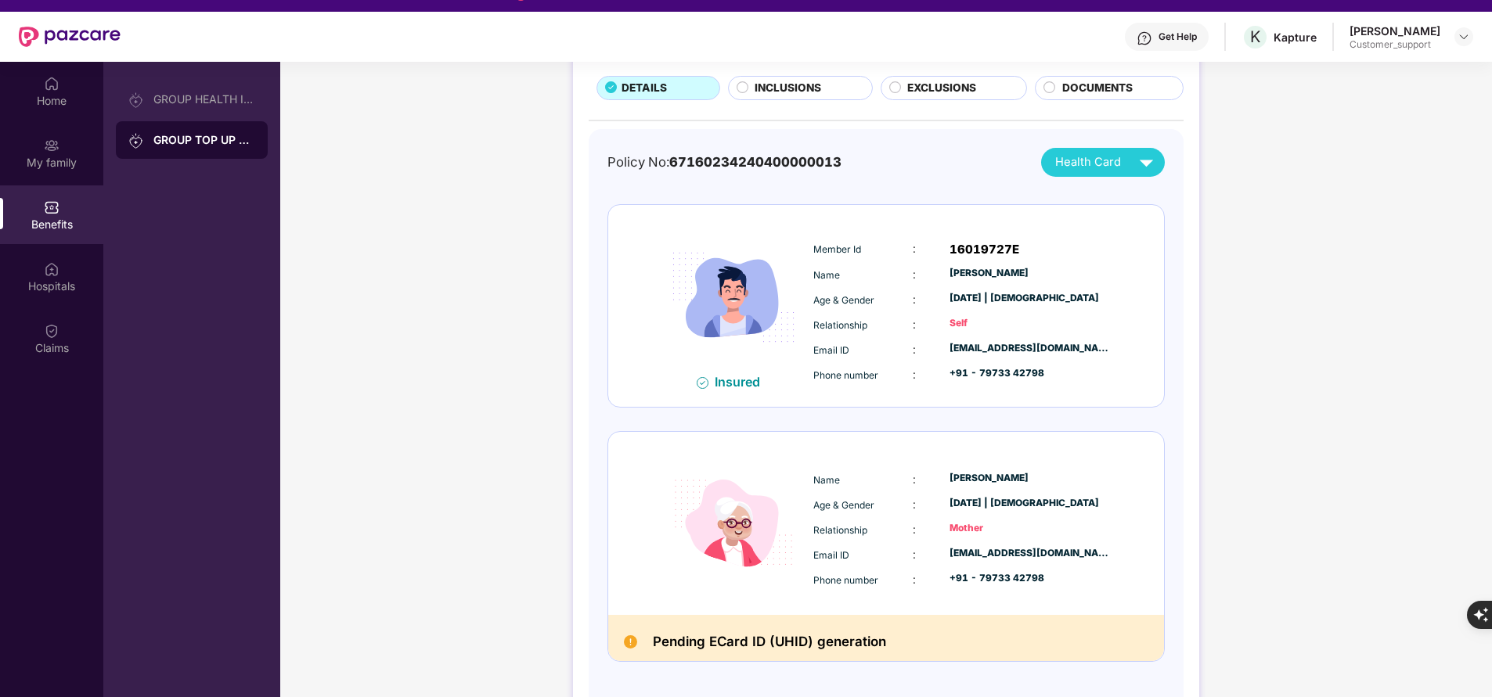
click at [765, 81] on span "INCLUSIONS" at bounding box center [787, 88] width 67 height 16
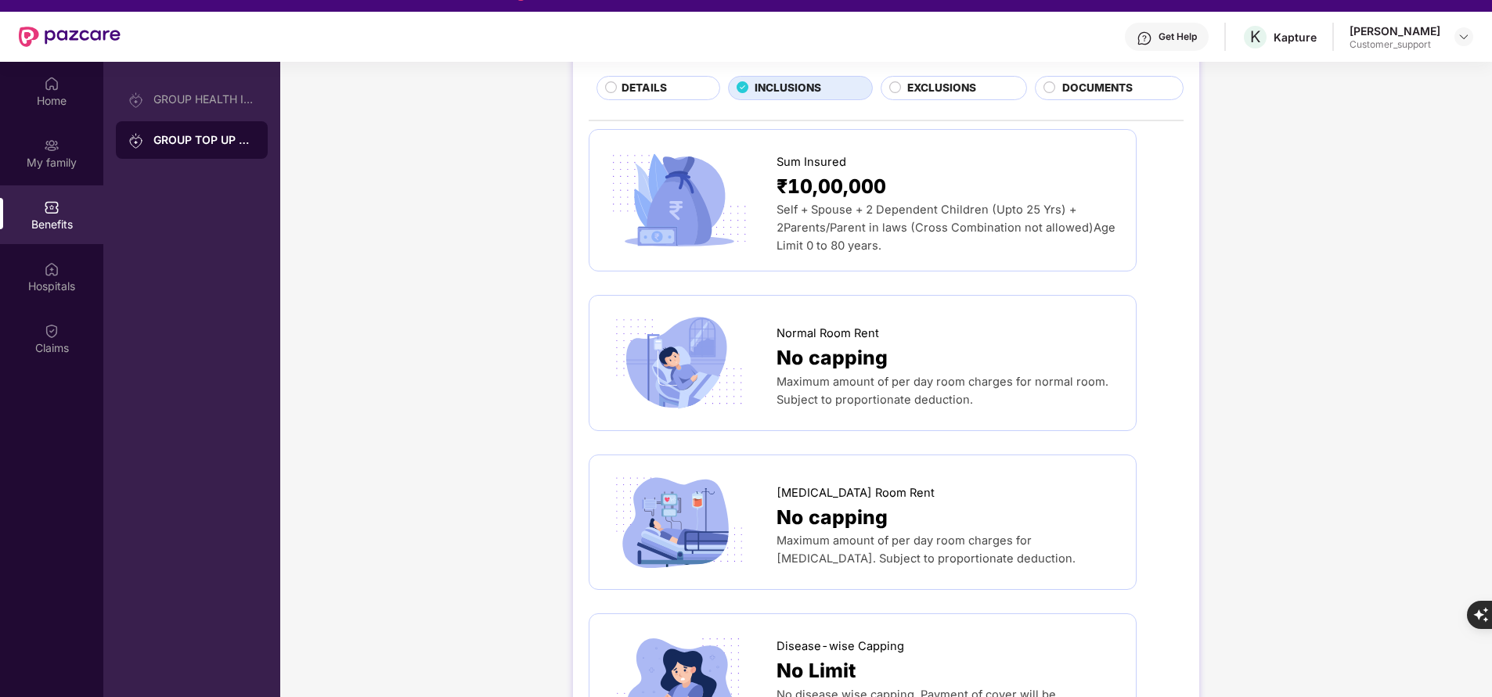
click at [676, 95] on div "DETAILS" at bounding box center [662, 89] width 97 height 19
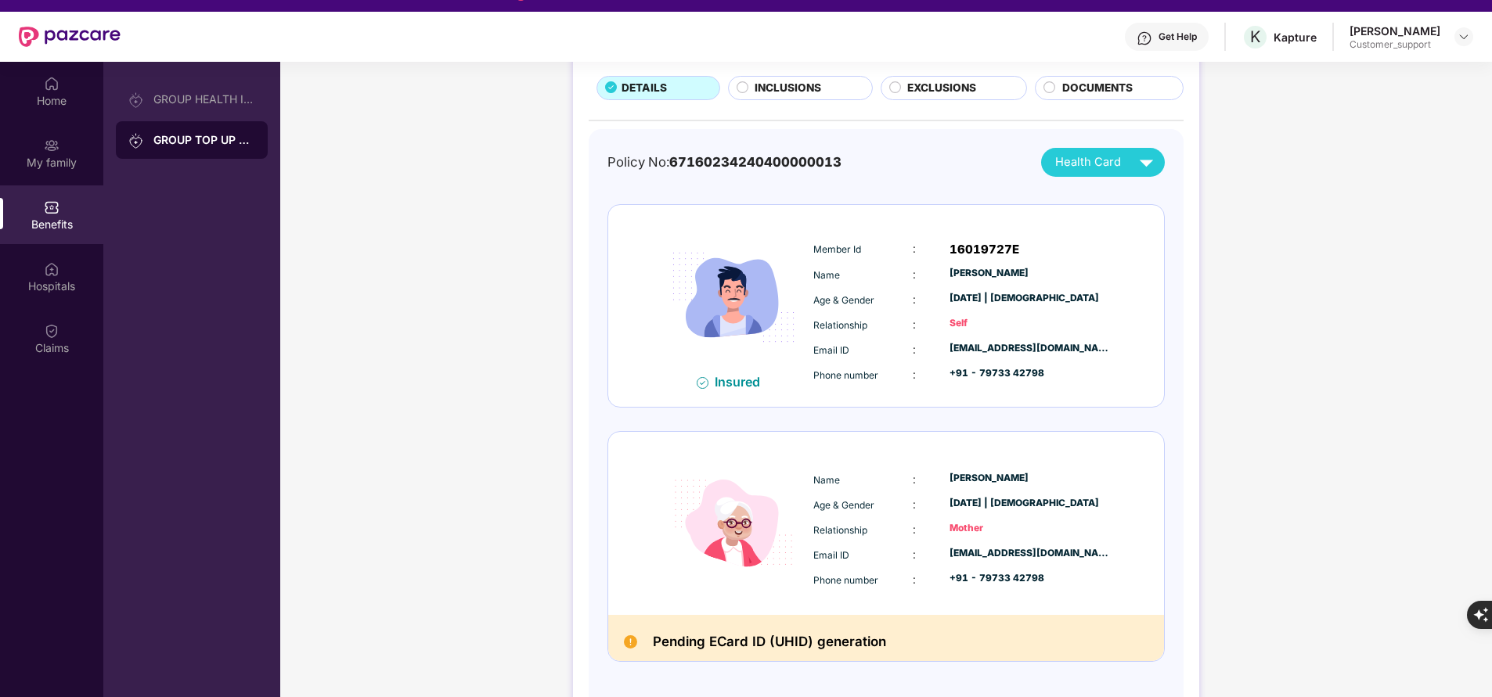
scroll to position [88, 0]
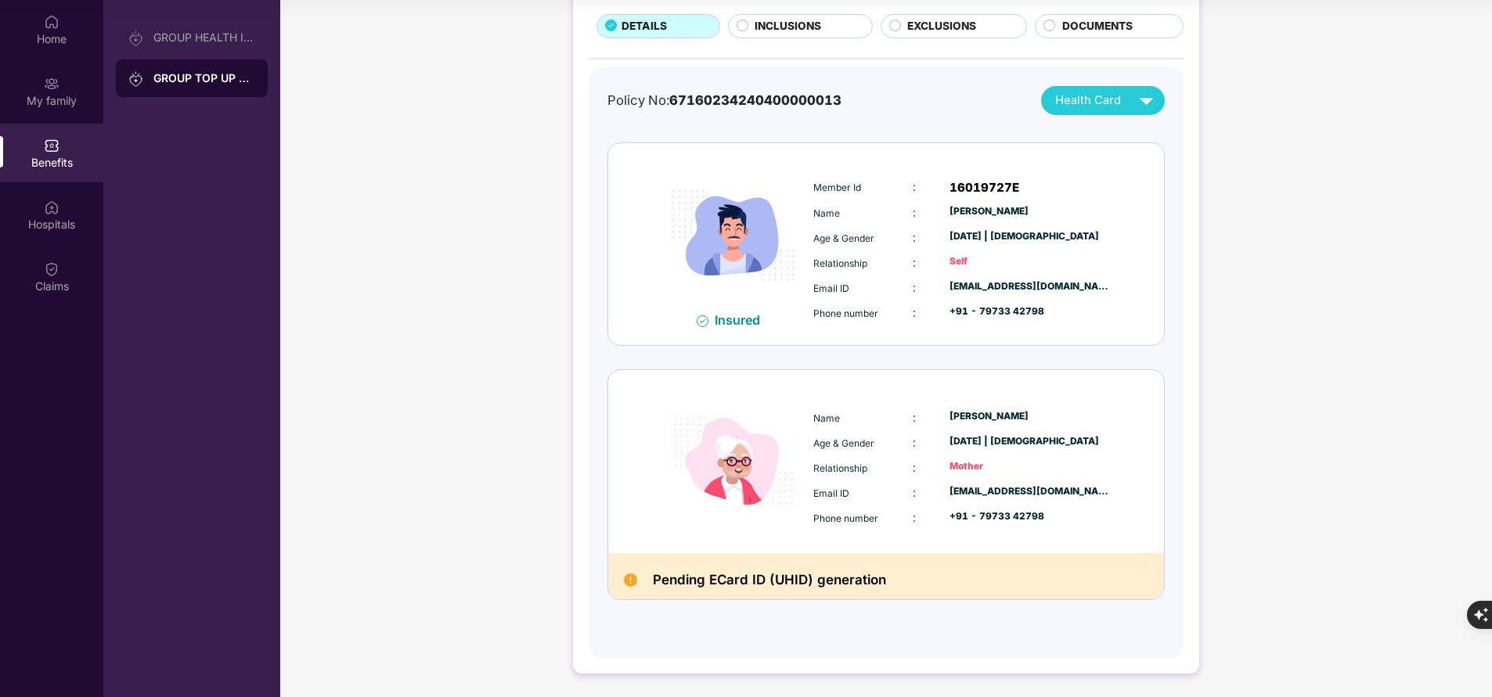
click at [999, 27] on div "EXCLUSIONS" at bounding box center [958, 27] width 119 height 19
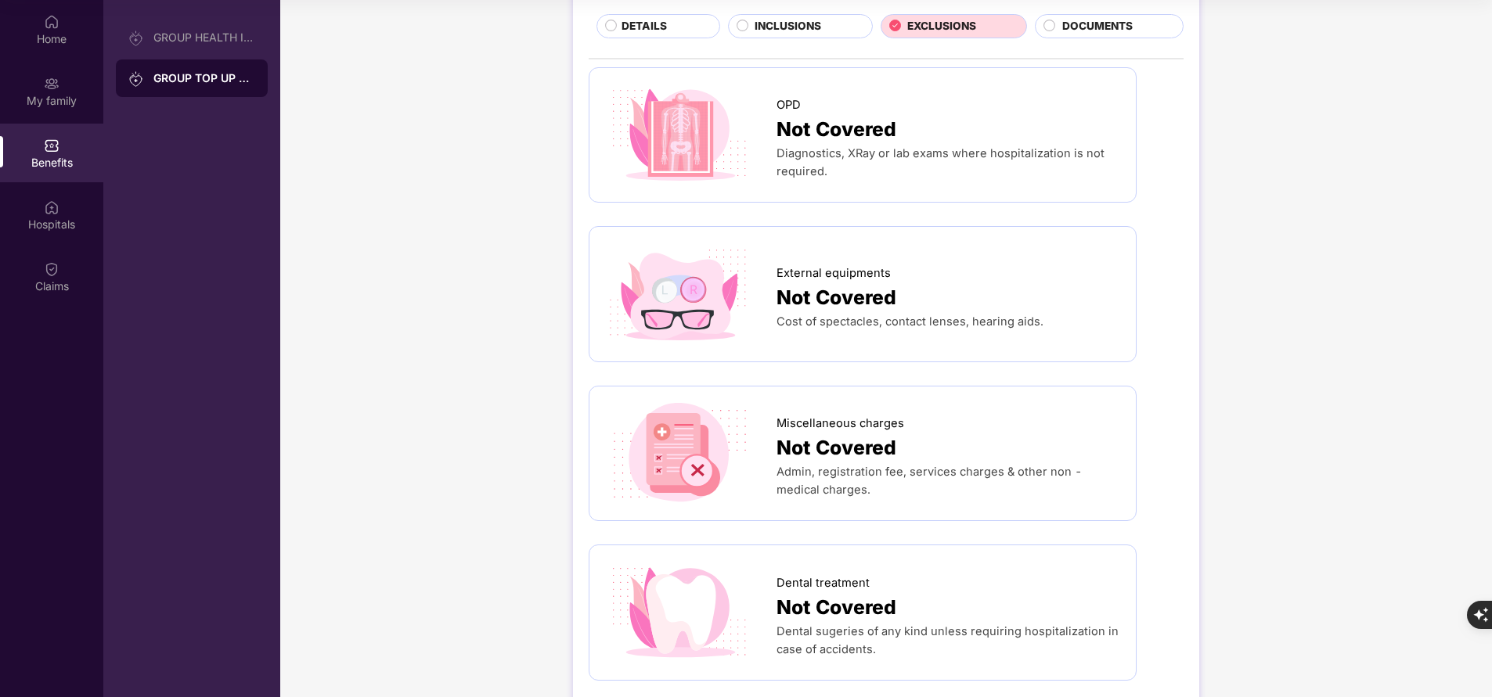
click at [827, 32] on div "INCLUSIONS" at bounding box center [805, 27] width 117 height 19
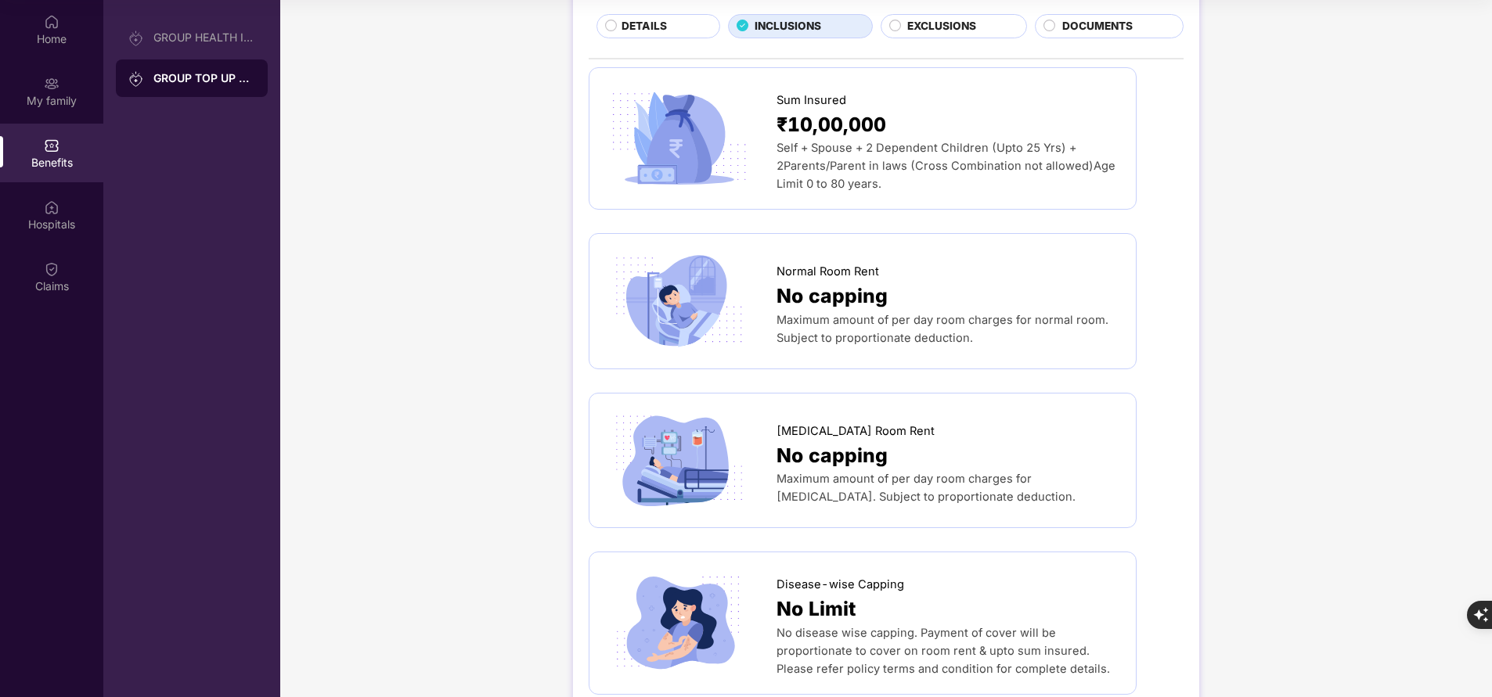
click at [678, 24] on div "DETAILS" at bounding box center [662, 27] width 97 height 19
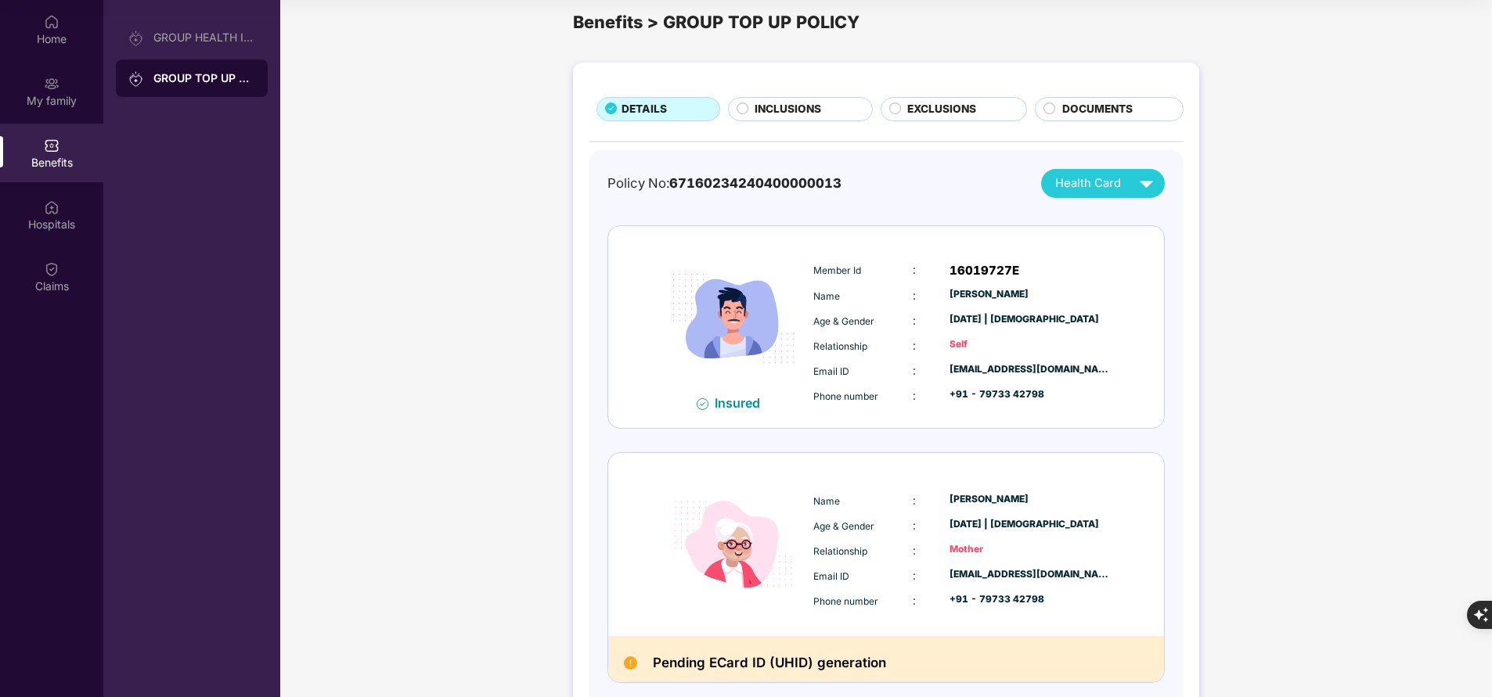
scroll to position [19, 0]
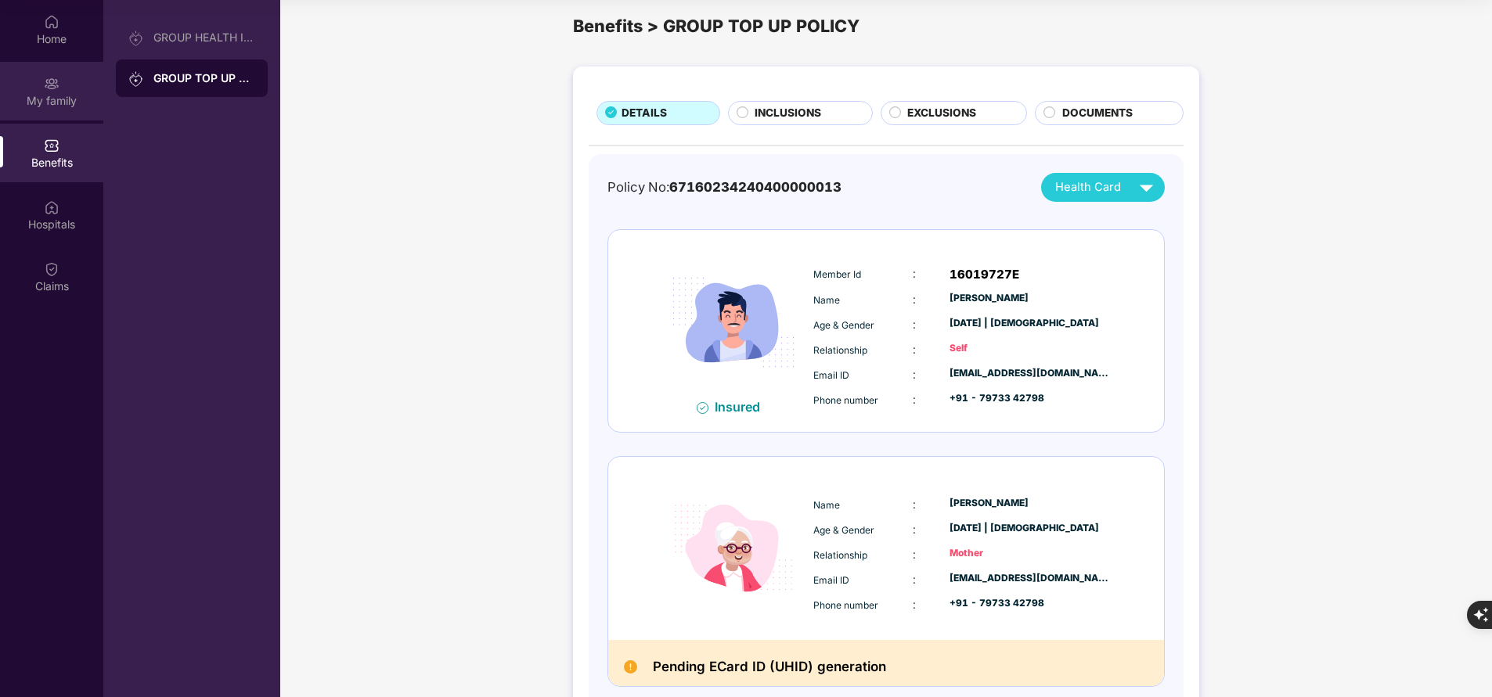
click at [68, 103] on div "My family" at bounding box center [51, 101] width 103 height 16
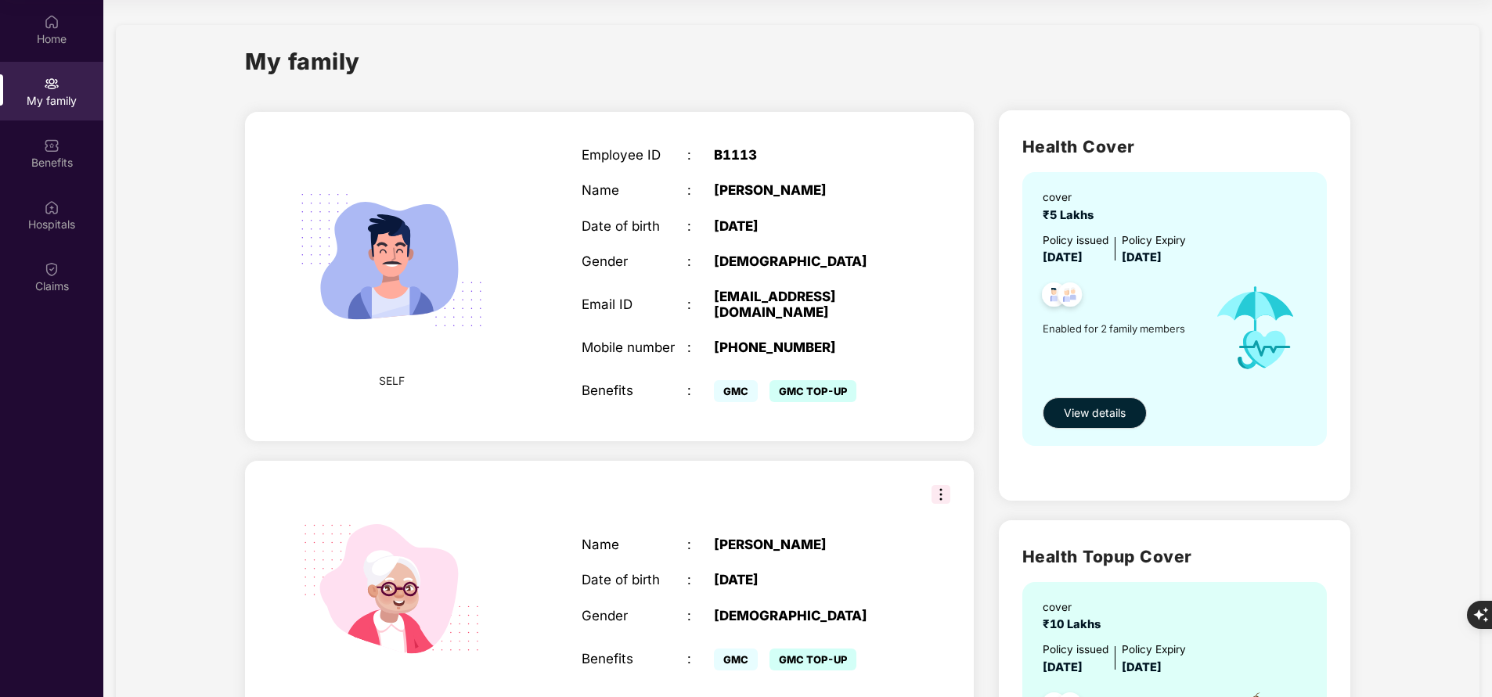
scroll to position [0, 0]
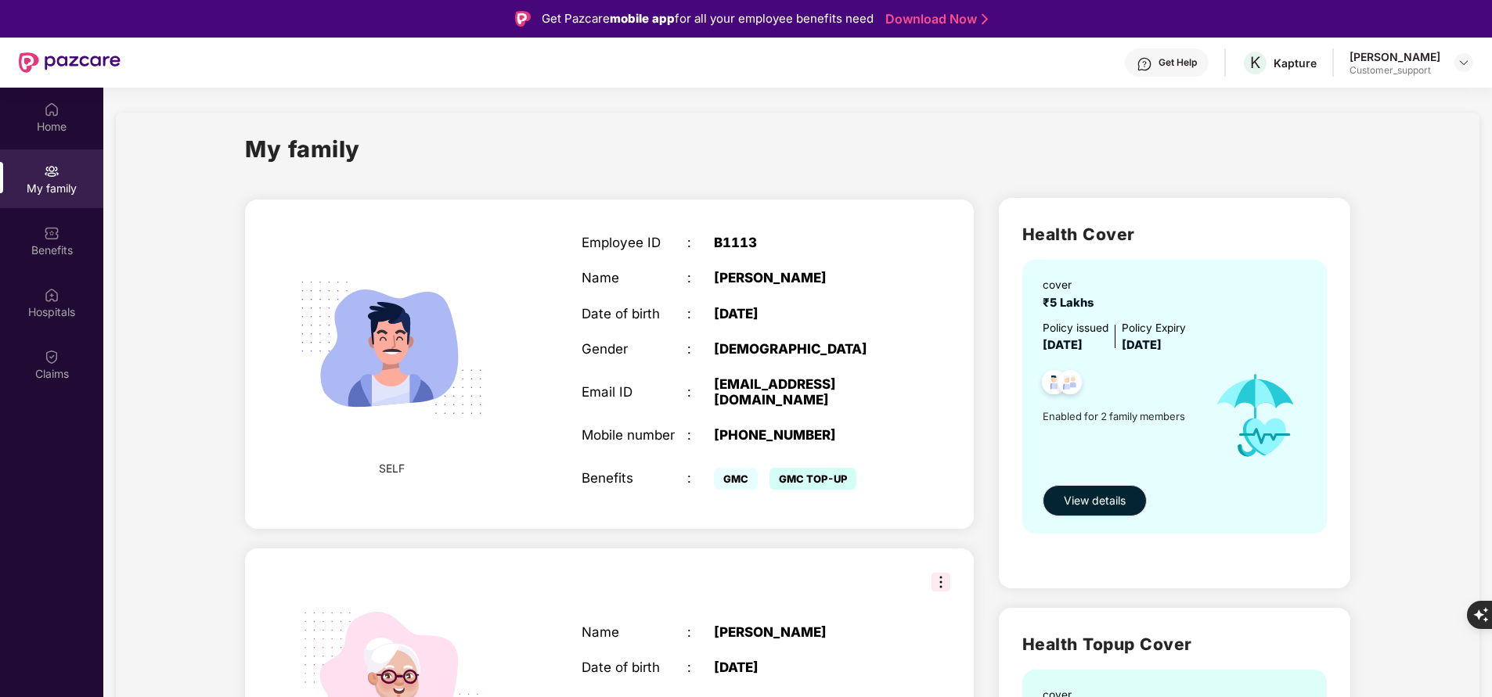
click at [1187, 67] on div "Get Help" at bounding box center [1177, 62] width 38 height 13
click at [855, 129] on div "My family SELF Employee ID : B1113 Name : Bharat Goyal Date of birth : 14 July …" at bounding box center [797, 574] width 1363 height 923
click at [63, 257] on div "Benefits" at bounding box center [51, 251] width 103 height 16
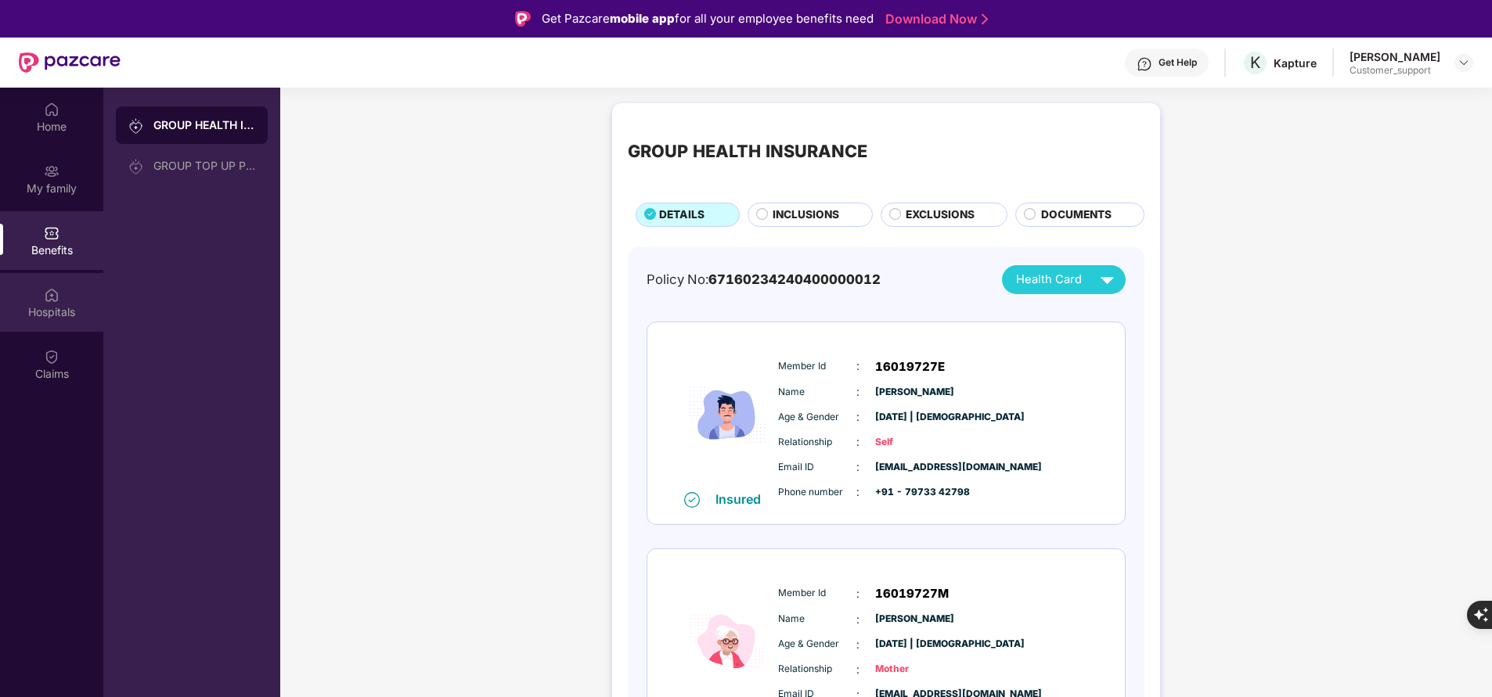
click at [70, 315] on div "Hospitals" at bounding box center [51, 312] width 103 height 16
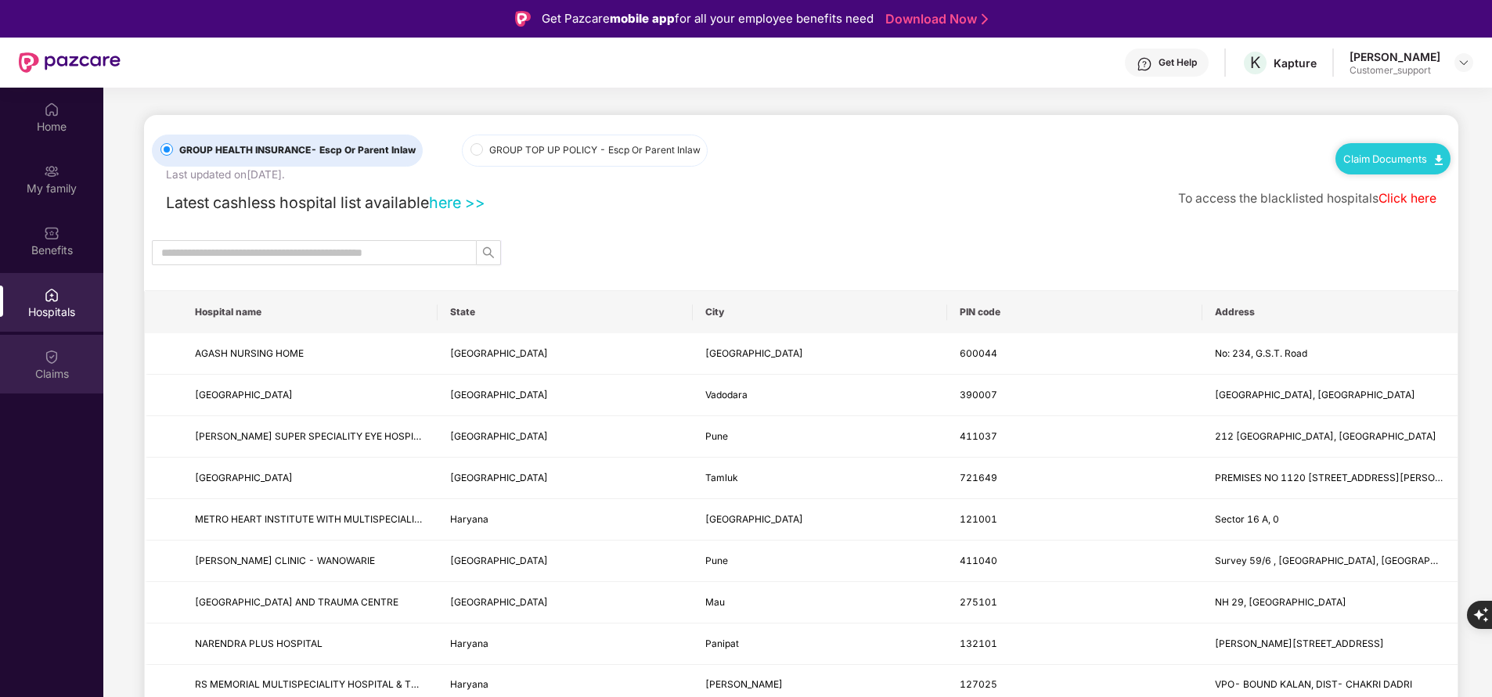
click at [47, 377] on div "Claims" at bounding box center [51, 374] width 103 height 16
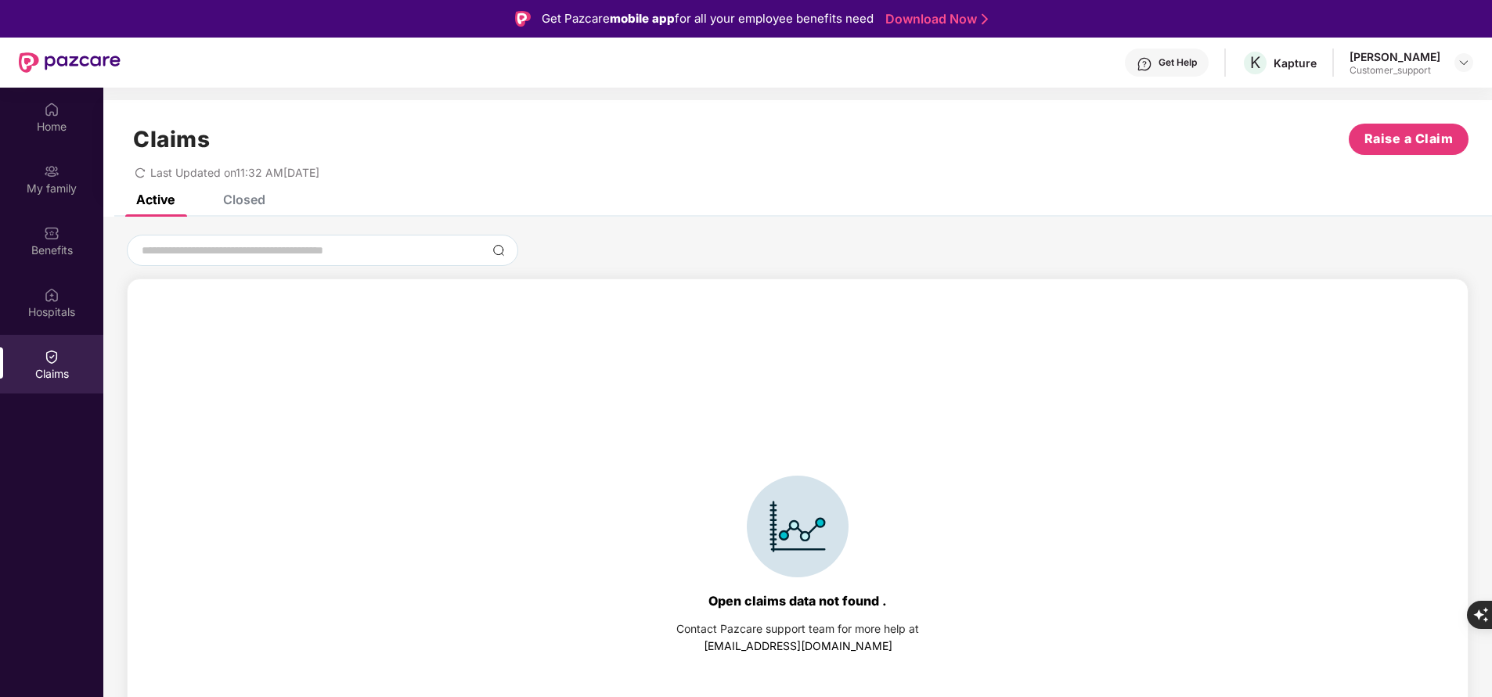
click at [256, 201] on div "Closed" at bounding box center [244, 200] width 42 height 16
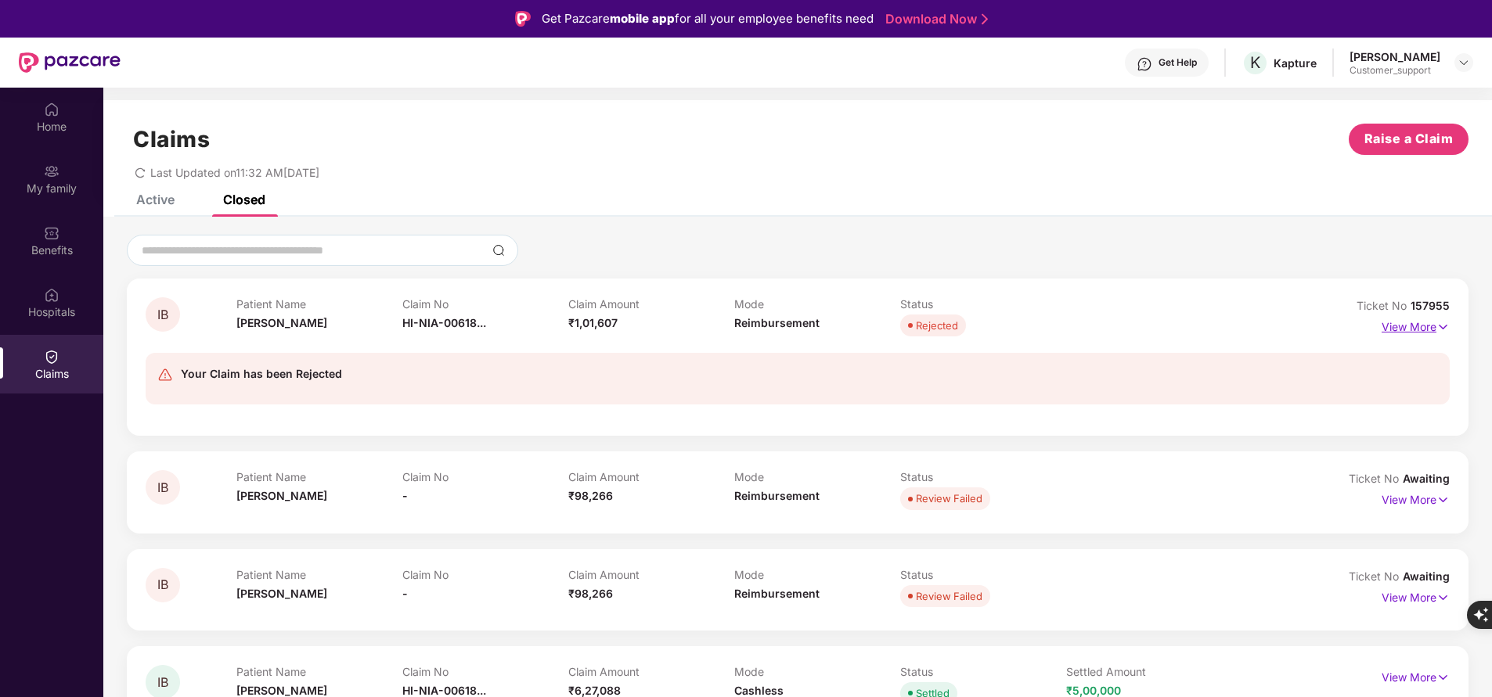
click at [1441, 317] on p "View More" at bounding box center [1415, 325] width 68 height 21
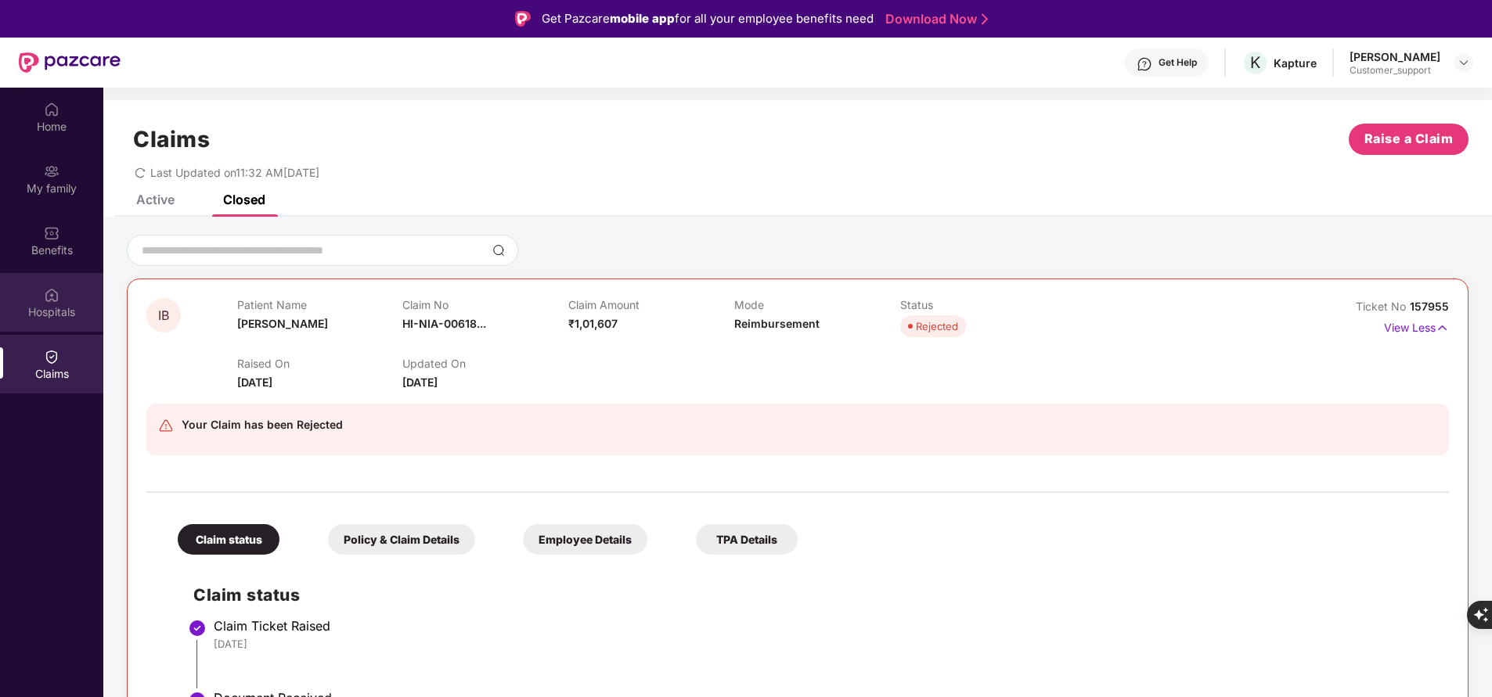
click at [59, 318] on div "Hospitals" at bounding box center [51, 312] width 103 height 16
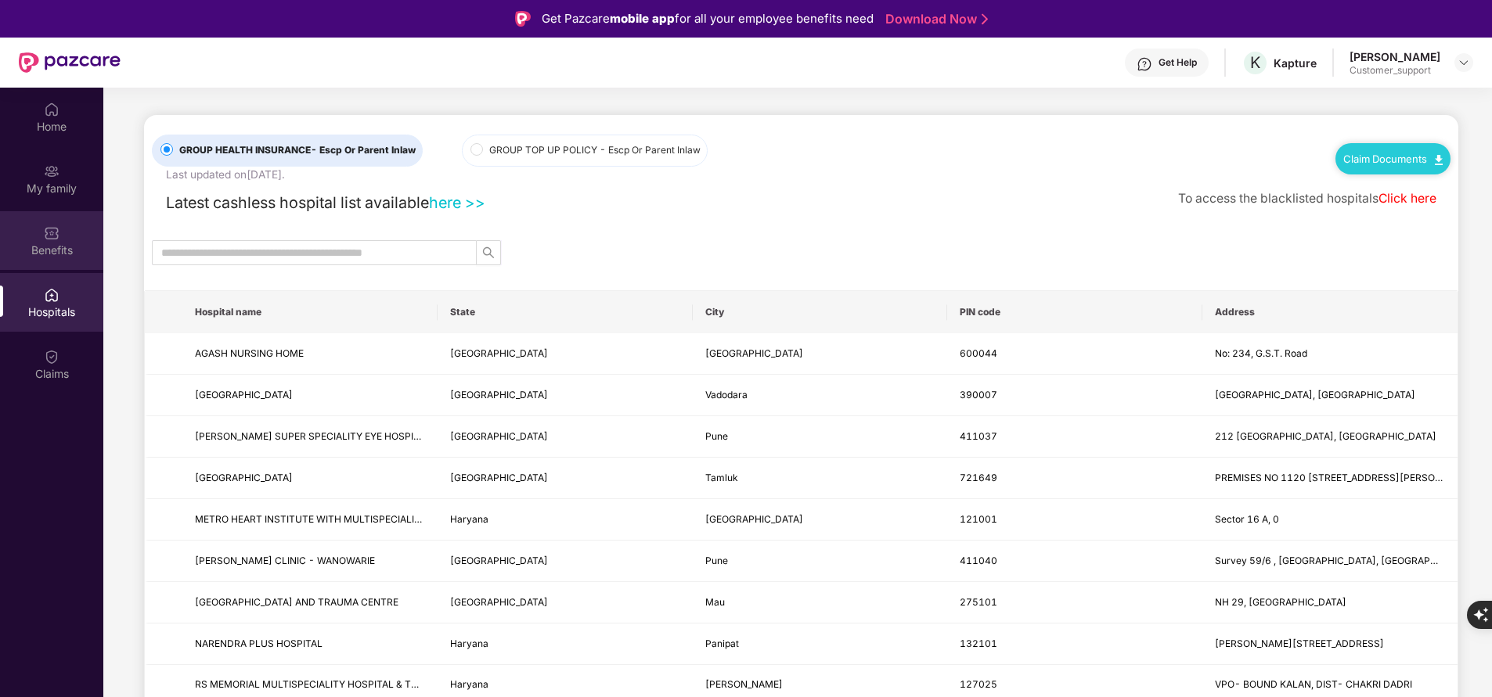
click at [64, 239] on div "Benefits" at bounding box center [51, 240] width 103 height 59
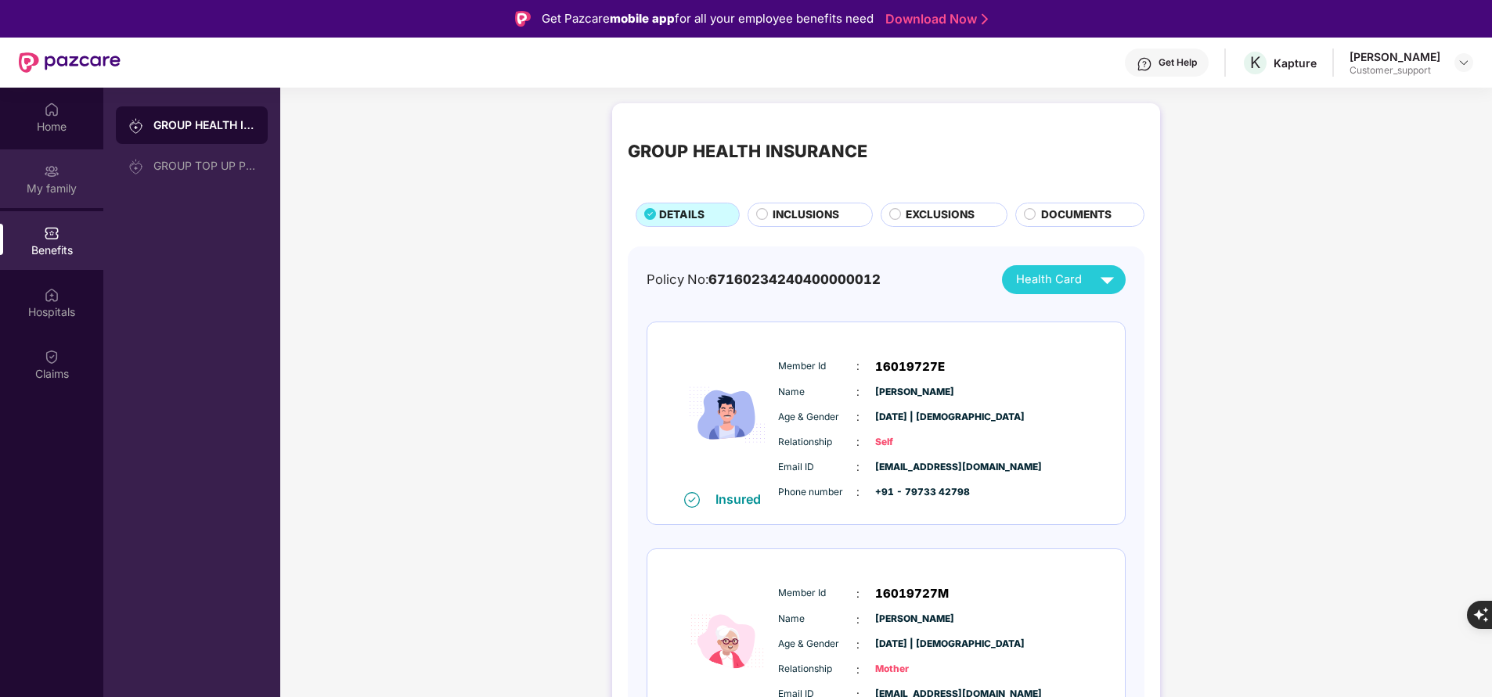
click at [56, 200] on div "My family" at bounding box center [51, 178] width 103 height 59
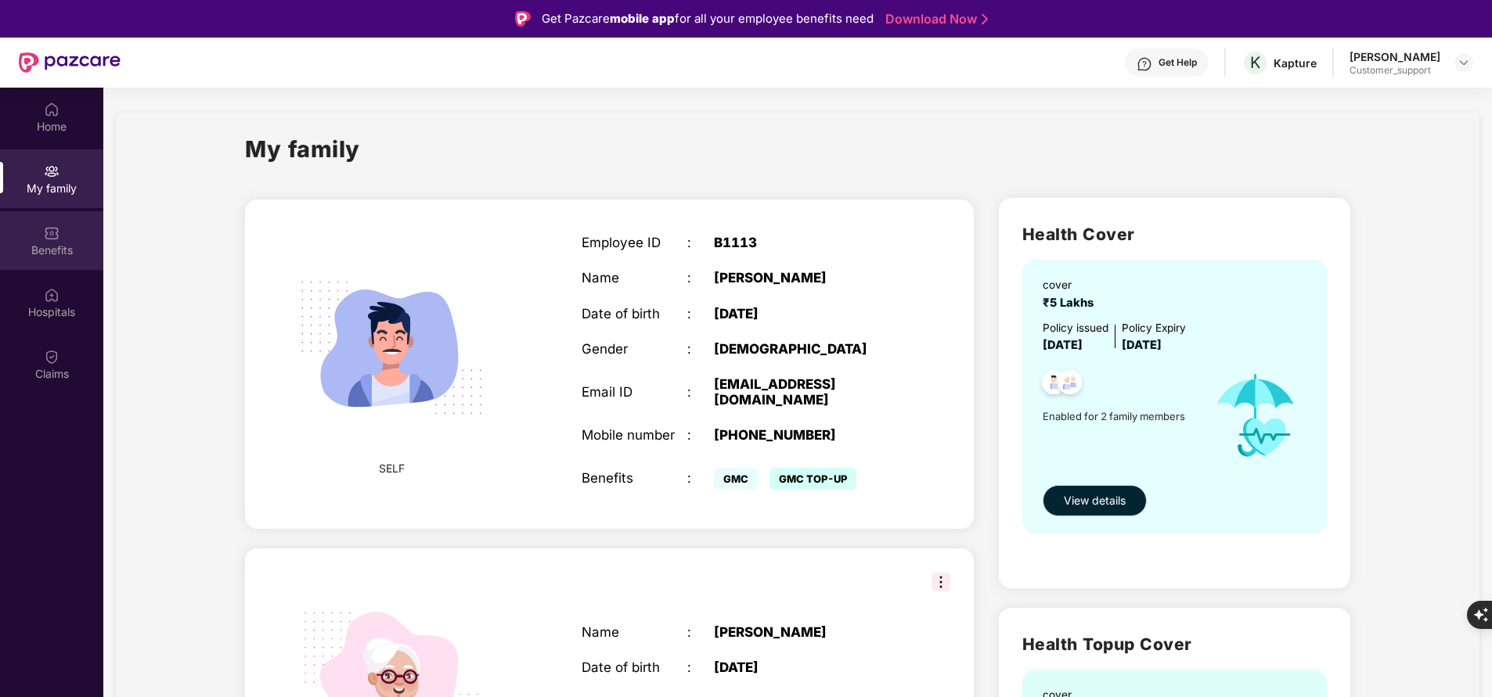
click at [61, 230] on div "Benefits" at bounding box center [51, 240] width 103 height 59
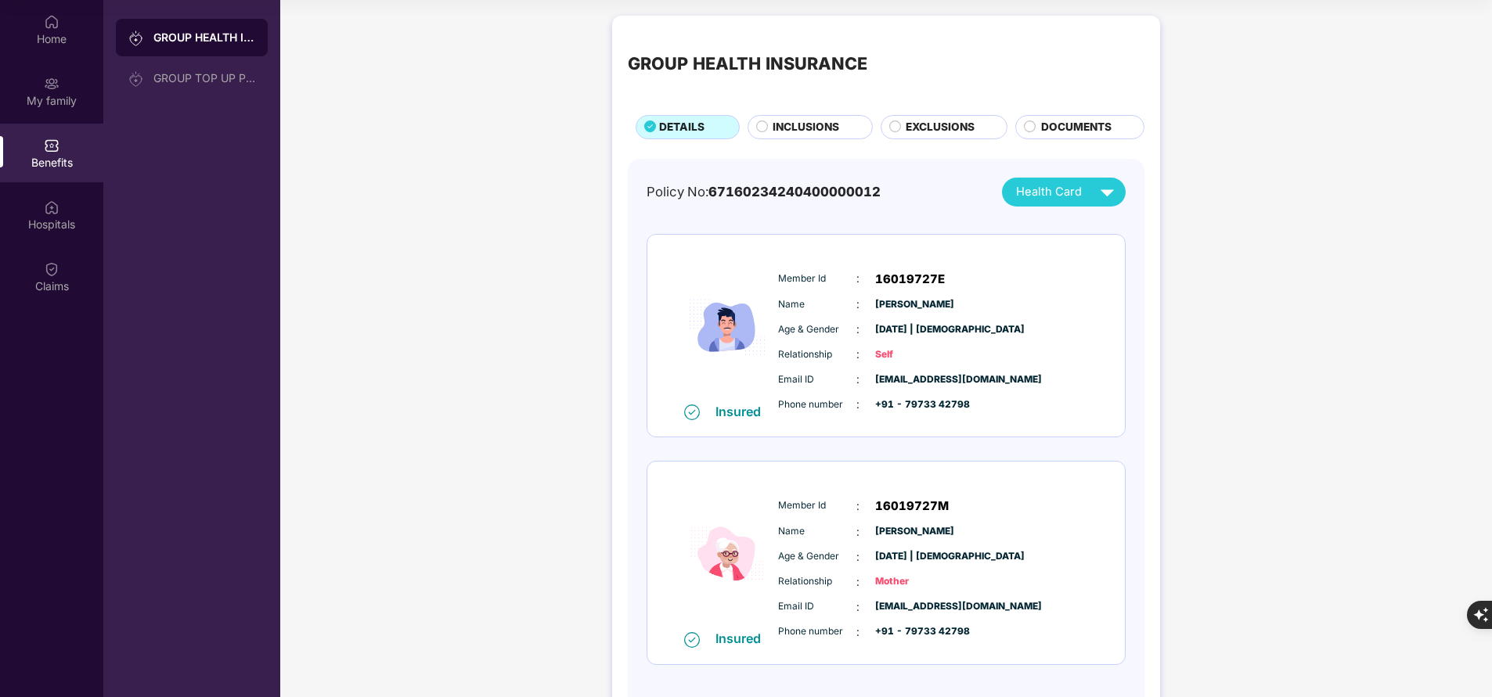
click at [787, 131] on span "INCLUSIONS" at bounding box center [805, 127] width 67 height 16
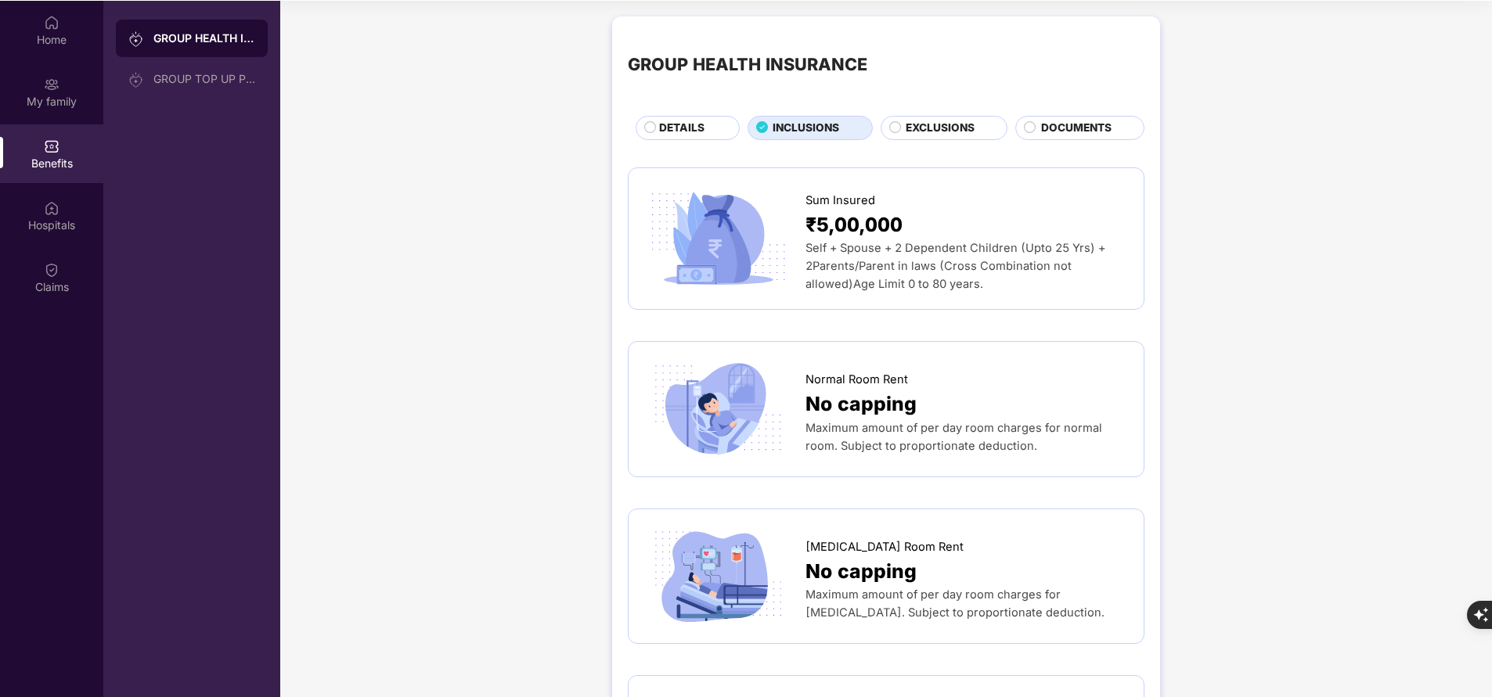
scroll to position [88, 0]
click at [696, 128] on span "DETAILS" at bounding box center [681, 127] width 45 height 16
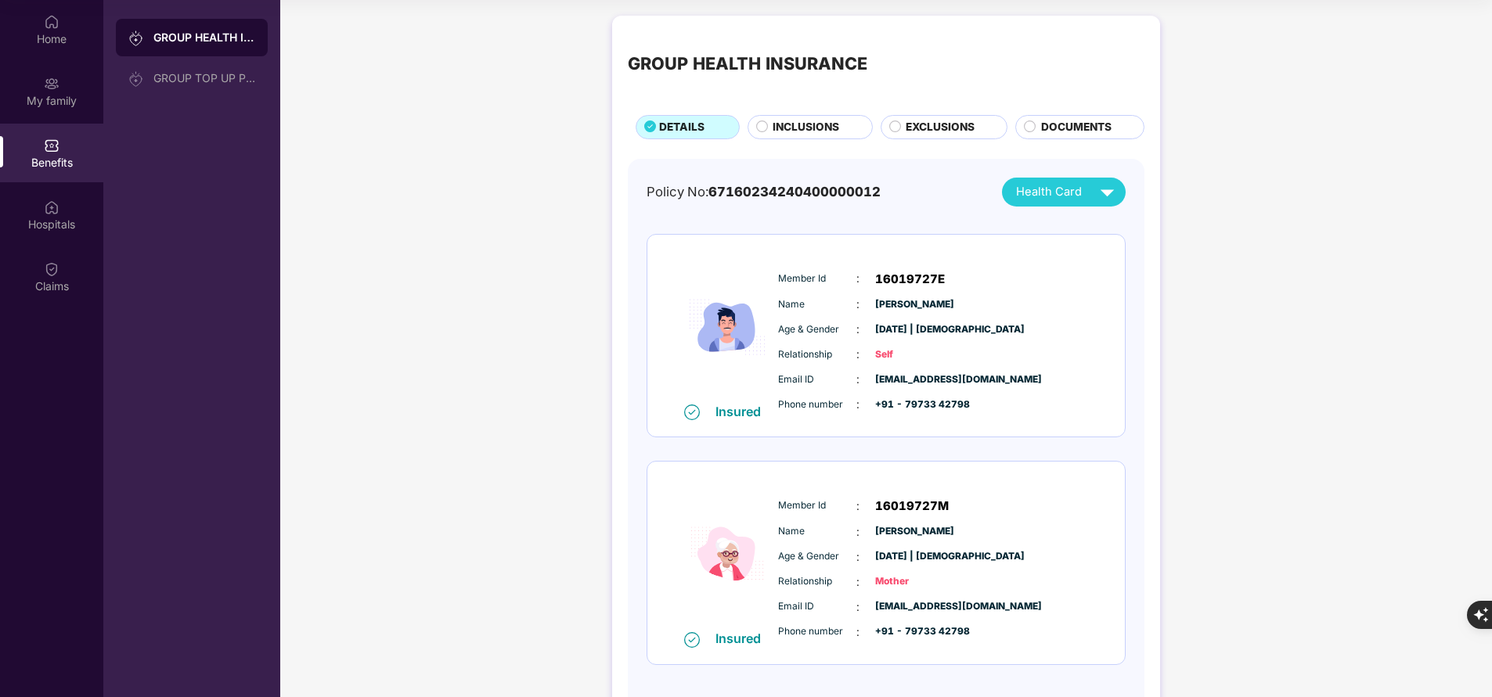
click at [820, 134] on span "INCLUSIONS" at bounding box center [805, 127] width 67 height 16
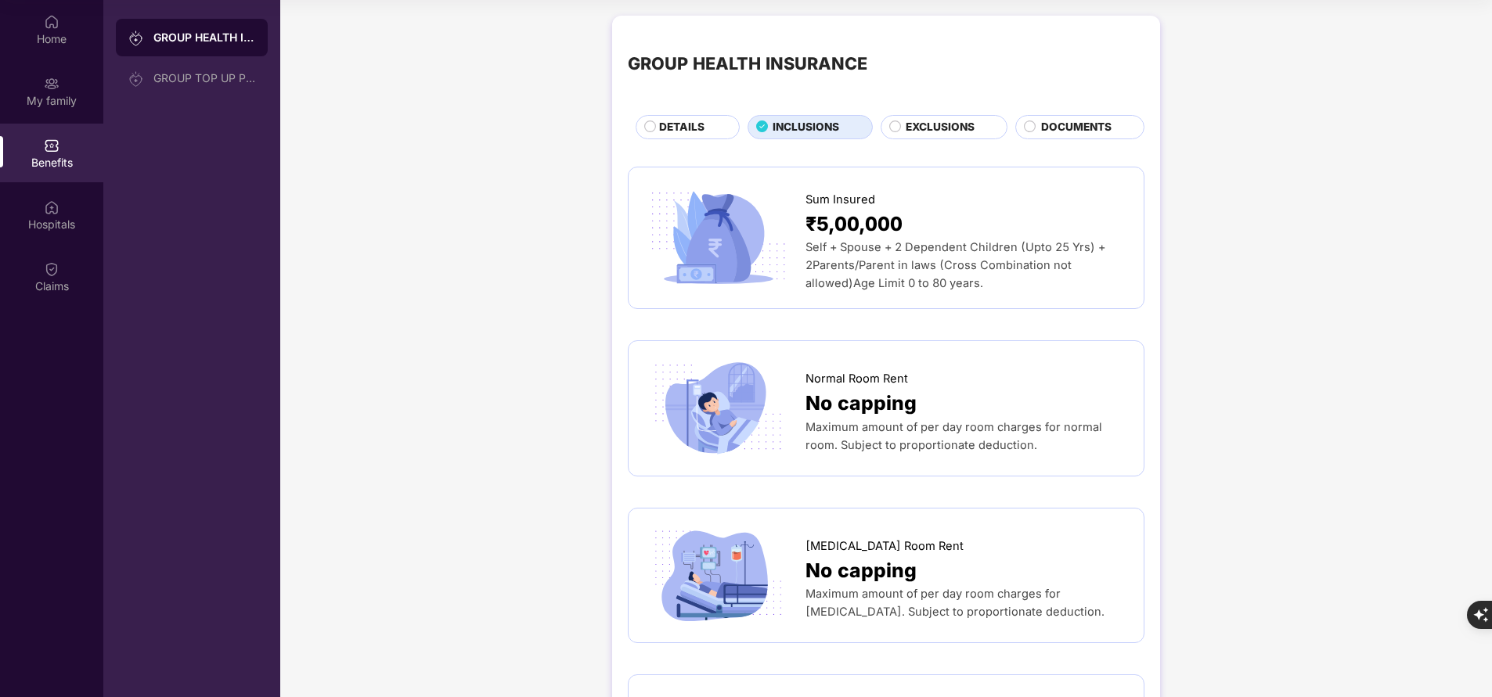
click at [898, 126] on div "EXCLUSIONS" at bounding box center [948, 128] width 101 height 19
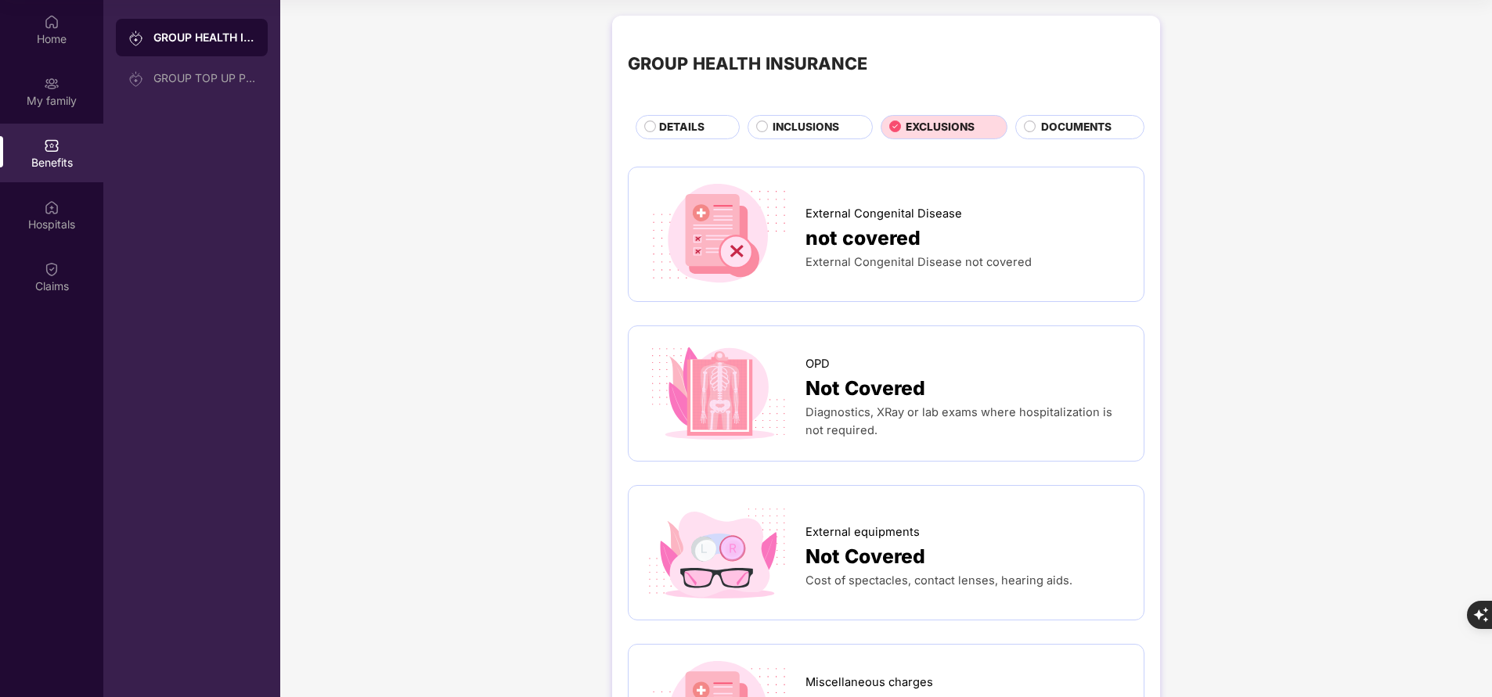
click at [1030, 133] on div at bounding box center [1028, 129] width 9 height 17
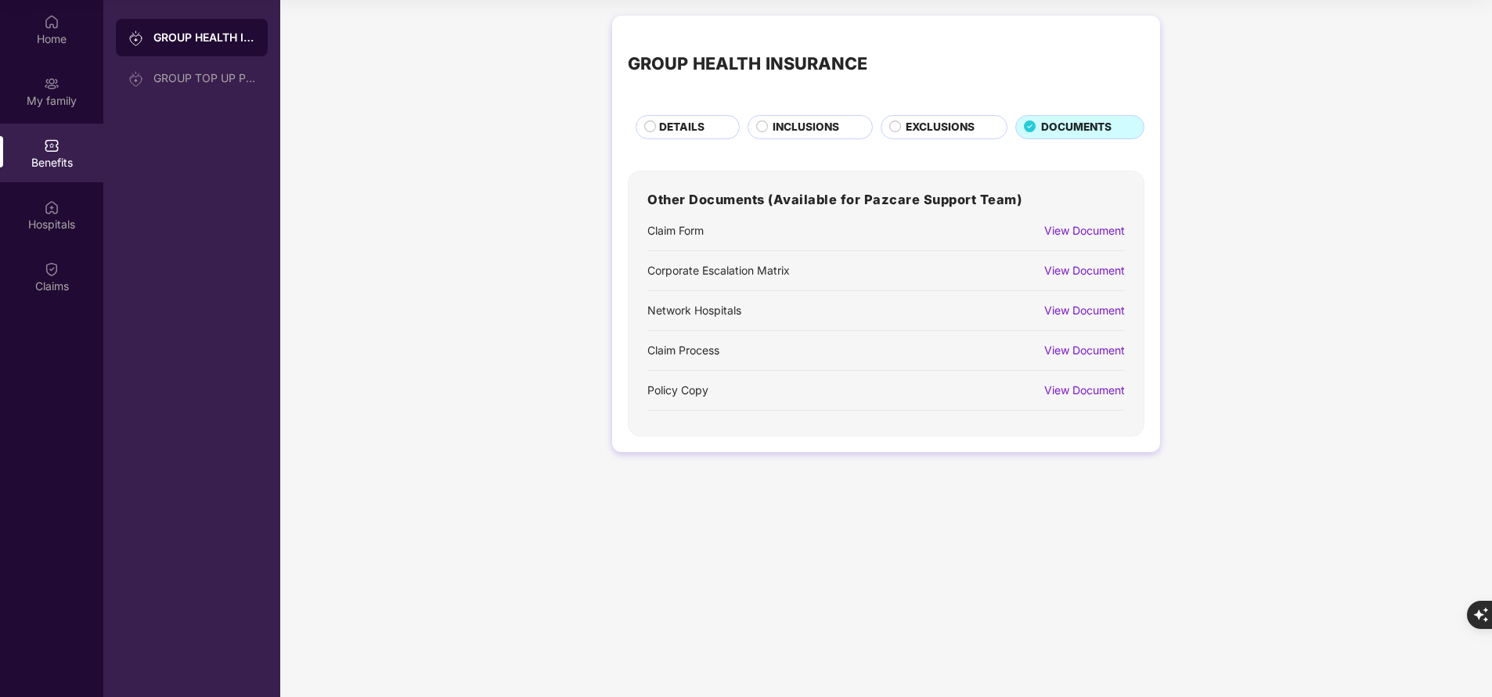
click at [971, 130] on span "EXCLUSIONS" at bounding box center [939, 127] width 69 height 16
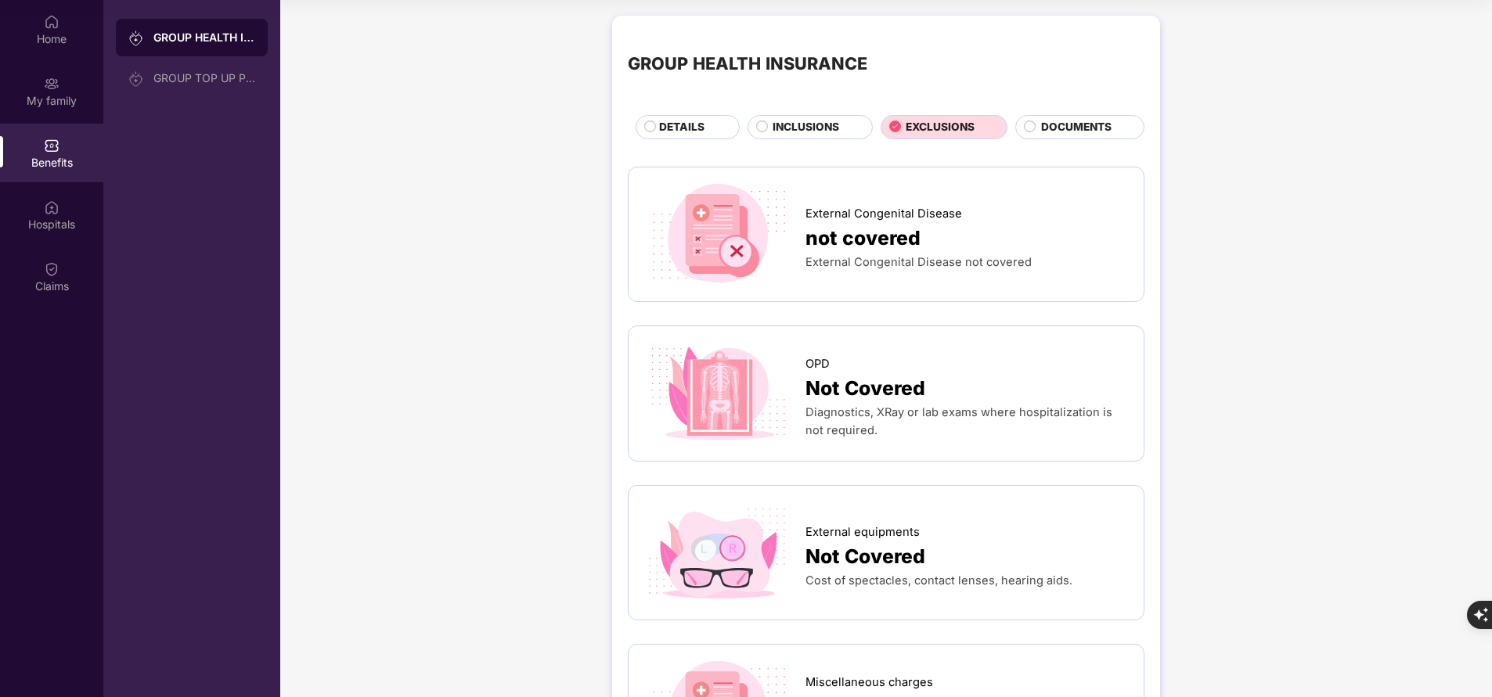
click at [840, 127] on div "INCLUSIONS" at bounding box center [814, 128] width 99 height 19
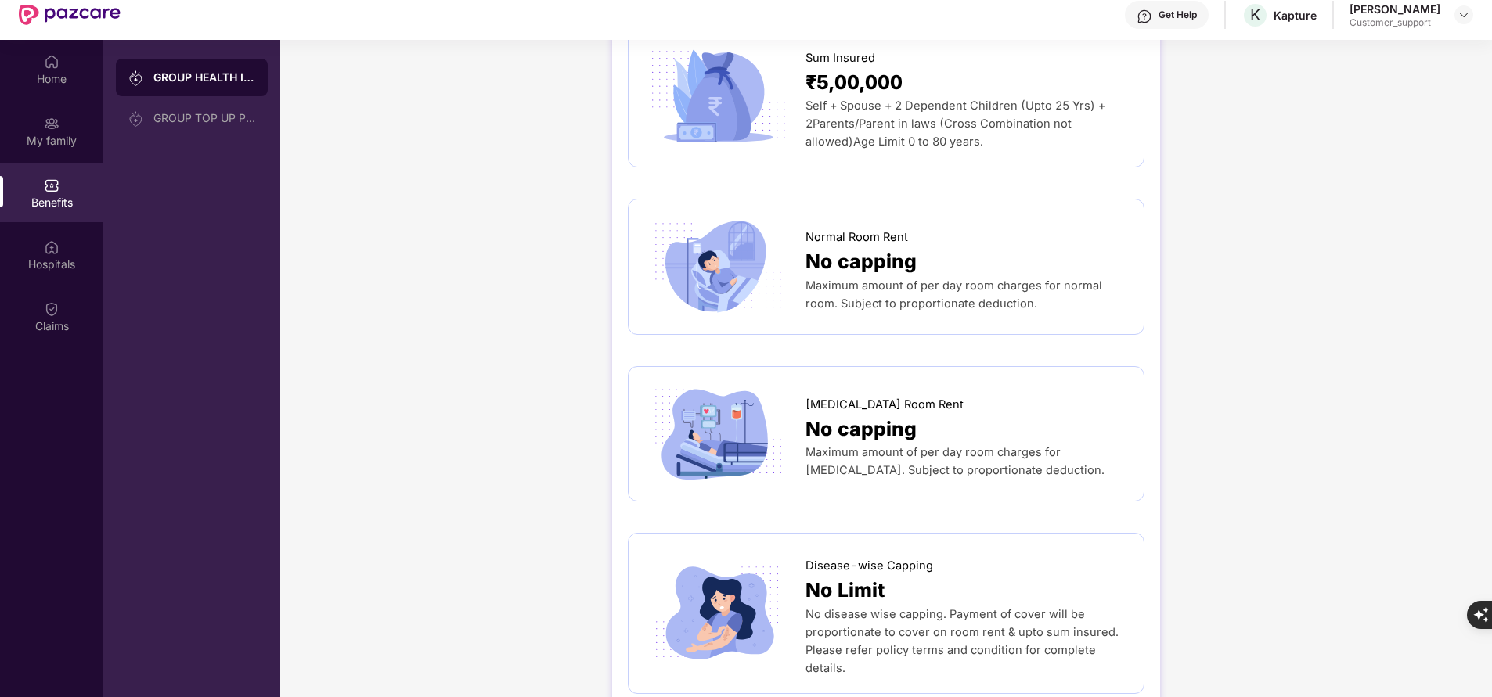
scroll to position [0, 0]
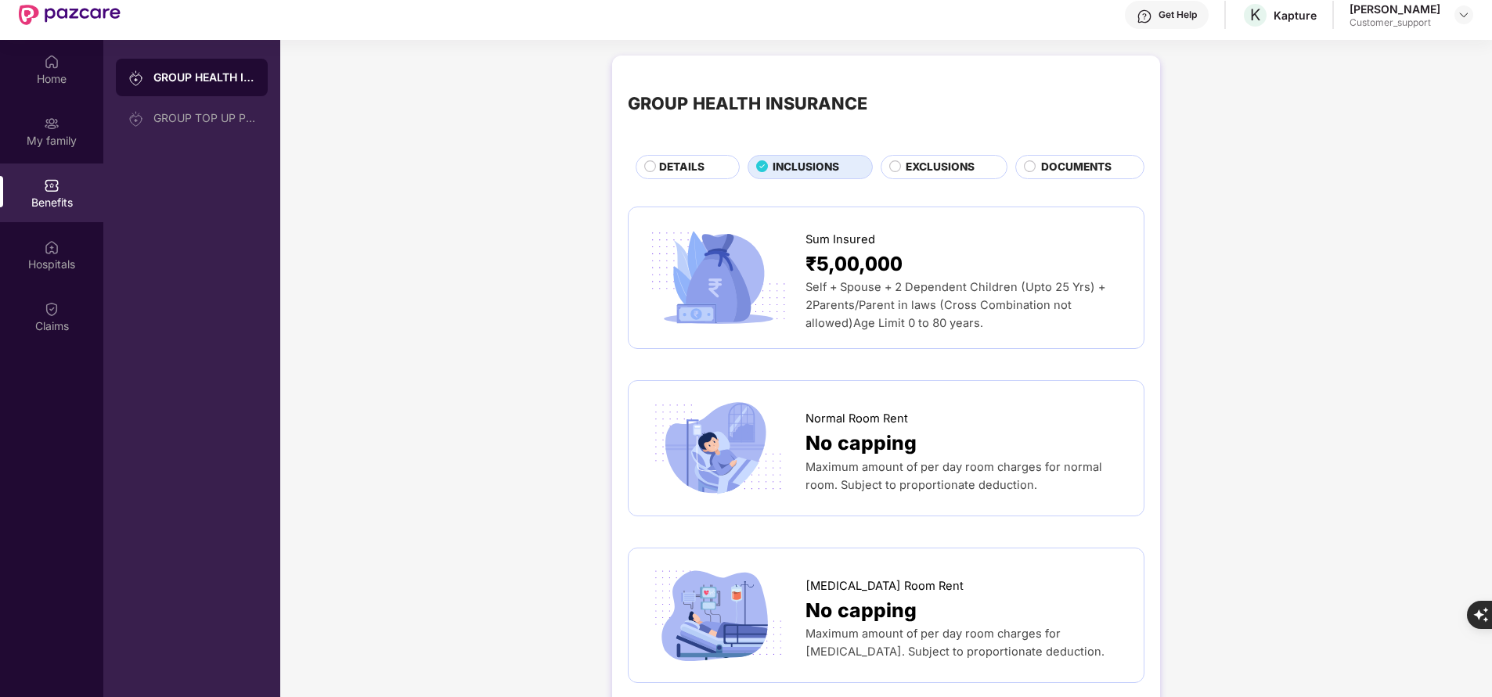
click at [697, 160] on span "DETAILS" at bounding box center [681, 167] width 45 height 16
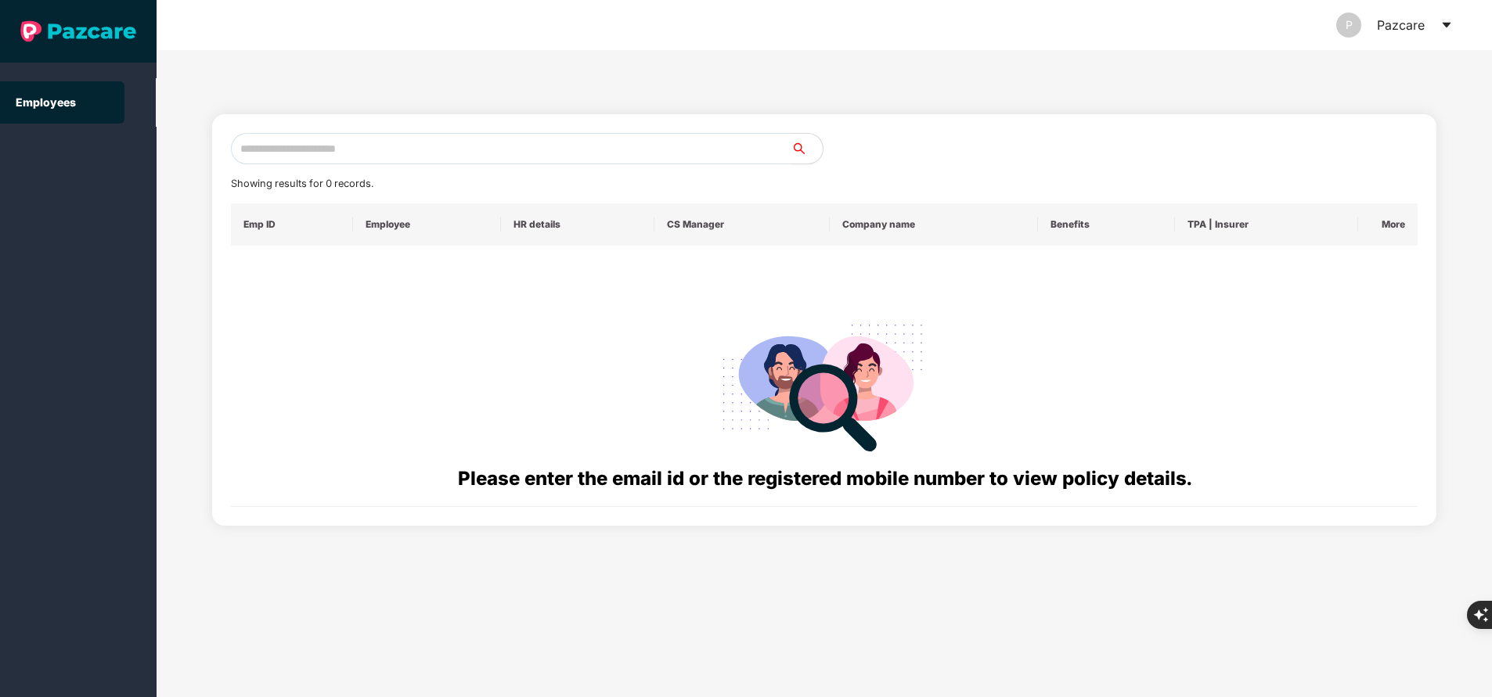
click at [388, 149] on input "text" at bounding box center [511, 148] width 560 height 31
paste input "**********"
type input "**********"
paste input "**"
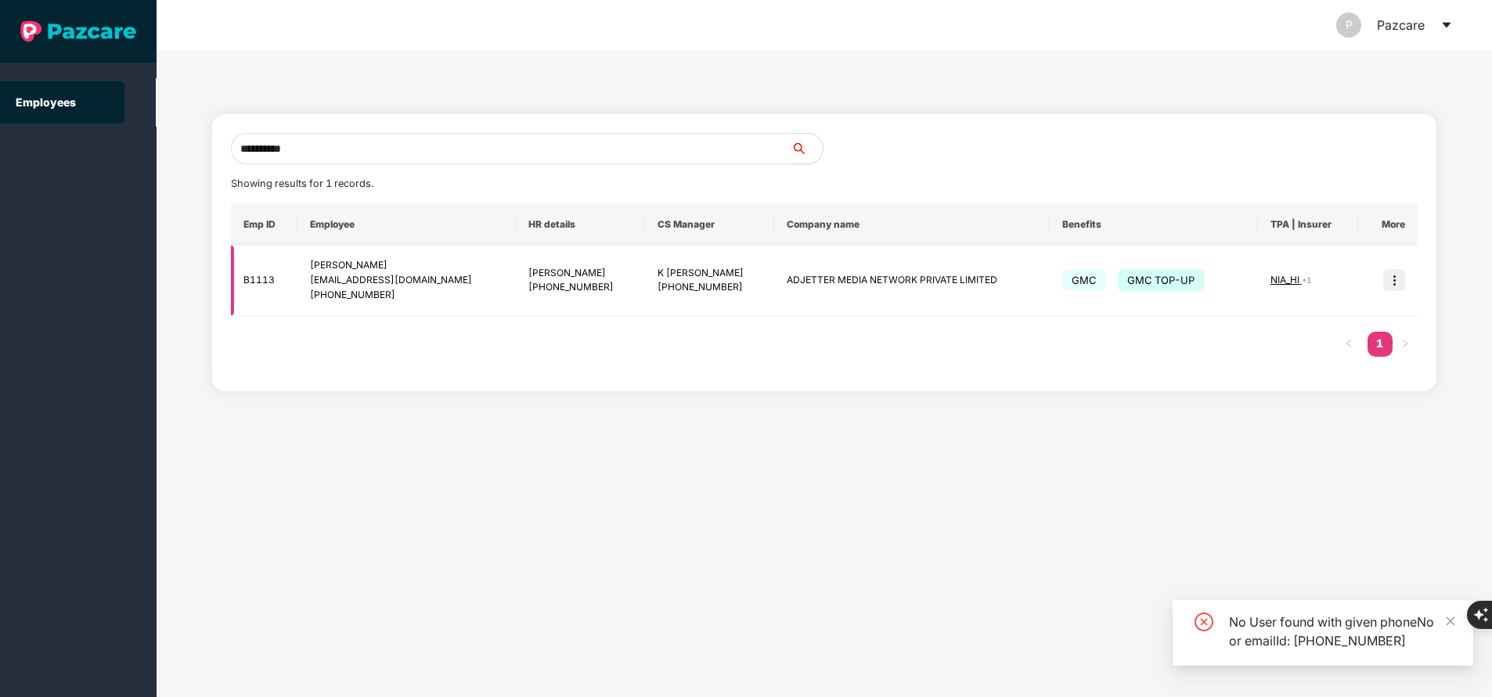
type input "**********"
click at [1398, 283] on img at bounding box center [1394, 280] width 22 height 22
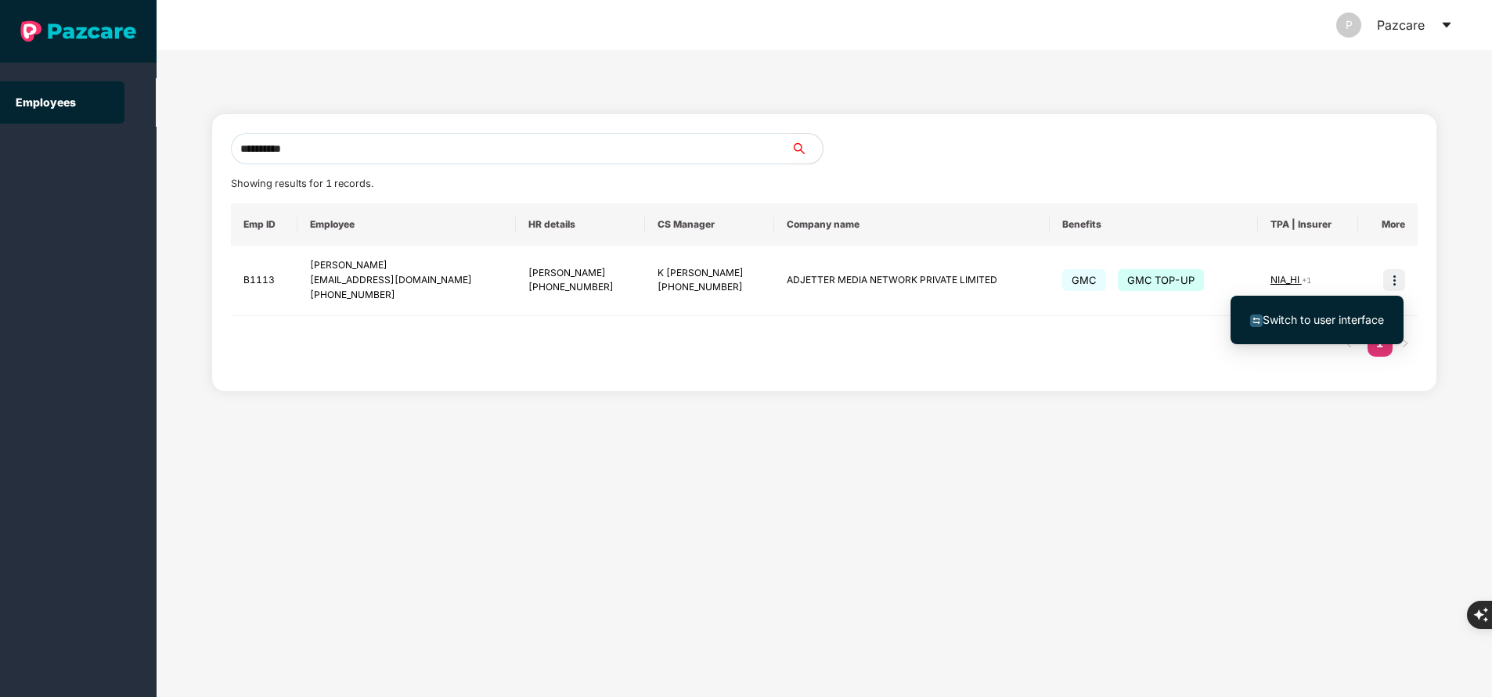
click at [1333, 325] on span "Switch to user interface" at bounding box center [1322, 319] width 121 height 13
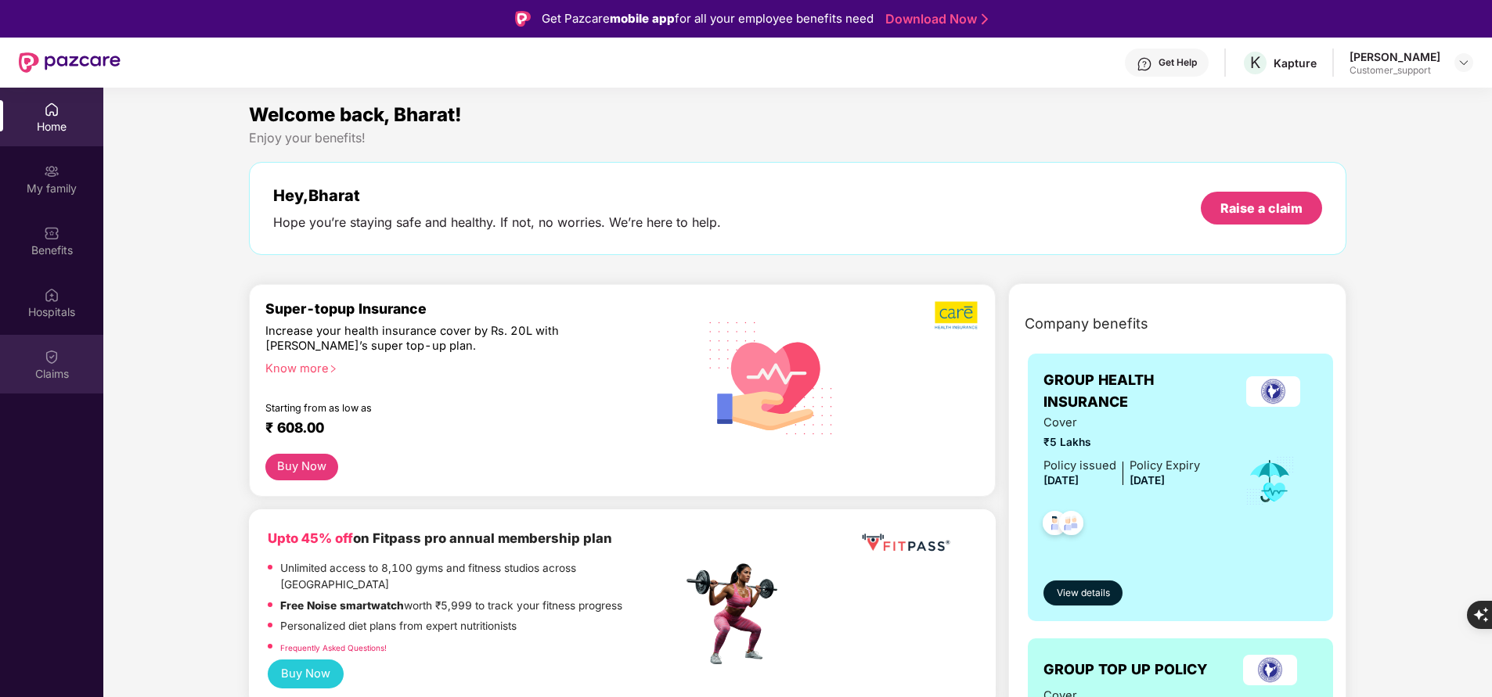
click at [38, 377] on div "Claims" at bounding box center [51, 374] width 103 height 16
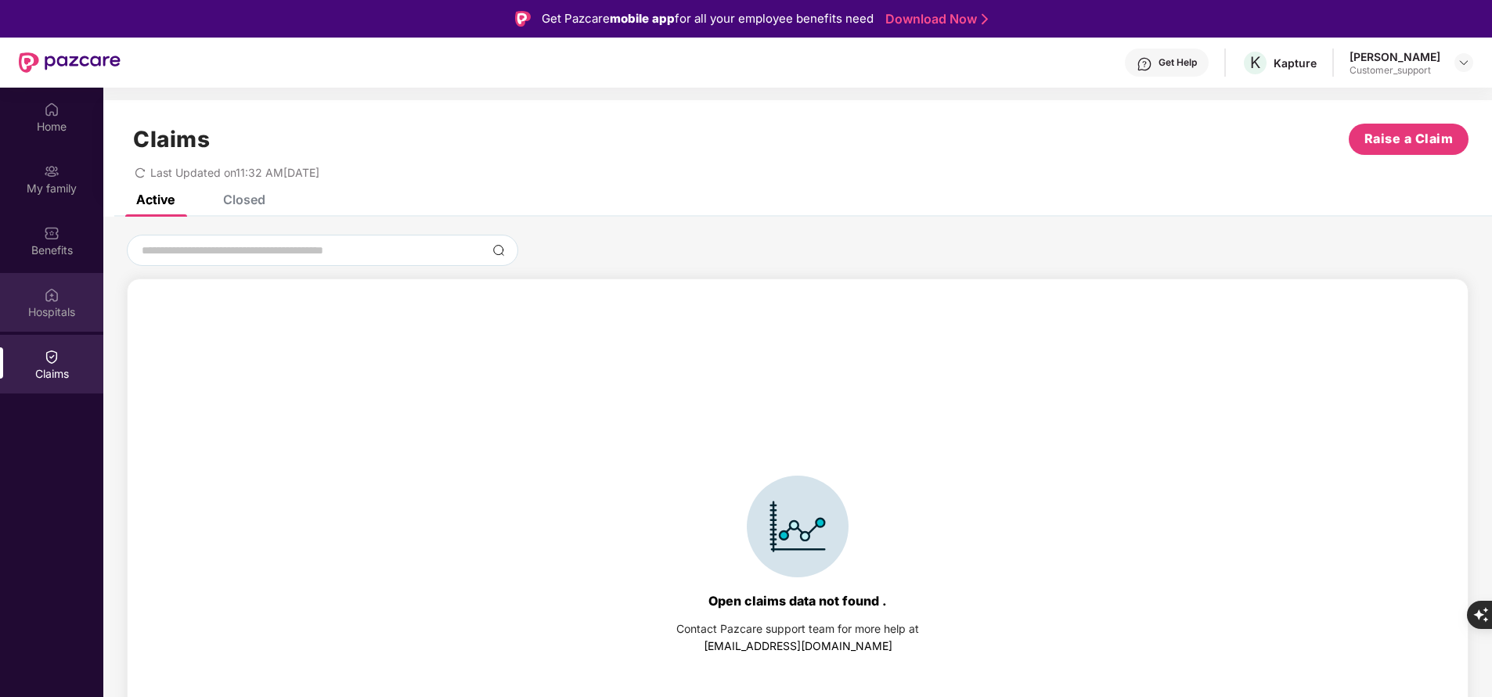
click at [38, 321] on div "Hospitals" at bounding box center [51, 302] width 103 height 59
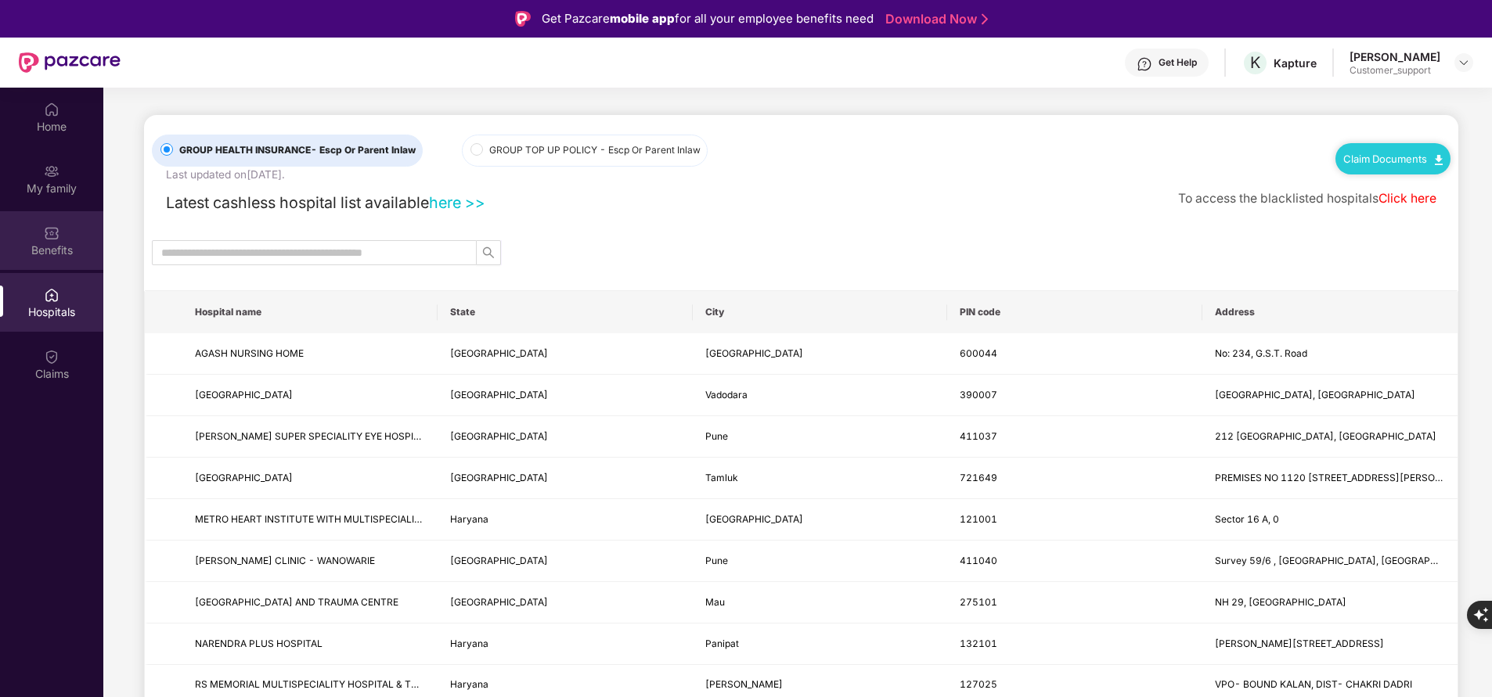
click at [67, 246] on div "Benefits" at bounding box center [51, 251] width 103 height 16
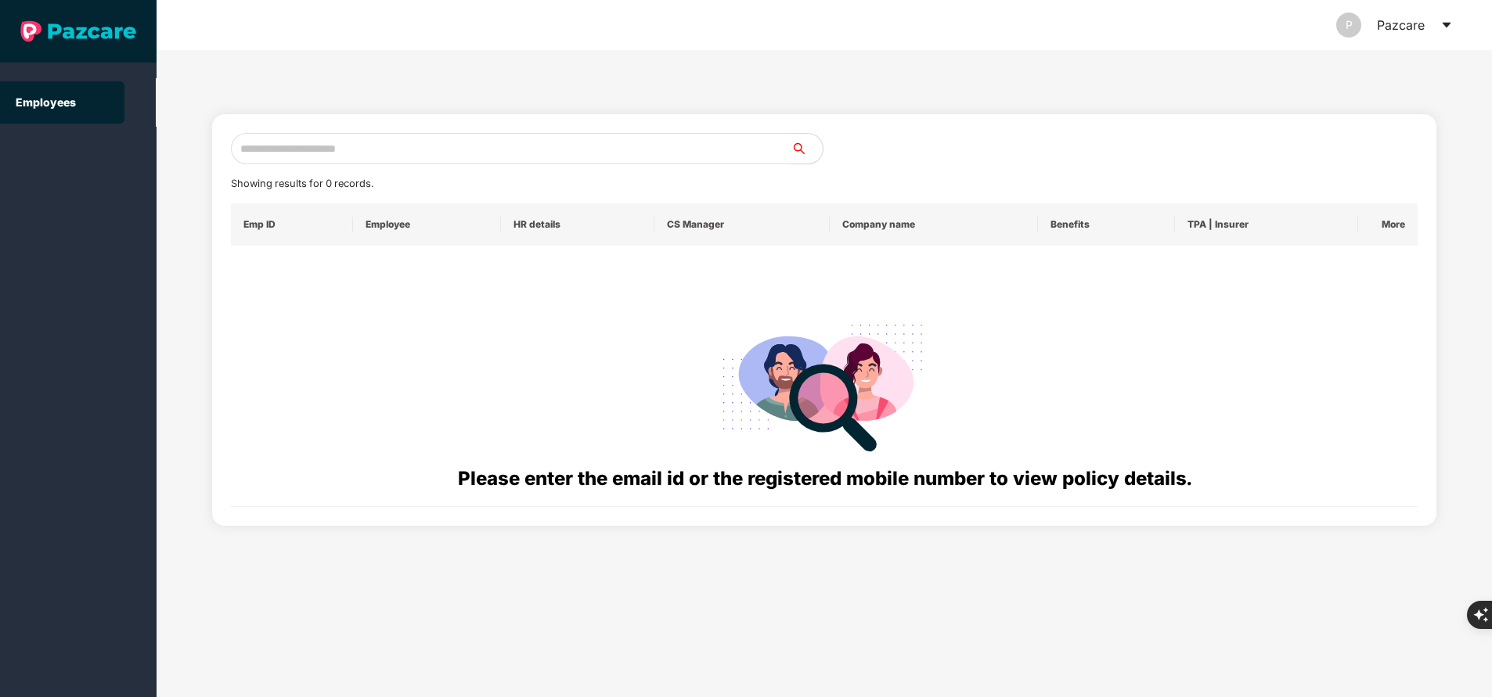
click at [269, 147] on input "text" at bounding box center [511, 148] width 560 height 31
paste input "**********"
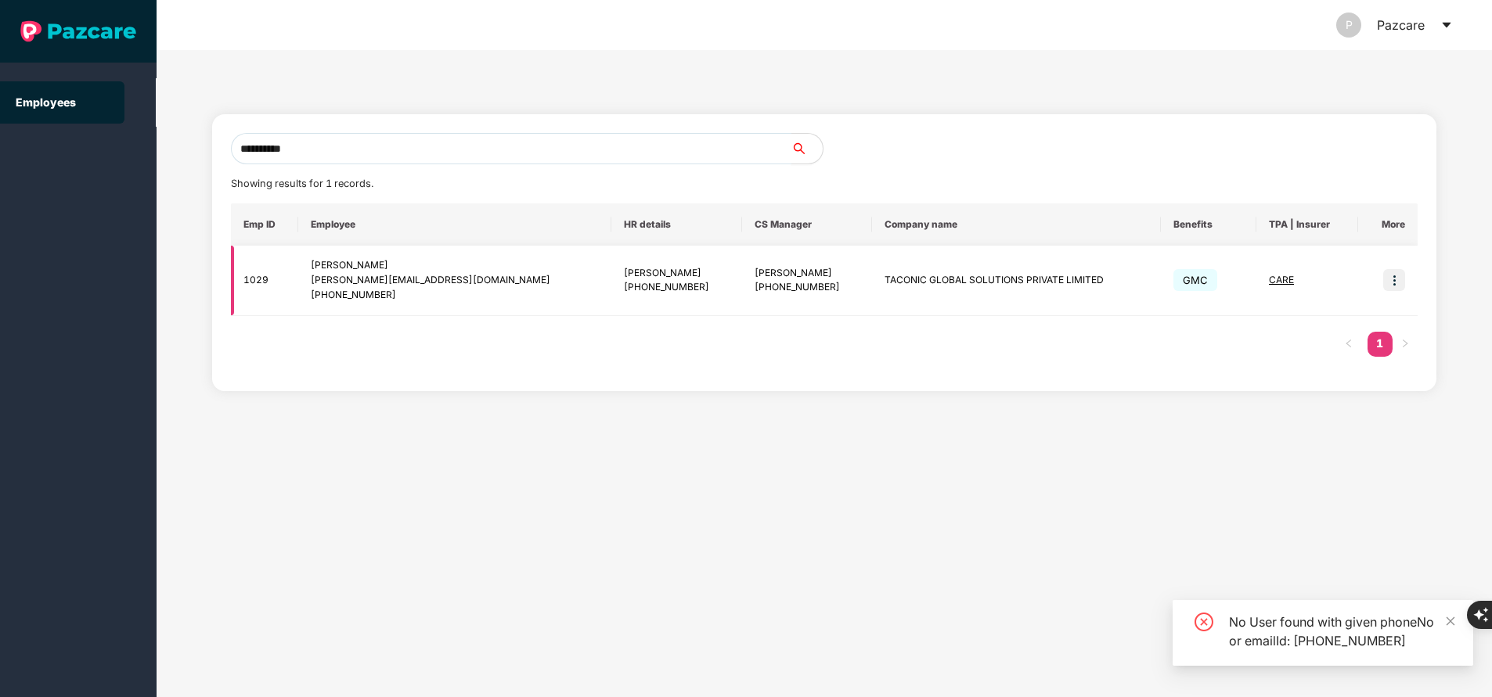
type input "**********"
click at [1396, 287] on img at bounding box center [1394, 280] width 22 height 22
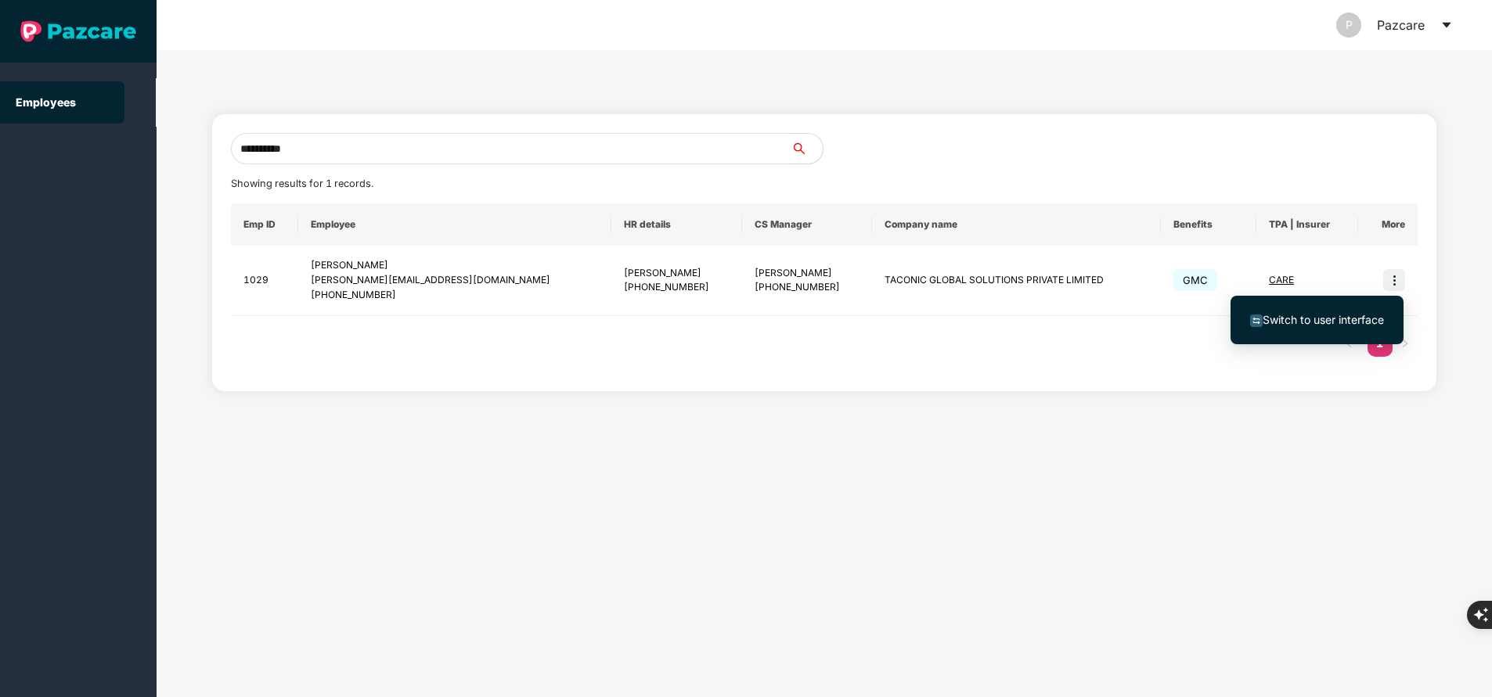
click at [1278, 311] on span "Switch to user interface" at bounding box center [1317, 319] width 134 height 17
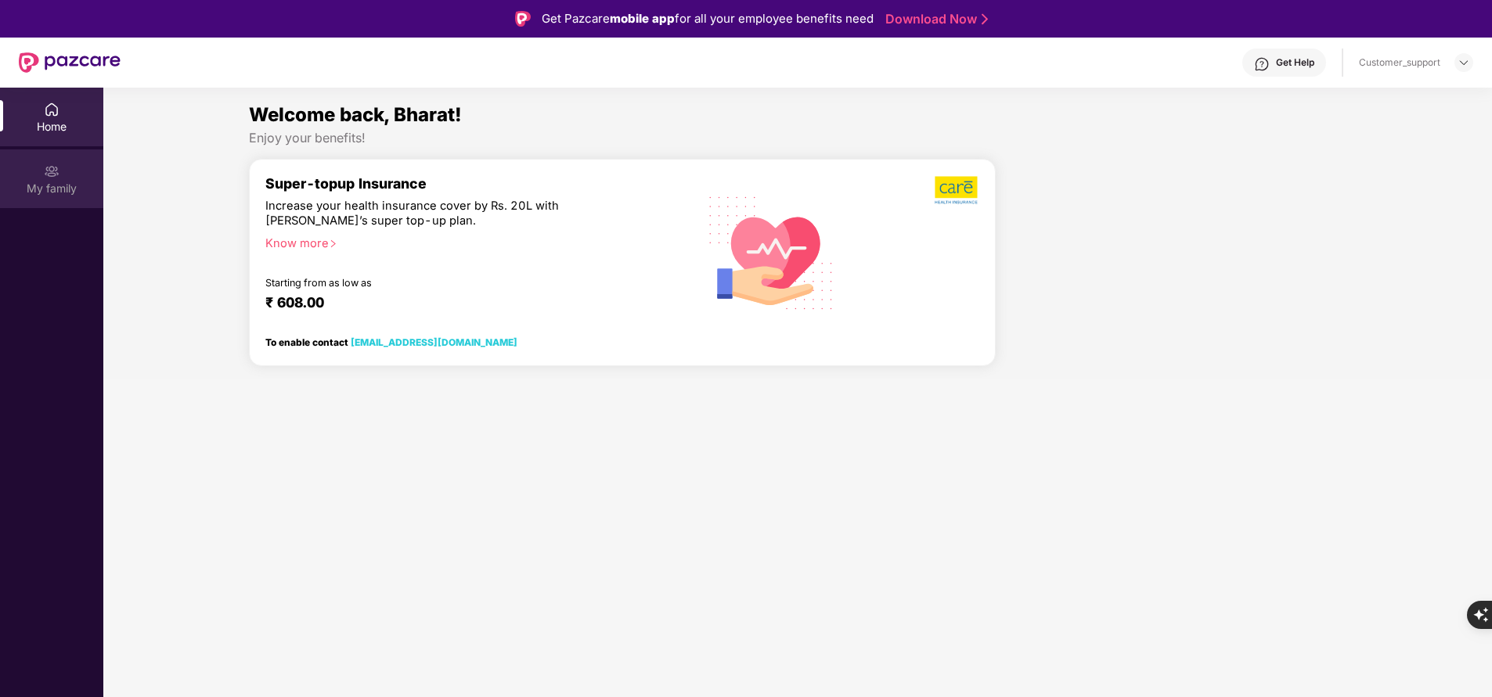
click at [53, 185] on div "My family" at bounding box center [51, 189] width 103 height 16
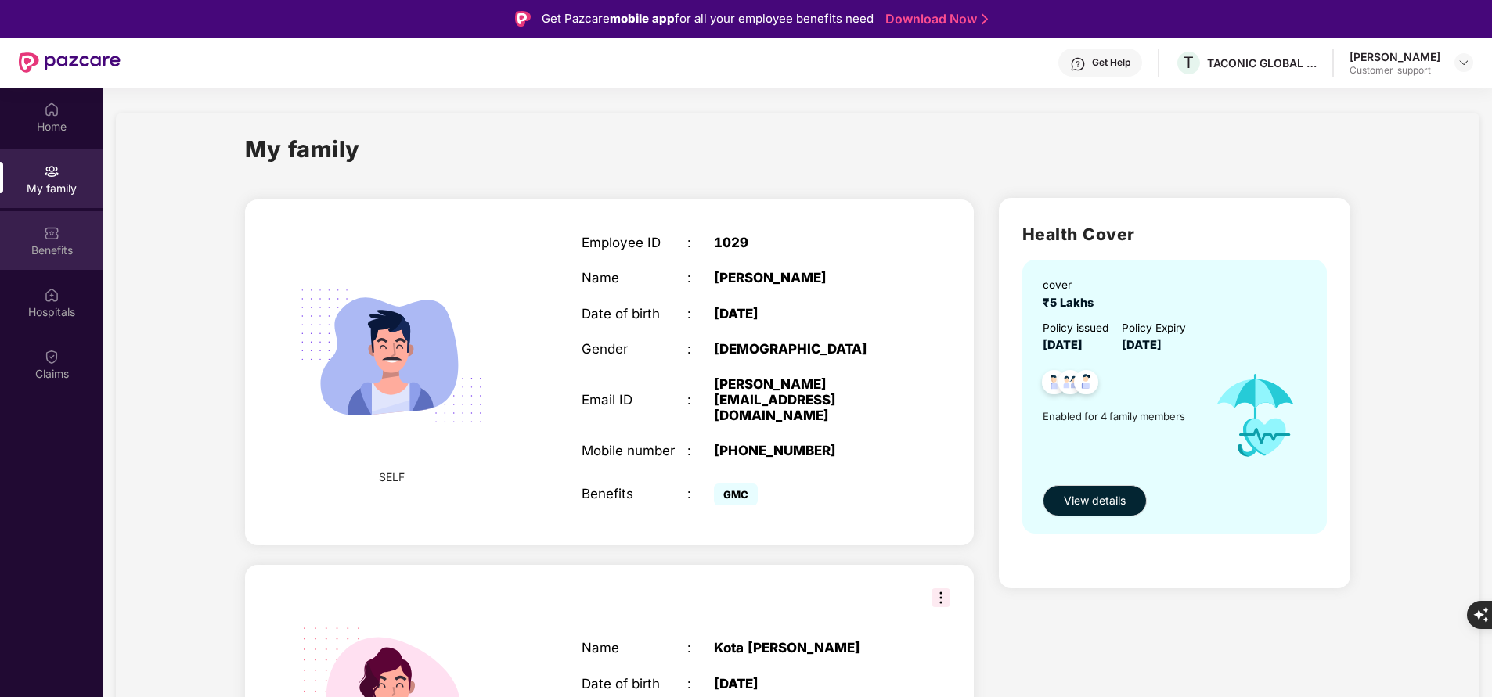
click at [53, 234] on img at bounding box center [52, 233] width 16 height 16
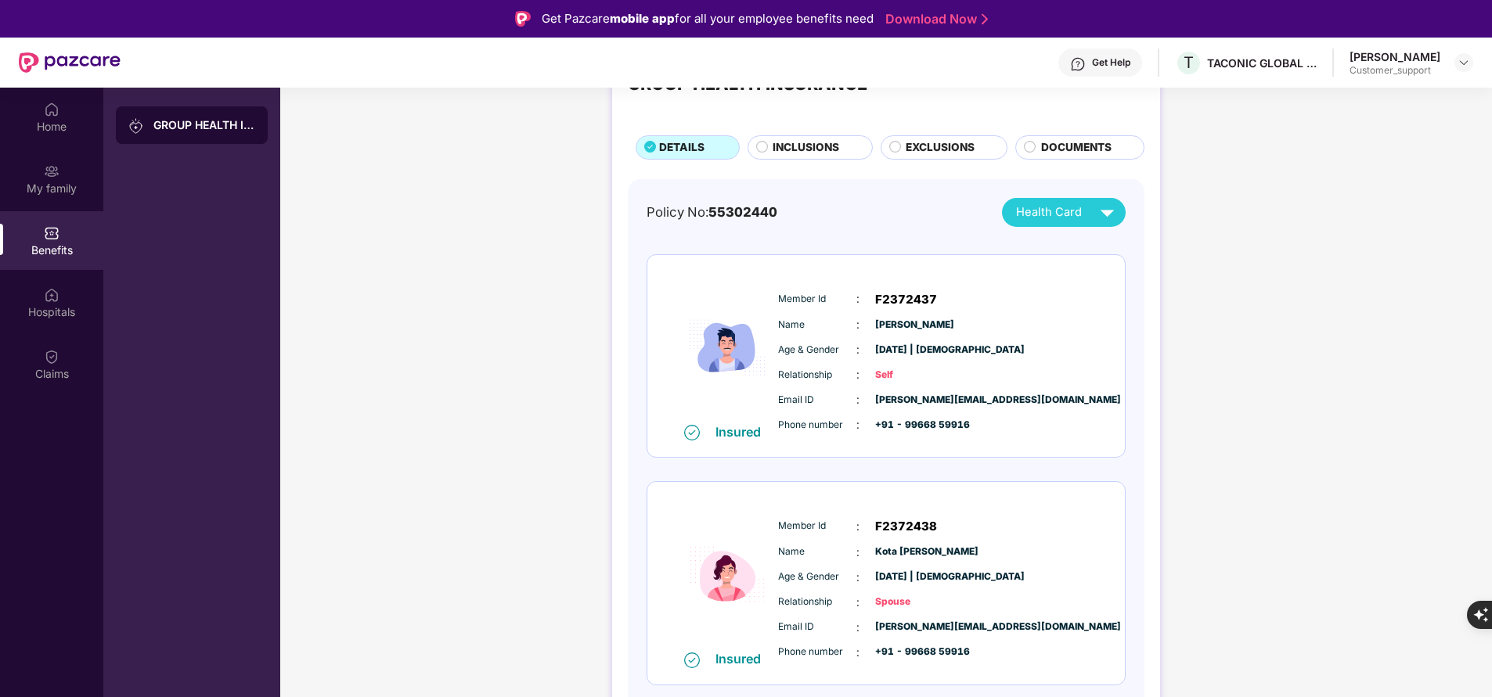
scroll to position [44, 0]
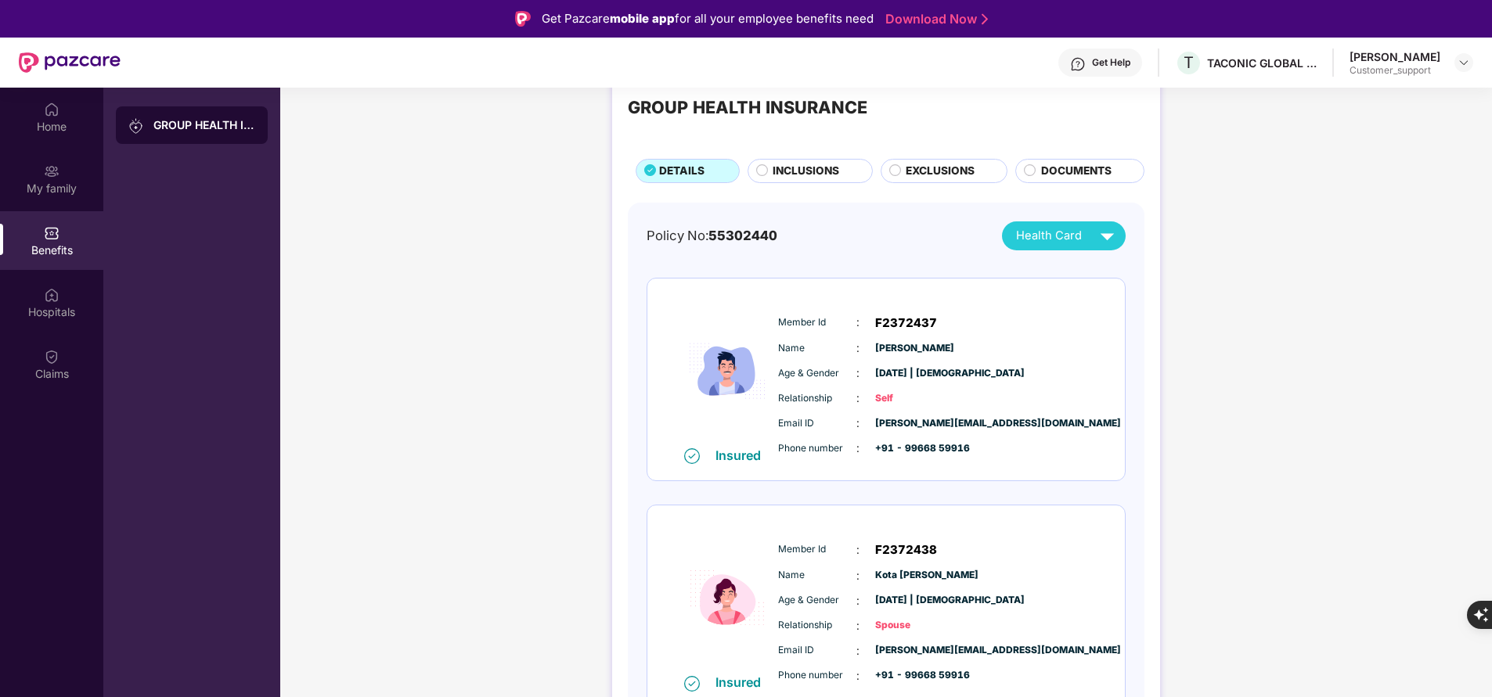
click at [803, 174] on span "INCLUSIONS" at bounding box center [805, 171] width 67 height 16
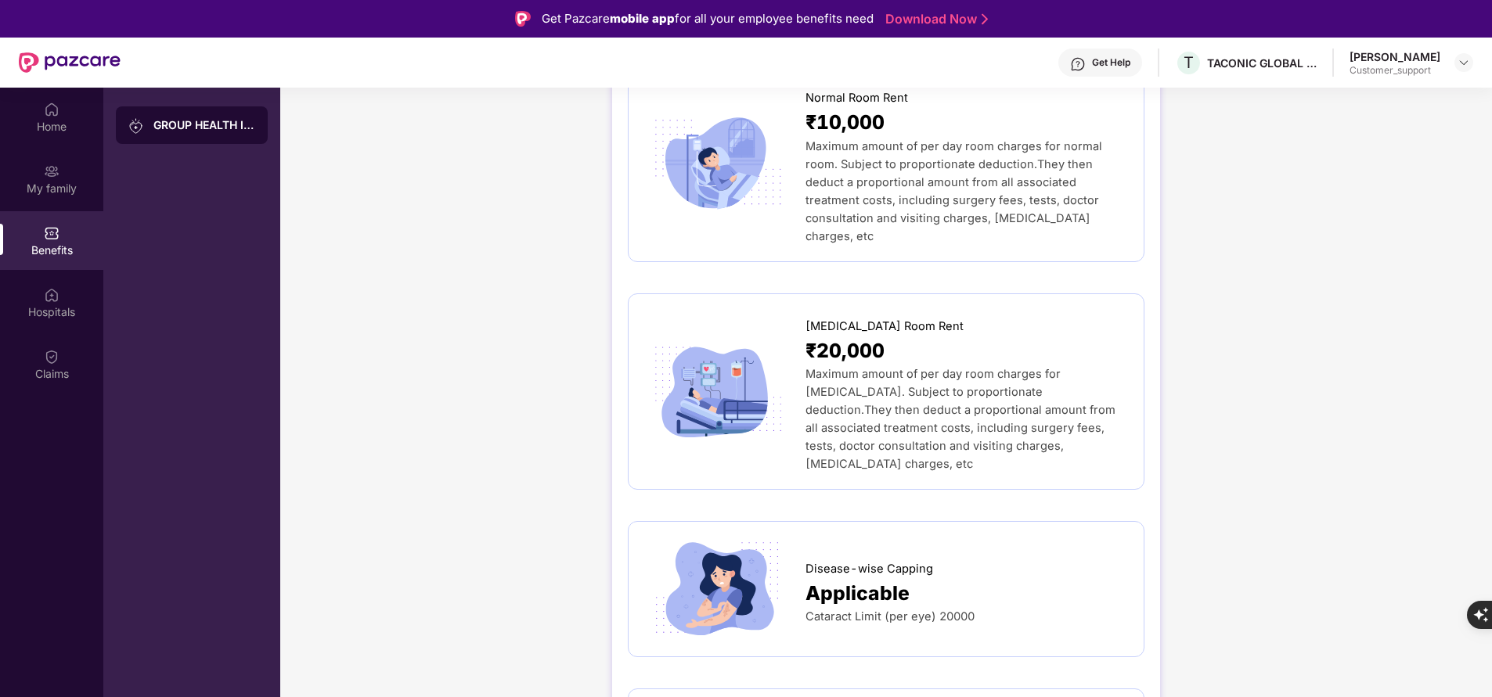
scroll to position [0, 0]
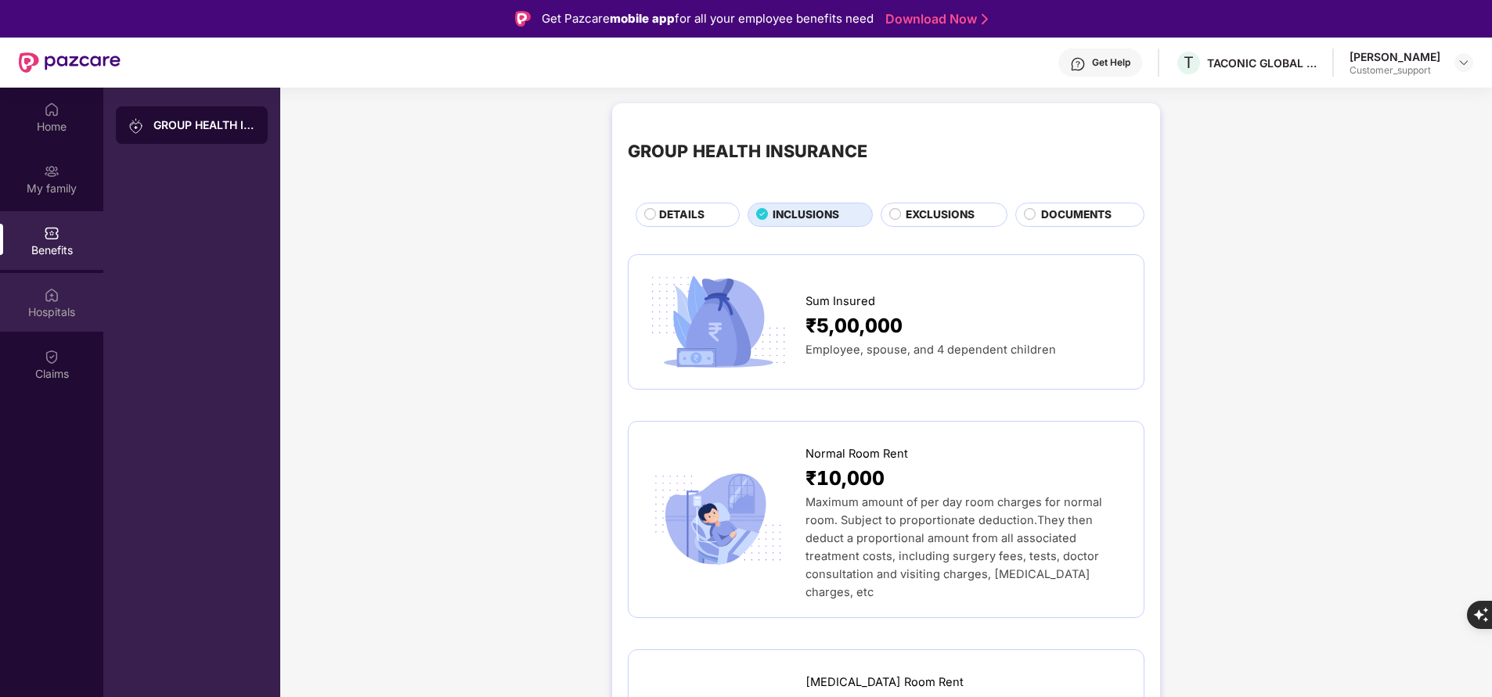
click at [39, 319] on div "Hospitals" at bounding box center [51, 312] width 103 height 16
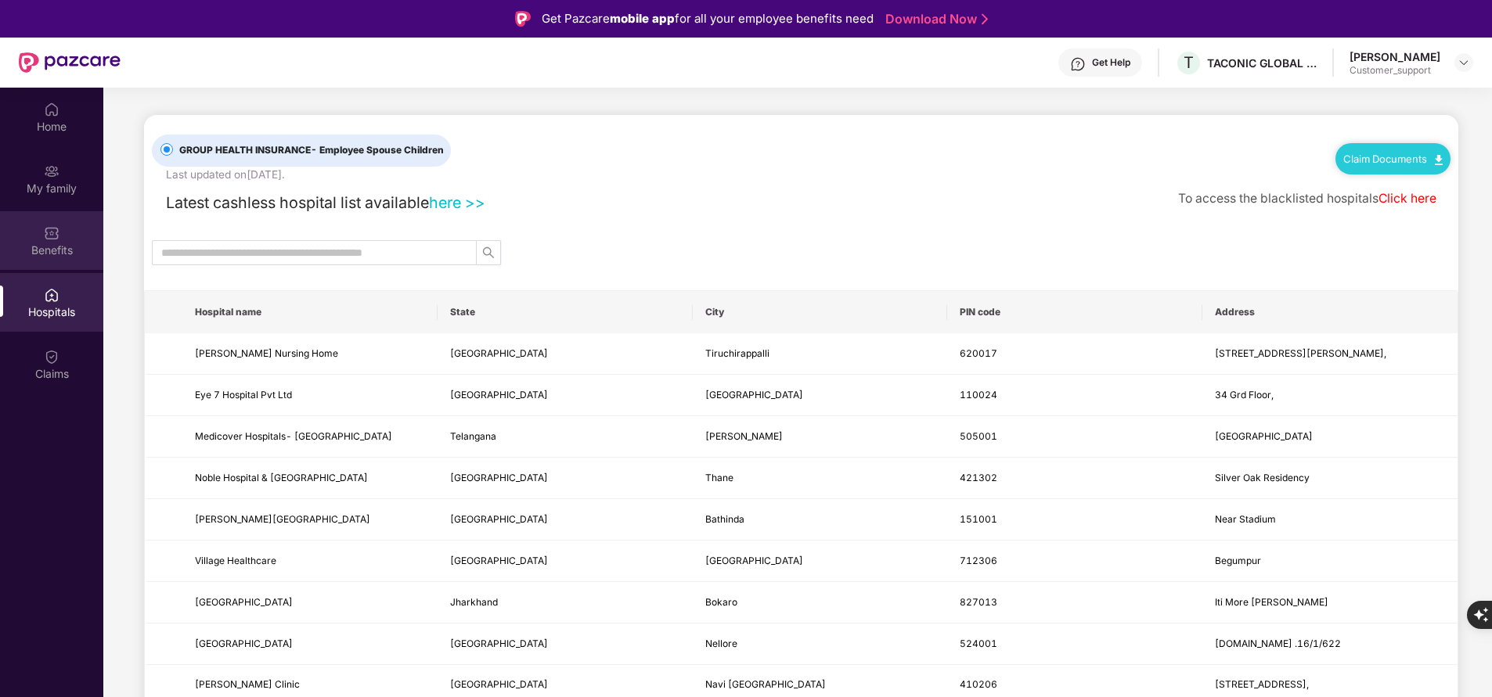
click at [31, 238] on div "Benefits" at bounding box center [51, 240] width 103 height 59
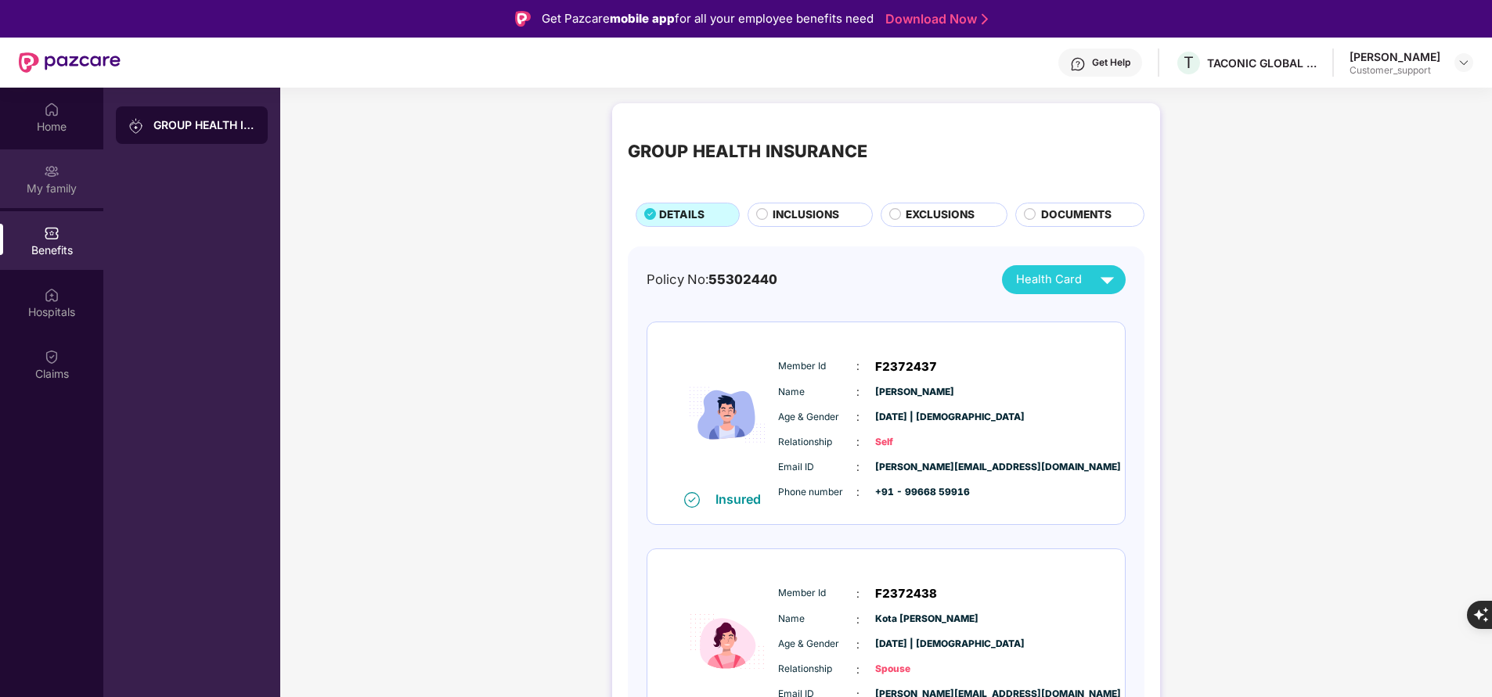
click at [44, 192] on div "My family" at bounding box center [51, 189] width 103 height 16
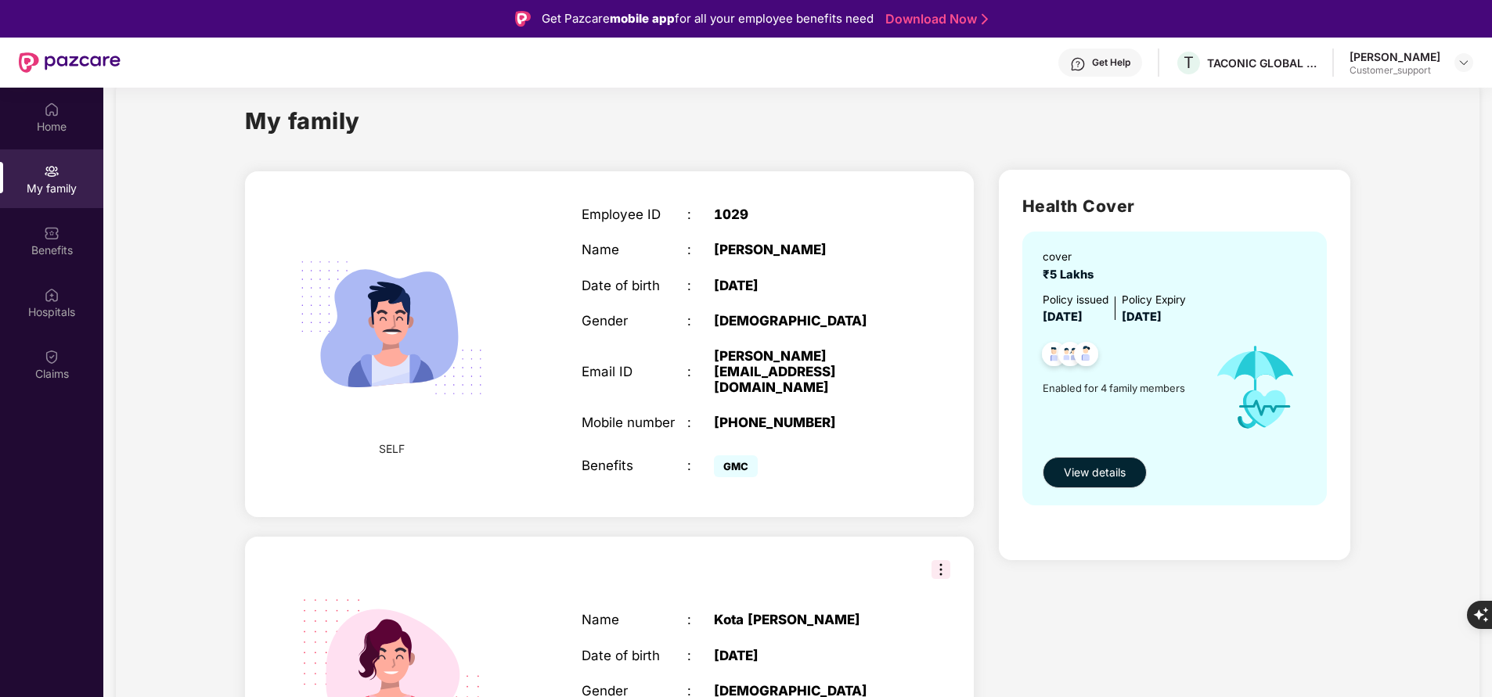
scroll to position [26, 0]
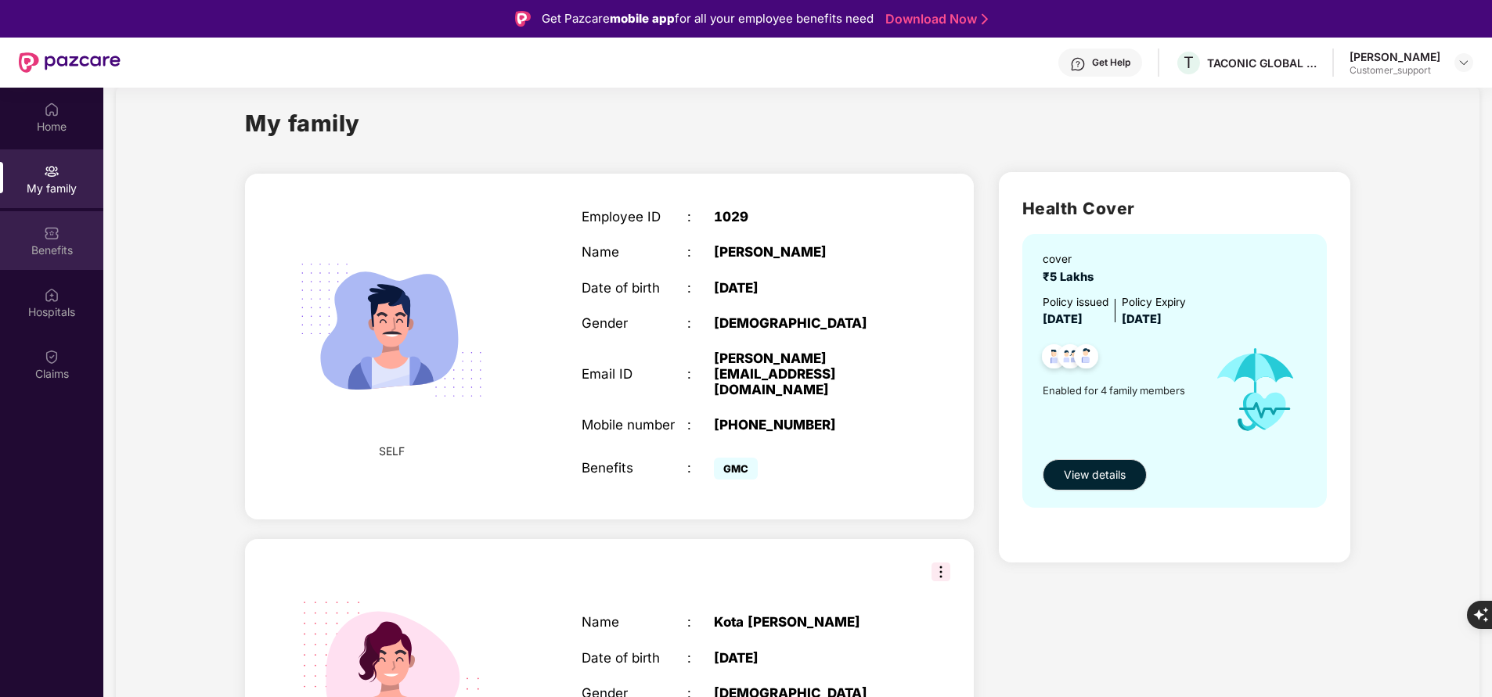
click at [64, 247] on div "Benefits" at bounding box center [51, 251] width 103 height 16
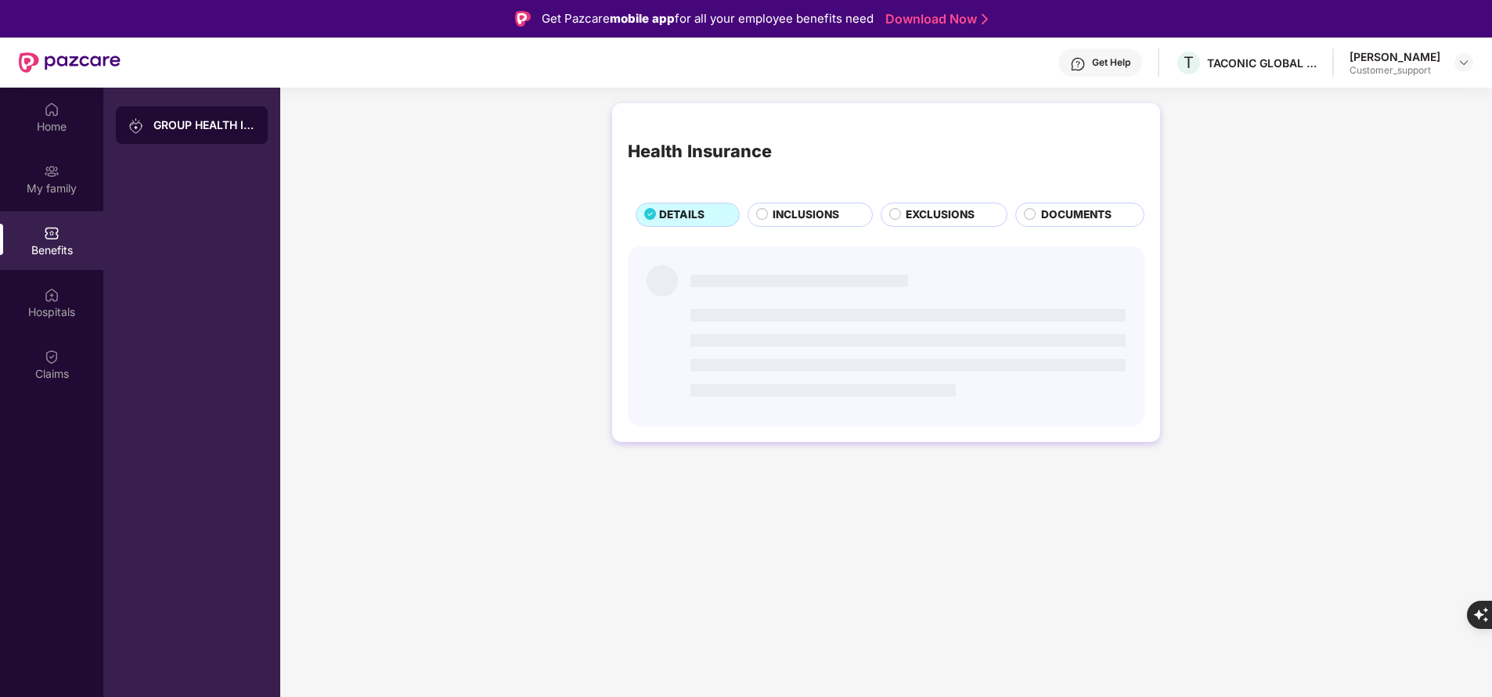
scroll to position [0, 0]
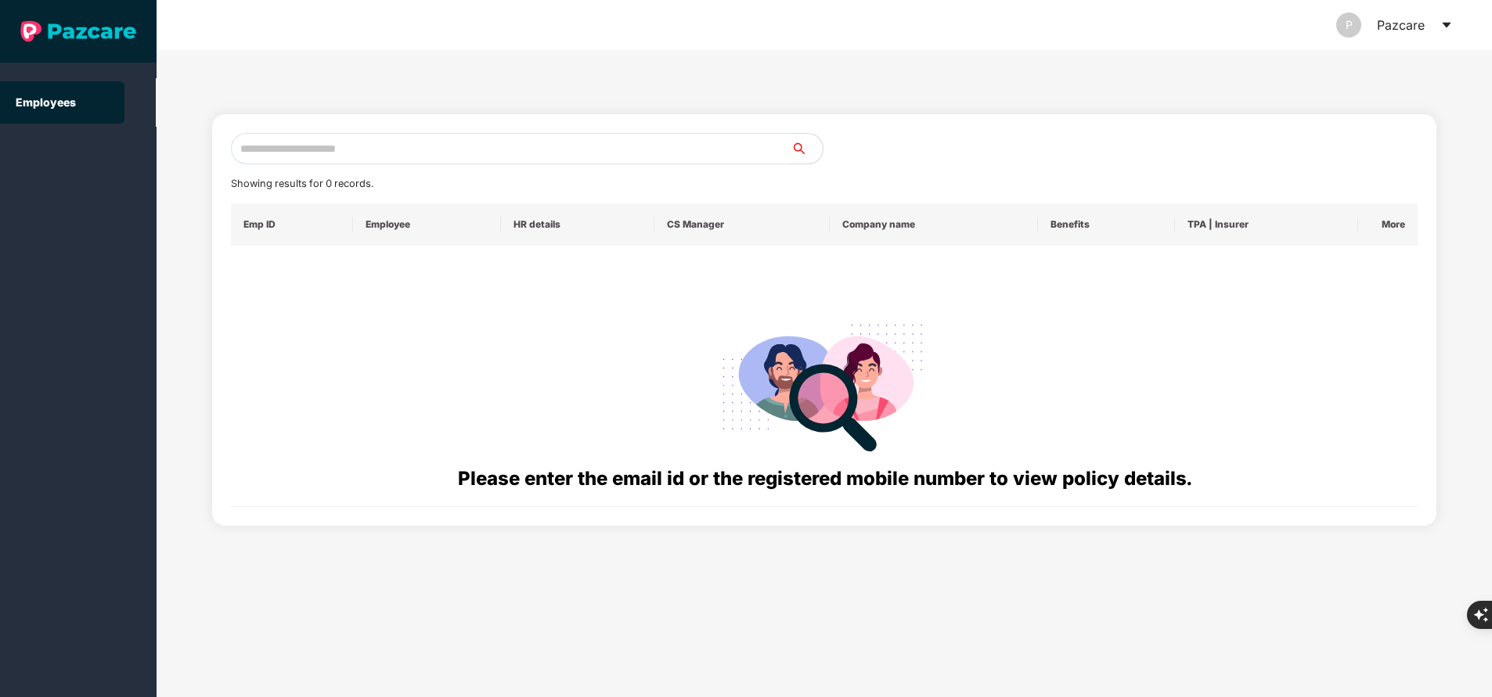
click at [371, 157] on input "text" at bounding box center [511, 148] width 560 height 31
paste input "**********"
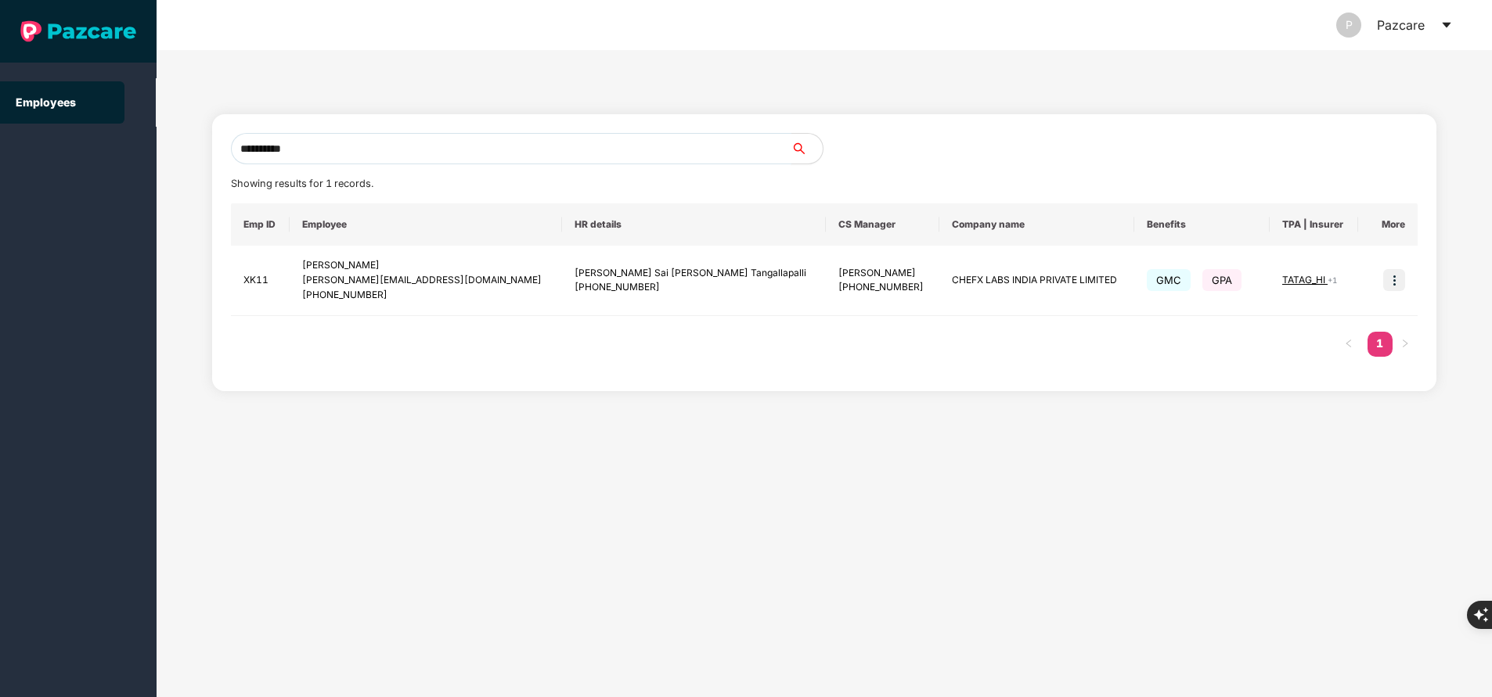
type input "**********"
click at [1398, 286] on img at bounding box center [1394, 280] width 22 height 22
click at [1340, 324] on span "Switch to user interface" at bounding box center [1322, 319] width 121 height 13
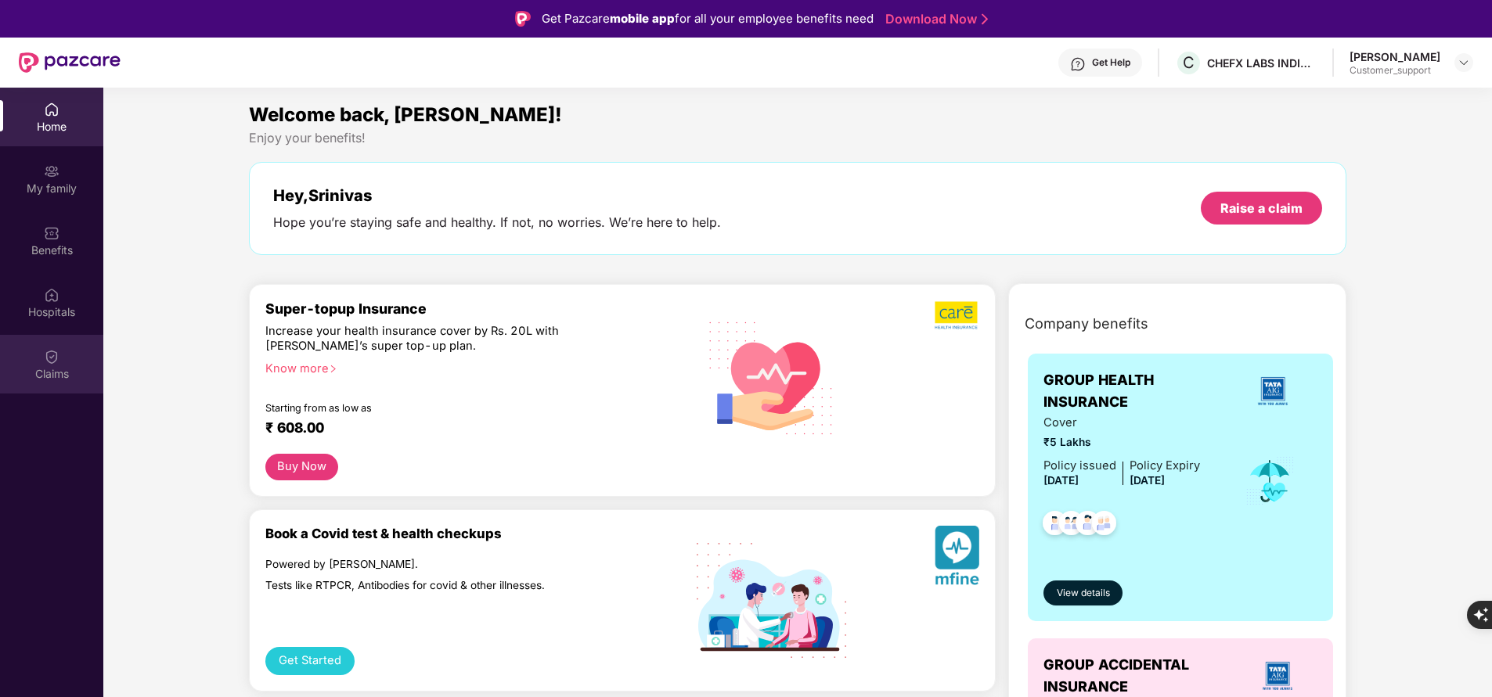
click at [71, 366] on div "Claims" at bounding box center [51, 374] width 103 height 16
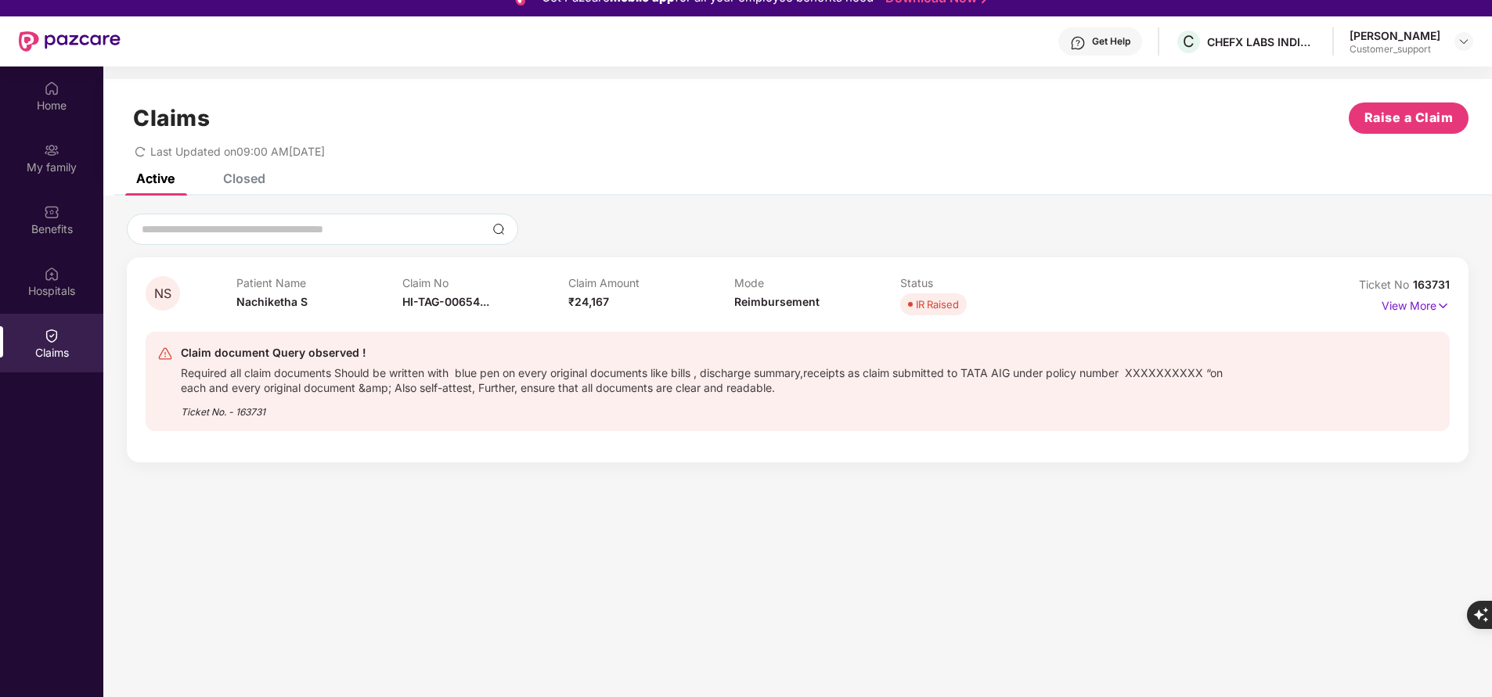
scroll to position [28, 0]
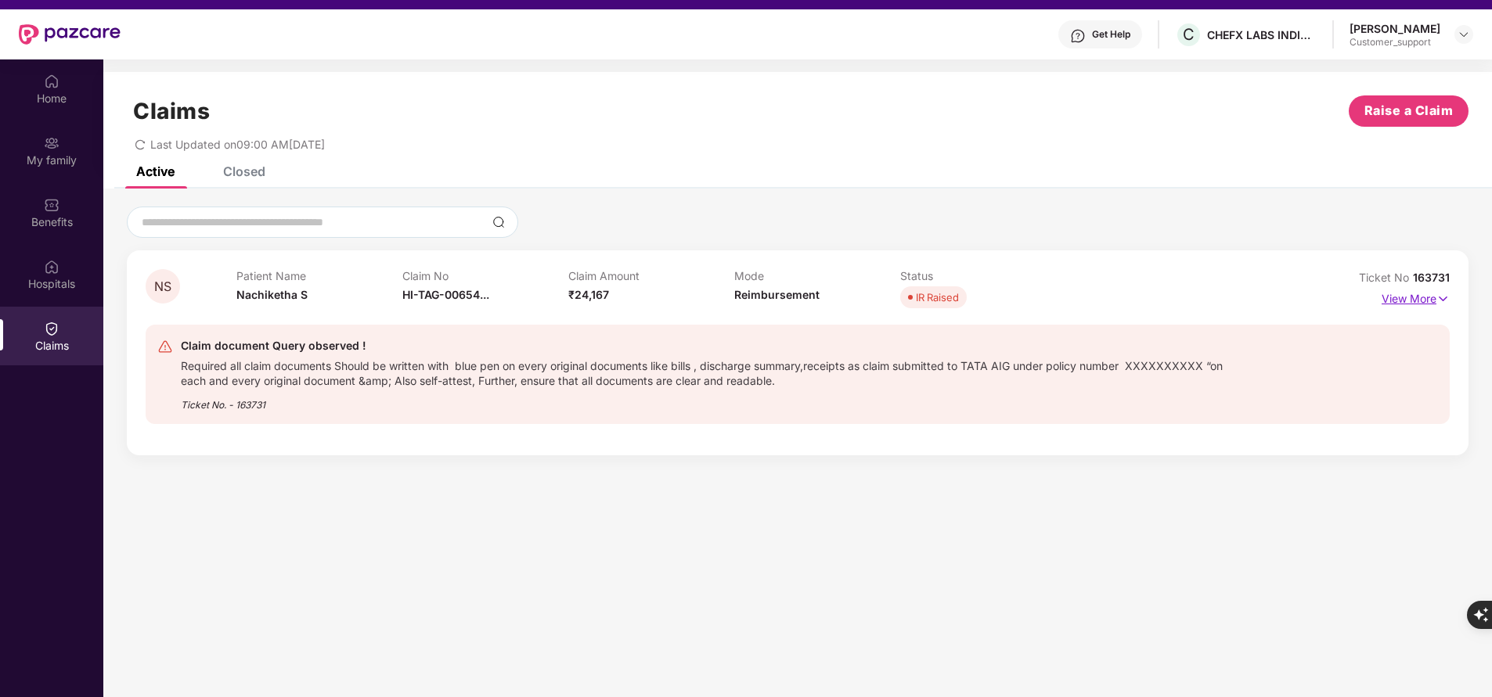
click at [1407, 297] on p "View More" at bounding box center [1415, 296] width 68 height 21
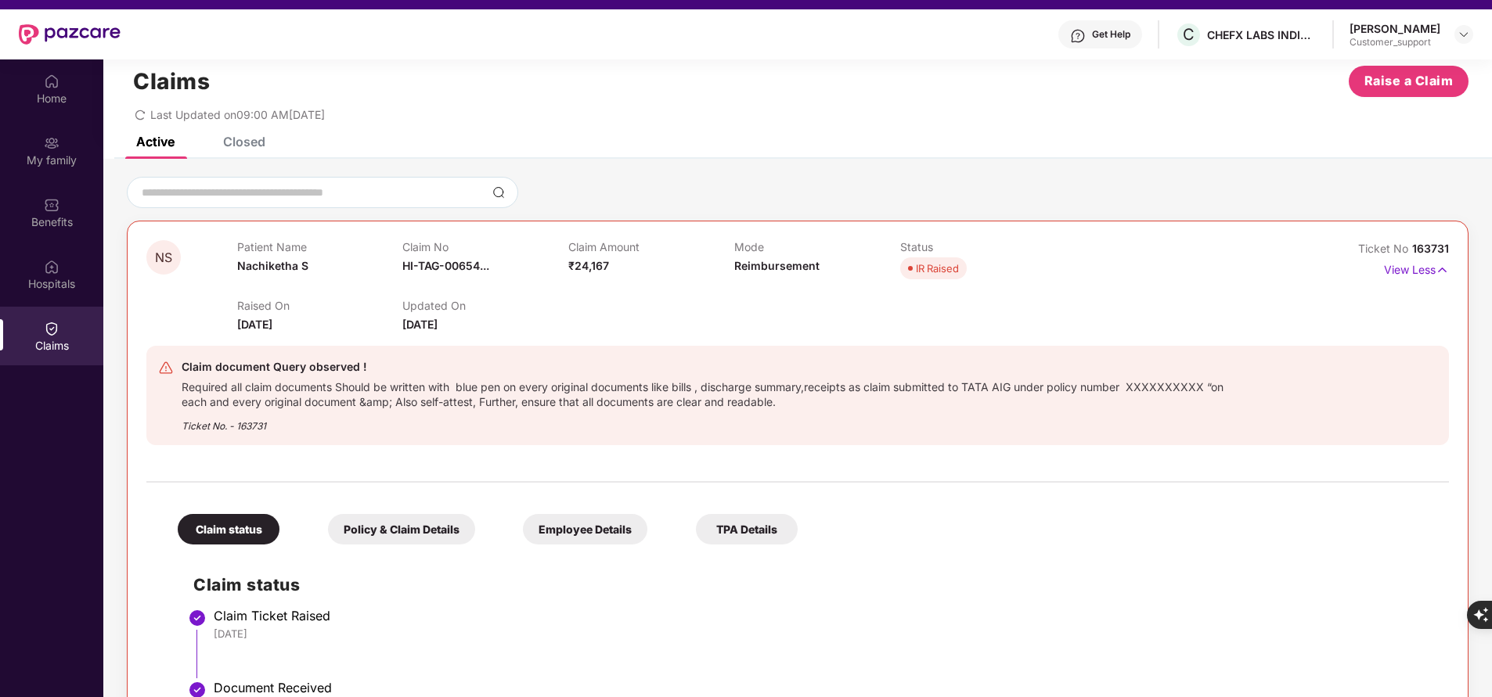
scroll to position [31, 0]
drag, startPoint x: 1409, startPoint y: 245, endPoint x: 1497, endPoint y: 246, distance: 87.7
click at [1491, 246] on html "Get Pazcare mobile app for all your employee benefits need Download Now Get Hel…" at bounding box center [746, 320] width 1492 height 697
copy span "163731"
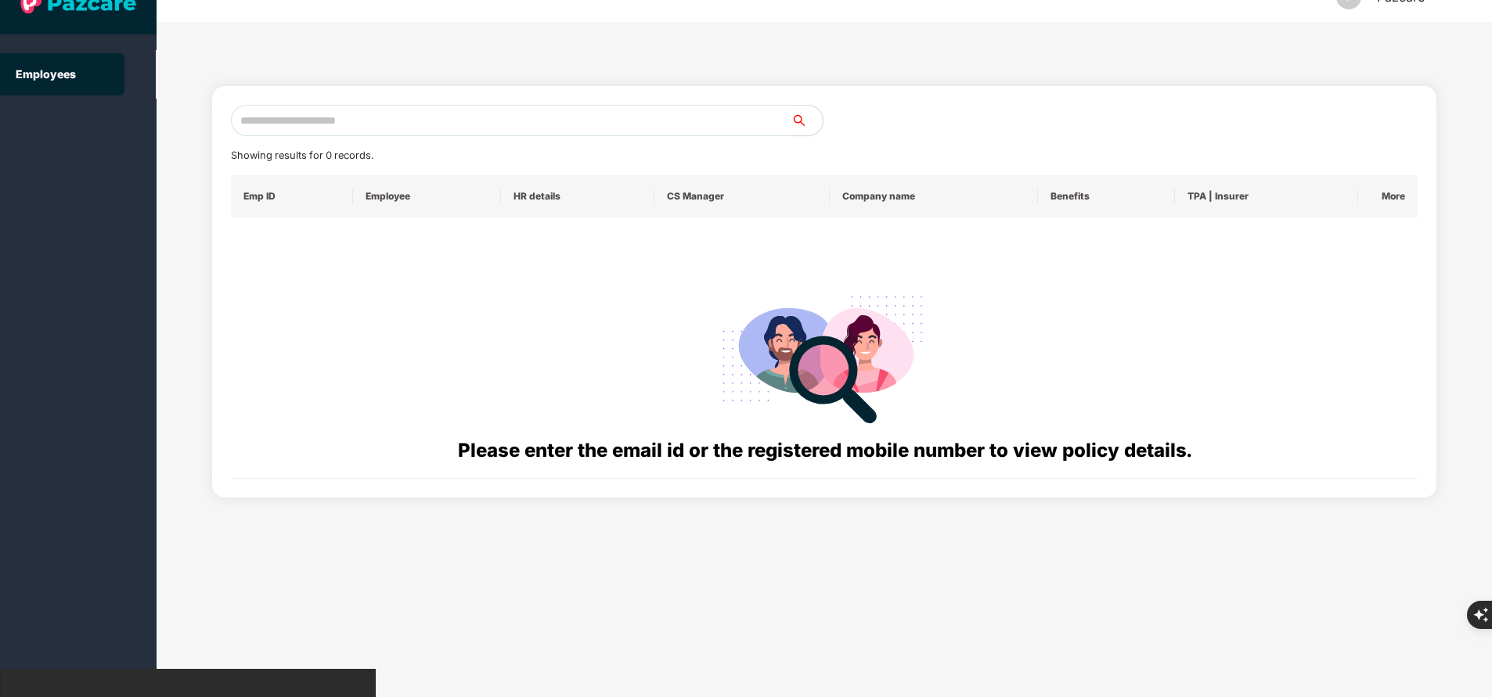
scroll to position [0, 0]
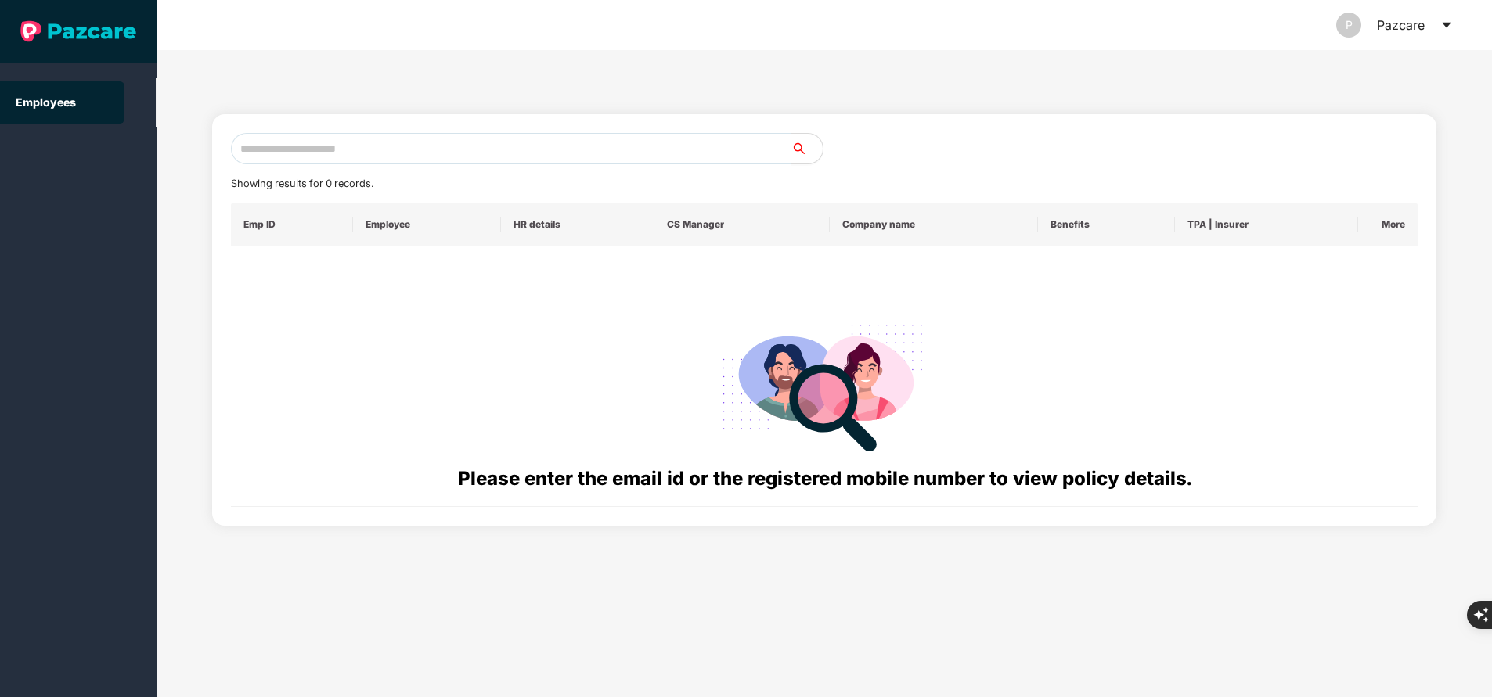
click at [404, 146] on input "text" at bounding box center [511, 148] width 560 height 31
paste input "**********"
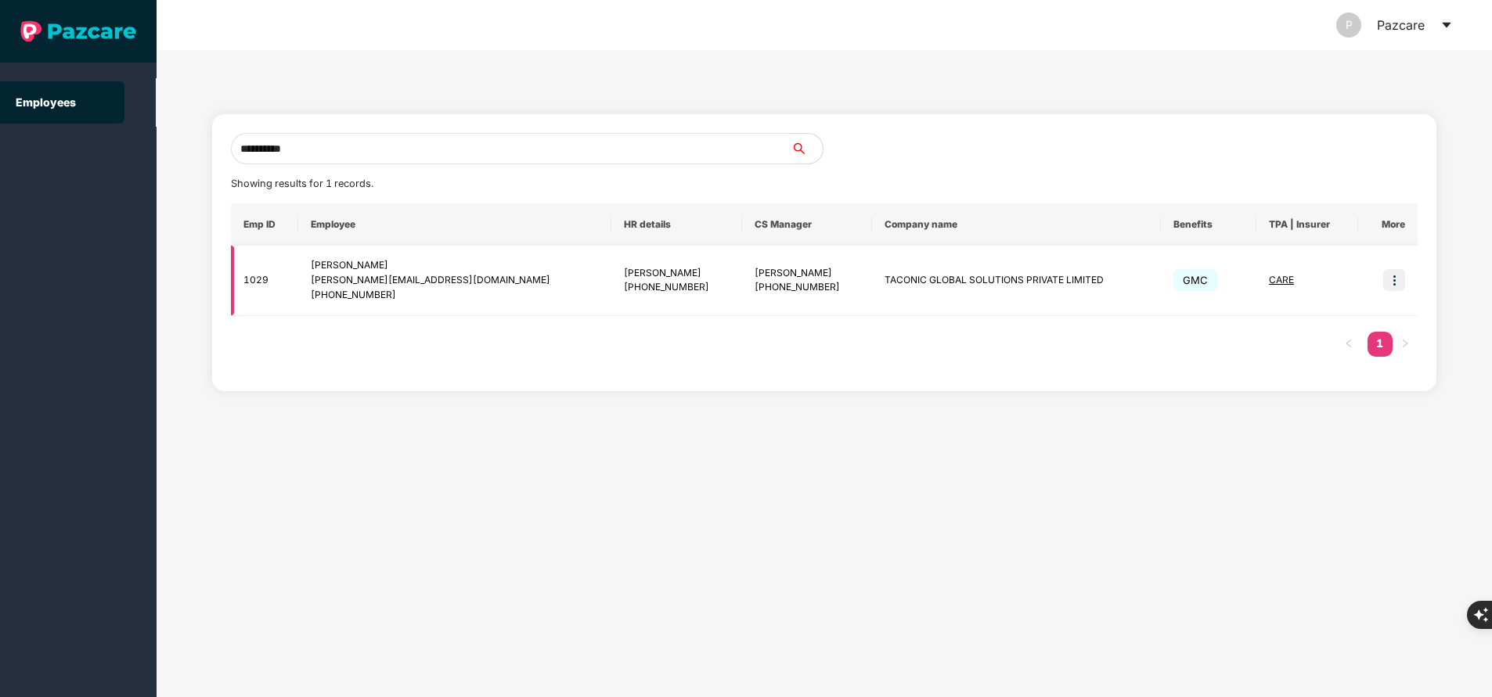
type input "**********"
click at [1391, 284] on img at bounding box center [1394, 280] width 22 height 22
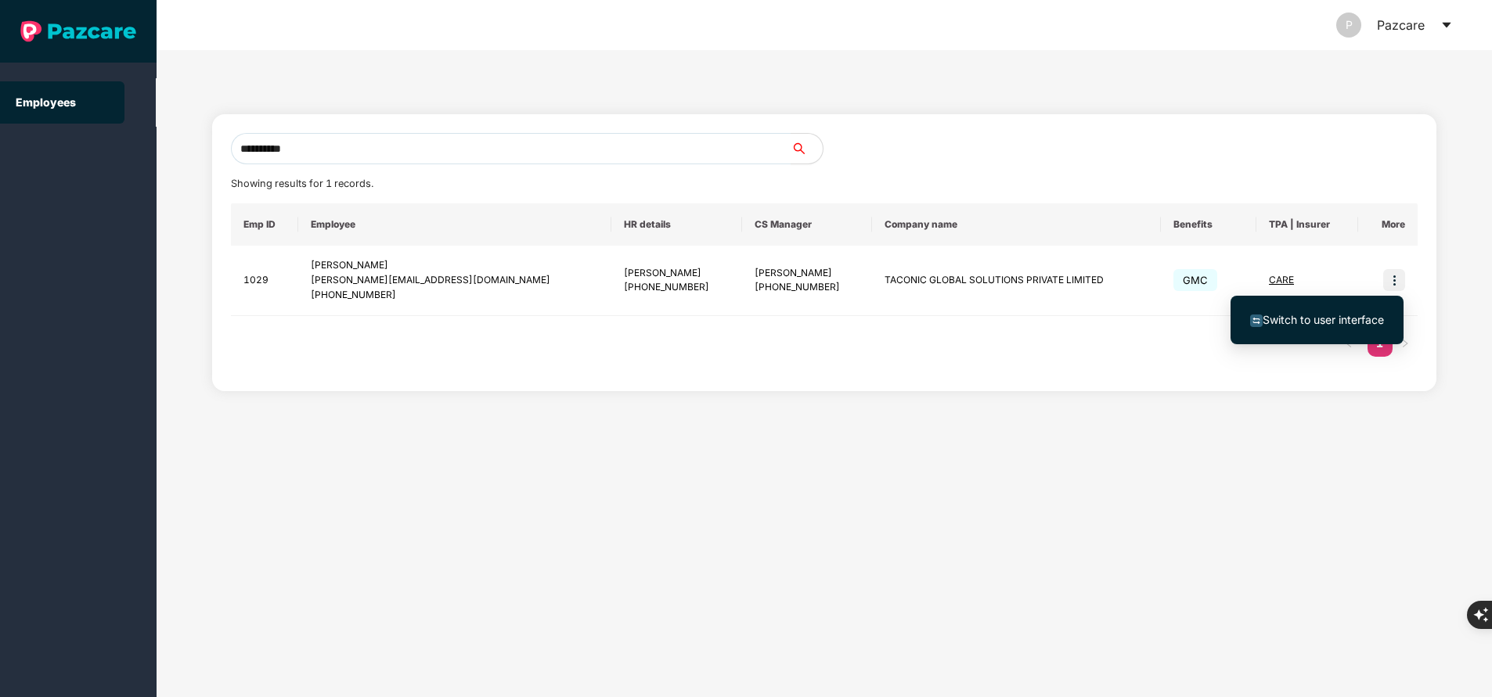
click at [1336, 321] on span "Switch to user interface" at bounding box center [1322, 319] width 121 height 13
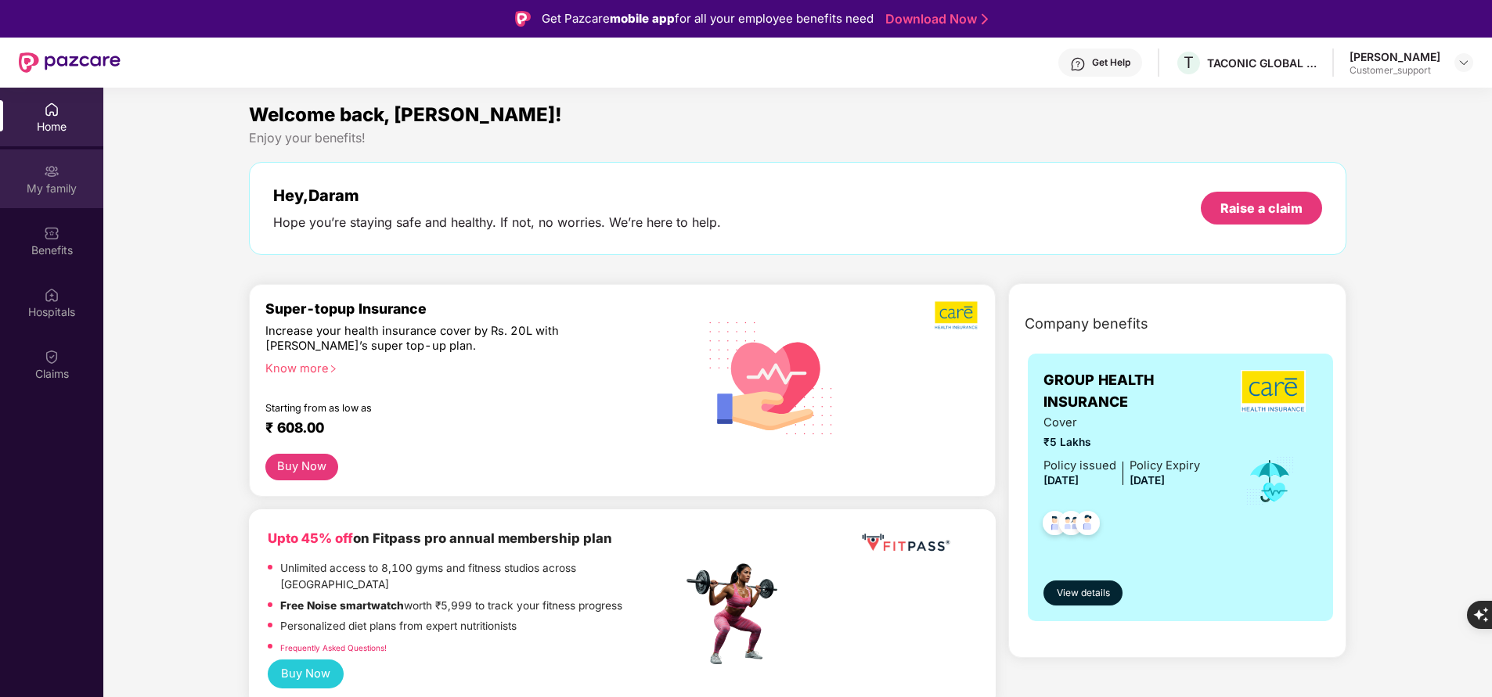
click at [39, 196] on div "My family" at bounding box center [51, 189] width 103 height 16
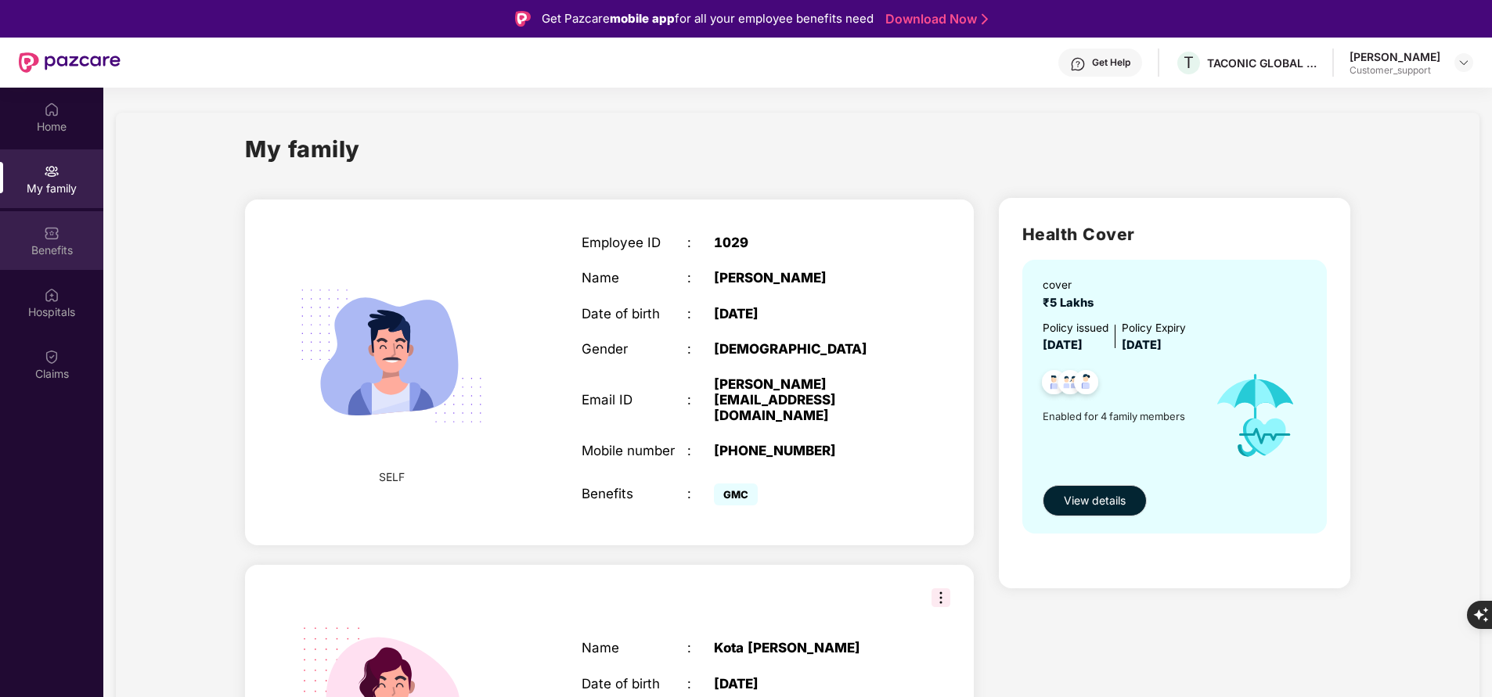
click at [62, 252] on div "Benefits" at bounding box center [51, 251] width 103 height 16
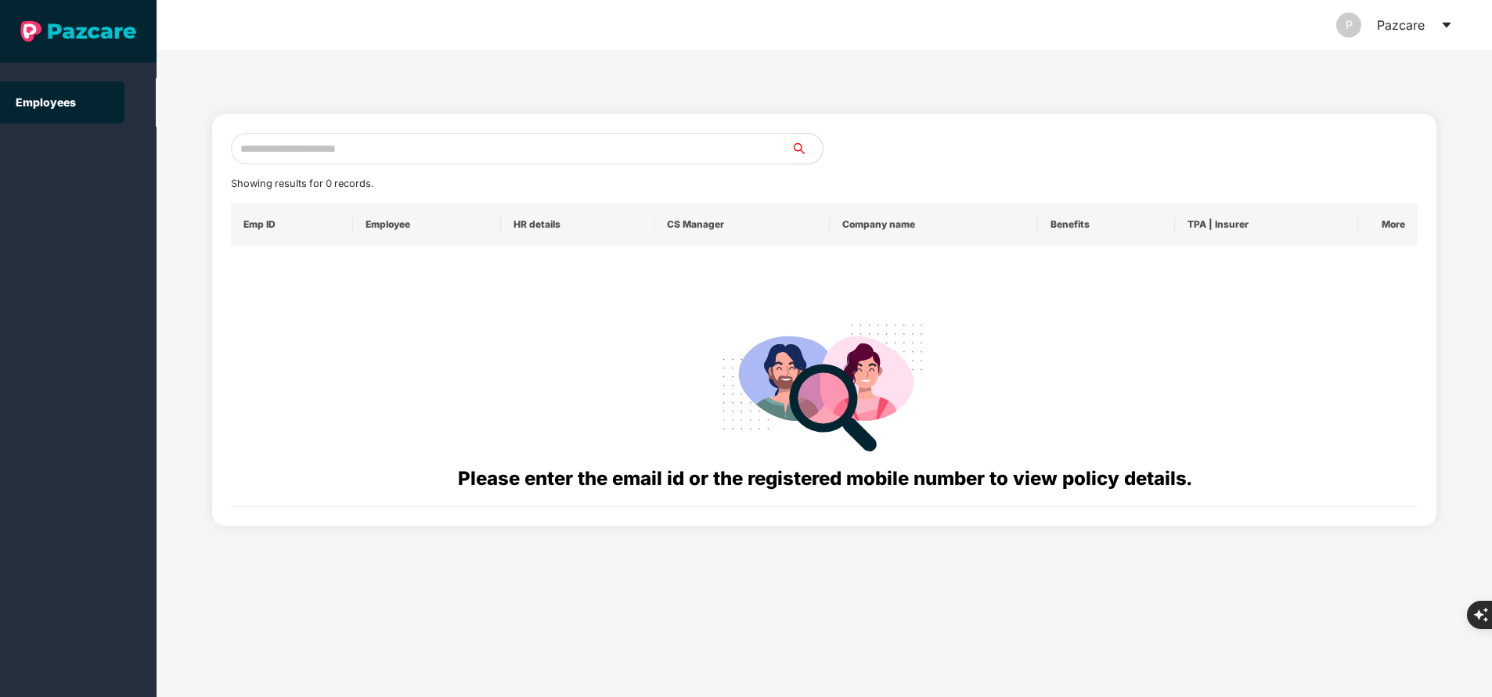
click at [459, 156] on input "text" at bounding box center [511, 148] width 560 height 31
paste input "**********"
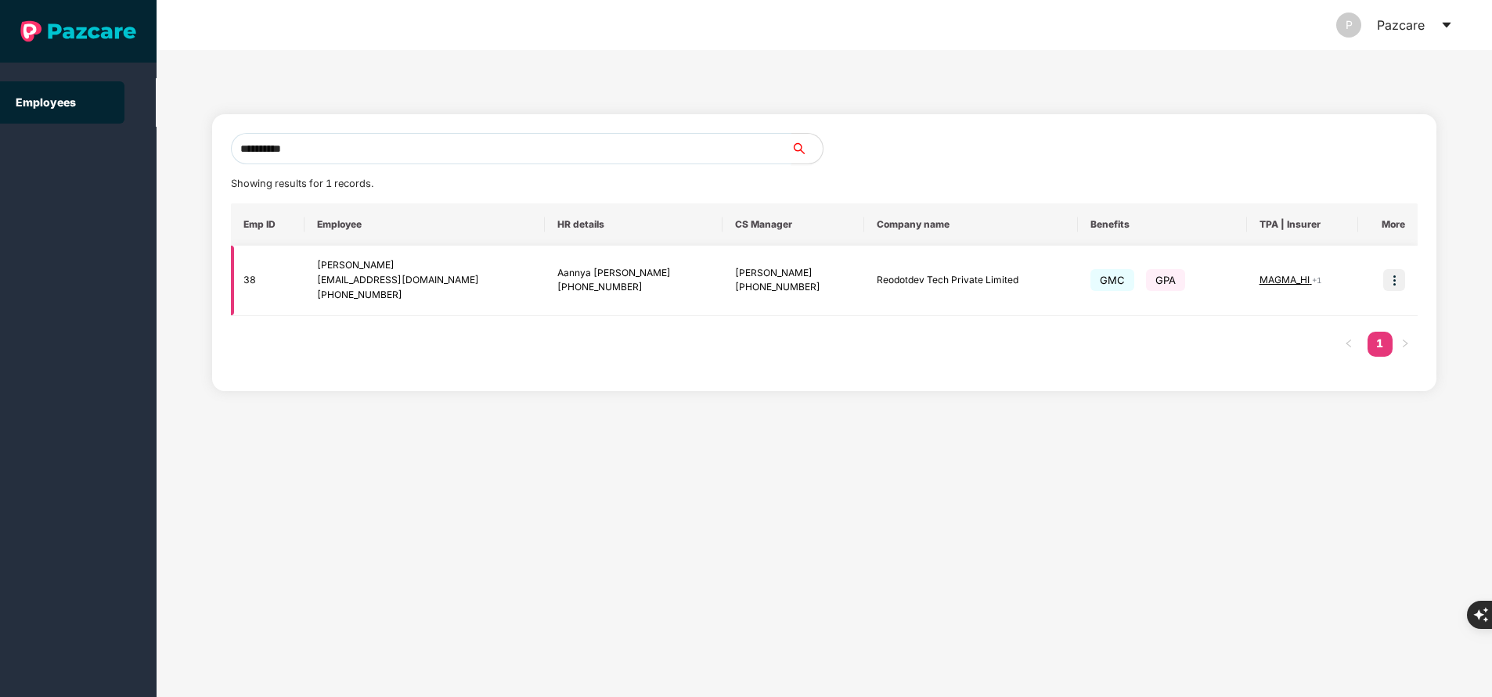
type input "**********"
click at [1391, 282] on img at bounding box center [1394, 280] width 22 height 22
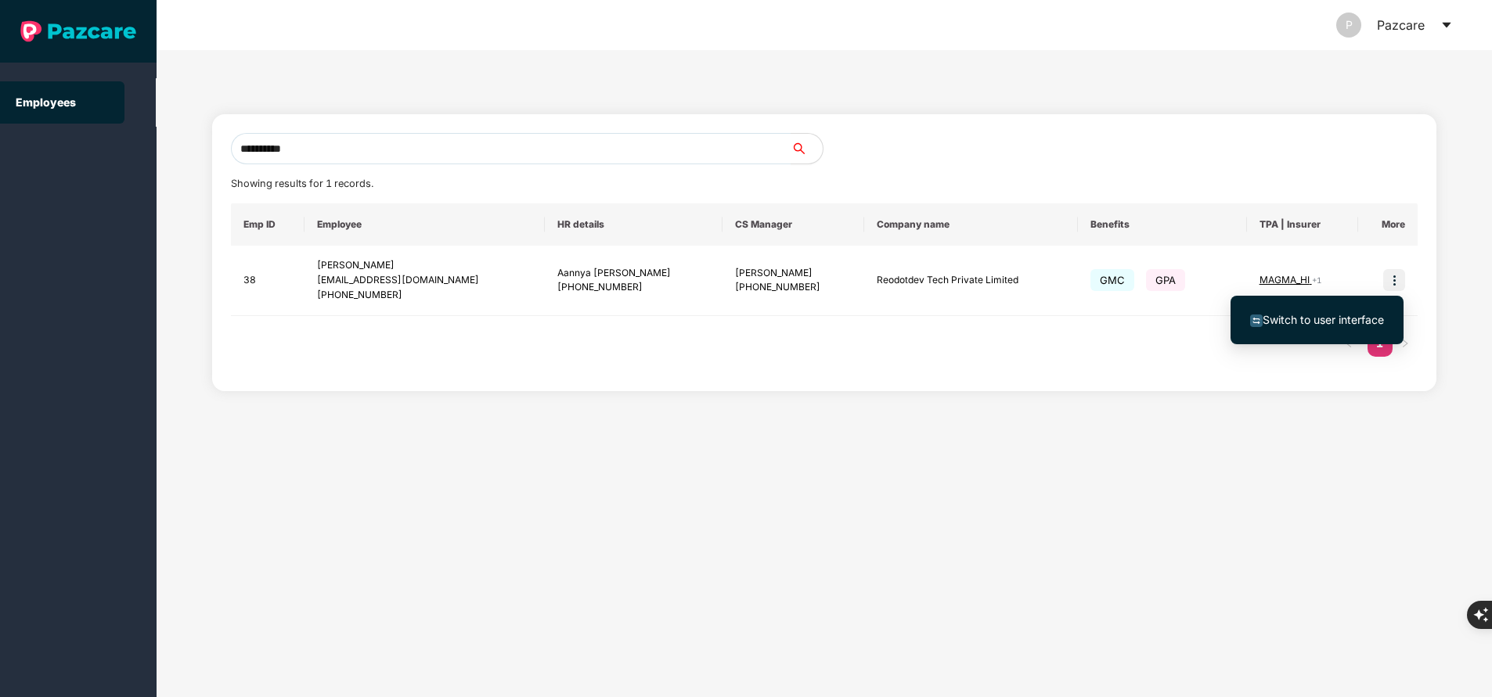
click at [1334, 318] on span "Switch to user interface" at bounding box center [1322, 319] width 121 height 13
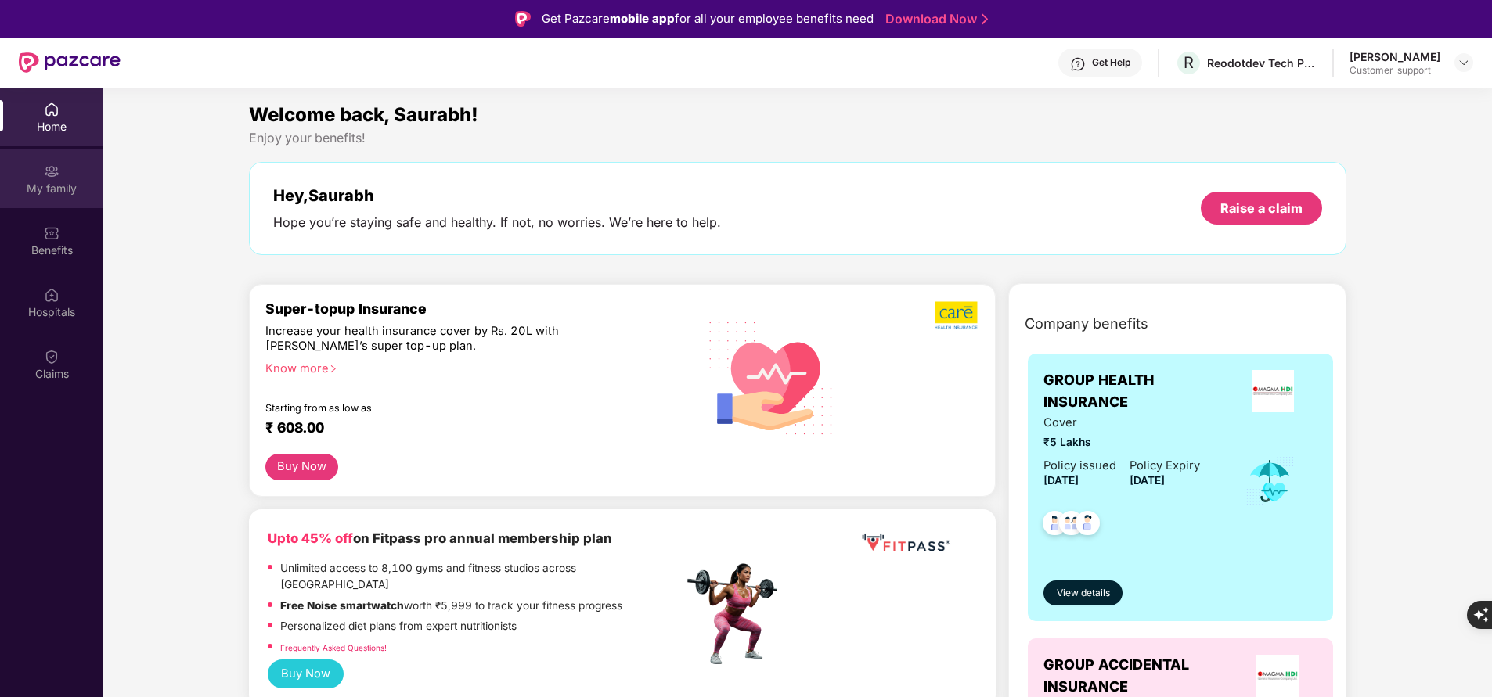
click at [45, 185] on div "My family" at bounding box center [51, 189] width 103 height 16
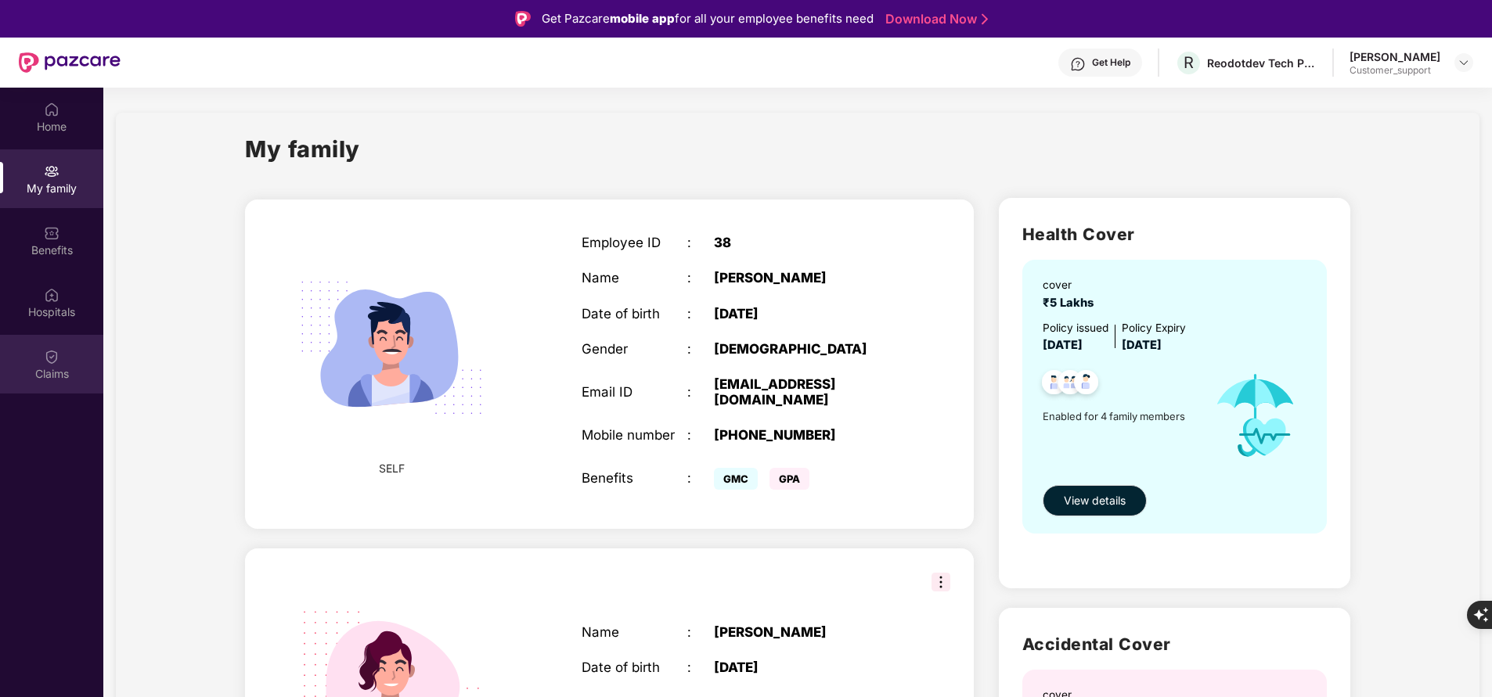
click at [55, 367] on div "Claims" at bounding box center [51, 374] width 103 height 16
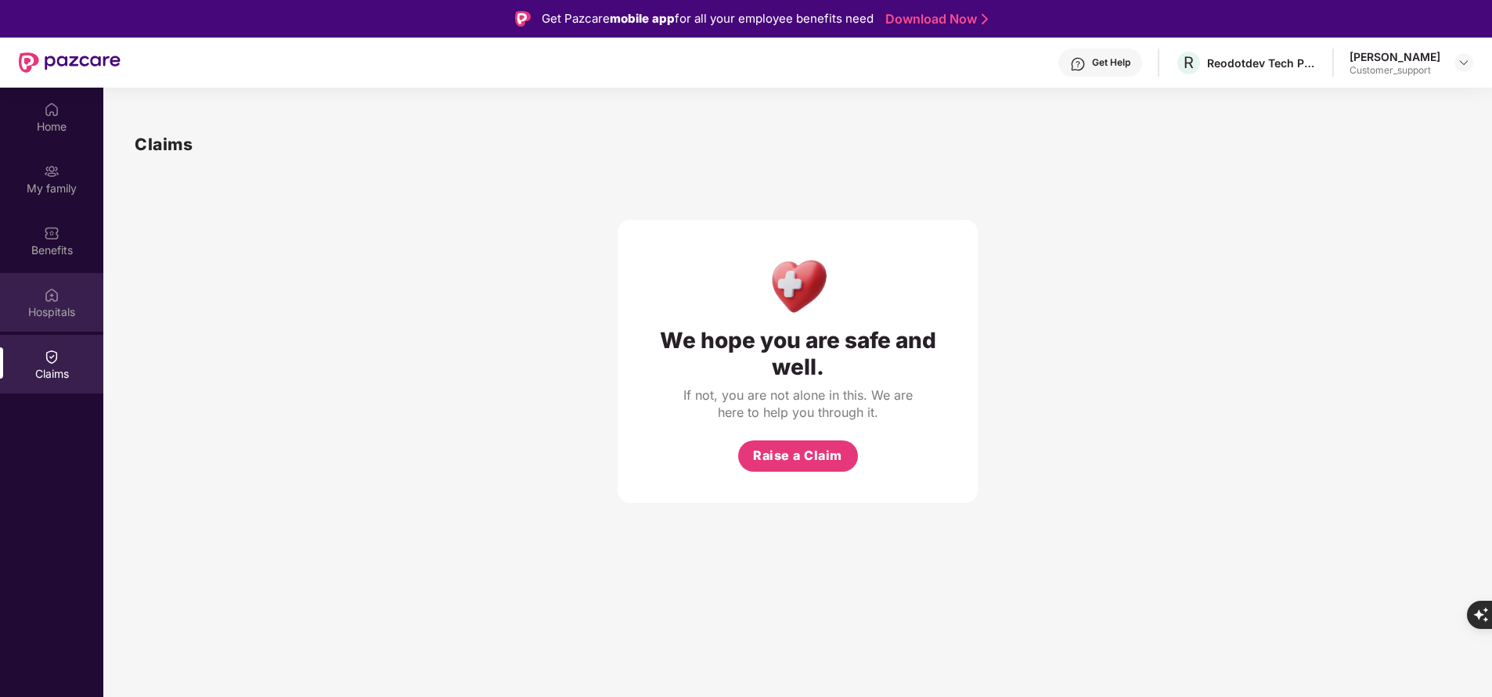
click at [53, 291] on img at bounding box center [52, 295] width 16 height 16
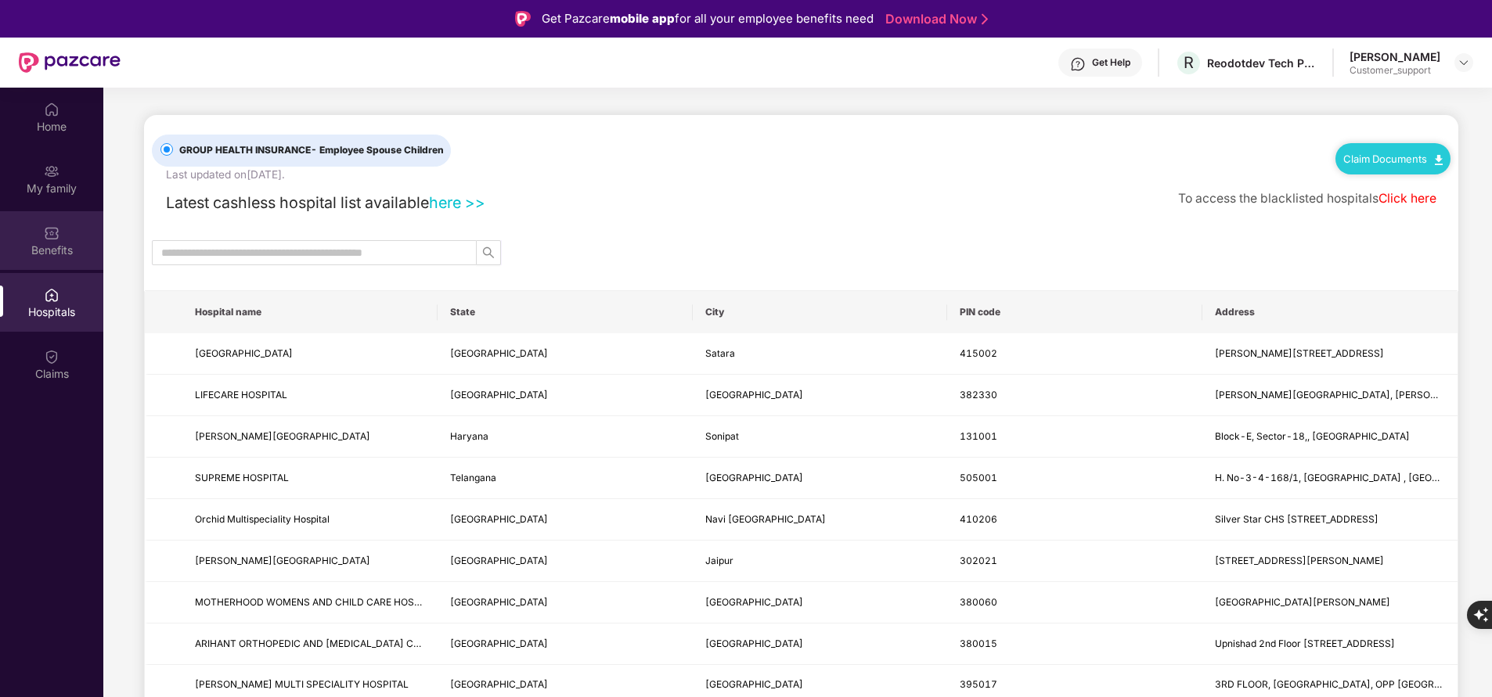
click at [43, 246] on div "Benefits" at bounding box center [51, 251] width 103 height 16
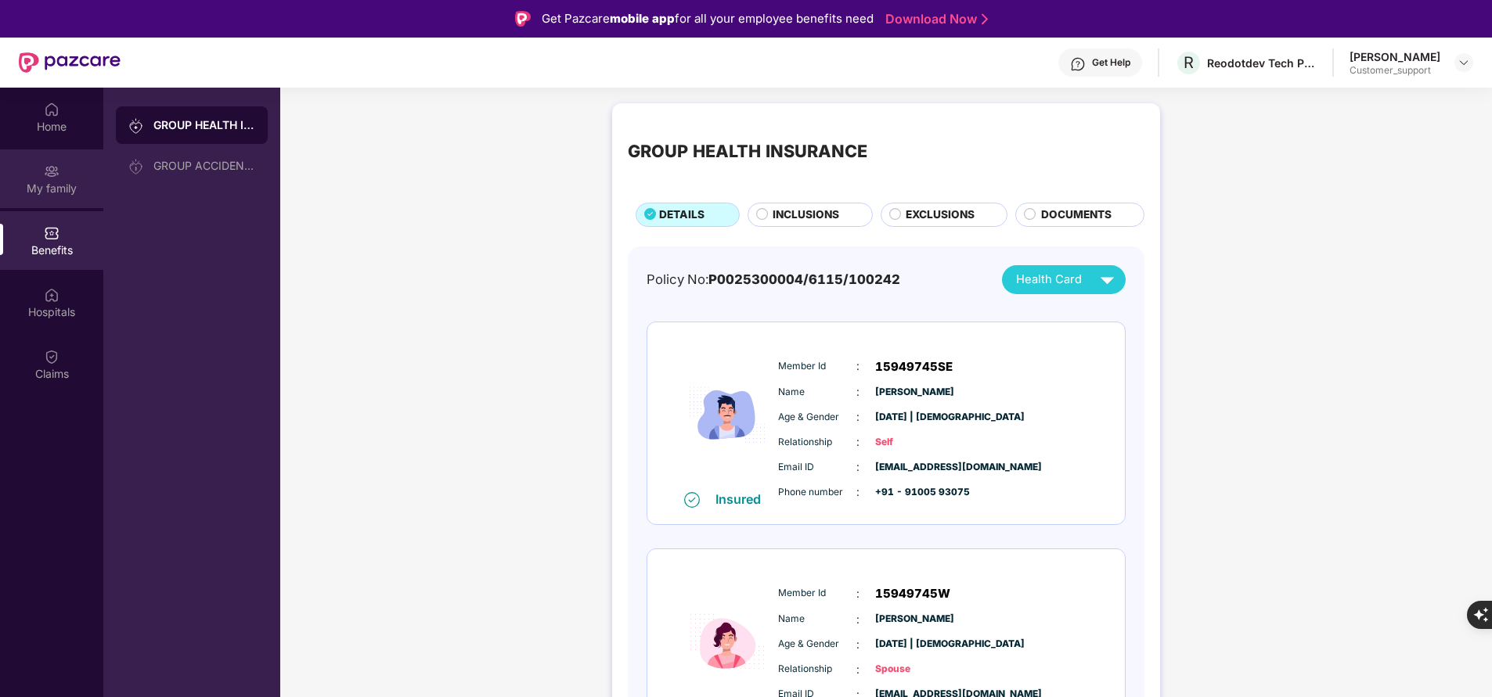
click at [73, 196] on div "My family" at bounding box center [51, 189] width 103 height 16
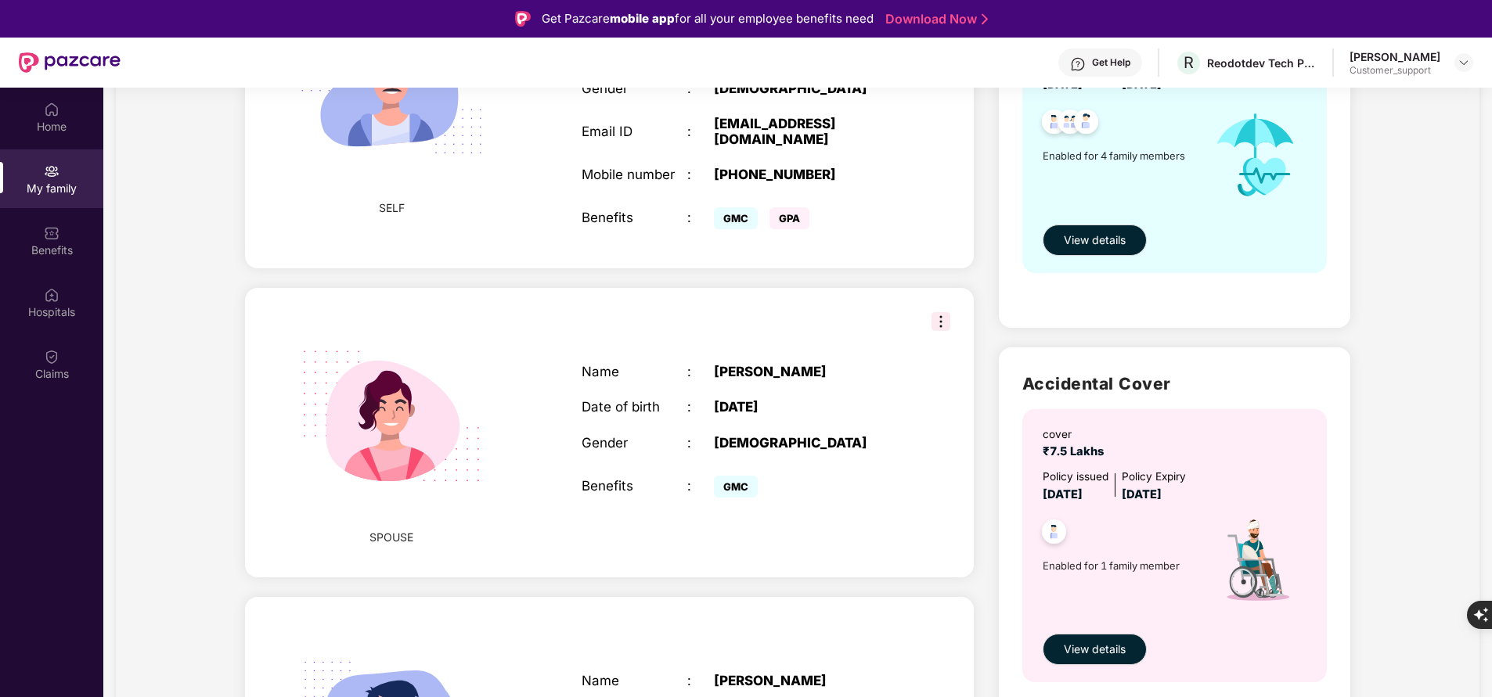
scroll to position [263, 0]
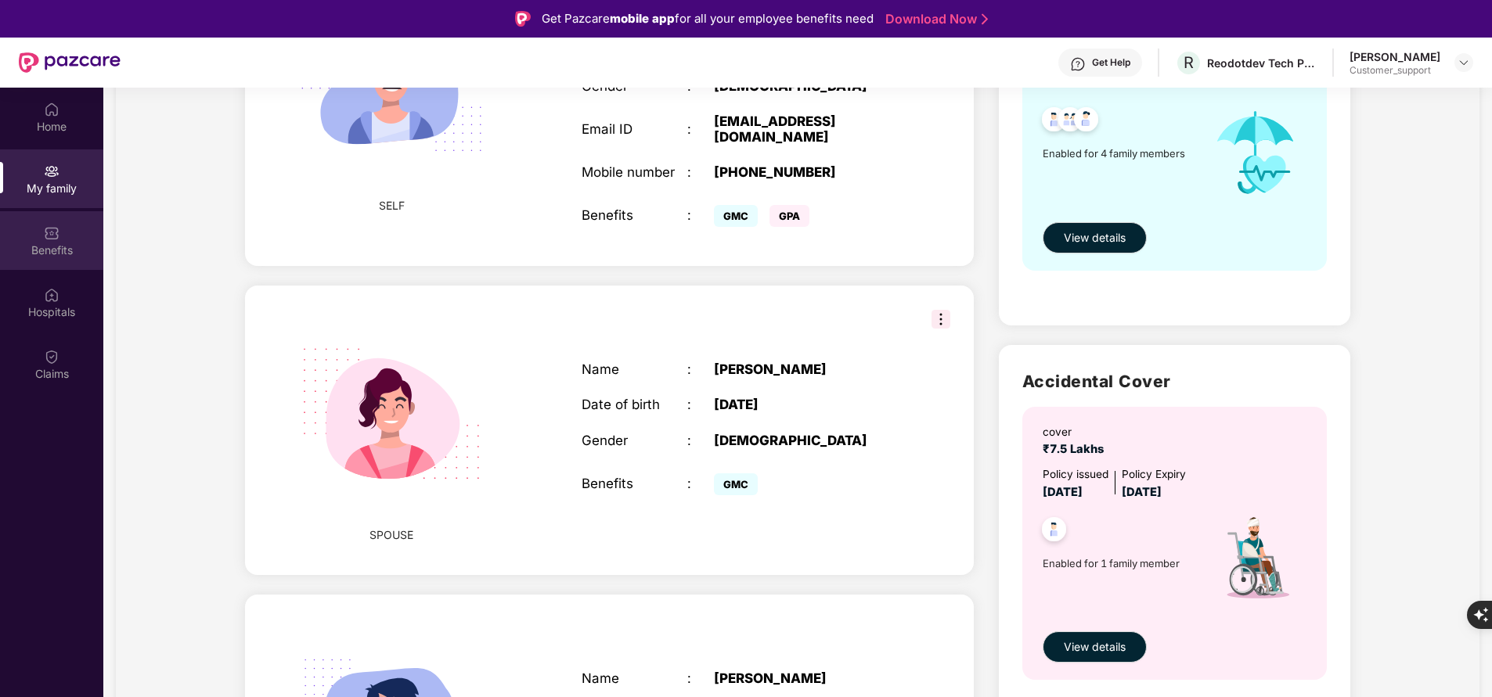
click at [68, 244] on div "Benefits" at bounding box center [51, 251] width 103 height 16
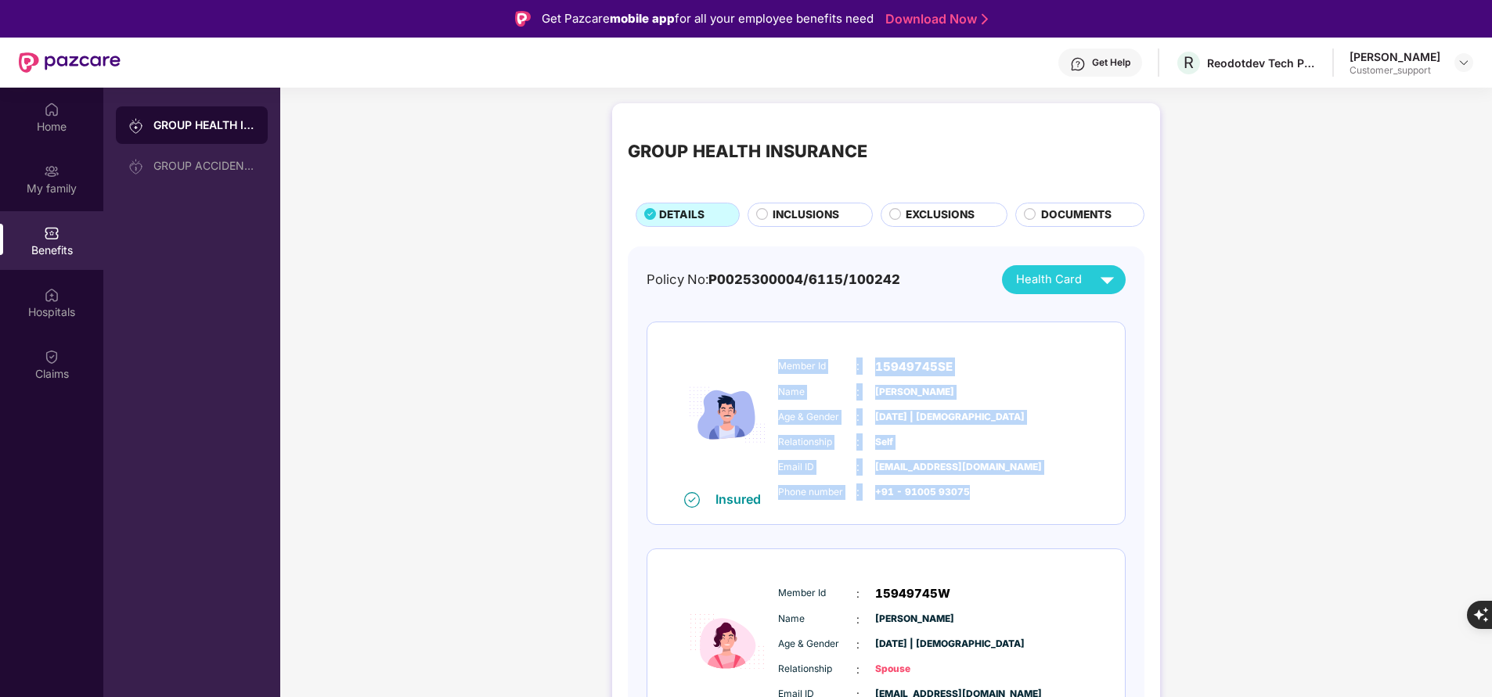
drag, startPoint x: 773, startPoint y: 360, endPoint x: 990, endPoint y: 488, distance: 251.9
click at [990, 488] on div "Member Id : 15949745SE Name : Saurabh Prakash Age & Gender : 22 Mar 1985 | Male…" at bounding box center [933, 430] width 318 height 160
copy div "Member Id : 15949745SE Name : Saurabh Prakash Age & Gender : 22 Mar 1985 | Male…"
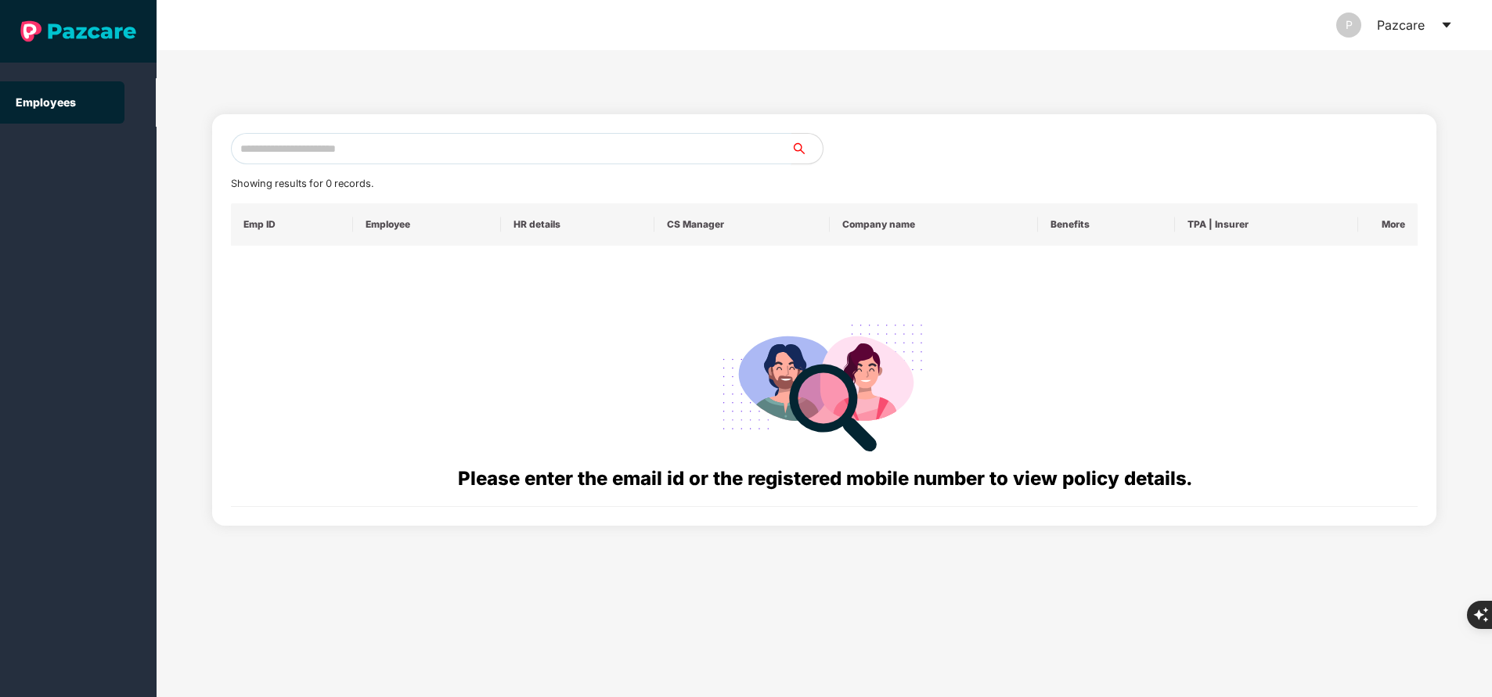
click at [321, 146] on input "text" at bounding box center [511, 148] width 560 height 31
paste input "**********"
type input "*"
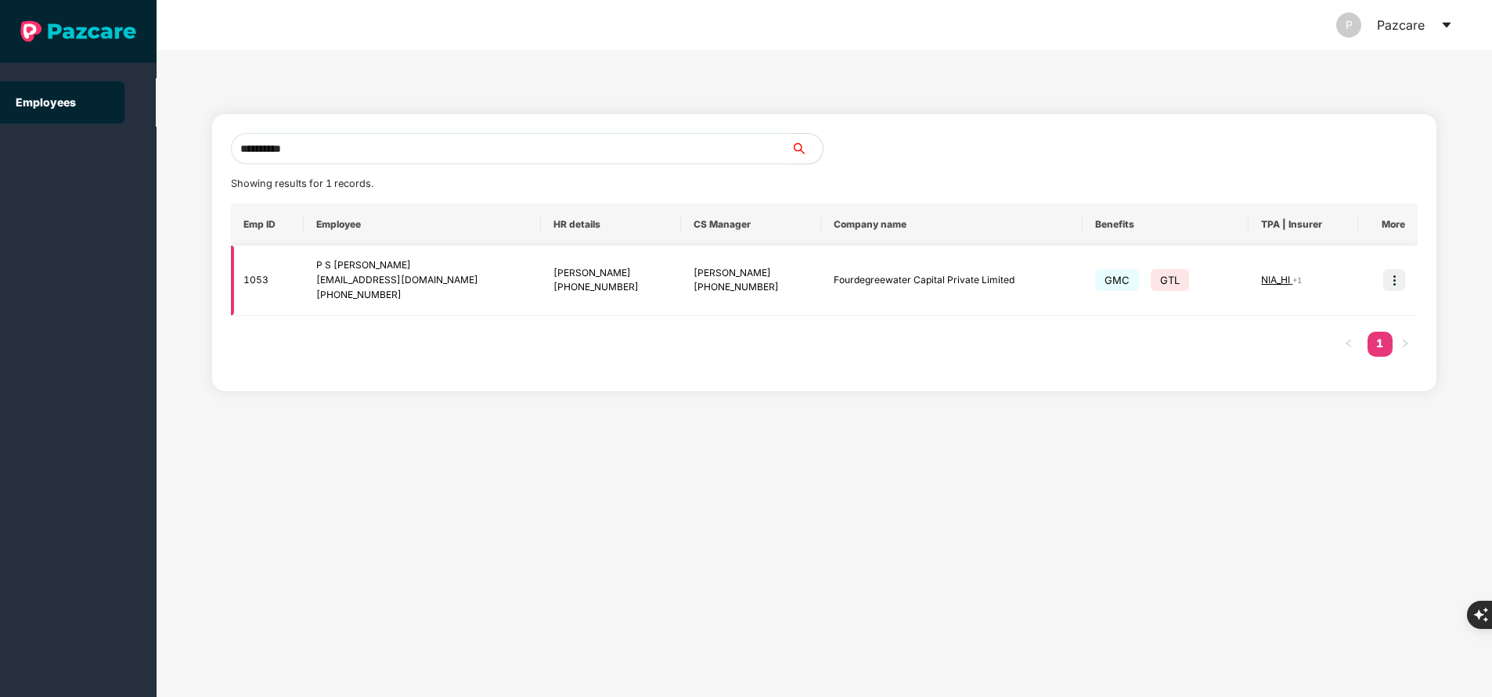
type input "**********"
click at [1402, 281] on img at bounding box center [1394, 280] width 22 height 22
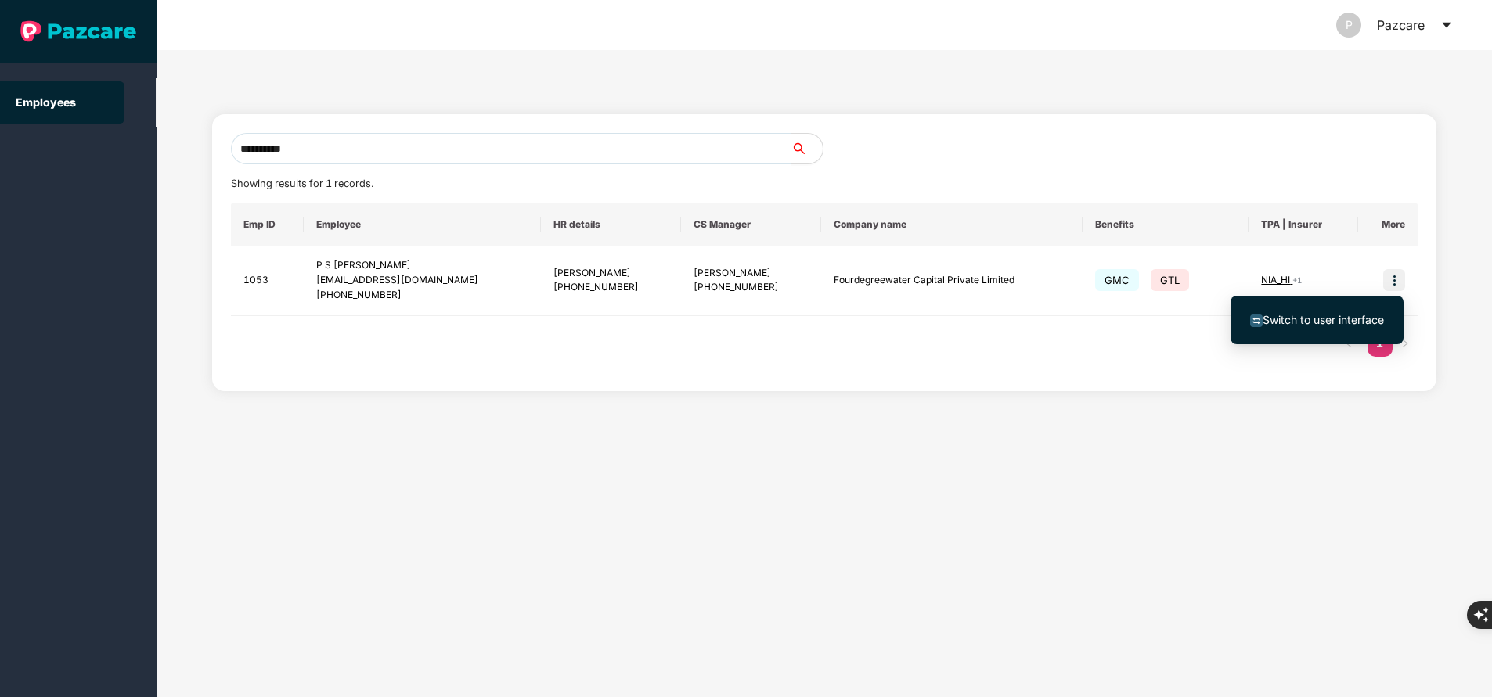
click at [1337, 323] on span "Switch to user interface" at bounding box center [1322, 319] width 121 height 13
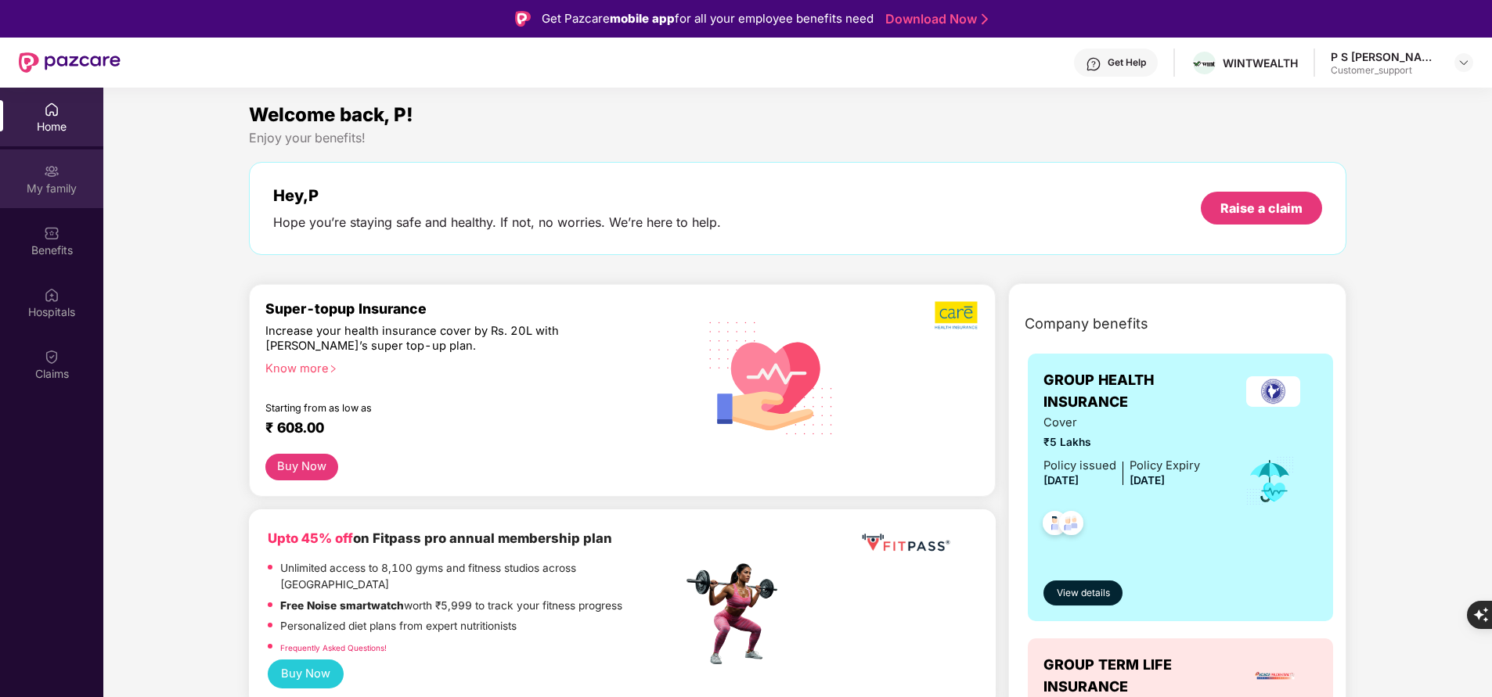
click at [52, 171] on img at bounding box center [52, 172] width 16 height 16
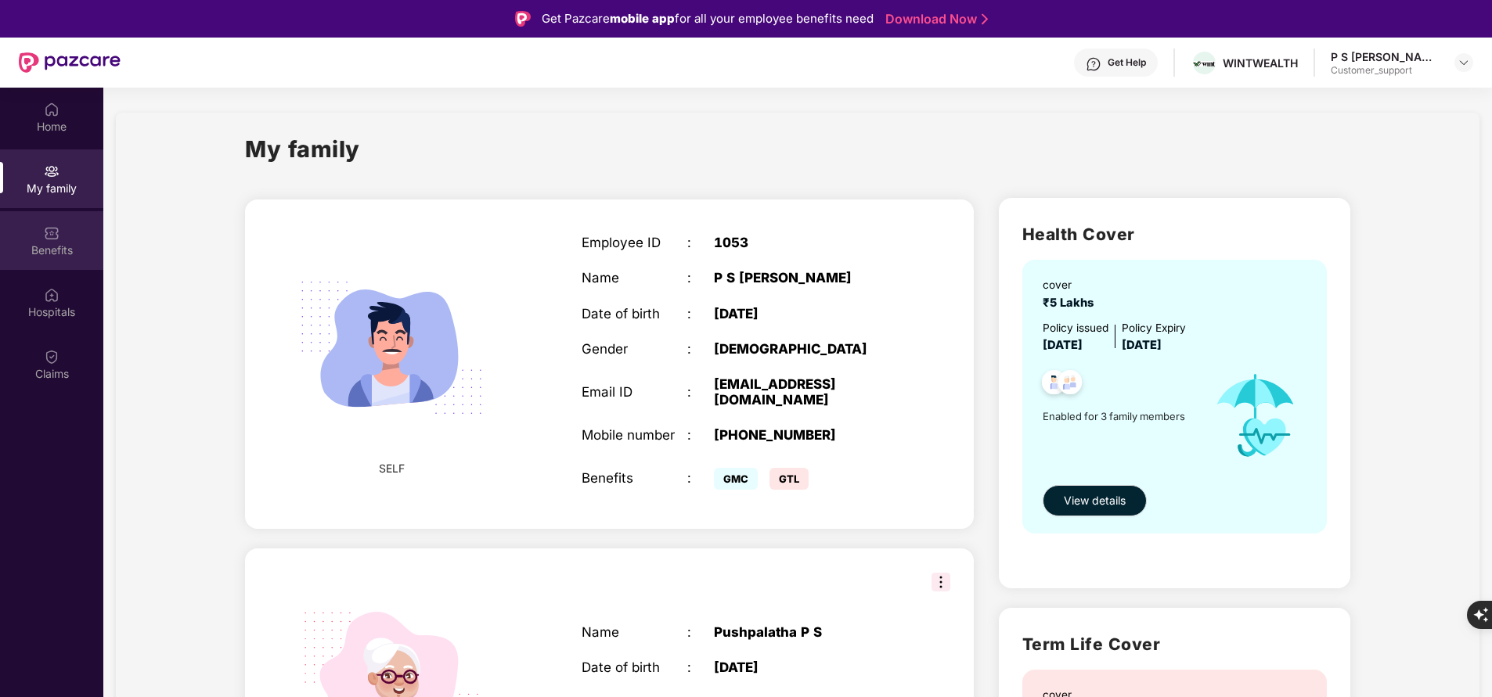
click at [77, 250] on div "Benefits" at bounding box center [51, 251] width 103 height 16
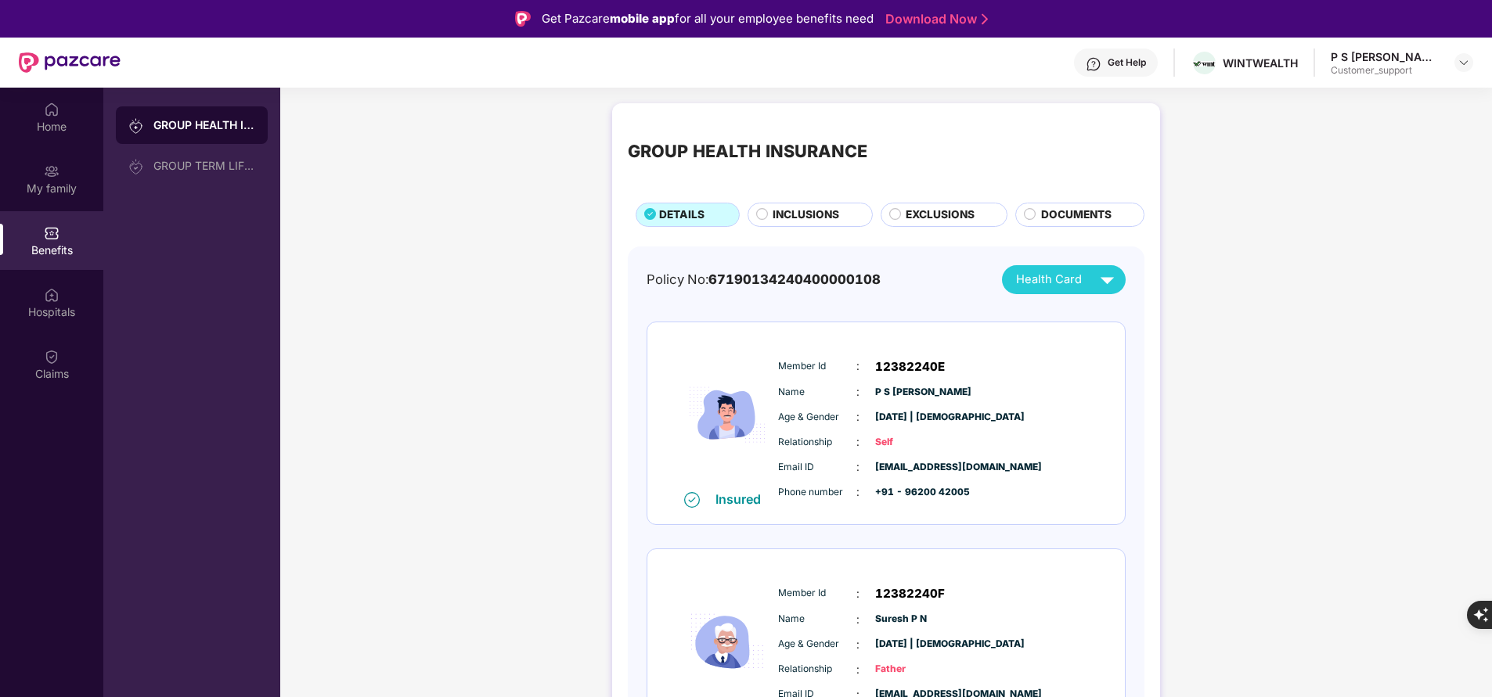
click at [807, 225] on div "INCLUSIONS" at bounding box center [814, 216] width 99 height 19
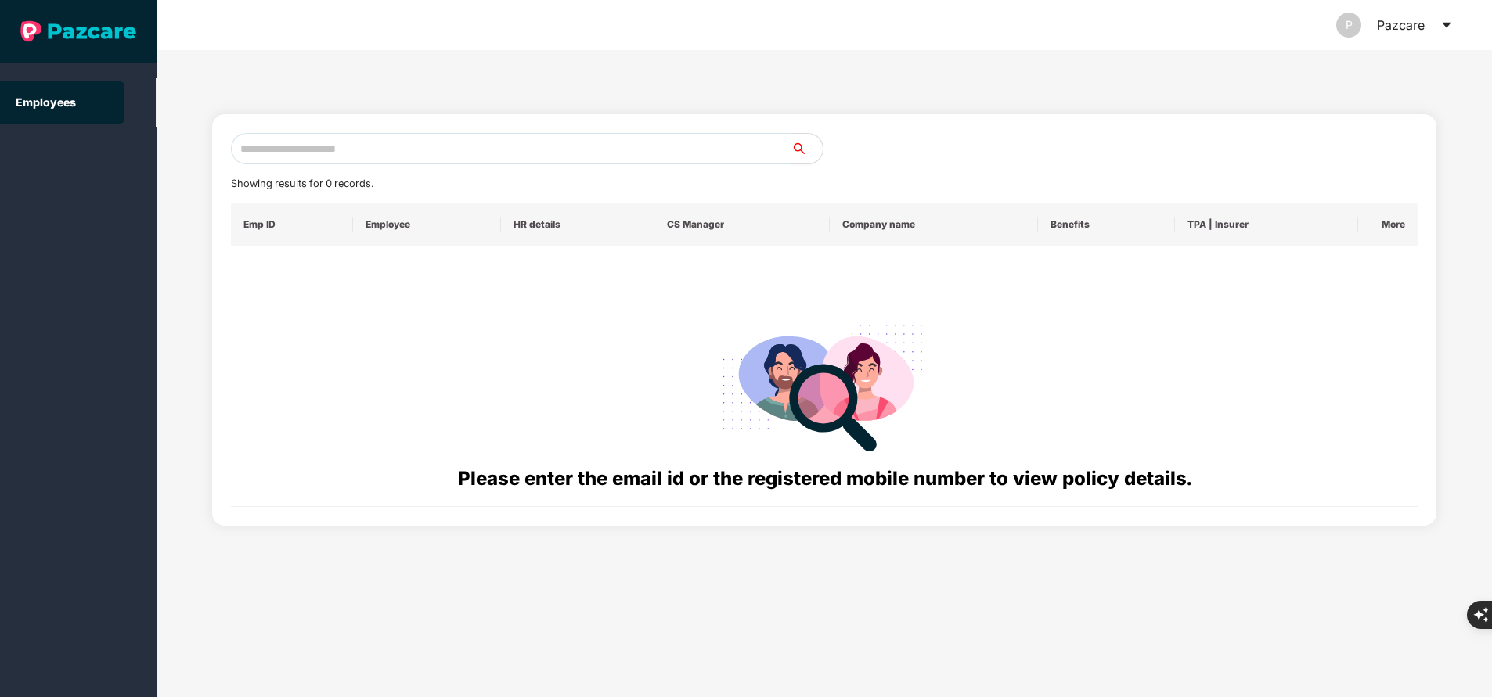
click at [446, 156] on input "text" at bounding box center [511, 148] width 560 height 31
paste input "**********"
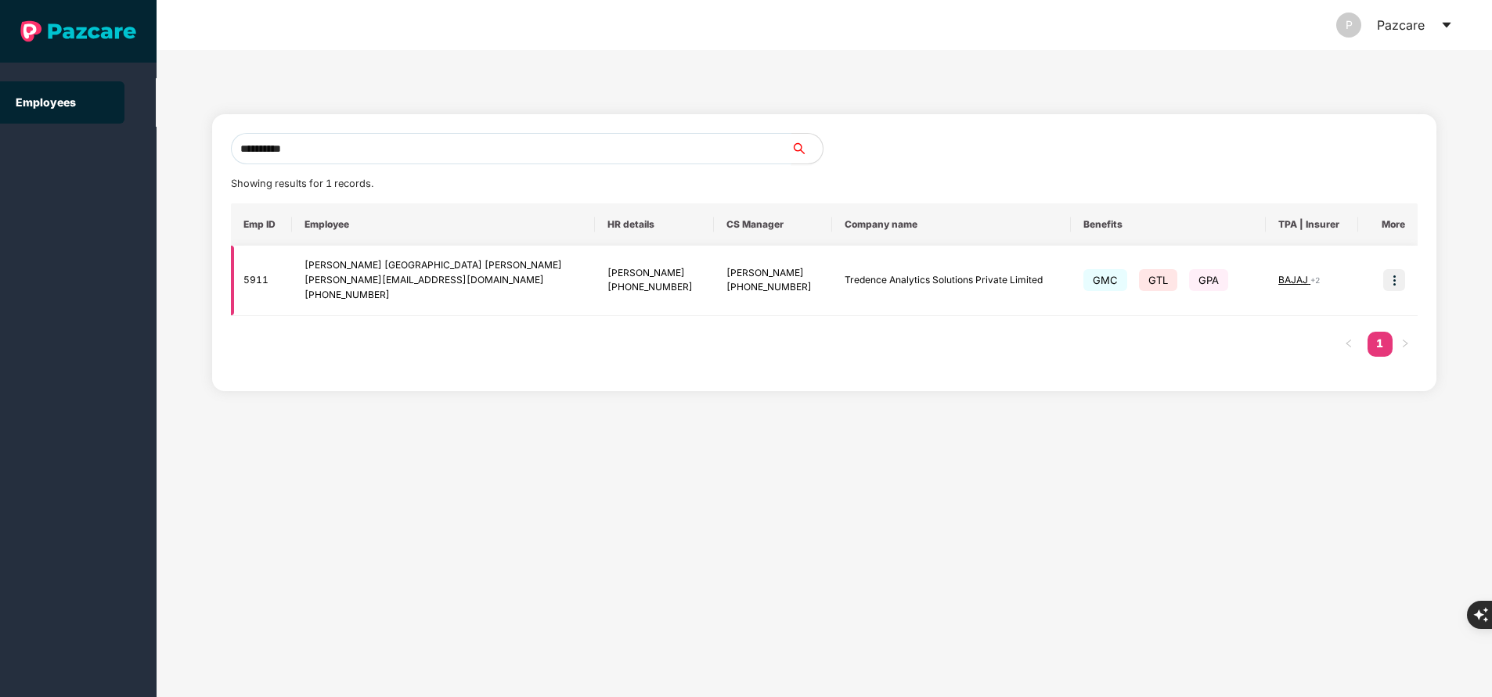
type input "**********"
click at [1397, 279] on img at bounding box center [1394, 280] width 22 height 22
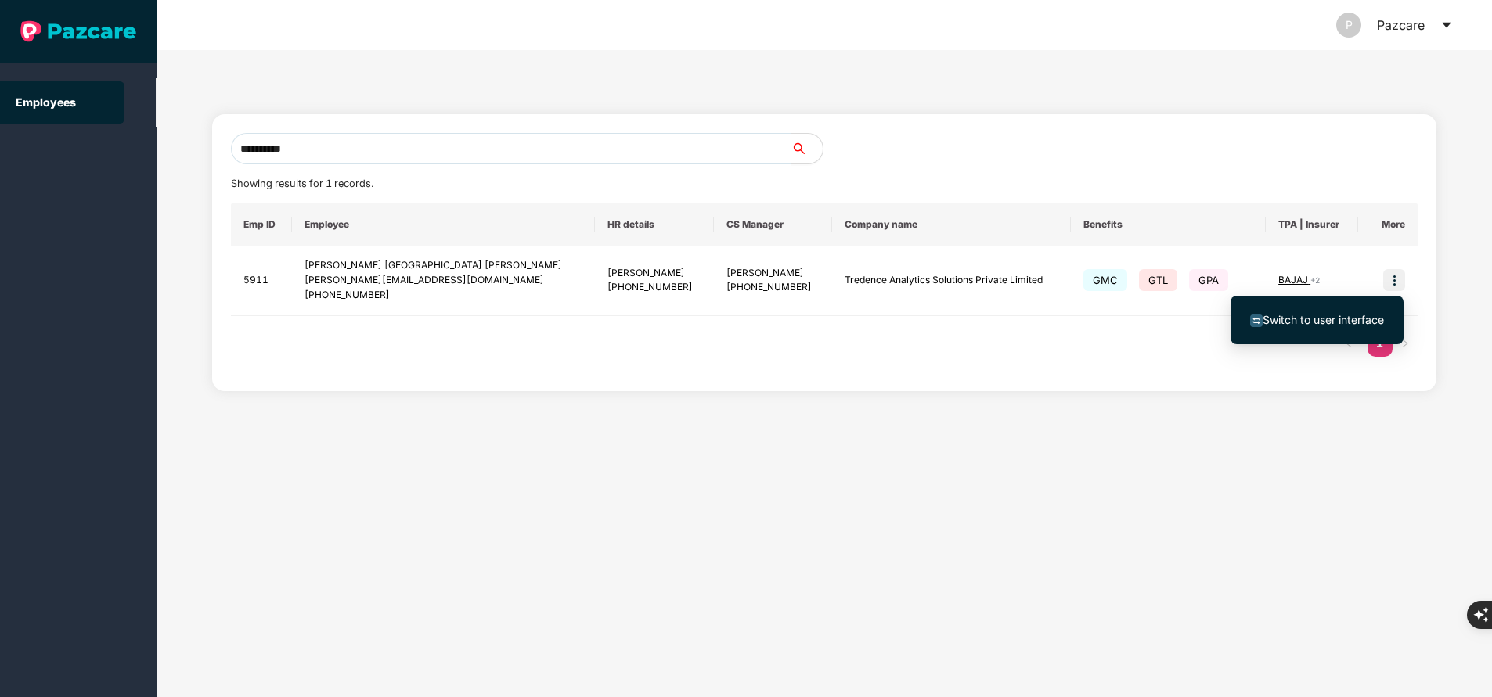
click at [1331, 315] on span "Switch to user interface" at bounding box center [1322, 319] width 121 height 13
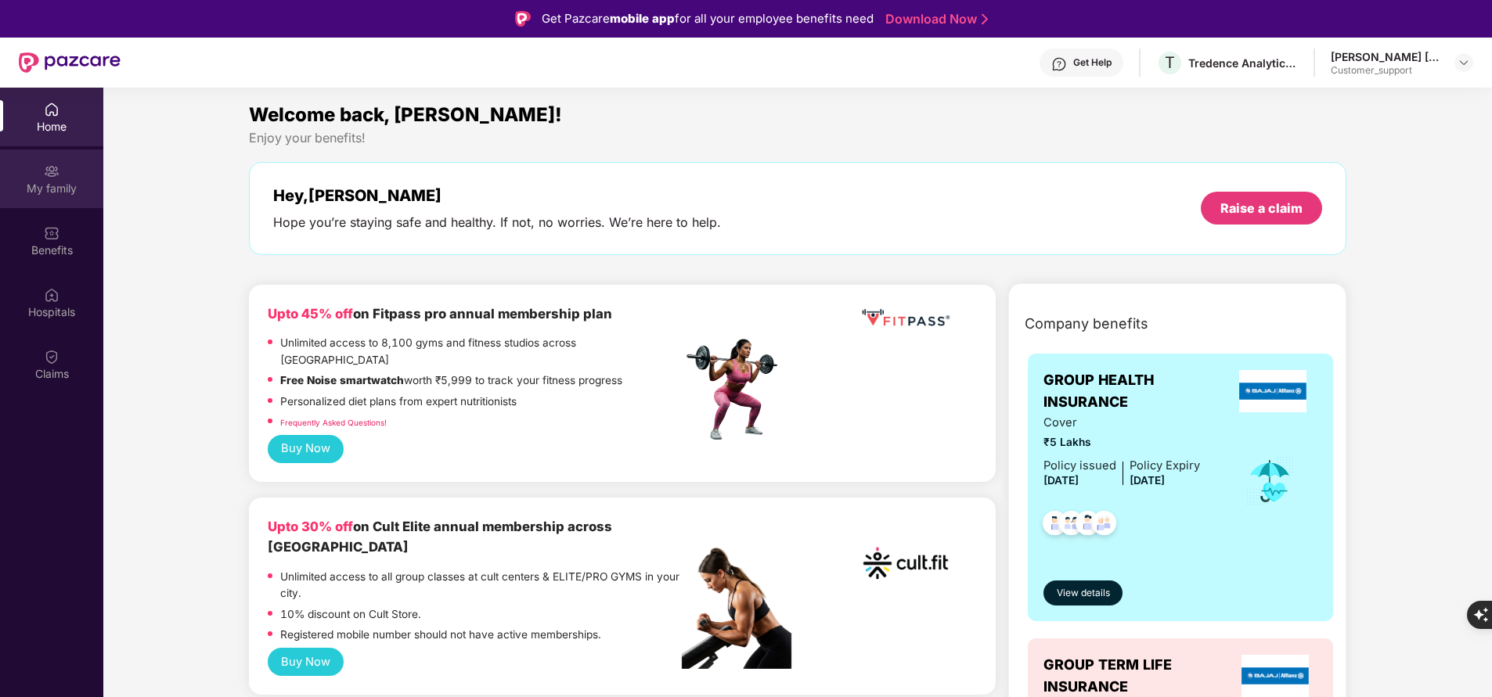
click at [56, 178] on img at bounding box center [52, 172] width 16 height 16
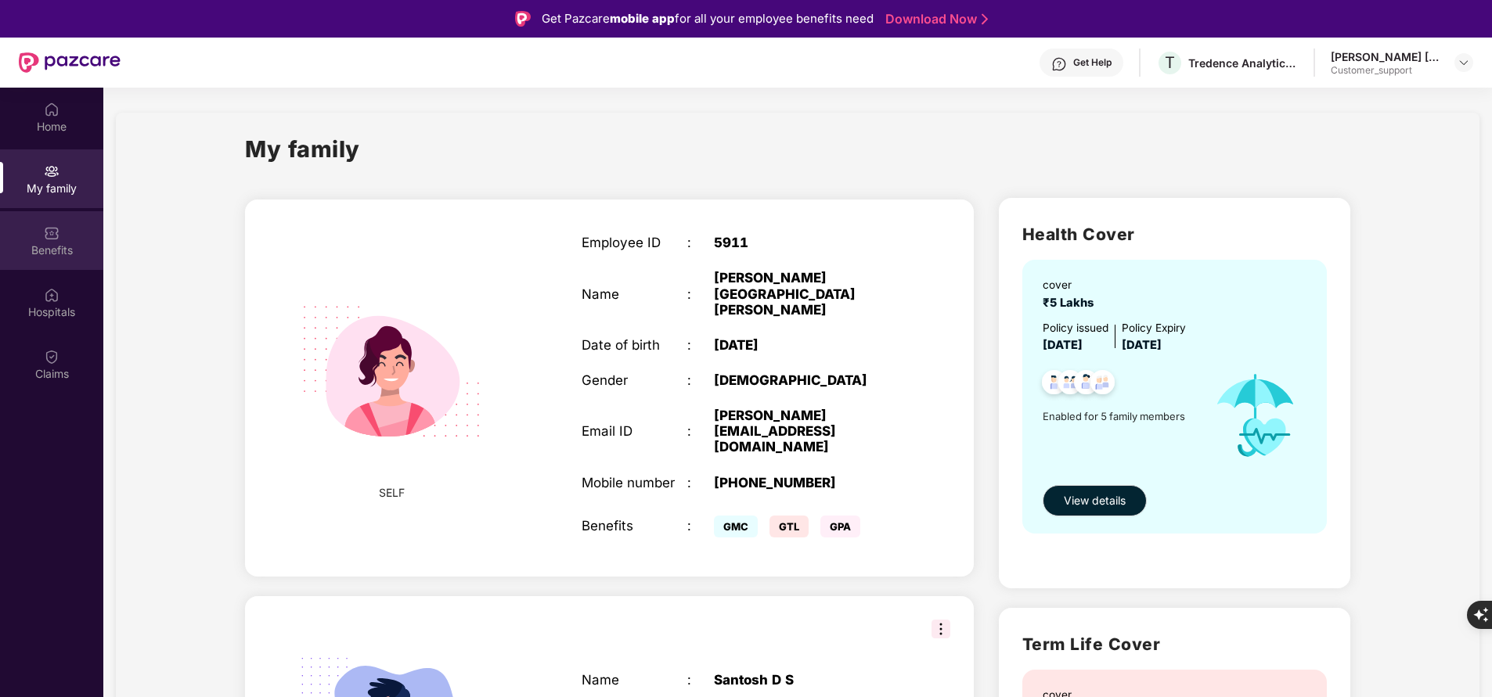
click at [65, 246] on div "Benefits" at bounding box center [51, 251] width 103 height 16
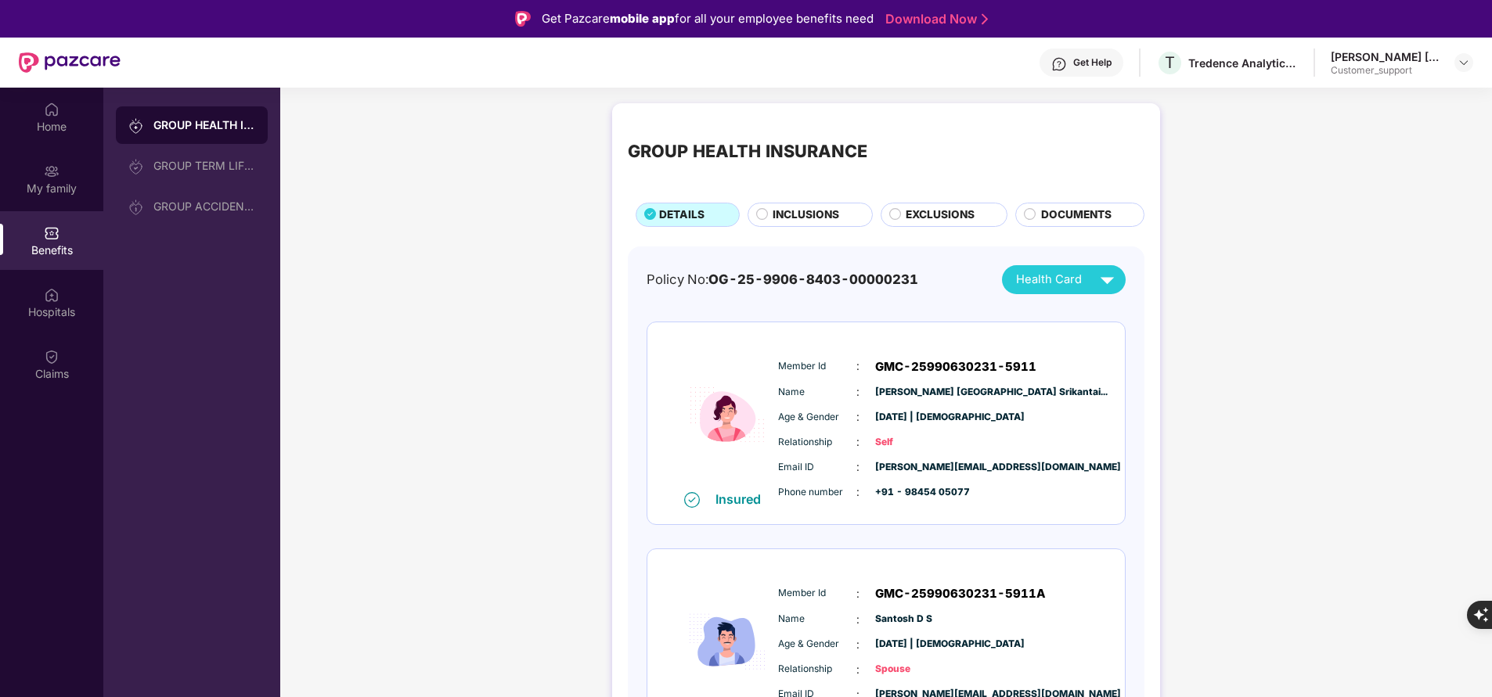
click at [780, 214] on span "INCLUSIONS" at bounding box center [805, 215] width 67 height 16
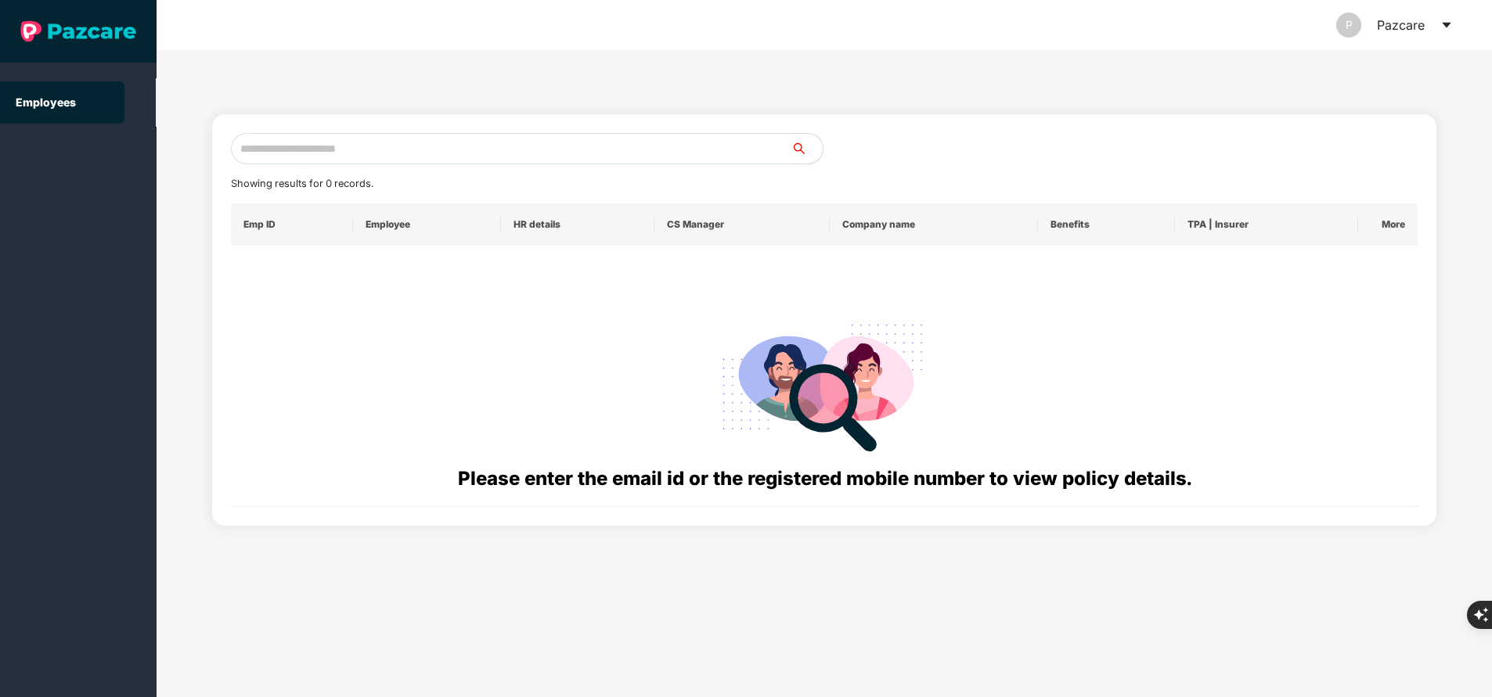
click at [343, 151] on input "text" at bounding box center [511, 148] width 560 height 31
paste input "**********"
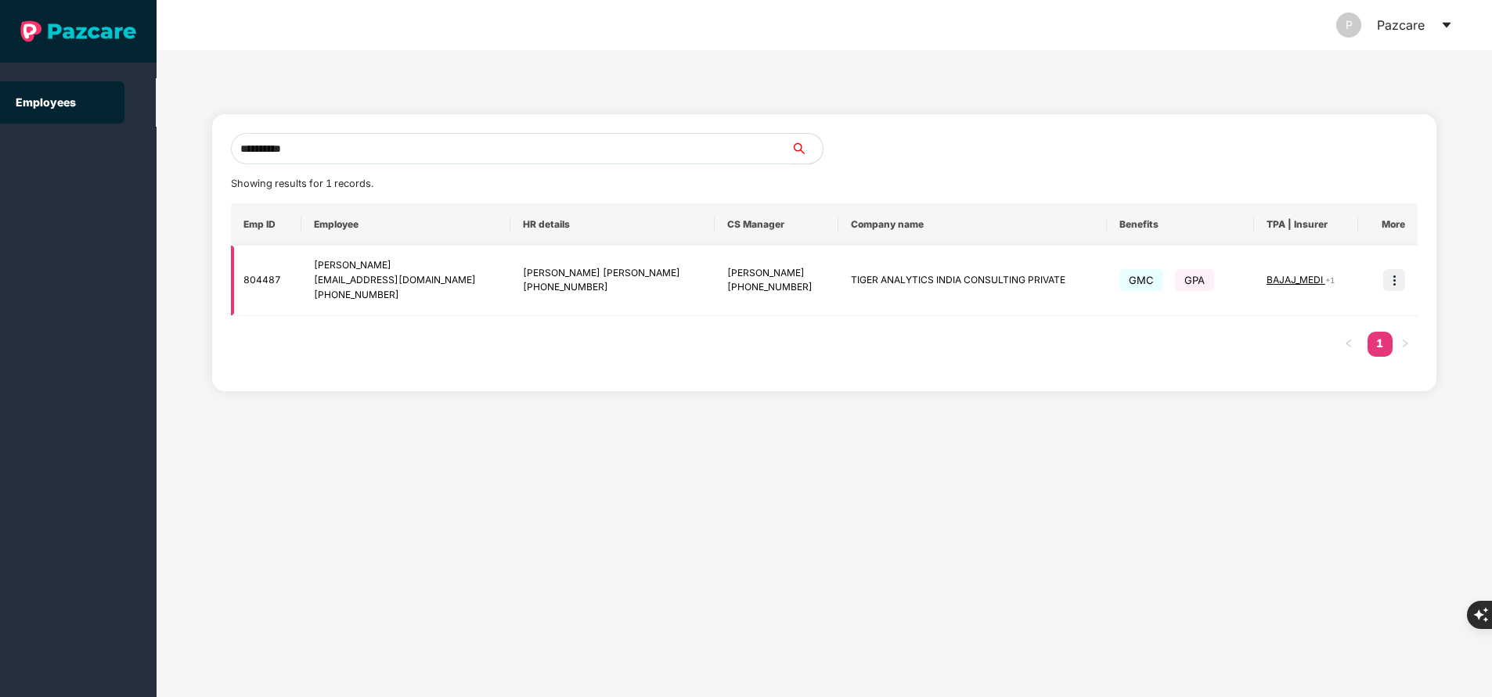
type input "**********"
click at [1389, 282] on img at bounding box center [1394, 280] width 22 height 22
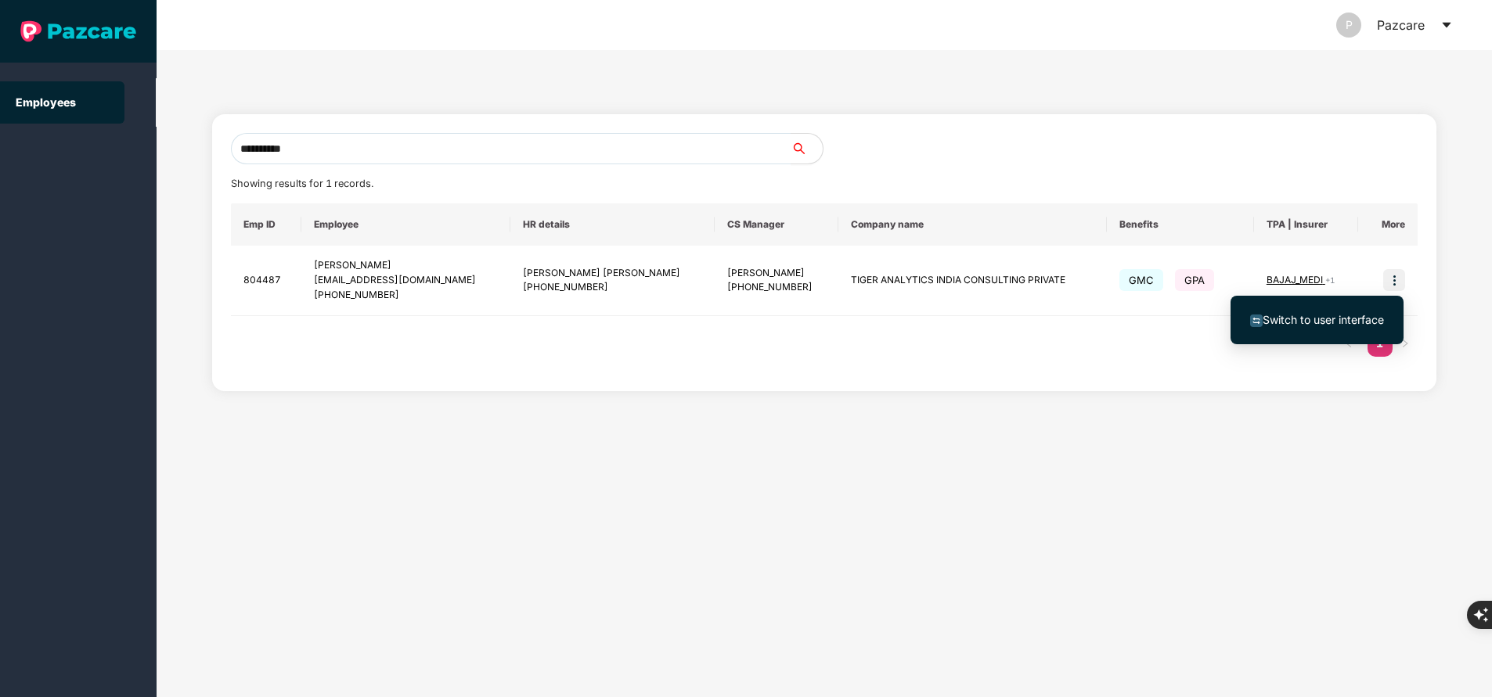
click at [1305, 330] on li "Switch to user interface" at bounding box center [1316, 320] width 173 height 33
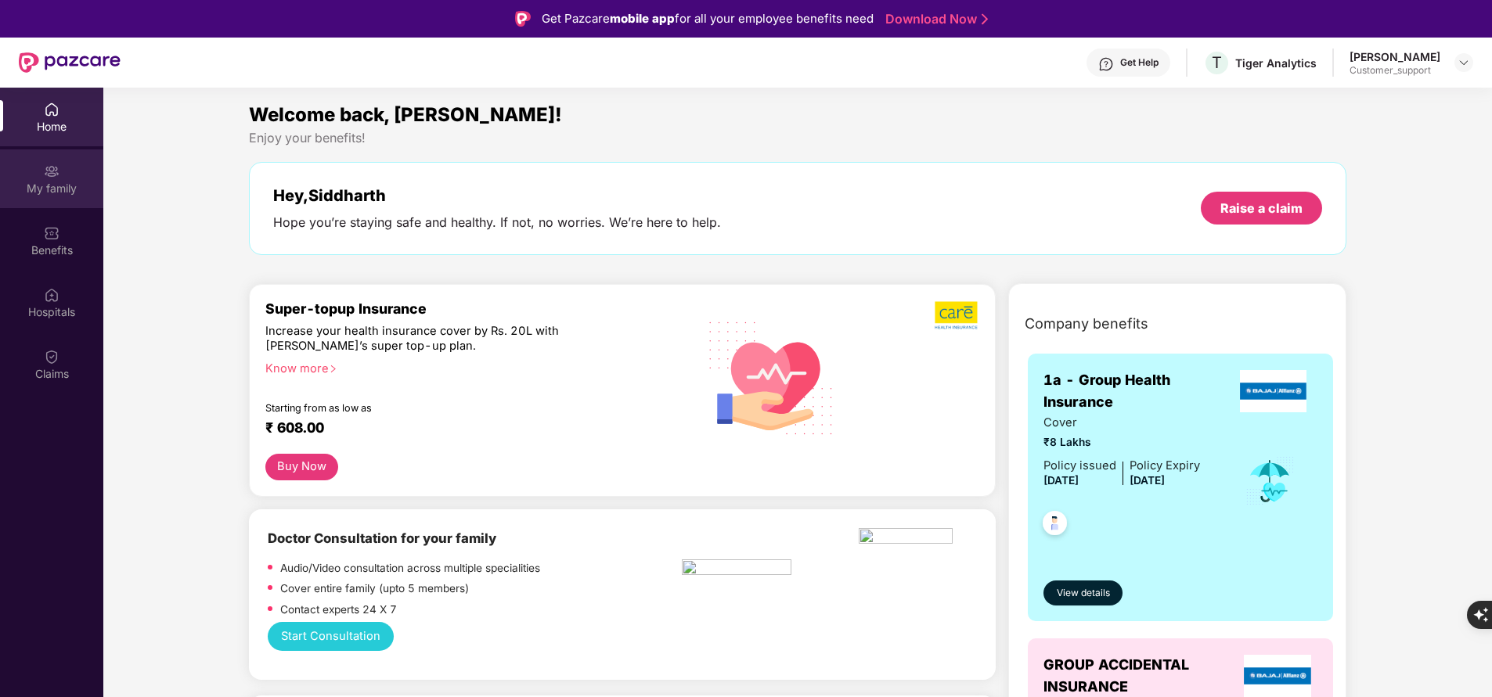
click at [49, 181] on div "My family" at bounding box center [51, 189] width 103 height 16
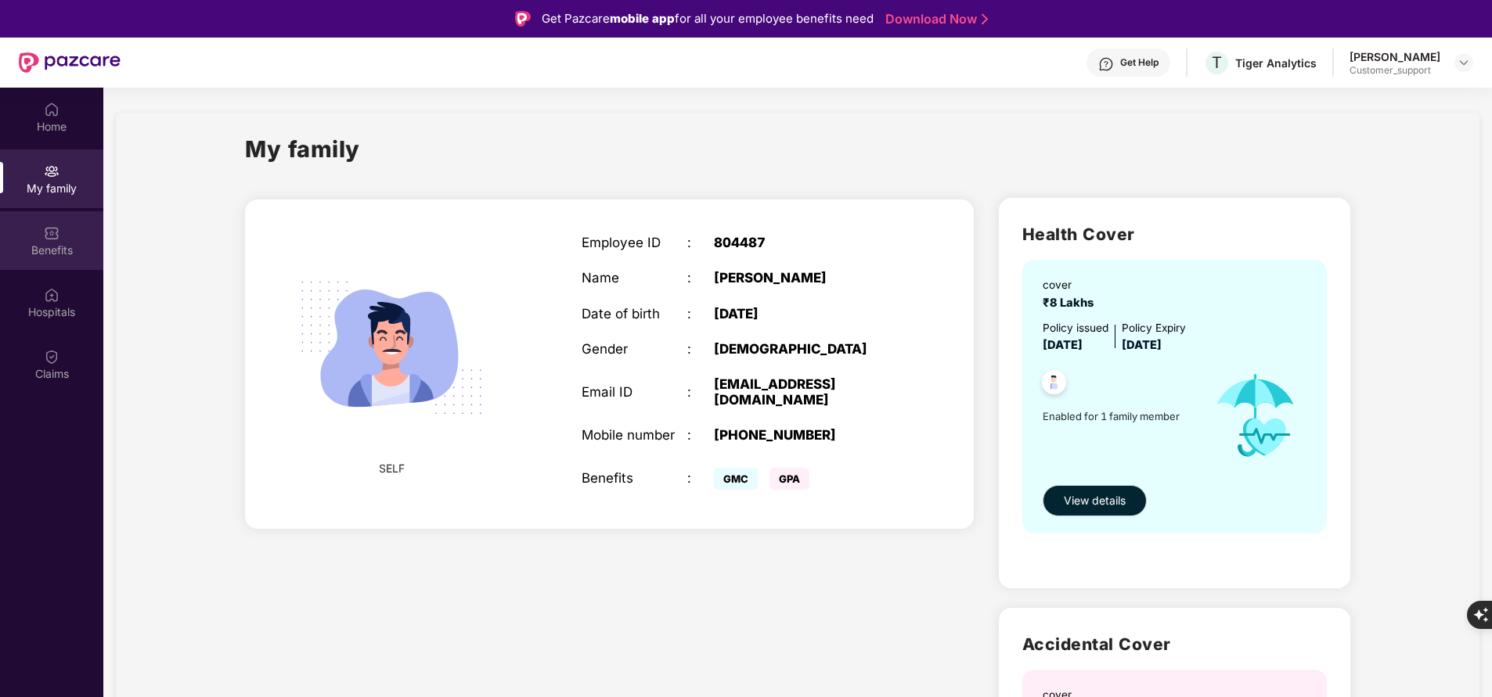
click at [50, 265] on div "Benefits" at bounding box center [51, 240] width 103 height 59
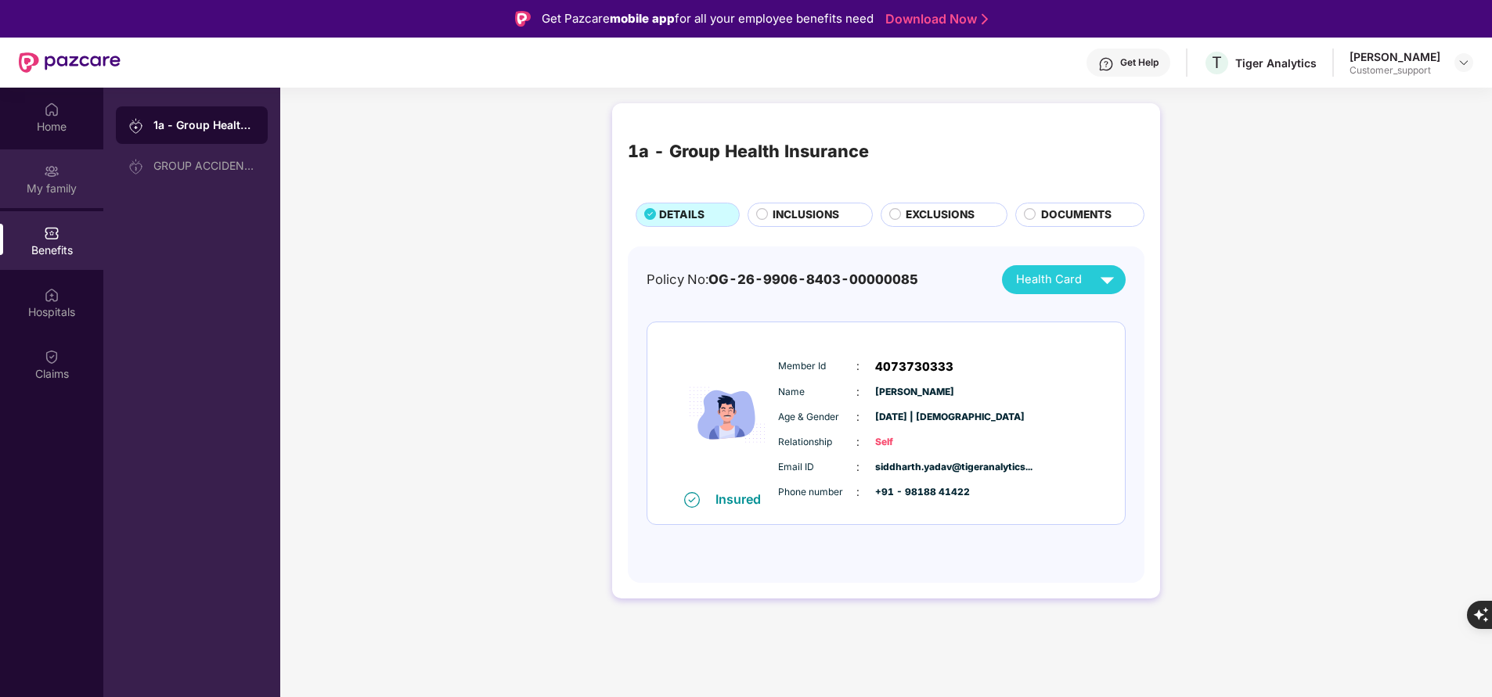
click at [31, 181] on div "My family" at bounding box center [51, 189] width 103 height 16
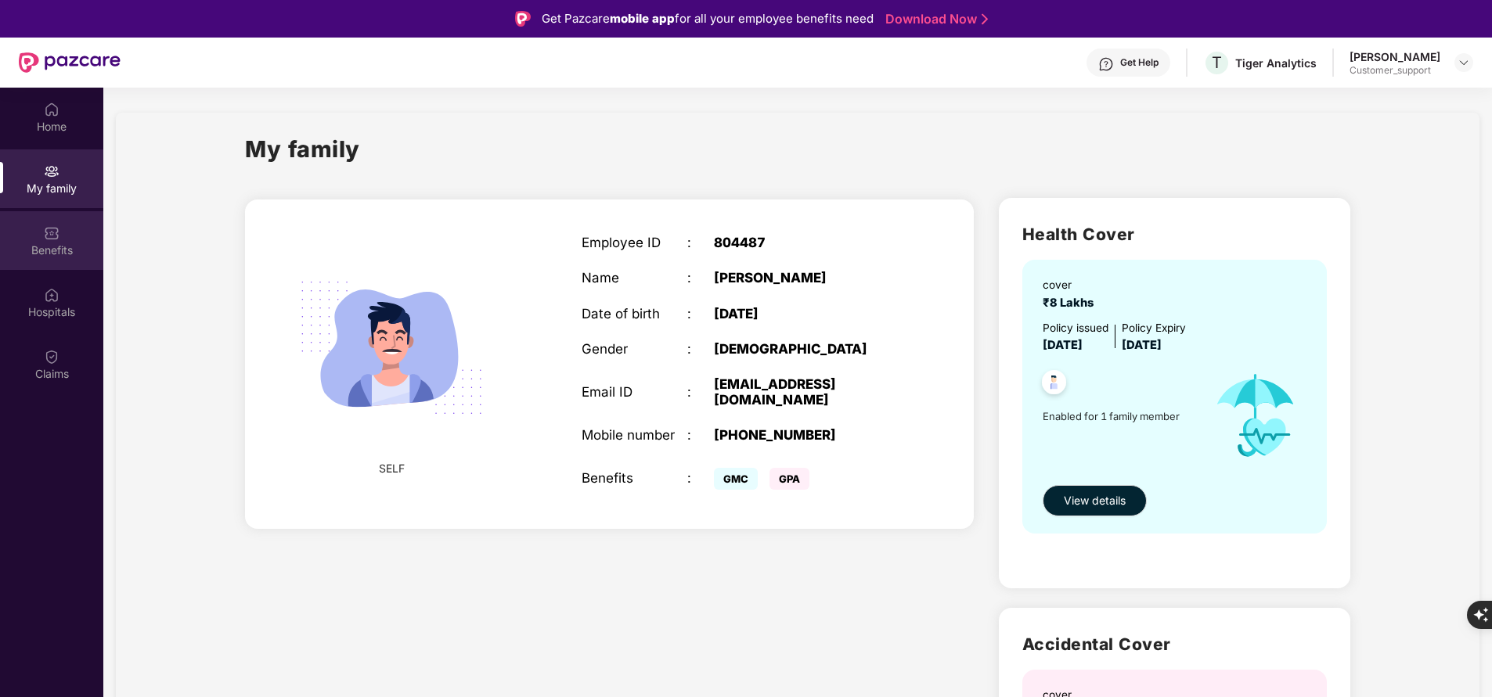
click at [49, 245] on div "Benefits" at bounding box center [51, 251] width 103 height 16
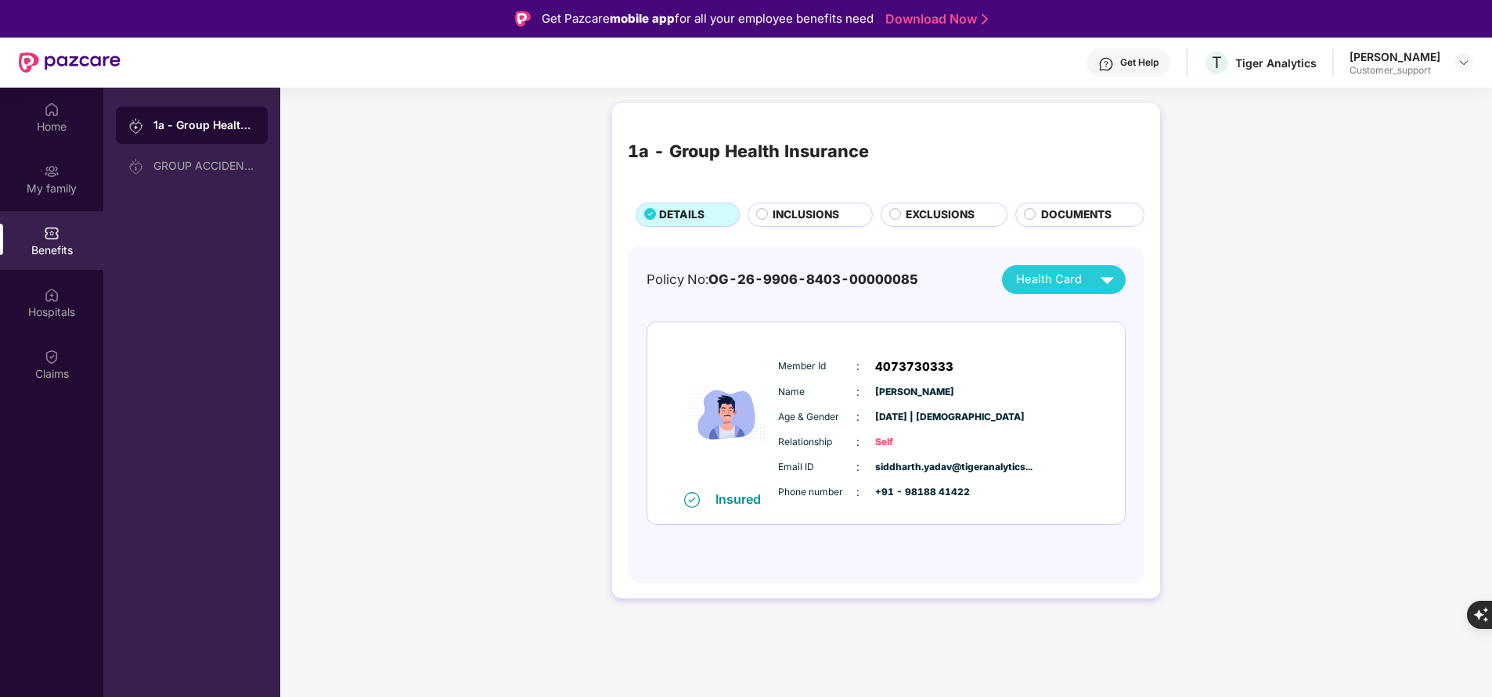
click at [793, 214] on span "INCLUSIONS" at bounding box center [805, 215] width 67 height 16
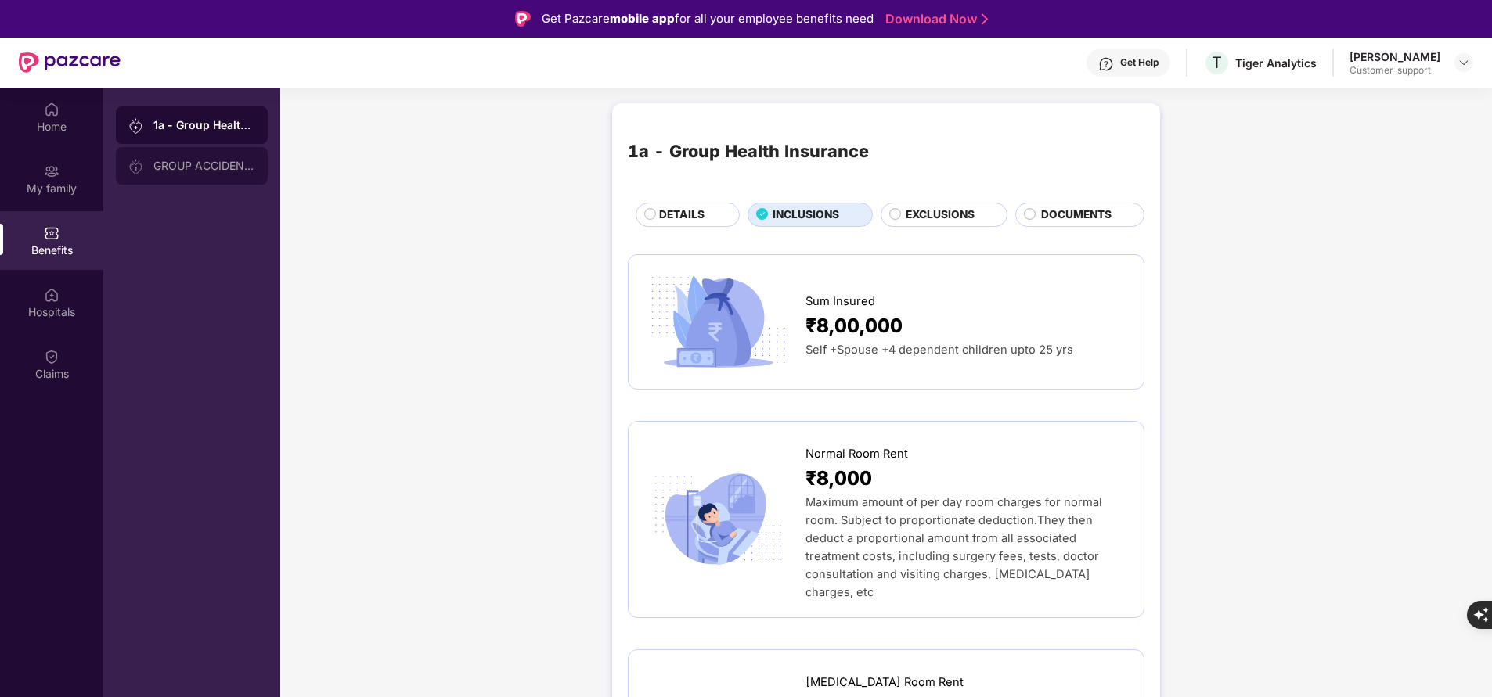
click at [225, 164] on div "GROUP ACCIDENTAL INSURANCE" at bounding box center [204, 166] width 102 height 13
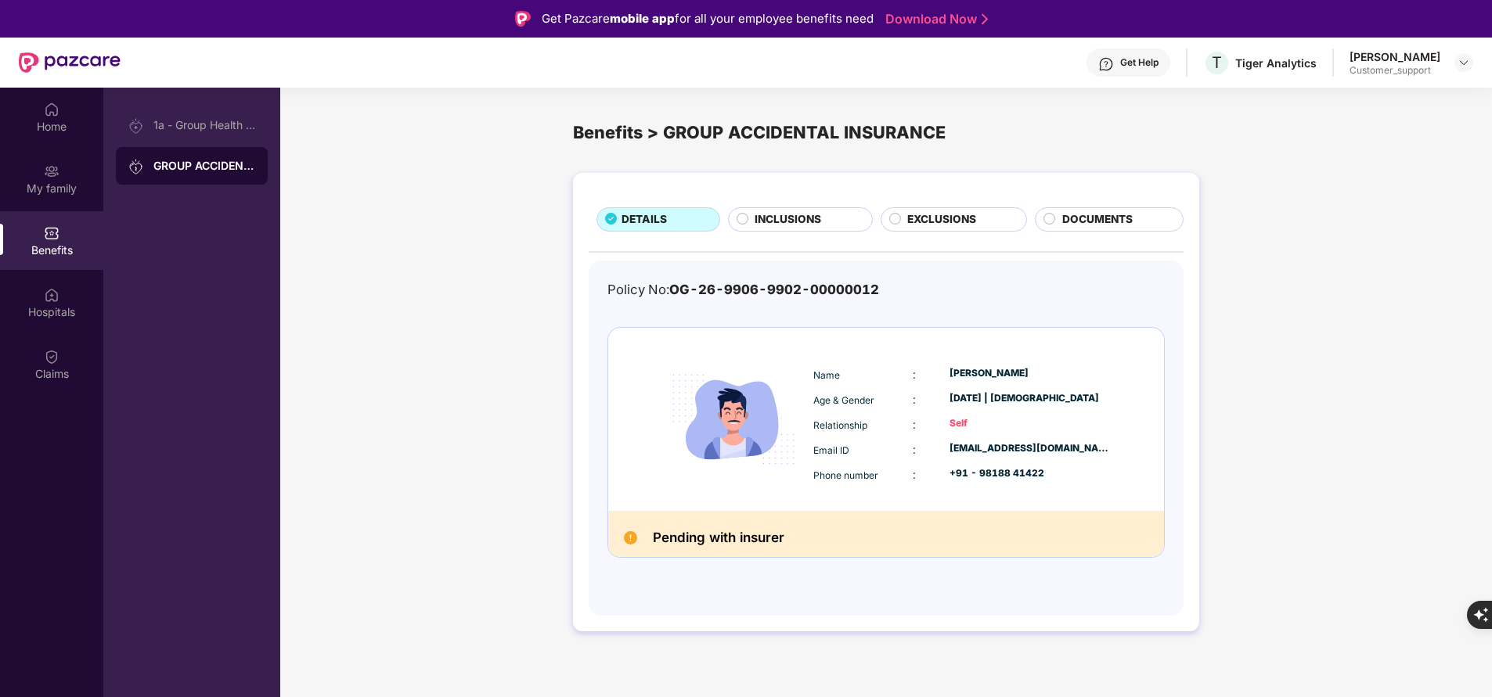
click at [785, 221] on span "INCLUSIONS" at bounding box center [787, 219] width 67 height 16
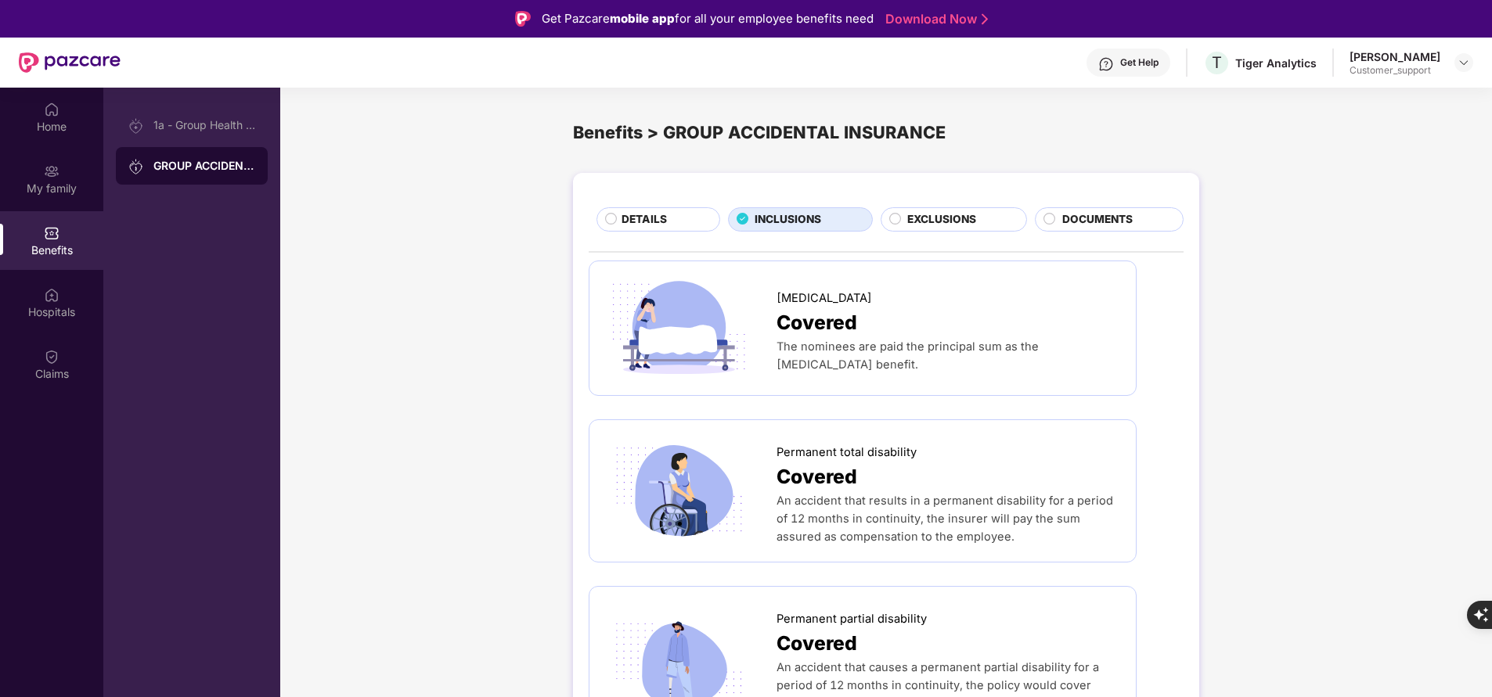
click at [969, 219] on span "EXCLUSIONS" at bounding box center [941, 219] width 69 height 16
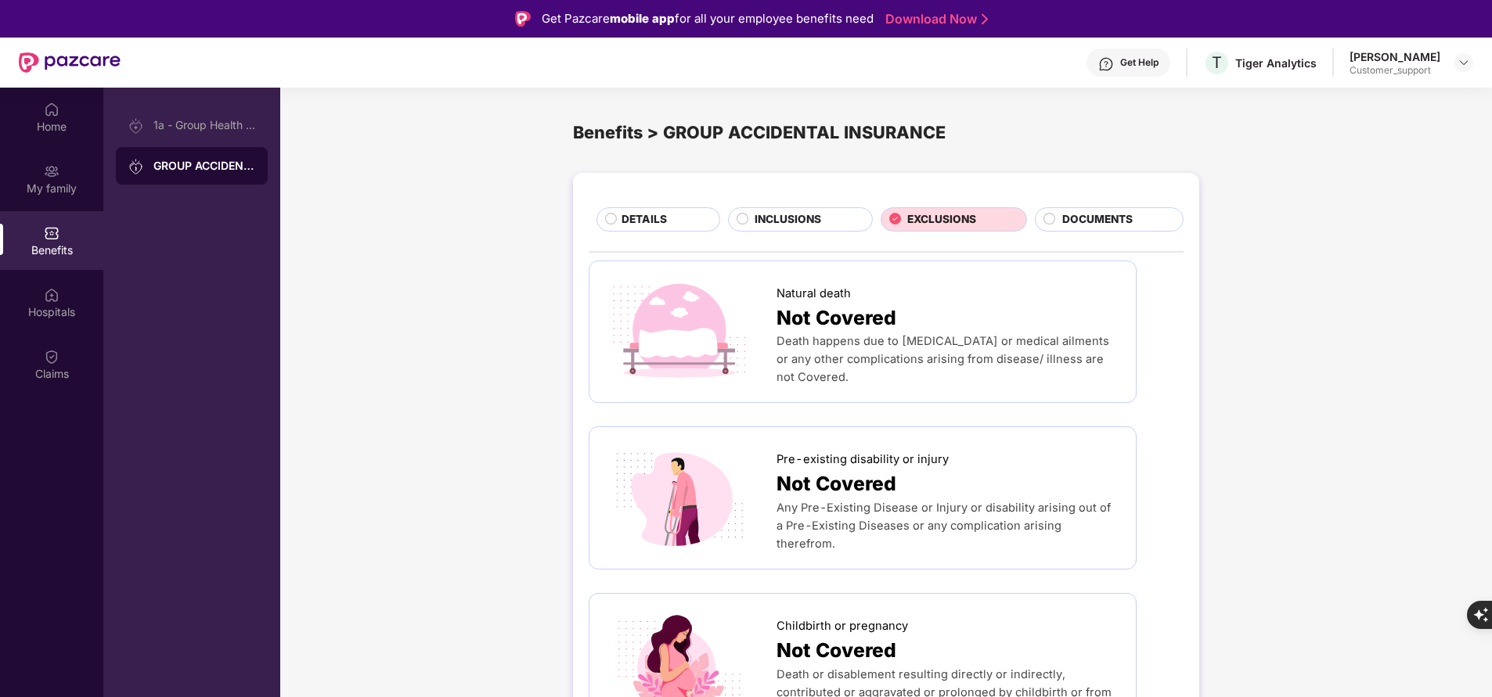
click at [789, 218] on span "INCLUSIONS" at bounding box center [787, 219] width 67 height 16
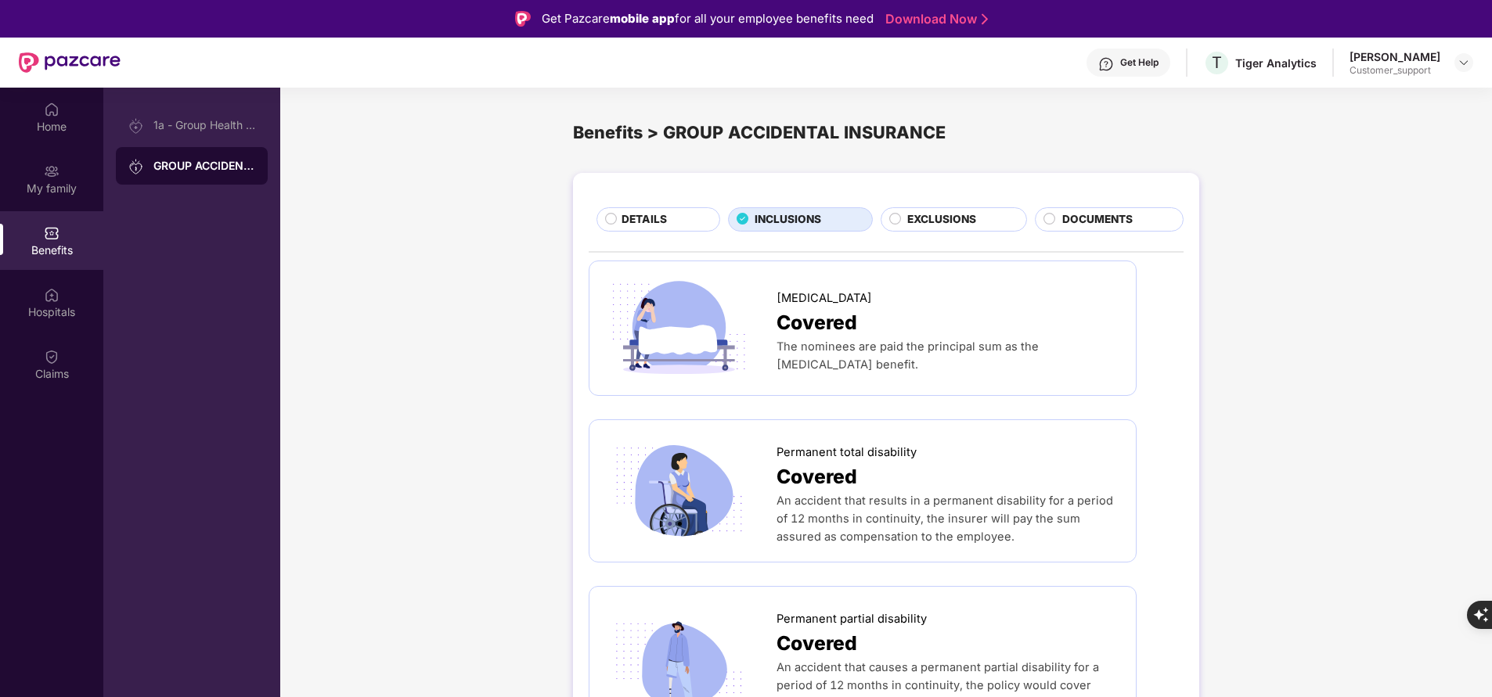
click at [639, 223] on span "DETAILS" at bounding box center [643, 219] width 45 height 16
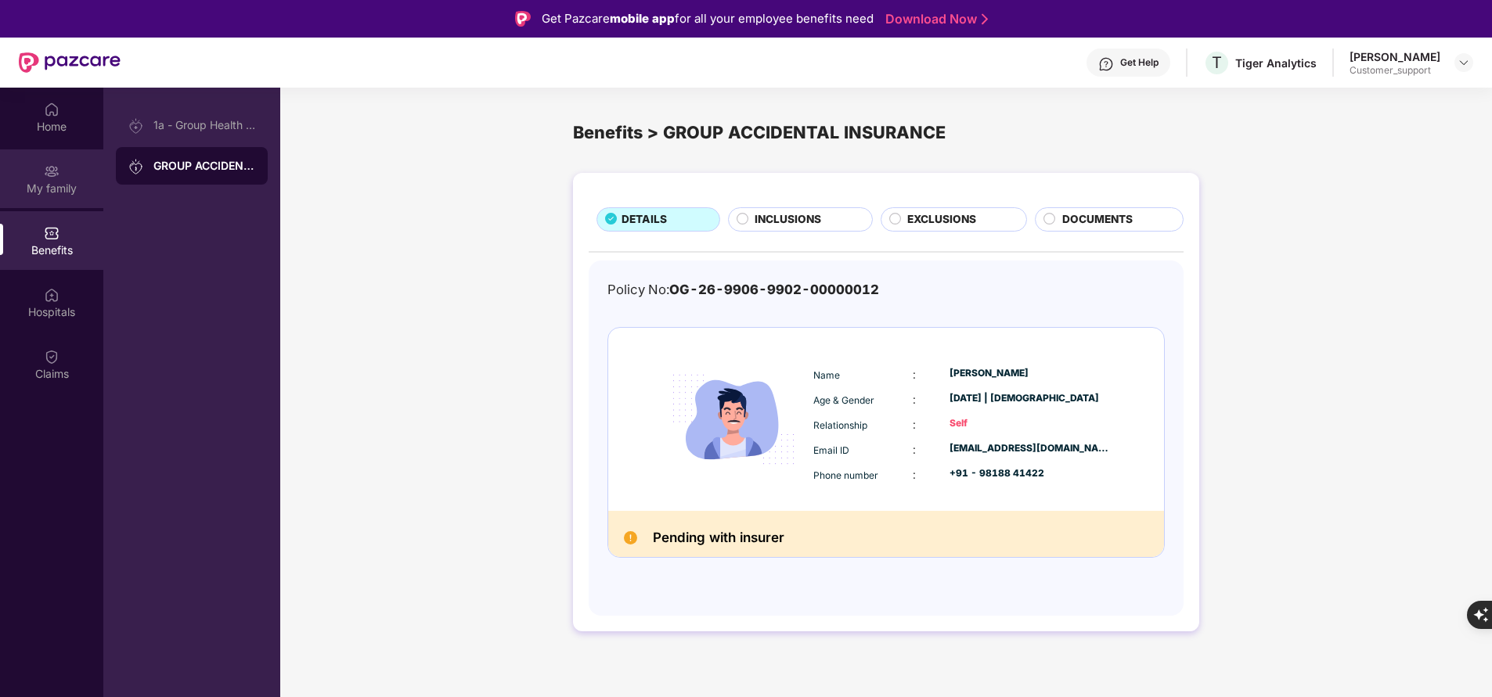
click at [72, 200] on div "My family" at bounding box center [51, 178] width 103 height 59
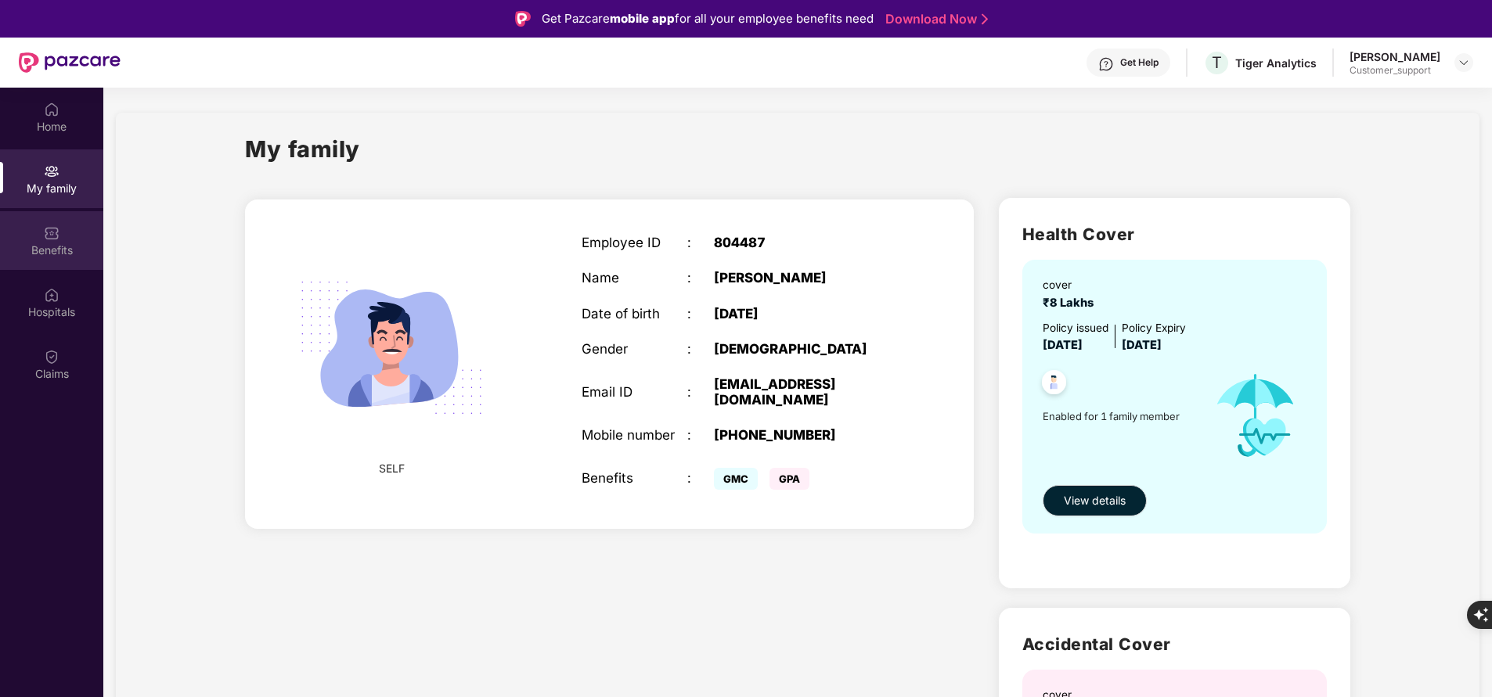
click at [52, 254] on div "Benefits" at bounding box center [51, 251] width 103 height 16
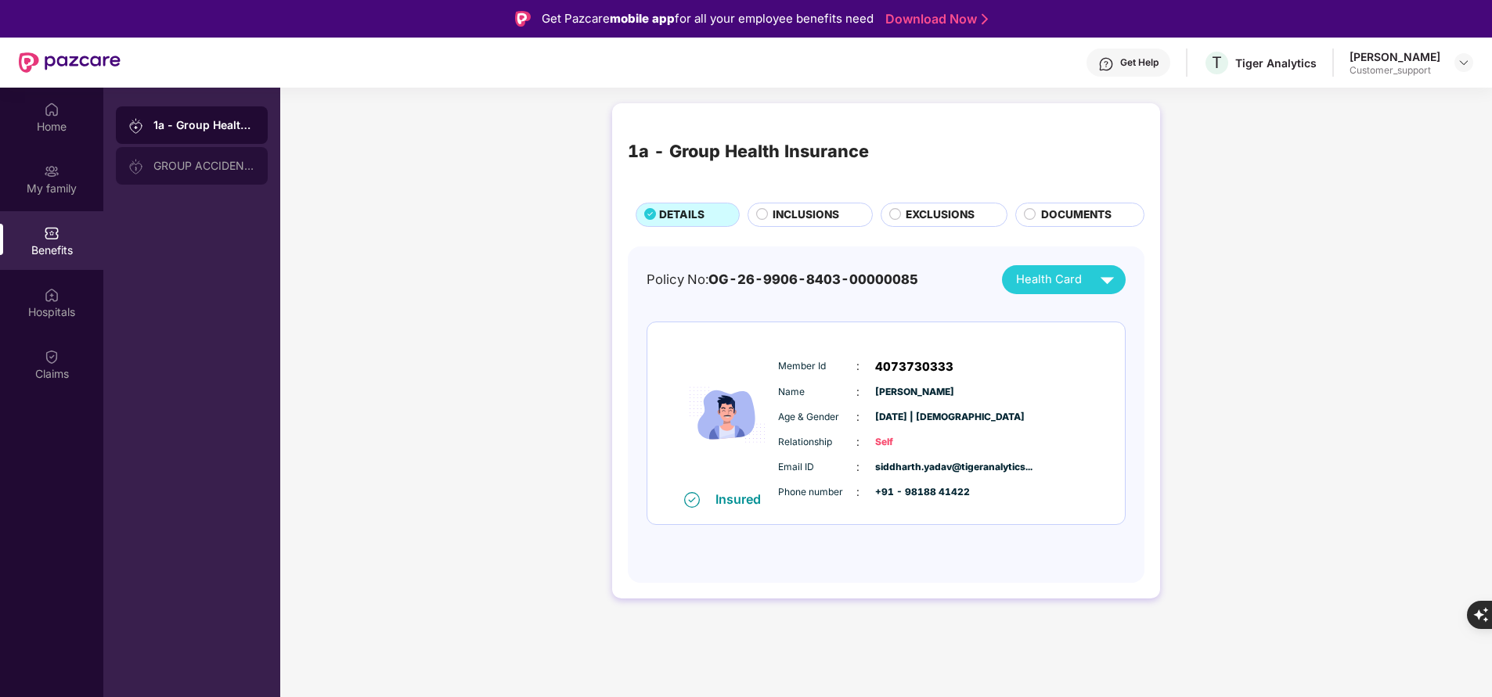
click at [184, 155] on div "GROUP ACCIDENTAL INSURANCE" at bounding box center [192, 166] width 152 height 38
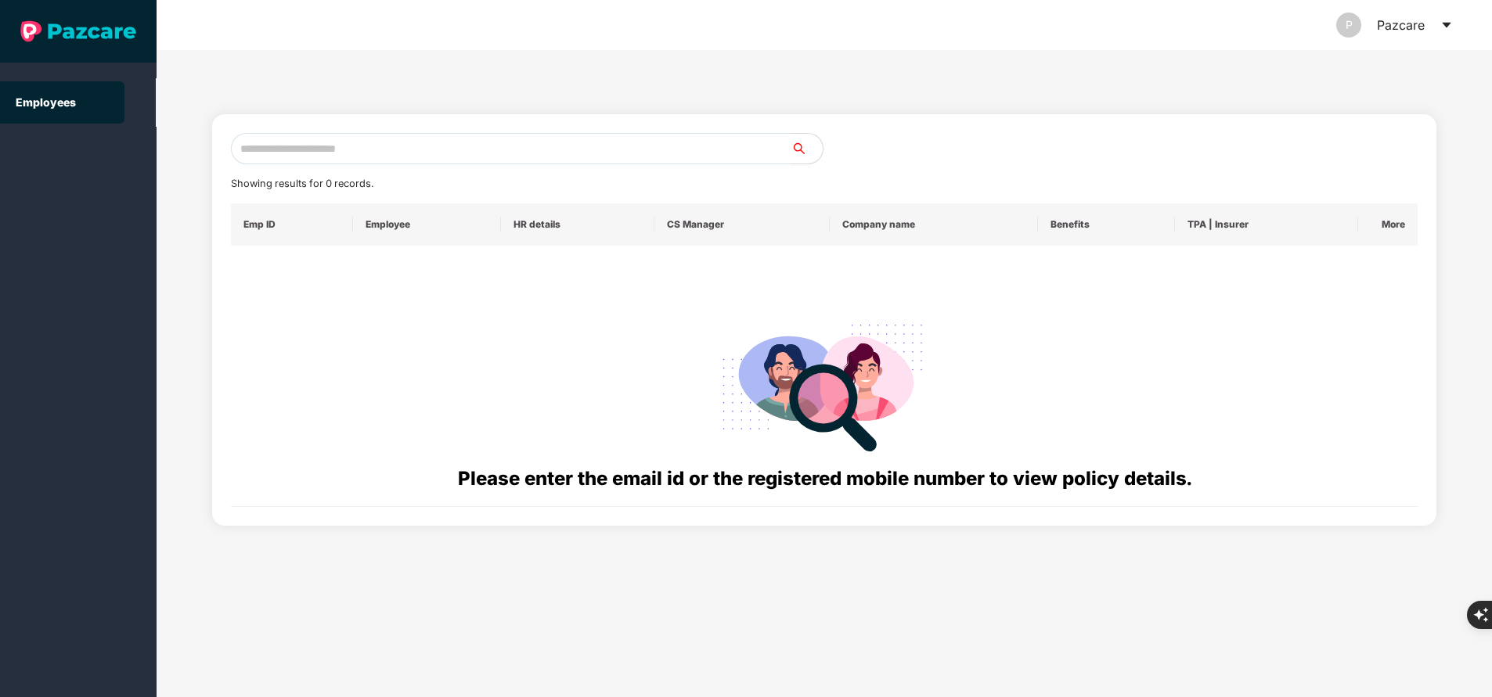
click at [459, 155] on input "text" at bounding box center [511, 148] width 560 height 31
paste input "**********"
click at [459, 155] on input "**********" at bounding box center [511, 148] width 560 height 31
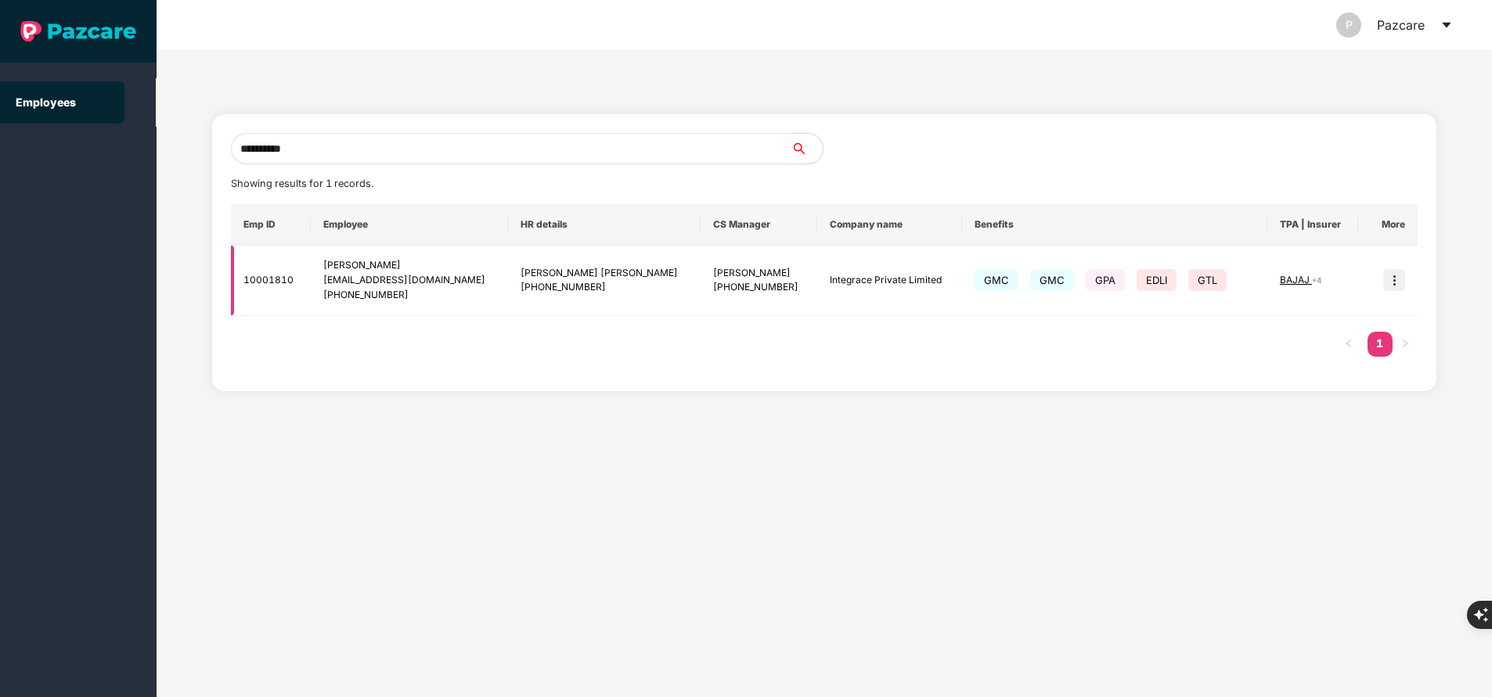
type input "**********"
click at [1396, 279] on img at bounding box center [1394, 280] width 22 height 22
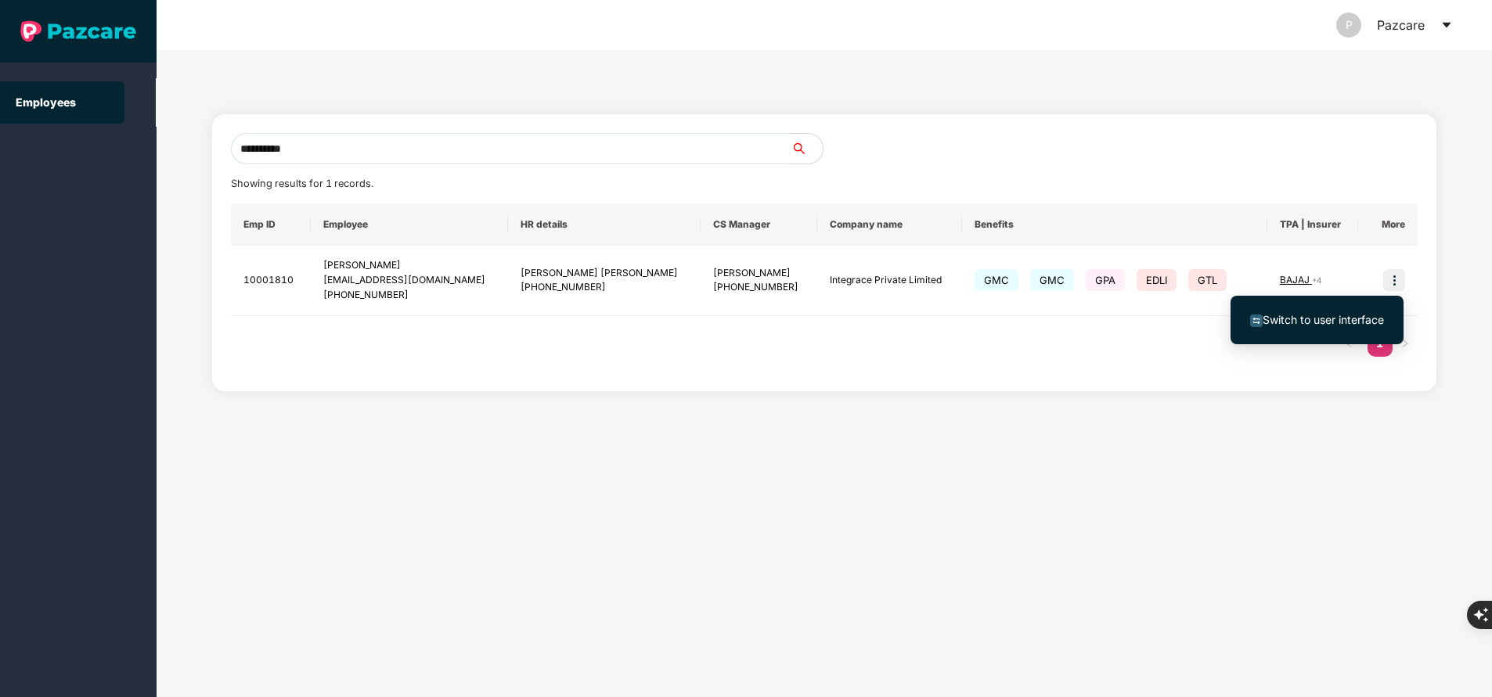
click at [1341, 311] on span "Switch to user interface" at bounding box center [1317, 319] width 134 height 17
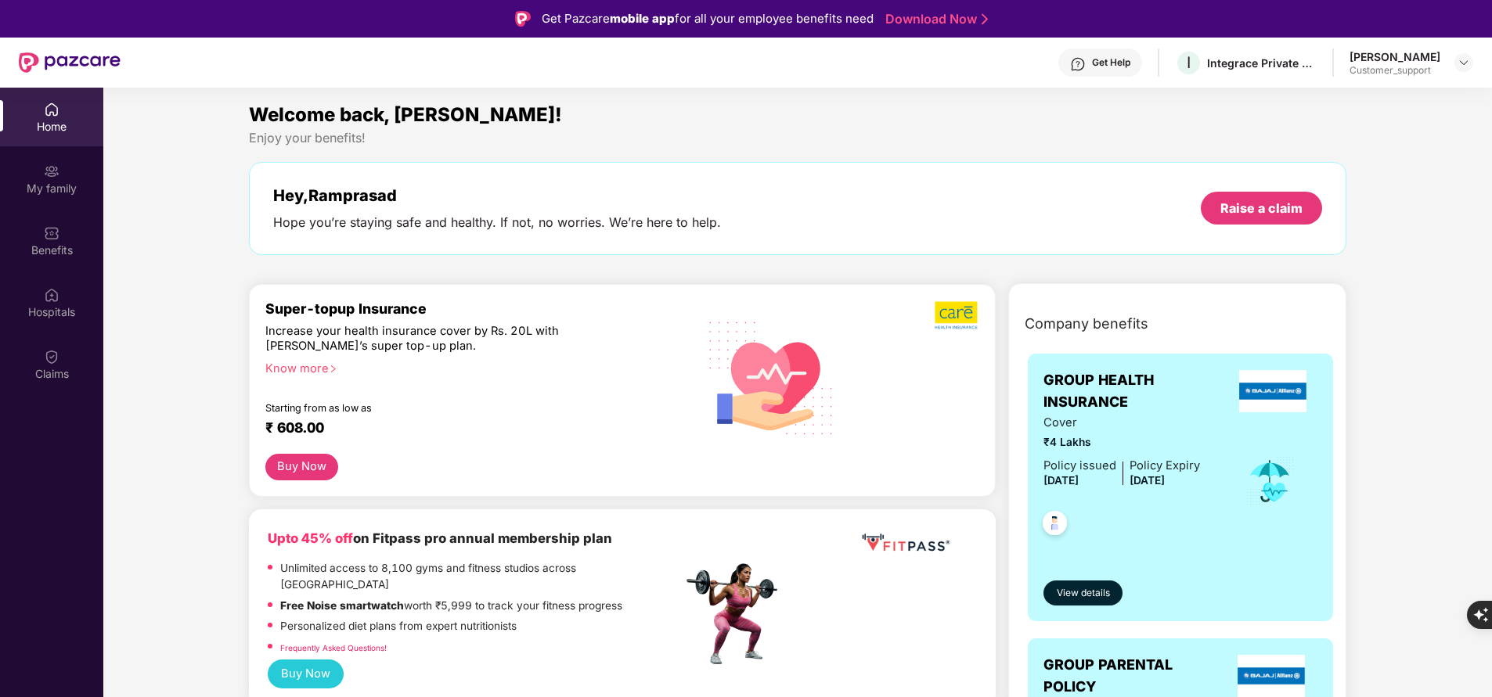
click at [50, 189] on div "My family" at bounding box center [51, 189] width 103 height 16
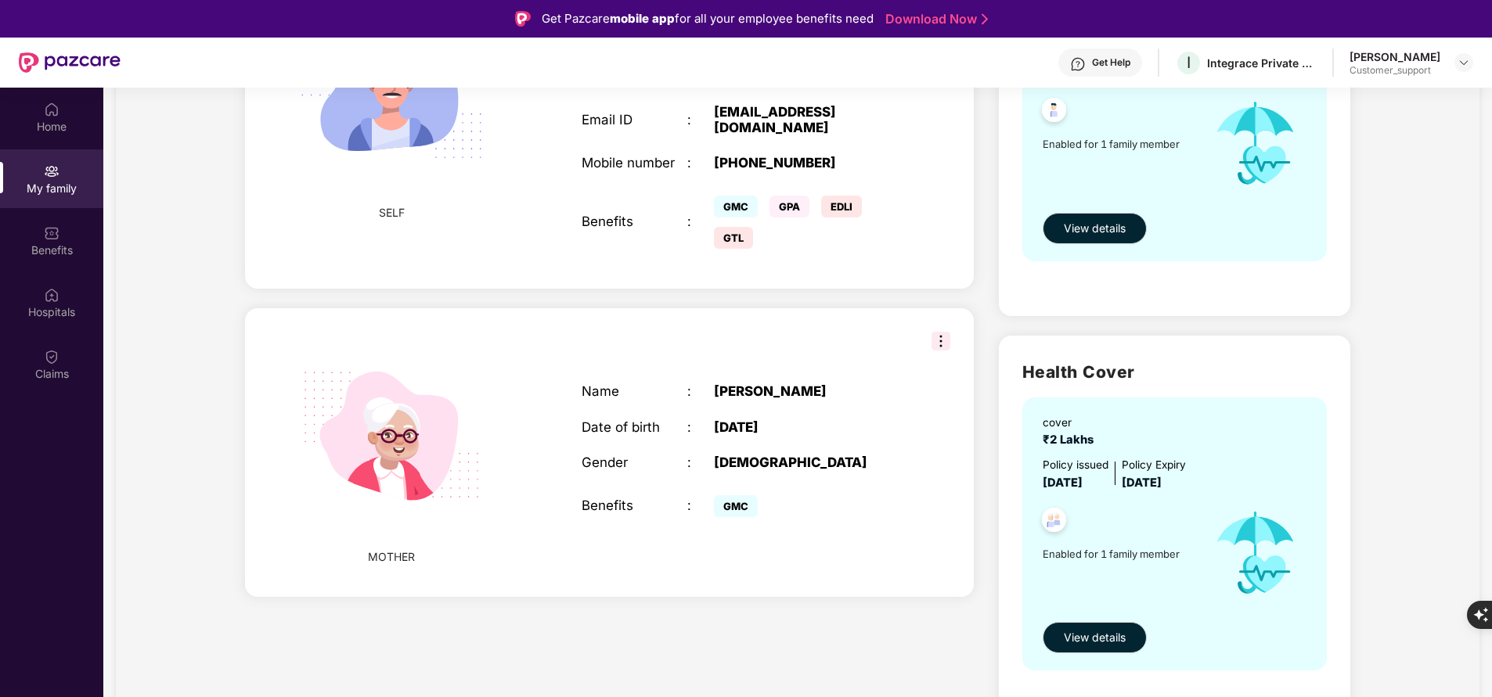
scroll to position [235, 0]
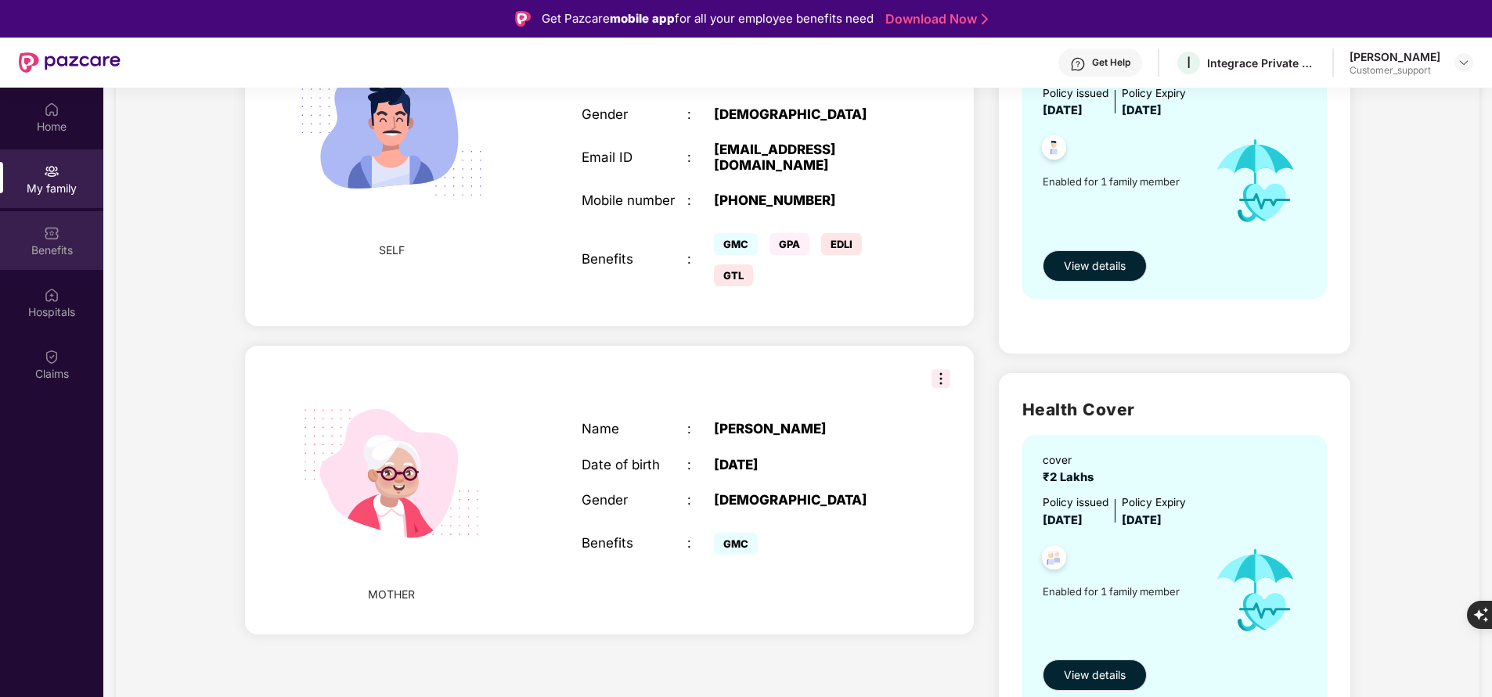
click at [70, 257] on div "Benefits" at bounding box center [51, 251] width 103 height 16
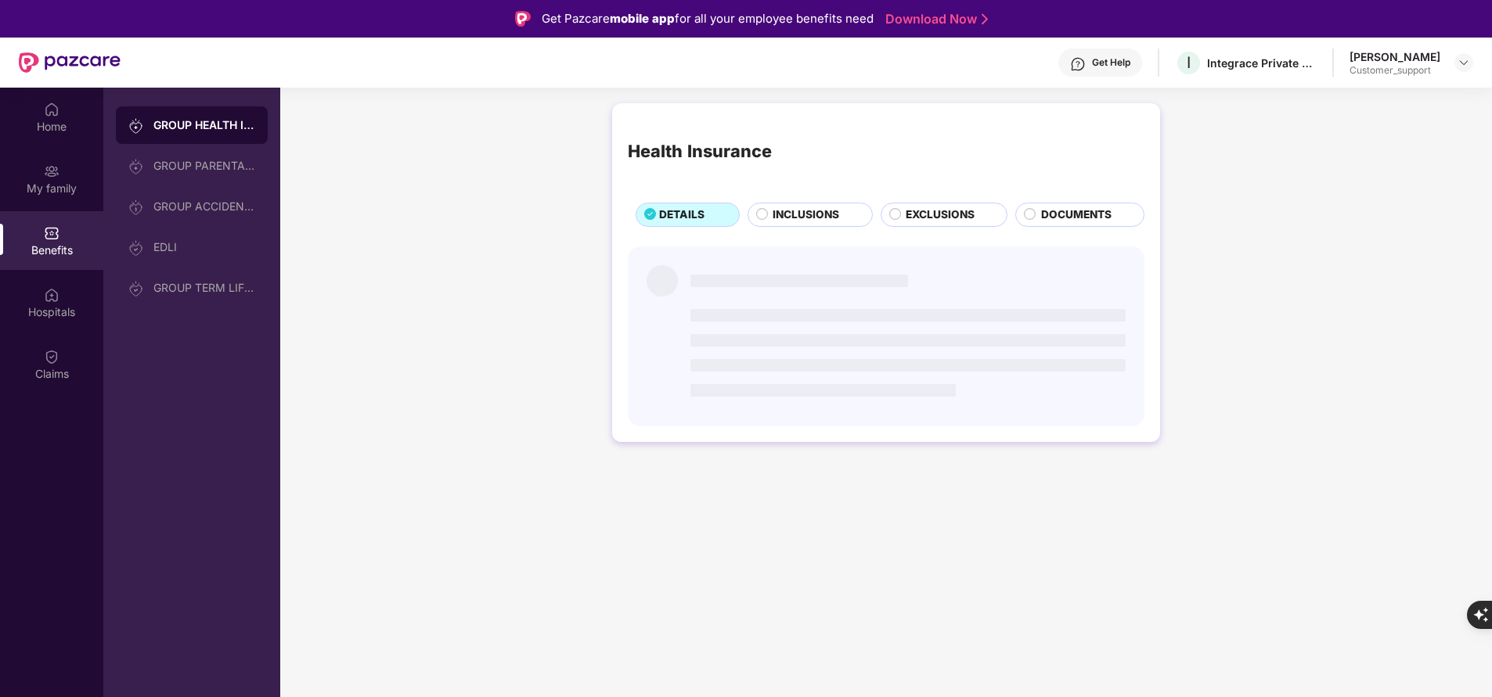
scroll to position [0, 0]
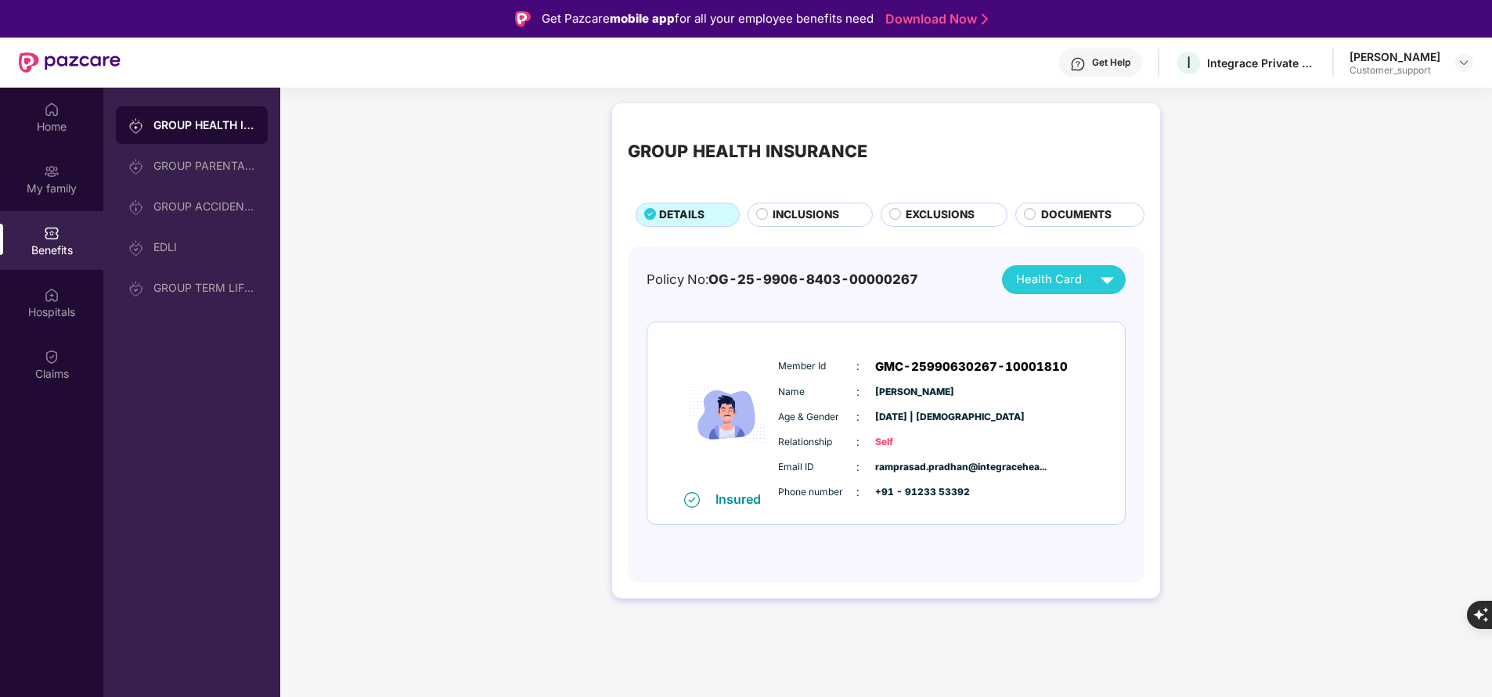
click at [790, 209] on span "INCLUSIONS" at bounding box center [805, 215] width 67 height 16
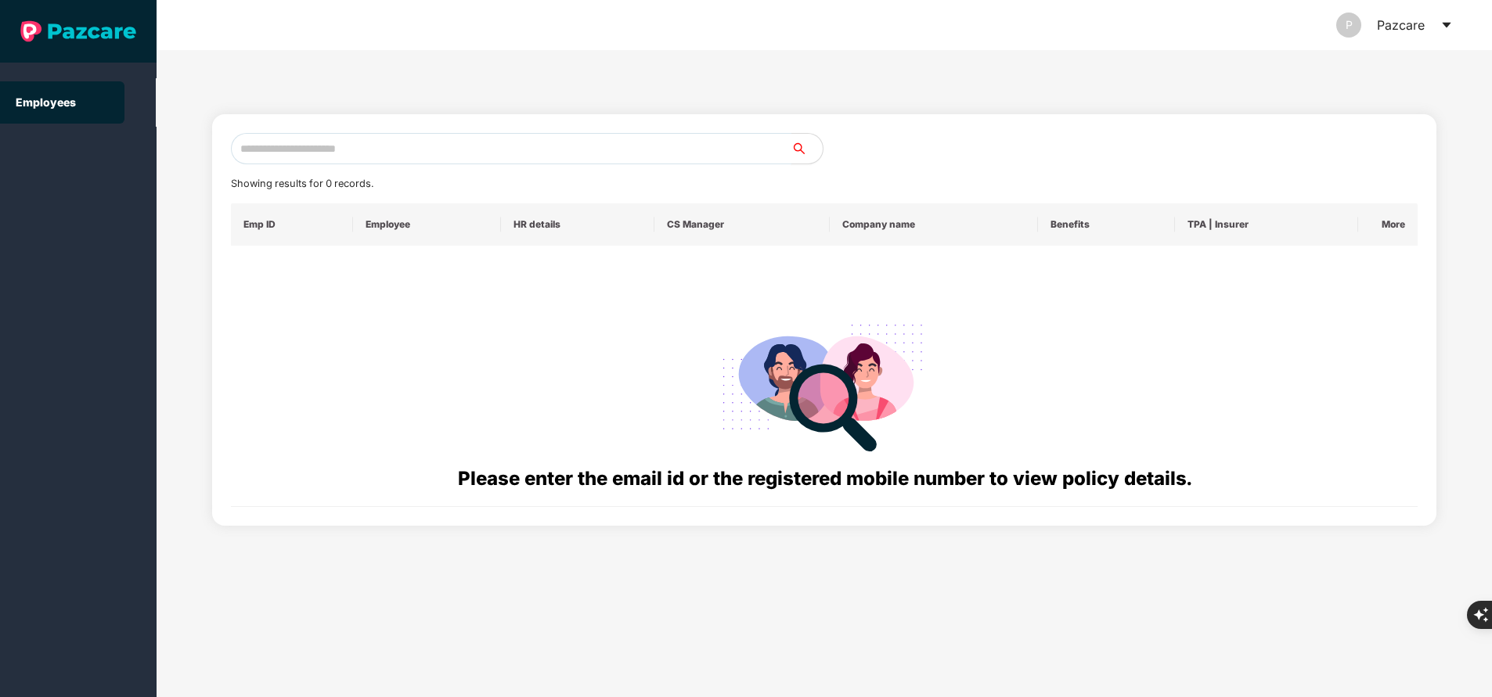
click at [429, 146] on input "text" at bounding box center [511, 148] width 560 height 31
paste input "**********"
click at [256, 142] on input "**********" at bounding box center [511, 148] width 560 height 31
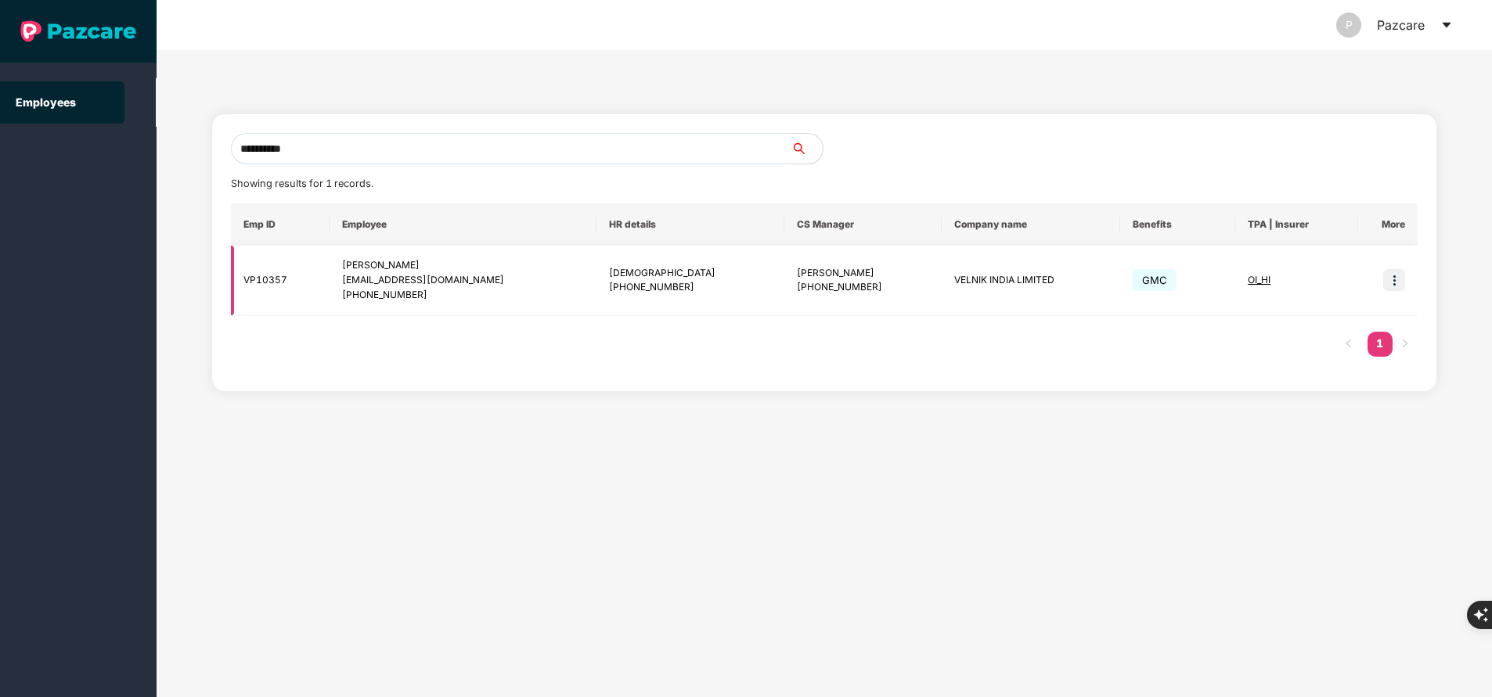
type input "**********"
click at [1398, 282] on img at bounding box center [1394, 280] width 22 height 22
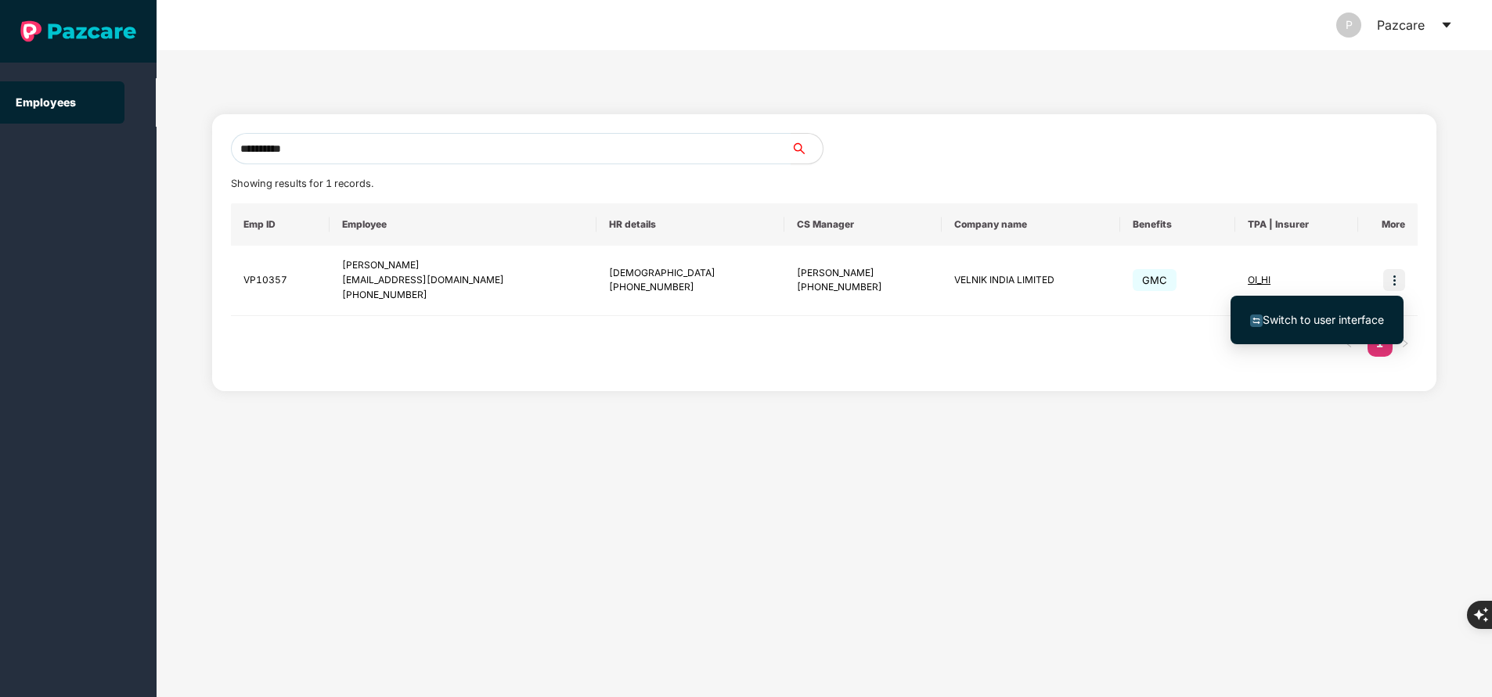
click at [1270, 318] on span "Switch to user interface" at bounding box center [1322, 319] width 121 height 13
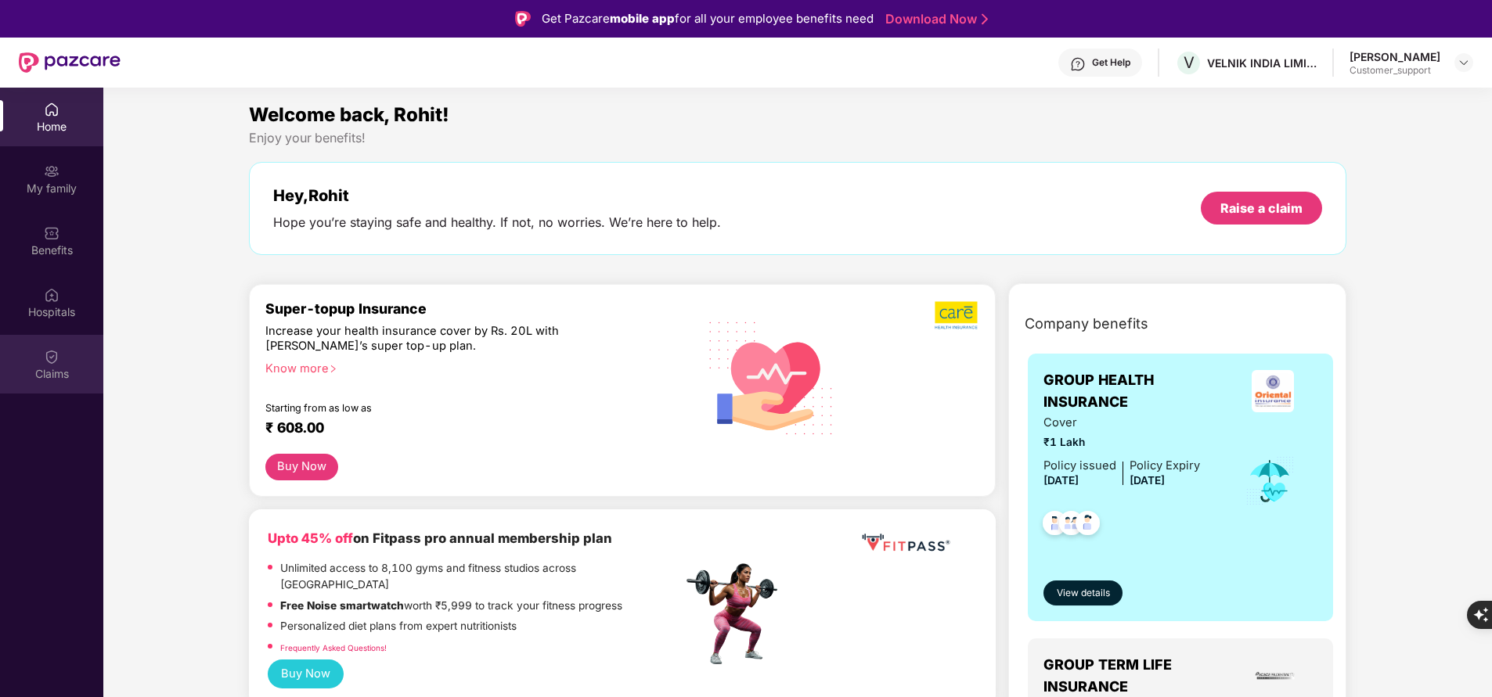
click at [60, 376] on div "Claims" at bounding box center [51, 374] width 103 height 16
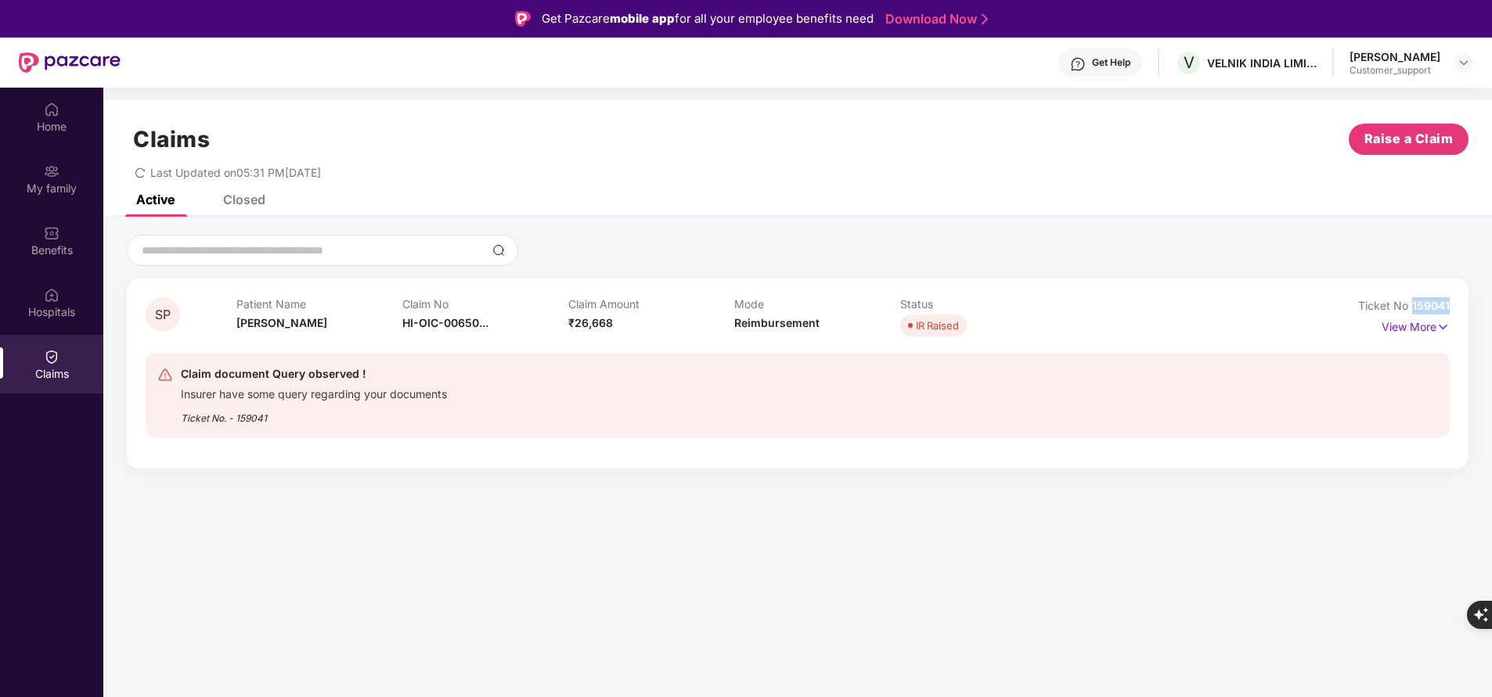
drag, startPoint x: 1407, startPoint y: 286, endPoint x: 1497, endPoint y: 306, distance: 92.1
click at [1491, 306] on html "Get Pazcare mobile app for all your employee benefits need Download Now Get Hel…" at bounding box center [746, 348] width 1492 height 697
copy span "159041"
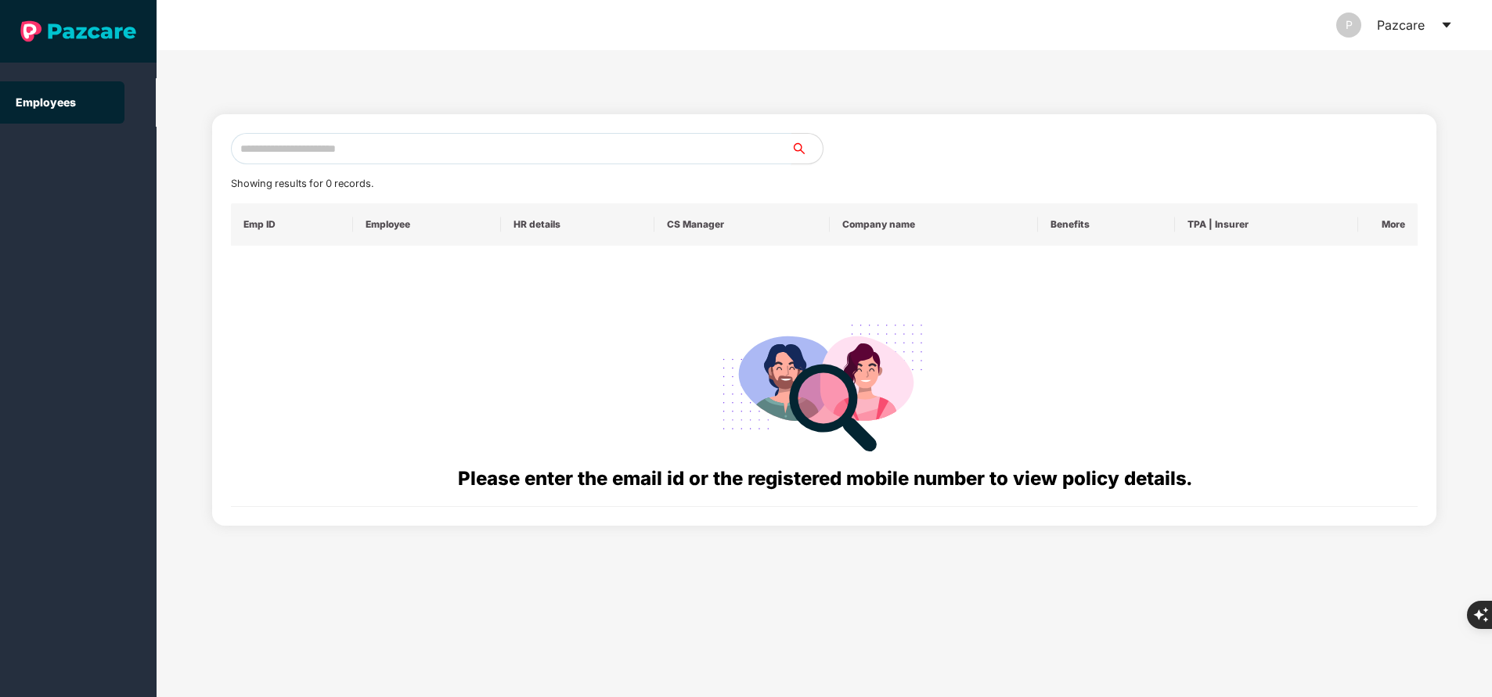
click at [376, 149] on input "text" at bounding box center [511, 148] width 560 height 31
paste input "**********"
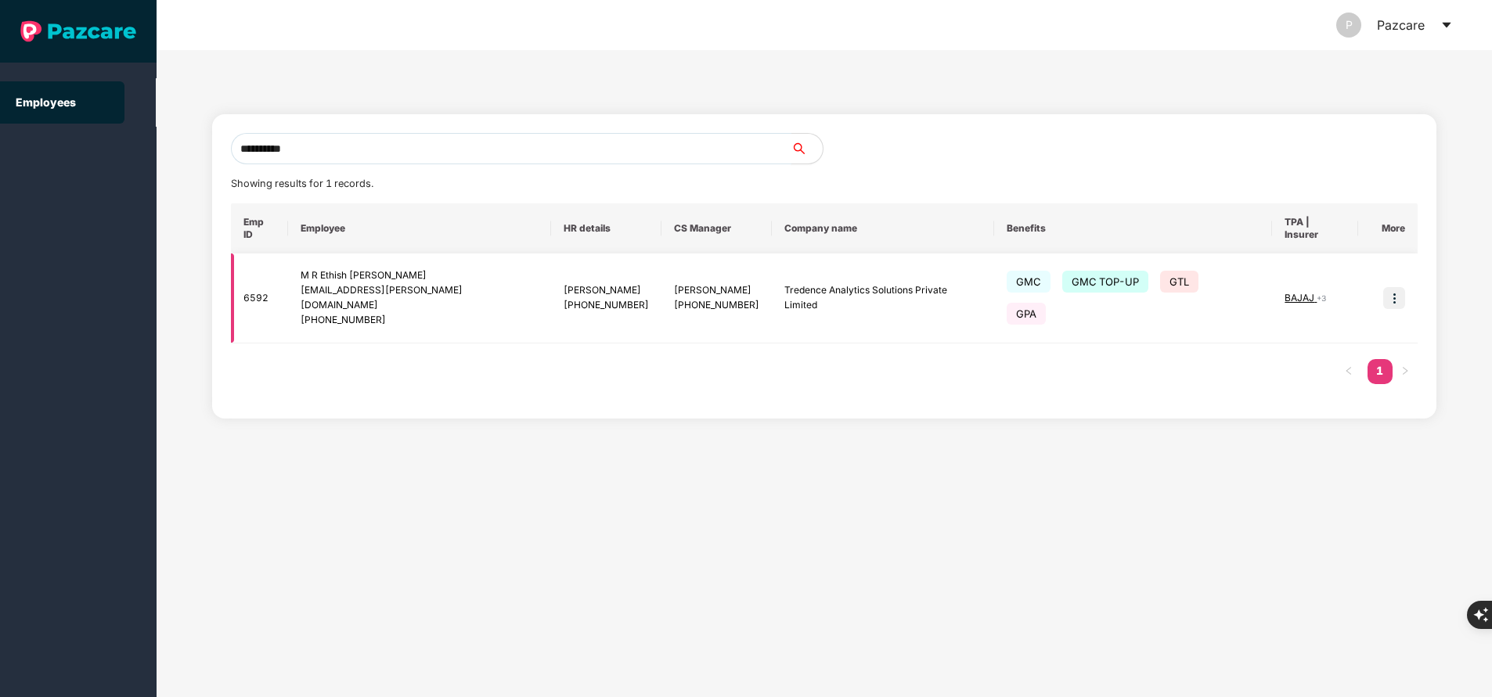
type input "**********"
click at [1394, 287] on img at bounding box center [1394, 298] width 22 height 22
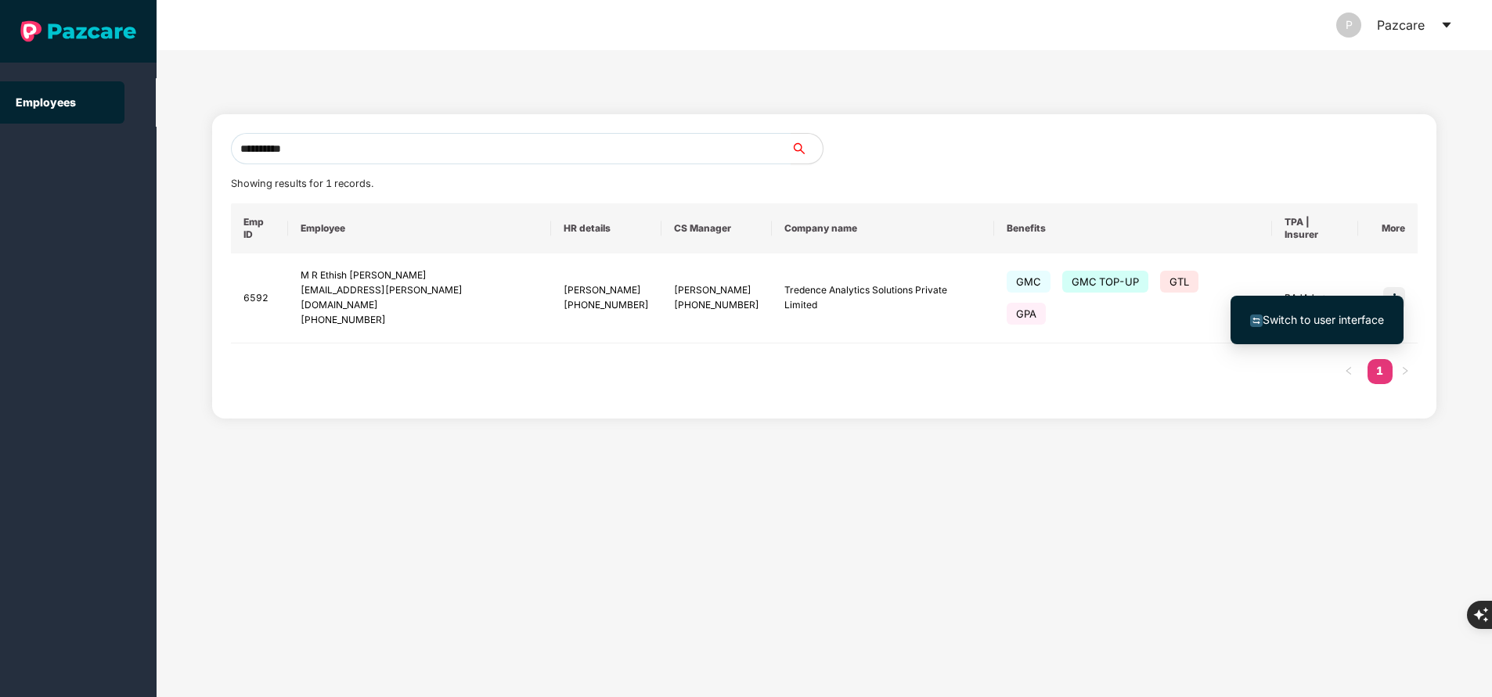
click at [1307, 322] on span "Switch to user interface" at bounding box center [1322, 319] width 121 height 13
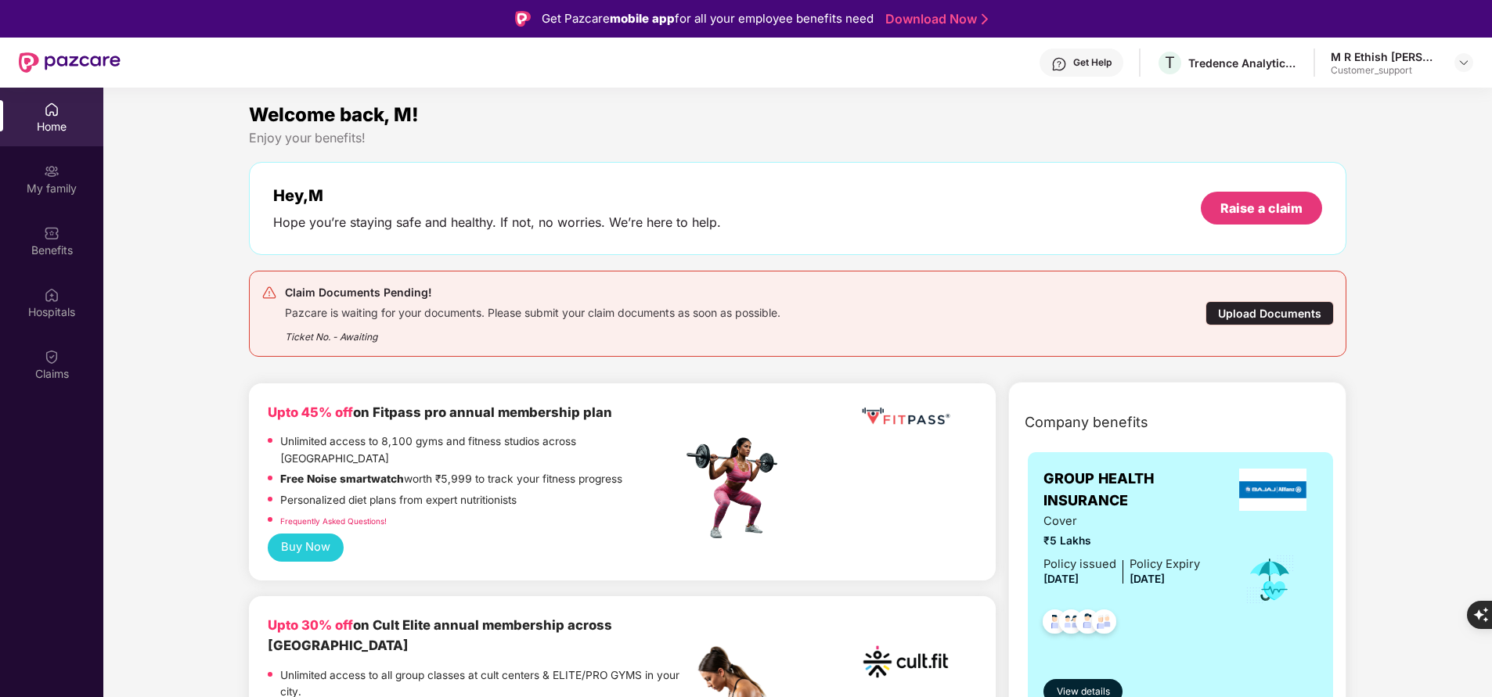
click at [31, 191] on div "My family" at bounding box center [51, 189] width 103 height 16
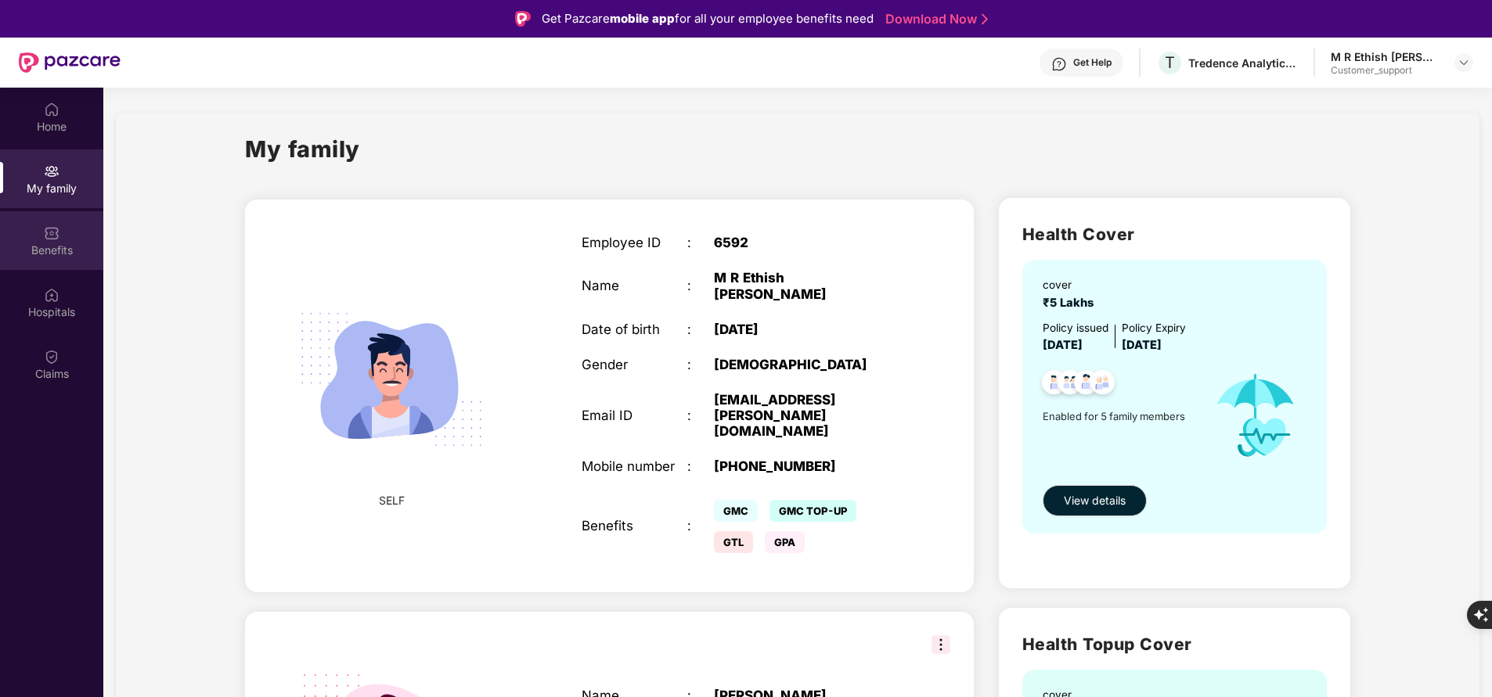
click at [58, 265] on div "Benefits" at bounding box center [51, 240] width 103 height 59
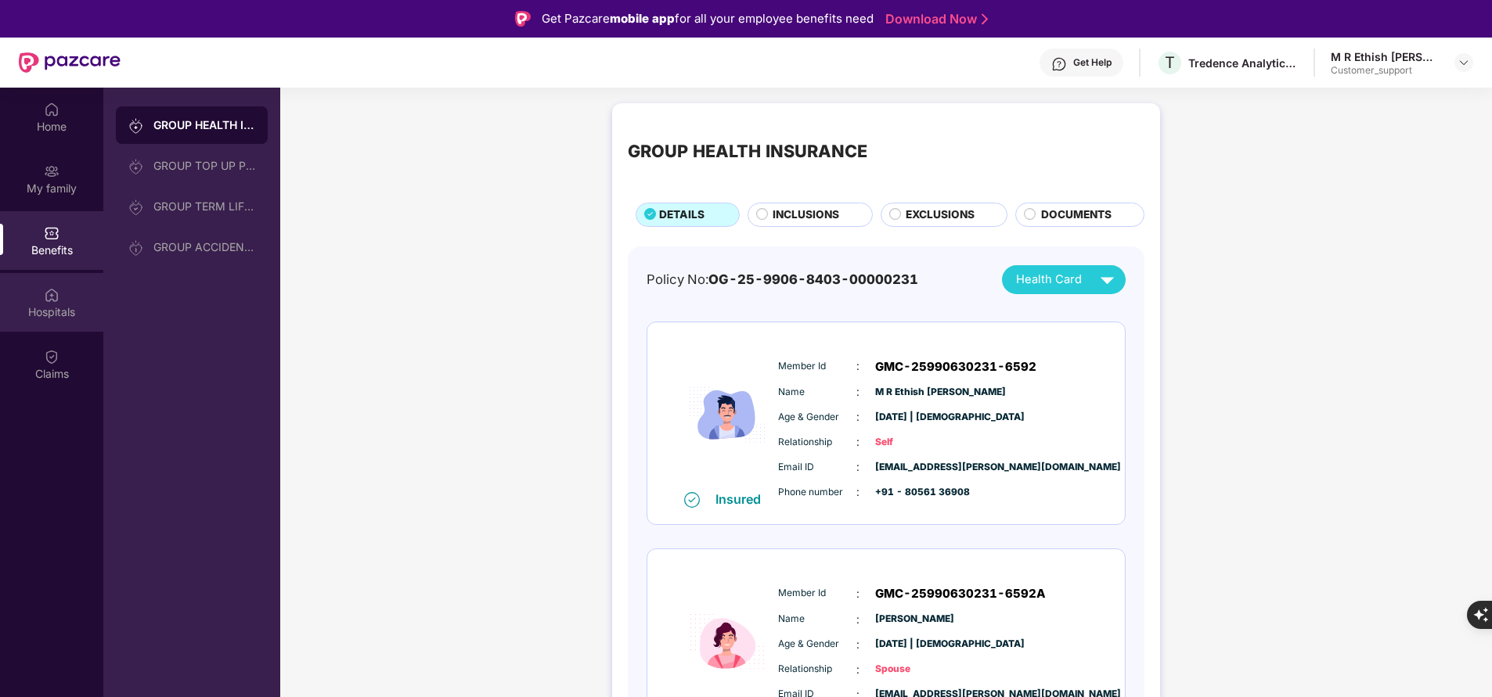
click at [58, 308] on div "Hospitals" at bounding box center [51, 312] width 103 height 16
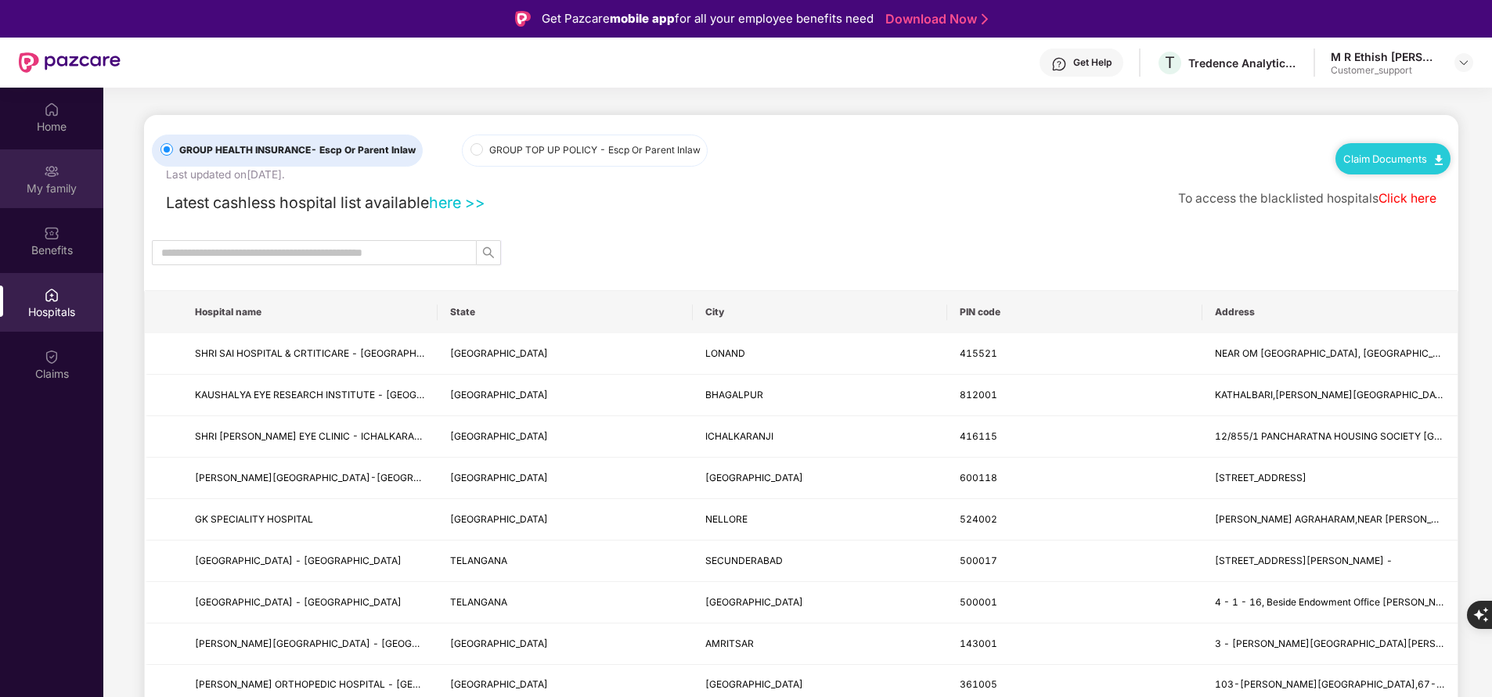
click at [66, 181] on div "My family" at bounding box center [51, 189] width 103 height 16
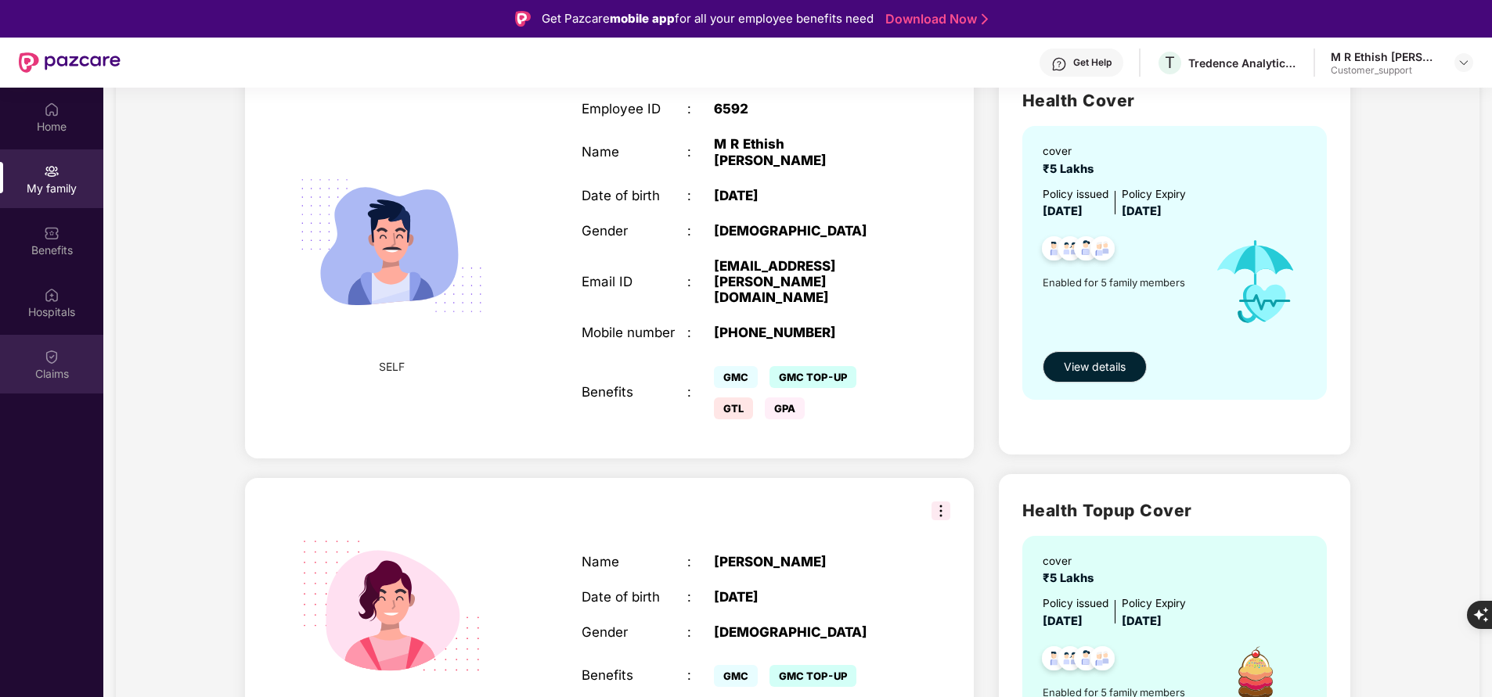
scroll to position [126, 0]
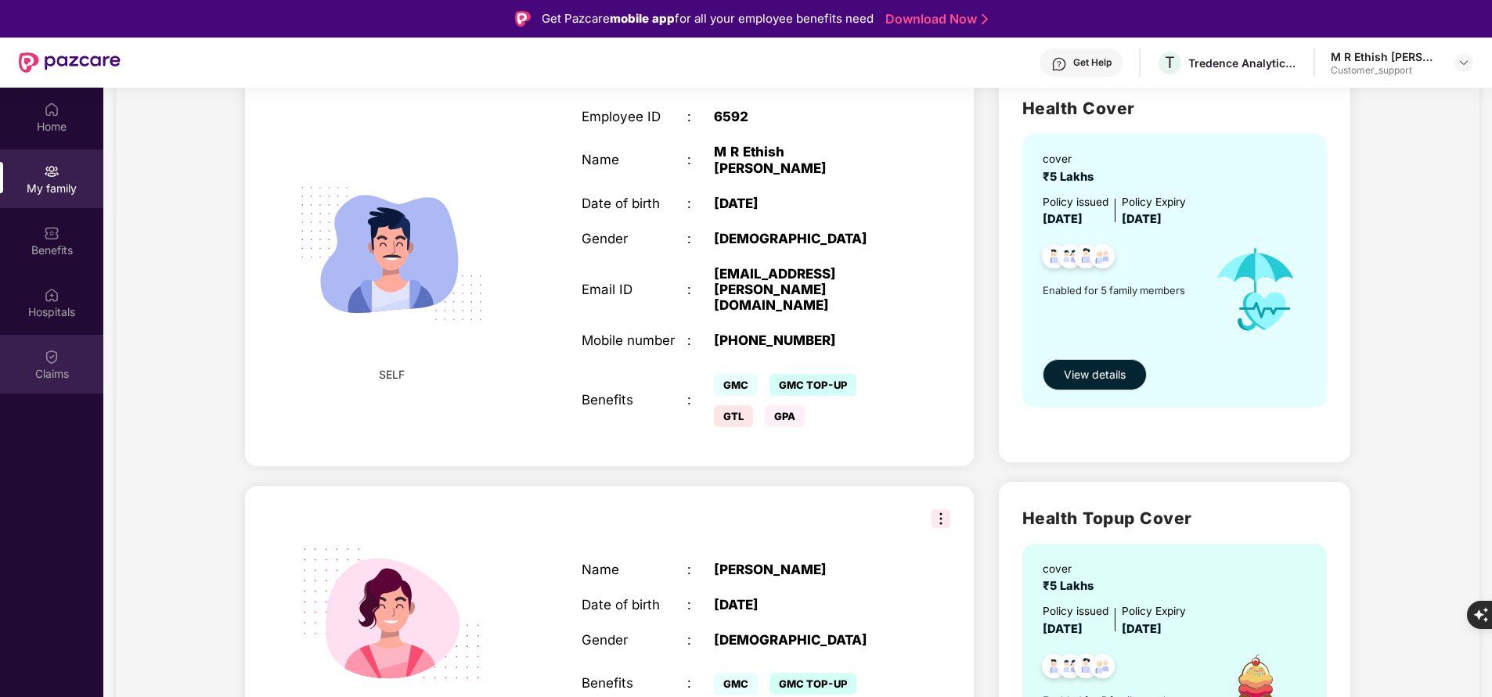
click at [52, 362] on img at bounding box center [52, 357] width 16 height 16
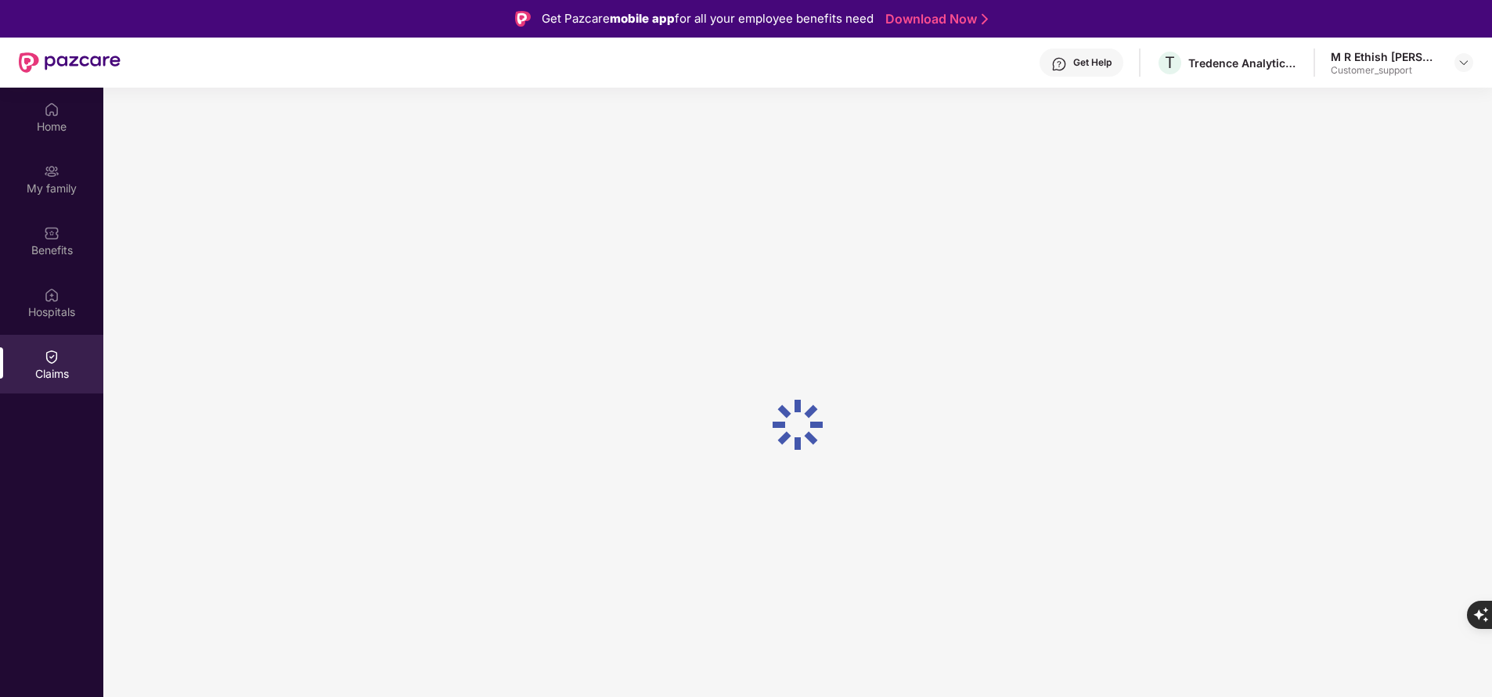
scroll to position [0, 0]
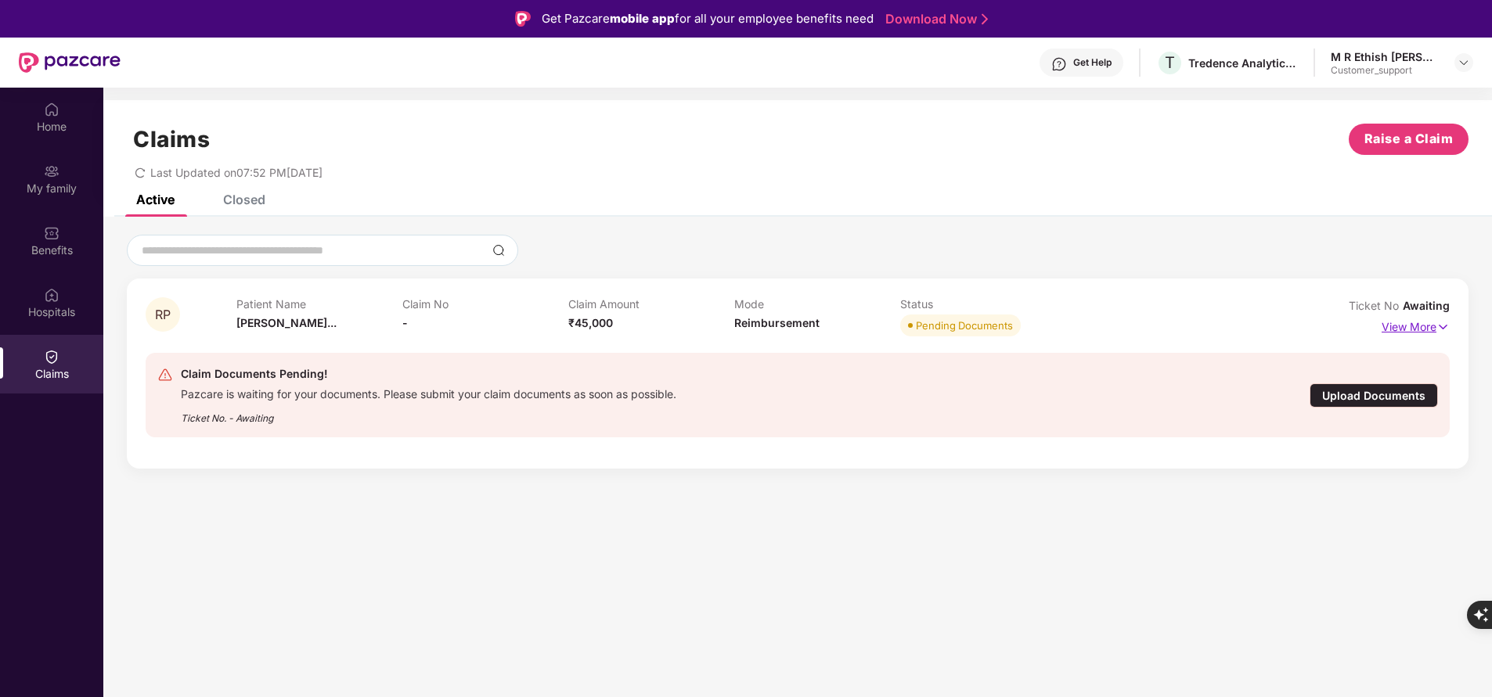
click at [1412, 332] on p "View More" at bounding box center [1415, 325] width 68 height 21
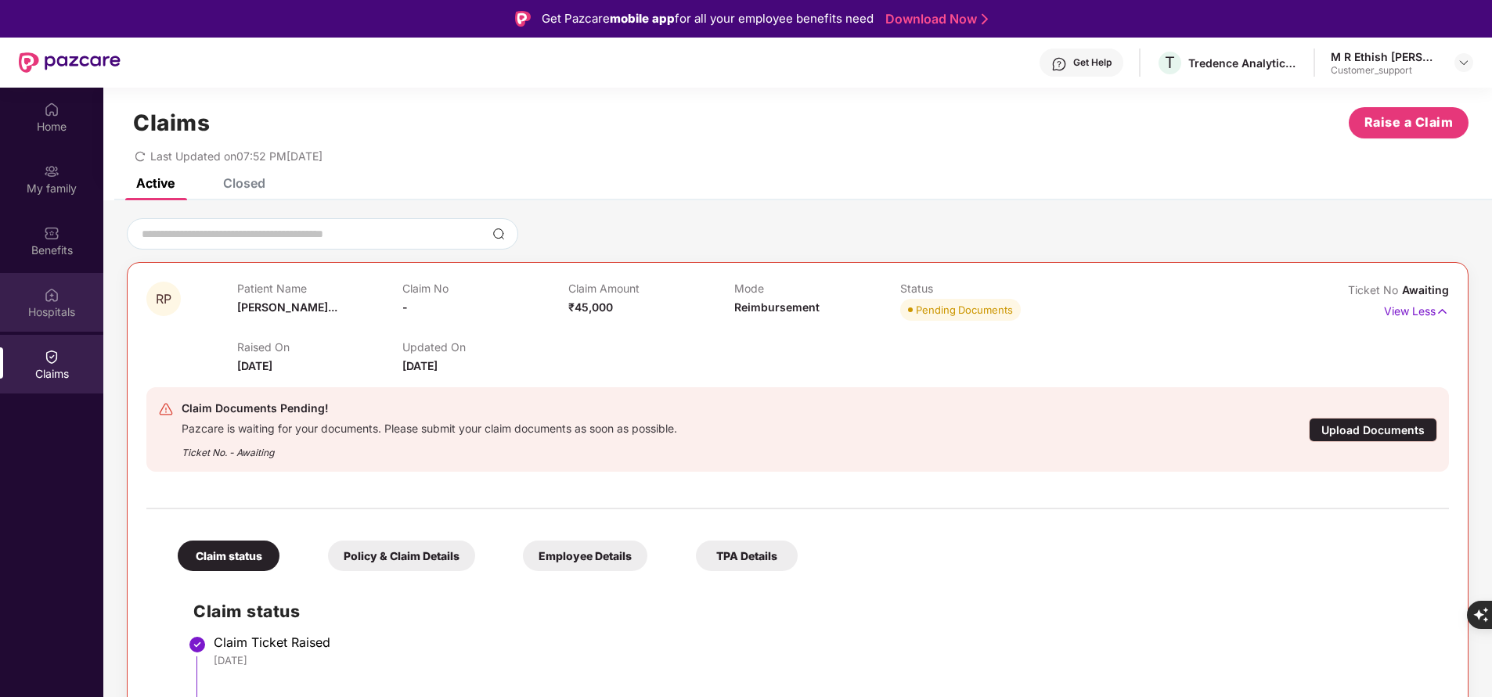
click at [57, 297] on img at bounding box center [52, 295] width 16 height 16
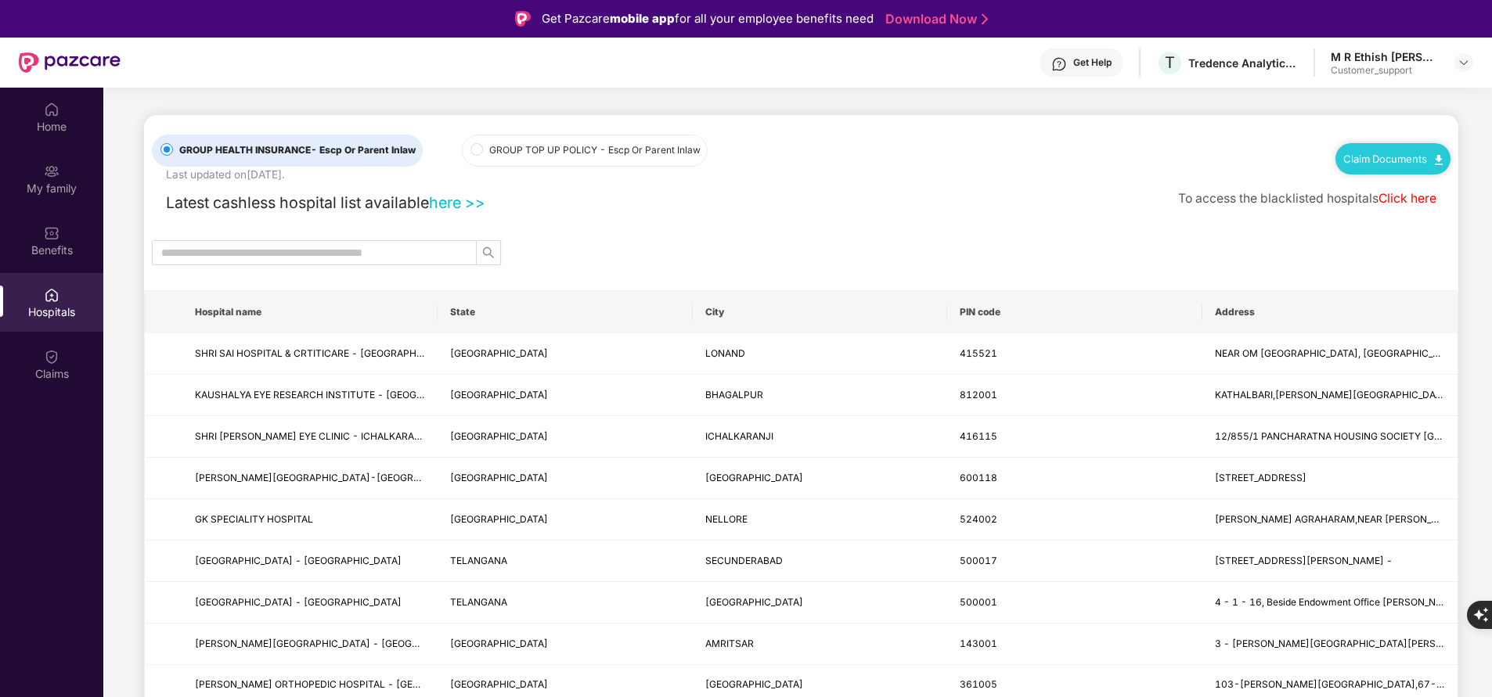
click at [610, 320] on th "State" at bounding box center [564, 312] width 255 height 42
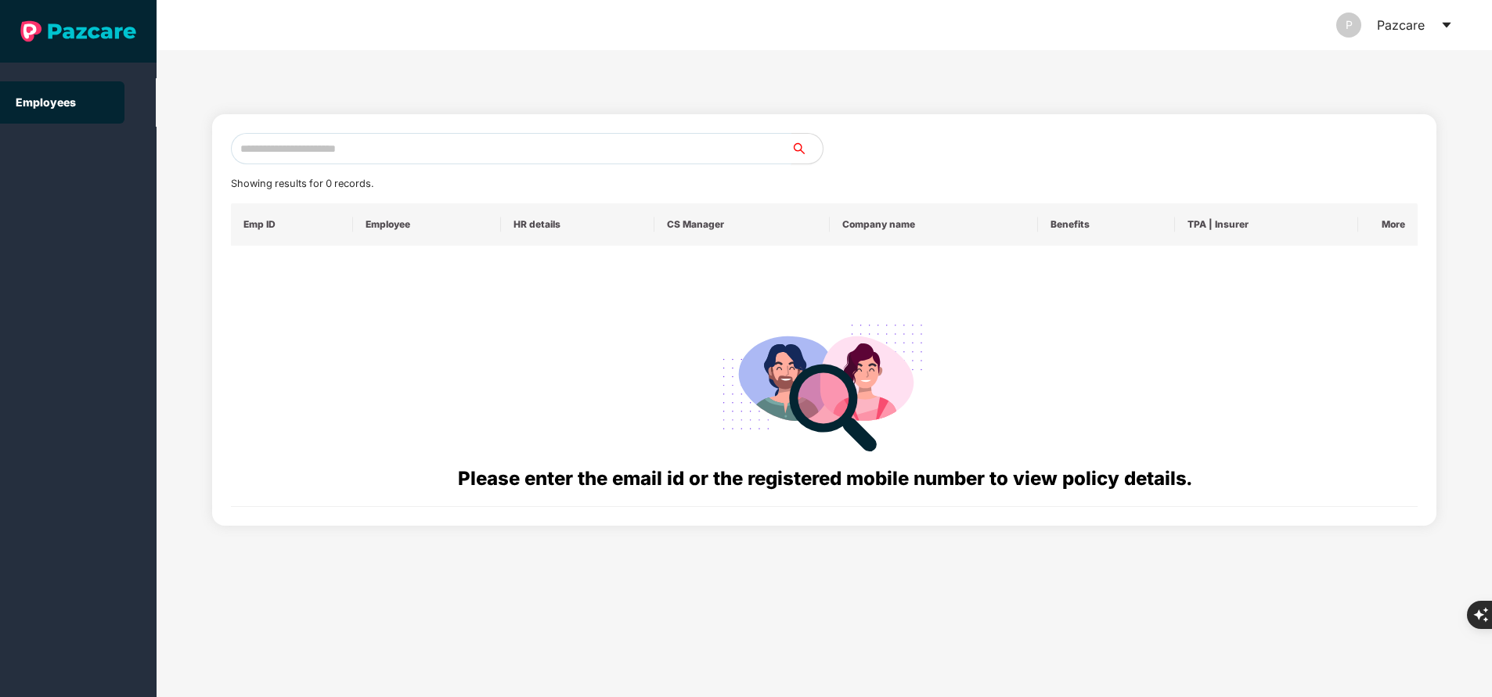
click at [482, 149] on input "text" at bounding box center [511, 148] width 560 height 31
paste input "**********"
click at [482, 149] on input "**********" at bounding box center [511, 148] width 560 height 31
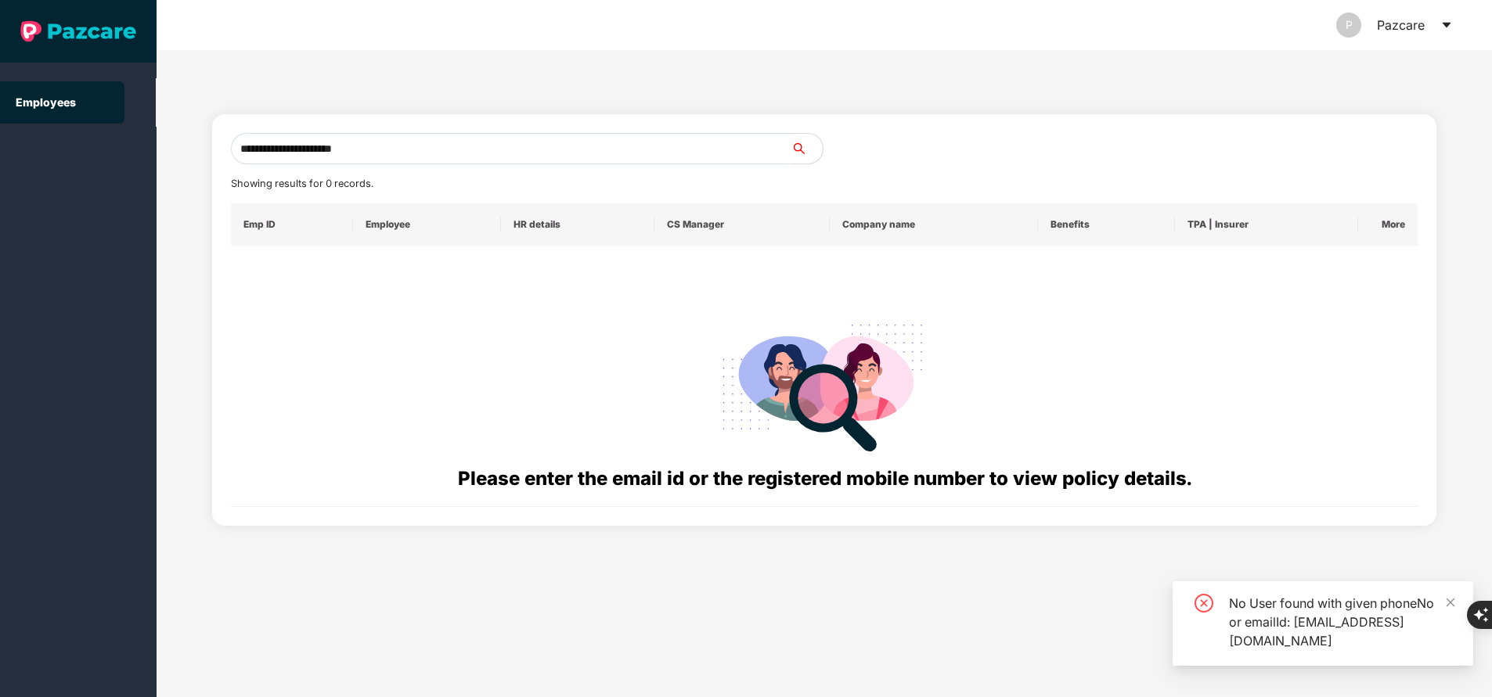
click at [484, 149] on input "**********" at bounding box center [511, 148] width 560 height 31
type input "**********"
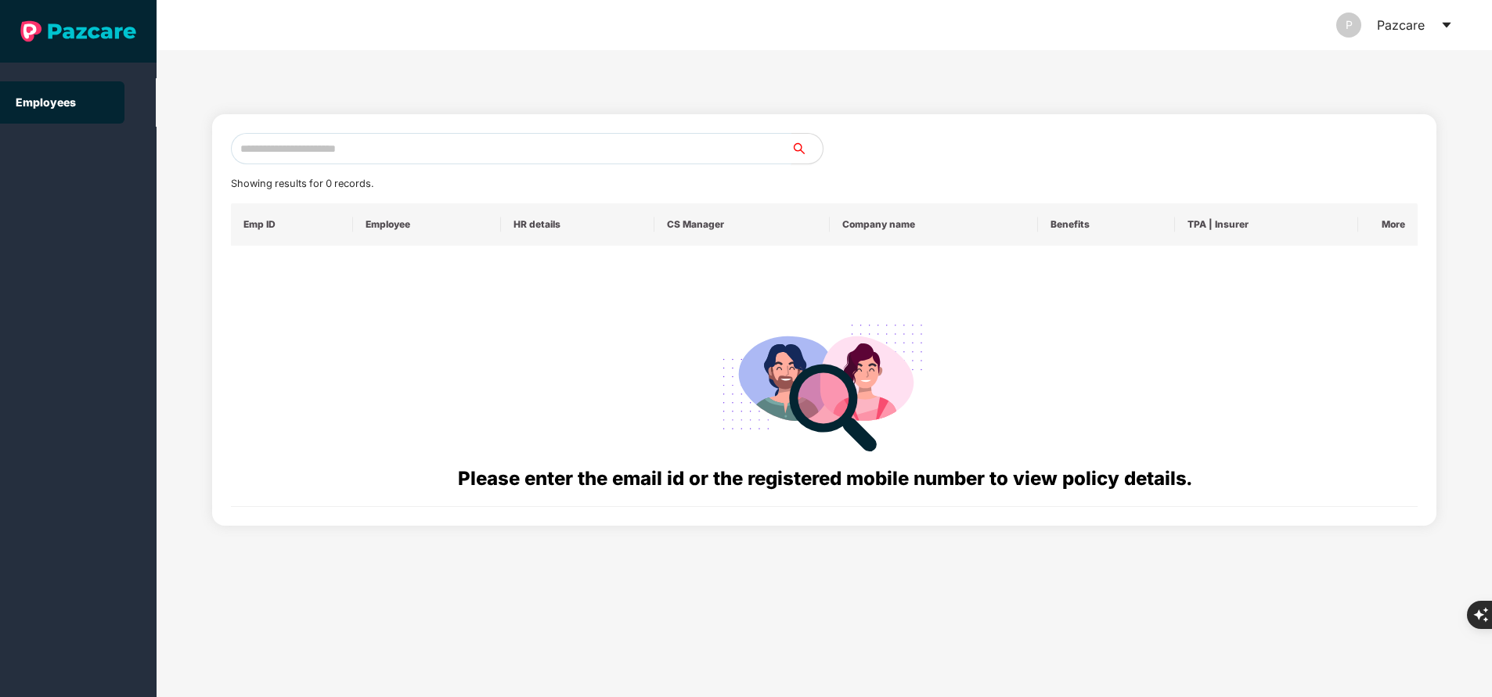
paste input "**********"
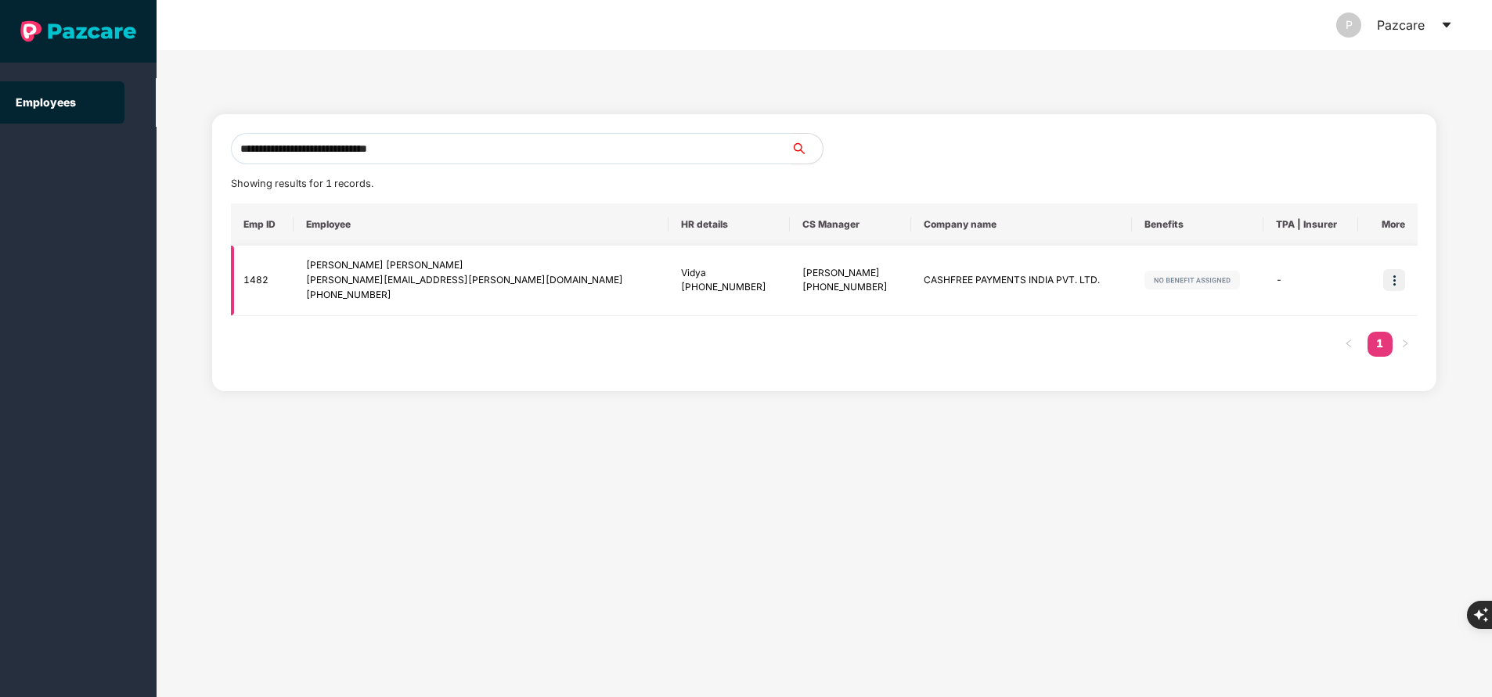
type input "**********"
click at [1393, 281] on img at bounding box center [1394, 280] width 22 height 22
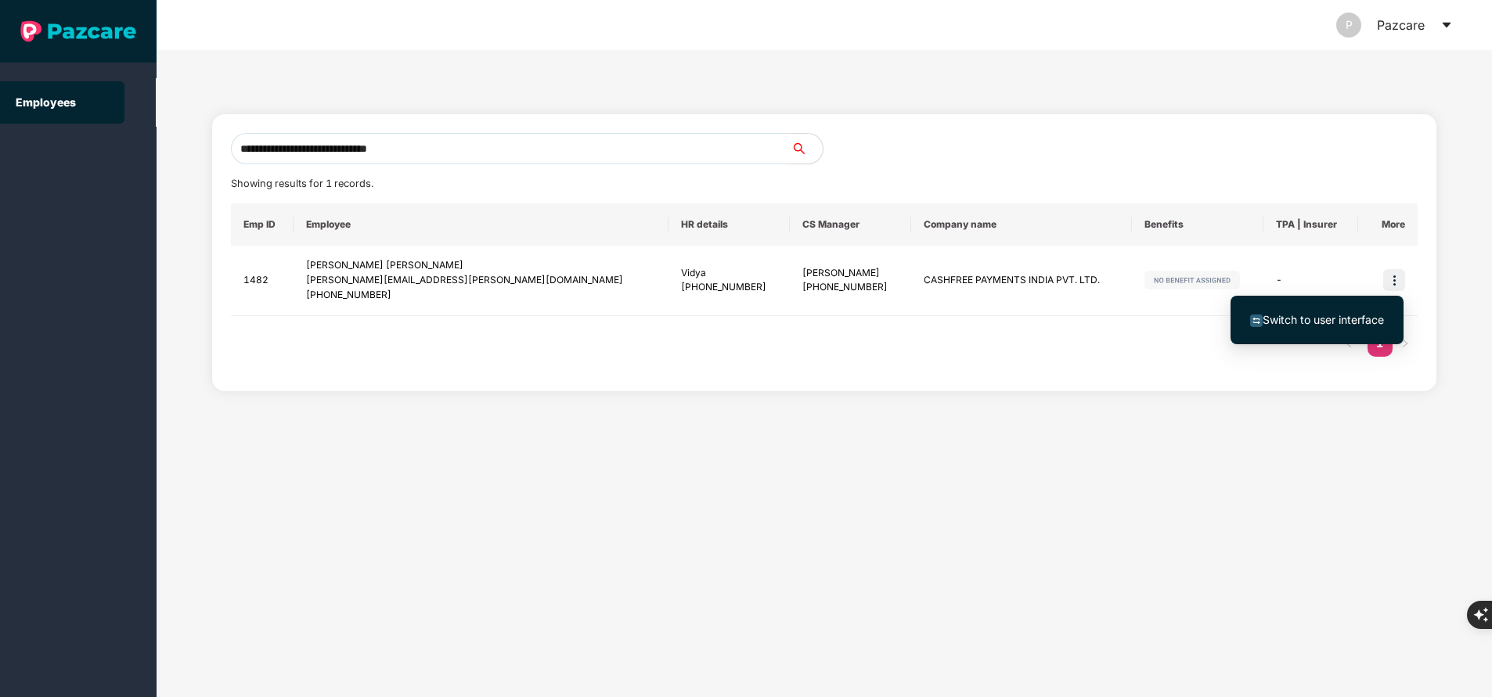
click at [1326, 318] on span "Switch to user interface" at bounding box center [1322, 319] width 121 height 13
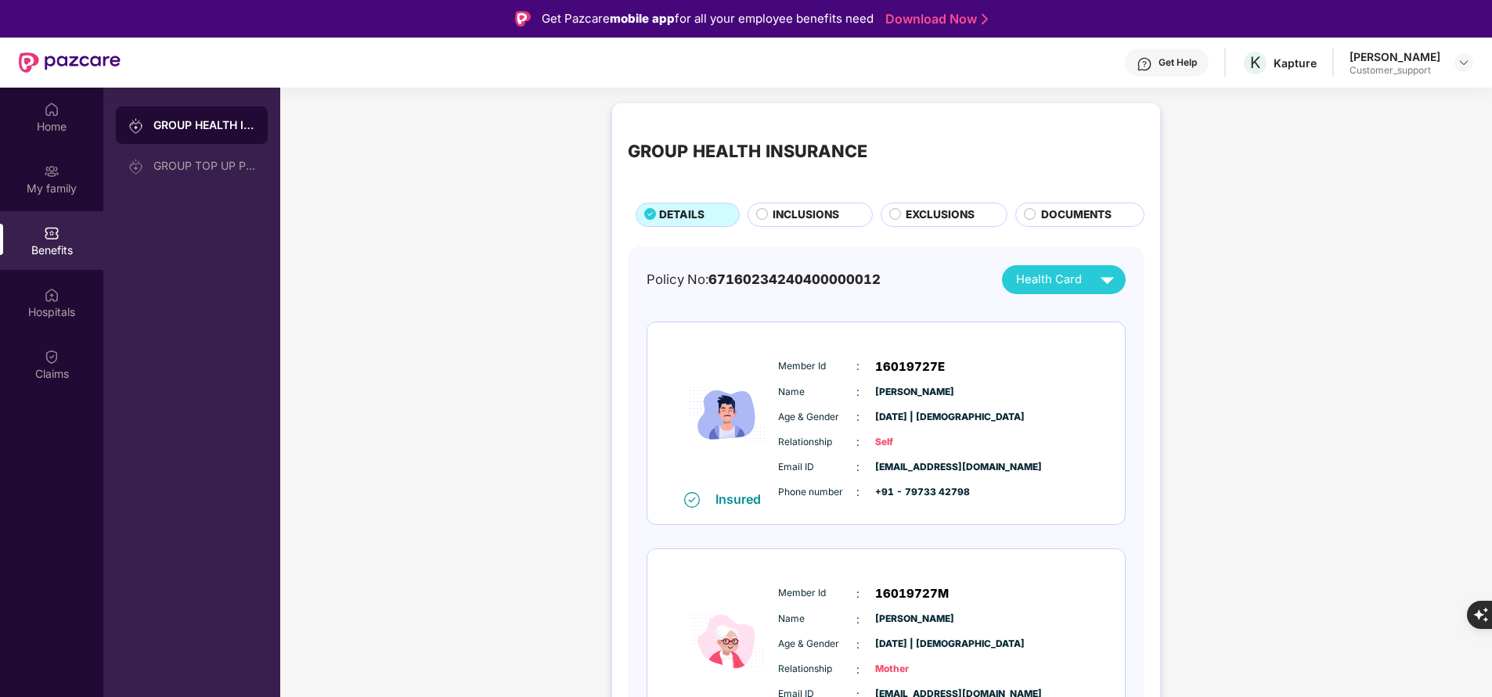
click at [930, 197] on div "GROUP HEALTH INSURANCE DETAILS INCLUSIONS EXCLUSIONS DOCUMENTS" at bounding box center [886, 173] width 516 height 108
click at [932, 214] on span "EXCLUSIONS" at bounding box center [939, 215] width 69 height 16
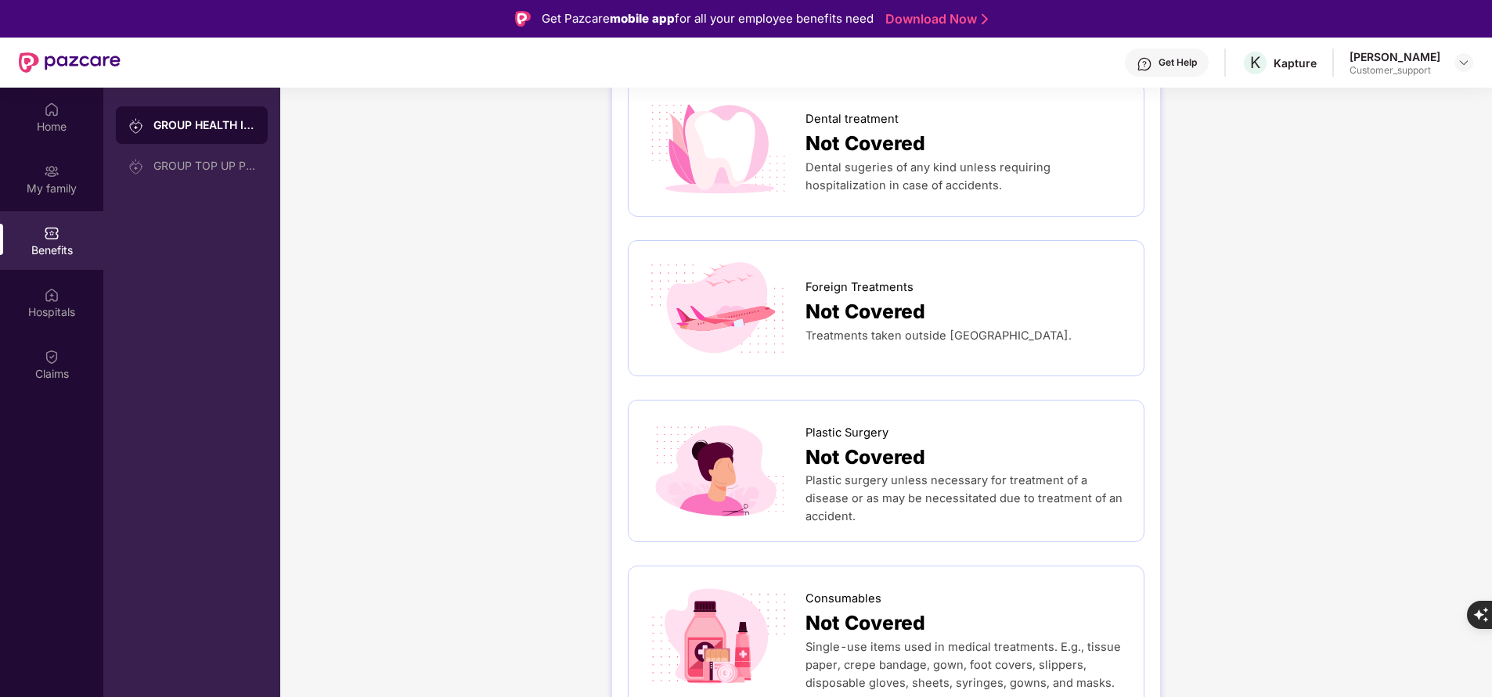
scroll to position [765, 0]
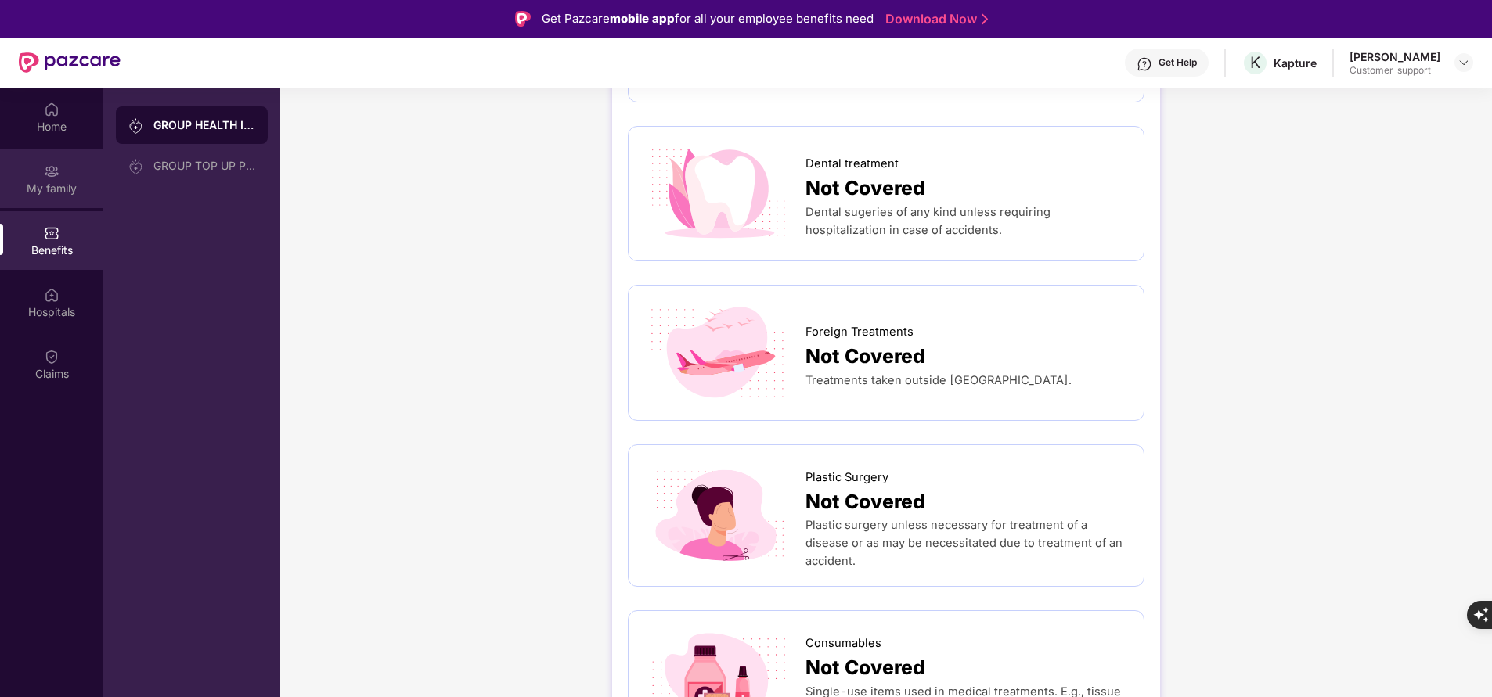
click at [59, 181] on div "My family" at bounding box center [51, 189] width 103 height 16
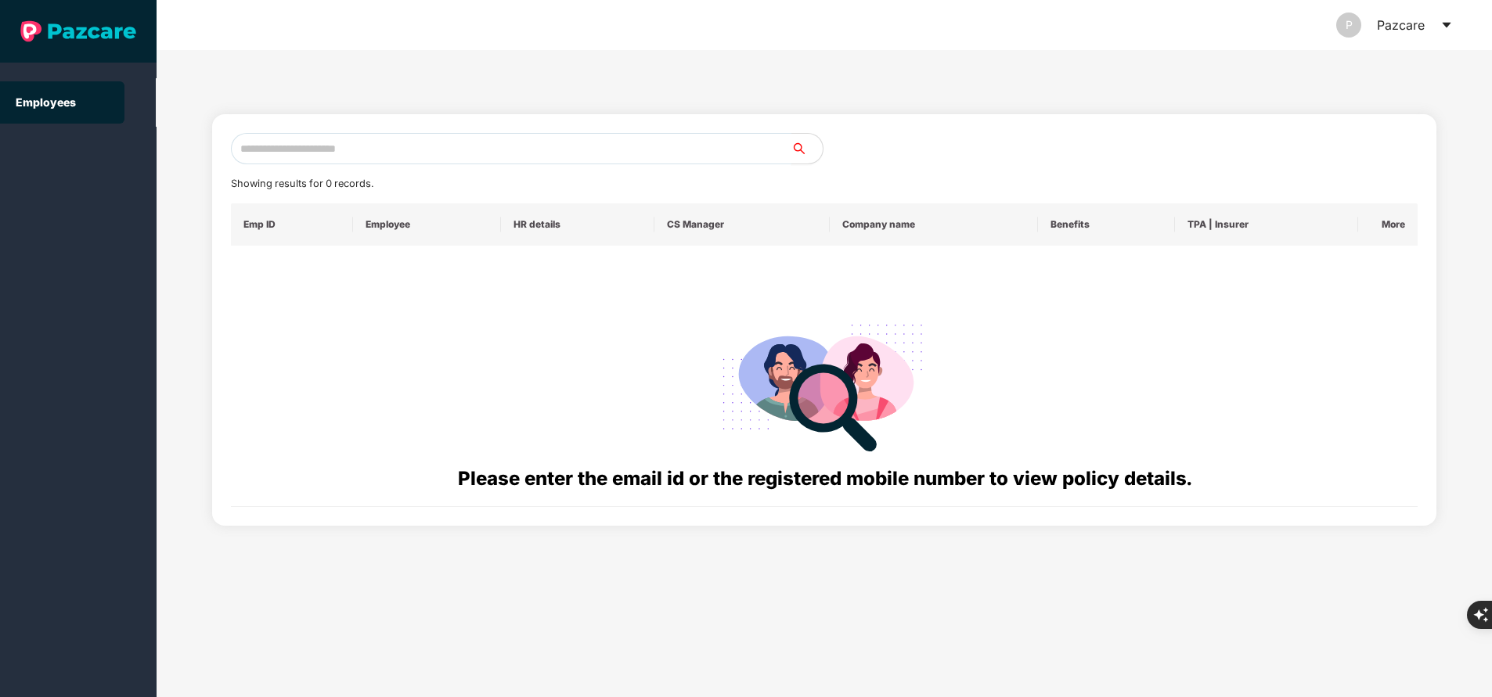
click at [364, 146] on input "text" at bounding box center [511, 148] width 560 height 31
paste input "**********"
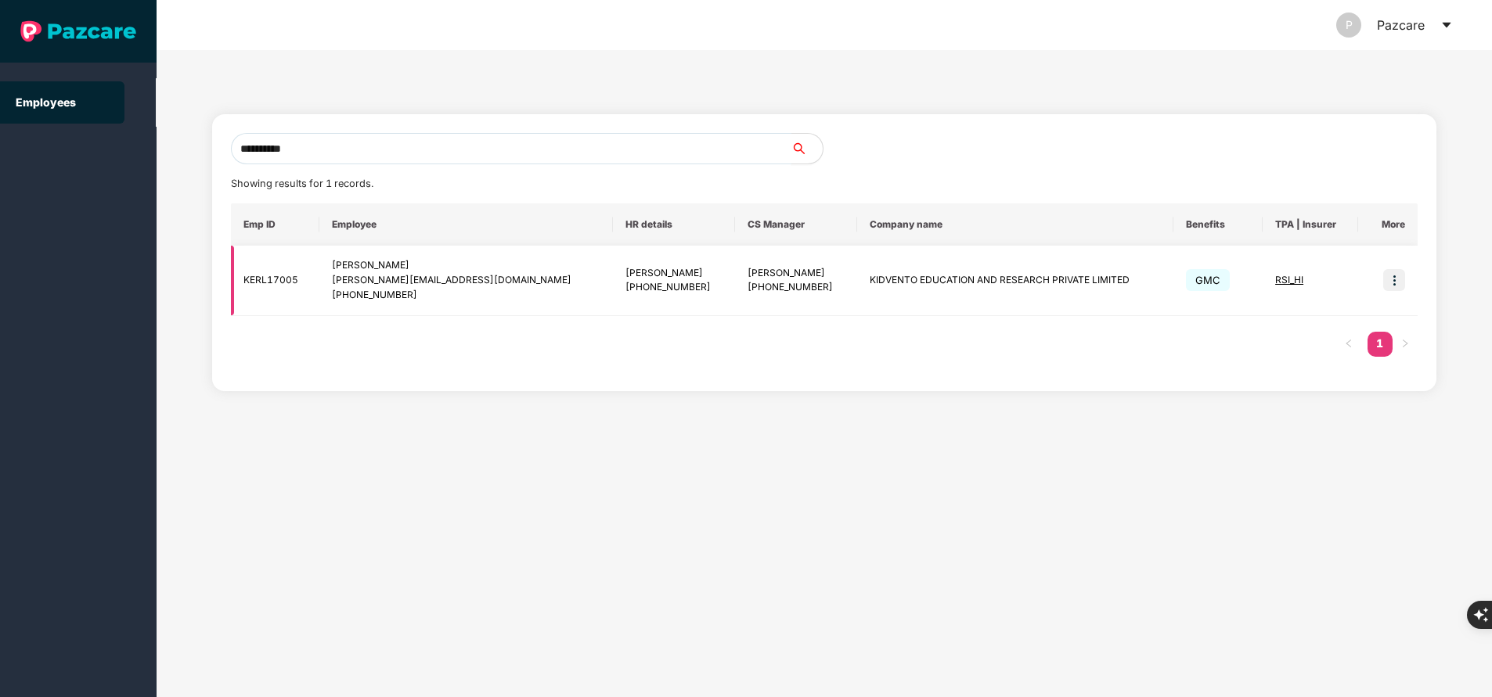
type input "**********"
click at [1394, 278] on img at bounding box center [1394, 280] width 22 height 22
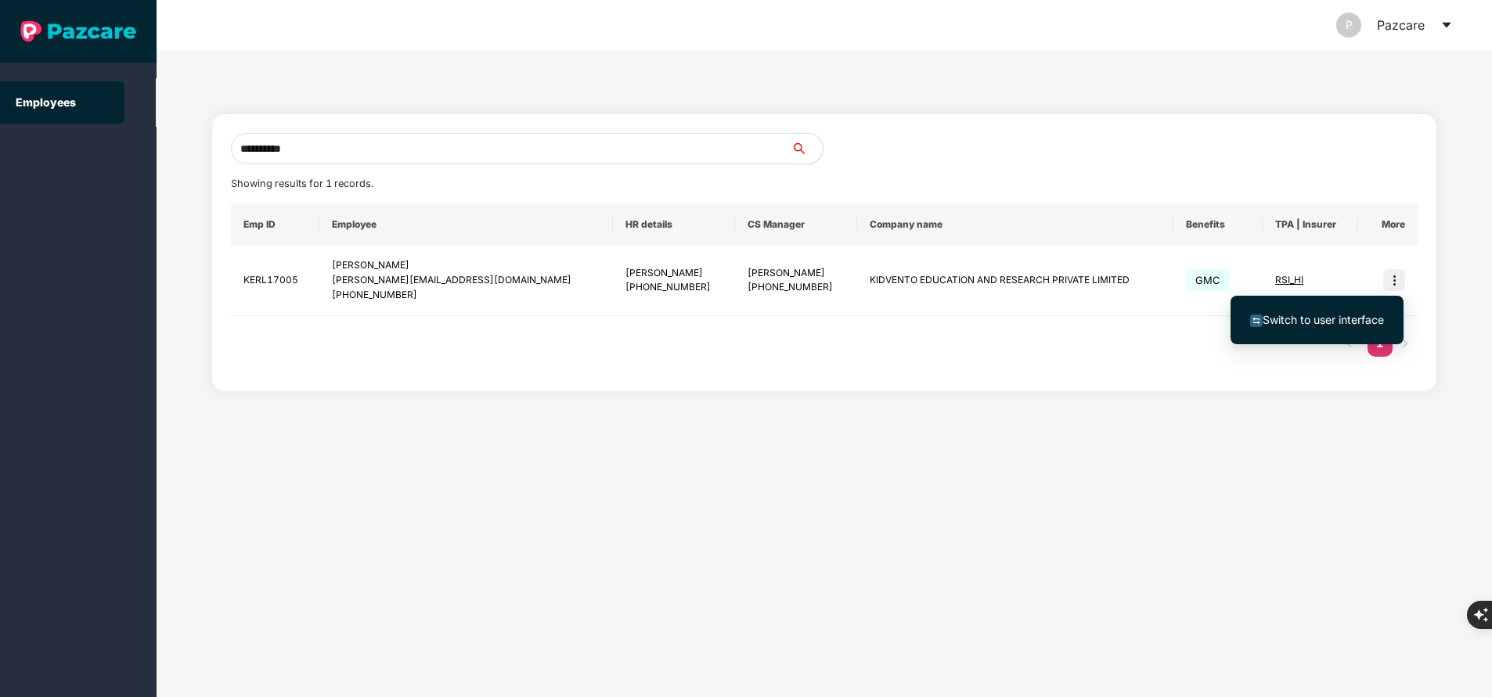
click at [1335, 317] on span "Switch to user interface" at bounding box center [1322, 319] width 121 height 13
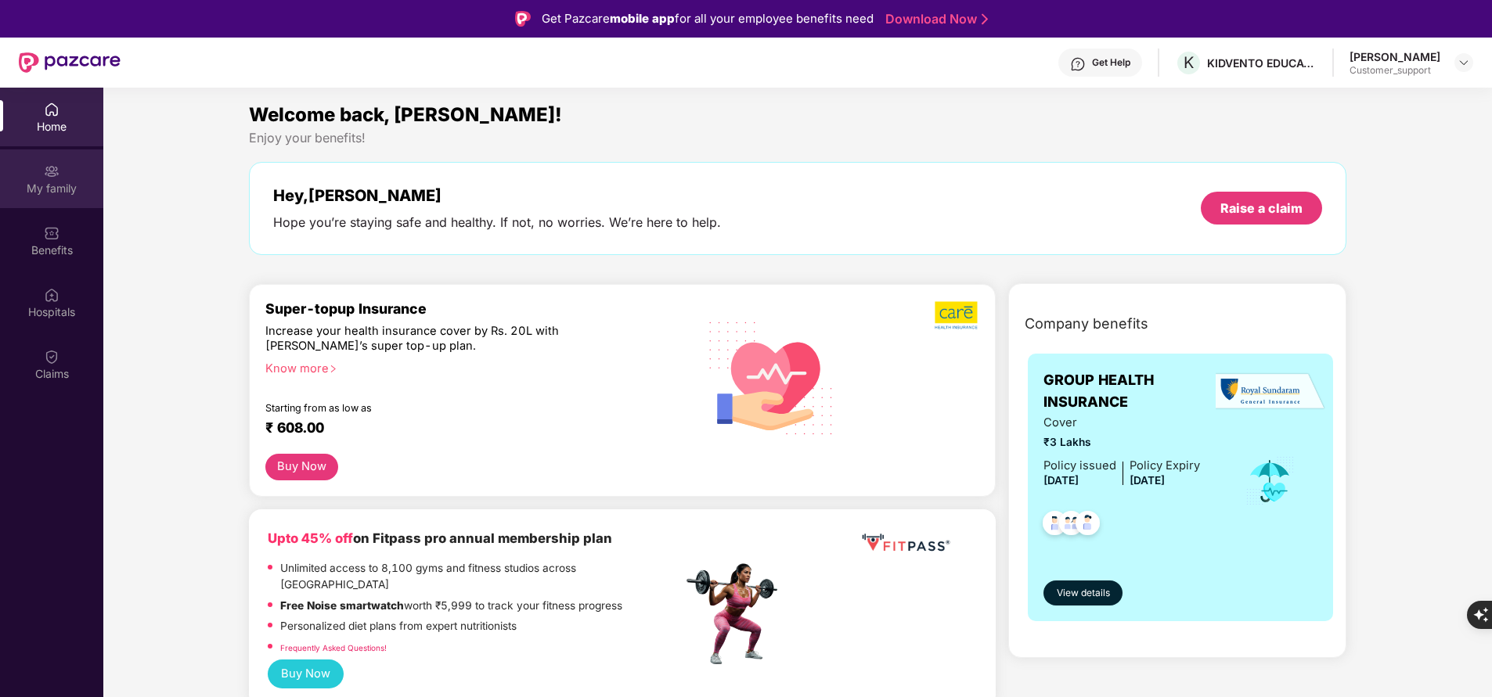
click at [66, 198] on div "My family" at bounding box center [51, 178] width 103 height 59
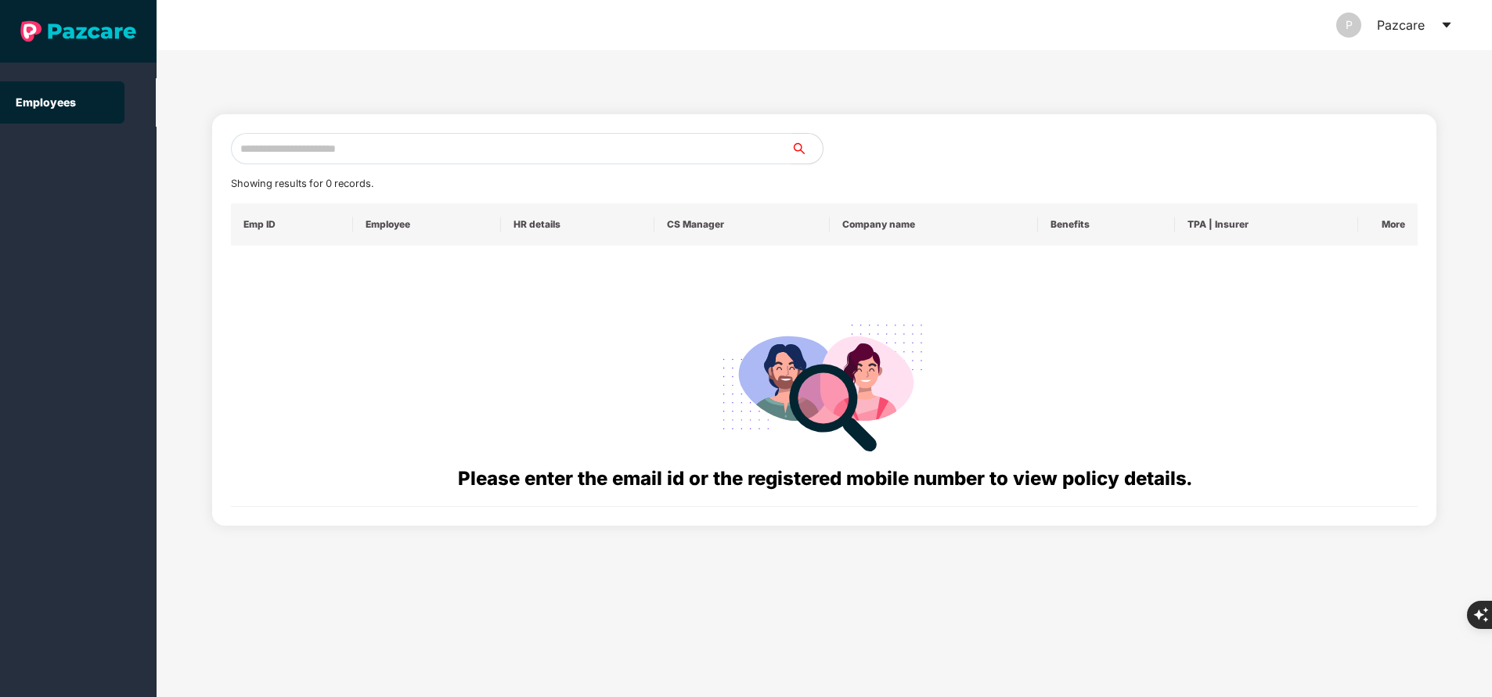
click at [473, 146] on input "text" at bounding box center [511, 148] width 560 height 31
paste input "**********"
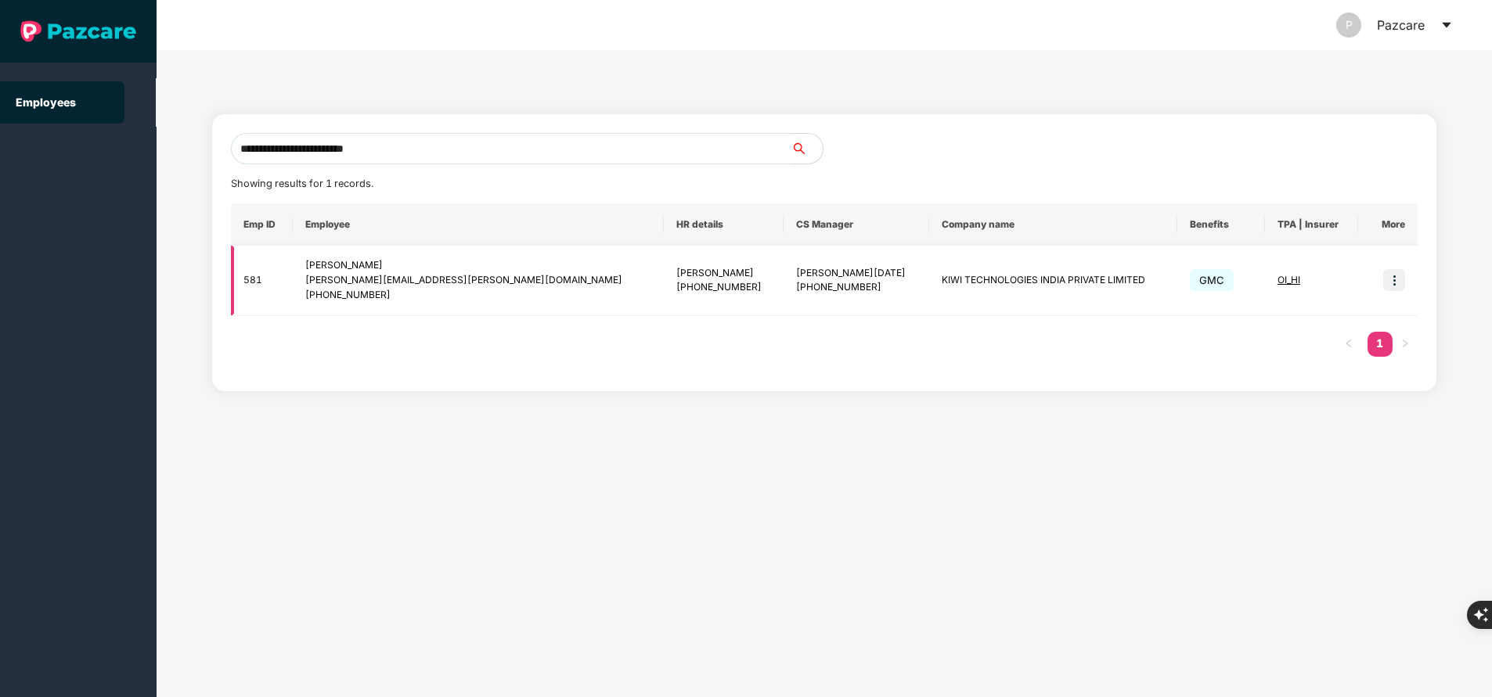
type input "**********"
click at [1396, 270] on img at bounding box center [1394, 280] width 22 height 22
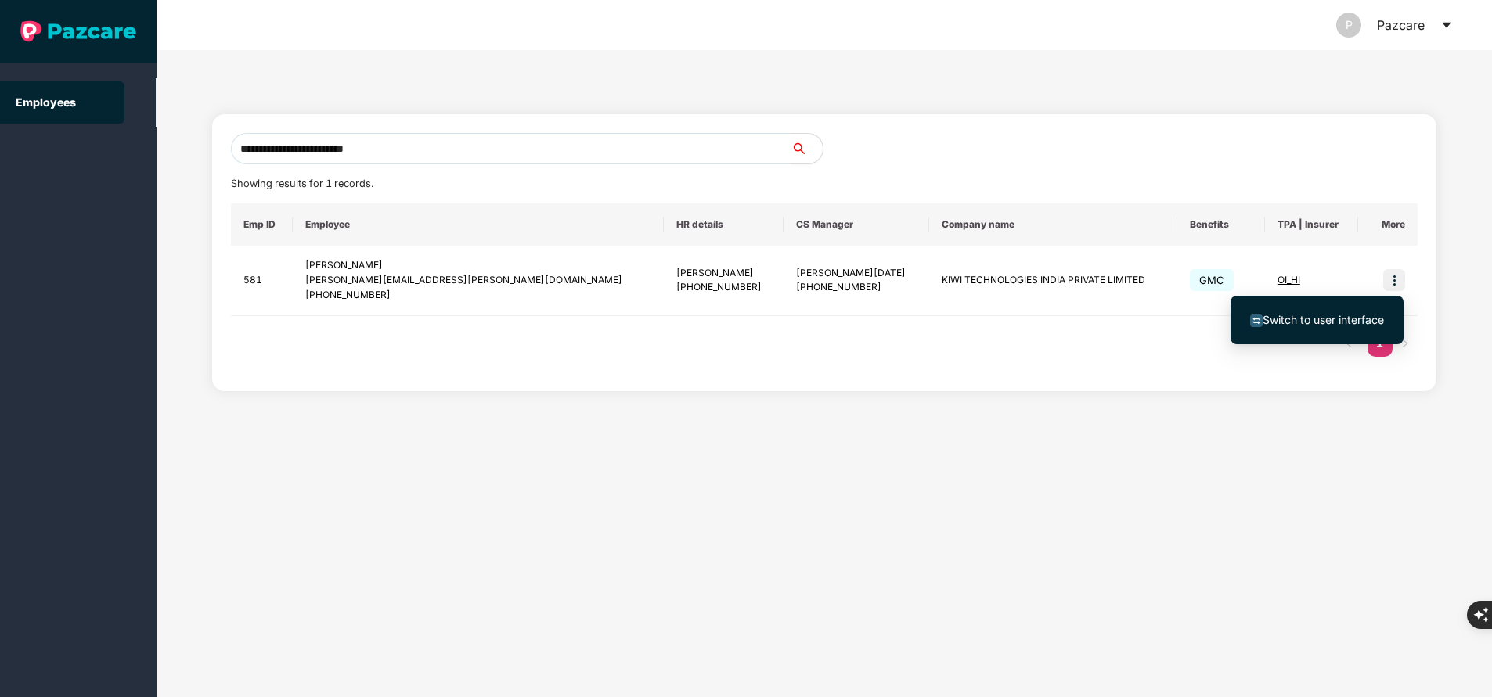
click at [1362, 320] on span "Switch to user interface" at bounding box center [1322, 319] width 121 height 13
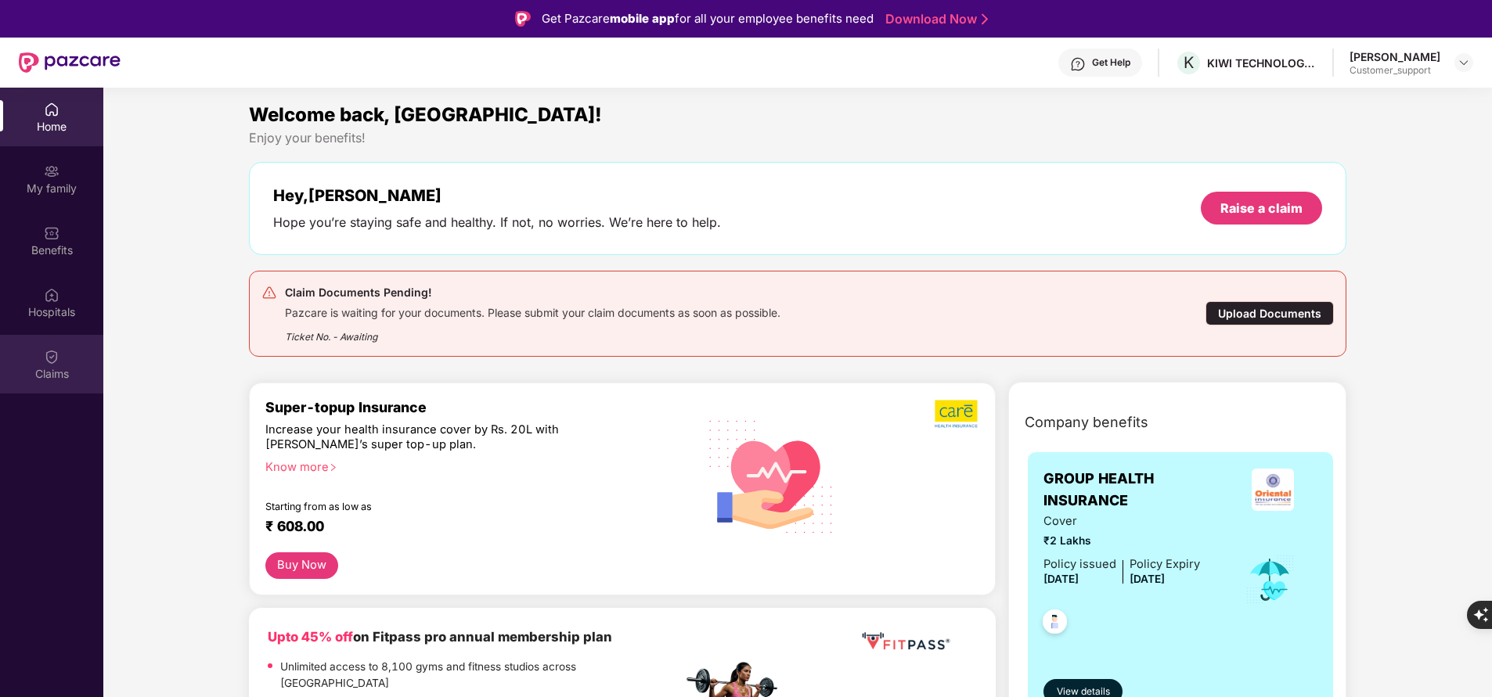
click at [55, 372] on div "Claims" at bounding box center [51, 374] width 103 height 16
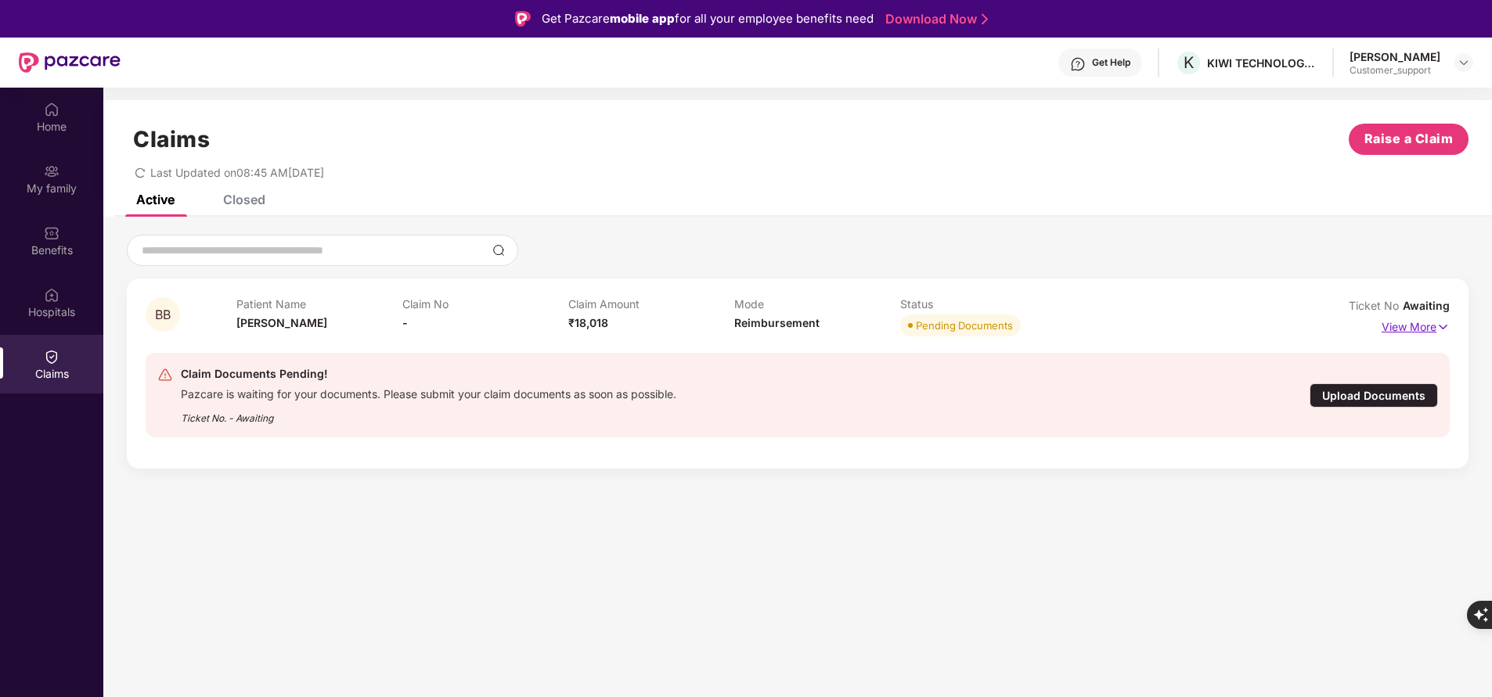
click at [1424, 321] on p "View More" at bounding box center [1415, 325] width 68 height 21
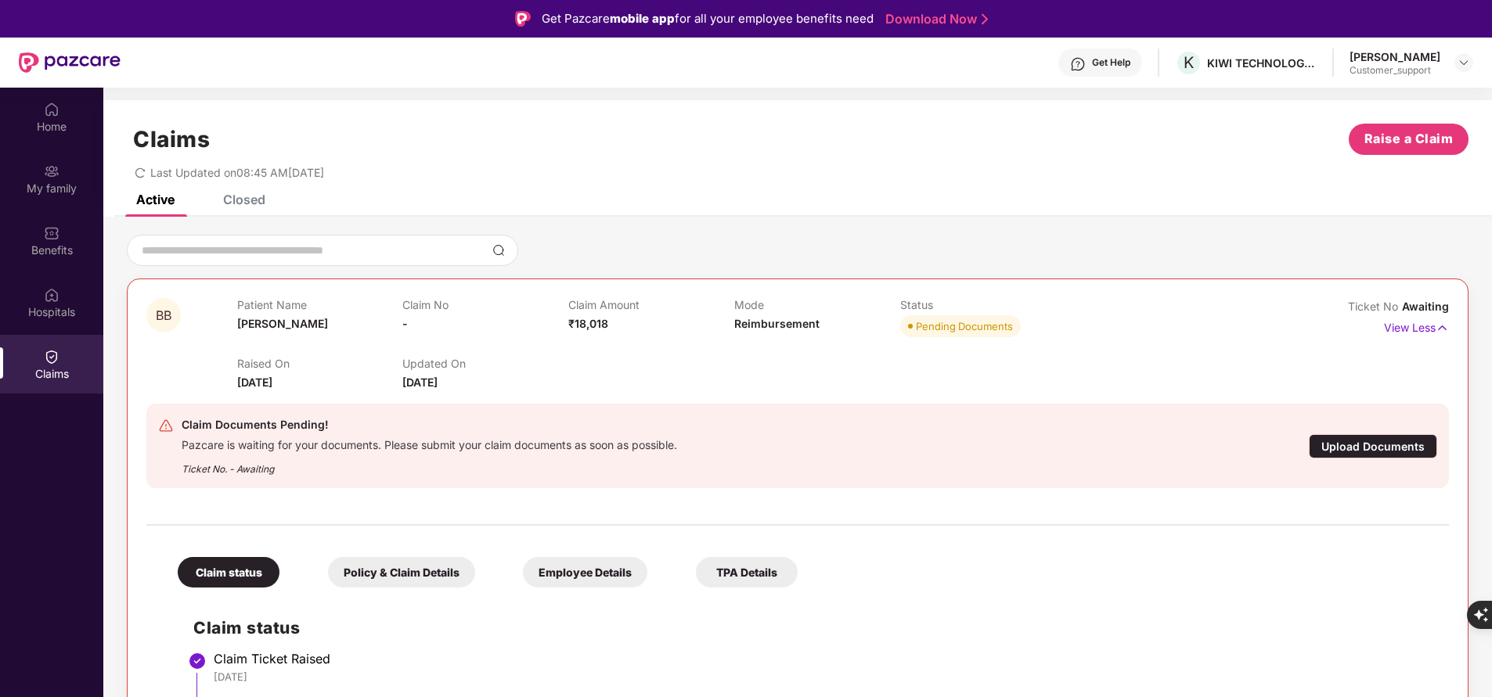
click at [393, 574] on div "Policy & Claim Details" at bounding box center [401, 572] width 147 height 31
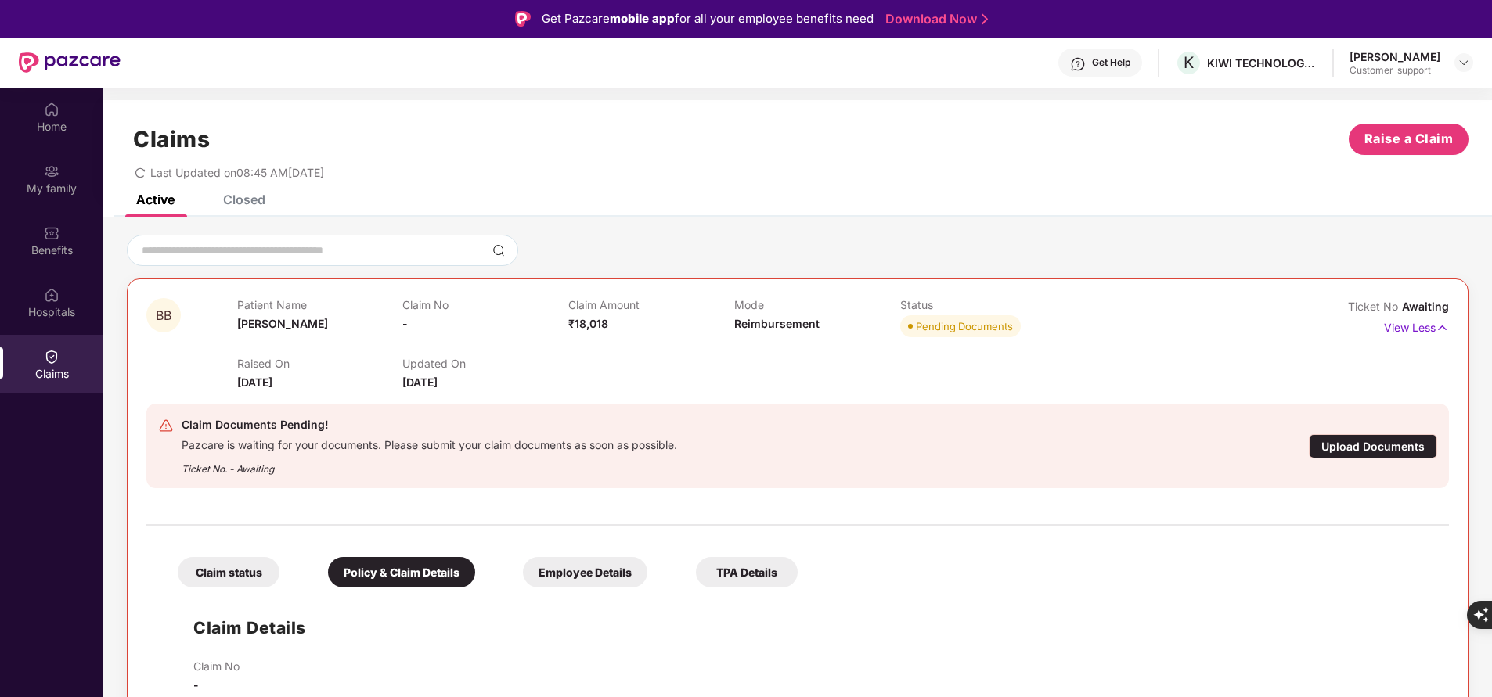
scroll to position [297, 0]
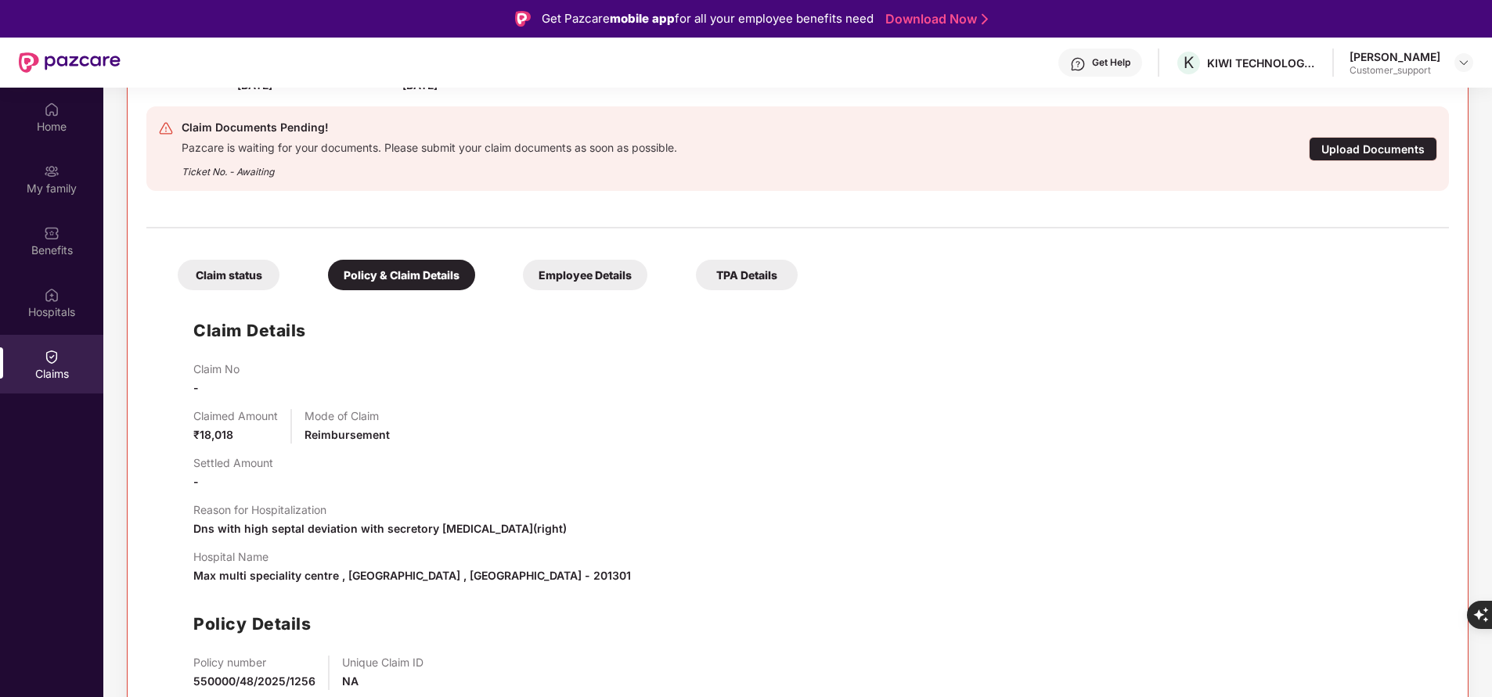
click at [593, 275] on div "Employee Details" at bounding box center [585, 275] width 124 height 31
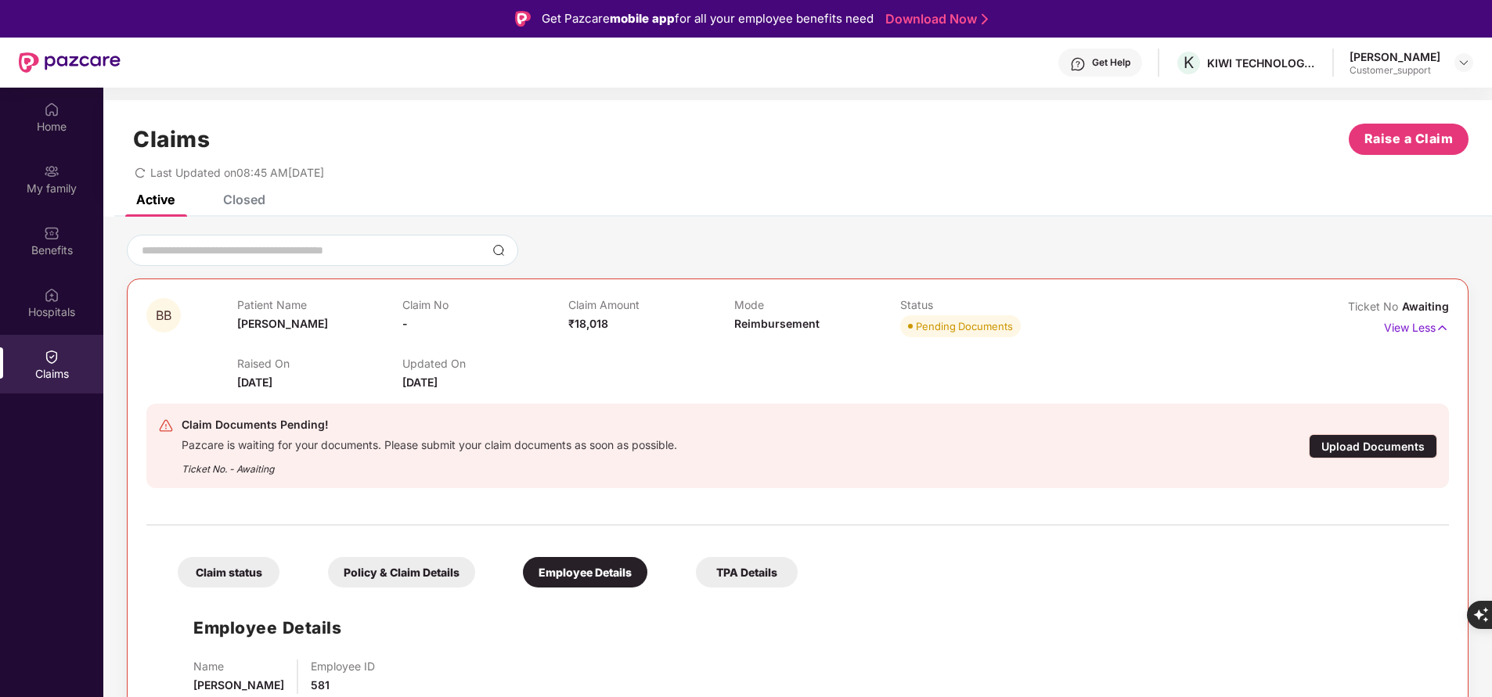
scroll to position [0, 0]
click at [755, 567] on div "TPA Details" at bounding box center [747, 572] width 102 height 31
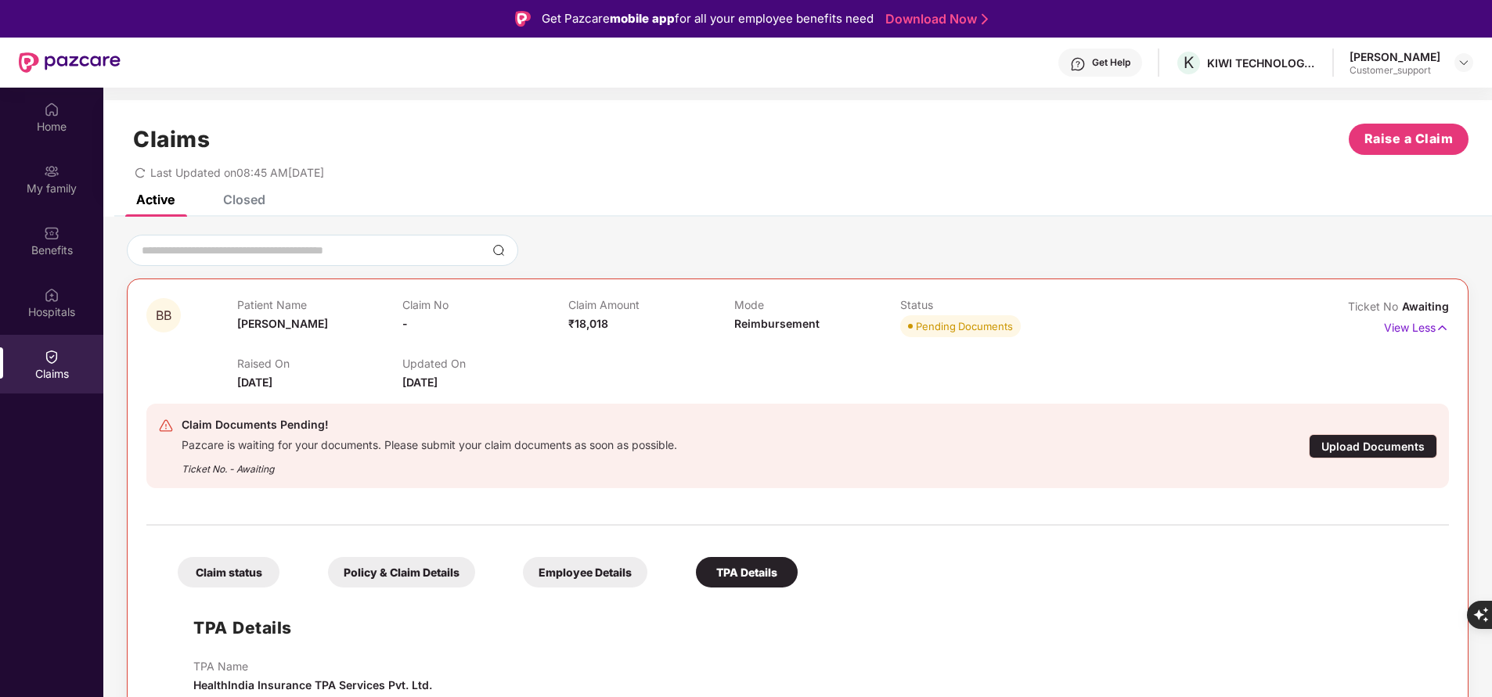
scroll to position [88, 0]
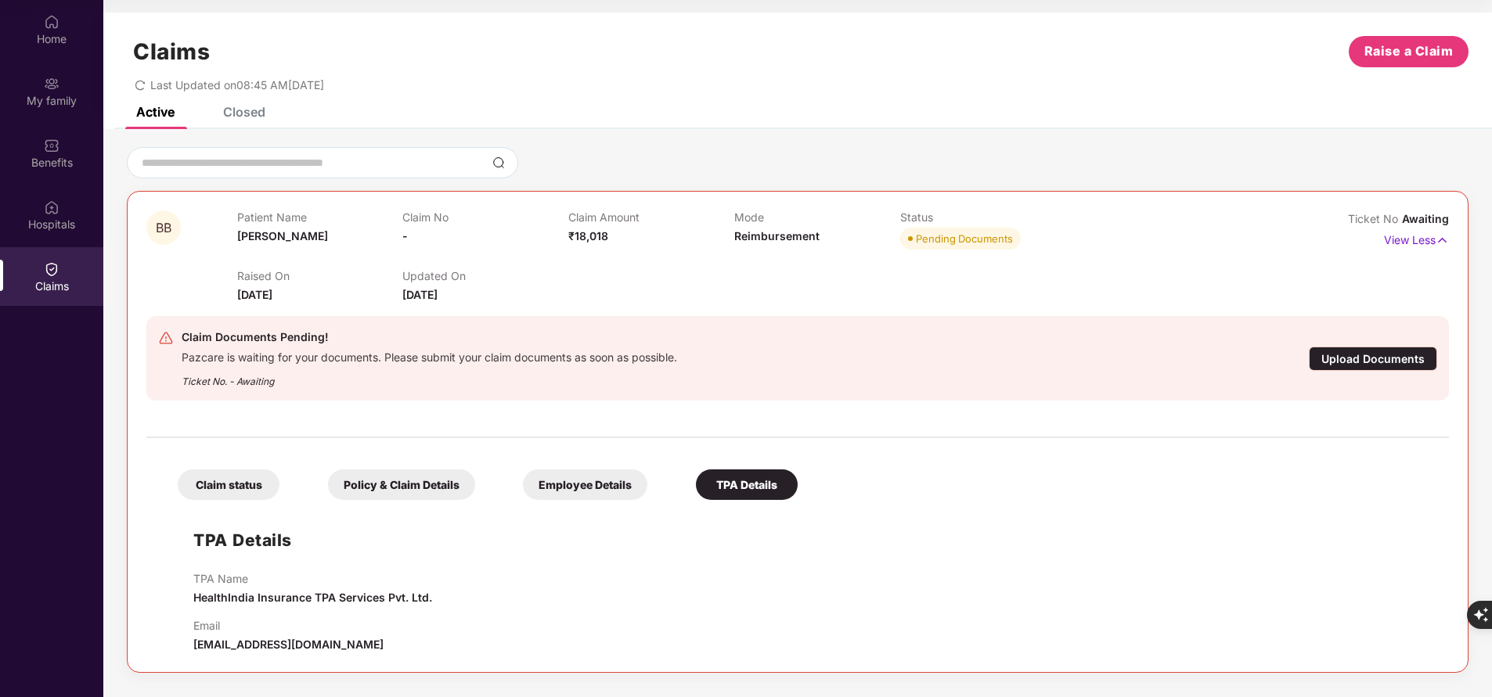
click at [590, 486] on div "Employee Details" at bounding box center [585, 485] width 124 height 31
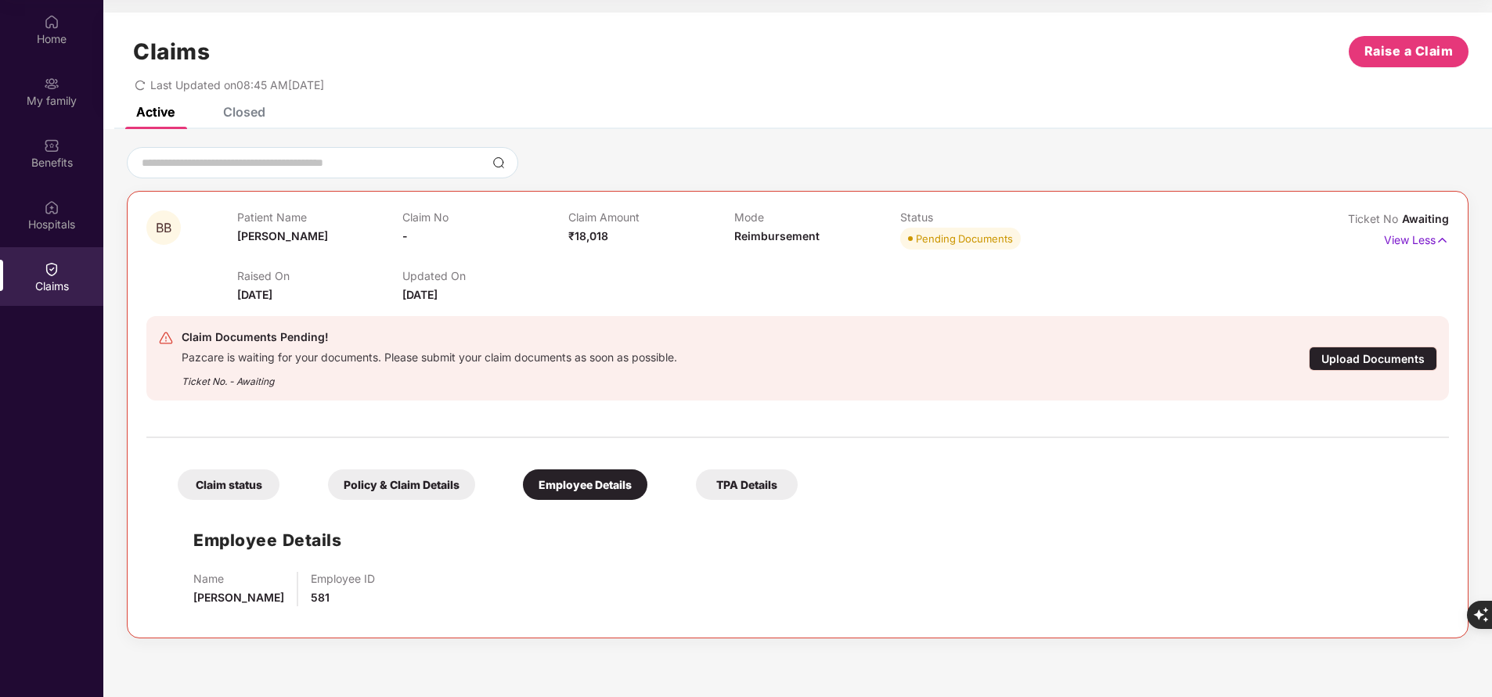
click at [431, 491] on div "Policy & Claim Details" at bounding box center [401, 485] width 147 height 31
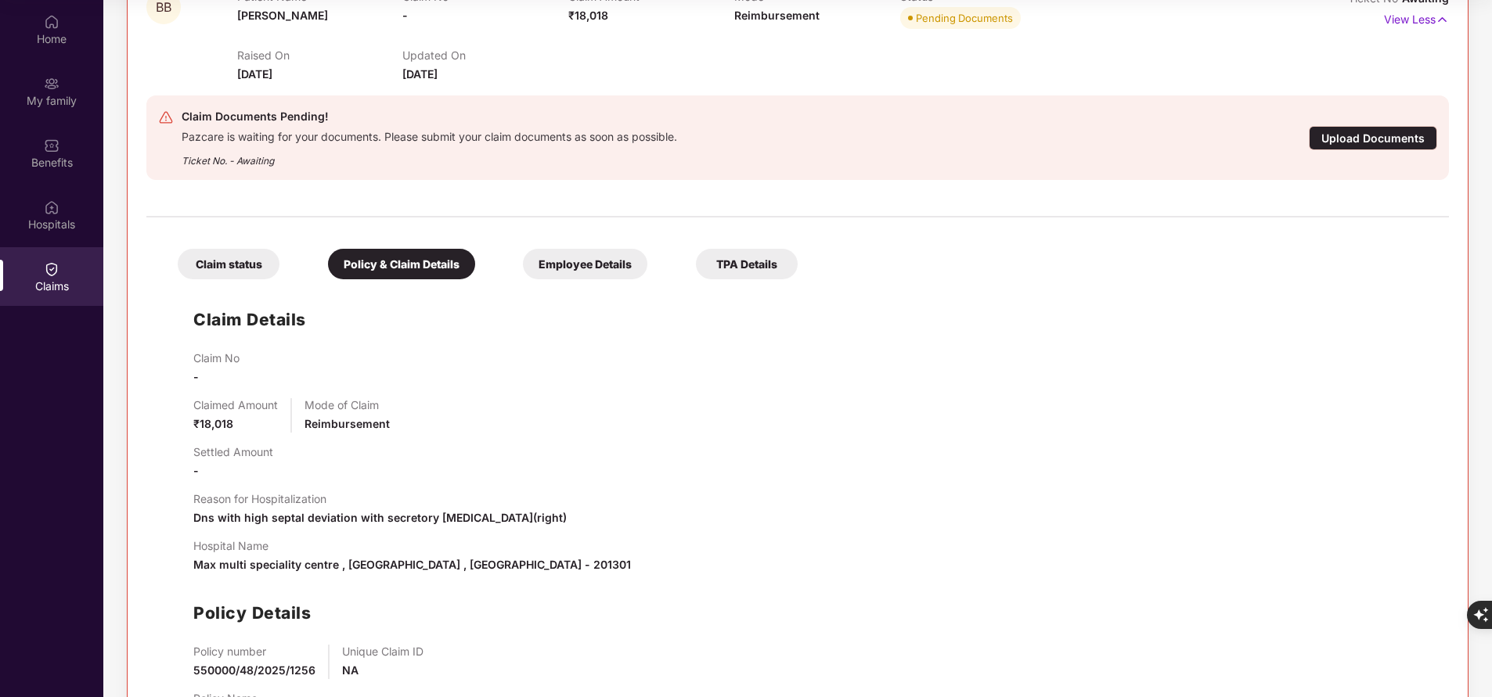
scroll to position [297, 0]
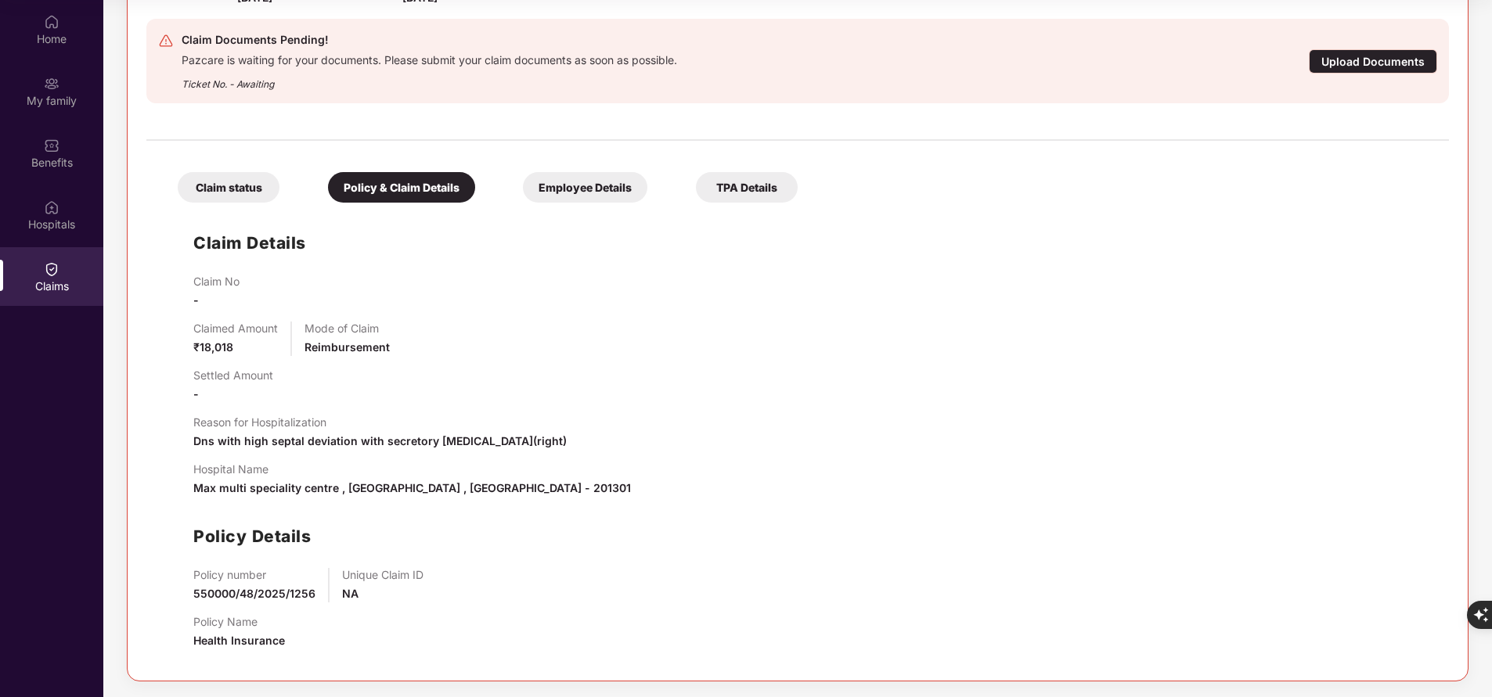
click at [218, 222] on div "Claim Details Claim No - Claimed Amount ₹18,018 Mode of Claim Reimbursement Set…" at bounding box center [797, 437] width 1271 height 452
click at [235, 179] on div "Claim status" at bounding box center [229, 187] width 102 height 31
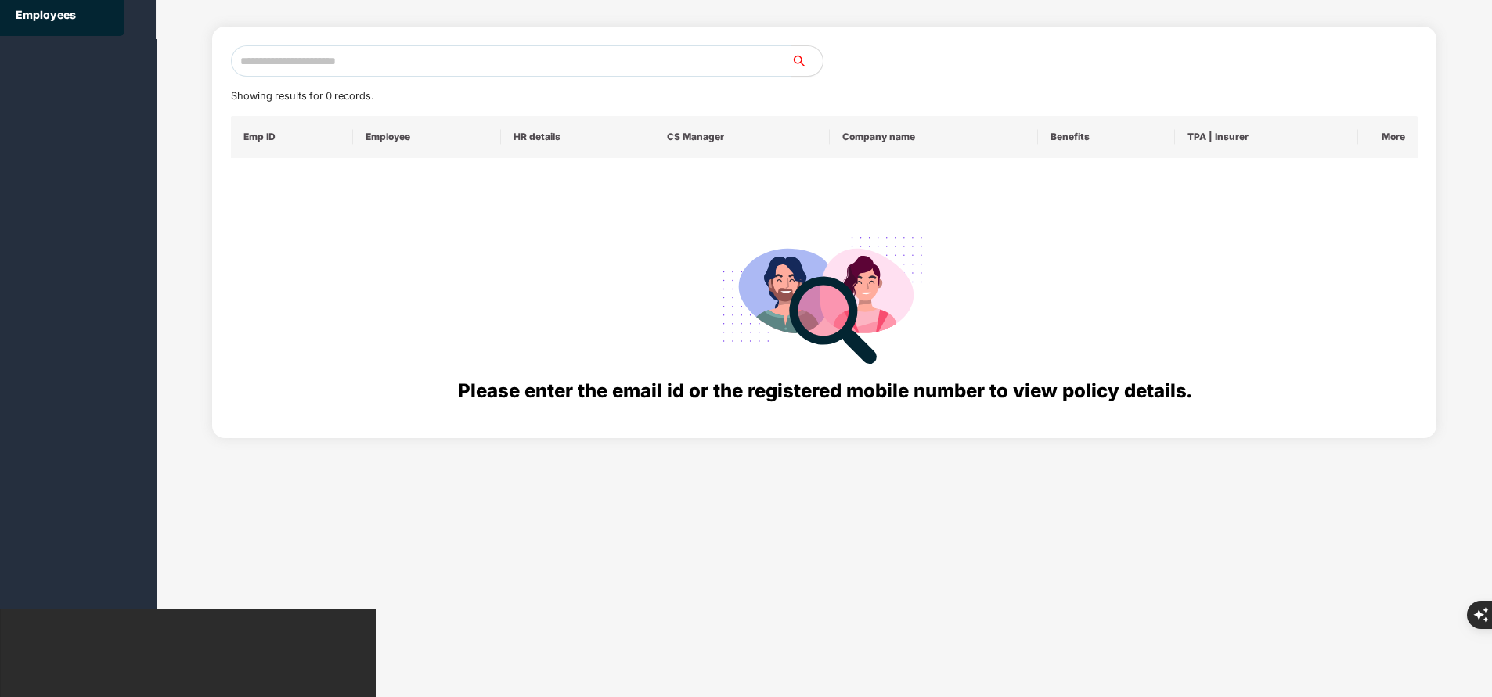
scroll to position [0, 0]
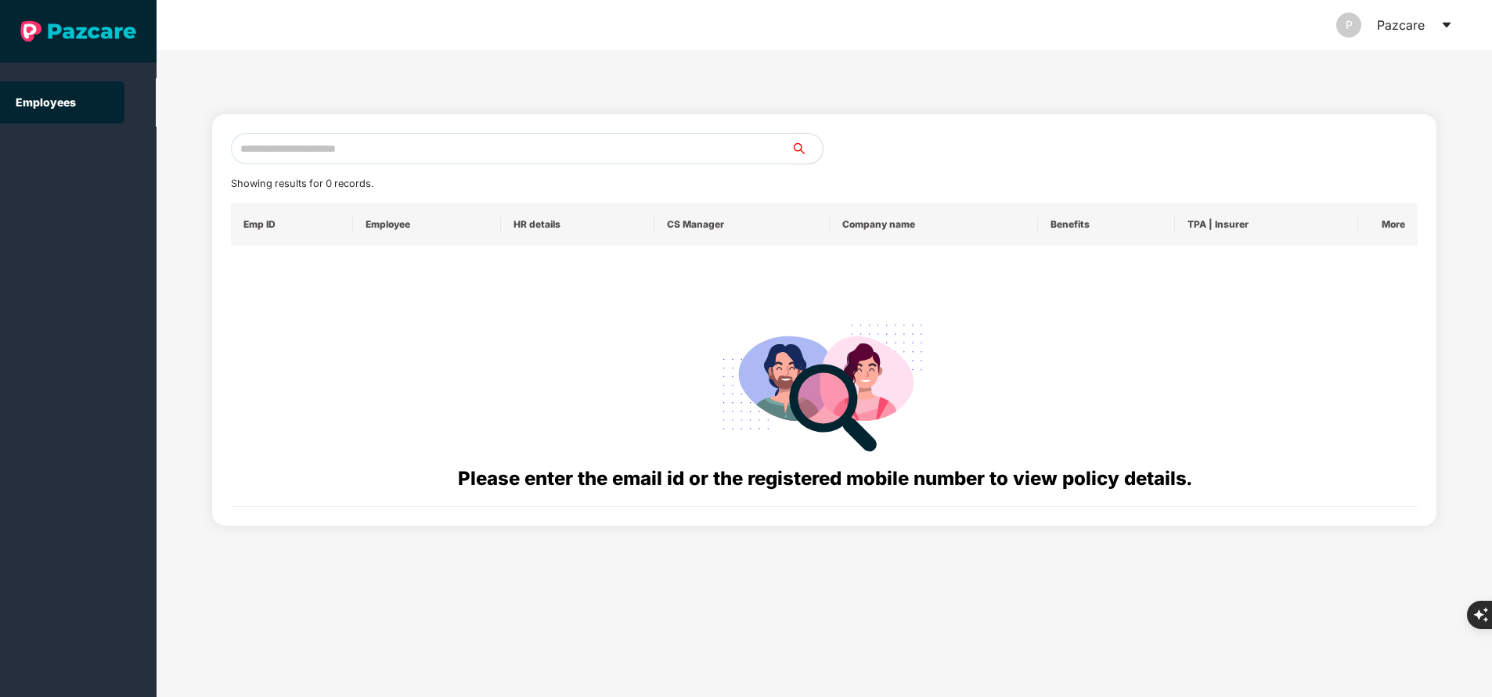
click at [409, 142] on input "text" at bounding box center [511, 148] width 560 height 31
paste input "**********"
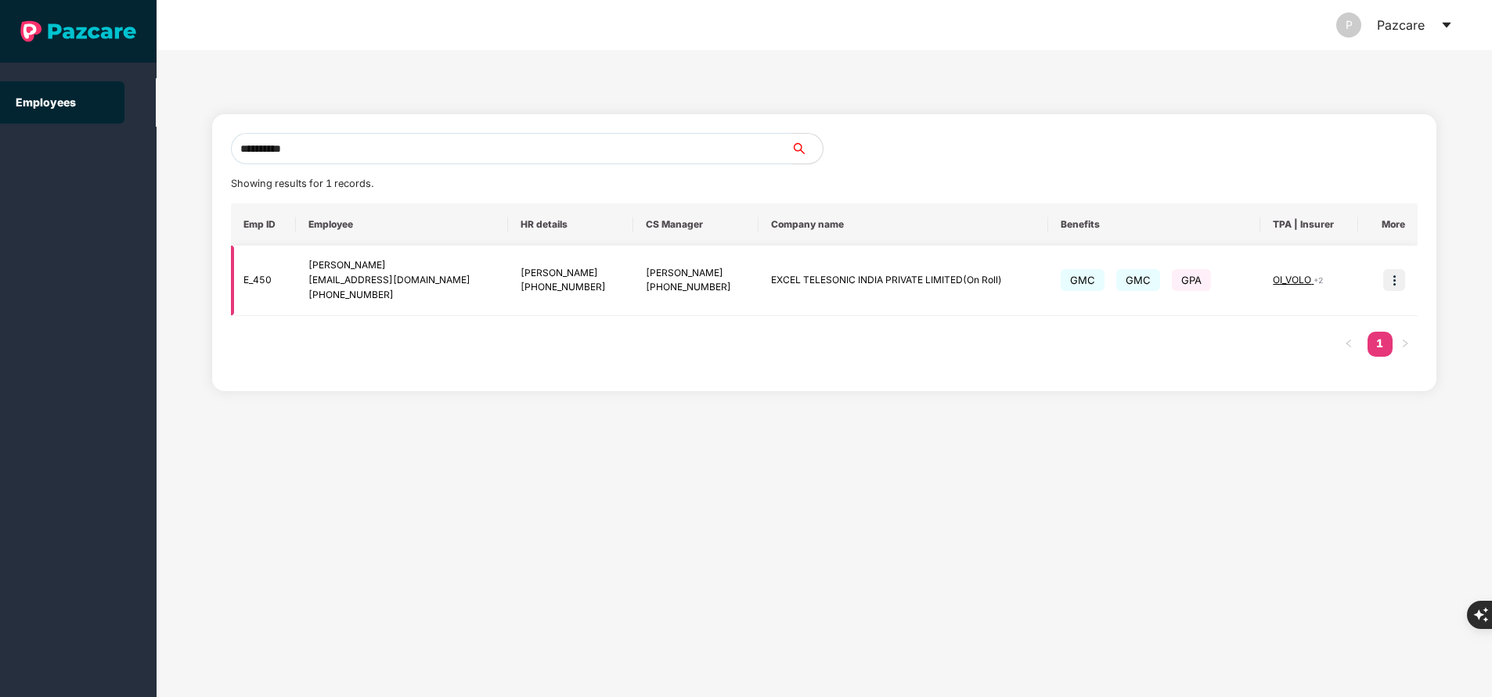
type input "**********"
click at [1395, 282] on img at bounding box center [1394, 280] width 22 height 22
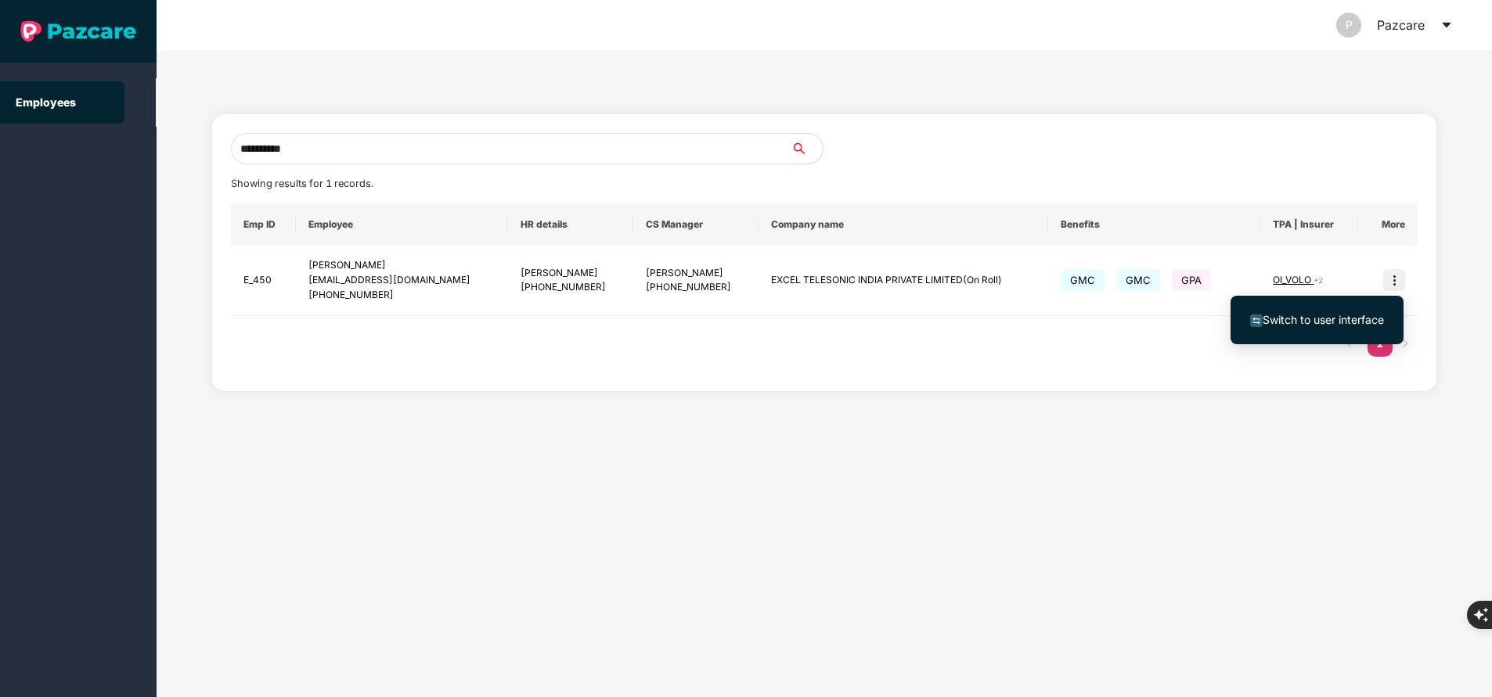
click at [1327, 334] on li "Switch to user interface" at bounding box center [1316, 320] width 173 height 33
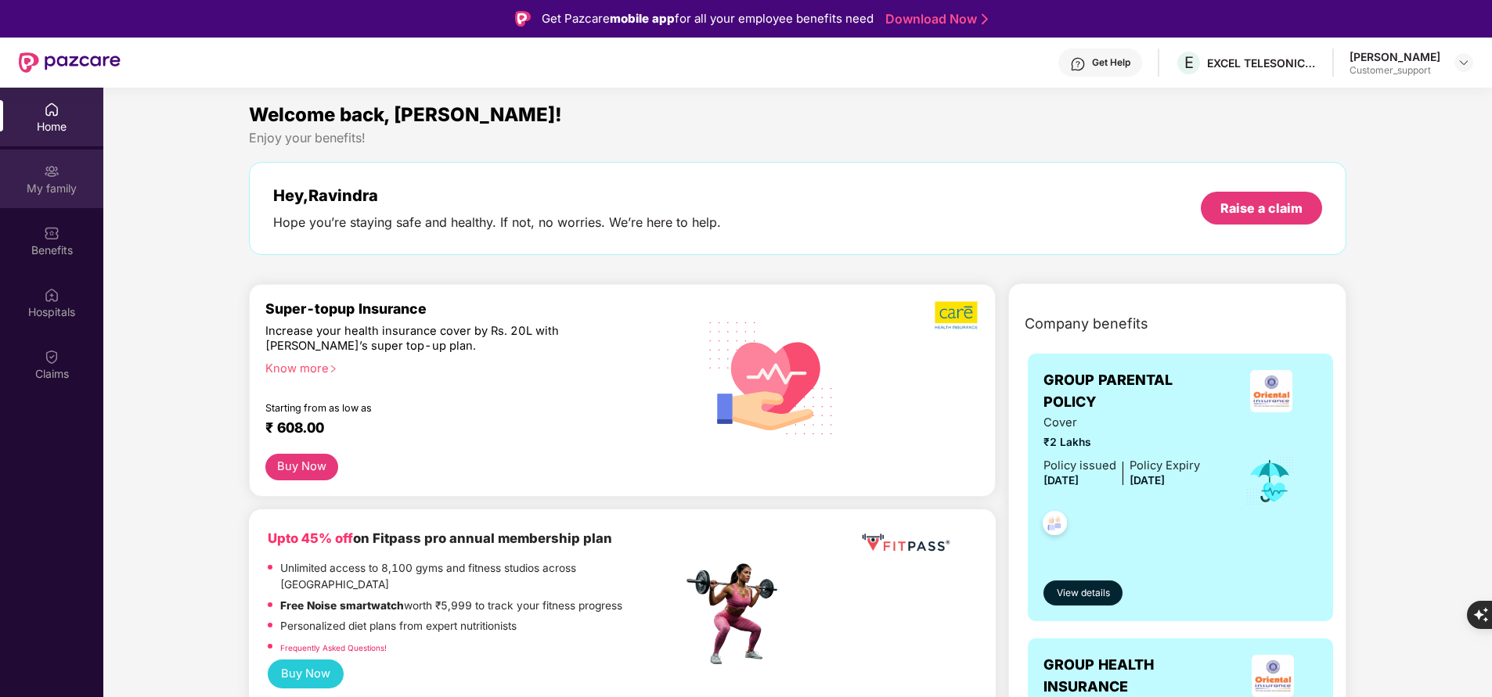
click at [79, 176] on div "My family" at bounding box center [51, 178] width 103 height 59
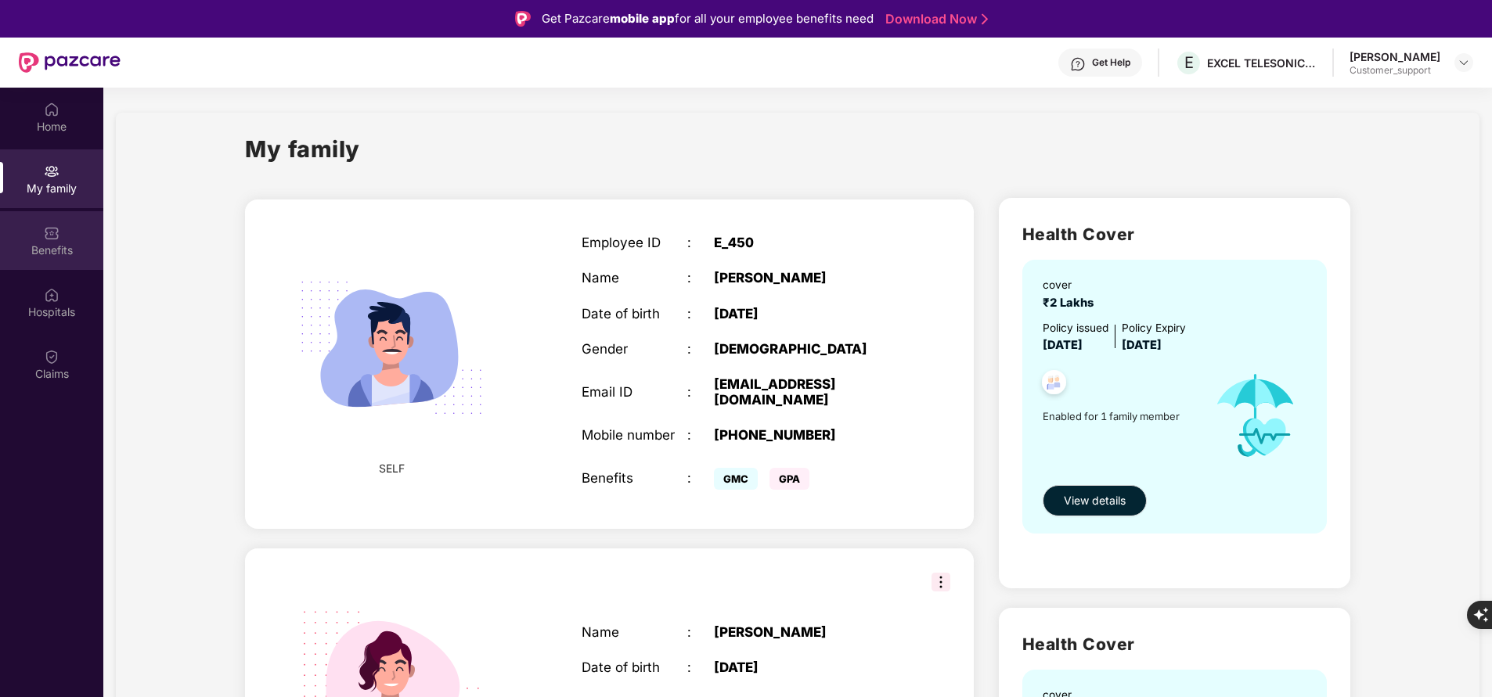
click at [38, 243] on div "Benefits" at bounding box center [51, 251] width 103 height 16
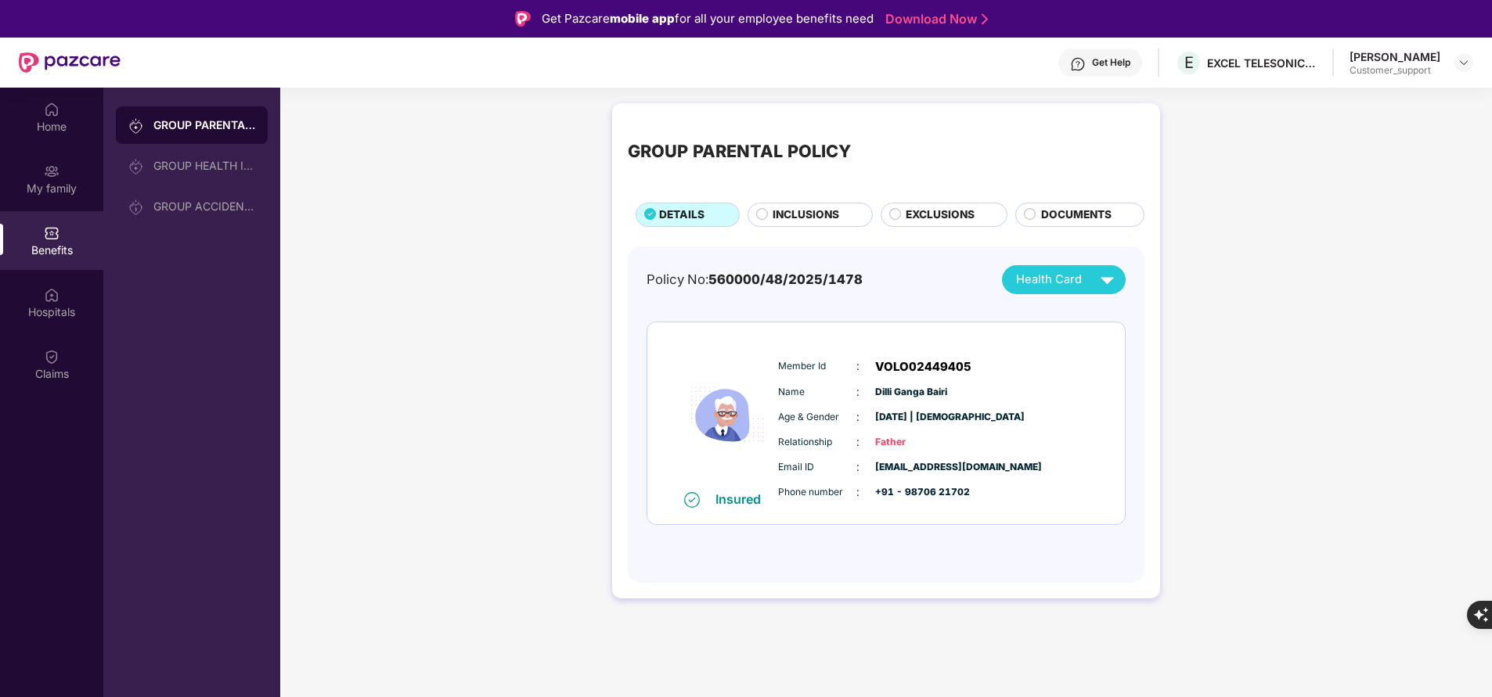
click at [816, 209] on span "INCLUSIONS" at bounding box center [805, 215] width 67 height 16
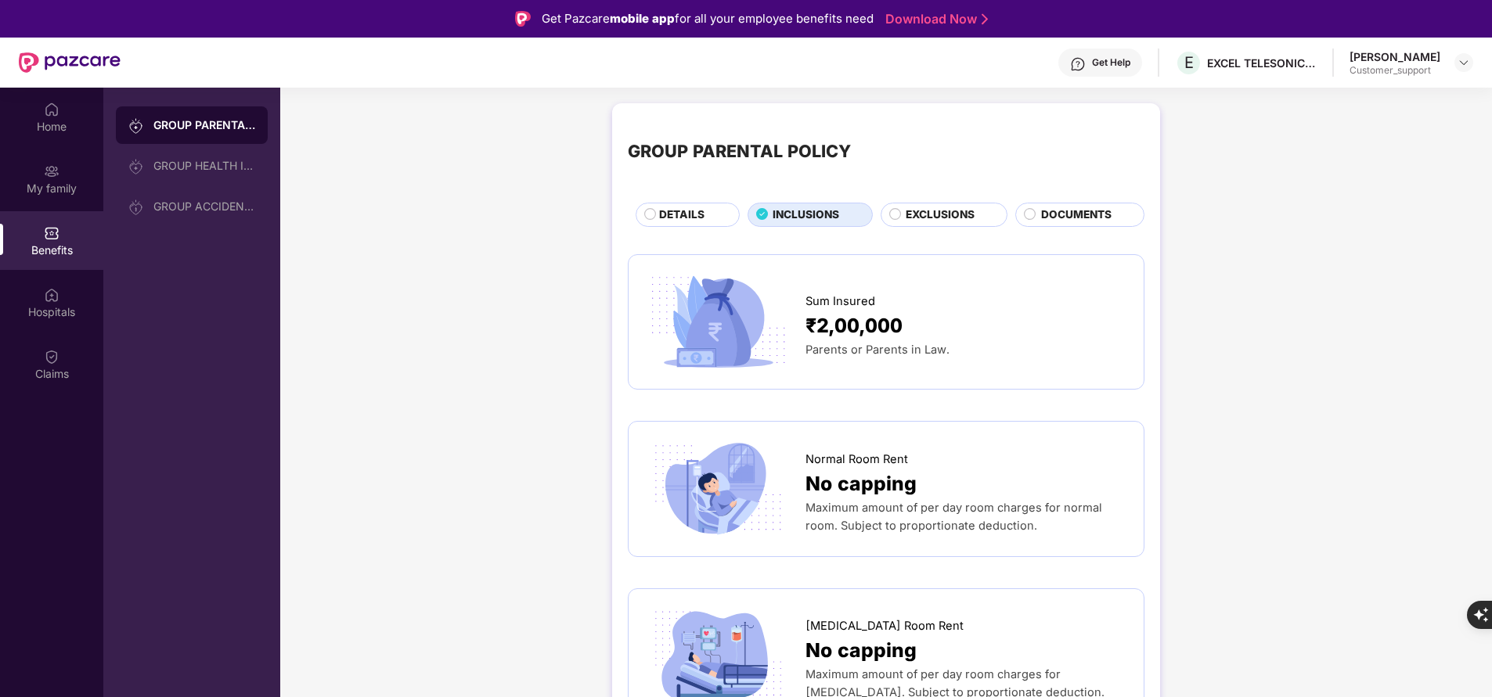
click at [943, 211] on span "EXCLUSIONS" at bounding box center [939, 215] width 69 height 16
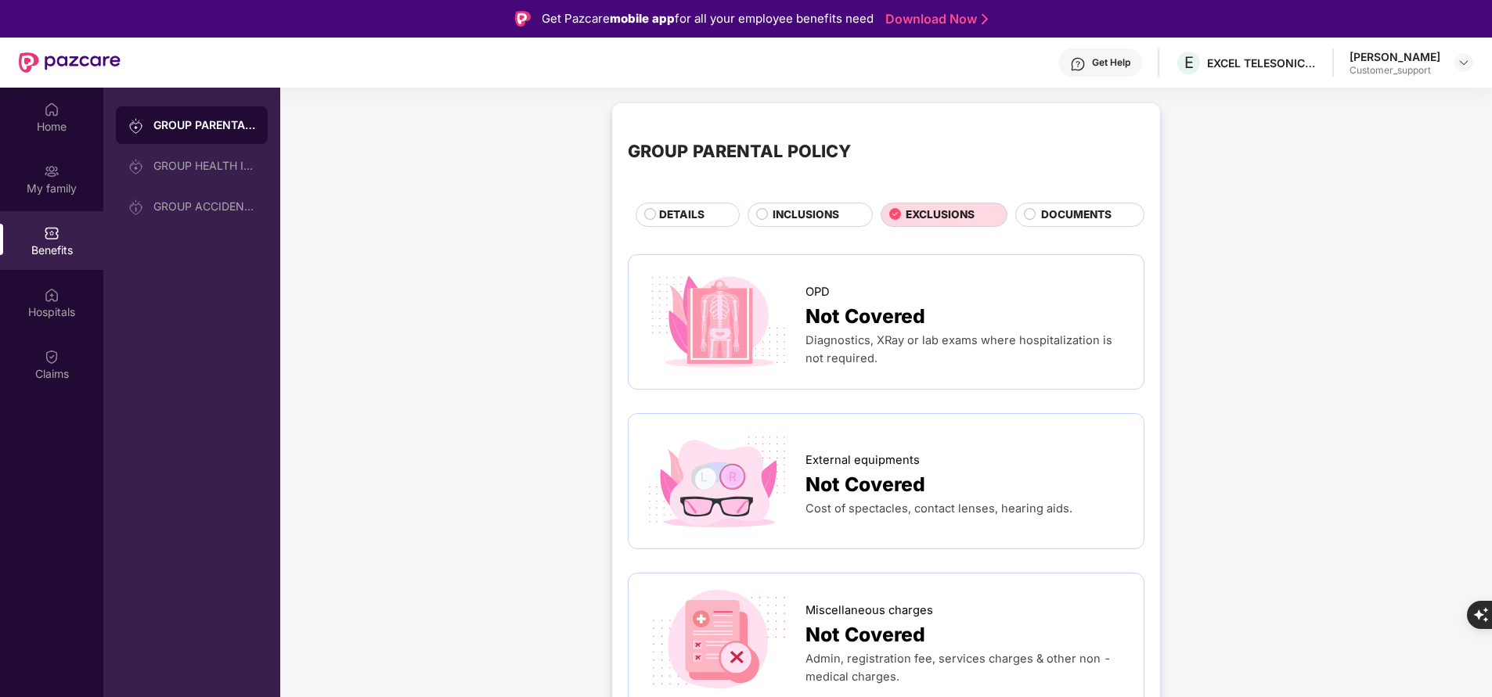
click at [814, 214] on span "INCLUSIONS" at bounding box center [805, 215] width 67 height 16
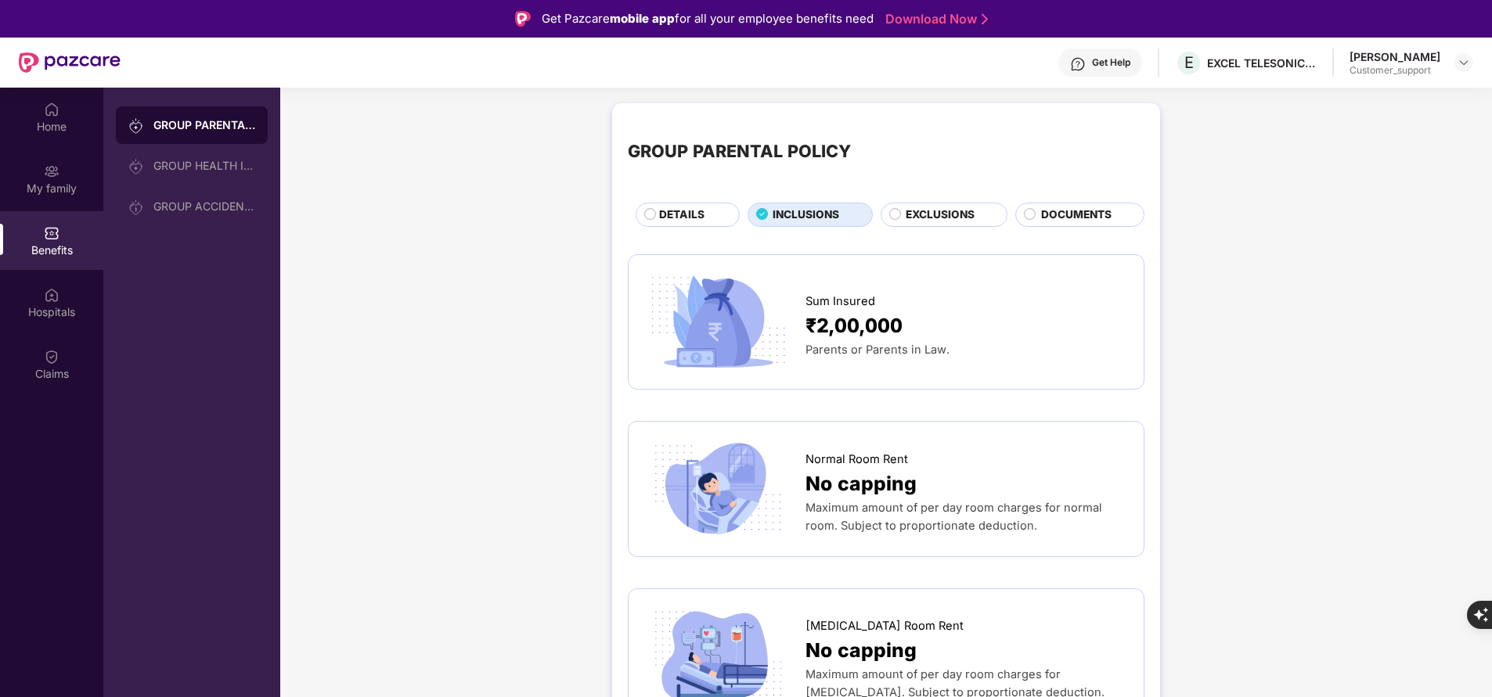
click at [660, 203] on div "DETAILS" at bounding box center [687, 214] width 104 height 23
